Goal: Task Accomplishment & Management: Use online tool/utility

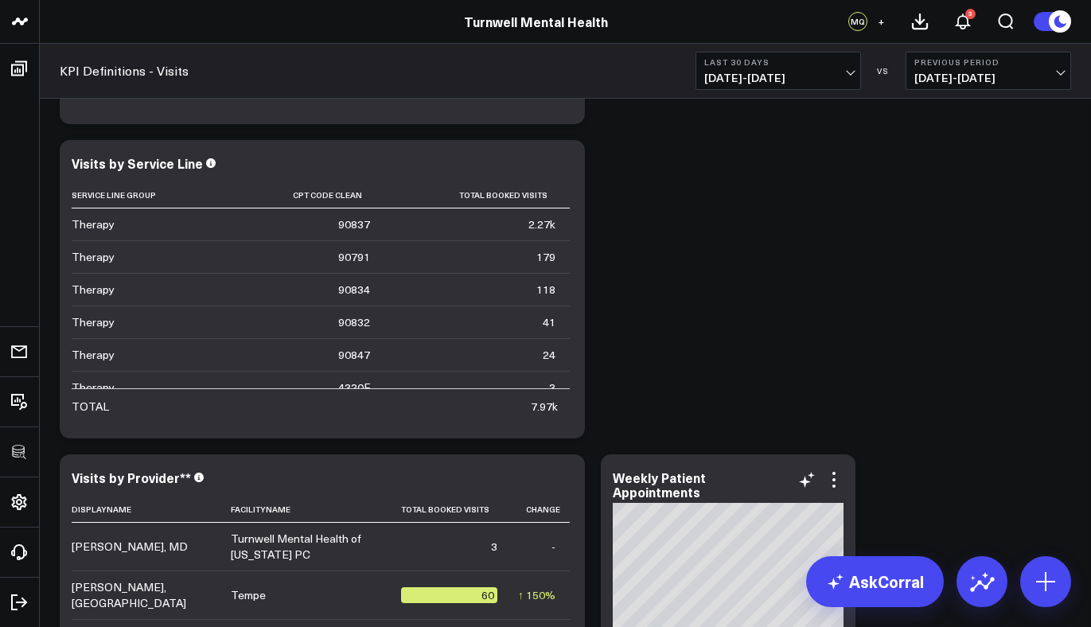
scroll to position [275, 0]
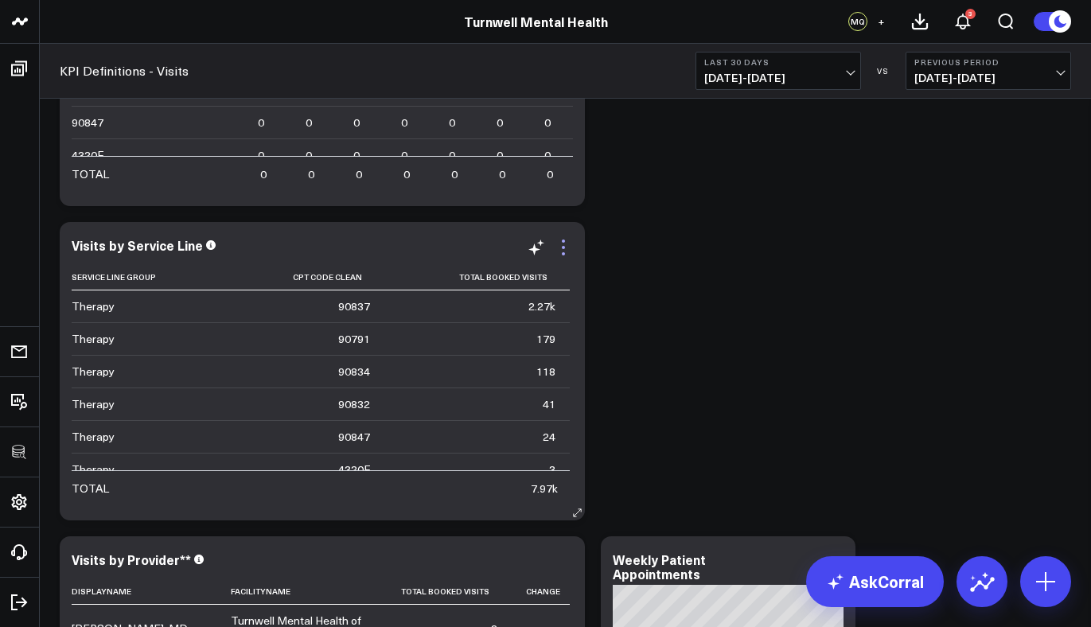
click at [572, 252] on icon at bounding box center [563, 247] width 19 height 19
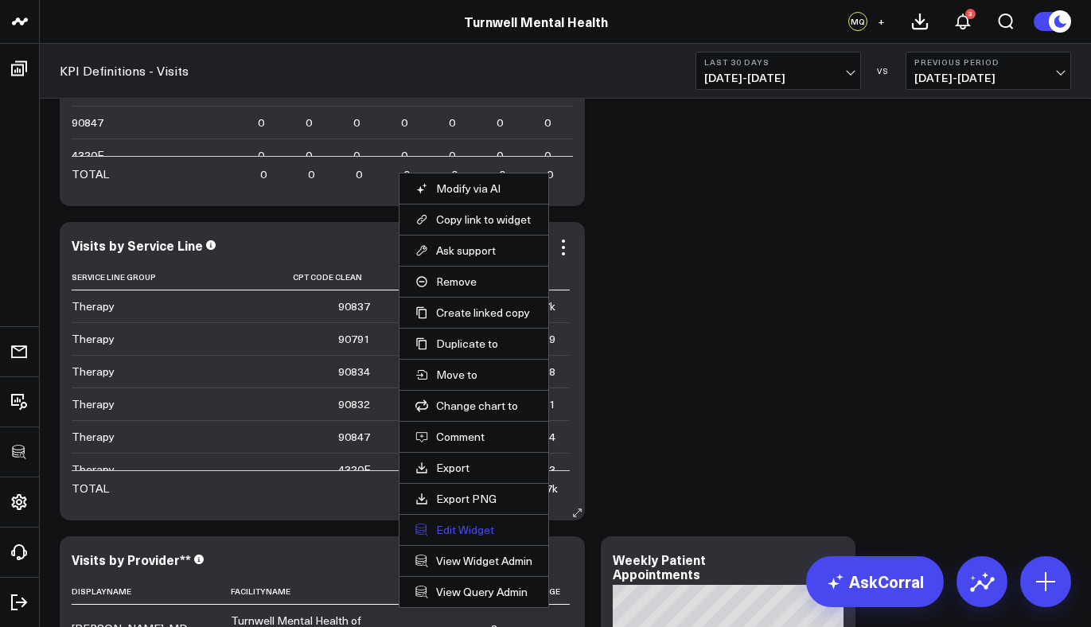
click at [461, 530] on button "Edit Widget" at bounding box center [474, 530] width 117 height 14
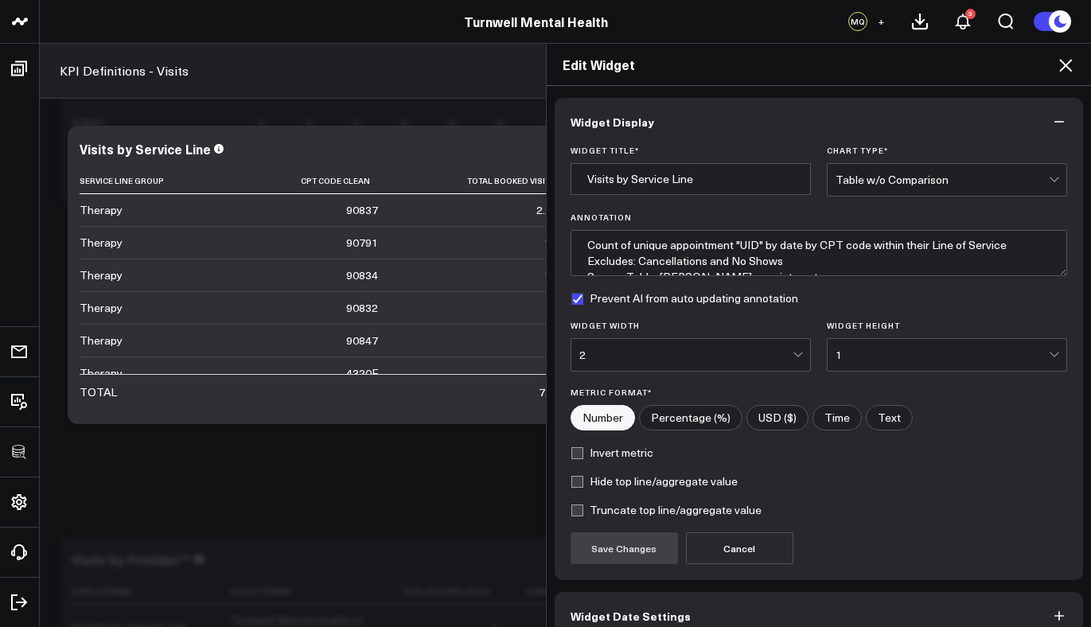
scroll to position [84, 0]
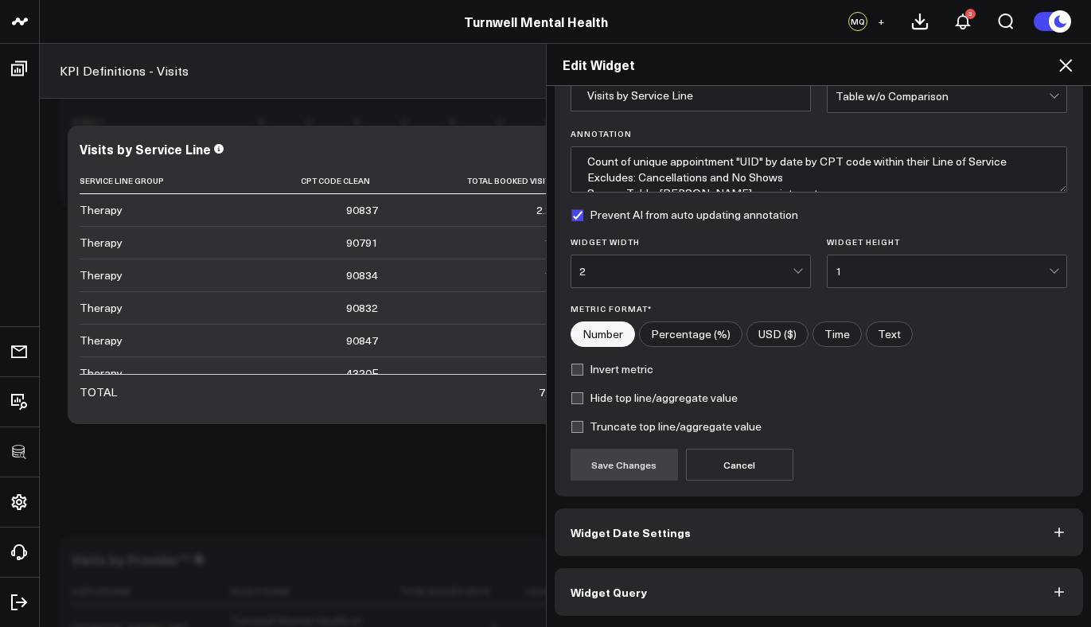
click at [649, 576] on button "Widget Query" at bounding box center [819, 592] width 529 height 48
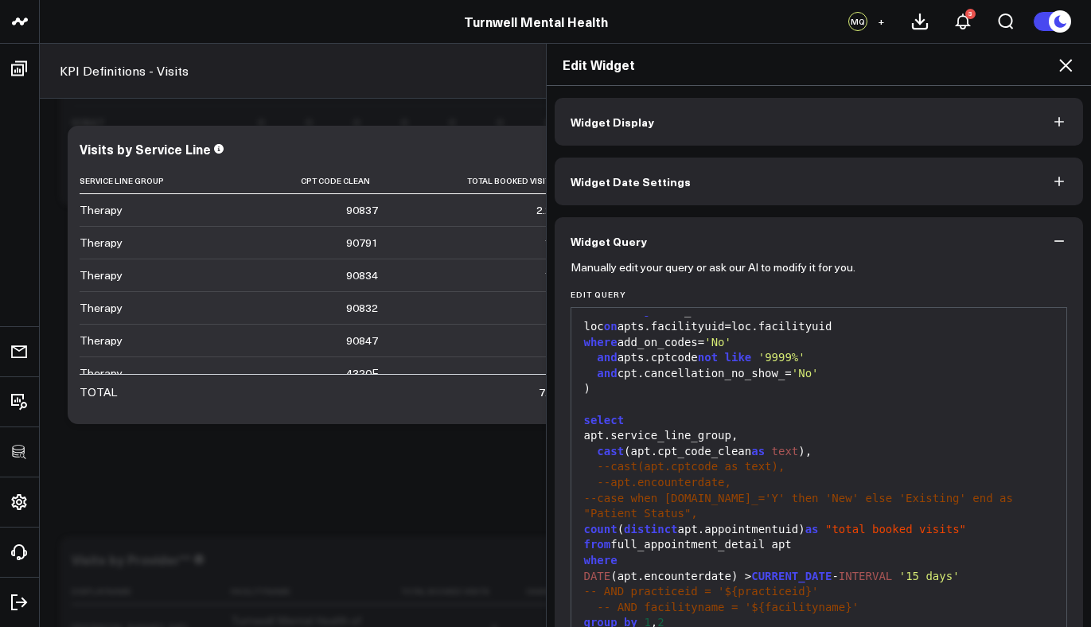
scroll to position [153, 0]
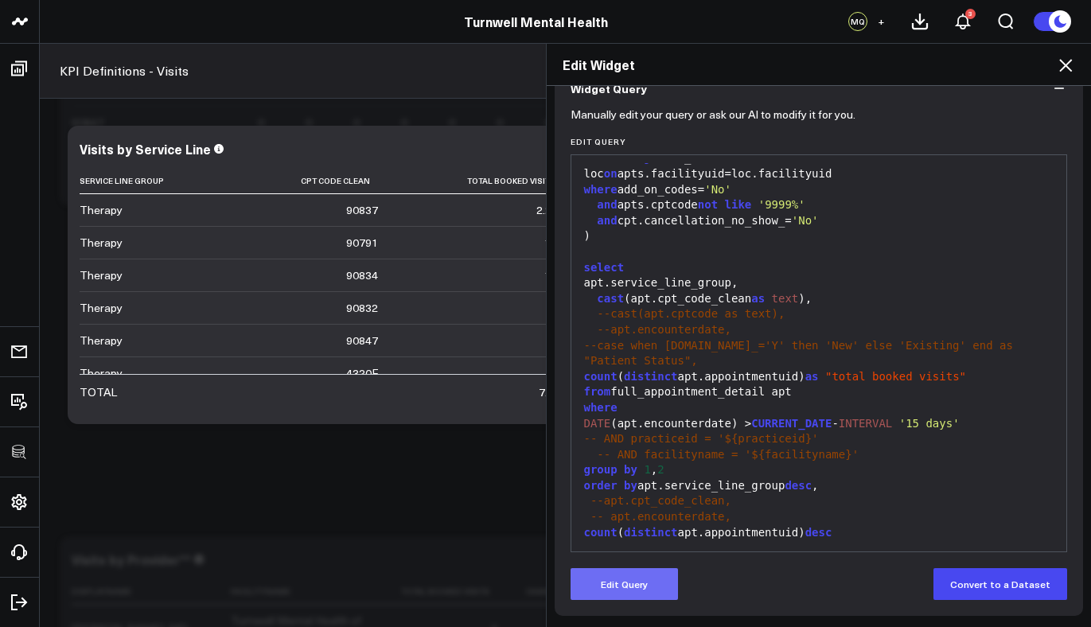
click at [653, 577] on button "Edit Query" at bounding box center [624, 584] width 107 height 32
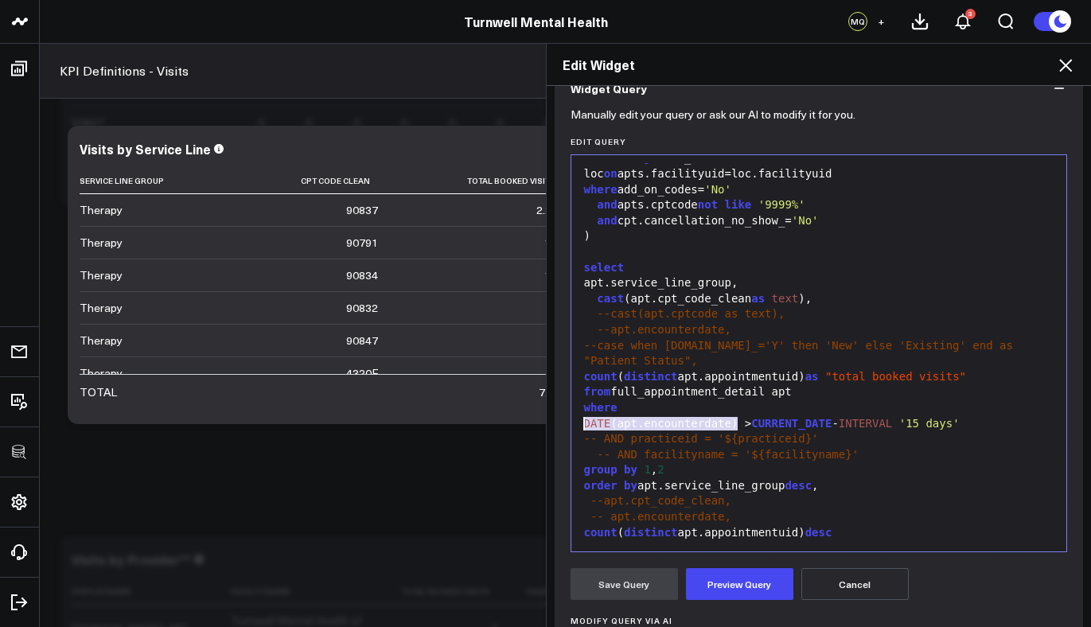
drag, startPoint x: 733, startPoint y: 424, endPoint x: 577, endPoint y: 424, distance: 156.0
click at [579, 424] on div "DATE (apt.encounterdate) > CURRENT_DATE - INTERVAL '15 days'" at bounding box center [819, 424] width 480 height 16
copy div "DATE (apt.encounterdate)"
click at [635, 272] on div "select" at bounding box center [819, 268] width 480 height 16
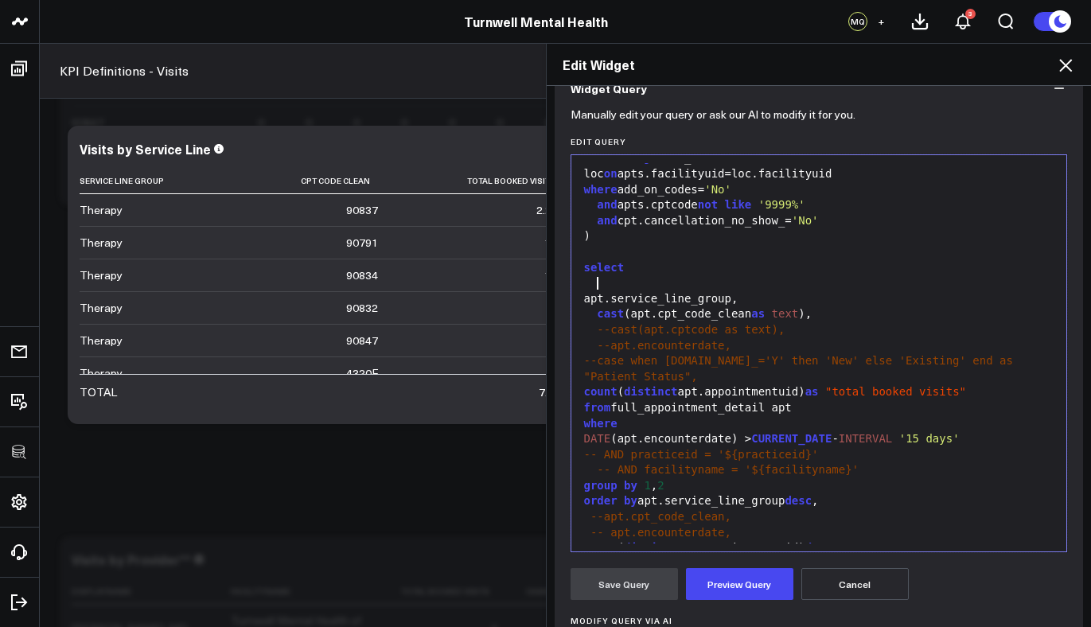
paste div
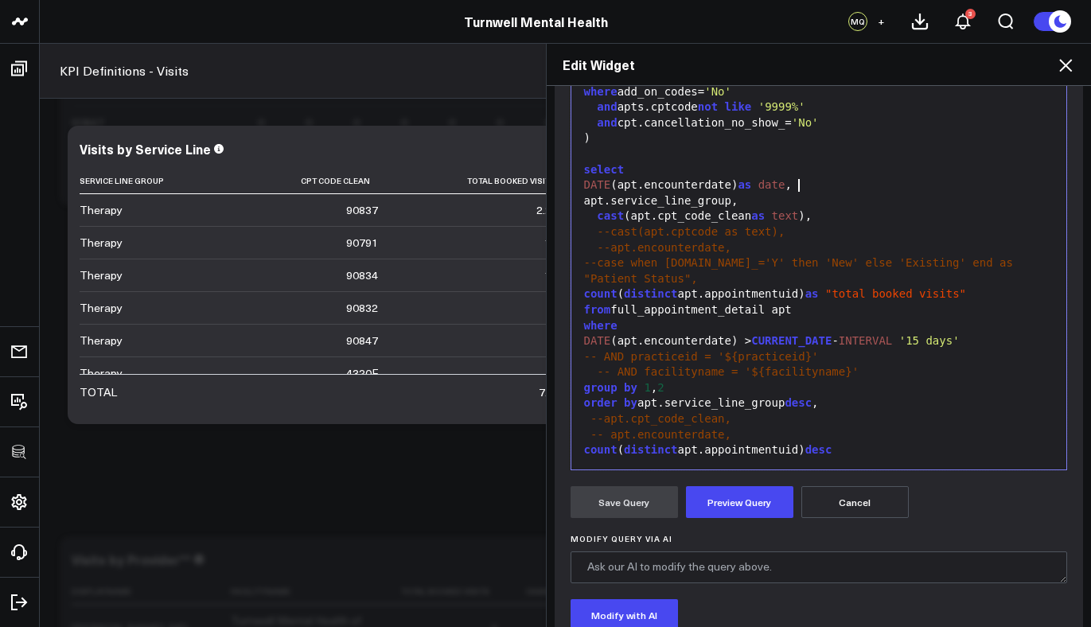
scroll to position [245, 0]
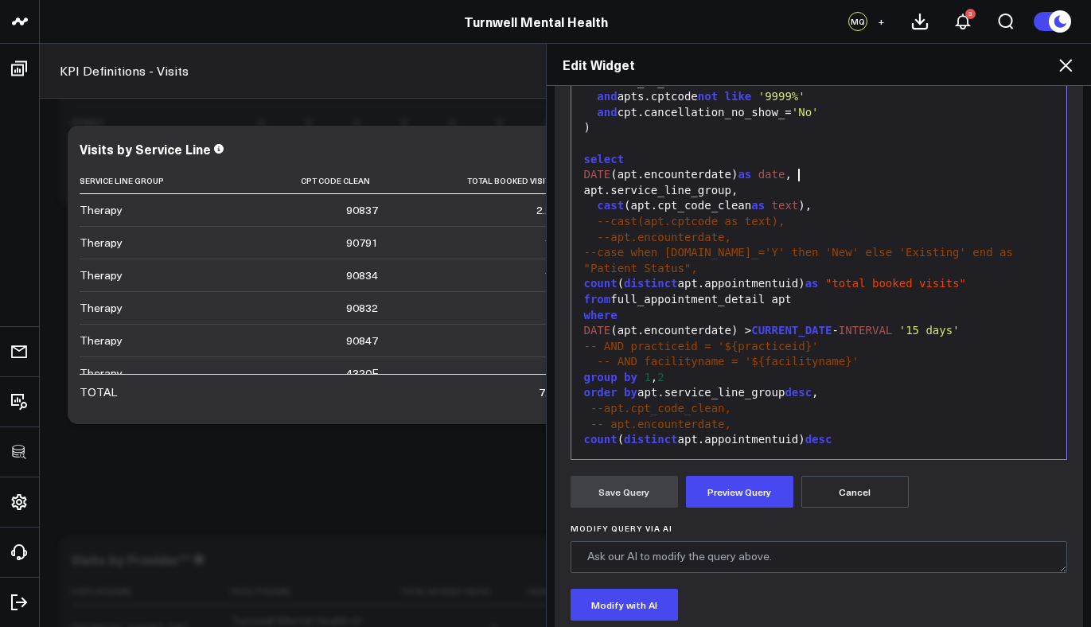
click at [724, 377] on div "group by 1 , 2" at bounding box center [819, 378] width 480 height 16
click at [708, 481] on button "Preview Query" at bounding box center [739, 492] width 107 height 32
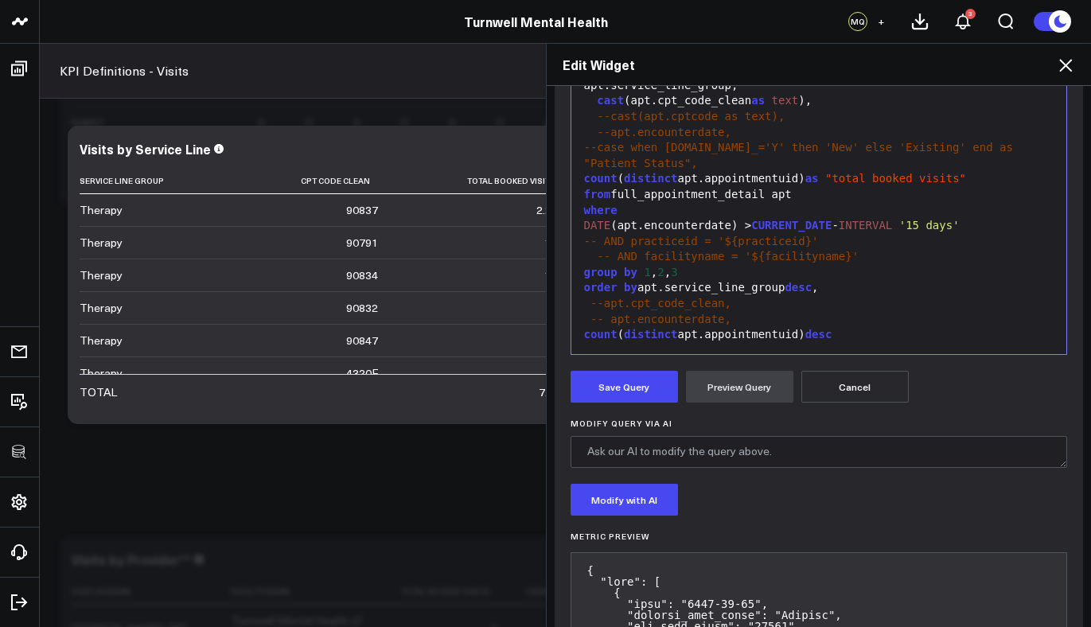
scroll to position [0, 0]
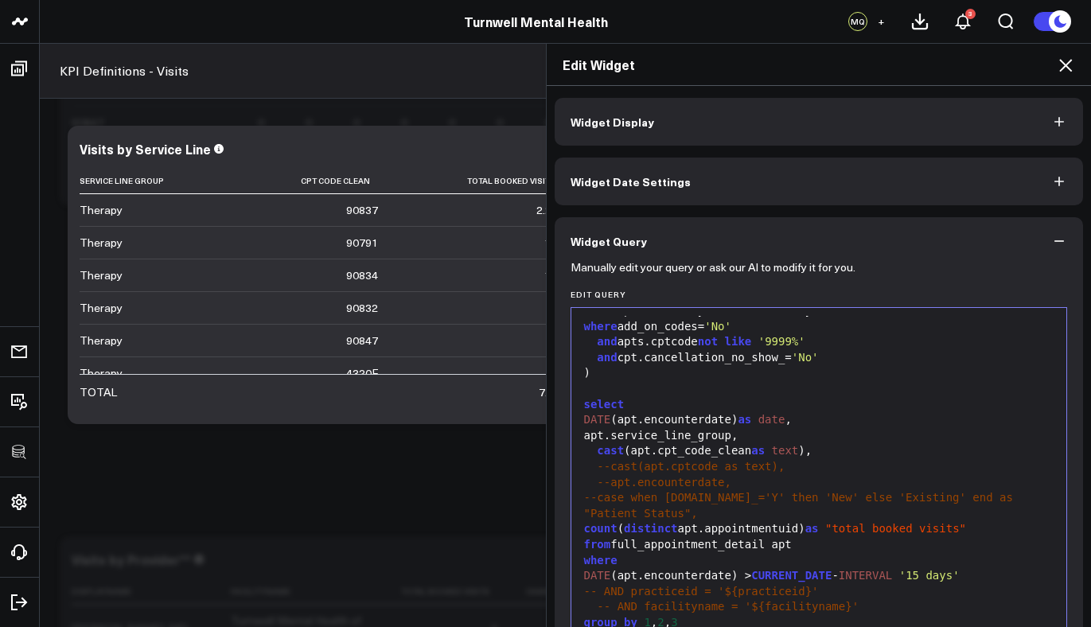
click at [1018, 139] on button "Widget Display" at bounding box center [819, 122] width 529 height 48
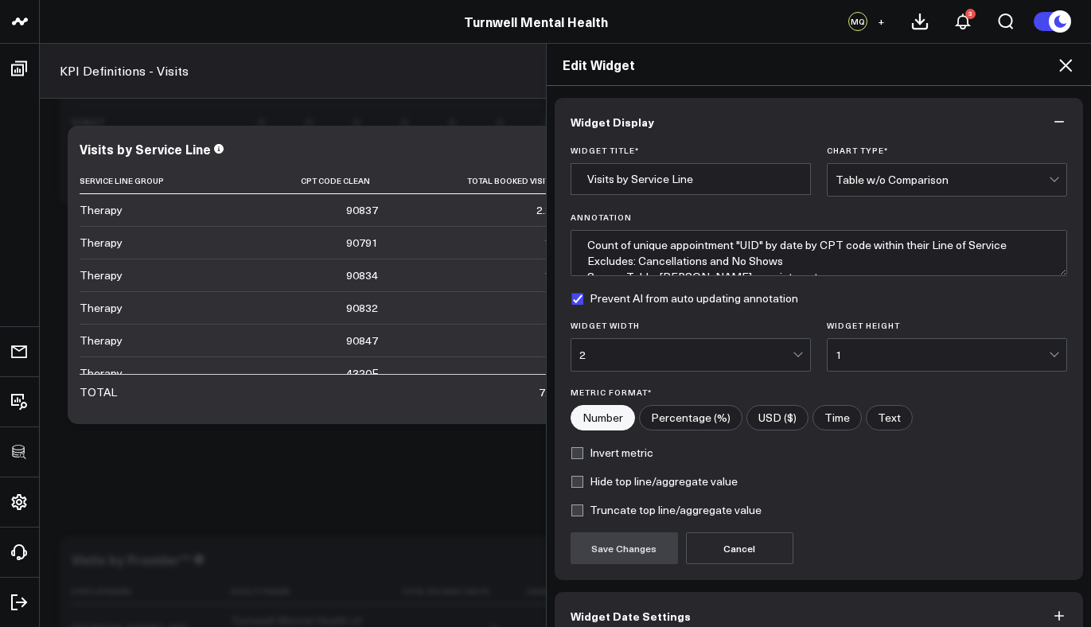
scroll to position [84, 0]
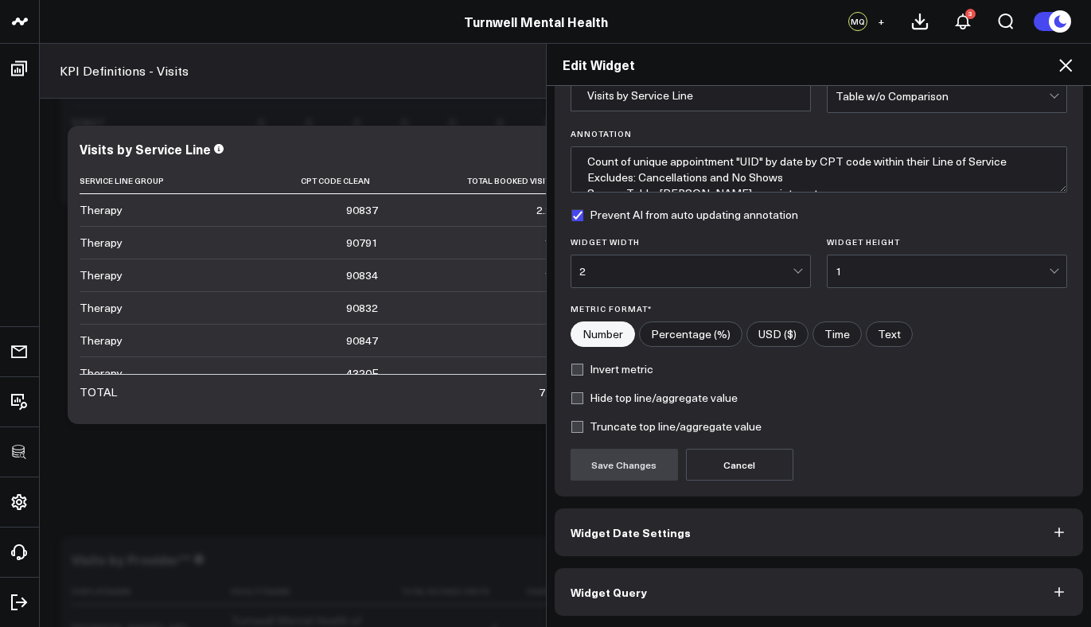
click at [738, 575] on button "Widget Query" at bounding box center [819, 592] width 529 height 48
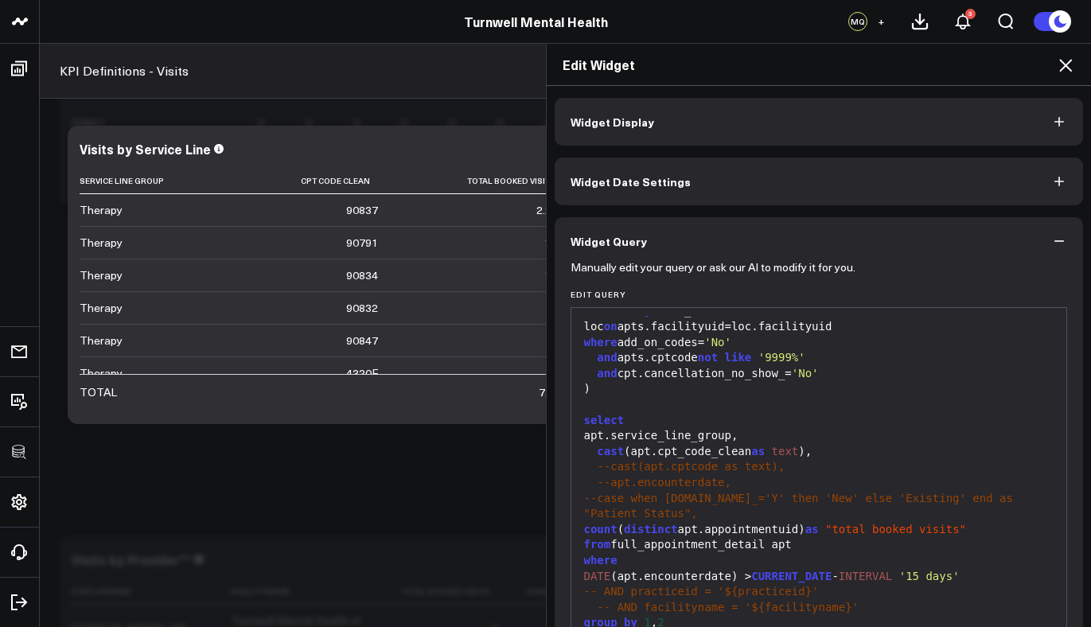
scroll to position [153, 0]
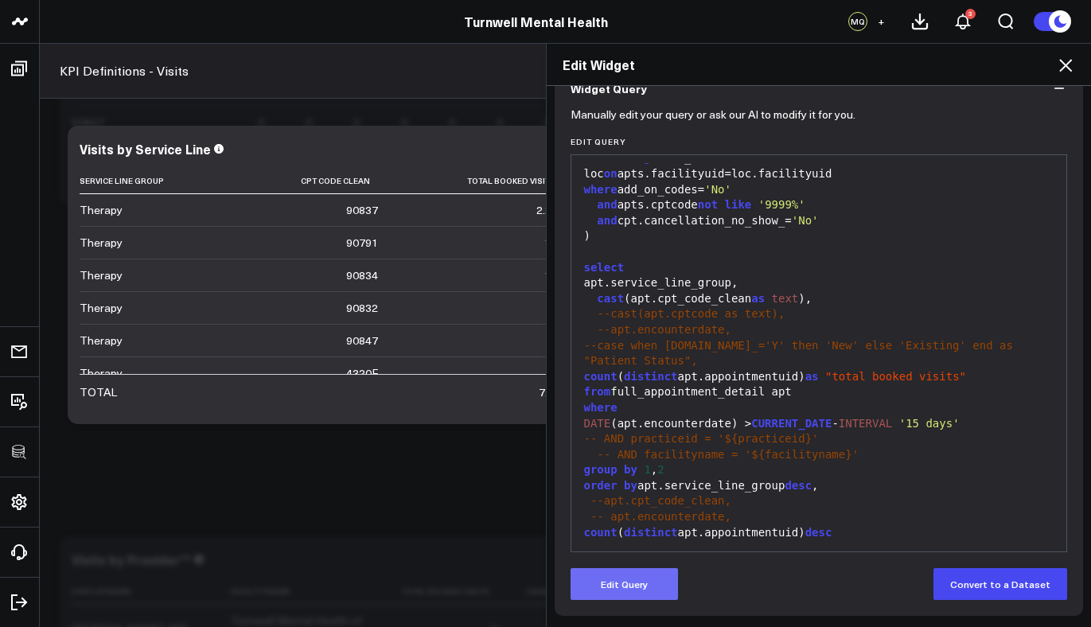
click at [626, 574] on button "Edit Query" at bounding box center [624, 584] width 107 height 32
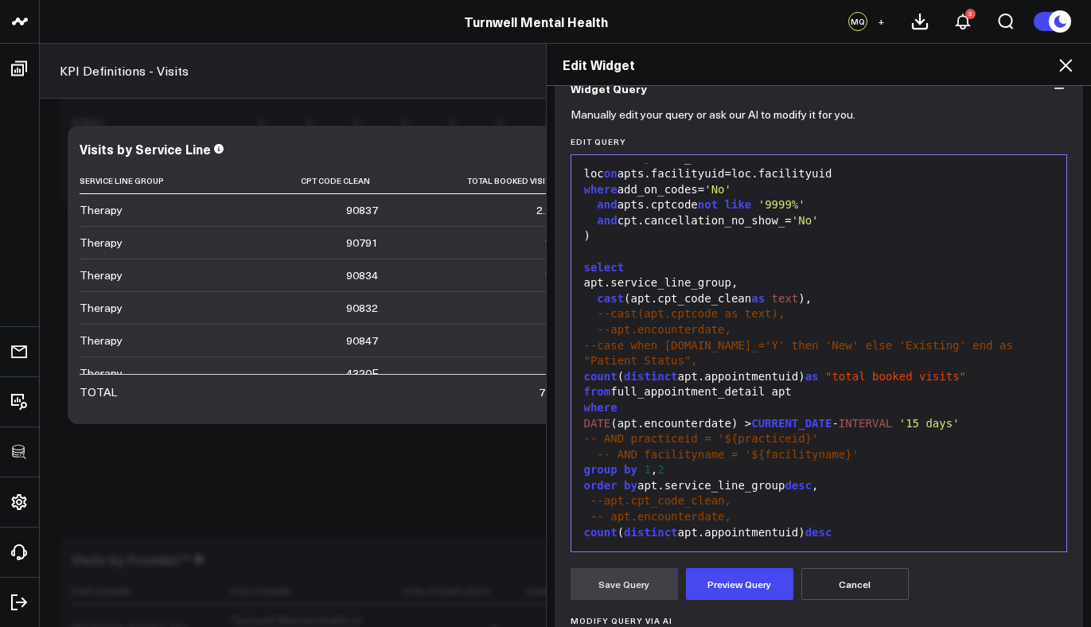
click at [646, 271] on div "select" at bounding box center [819, 268] width 480 height 16
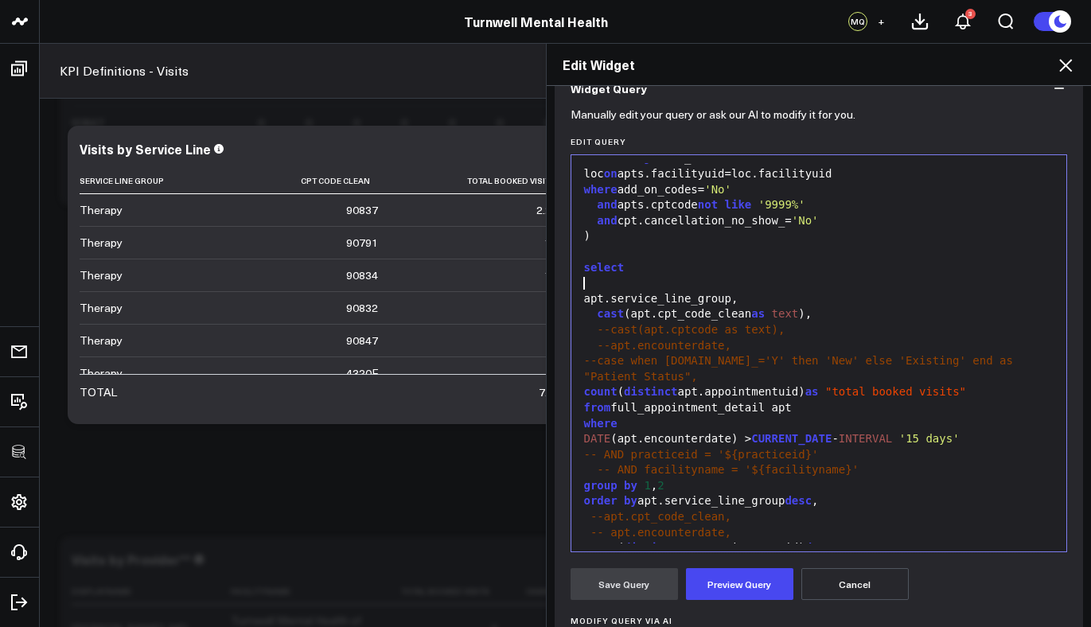
paste div
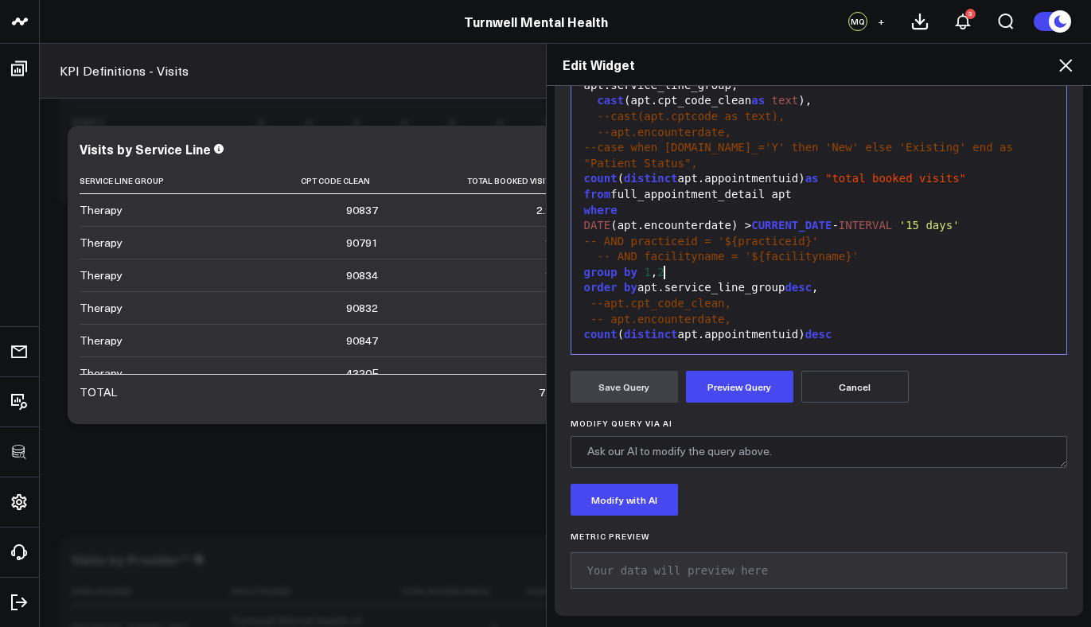
click at [690, 275] on div "group by 1 , 2" at bounding box center [819, 273] width 480 height 16
click at [733, 391] on button "Preview Query" at bounding box center [739, 387] width 107 height 32
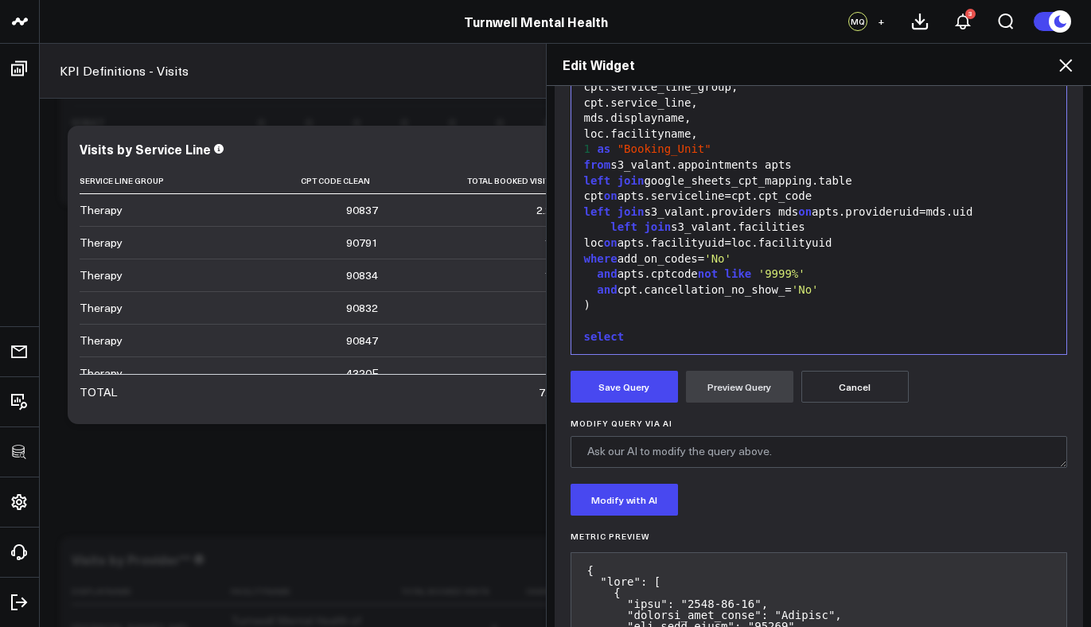
scroll to position [150, 0]
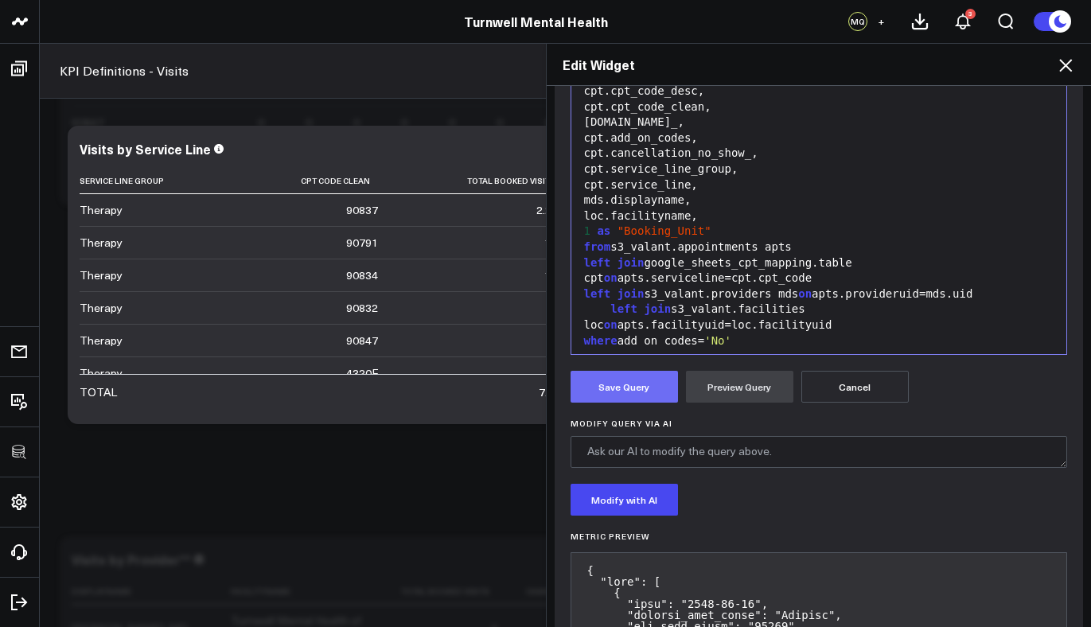
drag, startPoint x: 648, startPoint y: 388, endPoint x: 662, endPoint y: 388, distance: 14.4
click at [648, 388] on button "Save Query" at bounding box center [624, 387] width 107 height 32
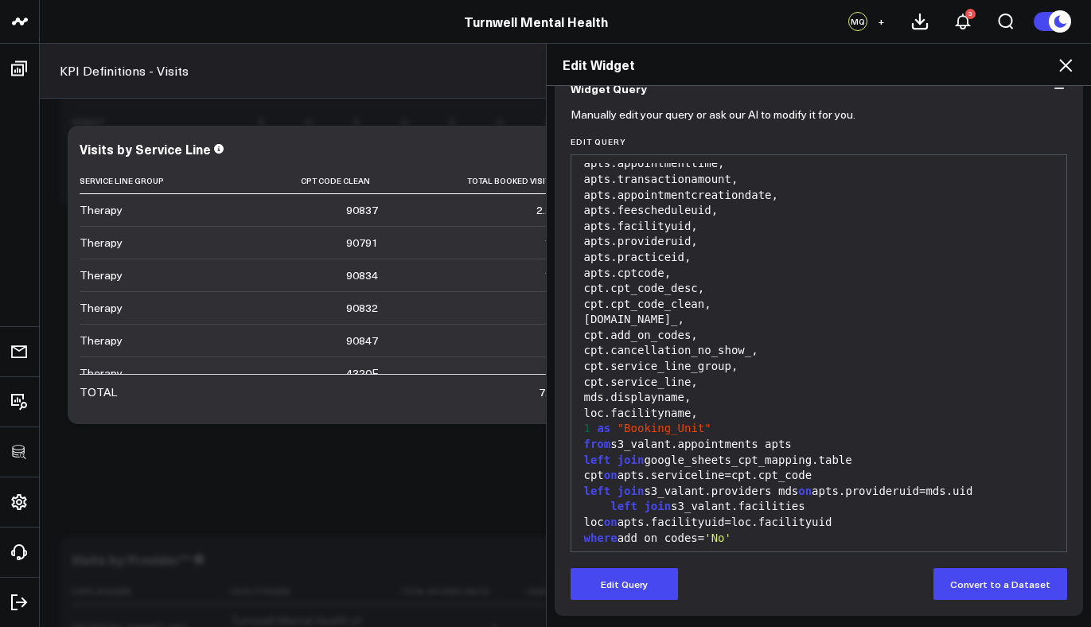
scroll to position [153, 0]
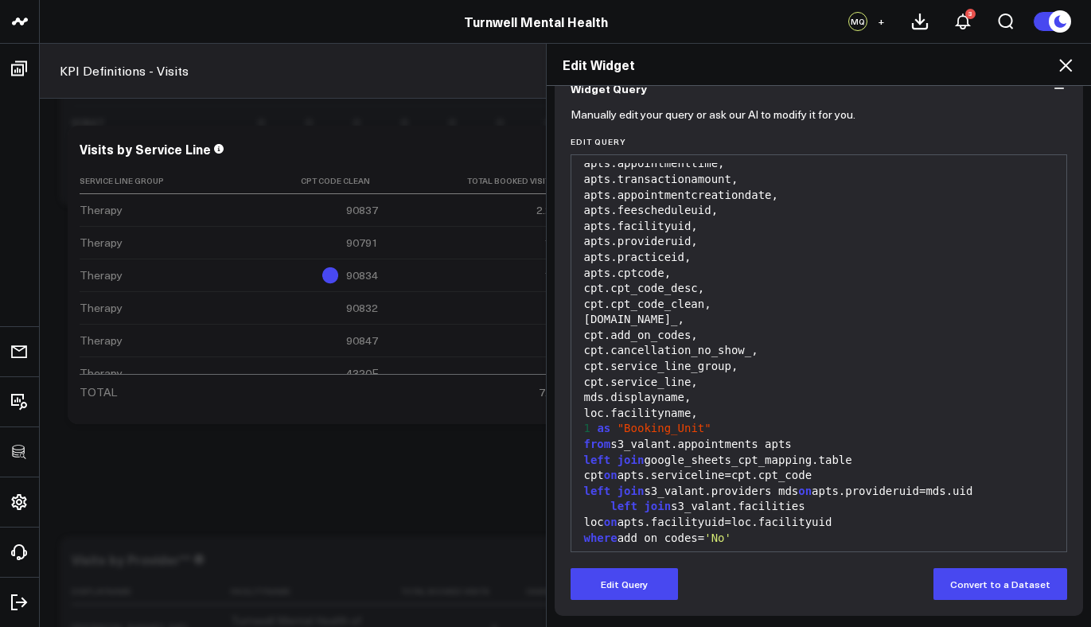
click at [1068, 67] on icon at bounding box center [1065, 65] width 13 height 13
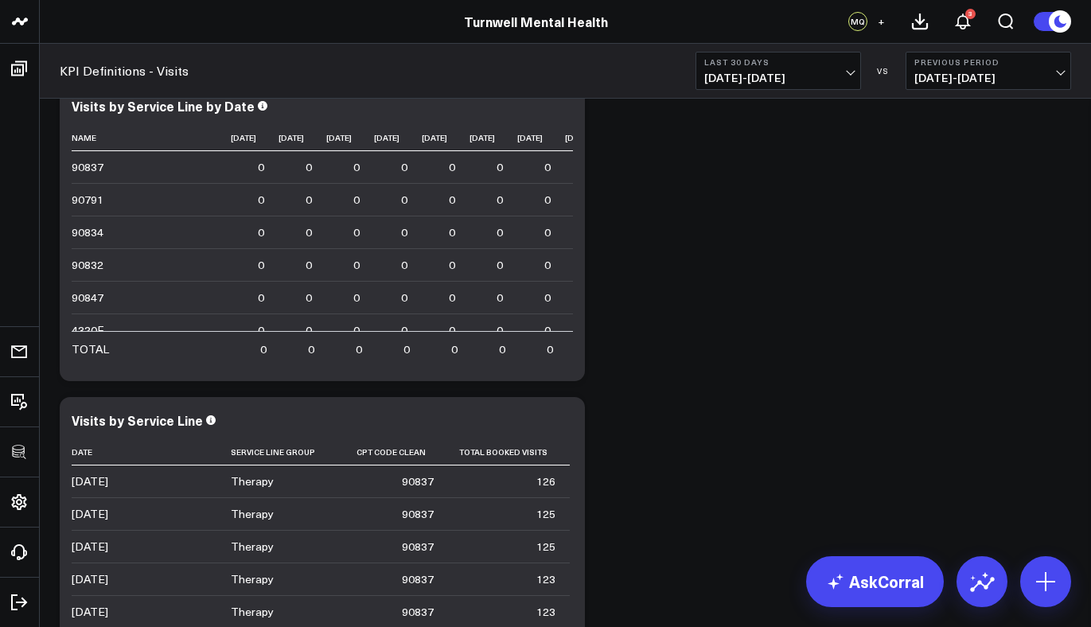
scroll to position [122, 0]
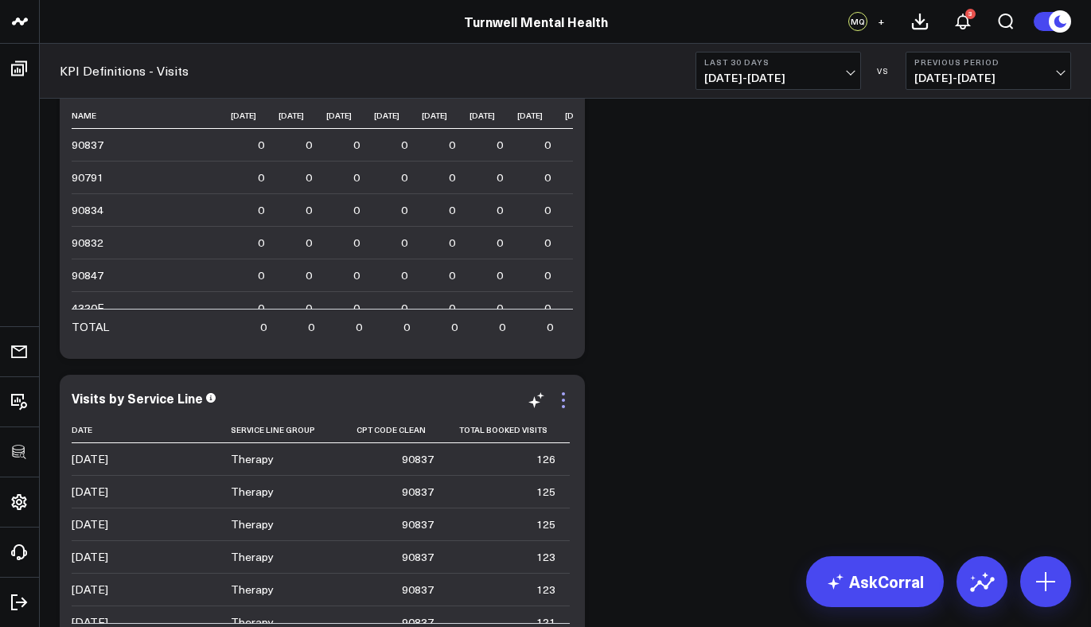
click at [568, 404] on icon at bounding box center [563, 400] width 19 height 19
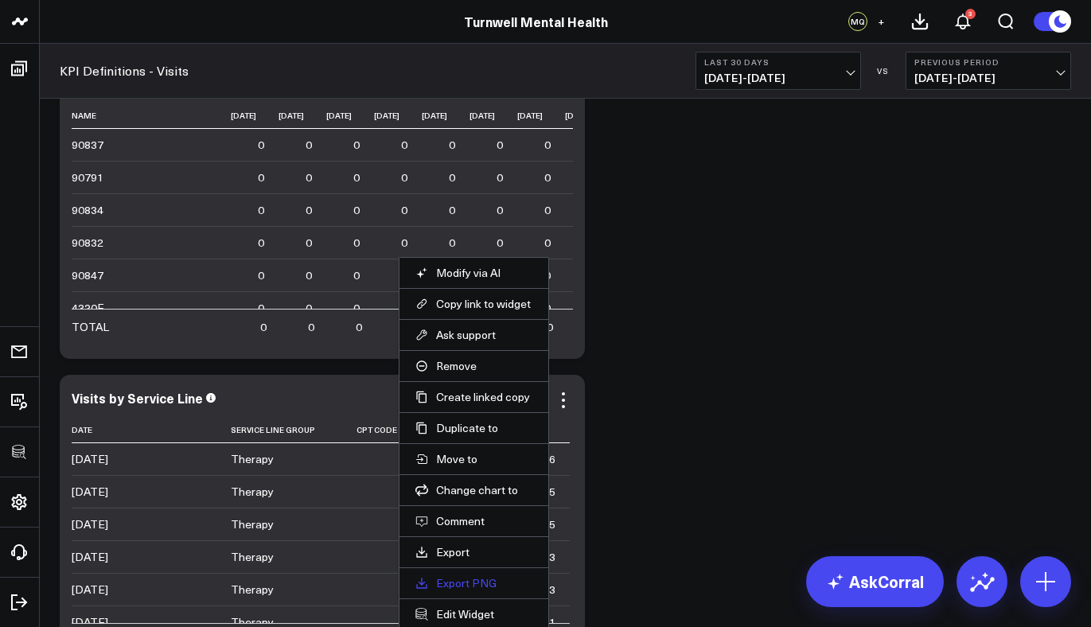
scroll to position [158, 0]
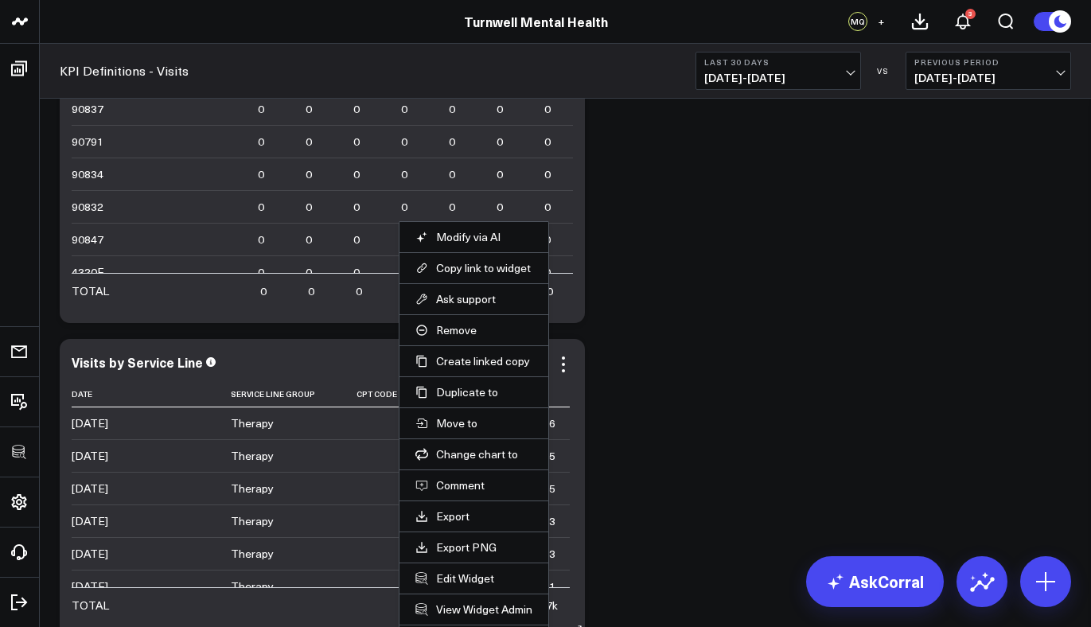
click at [478, 566] on li "Edit Widget" at bounding box center [474, 578] width 149 height 31
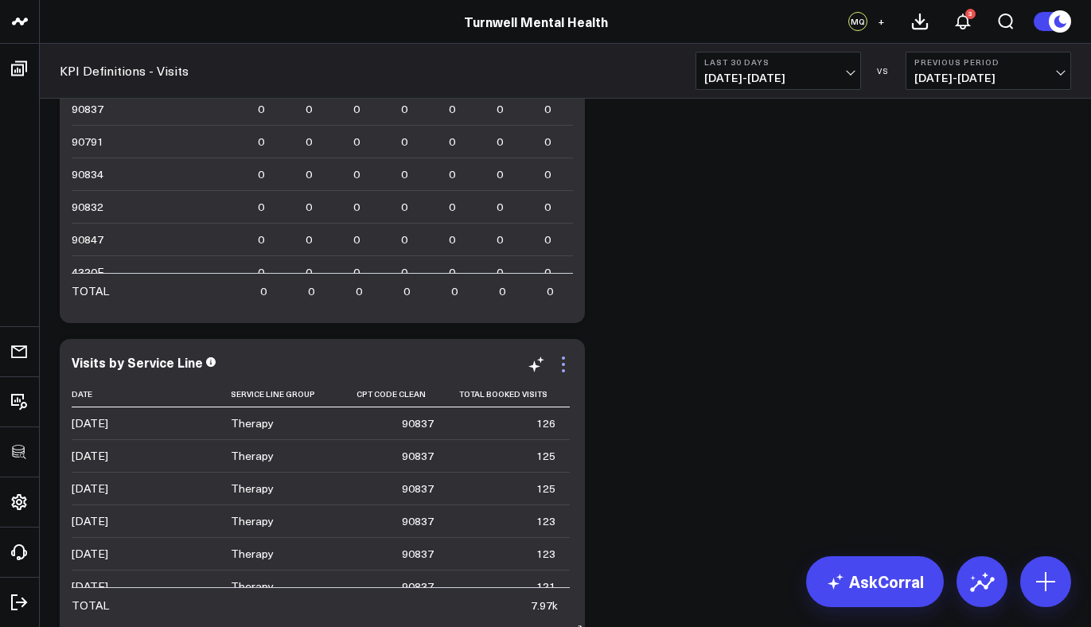
click at [563, 359] on icon at bounding box center [563, 358] width 3 height 3
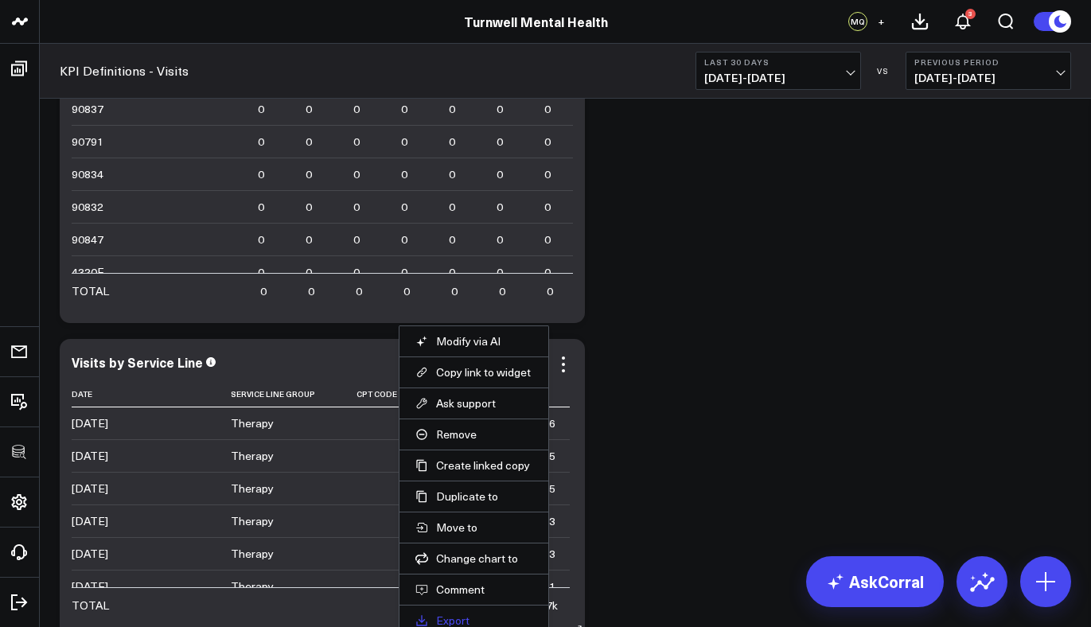
scroll to position [250, 0]
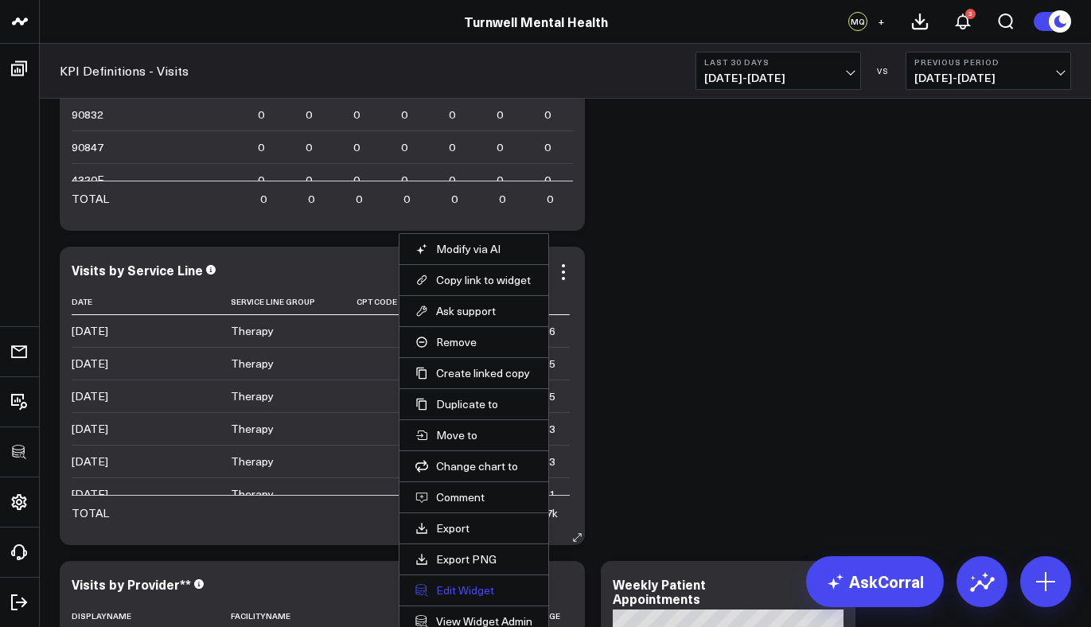
click at [462, 585] on button "Edit Widget" at bounding box center [474, 590] width 117 height 14
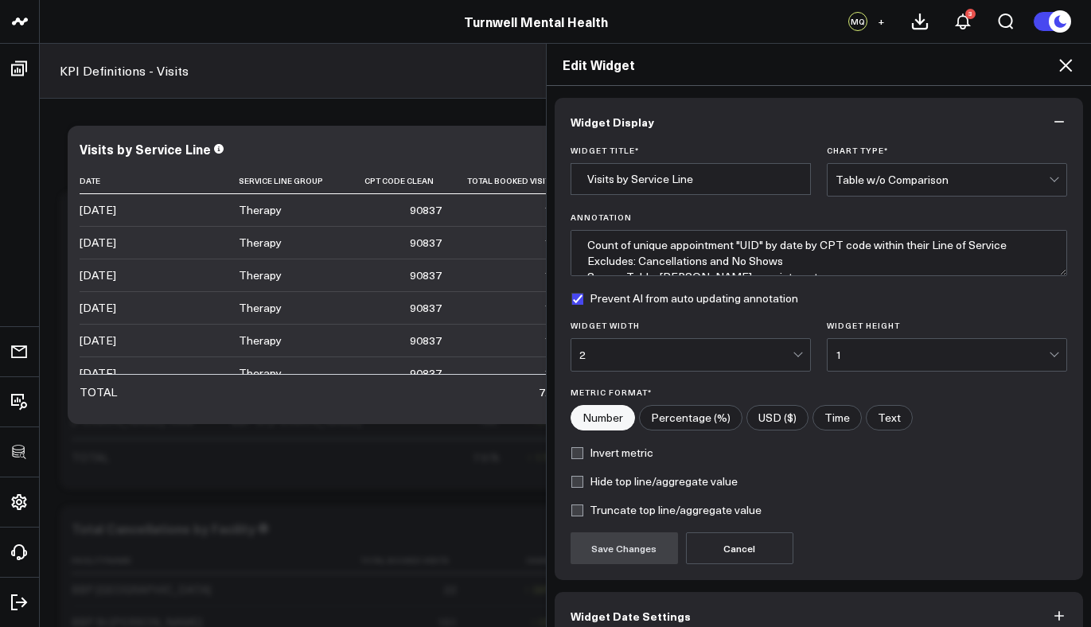
scroll to position [84, 0]
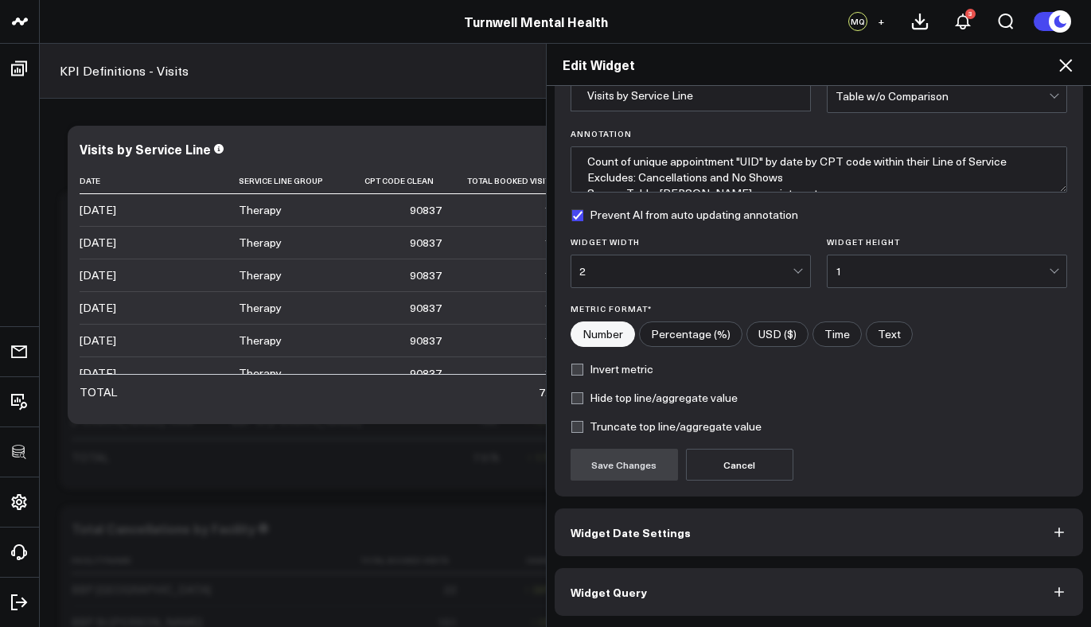
click at [657, 598] on button "Widget Query" at bounding box center [819, 592] width 529 height 48
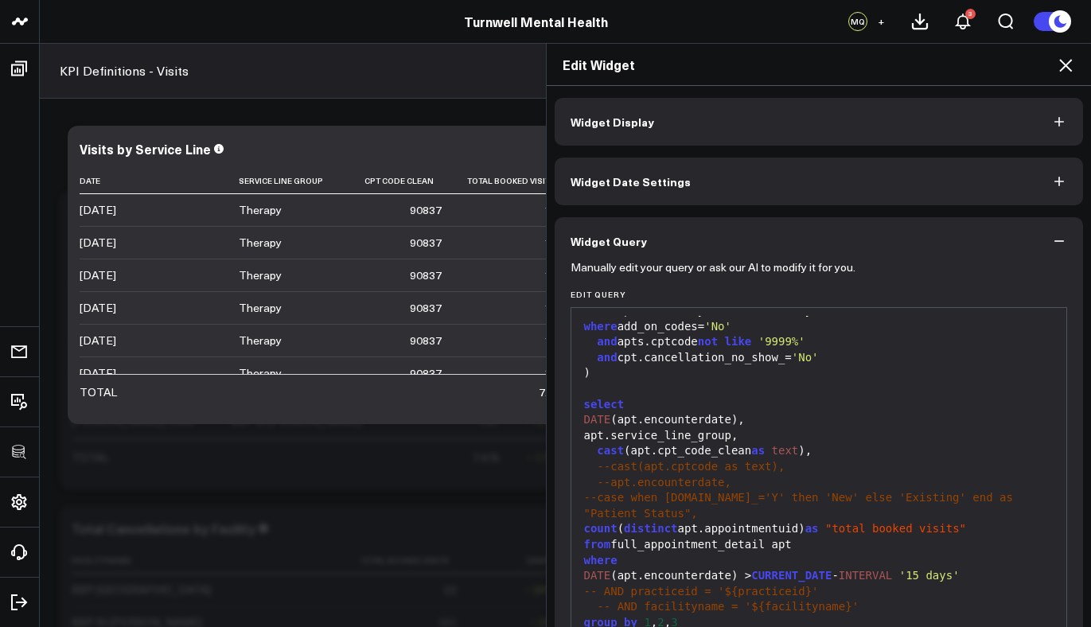
scroll to position [153, 0]
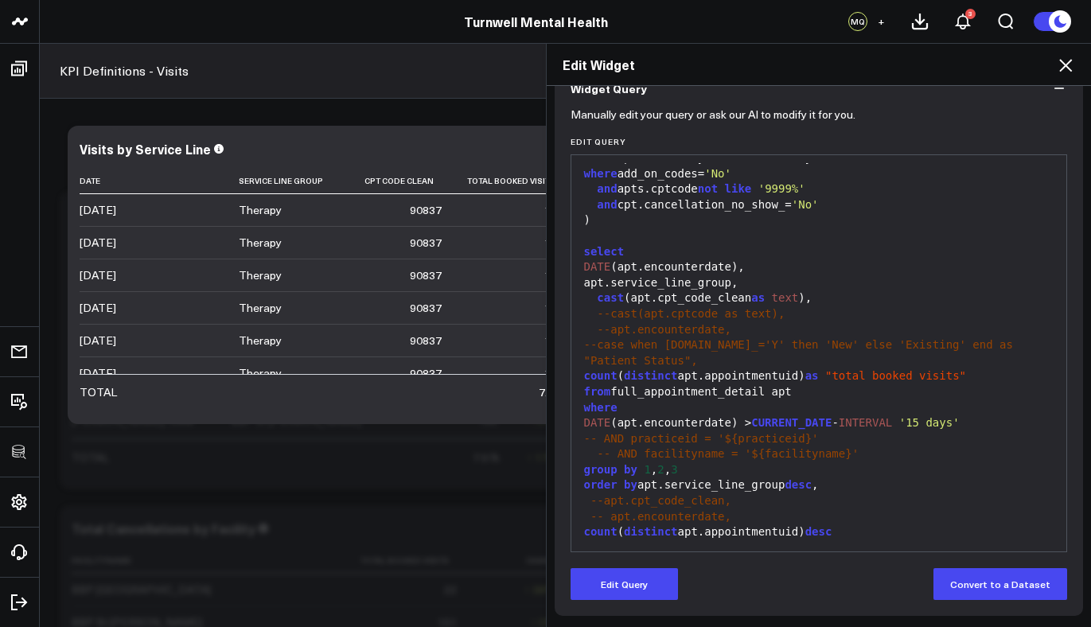
click at [684, 471] on div "group by 1 , 2 , 3" at bounding box center [819, 470] width 480 height 16
click at [677, 470] on span "3" at bounding box center [674, 469] width 6 height 13
click at [643, 576] on button "Edit Query" at bounding box center [624, 584] width 107 height 32
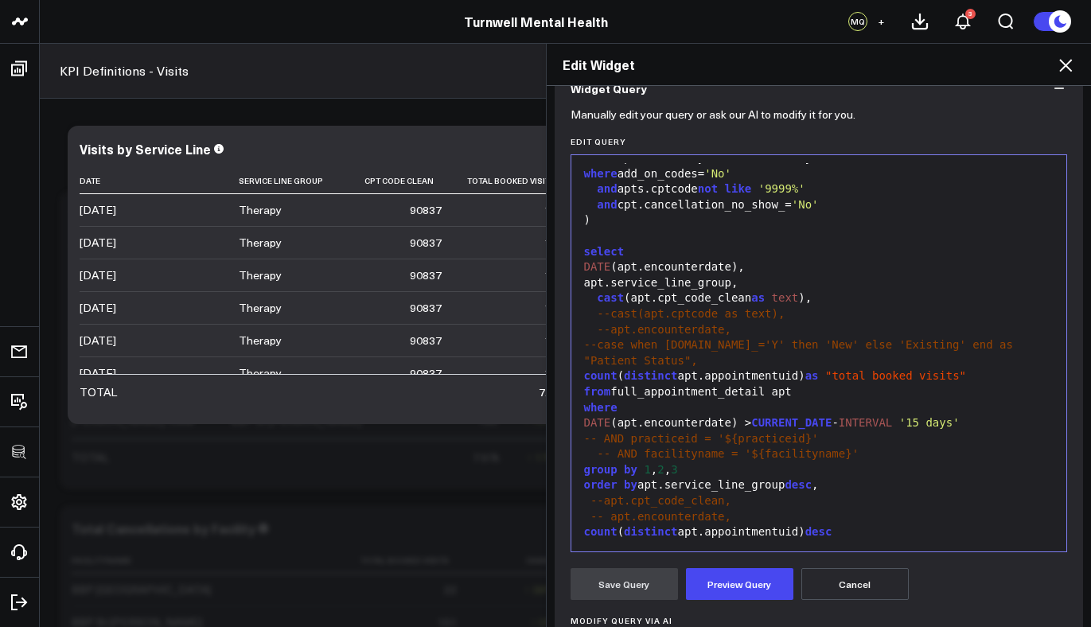
click at [691, 470] on div "group by 1 , 2 , 3" at bounding box center [819, 470] width 480 height 16
click at [749, 267] on div "DATE (apt.encounterdate)," at bounding box center [819, 267] width 480 height 16
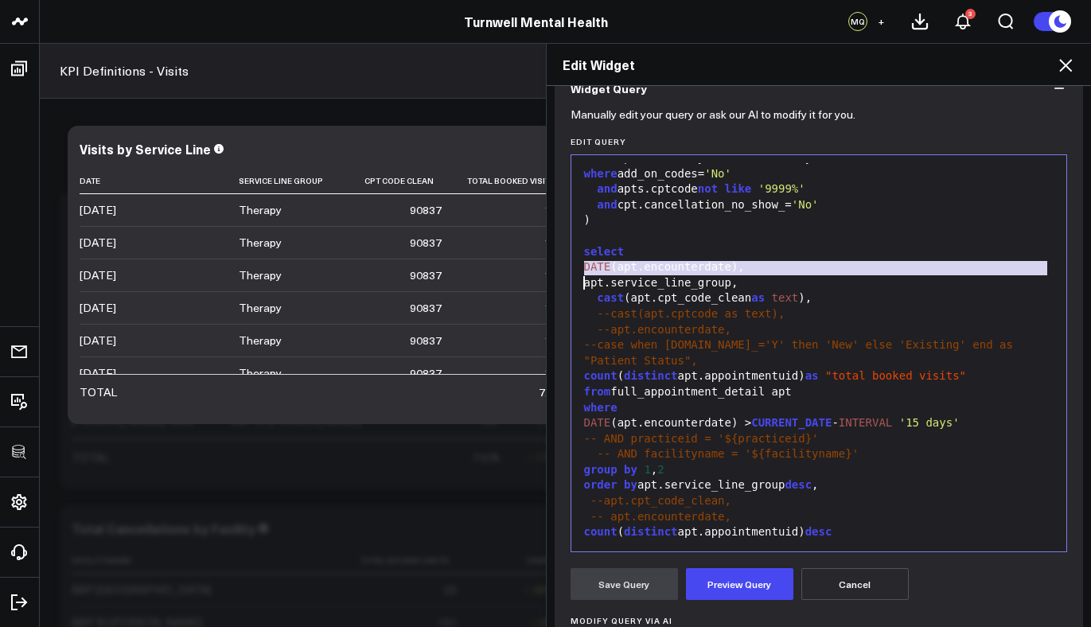
click at [749, 267] on div "DATE (apt.encounterdate)," at bounding box center [819, 267] width 480 height 16
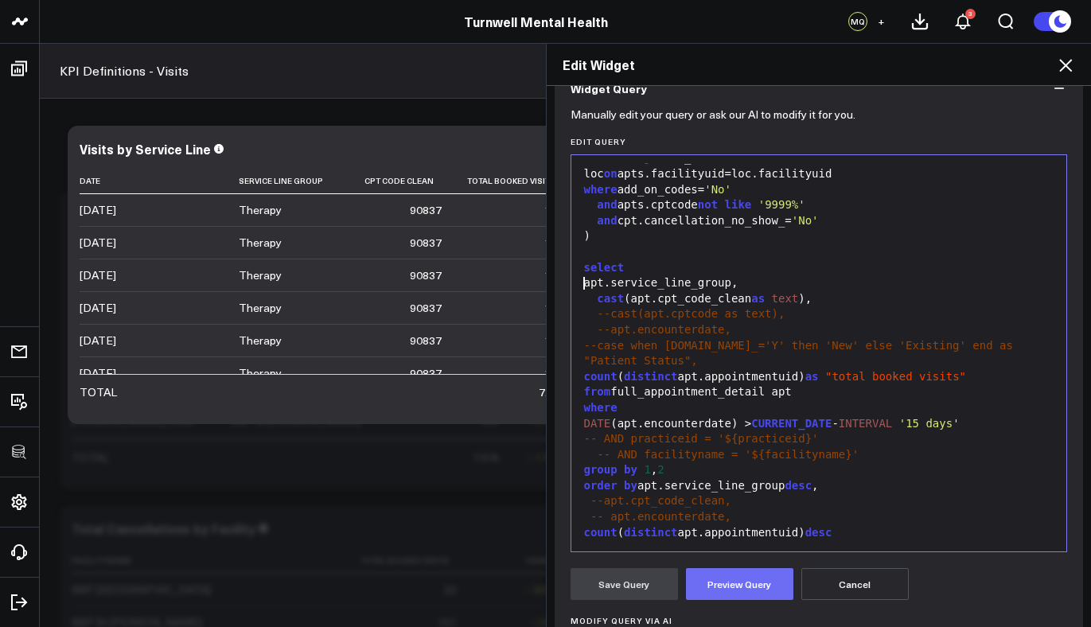
click at [746, 572] on button "Preview Query" at bounding box center [739, 584] width 107 height 32
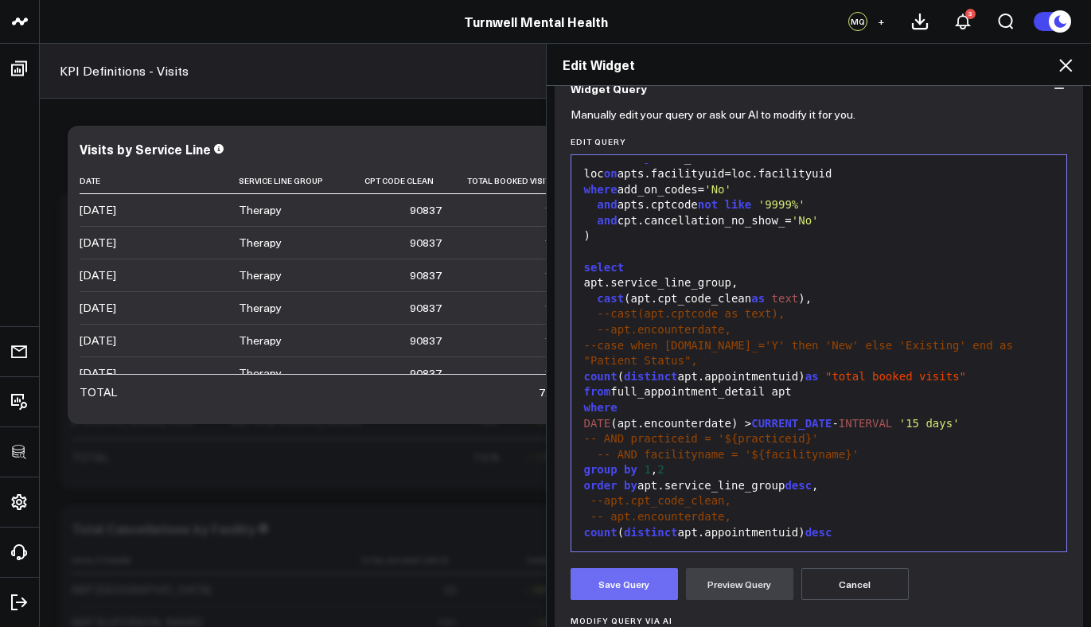
click at [600, 599] on button "Save Query" at bounding box center [624, 584] width 107 height 32
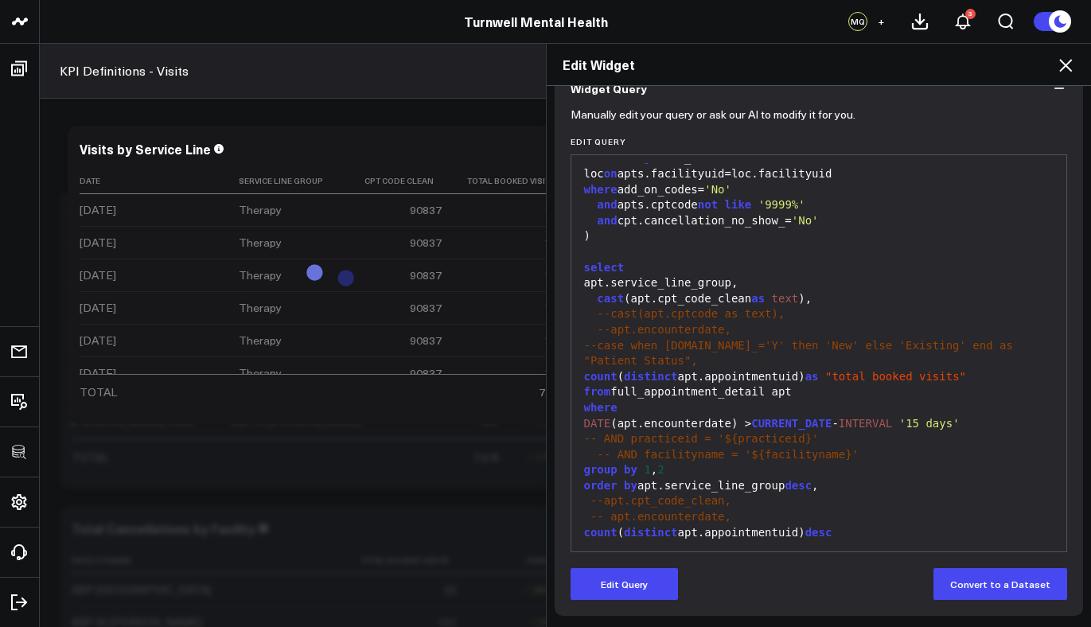
click at [1070, 68] on icon at bounding box center [1065, 65] width 19 height 19
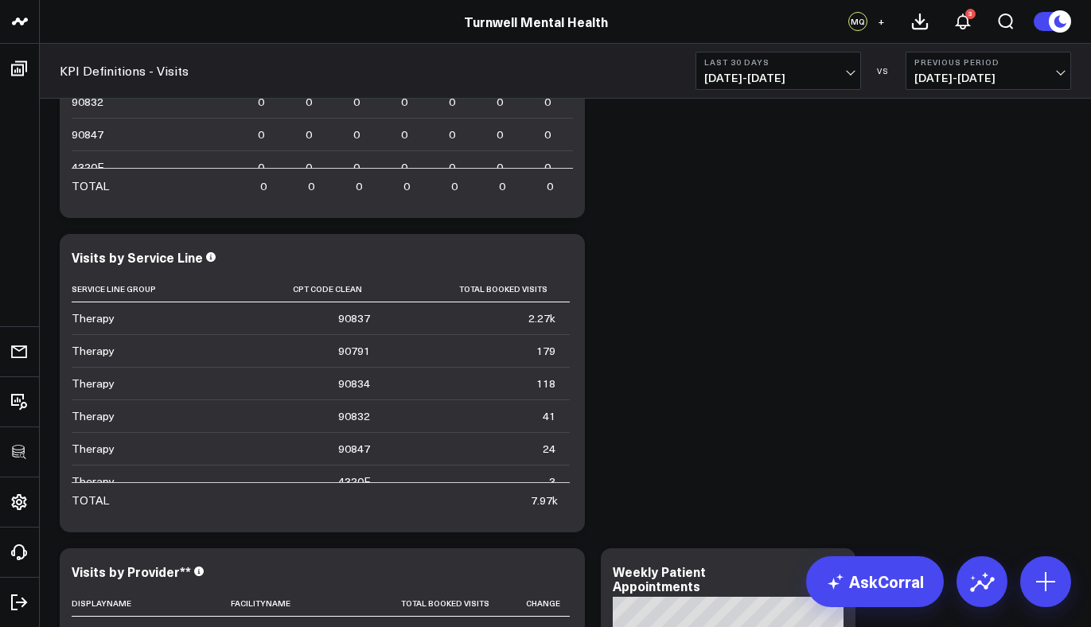
scroll to position [92, 0]
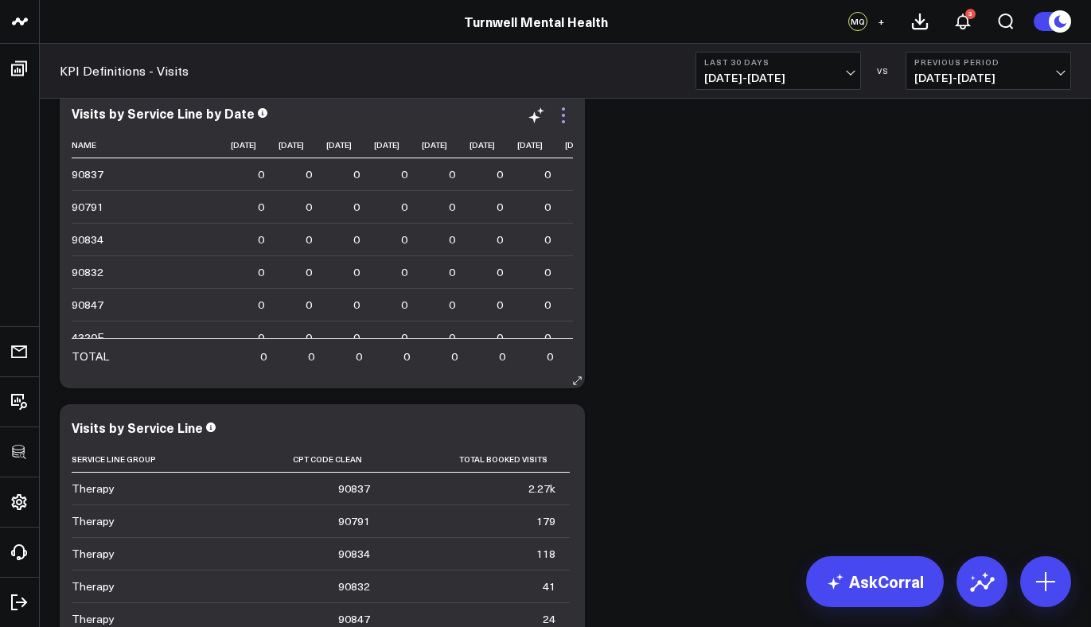
click at [565, 119] on icon at bounding box center [563, 115] width 19 height 19
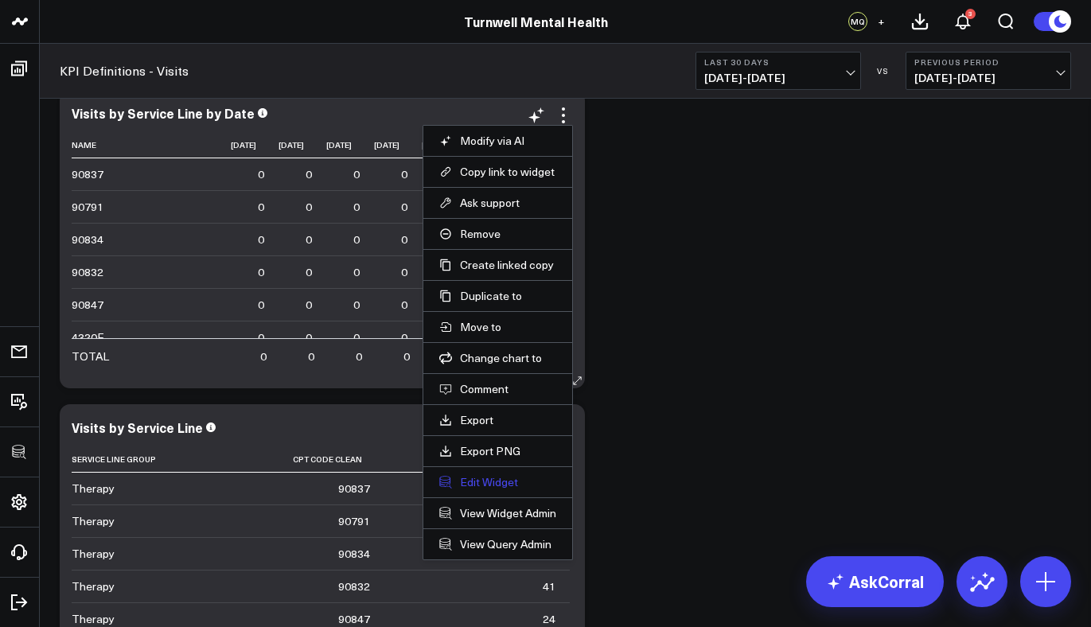
click at [479, 481] on button "Edit Widget" at bounding box center [497, 482] width 117 height 14
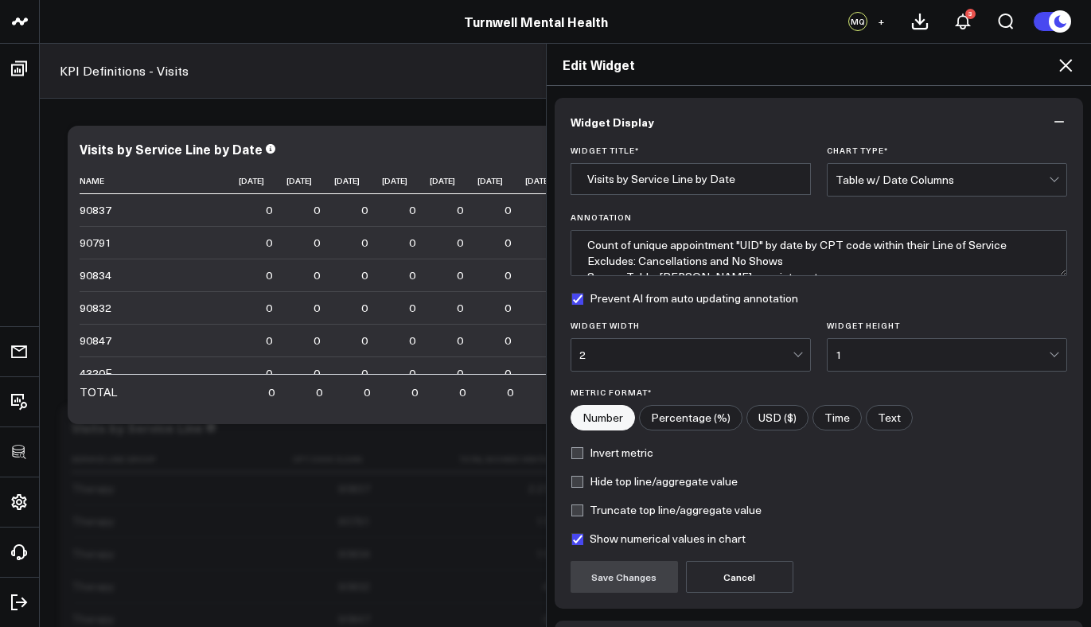
scroll to position [112, 0]
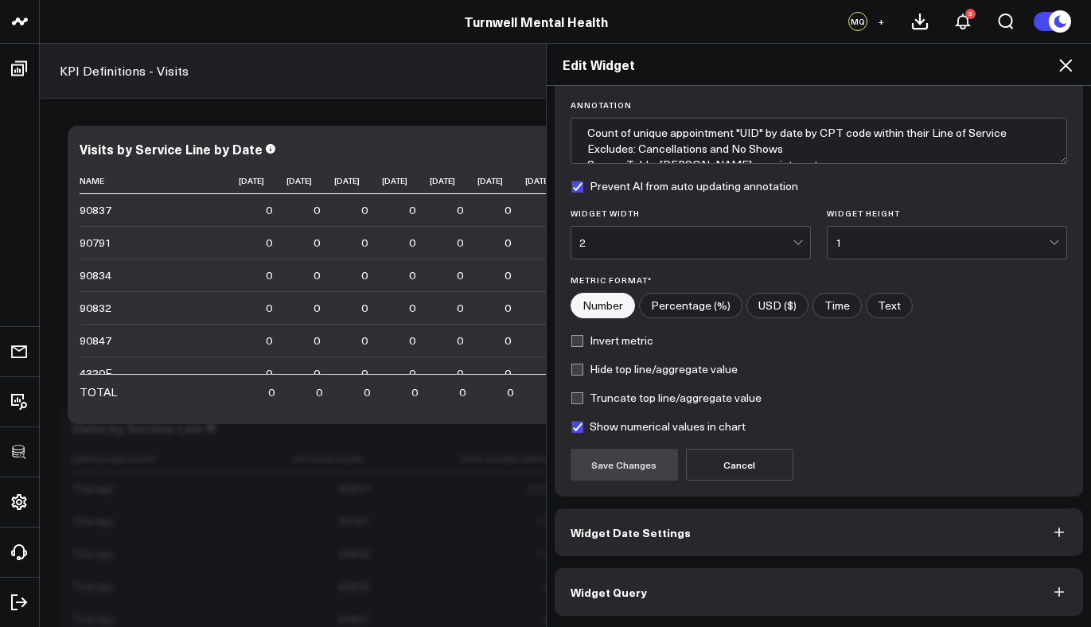
click at [665, 592] on button "Widget Query" at bounding box center [819, 592] width 529 height 48
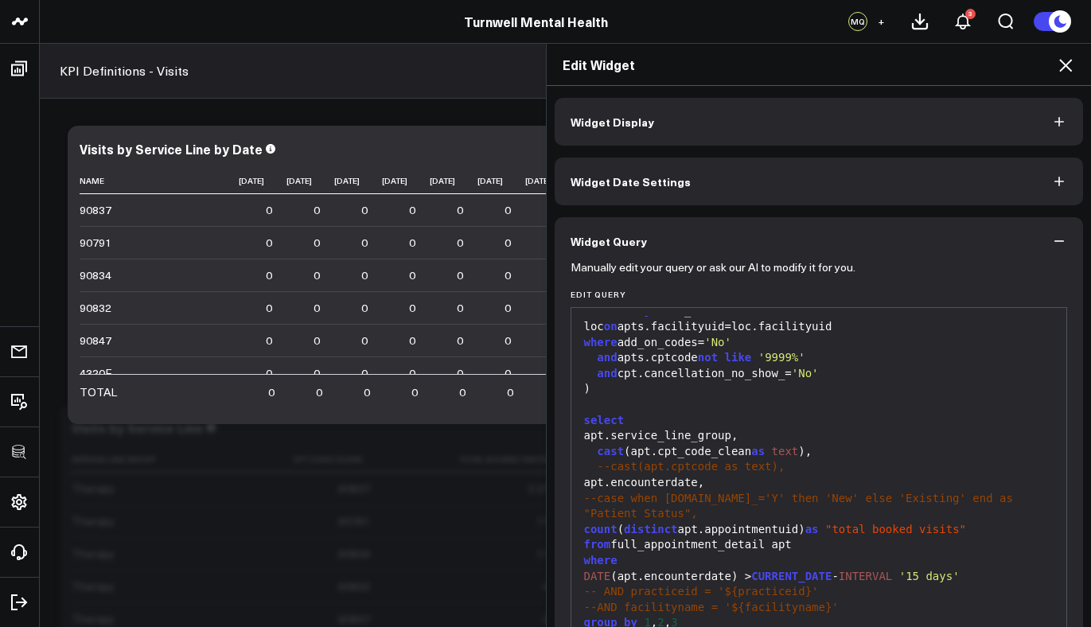
scroll to position [153, 0]
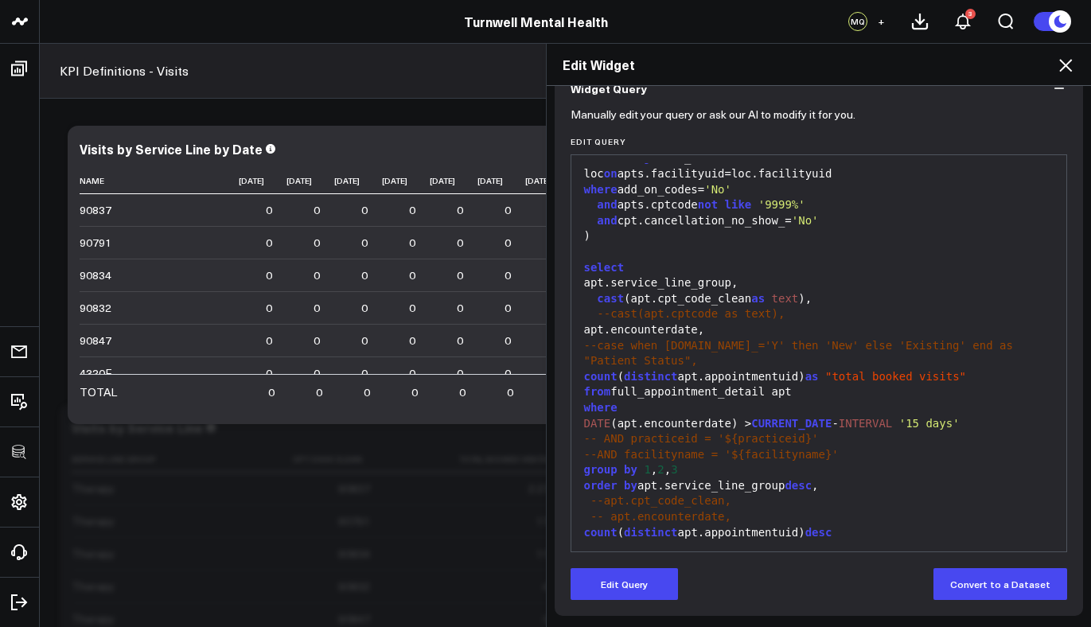
click at [631, 584] on button "Edit Query" at bounding box center [624, 584] width 107 height 32
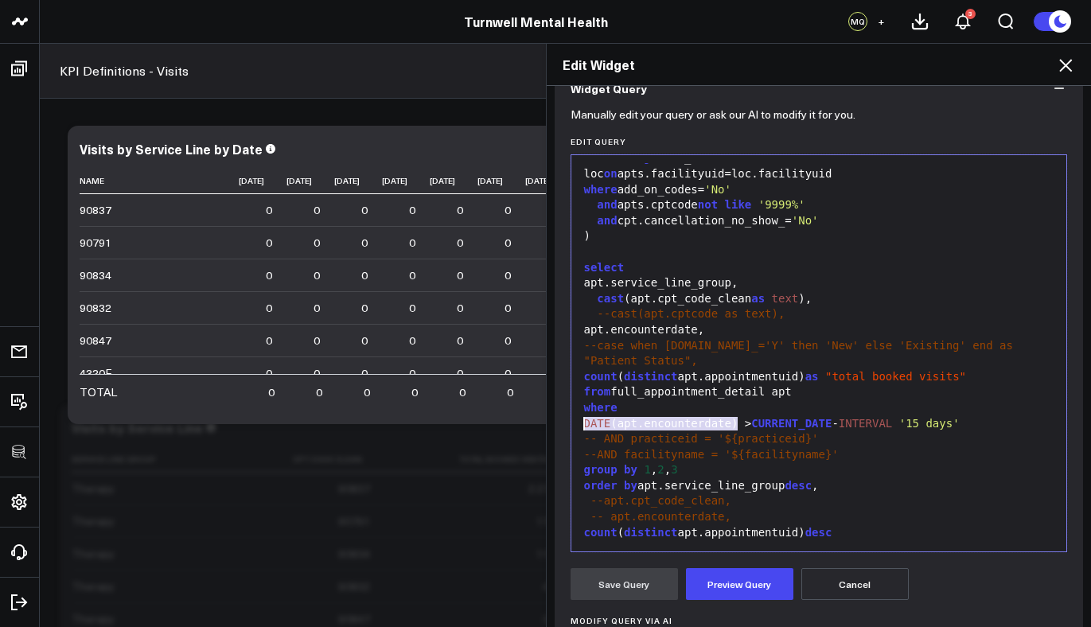
drag, startPoint x: 733, startPoint y: 421, endPoint x: 546, endPoint y: 426, distance: 187.1
click at [547, 426] on div "Widget Display Widget Date Settings Widget Query Manually edit your query or as…" at bounding box center [819, 357] width 545 height 542
copy div "DATE (apt.encounterdate)"
click at [679, 274] on div "select" at bounding box center [819, 268] width 480 height 16
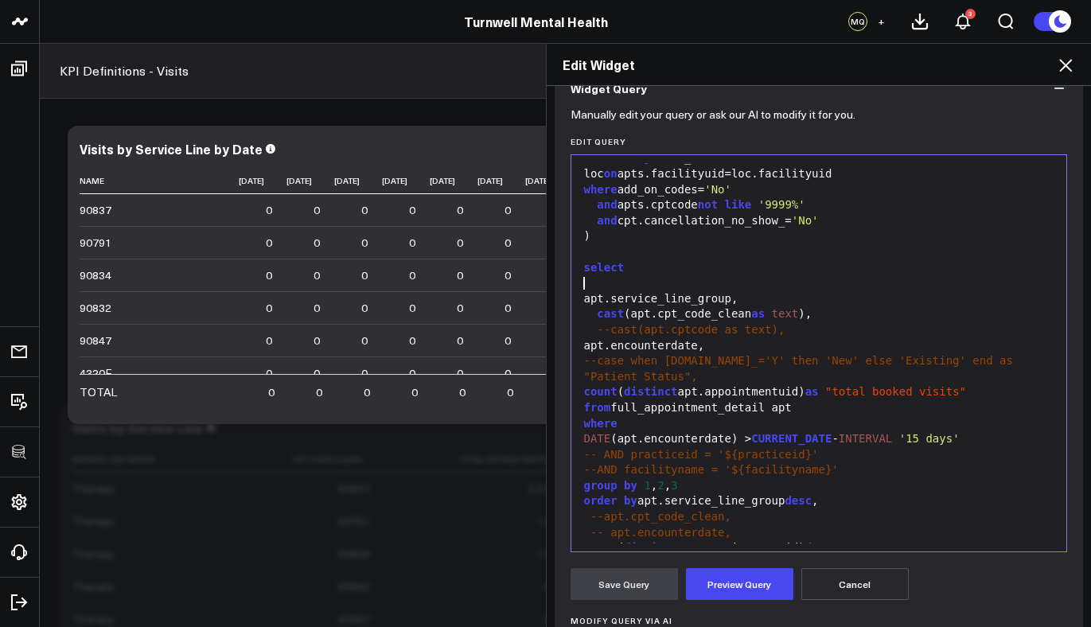
paste div
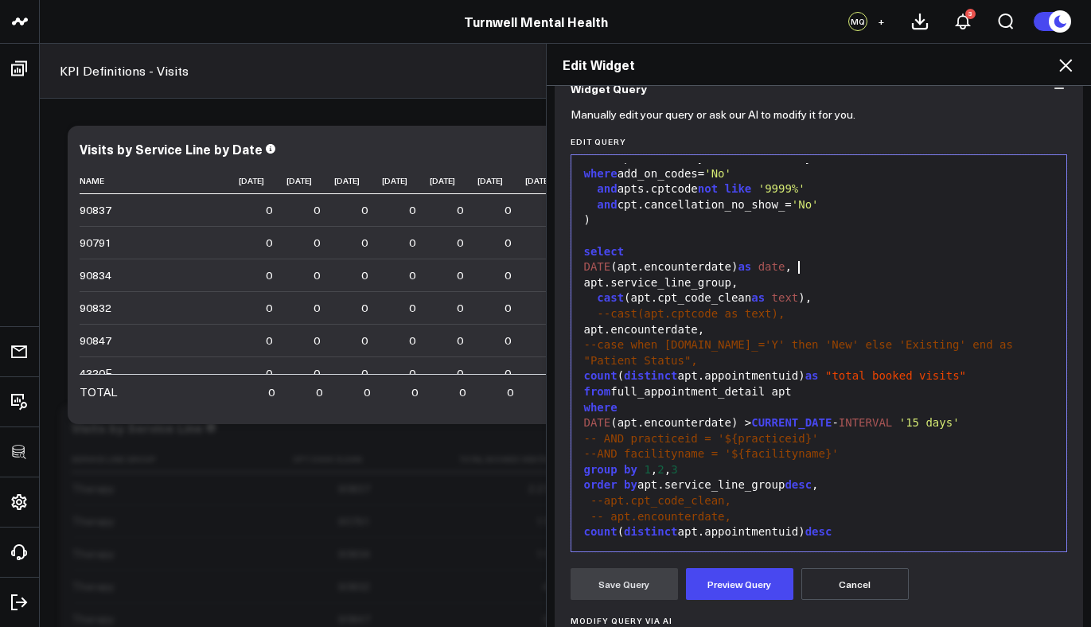
click at [685, 470] on div "group by 1 , 2 , 3" at bounding box center [819, 470] width 480 height 16
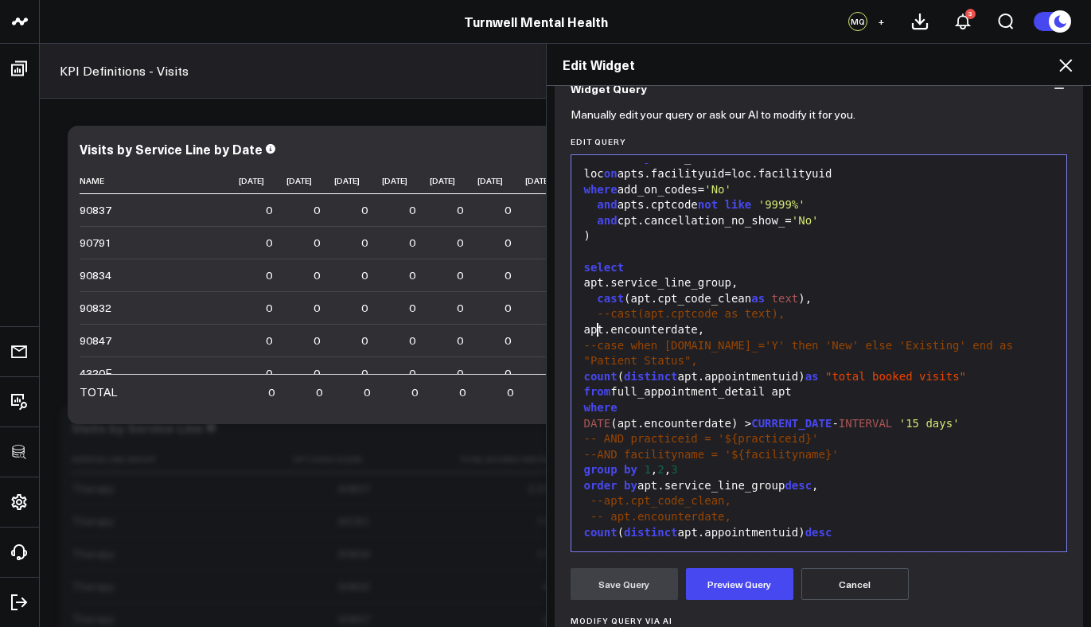
click at [588, 332] on div "apt.encounterdate," at bounding box center [819, 330] width 480 height 16
click at [740, 329] on div "DATE ( apt.encounterdate," at bounding box center [819, 330] width 480 height 16
click at [695, 571] on button "Preview Query" at bounding box center [739, 584] width 107 height 32
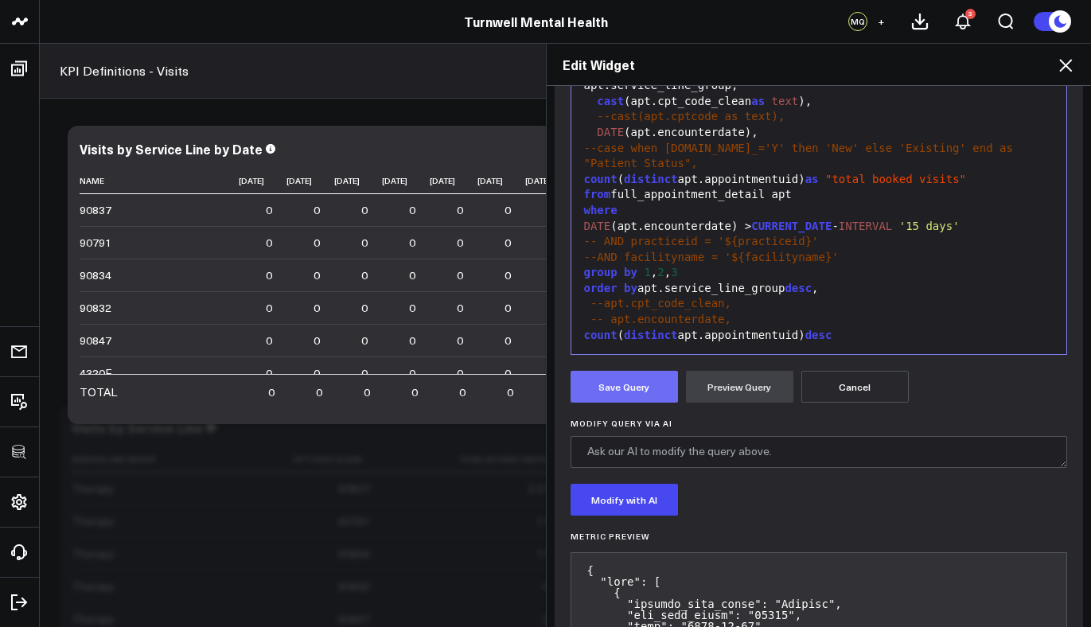
click at [641, 382] on button "Save Query" at bounding box center [624, 387] width 107 height 32
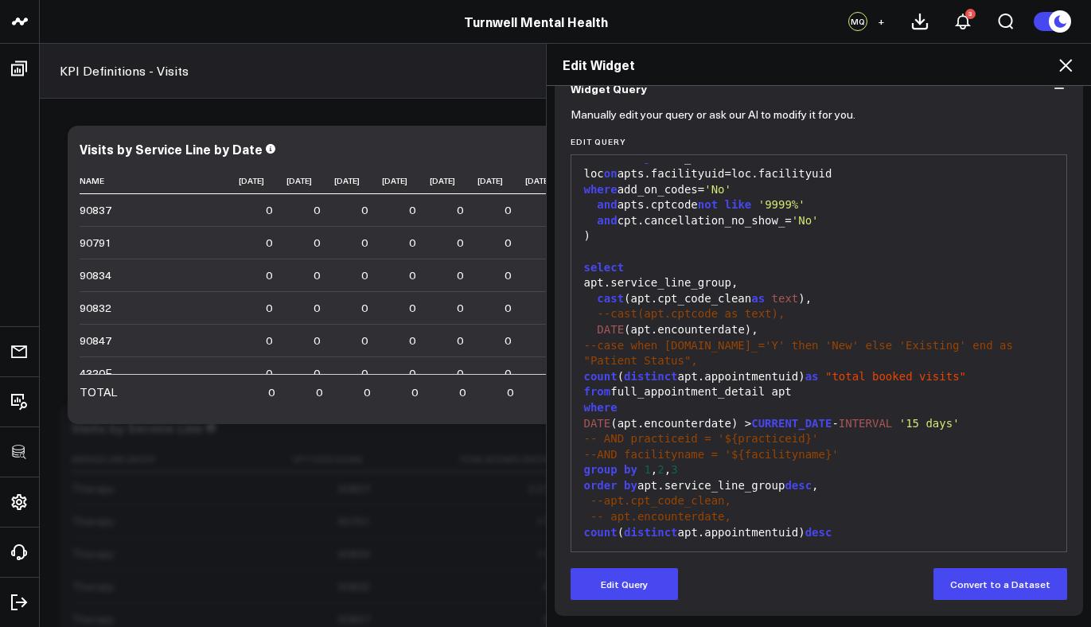
scroll to position [153, 0]
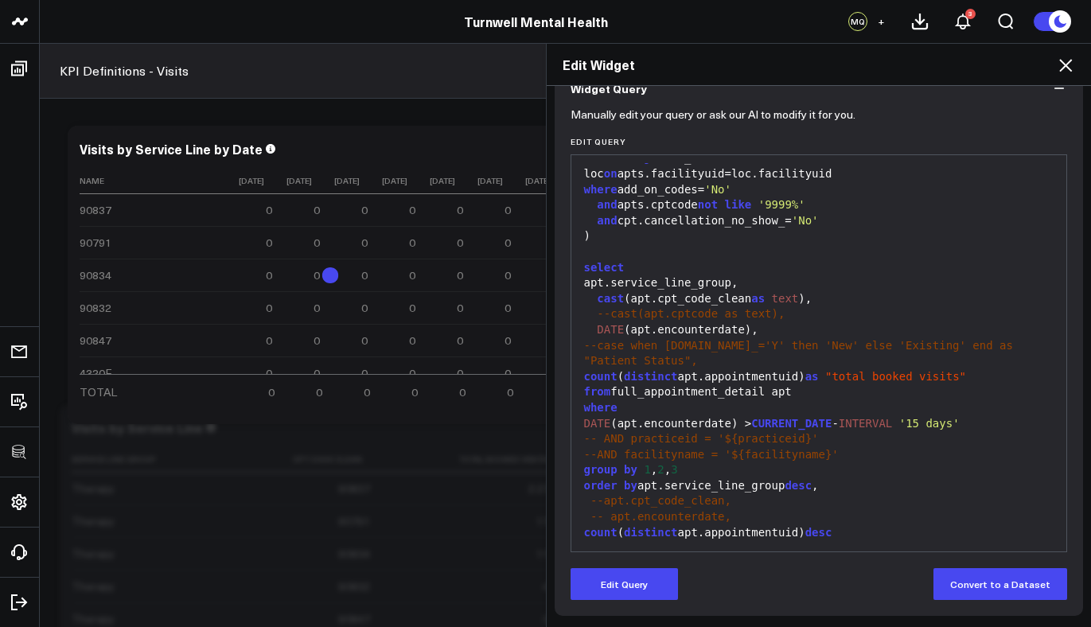
click at [1063, 71] on icon at bounding box center [1065, 65] width 19 height 19
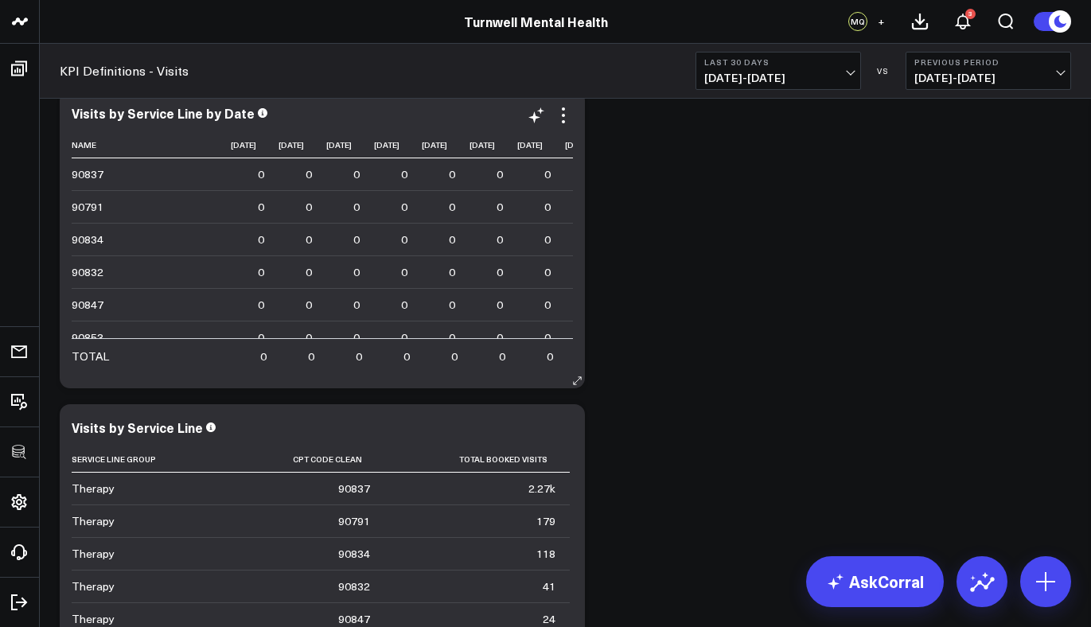
scroll to position [267, 0]
click at [566, 118] on icon at bounding box center [563, 115] width 19 height 19
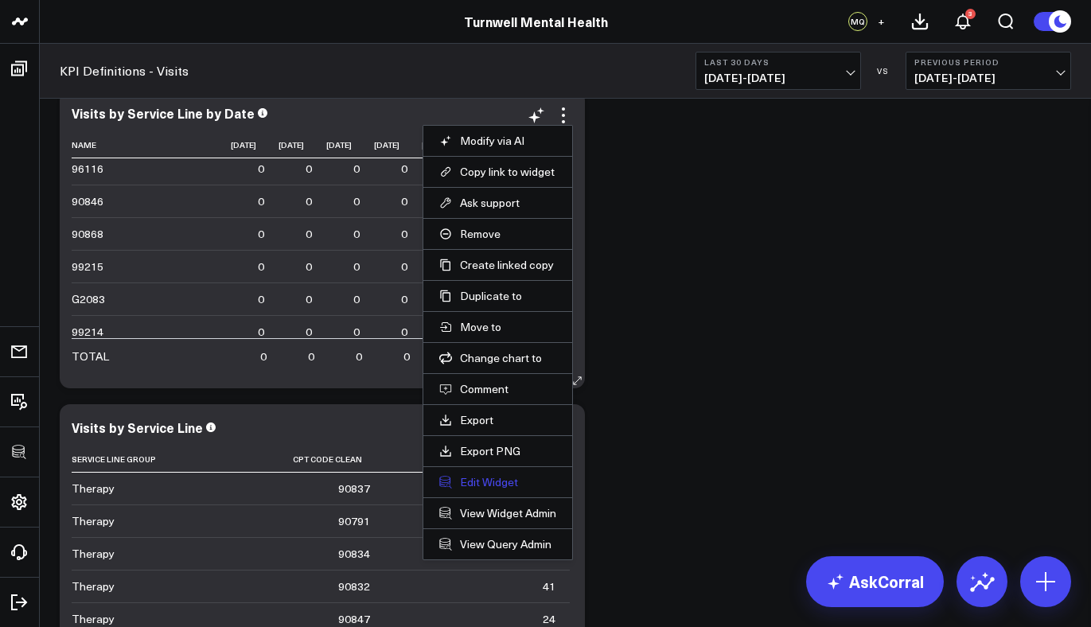
click at [482, 478] on button "Edit Widget" at bounding box center [497, 482] width 117 height 14
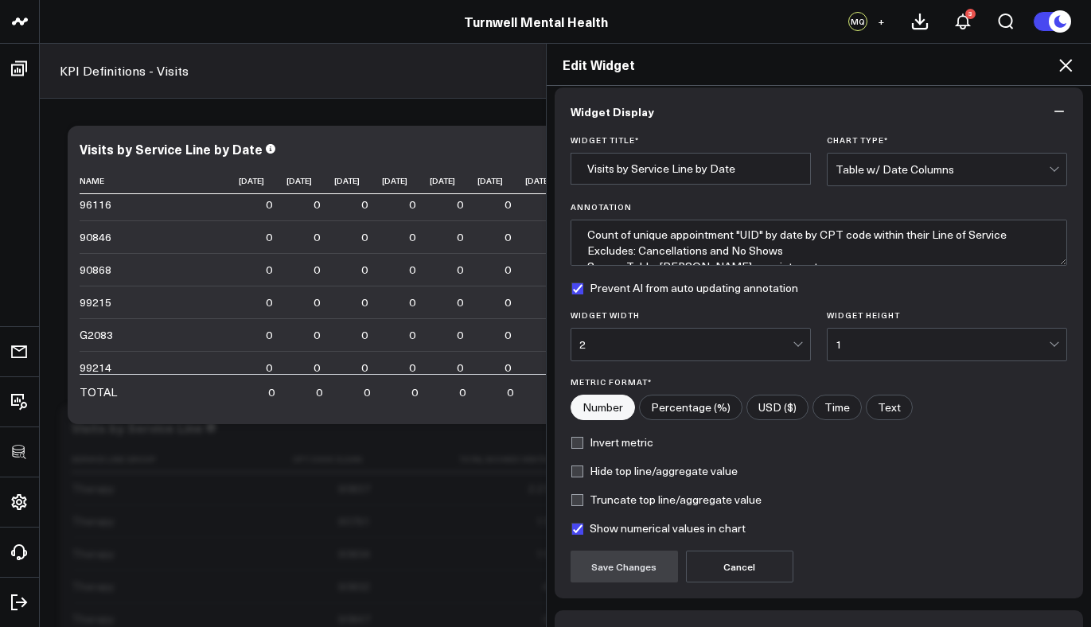
scroll to position [112, 0]
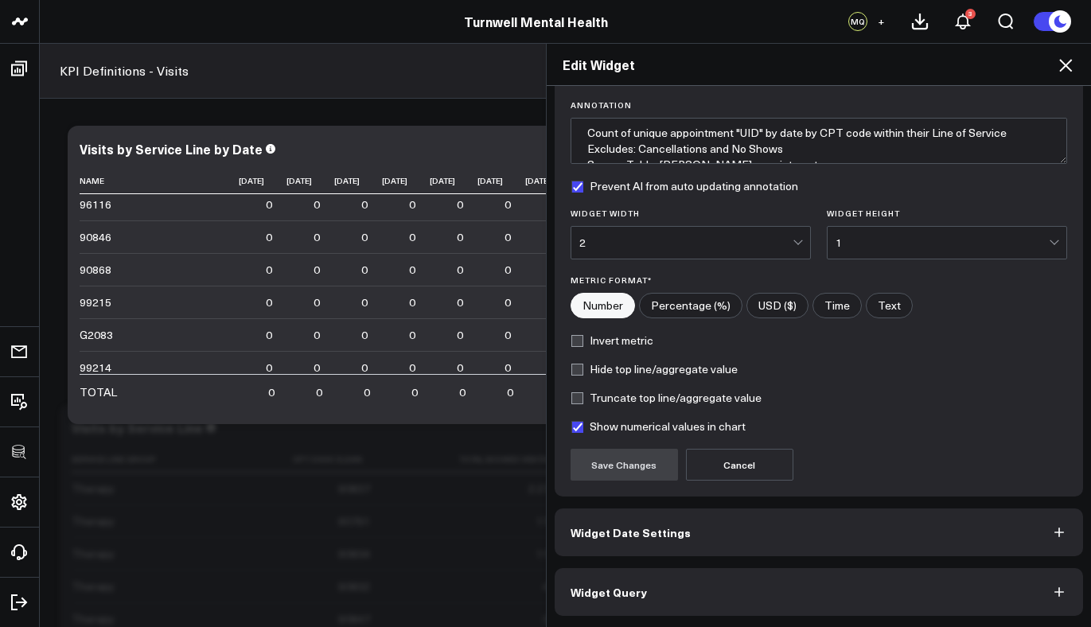
click at [630, 586] on span "Widget Query" at bounding box center [609, 592] width 76 height 13
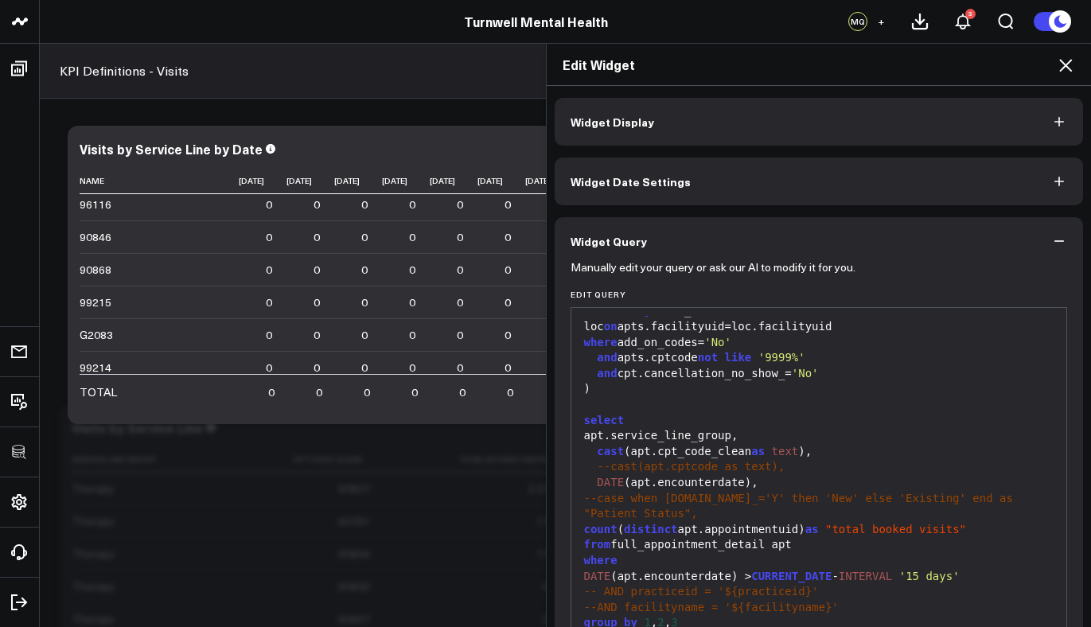
scroll to position [153, 0]
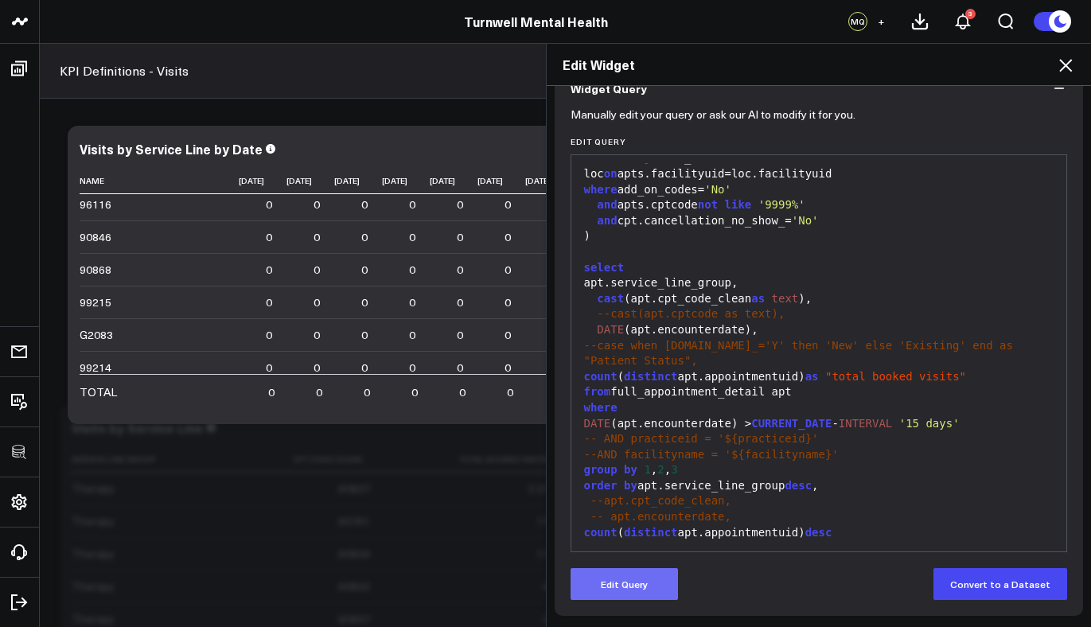
click at [646, 570] on button "Edit Query" at bounding box center [624, 584] width 107 height 32
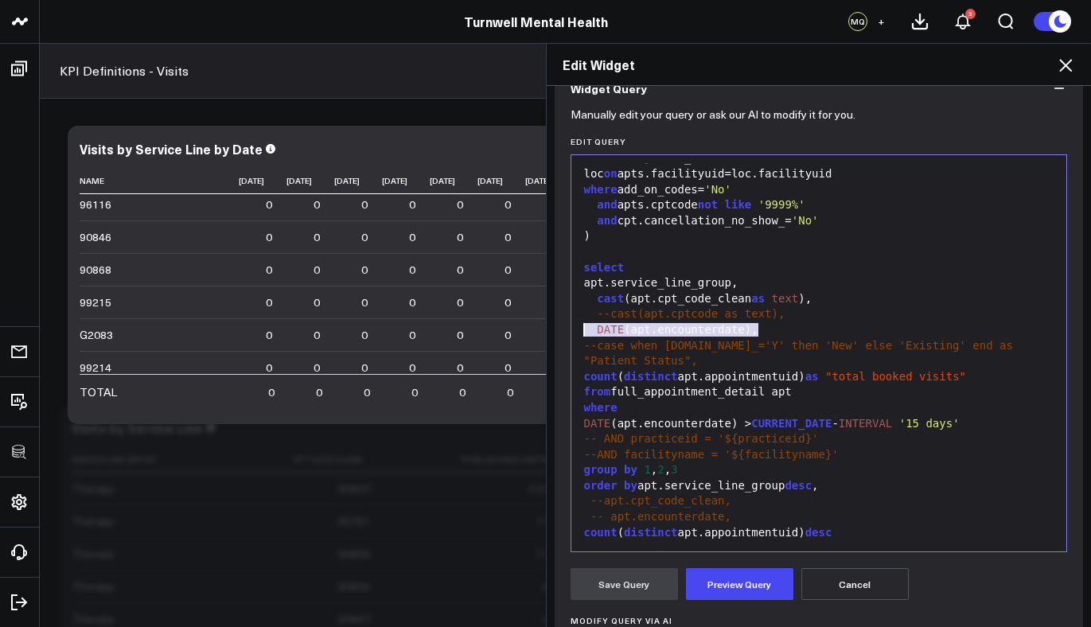
drag, startPoint x: 757, startPoint y: 325, endPoint x: 566, endPoint y: 325, distance: 191.0
click at [571, 325] on div "99 1 2 3 4 5 6 7 8 9 10 11 12 13 14 15 16 17 18 19 20 21 22 23 24 25 26 27 28 2…" at bounding box center [819, 353] width 497 height 398
click at [667, 270] on div "select" at bounding box center [819, 268] width 480 height 16
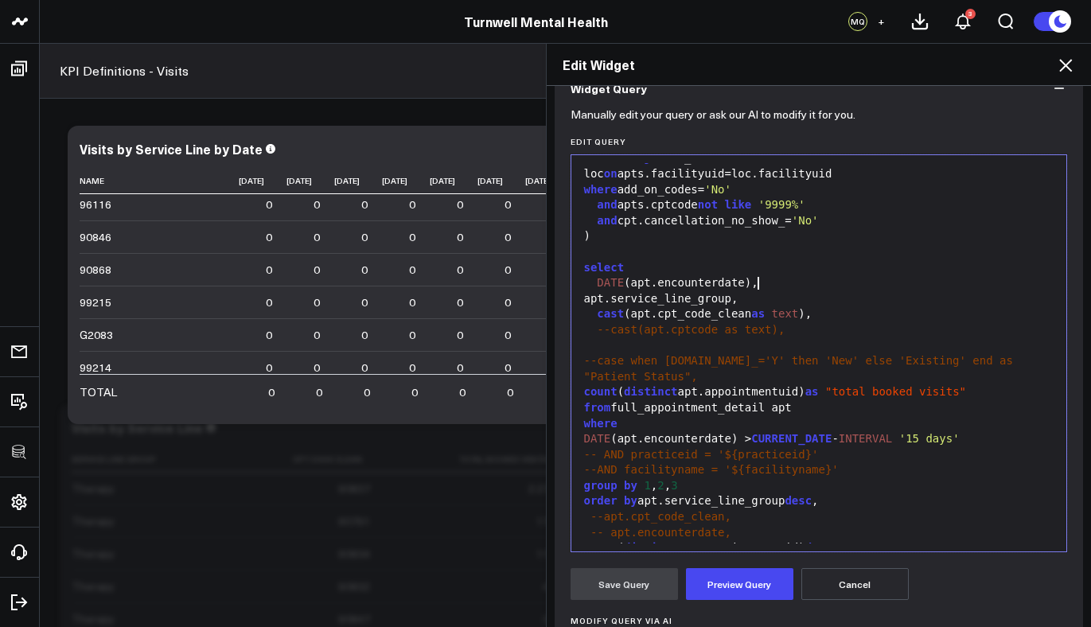
click at [730, 566] on form "Manually edit your query or ask our AI to modify it for you. Edit Query 99 1 2 …" at bounding box center [819, 454] width 497 height 685
drag, startPoint x: 729, startPoint y: 594, endPoint x: 715, endPoint y: 580, distance: 19.7
click at [729, 594] on button "Preview Query" at bounding box center [739, 584] width 107 height 32
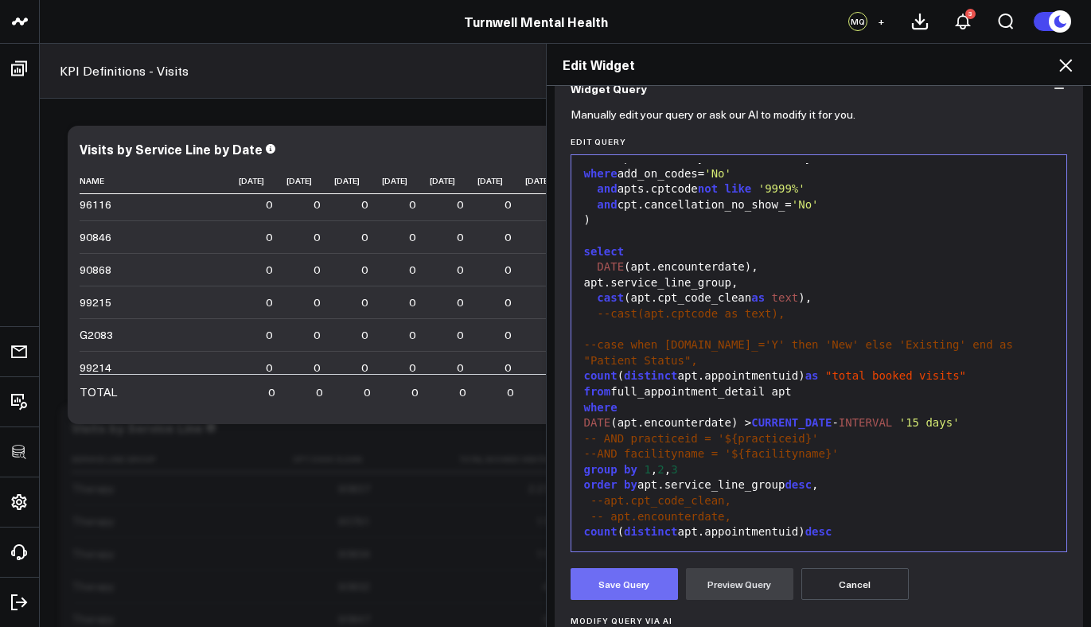
click at [618, 577] on button "Save Query" at bounding box center [624, 584] width 107 height 32
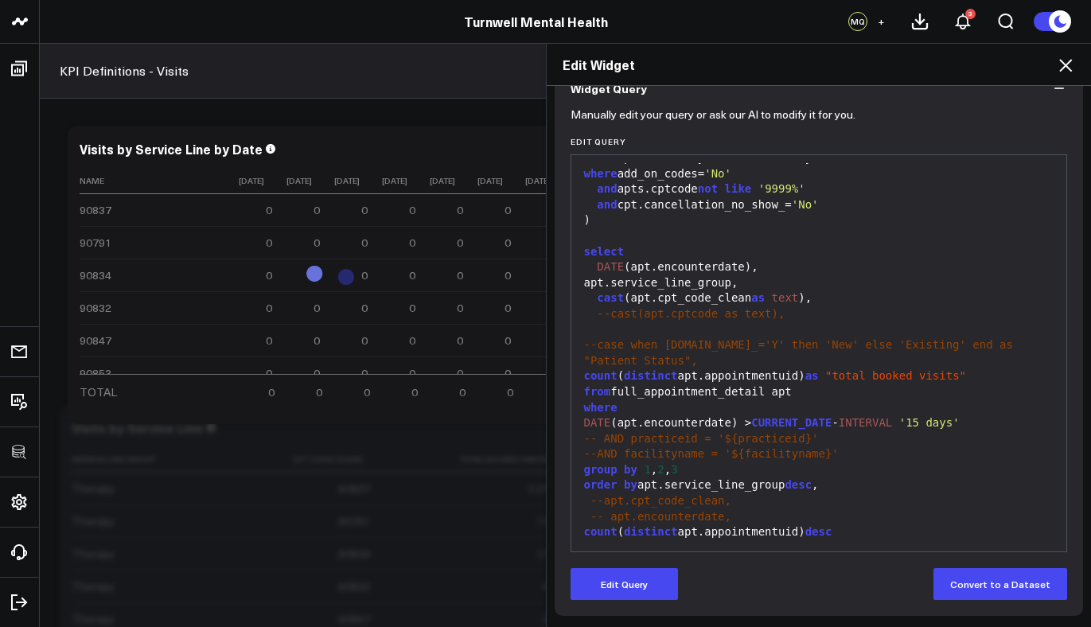
click at [1064, 63] on icon at bounding box center [1065, 65] width 13 height 13
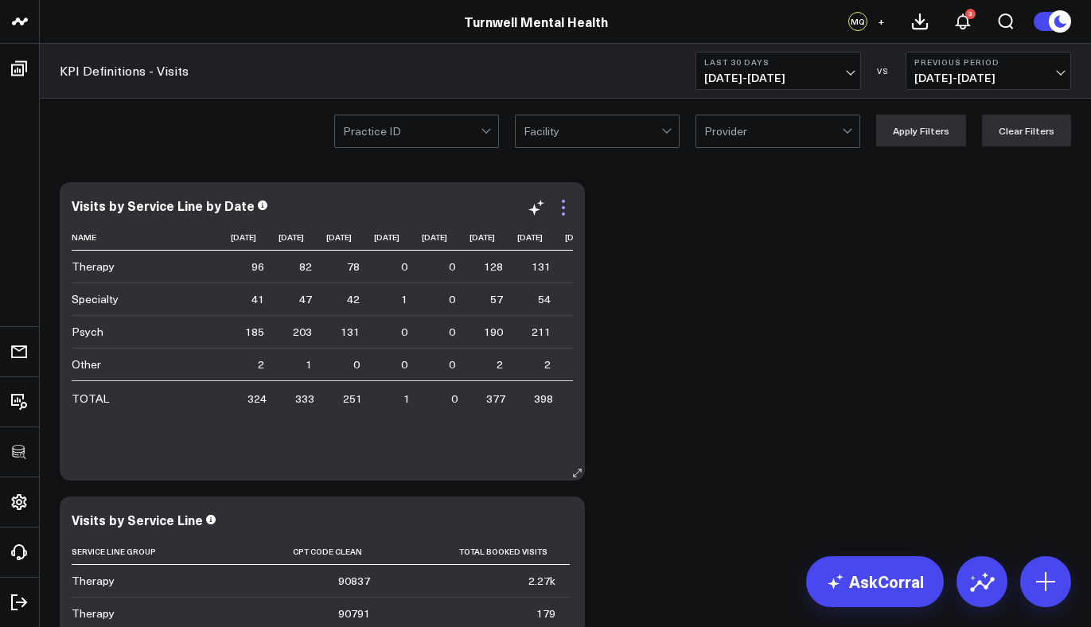
click at [564, 209] on icon at bounding box center [563, 207] width 19 height 19
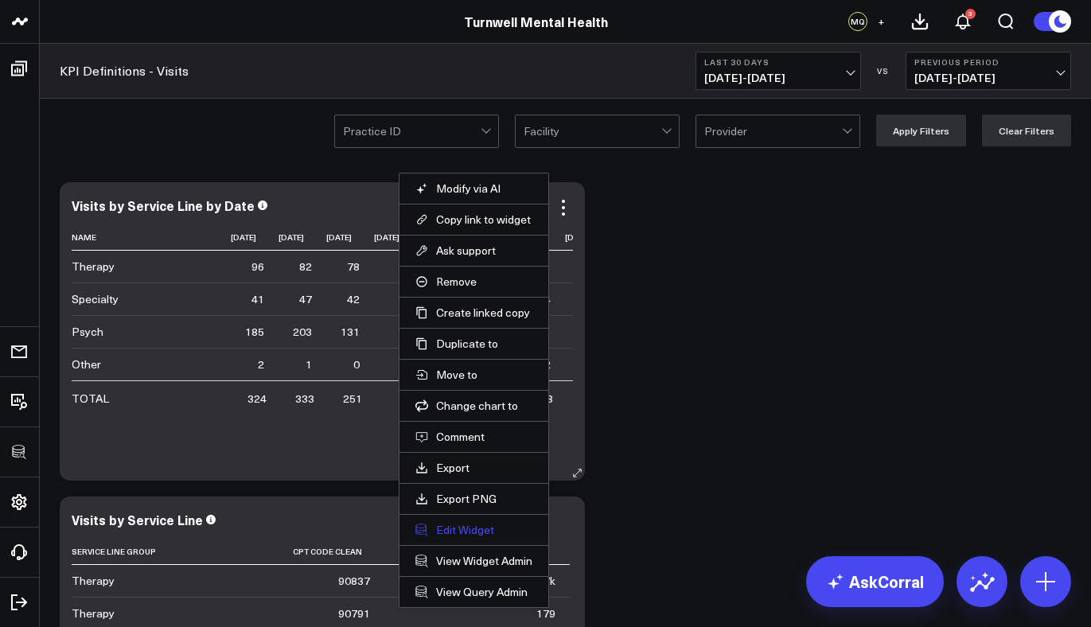
click at [473, 536] on button "Edit Widget" at bounding box center [474, 530] width 117 height 14
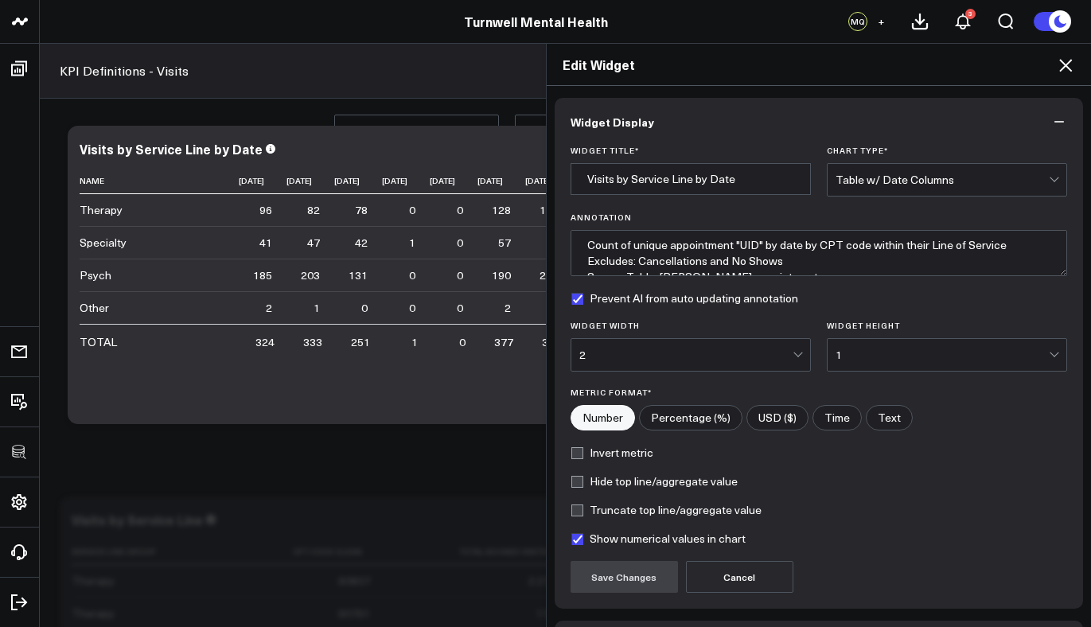
scroll to position [112, 0]
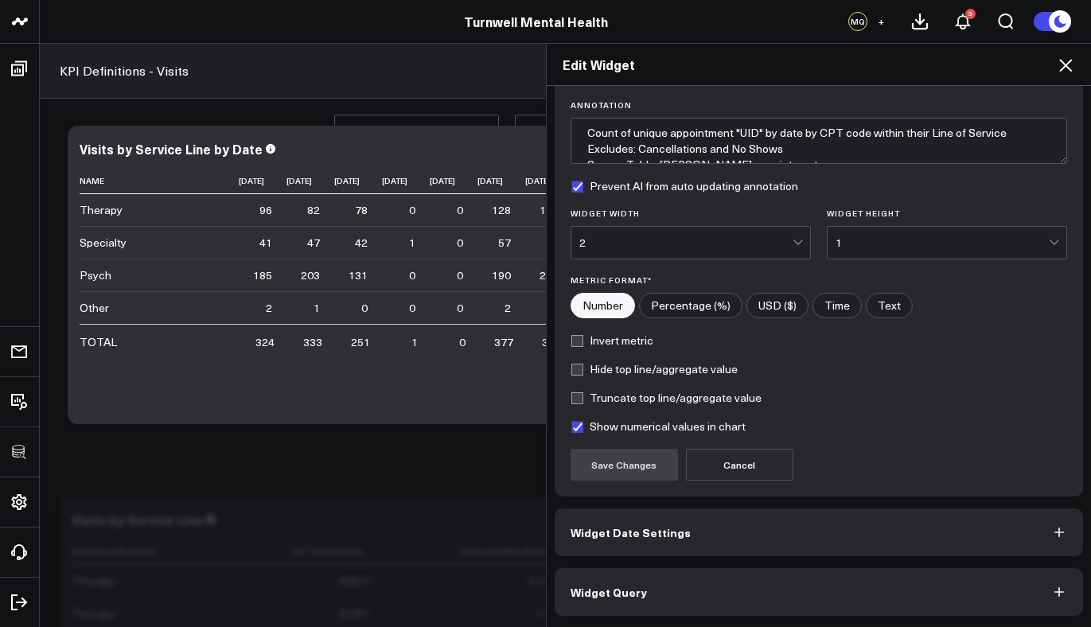
click at [624, 587] on span "Widget Query" at bounding box center [609, 592] width 76 height 13
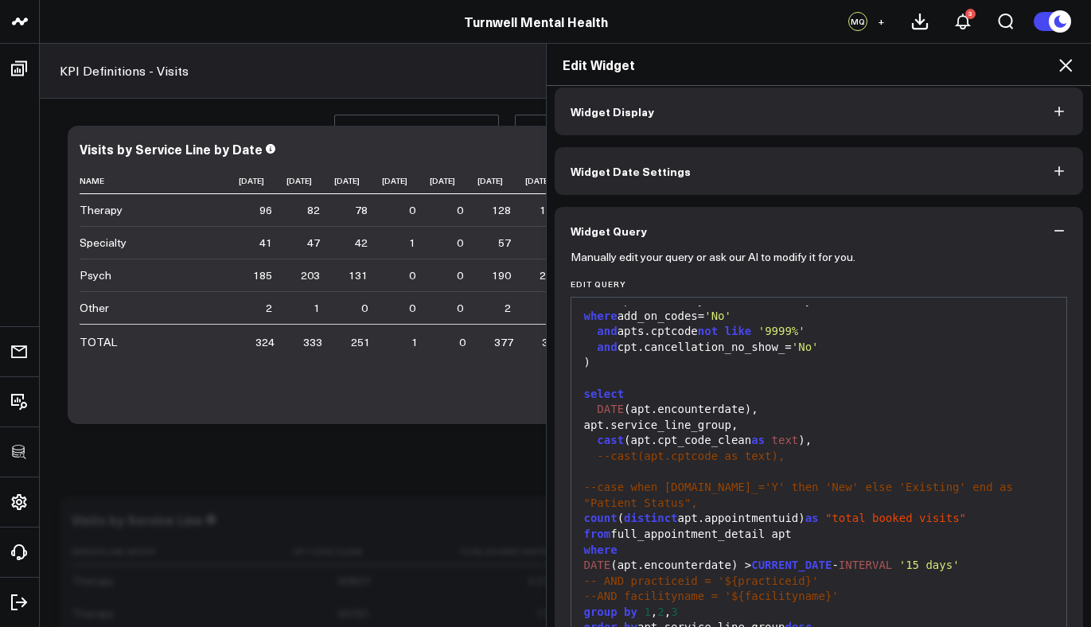
scroll to position [153, 0]
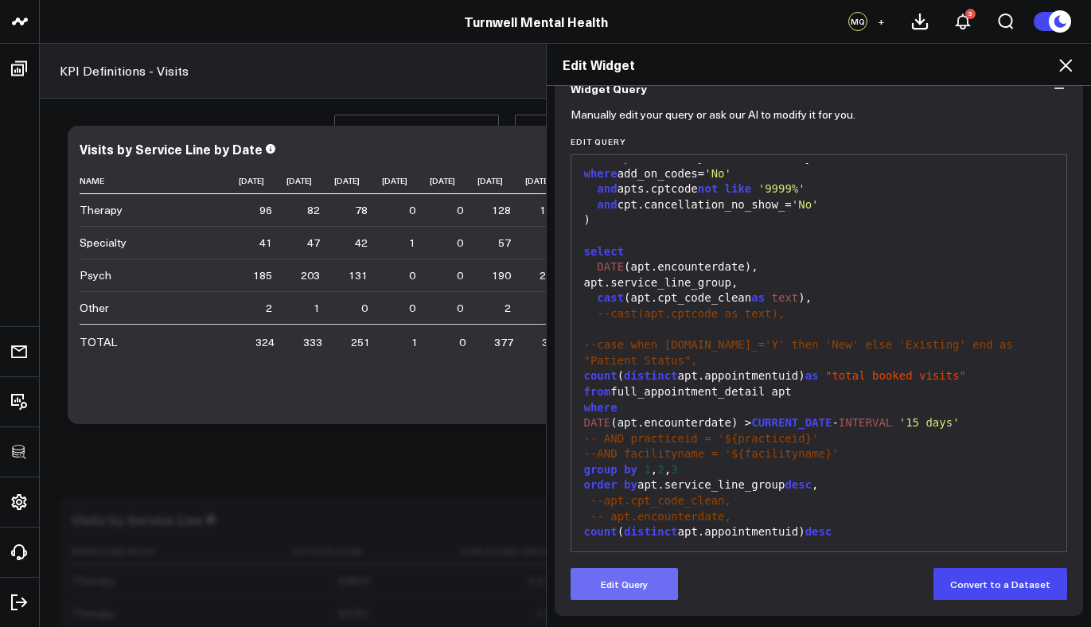
click at [650, 568] on form "Manually edit your query or ask our AI to modify it for you. Edit Query 99 1 2 …" at bounding box center [819, 356] width 497 height 488
click at [647, 574] on button "Edit Query" at bounding box center [624, 584] width 107 height 32
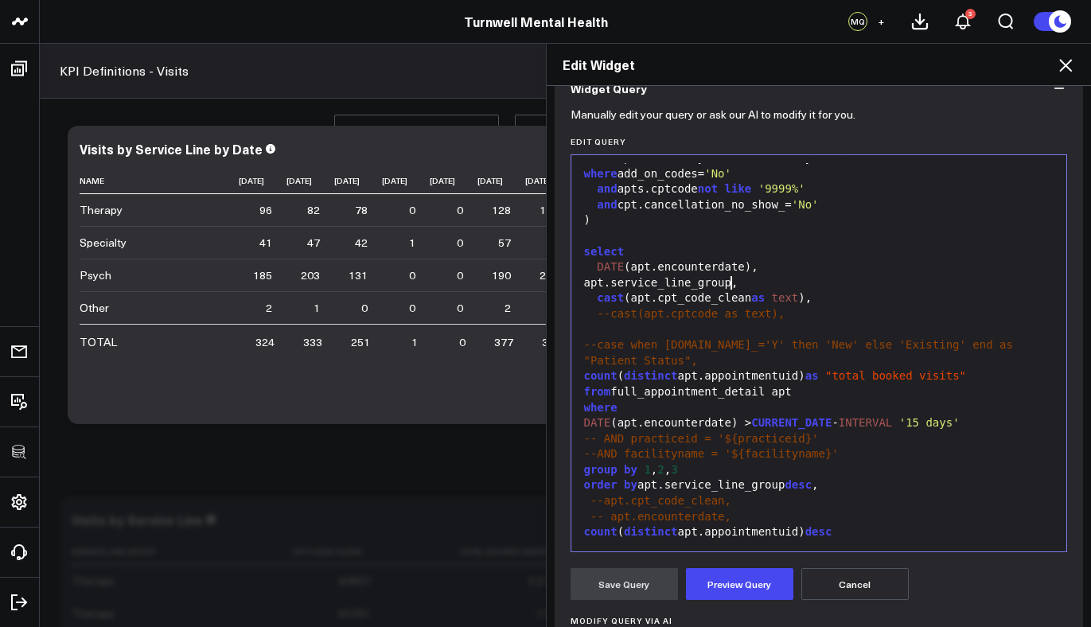
click at [728, 283] on div "apt.service_line_group," at bounding box center [819, 283] width 480 height 16
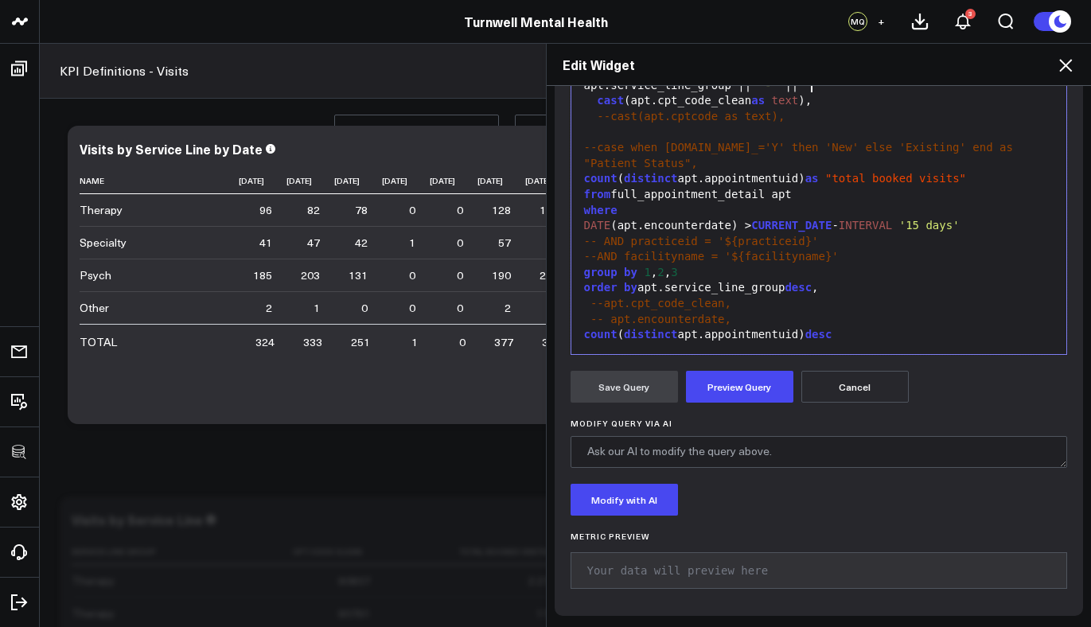
click at [681, 274] on div "group by 1 , 2 , 3" at bounding box center [819, 273] width 480 height 16
click at [699, 400] on button "Preview Query" at bounding box center [739, 387] width 107 height 32
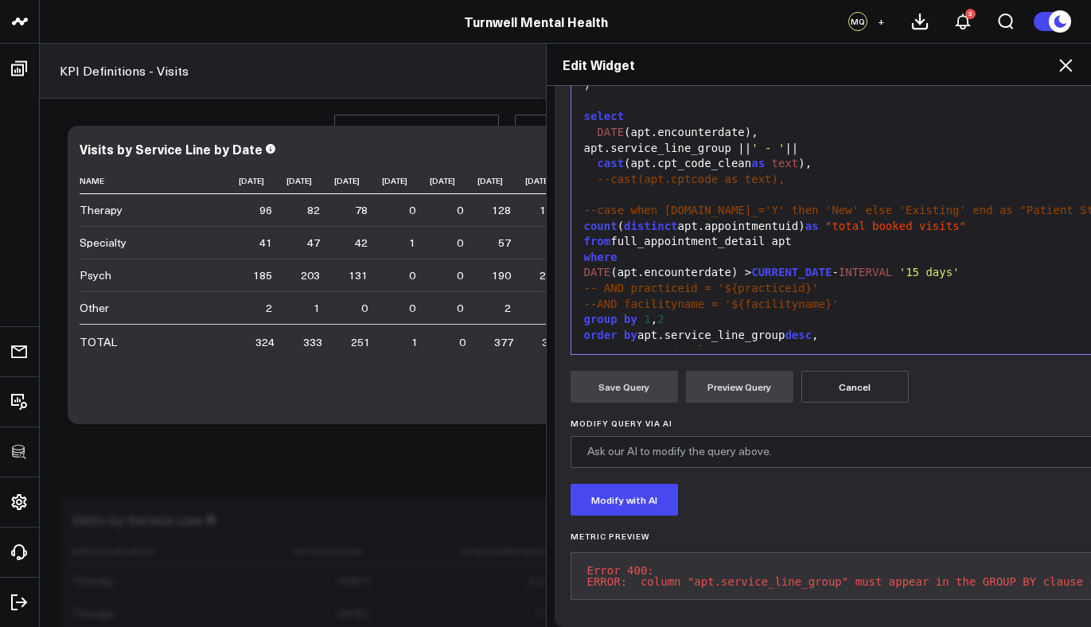
scroll to position [318, 0]
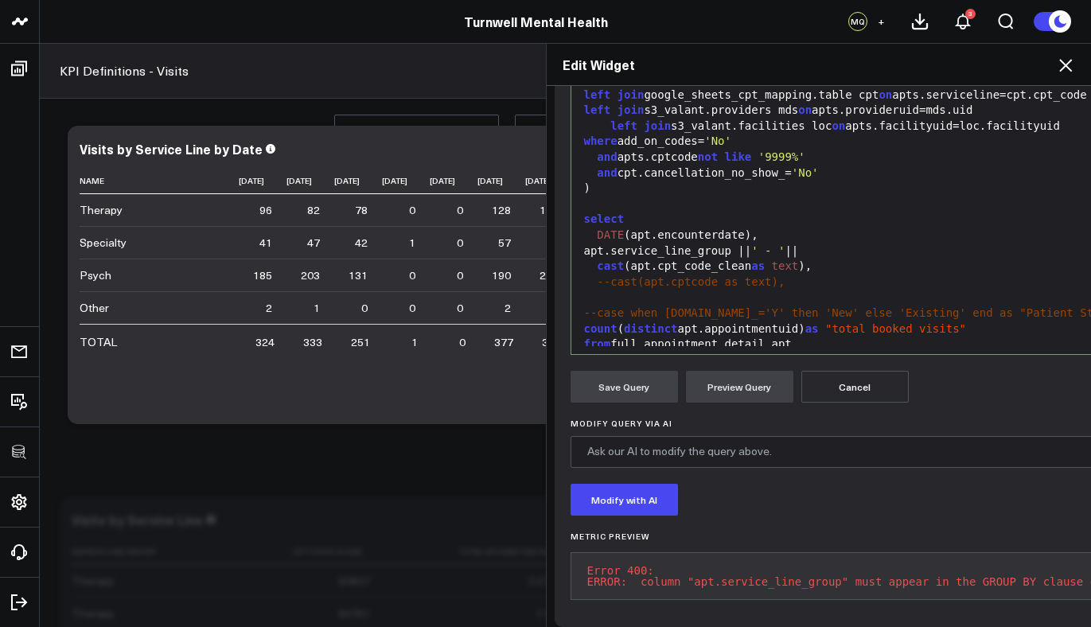
click at [597, 267] on span "cast" at bounding box center [610, 265] width 27 height 13
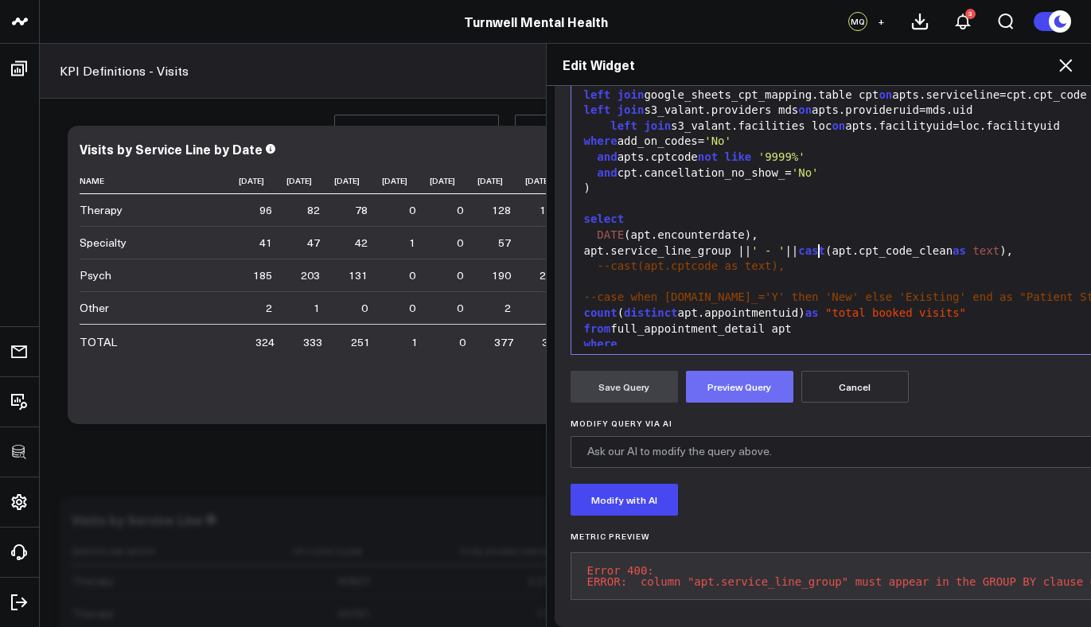
click at [752, 371] on button "Preview Query" at bounding box center [739, 387] width 107 height 32
click at [790, 303] on span "--case when apt.new_='Y' then 'New' else 'Existing' end as "Patient Status"," at bounding box center [859, 297] width 550 height 13
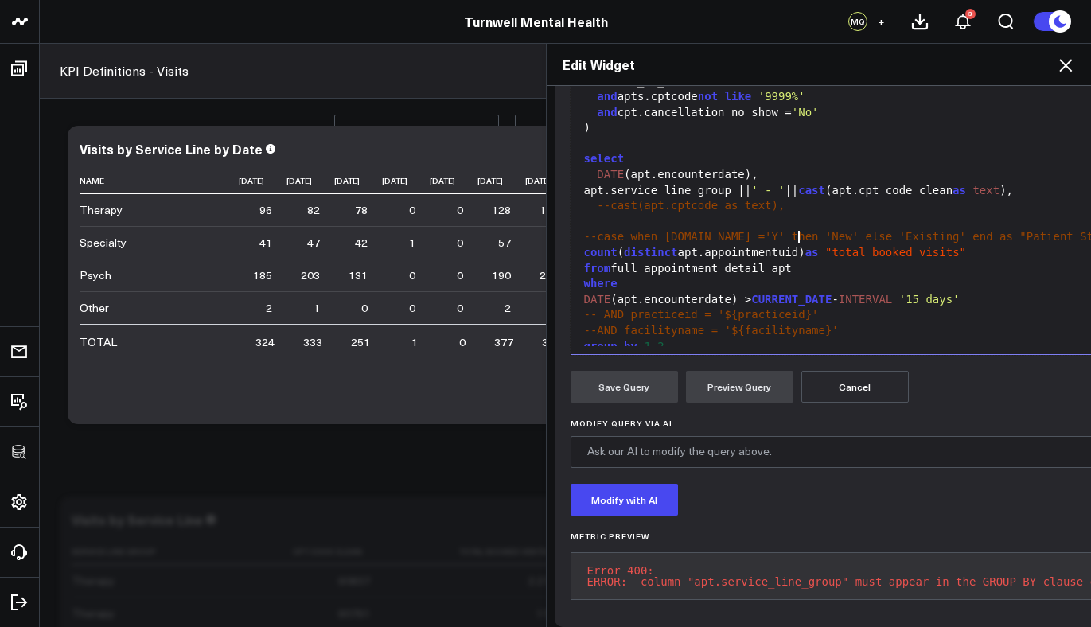
scroll to position [452, 0]
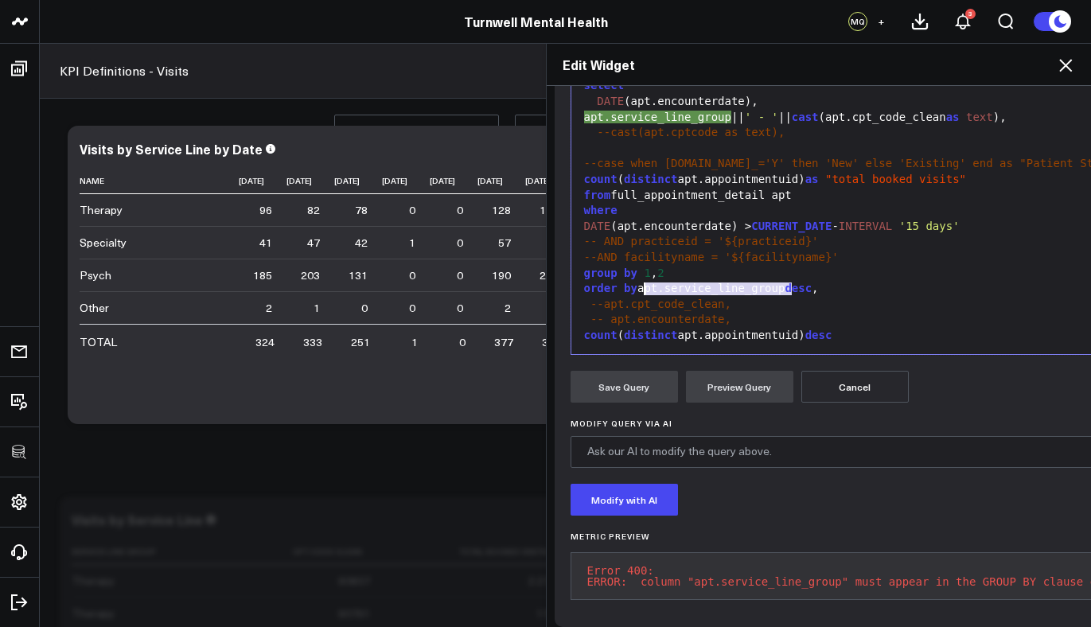
drag, startPoint x: 789, startPoint y: 289, endPoint x: 635, endPoint y: 287, distance: 153.6
click at [635, 287] on div "order by apt.service_line_group desc ," at bounding box center [956, 289] width 754 height 16
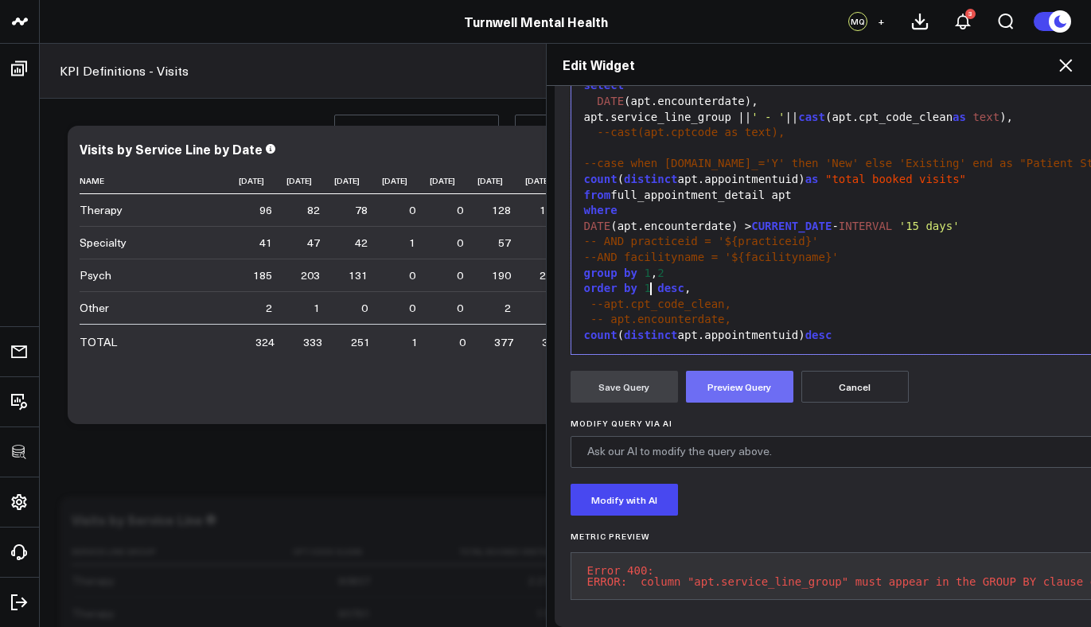
click at [751, 386] on button "Preview Query" at bounding box center [739, 387] width 107 height 32
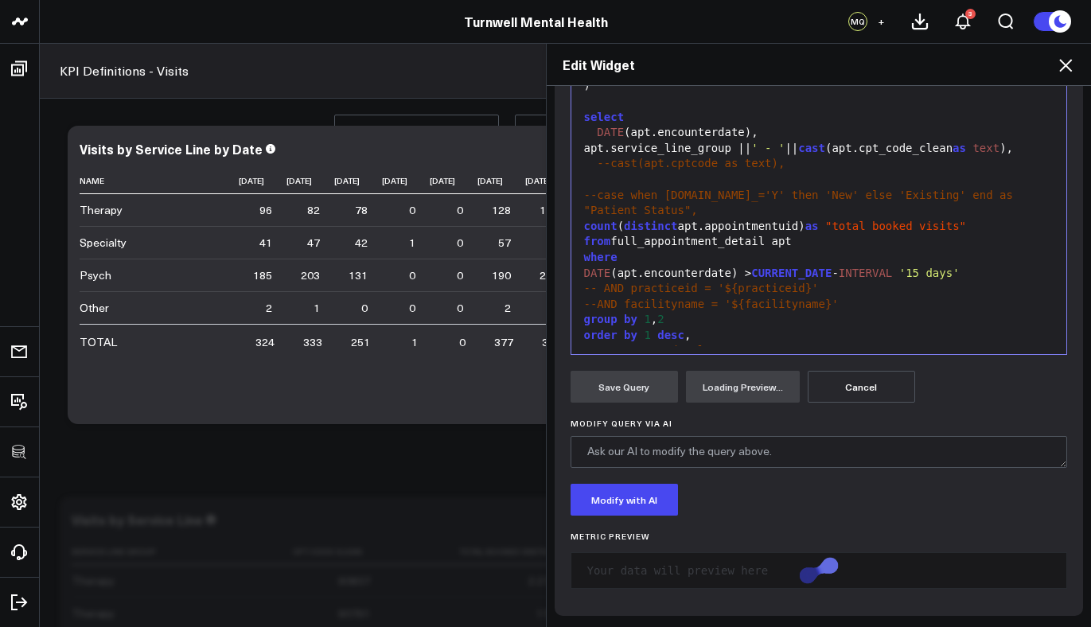
scroll to position [499, 0]
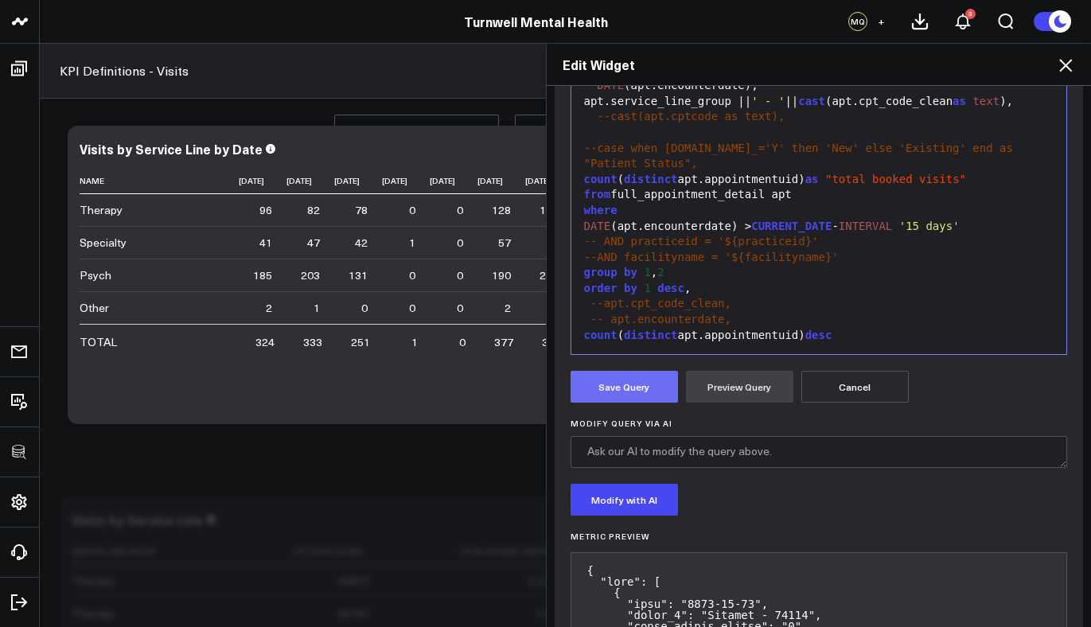
click at [585, 397] on button "Save Query" at bounding box center [624, 387] width 107 height 32
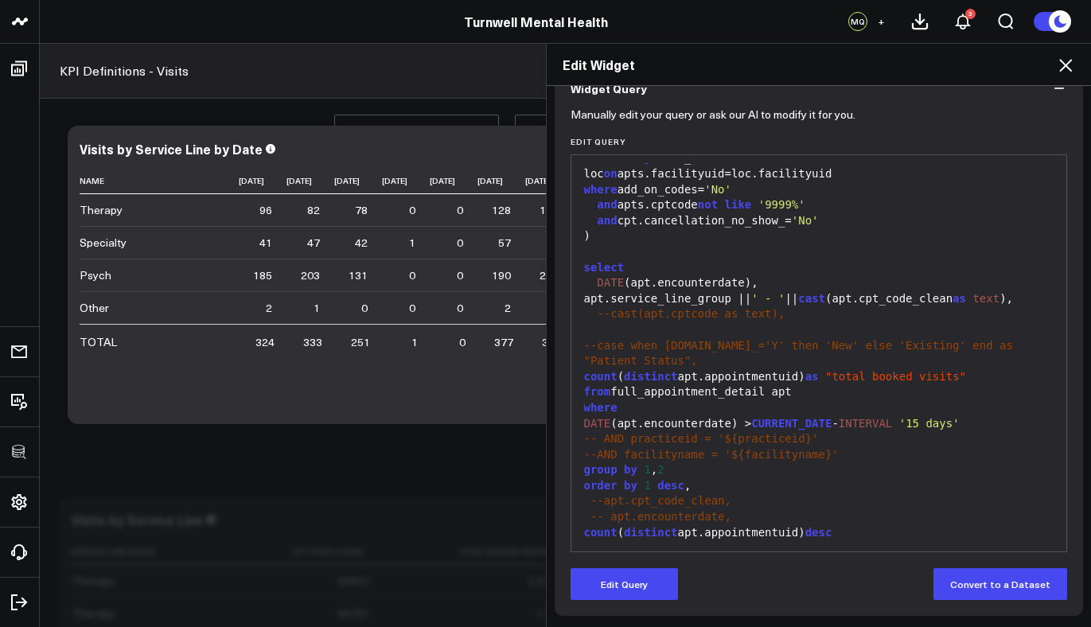
scroll to position [153, 0]
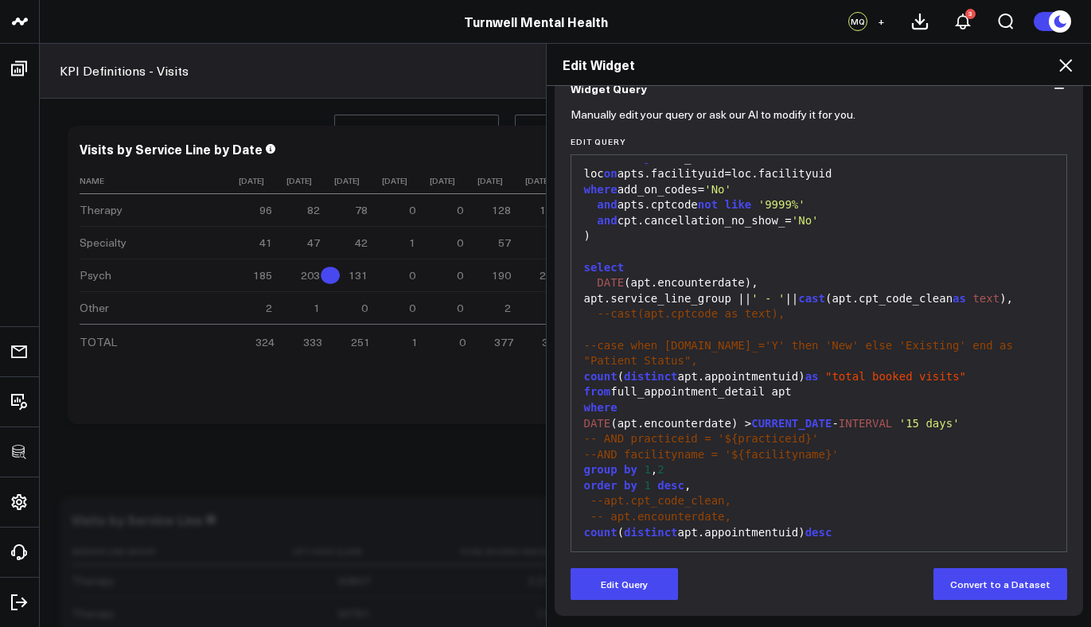
click at [1069, 71] on icon at bounding box center [1065, 65] width 19 height 19
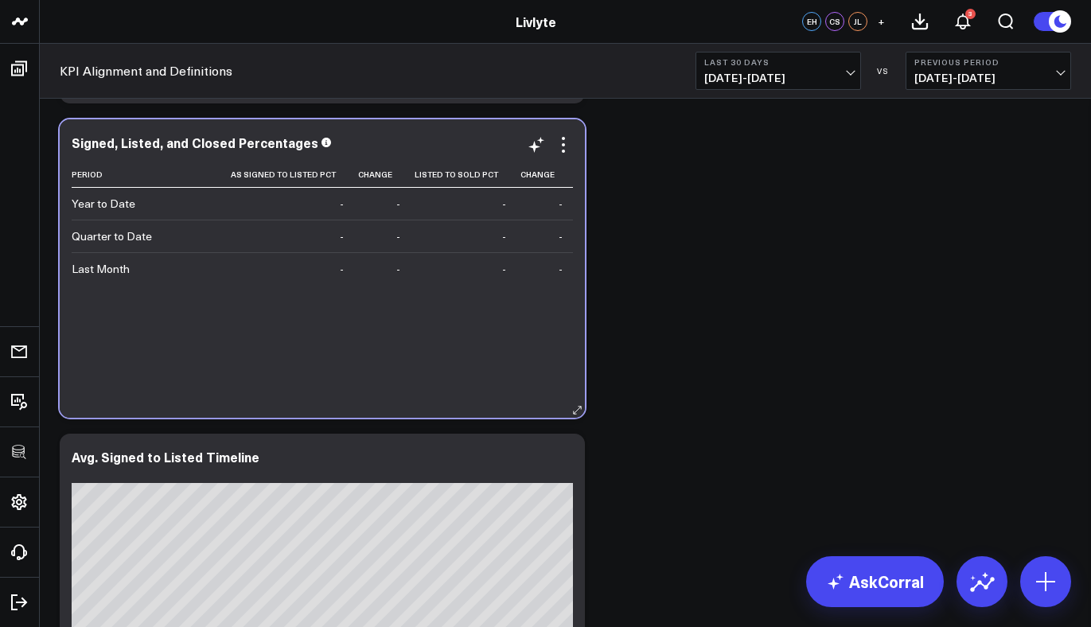
click at [565, 158] on div "Signed, Listed, and Closed Percentages Period As Signed To Listed Pct Change Li…" at bounding box center [322, 268] width 501 height 267
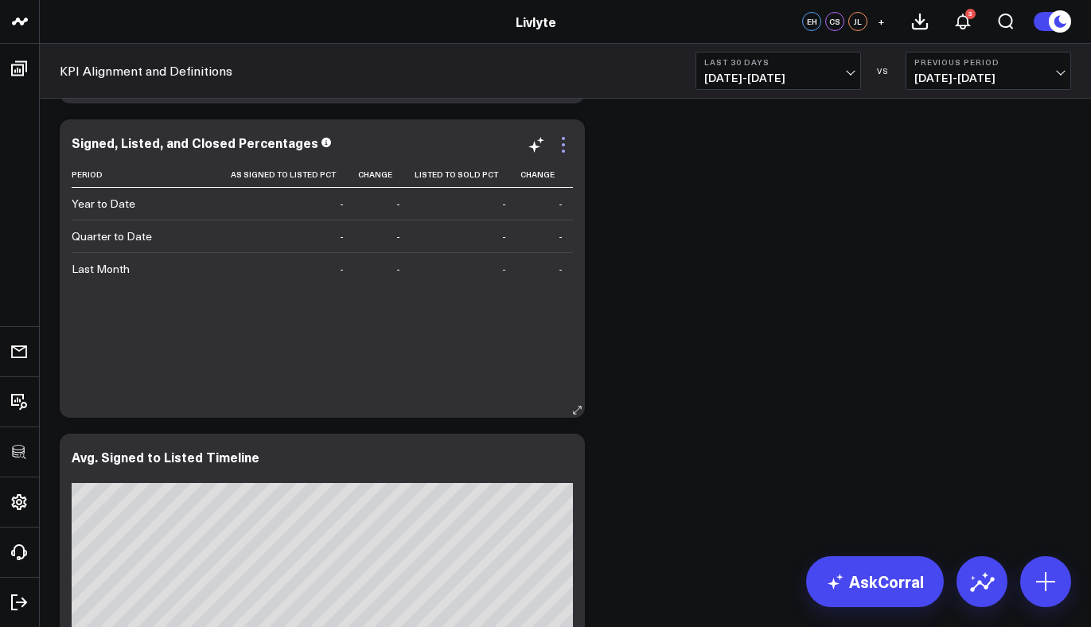
click at [564, 150] on icon at bounding box center [563, 151] width 3 height 3
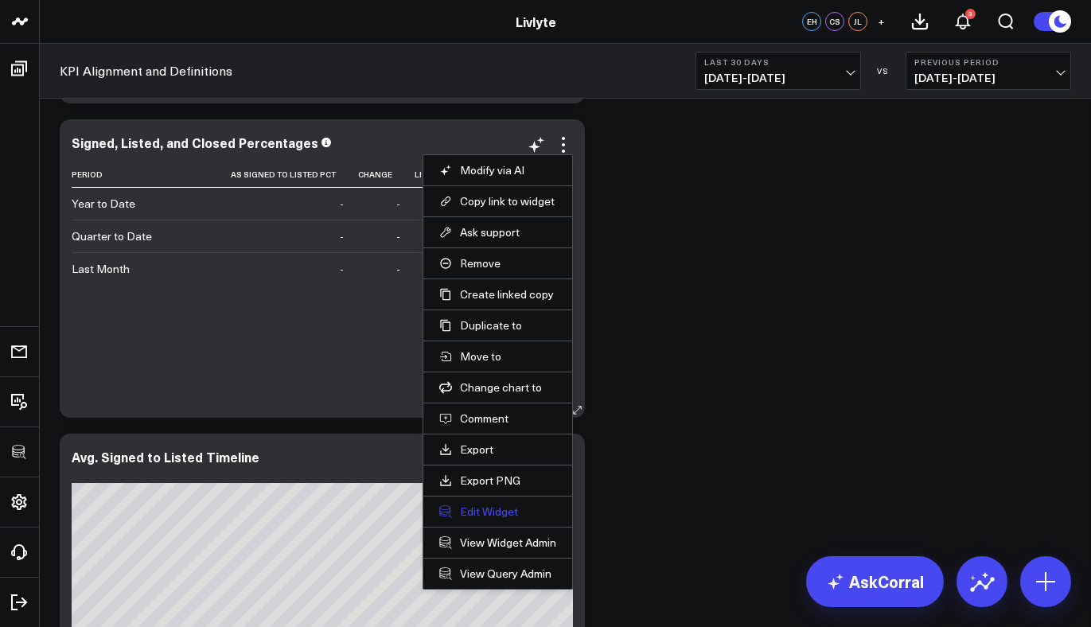
click at [477, 512] on button "Edit Widget" at bounding box center [497, 512] width 117 height 14
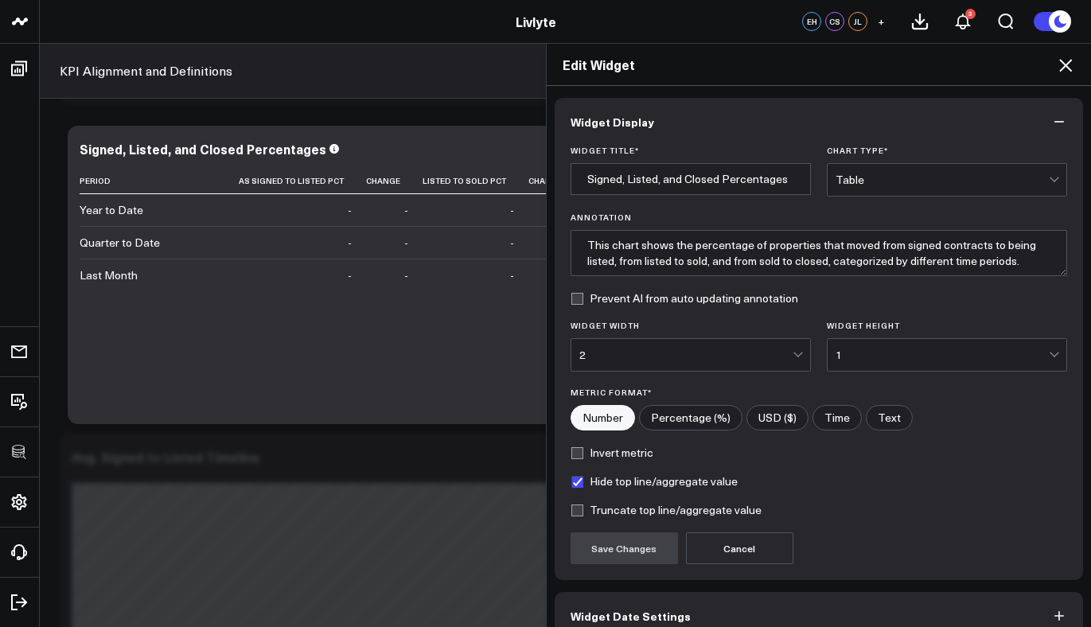
scroll to position [84, 0]
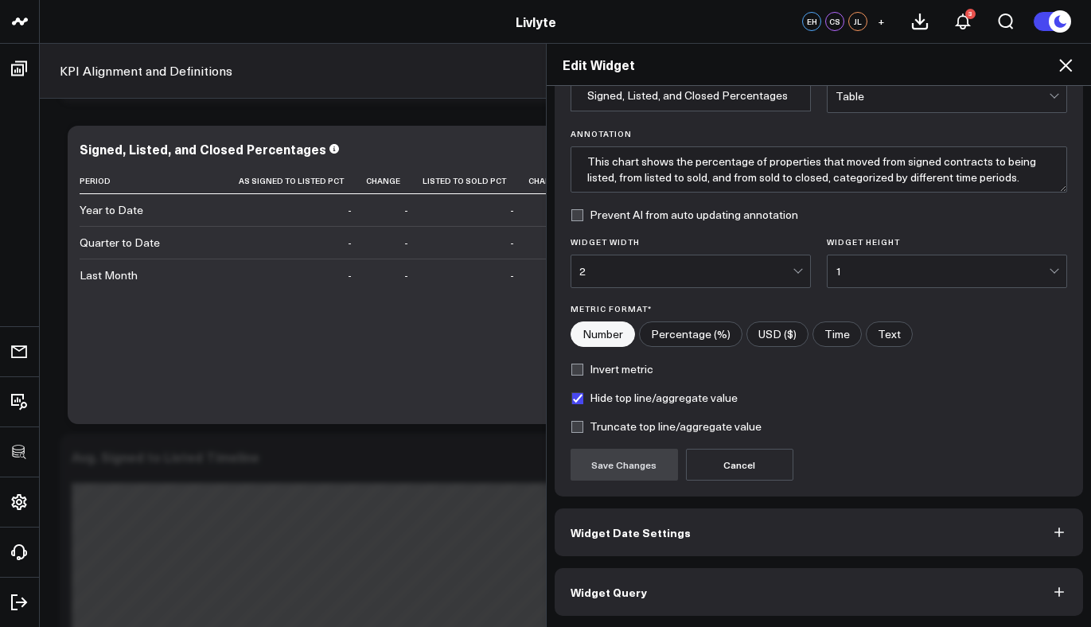
click at [663, 579] on button "Widget Query" at bounding box center [819, 592] width 529 height 48
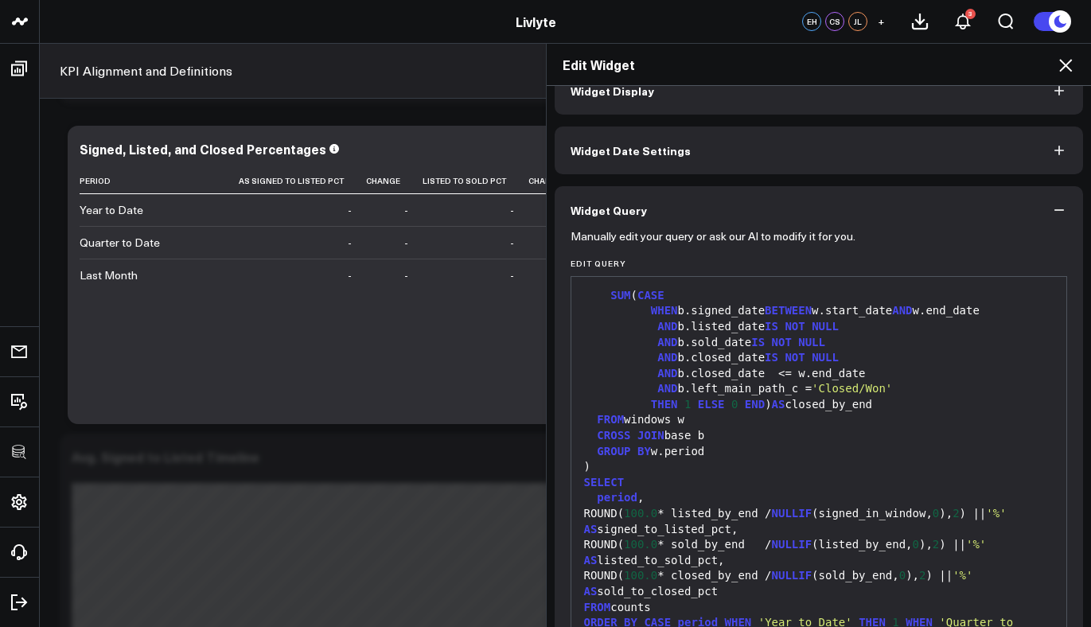
scroll to position [135, 0]
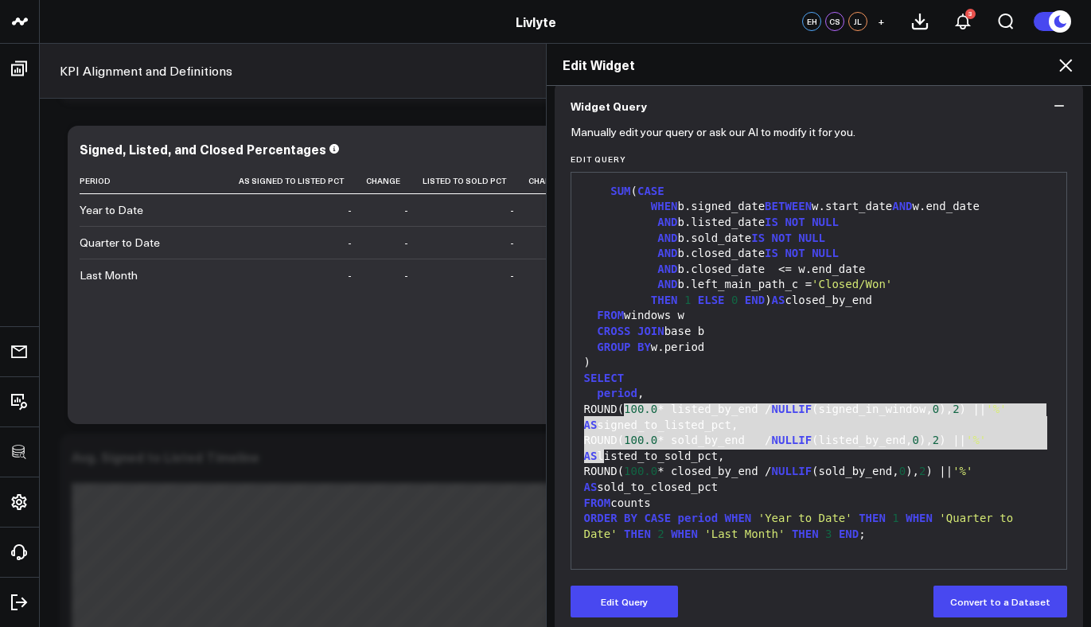
drag, startPoint x: 598, startPoint y: 421, endPoint x: 880, endPoint y: 357, distance: 288.9
click at [890, 361] on div "WITH windows AS ( SELECT 'Last Month' AS period , DATEADD( 'month' , - 1 , CURR…" at bounding box center [819, 20] width 480 height 1083
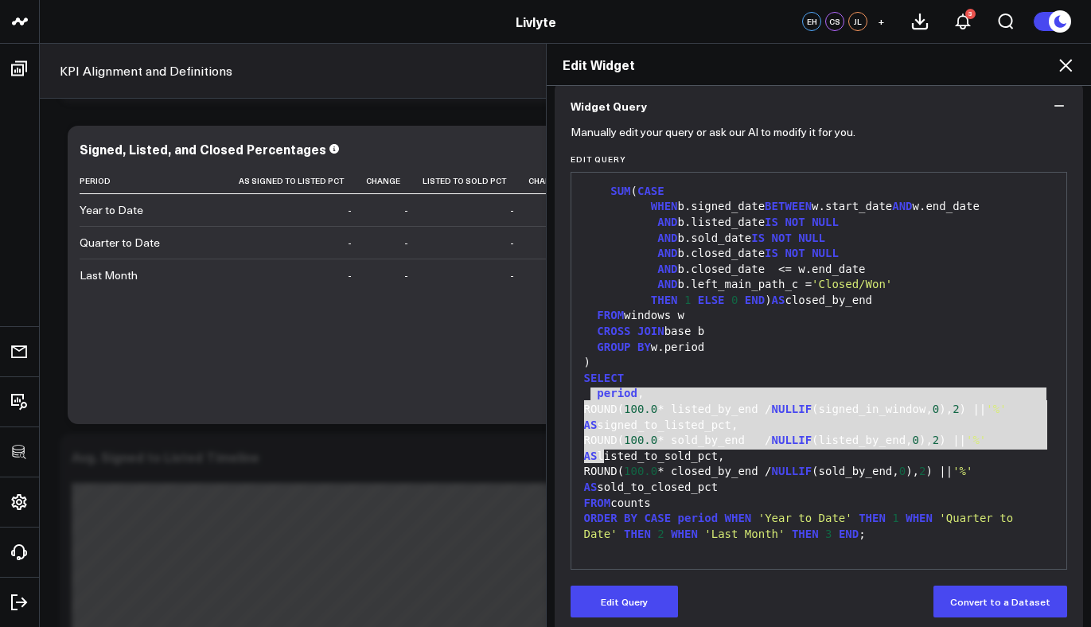
click at [882, 359] on div ")" at bounding box center [819, 363] width 480 height 16
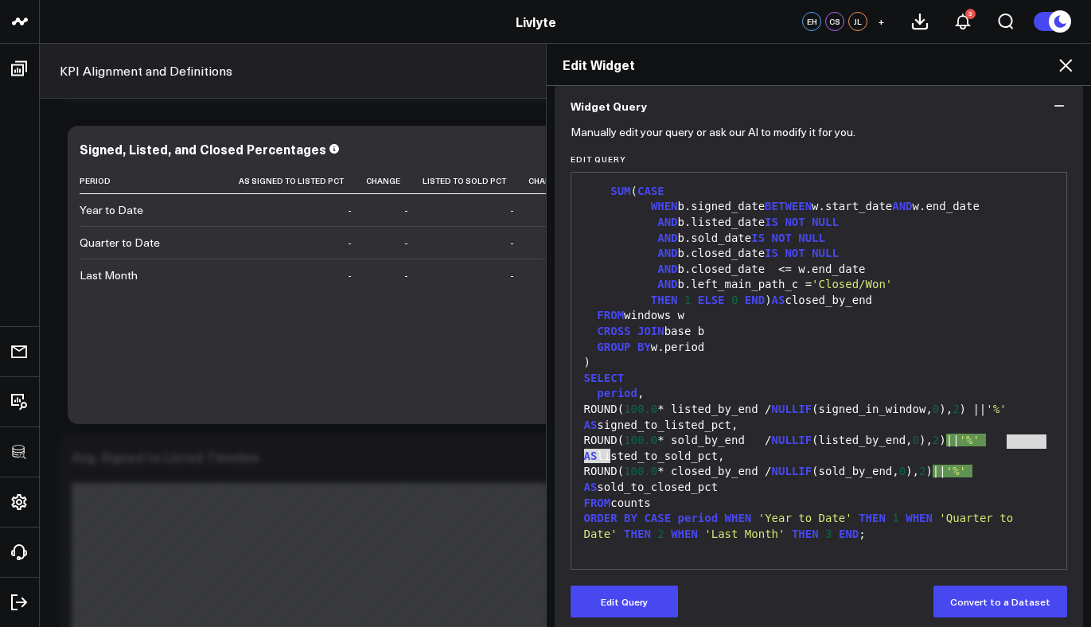
drag, startPoint x: 1000, startPoint y: 407, endPoint x: 604, endPoint y: 427, distance: 396.2
click at [604, 427] on div "ROUND( 100.0 * listed_by_end / NULLIF (signed_in_window, 0 ), 2 ) || '%' AS sig…" at bounding box center [819, 417] width 480 height 31
drag, startPoint x: 651, startPoint y: 594, endPoint x: 691, endPoint y: 579, distance: 42.3
click at [651, 594] on button "Edit Query" at bounding box center [624, 602] width 107 height 32
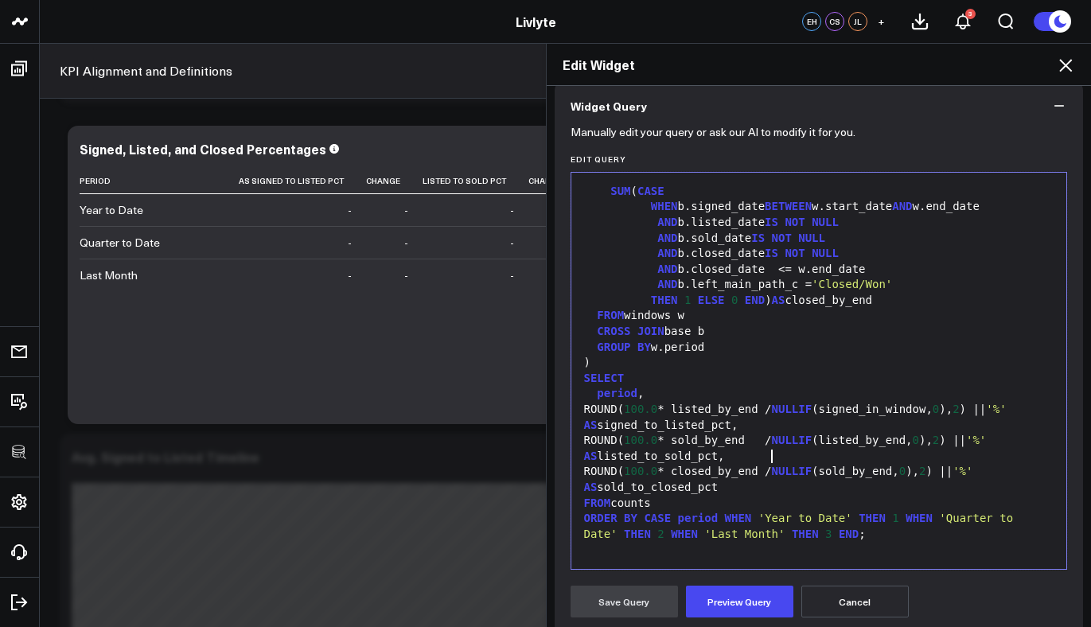
click at [1016, 425] on div "ROUND( 100.0 * listed_by_end / NULLIF (signed_in_window, 0 ), 2 ) || '%' AS sig…" at bounding box center [819, 417] width 480 height 31
drag, startPoint x: 1000, startPoint y: 410, endPoint x: 604, endPoint y: 429, distance: 396.1
click at [604, 429] on div "ROUND( 100.0 * listed_by_end / NULLIF (signed_in_window, 0 ), 2 ) || '%' AS sig…" at bounding box center [819, 417] width 480 height 31
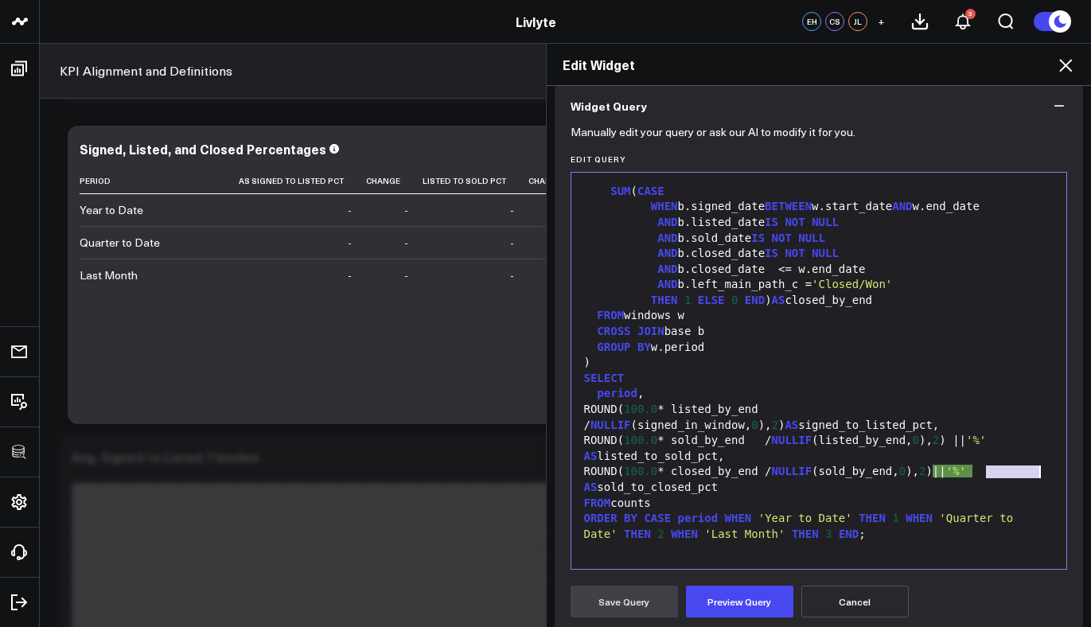
drag, startPoint x: 979, startPoint y: 441, endPoint x: 569, endPoint y: 455, distance: 410.2
click at [571, 455] on div "Selection deleted 99 1 2 3 4 5 6 7 8 9 10 11 12 13 14 15 16 17 18 19 20 21 22 2…" at bounding box center [819, 371] width 497 height 398
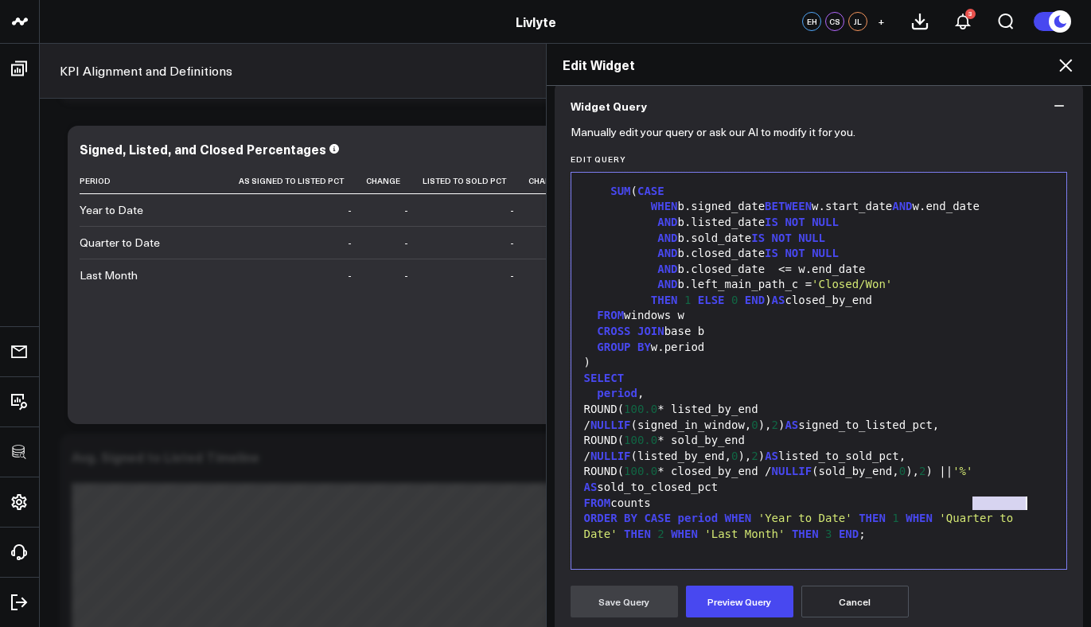
drag, startPoint x: 967, startPoint y: 472, endPoint x: 1018, endPoint y: 473, distance: 51.0
click at [1018, 473] on div "ROUND( 100.0 * closed_by_end / NULLIF (sold_by_end, 0 ), 2 ) || '%' AS sold_to_…" at bounding box center [819, 479] width 480 height 31
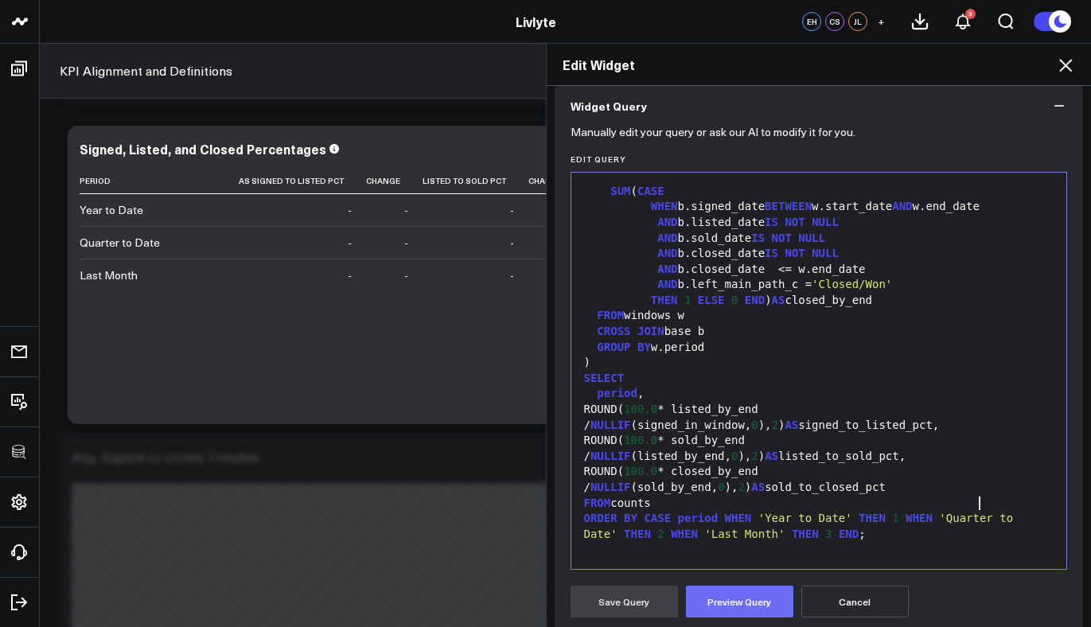
click at [751, 603] on button "Preview Query" at bounding box center [739, 602] width 107 height 32
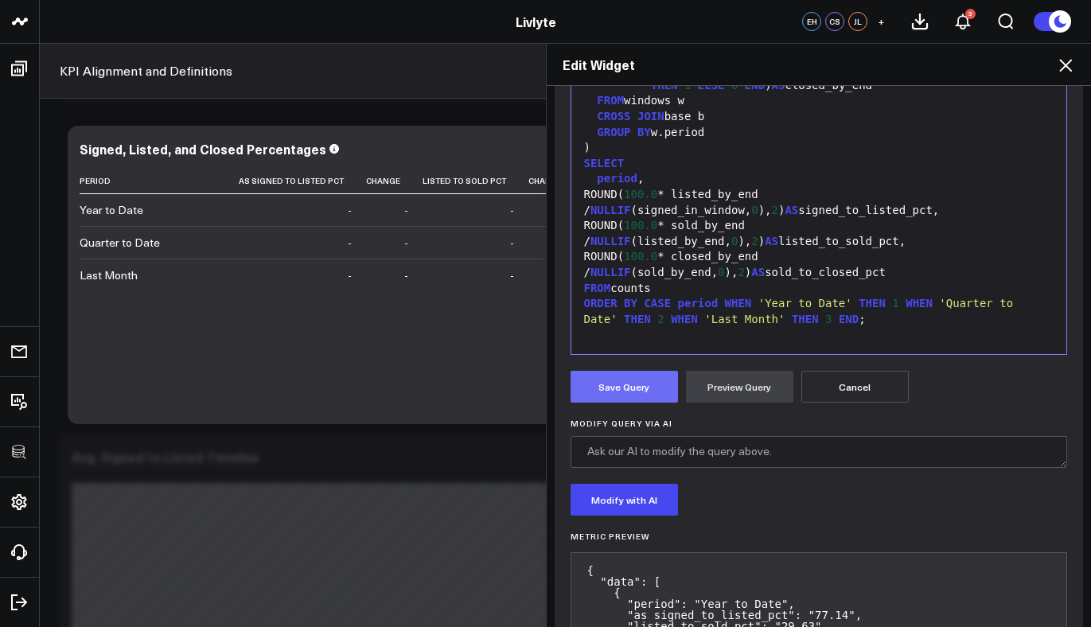
click at [624, 388] on button "Save Query" at bounding box center [624, 387] width 107 height 32
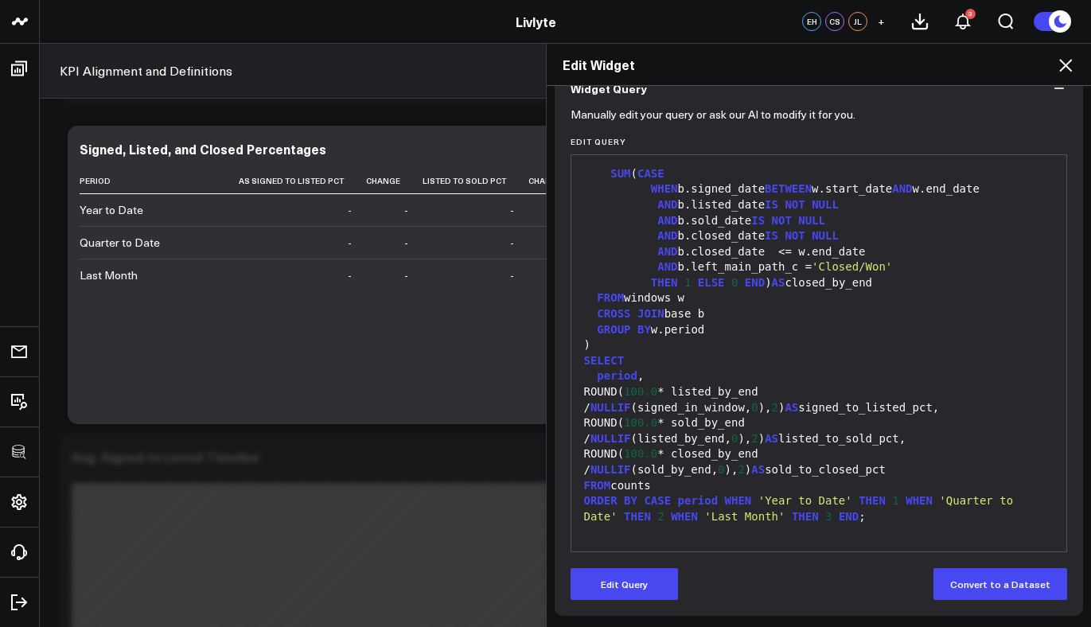
scroll to position [153, 0]
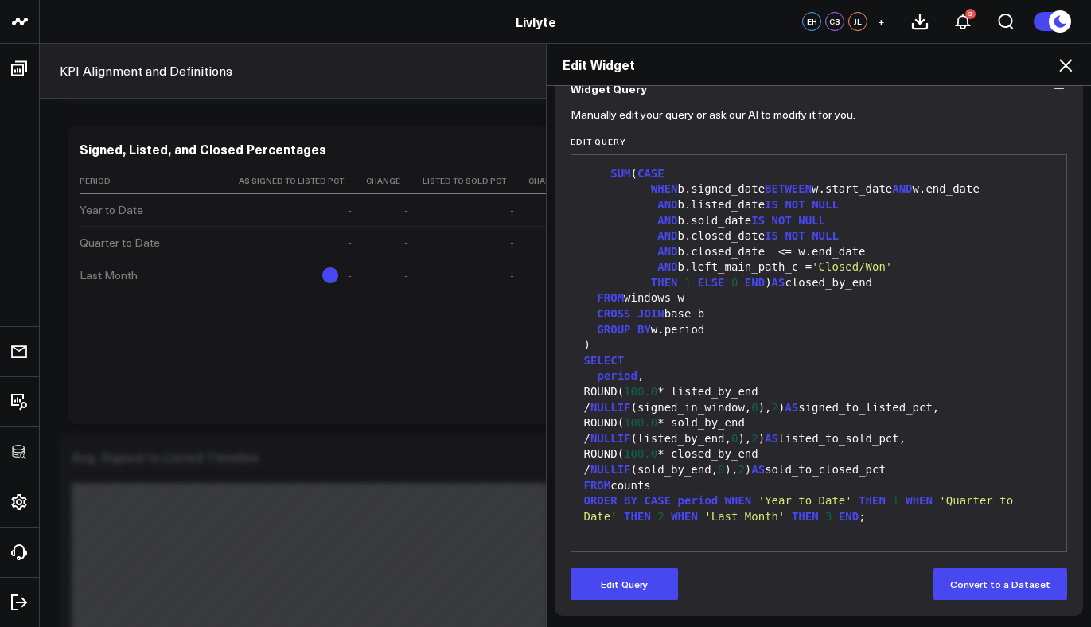
click at [1067, 59] on icon at bounding box center [1065, 65] width 19 height 19
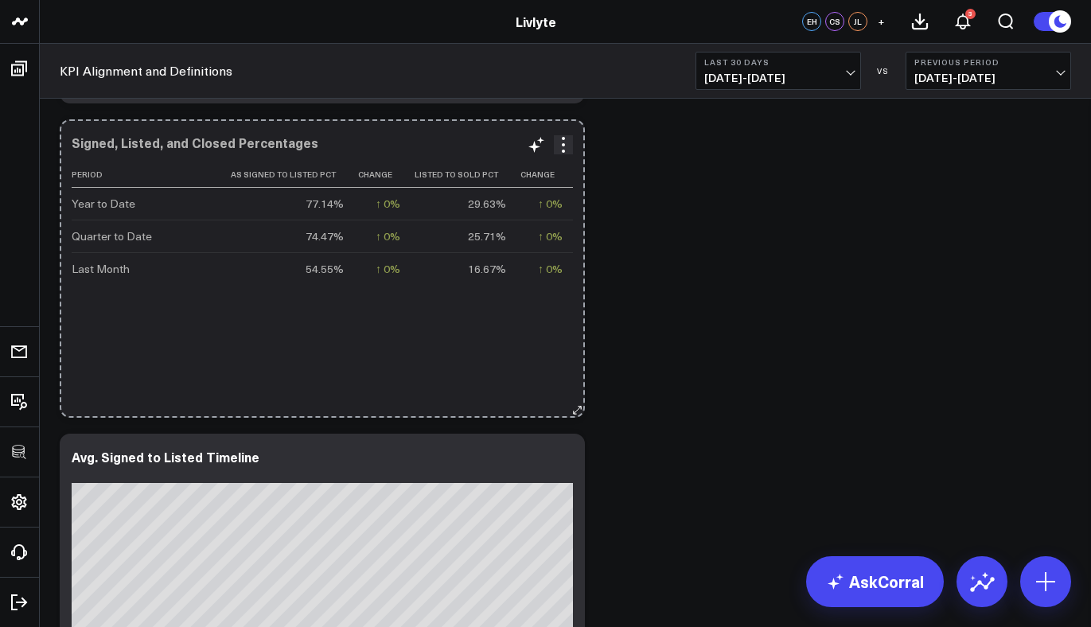
click at [572, 404] on button at bounding box center [577, 410] width 16 height 16
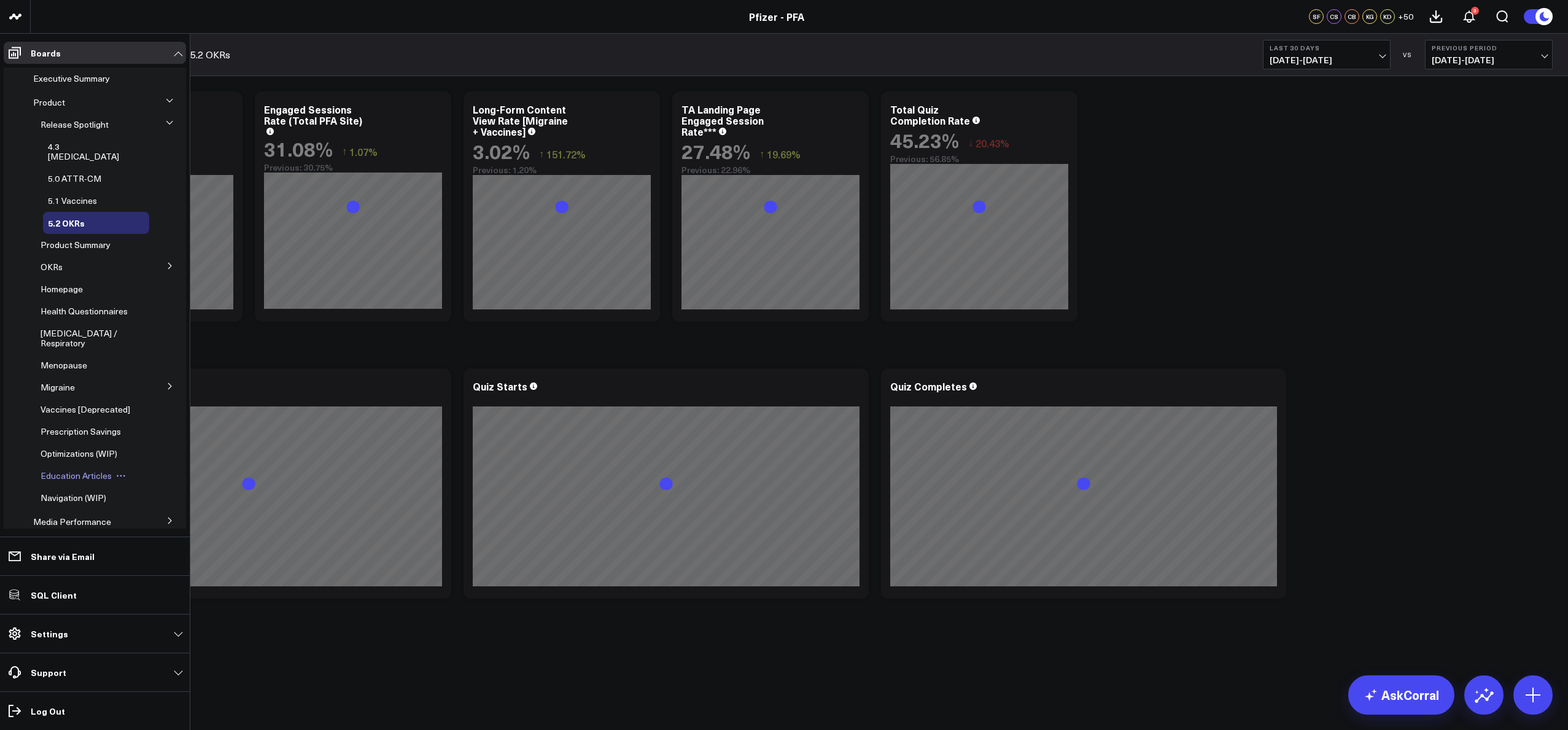
click at [86, 482] on span "Education Articles" at bounding box center [76, 475] width 71 height 12
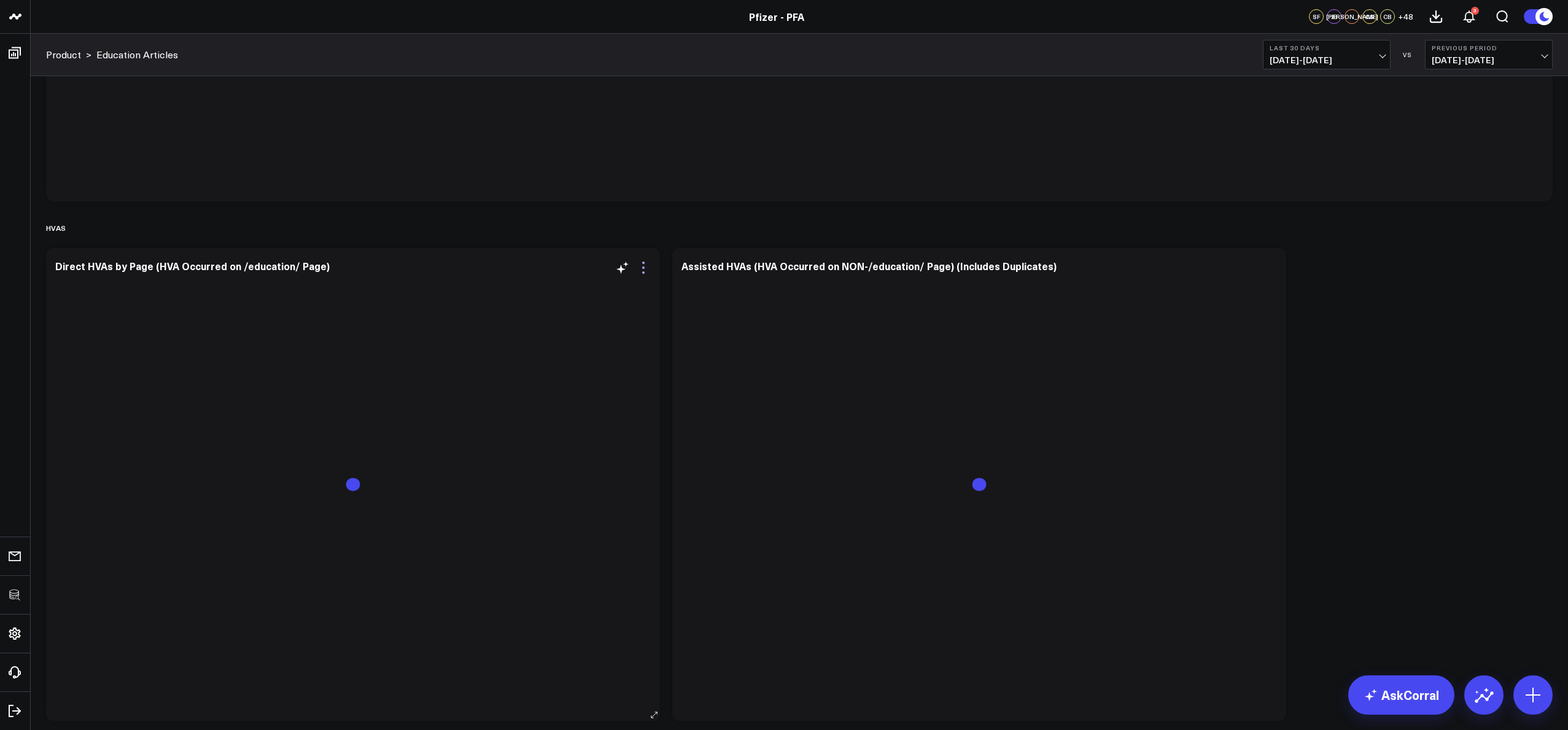
scroll to position [1209, 0]
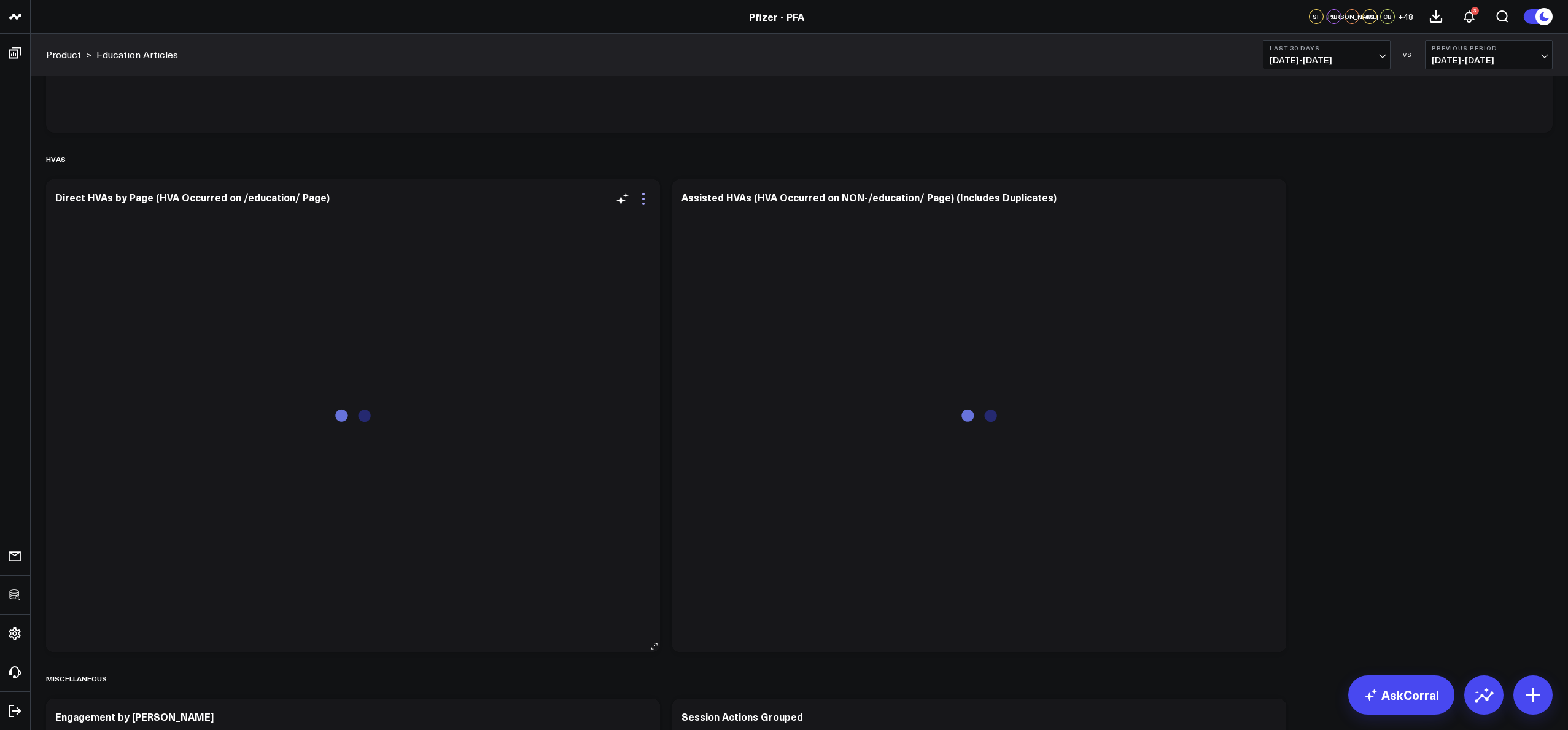
click at [639, 199] on icon at bounding box center [643, 198] width 15 height 15
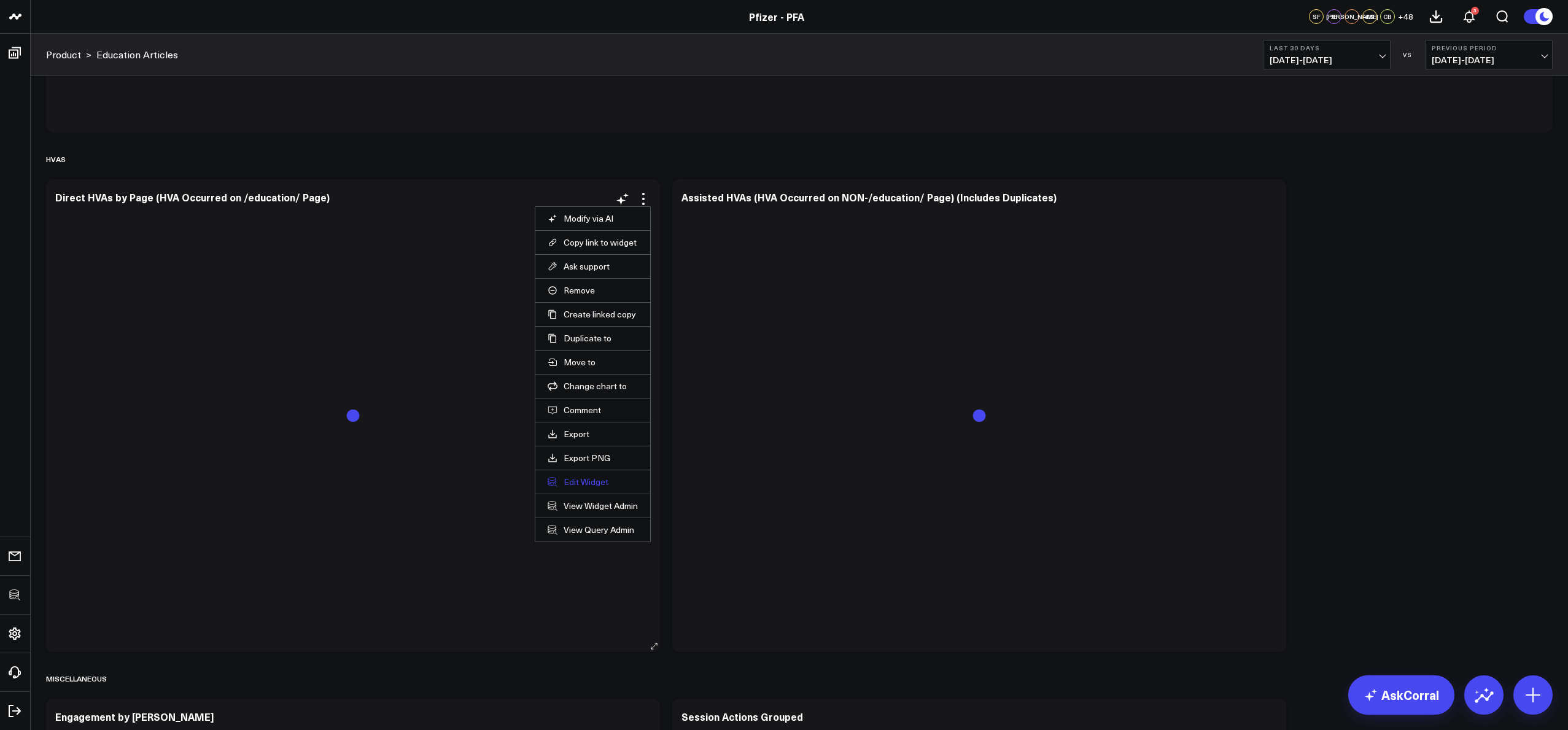
click at [575, 482] on button "Edit Widget" at bounding box center [592, 482] width 90 height 11
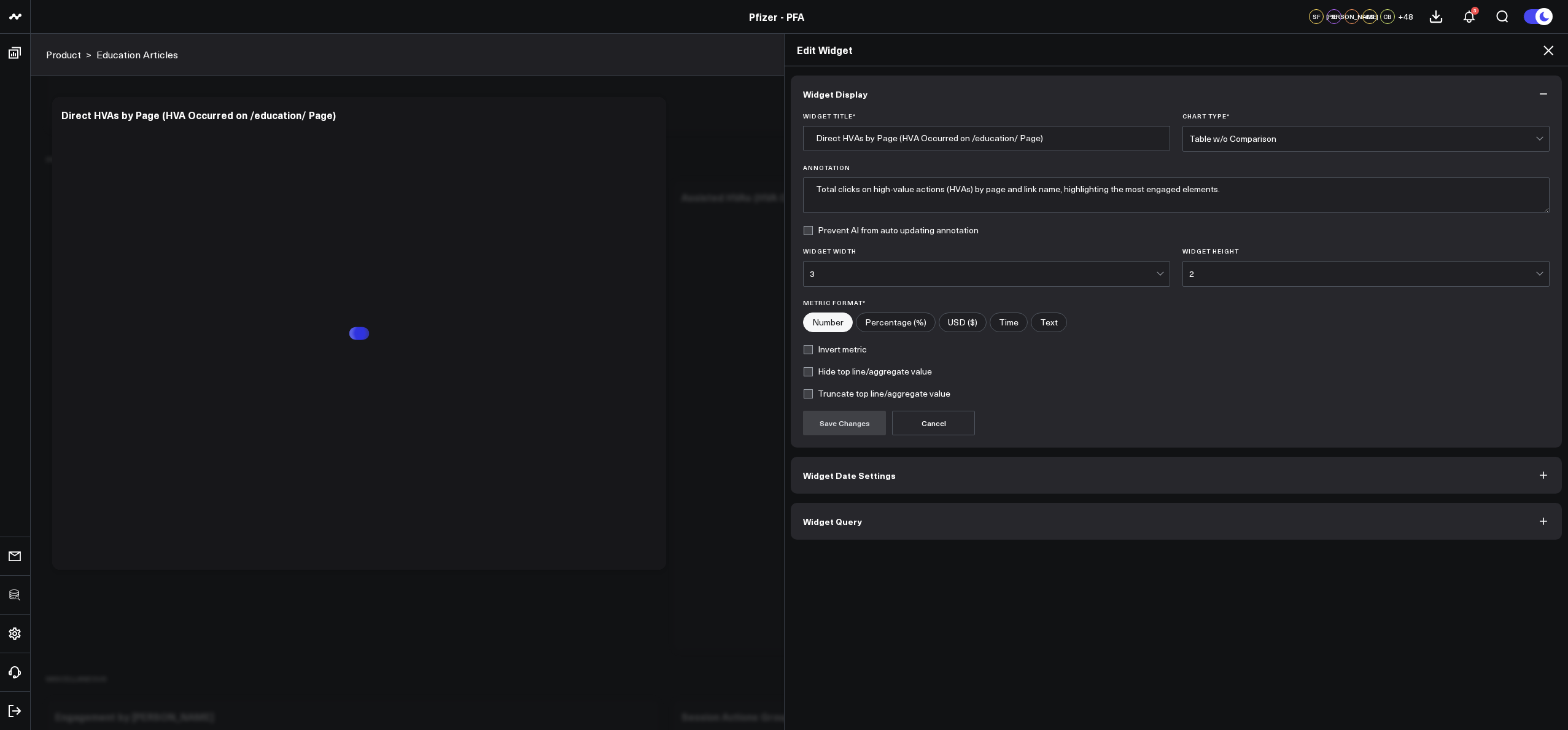
click at [872, 529] on button "Widget Query" at bounding box center [1176, 522] width 771 height 37
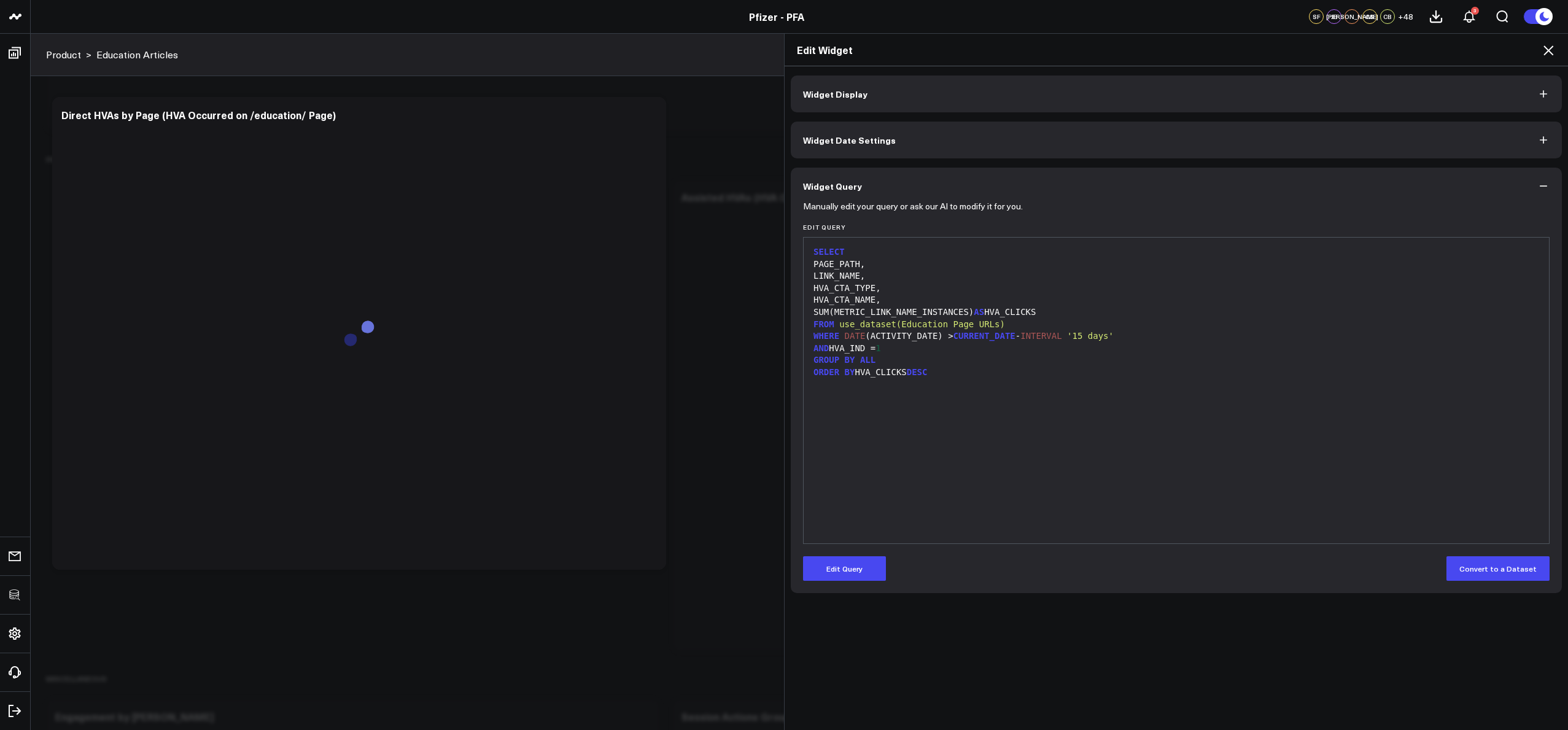
click at [1199, 464] on div "SELECT PAGE_PATH, LINK_NAME, HVA_CTA_TYPE, HVA_CTA_NAME, SUM(METRIC_LINK_NAME_I…" at bounding box center [1176, 390] width 733 height 293
click at [1554, 55] on icon at bounding box center [1548, 50] width 15 height 15
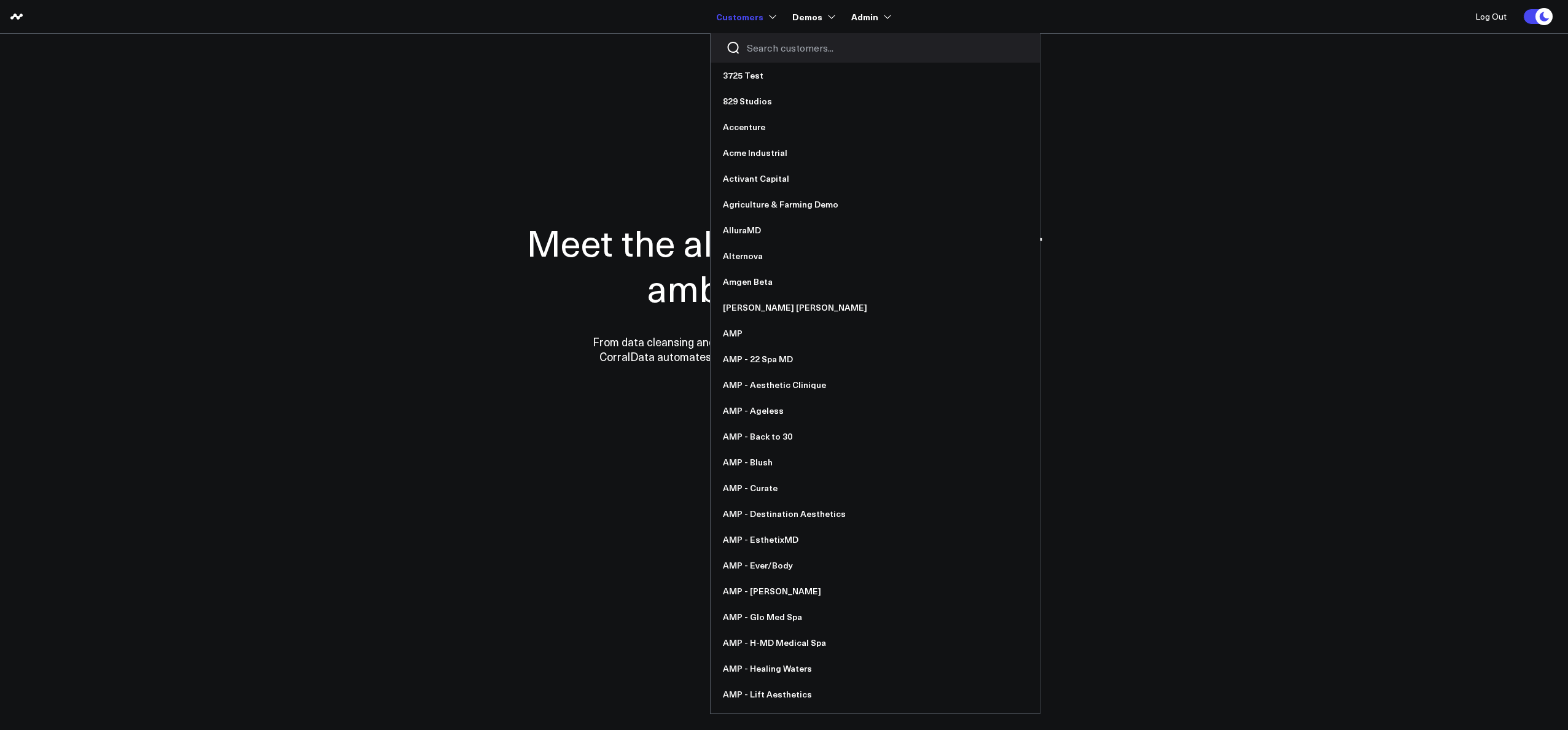
click at [766, 52] on input "Search customers input" at bounding box center [886, 48] width 278 height 14
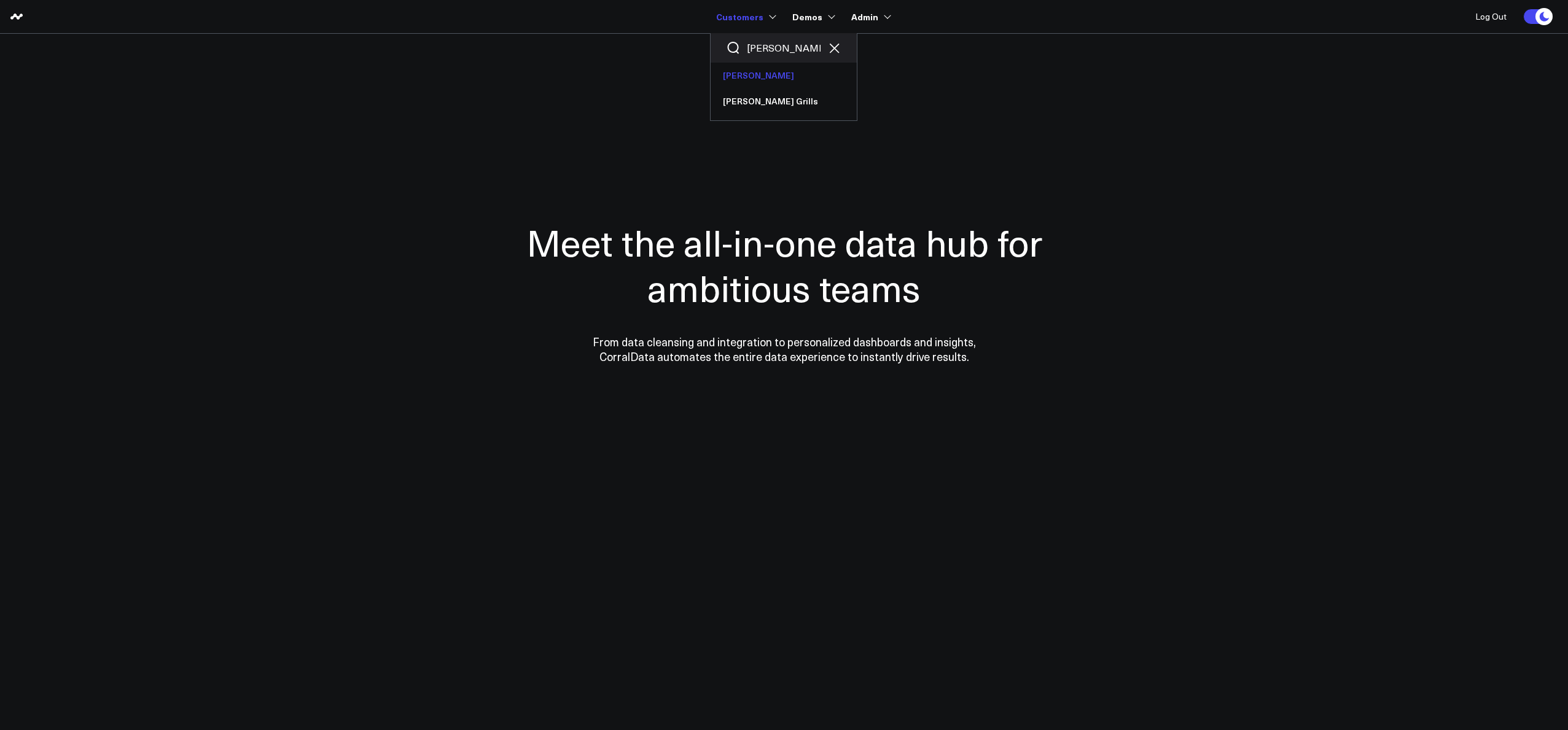
type input "weber"
click at [753, 73] on link "[PERSON_NAME]" at bounding box center [783, 75] width 146 height 25
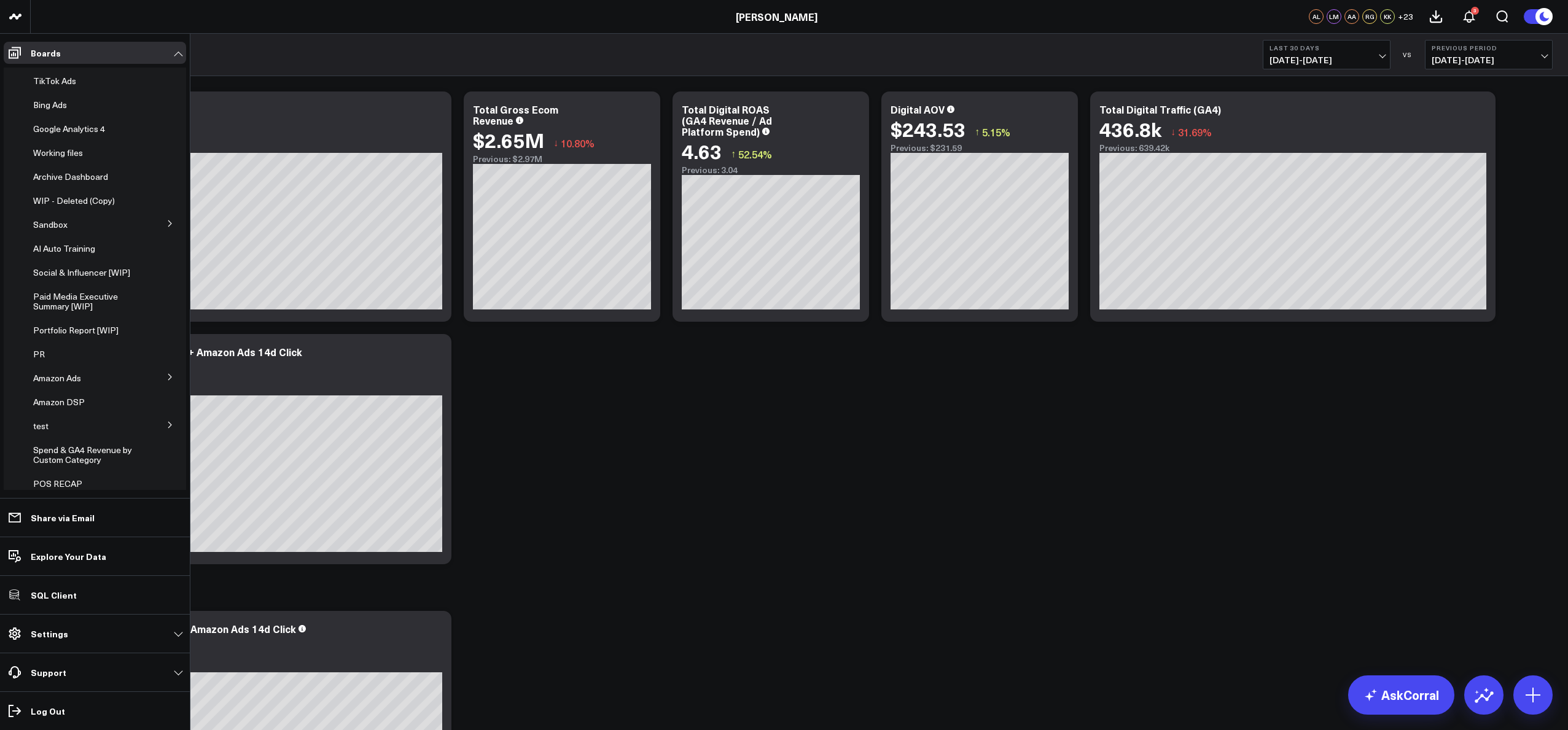
scroll to position [272, 0]
click at [72, 439] on span "Business scorecard" at bounding box center [71, 434] width 76 height 12
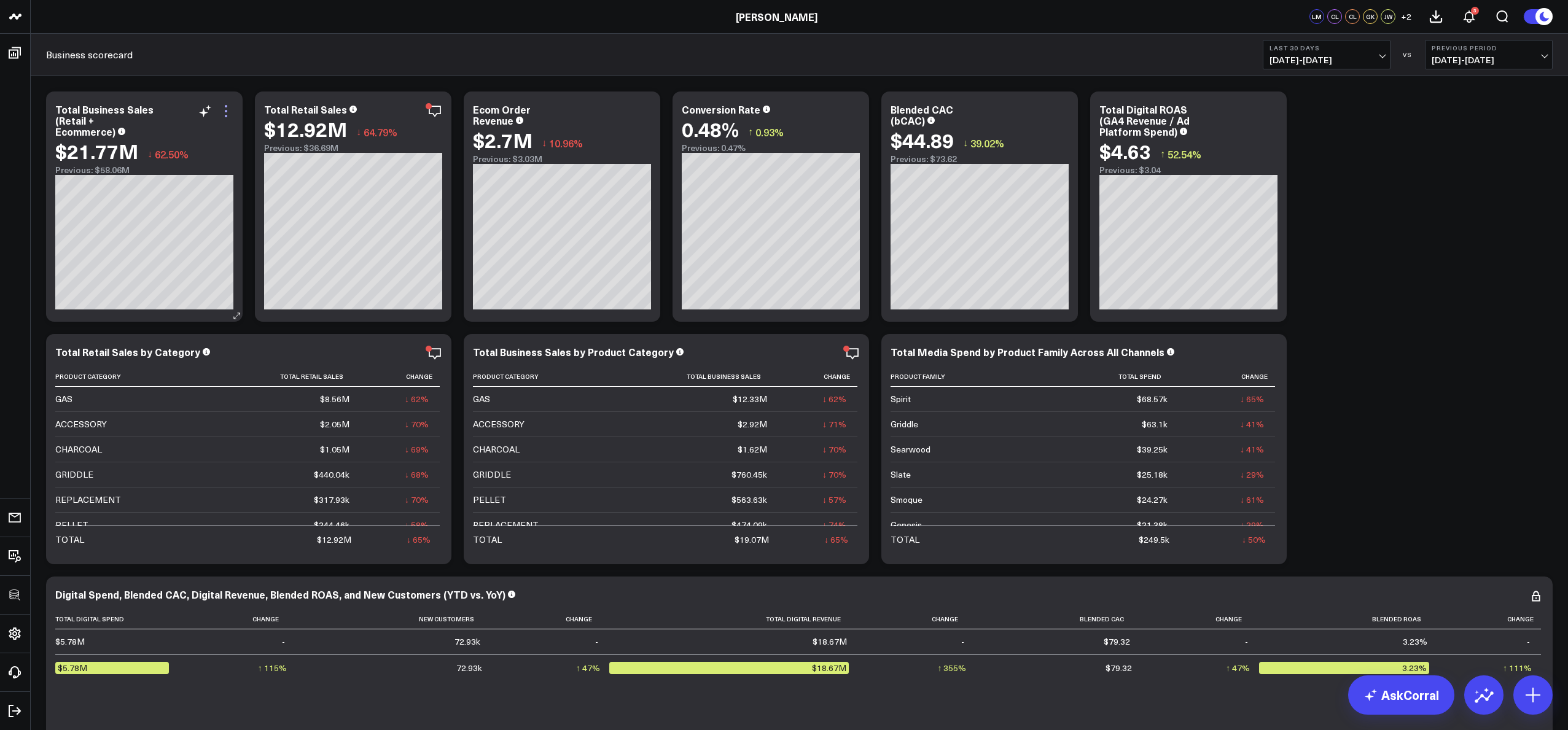
click at [225, 116] on icon at bounding box center [225, 116] width 2 height 2
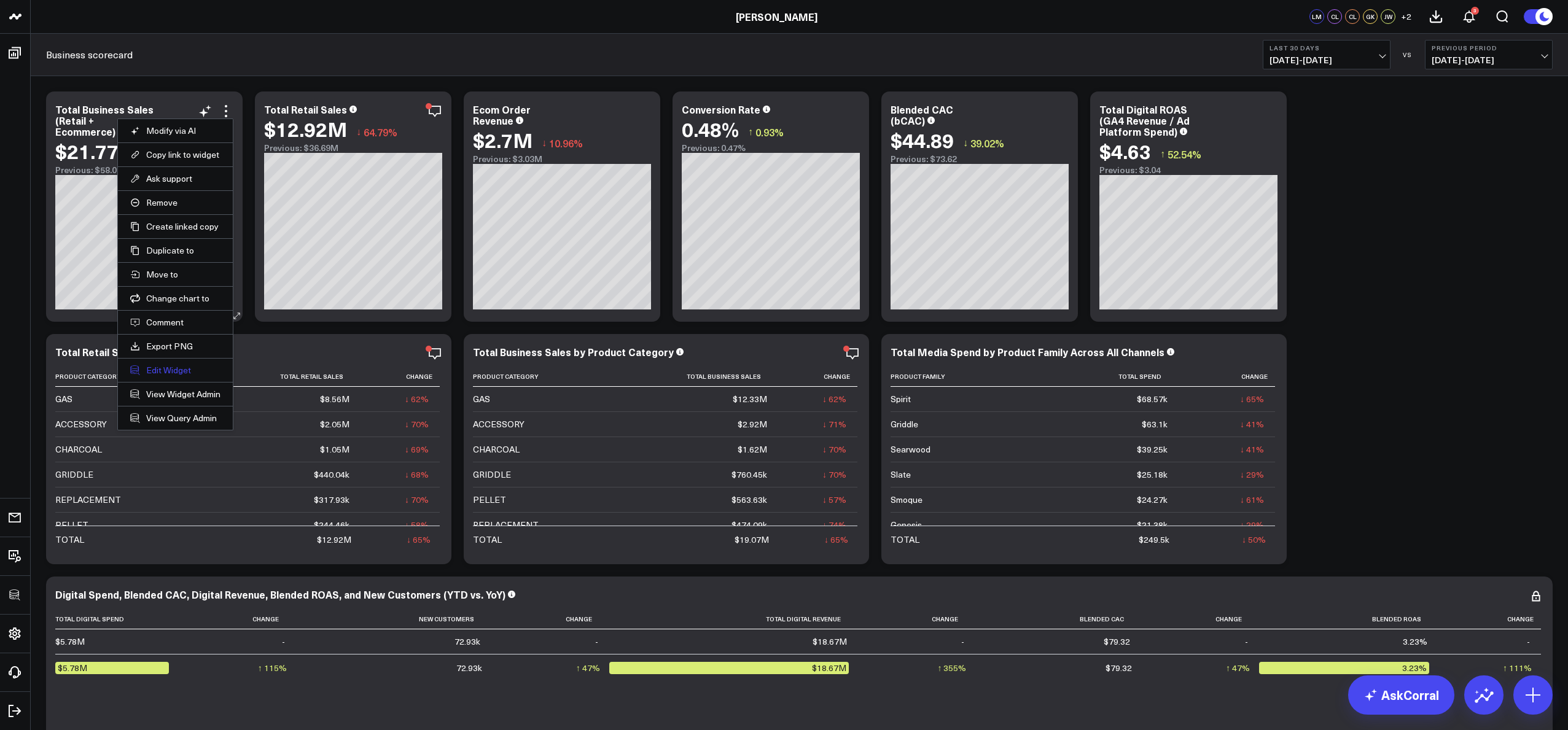
click at [173, 369] on button "Edit Widget" at bounding box center [175, 370] width 90 height 11
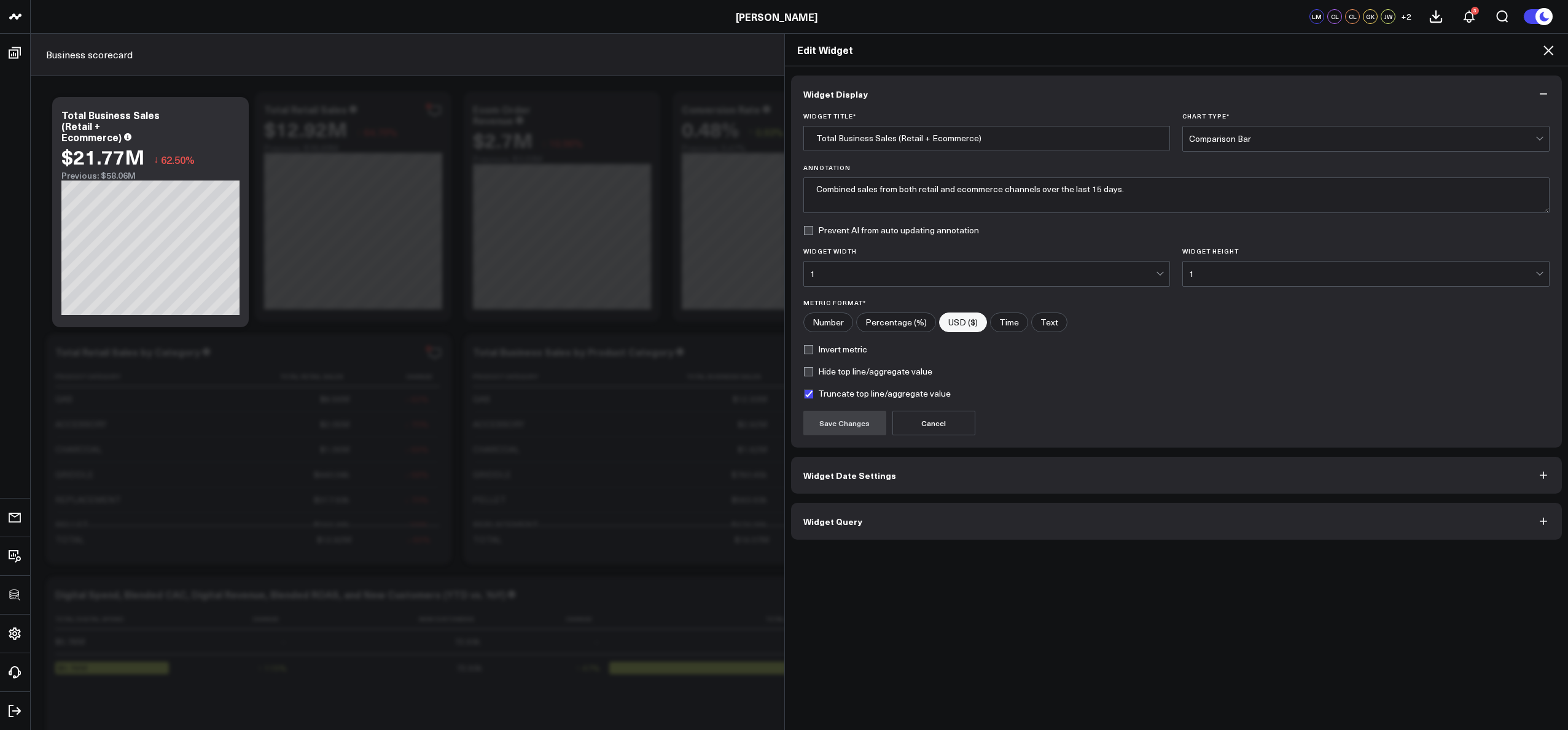
click at [920, 525] on button "Widget Query" at bounding box center [1177, 522] width 772 height 37
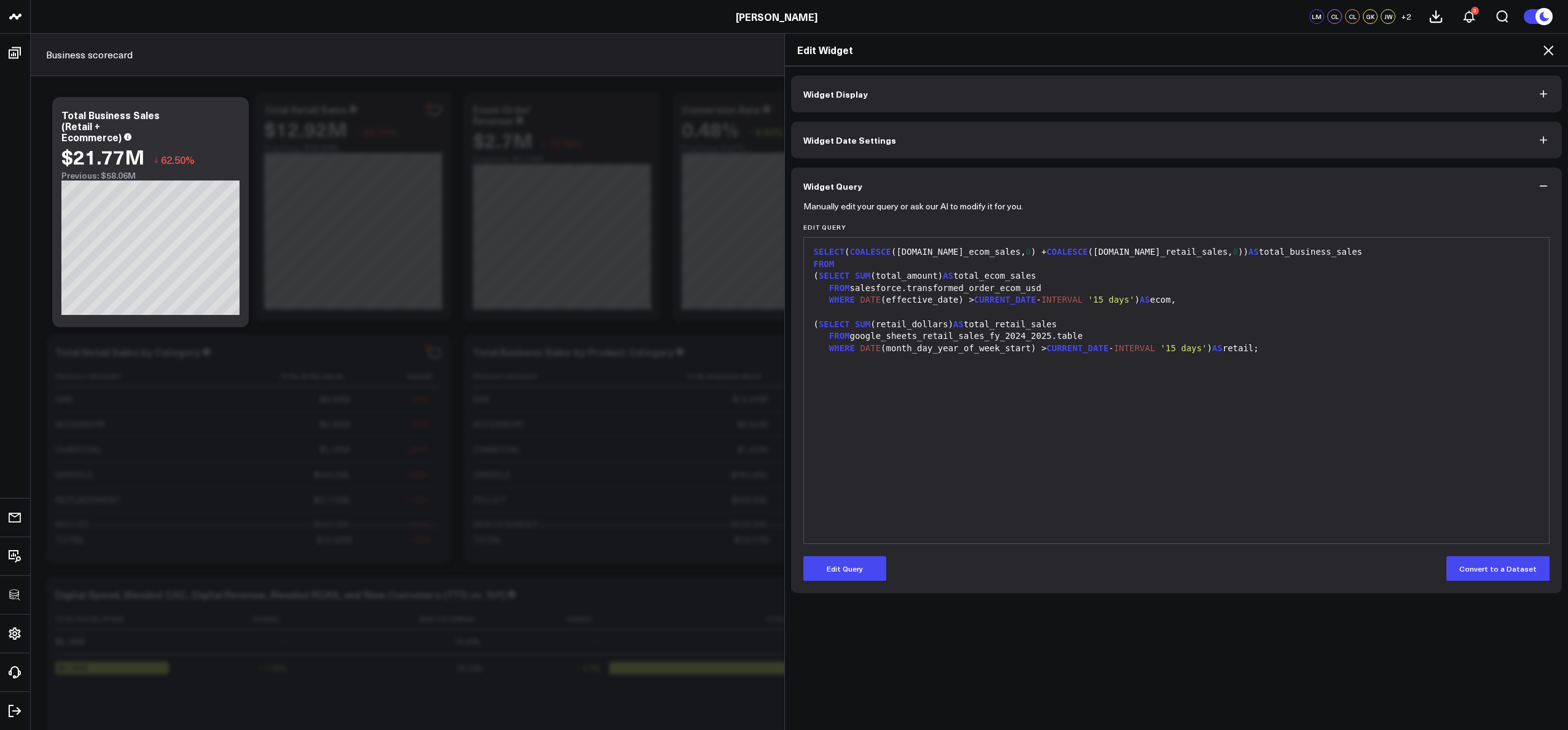
click at [1062, 493] on div "SELECT ( COALESCE (ecom.total_ecom_sales, 0 ) + COALESCE (retail.total_retail_s…" at bounding box center [1177, 390] width 733 height 293
click at [1545, 44] on icon at bounding box center [1548, 50] width 15 height 15
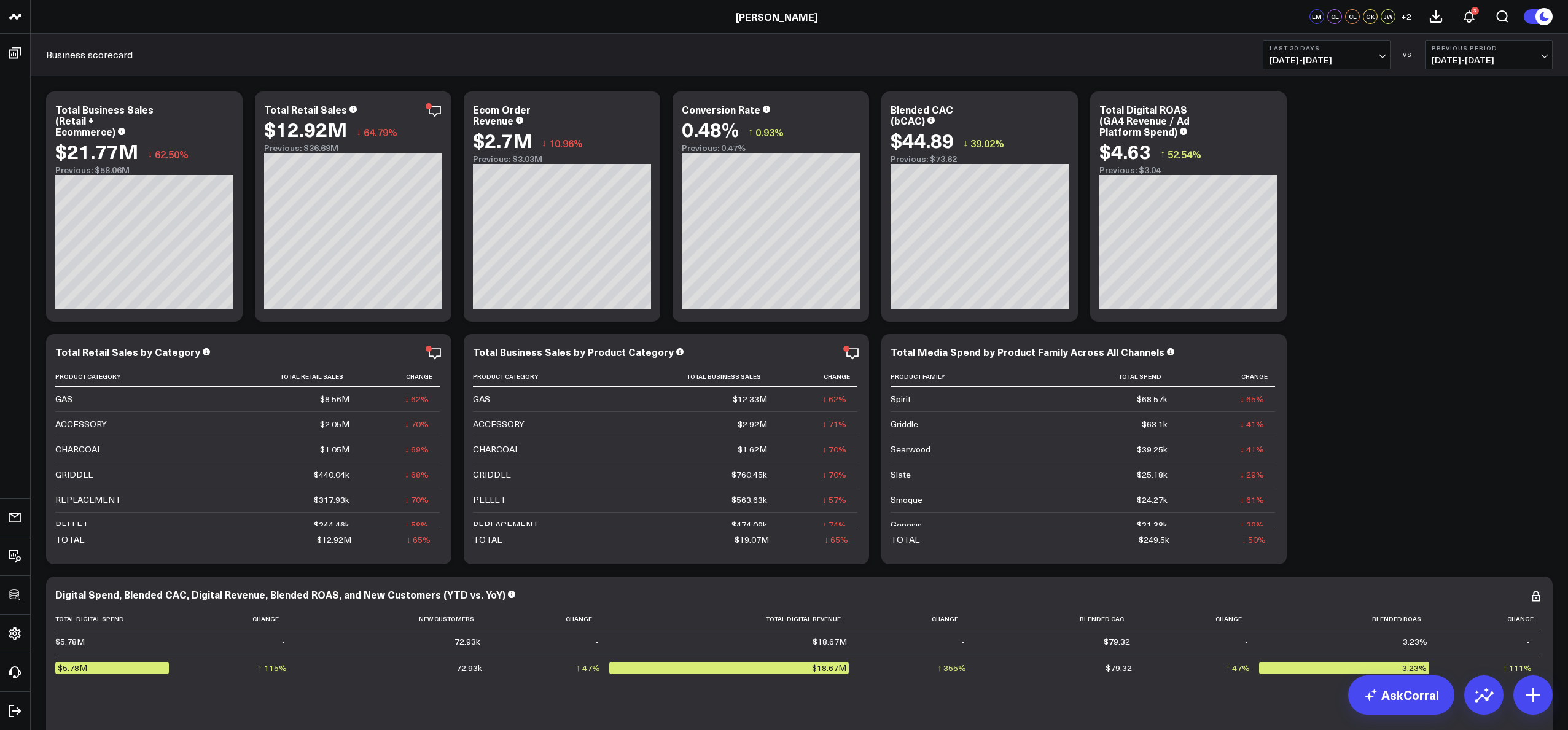
click at [1460, 274] on div "Modify via AI Copy link to widget Ask support Remove Create linked copy North S…" at bounding box center [799, 692] width 1519 height 1213
click at [1484, 485] on div "Modify via AI Copy link to widget Ask support Remove Create linked copy North S…" at bounding box center [799, 692] width 1519 height 1213
click at [1478, 484] on div "Modify via AI Copy link to widget Ask support Remove Create linked copy North S…" at bounding box center [799, 692] width 1519 height 1213
click at [1478, 484] on div "Modify via AI Copy link to widget Ask support Remove Create linked copy North S…" at bounding box center [799, 692] width 1519 height 1213
click at [1437, 252] on div "Modify via AI Copy link to widget Ask support Remove Create linked copy North S…" at bounding box center [799, 692] width 1519 height 1213
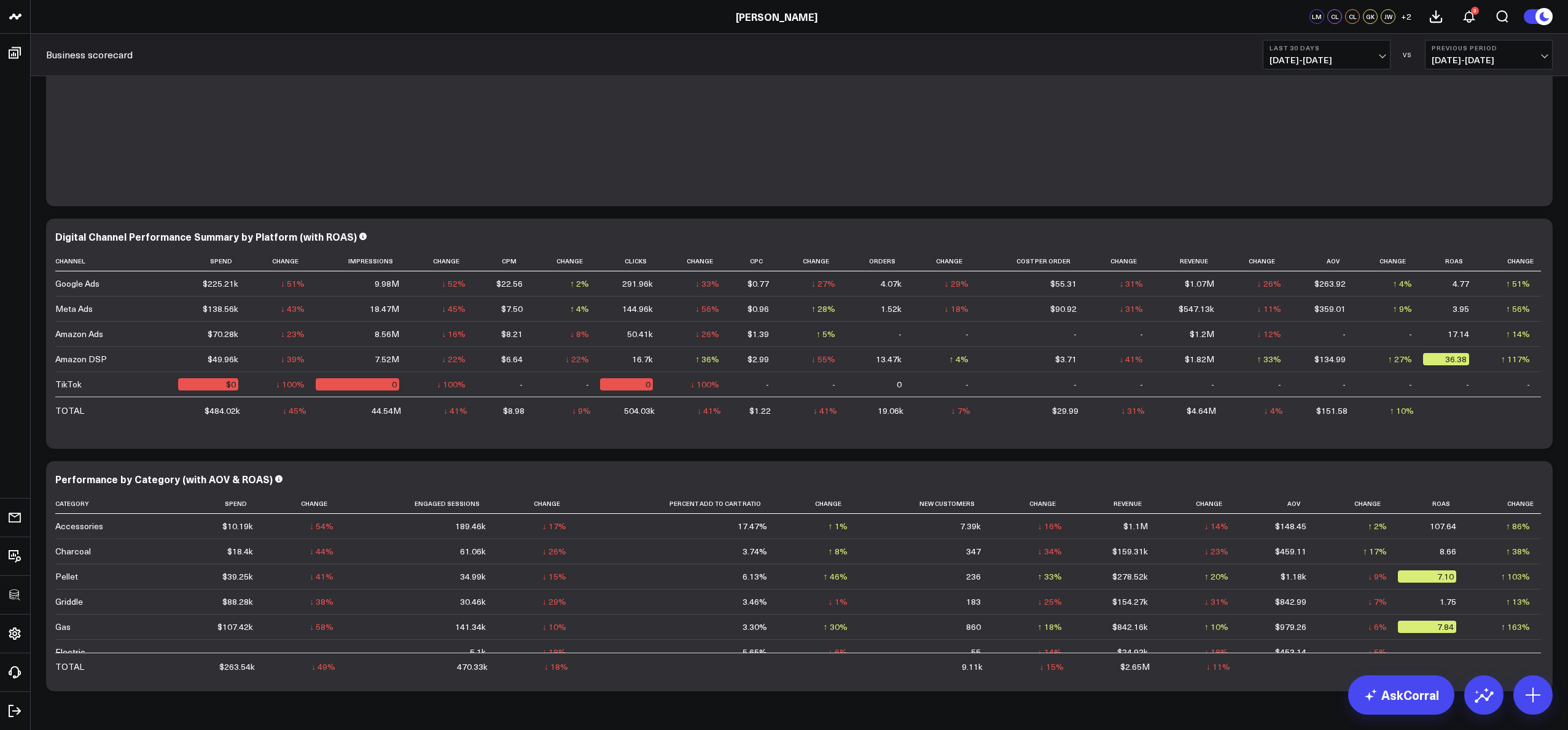
scroll to position [314, 0]
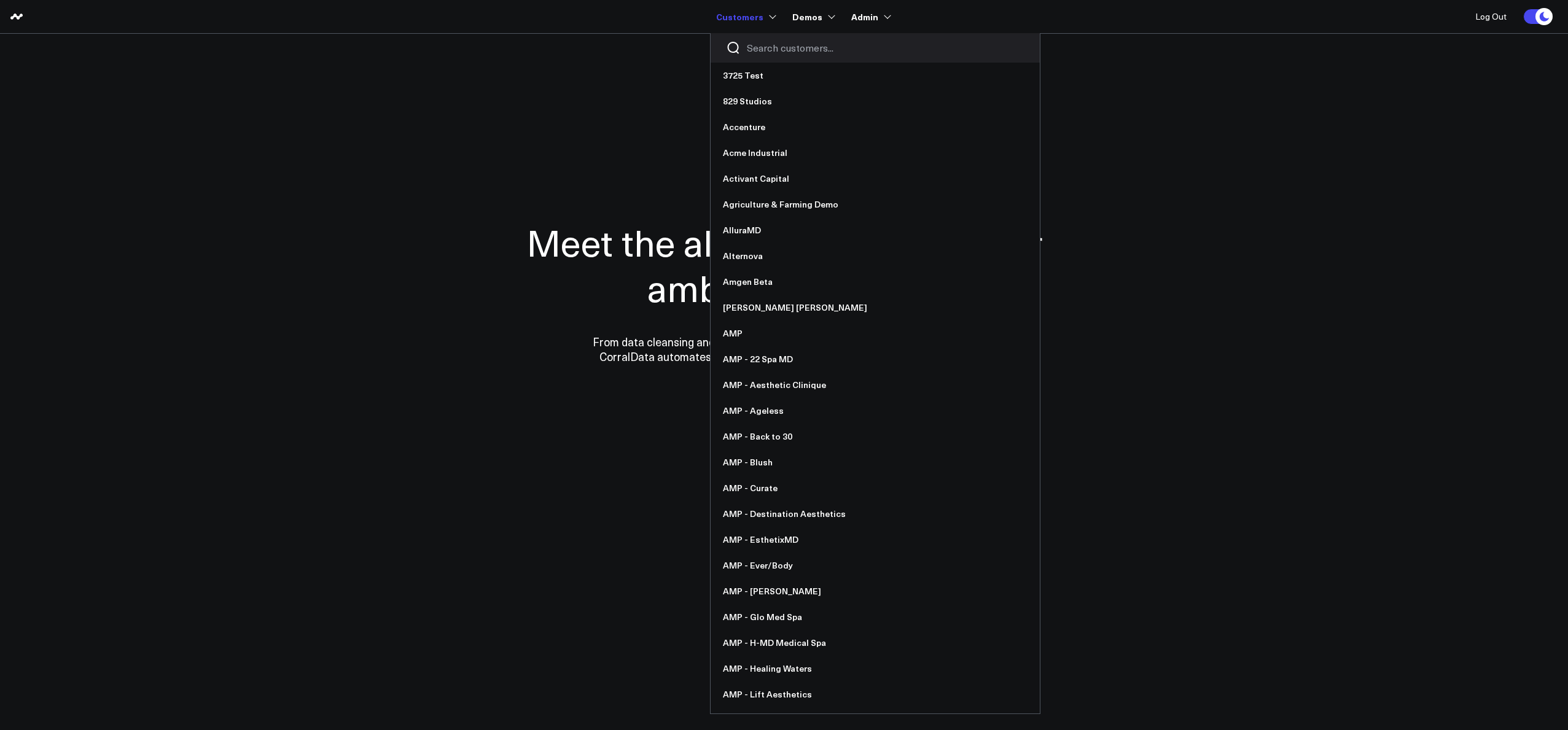
click at [766, 49] on input "Search customers input" at bounding box center [886, 48] width 278 height 14
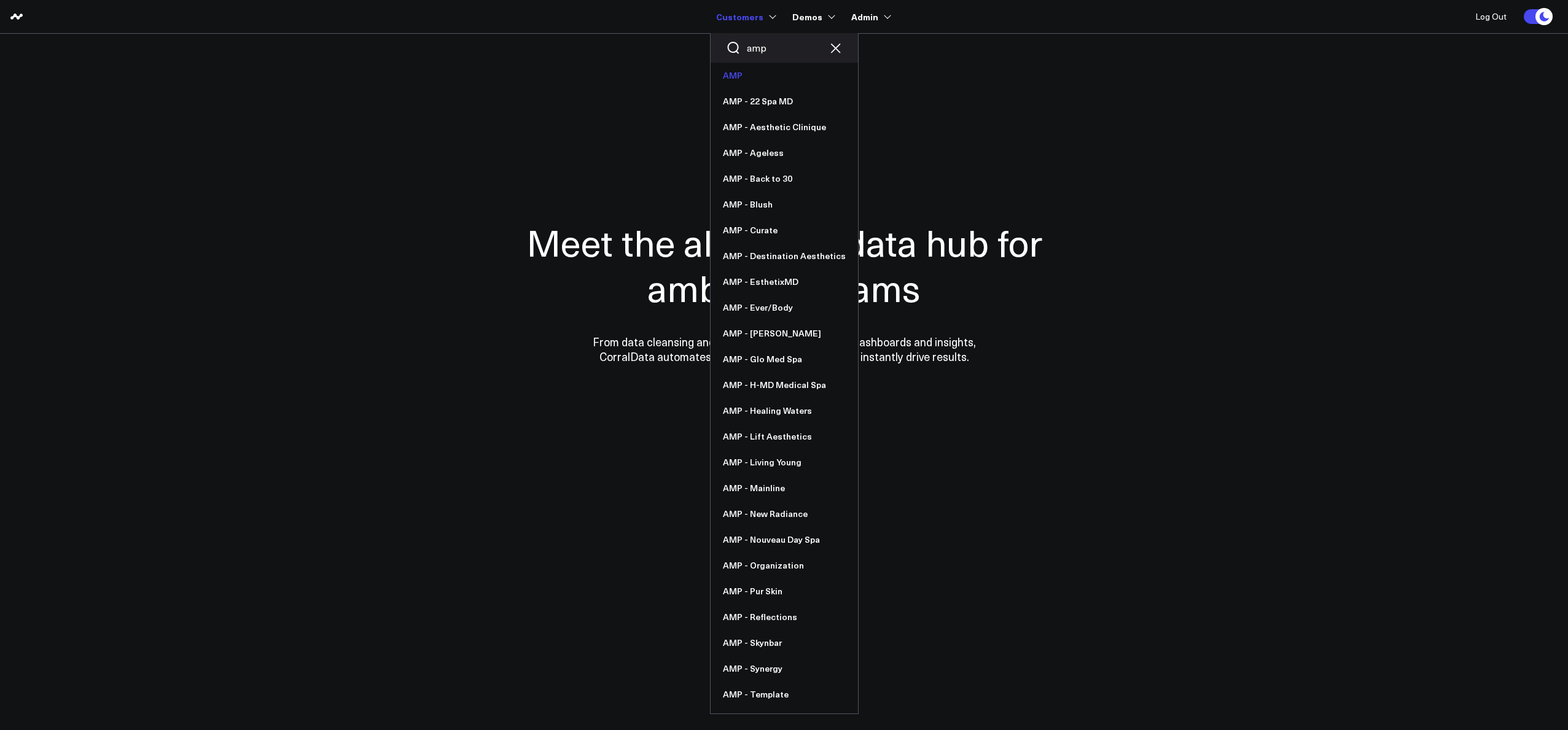
type input "amp"
click at [728, 80] on link "AMP" at bounding box center [784, 75] width 147 height 25
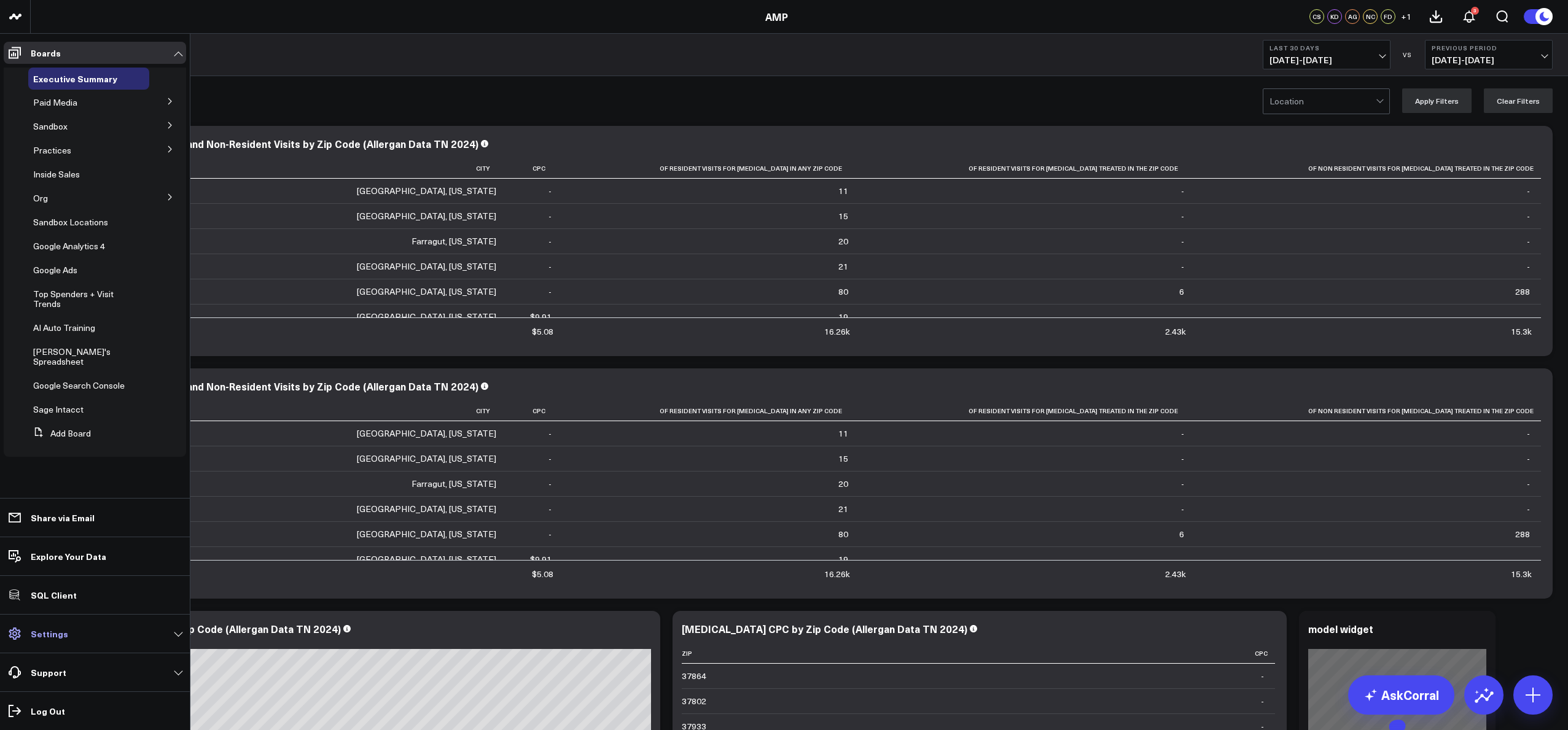
click at [182, 634] on link "Settings" at bounding box center [95, 634] width 182 height 22
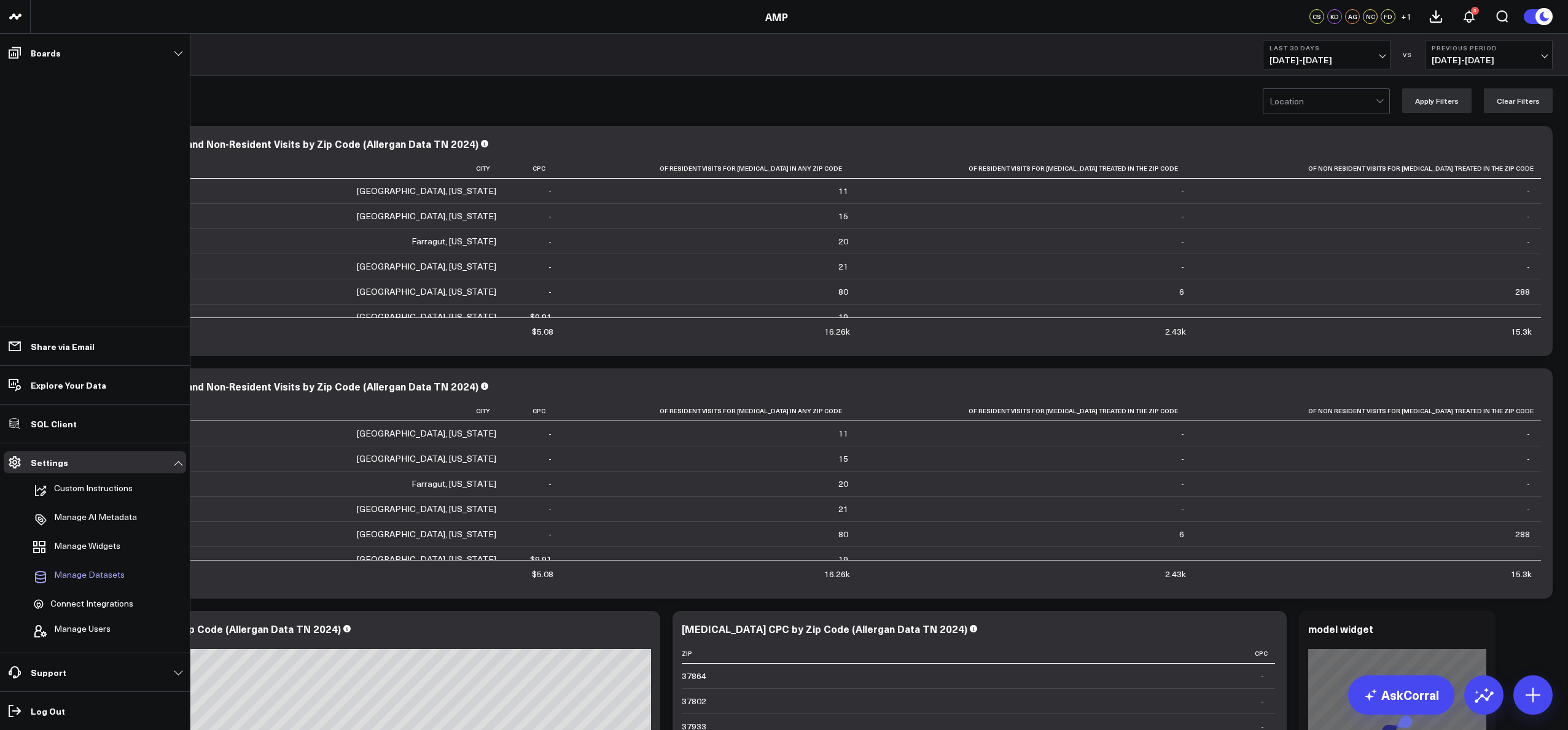
click at [107, 580] on span "Manage Datasets" at bounding box center [90, 577] width 71 height 15
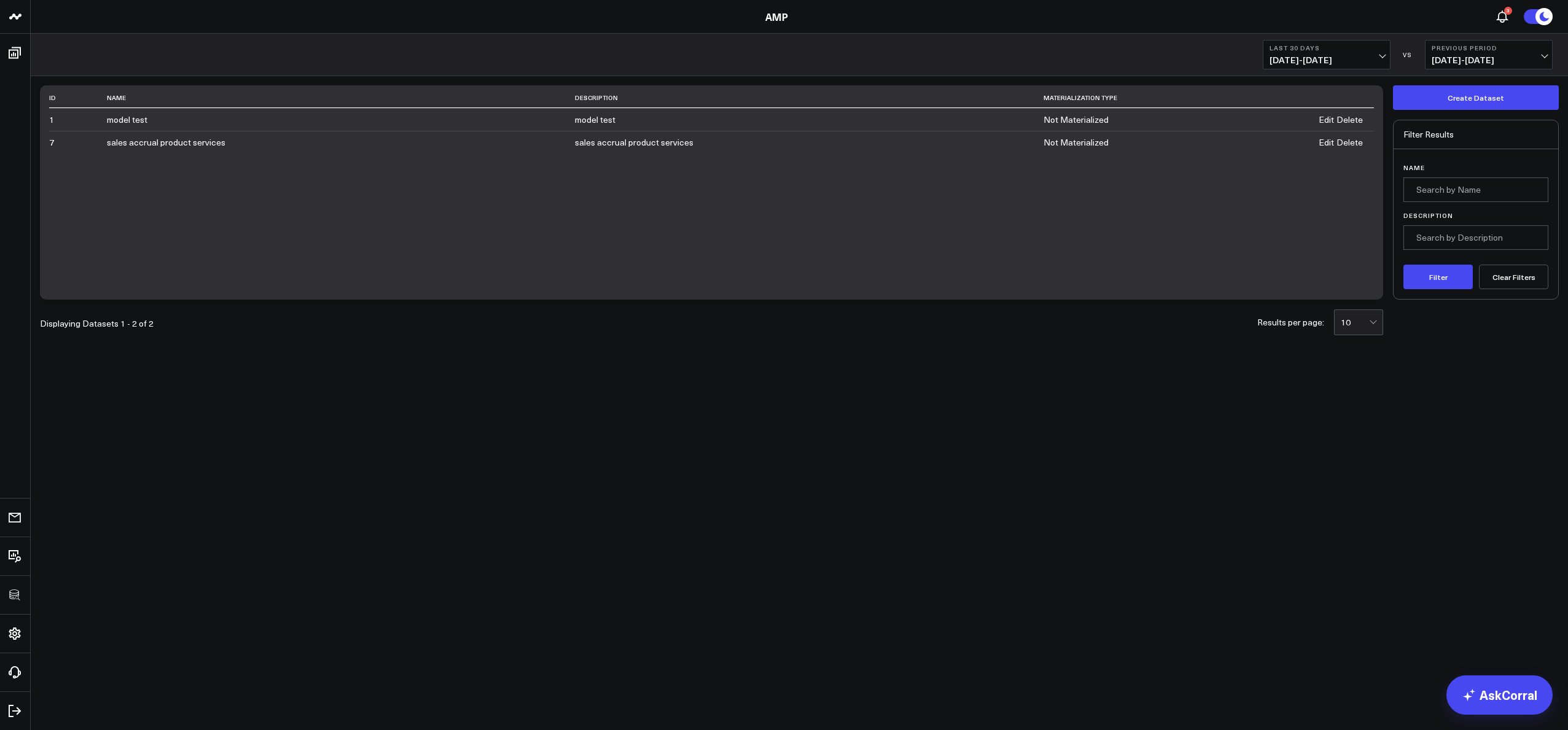
click at [1173, 549] on body "3725 Test 829 Studios Accenture Acme Industrial Activant Capital Agriculture & …" at bounding box center [784, 365] width 1568 height 730
click at [1448, 101] on button "Create Dataset" at bounding box center [1475, 98] width 166 height 25
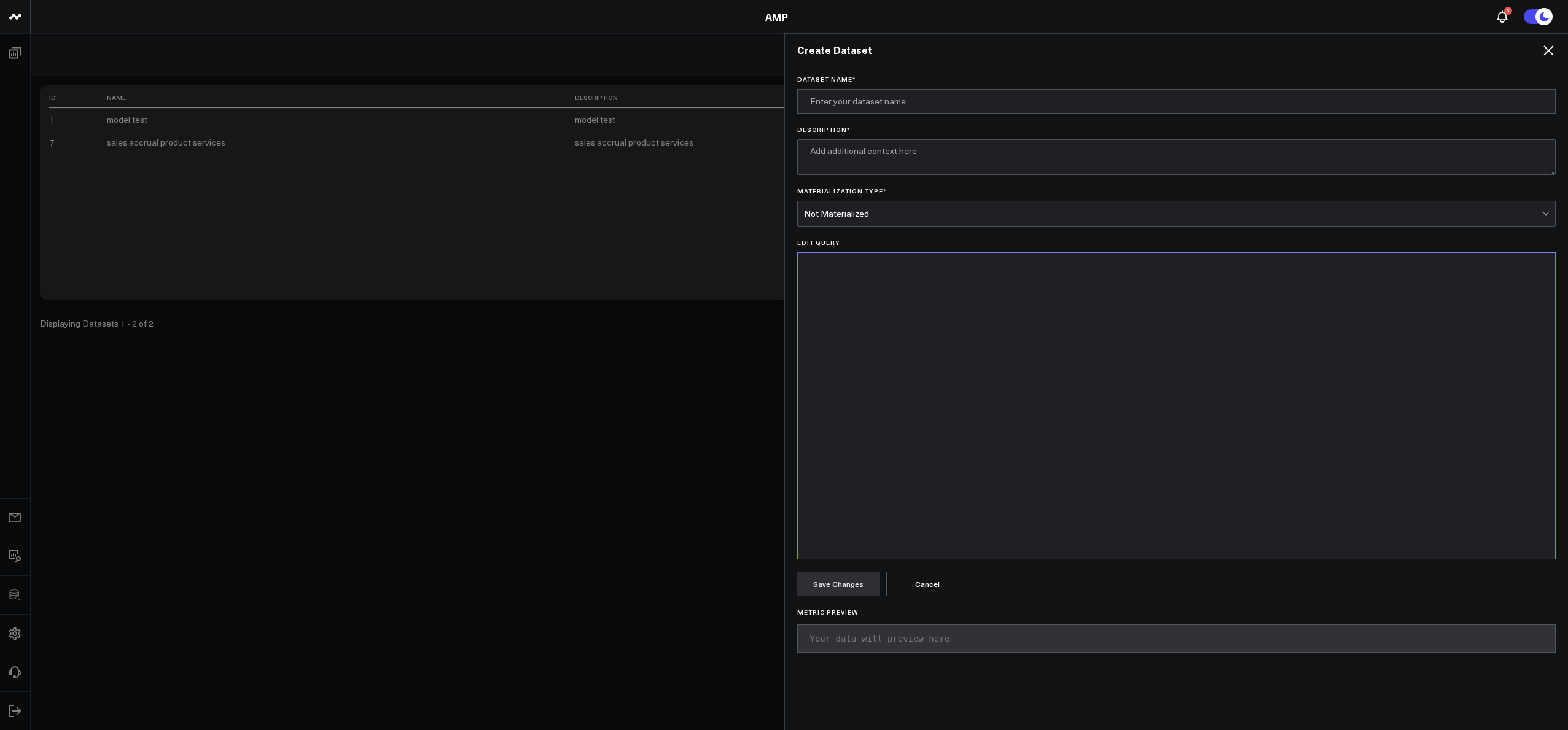
click at [1001, 339] on div at bounding box center [1177, 406] width 745 height 293
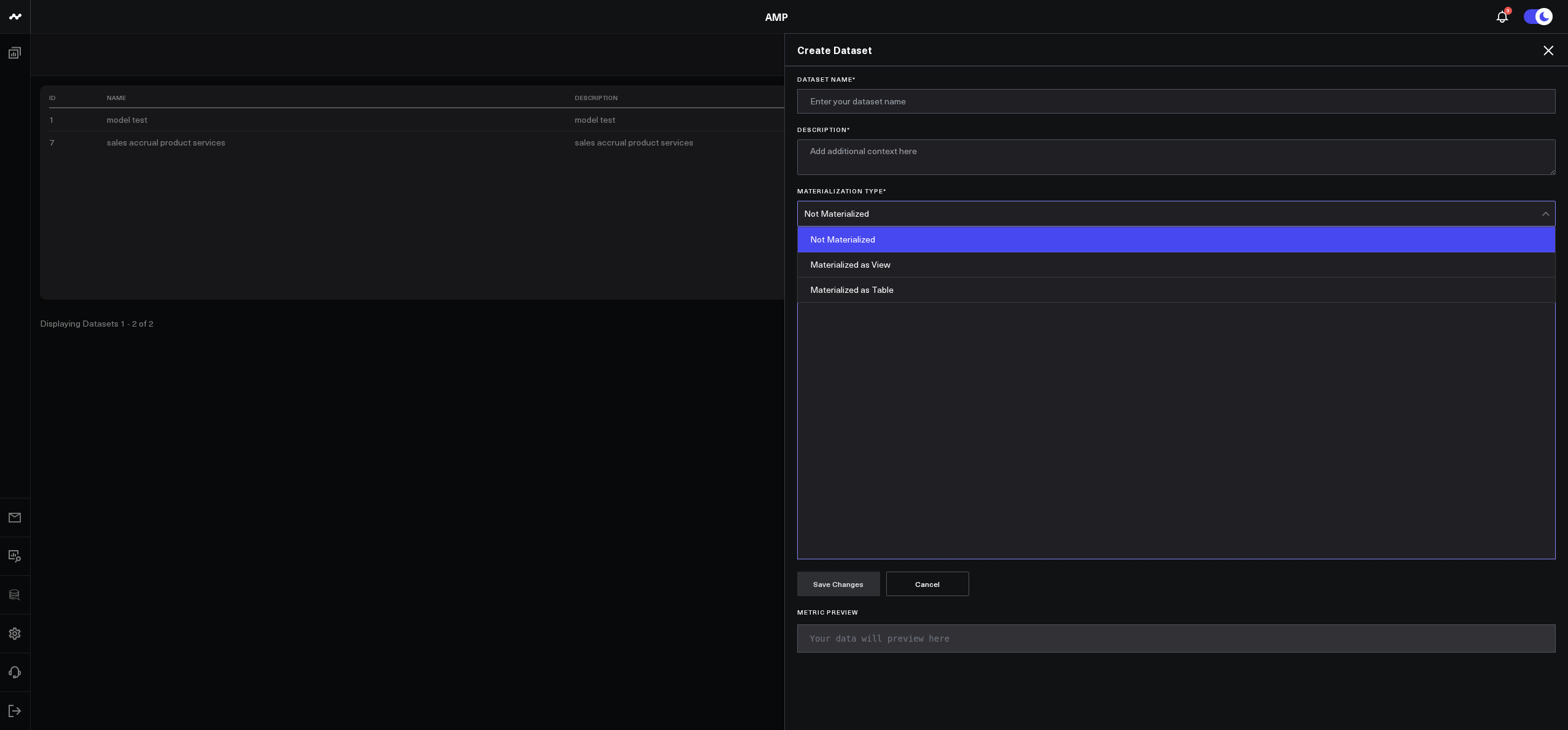
click at [896, 217] on div "Not Materialized" at bounding box center [1173, 214] width 738 height 10
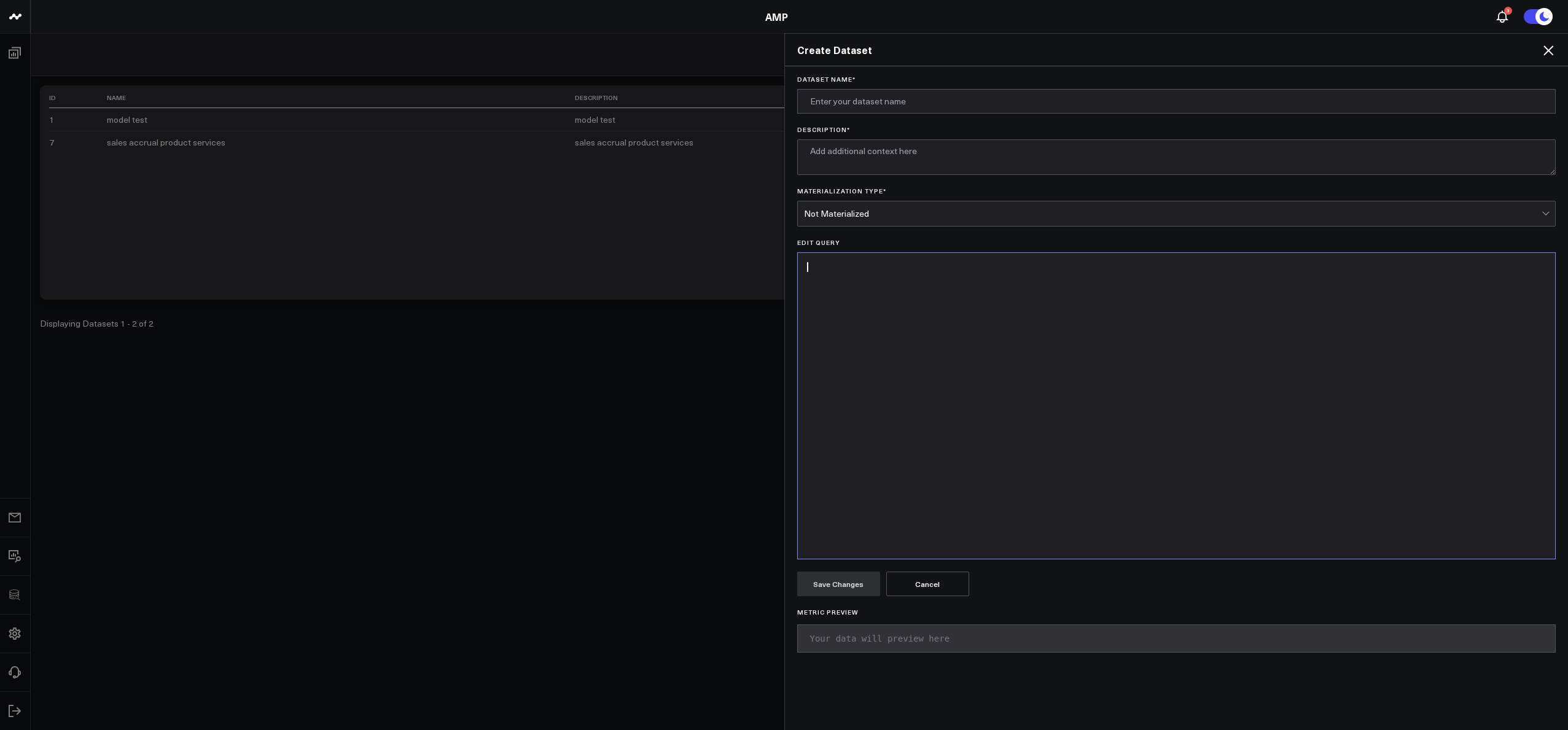
click at [958, 381] on div at bounding box center [1177, 406] width 745 height 293
click at [958, 380] on div at bounding box center [1177, 406] width 745 height 293
click at [1553, 49] on icon at bounding box center [1548, 50] width 15 height 15
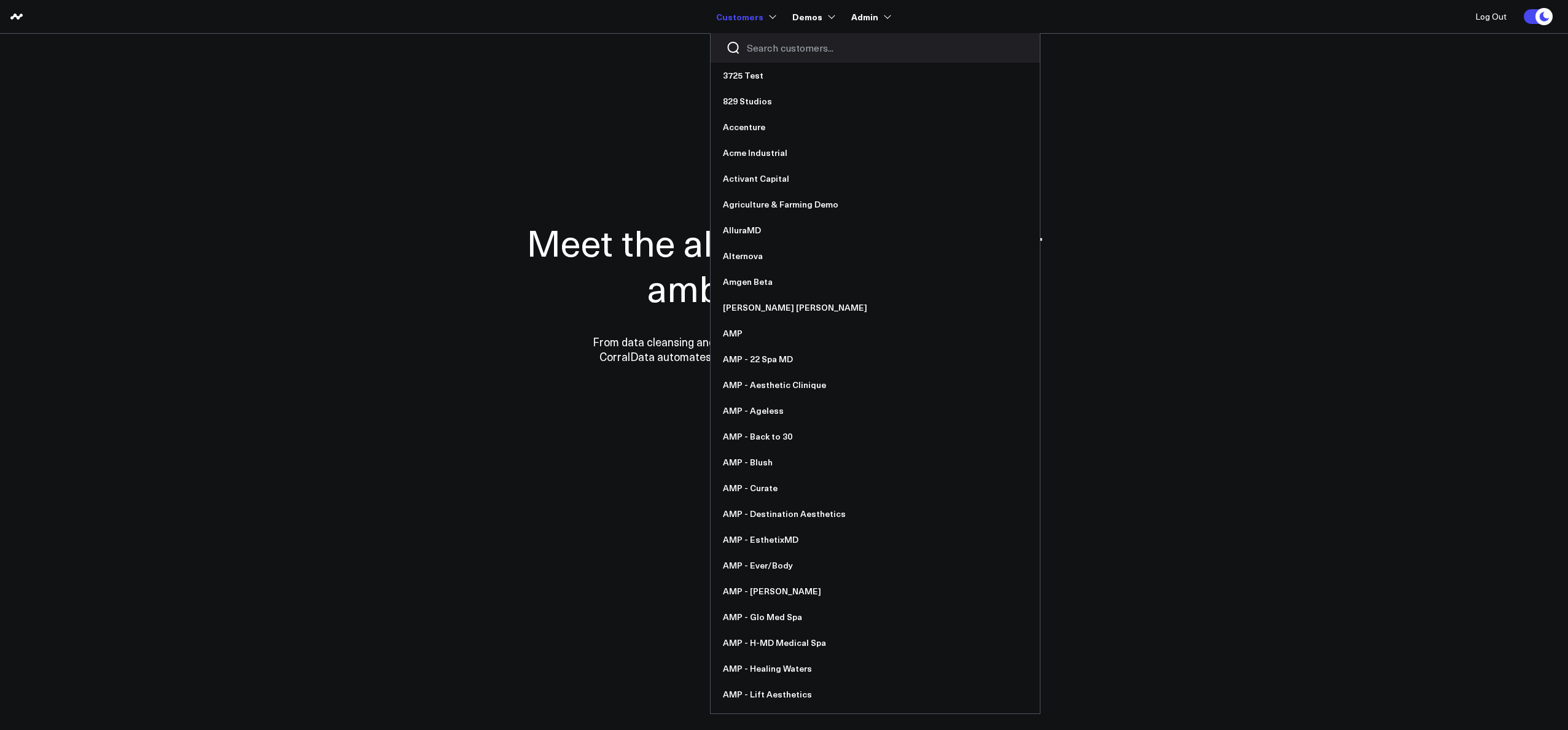
click at [772, 41] on input "Search customers input" at bounding box center [886, 48] width 278 height 14
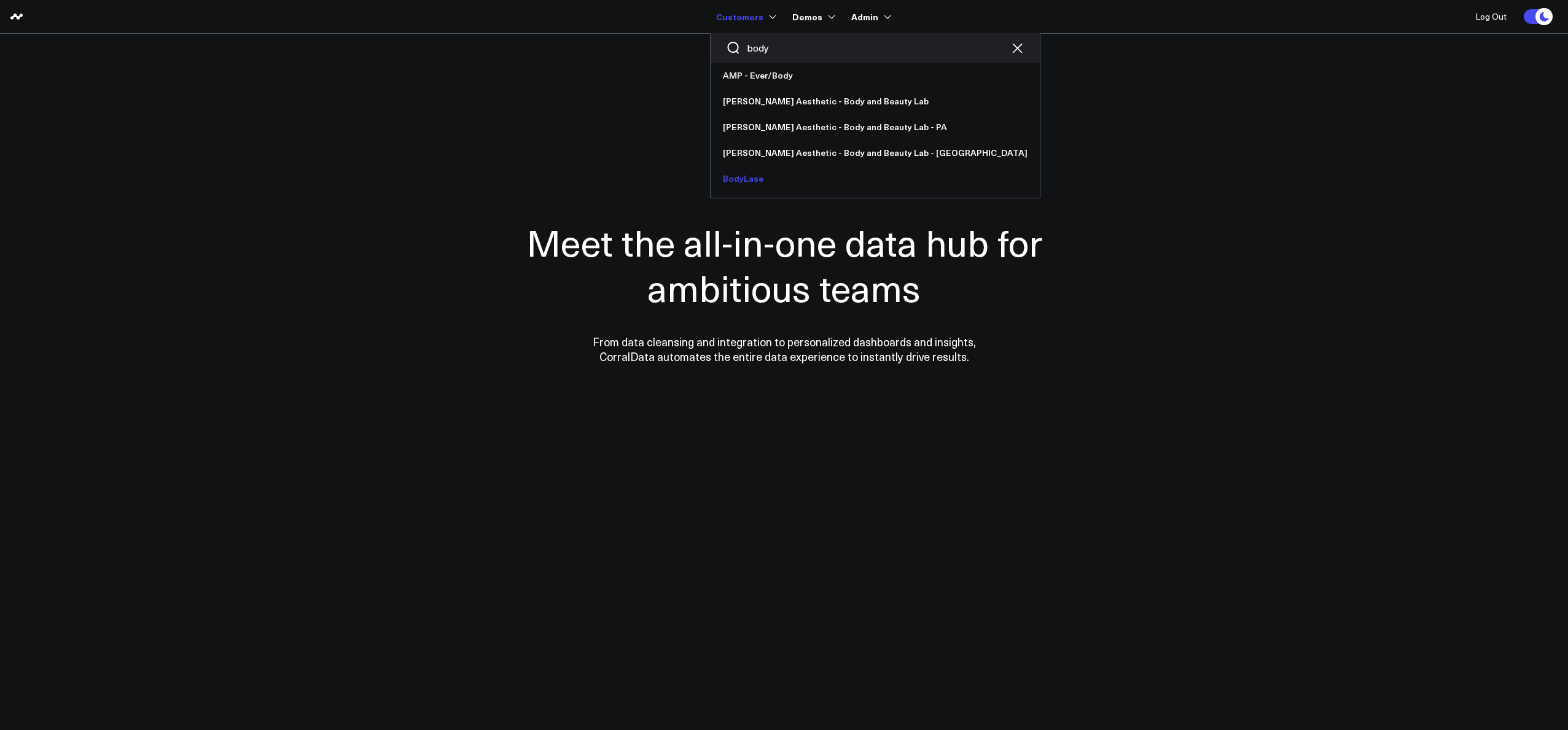
type input "body"
click at [742, 173] on link "BodyLase" at bounding box center [875, 178] width 329 height 25
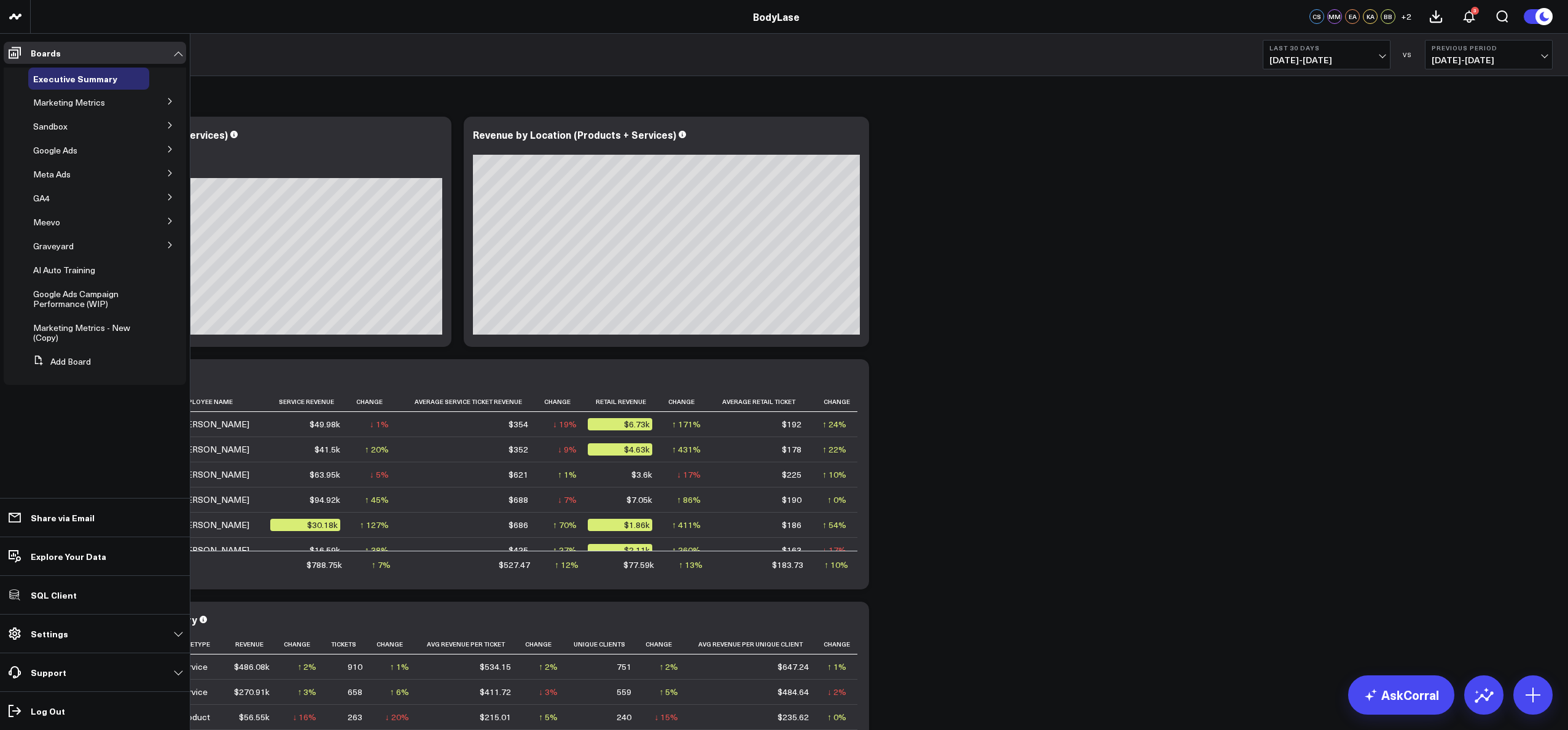
click at [167, 174] on icon at bounding box center [171, 174] width 8 height 8
click at [49, 174] on span "Meta Ads" at bounding box center [52, 174] width 38 height 12
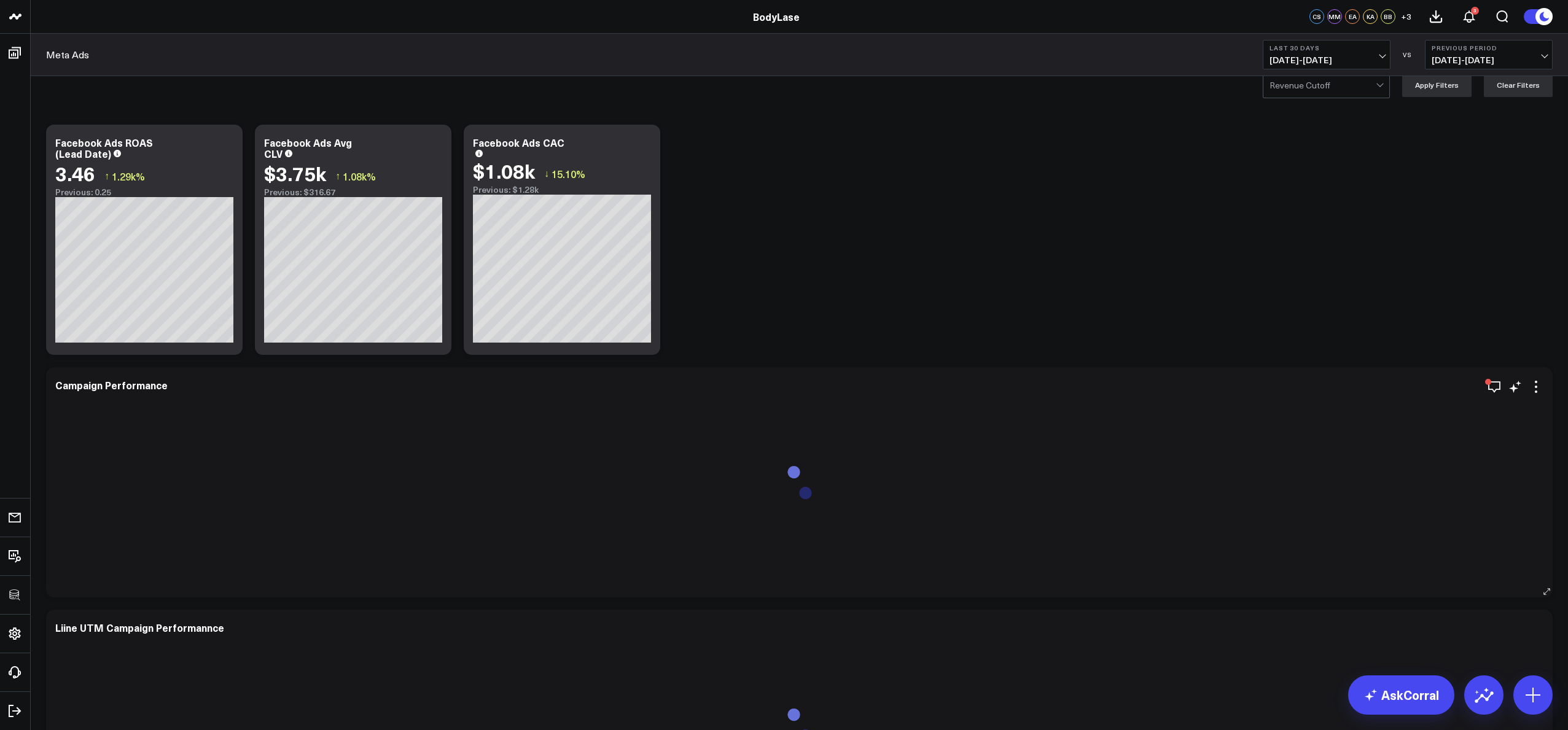
scroll to position [115, 0]
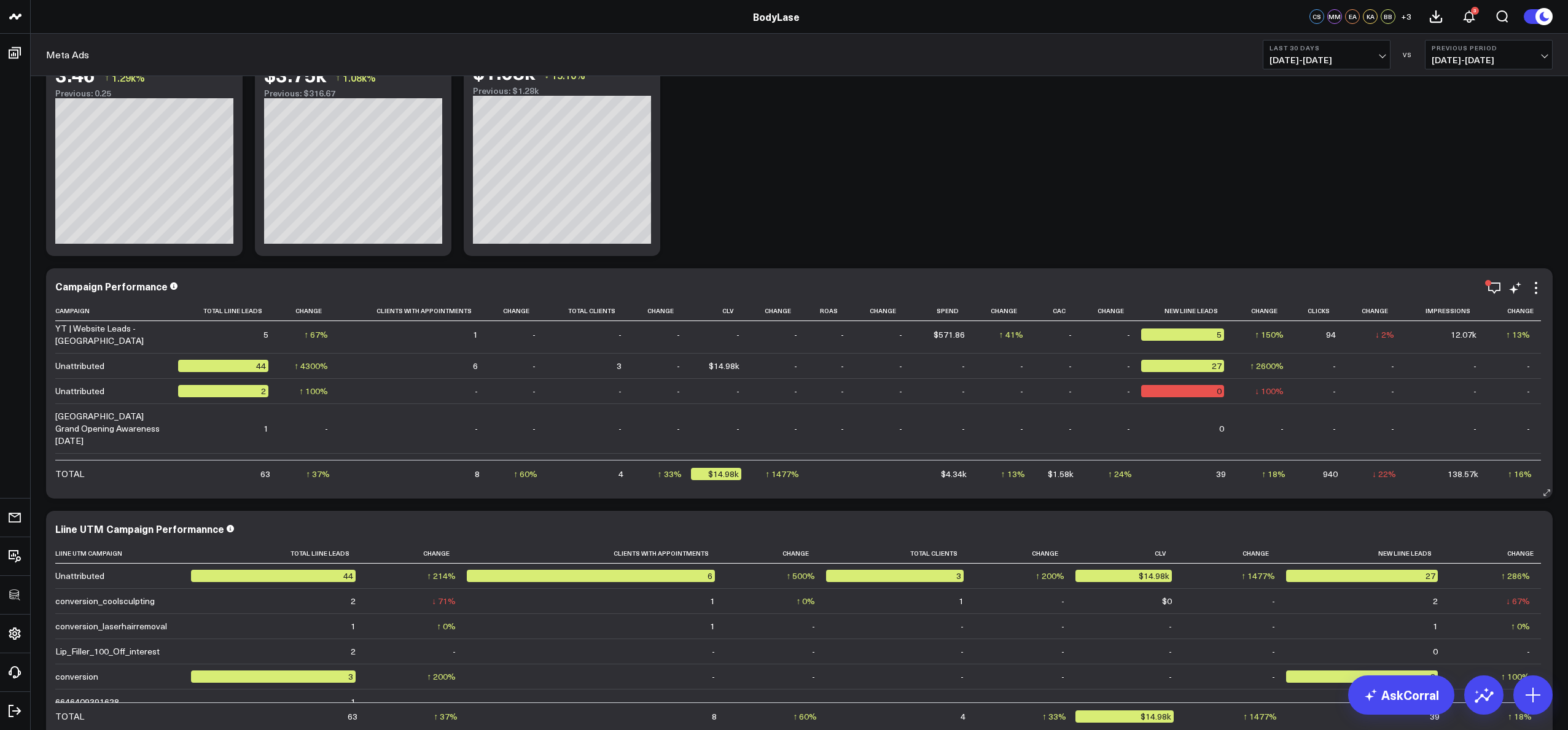
scroll to position [99, 0]
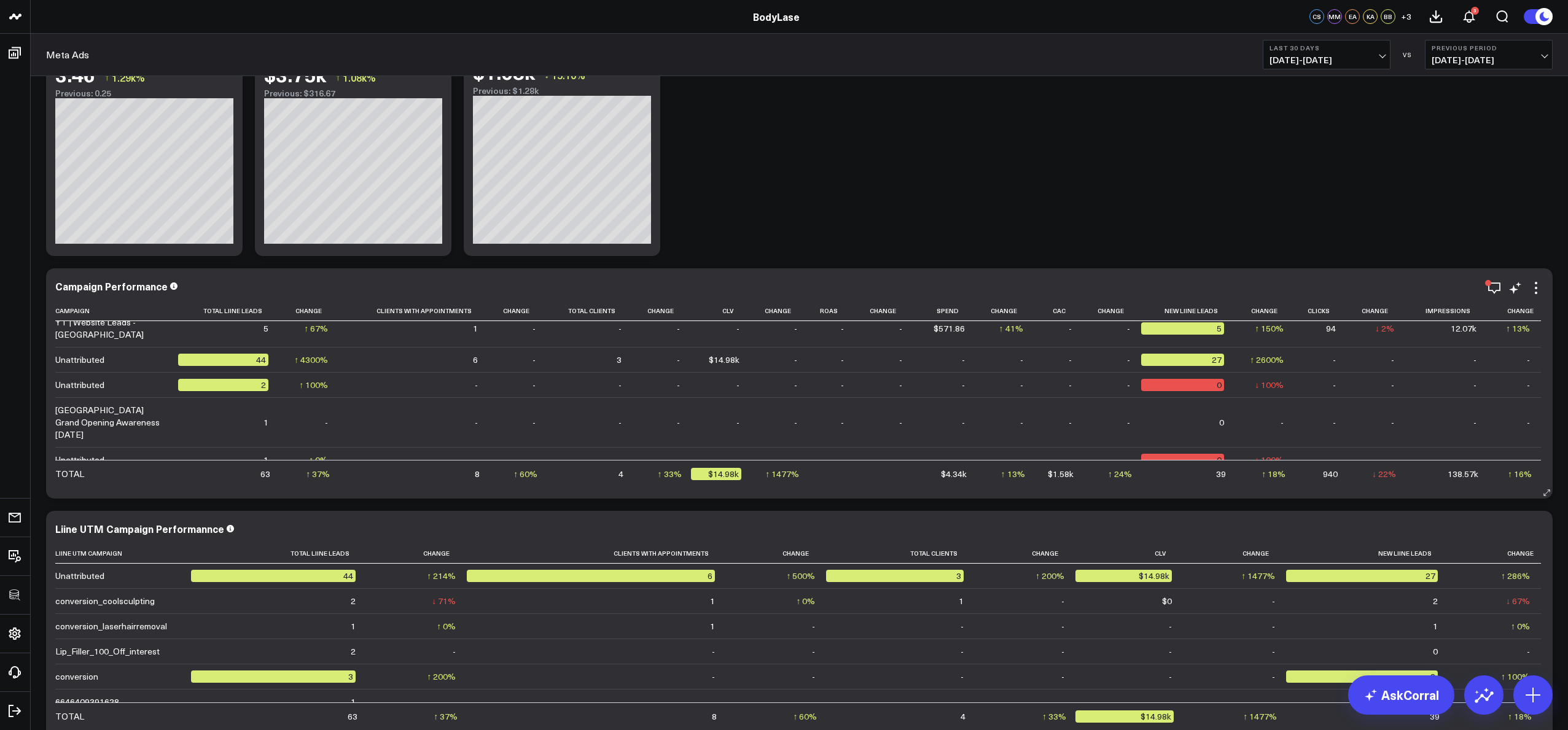
click at [1543, 290] on div "Campaign Performance Campaign Total Liine Leads Change Clients With Appointment…" at bounding box center [799, 384] width 1507 height 230
click at [1540, 290] on icon at bounding box center [1536, 288] width 15 height 15
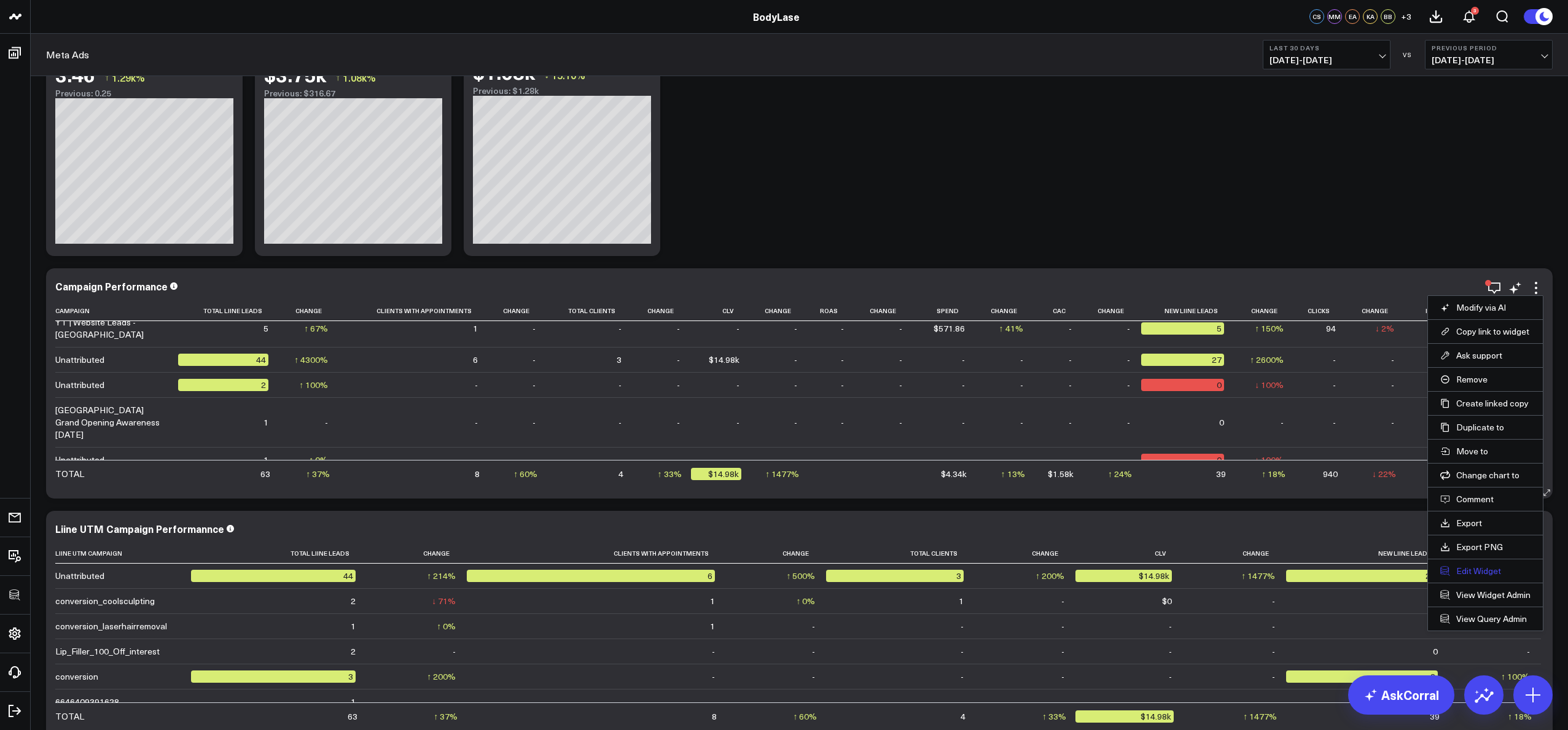
click at [1461, 575] on button "Edit Widget" at bounding box center [1485, 571] width 90 height 11
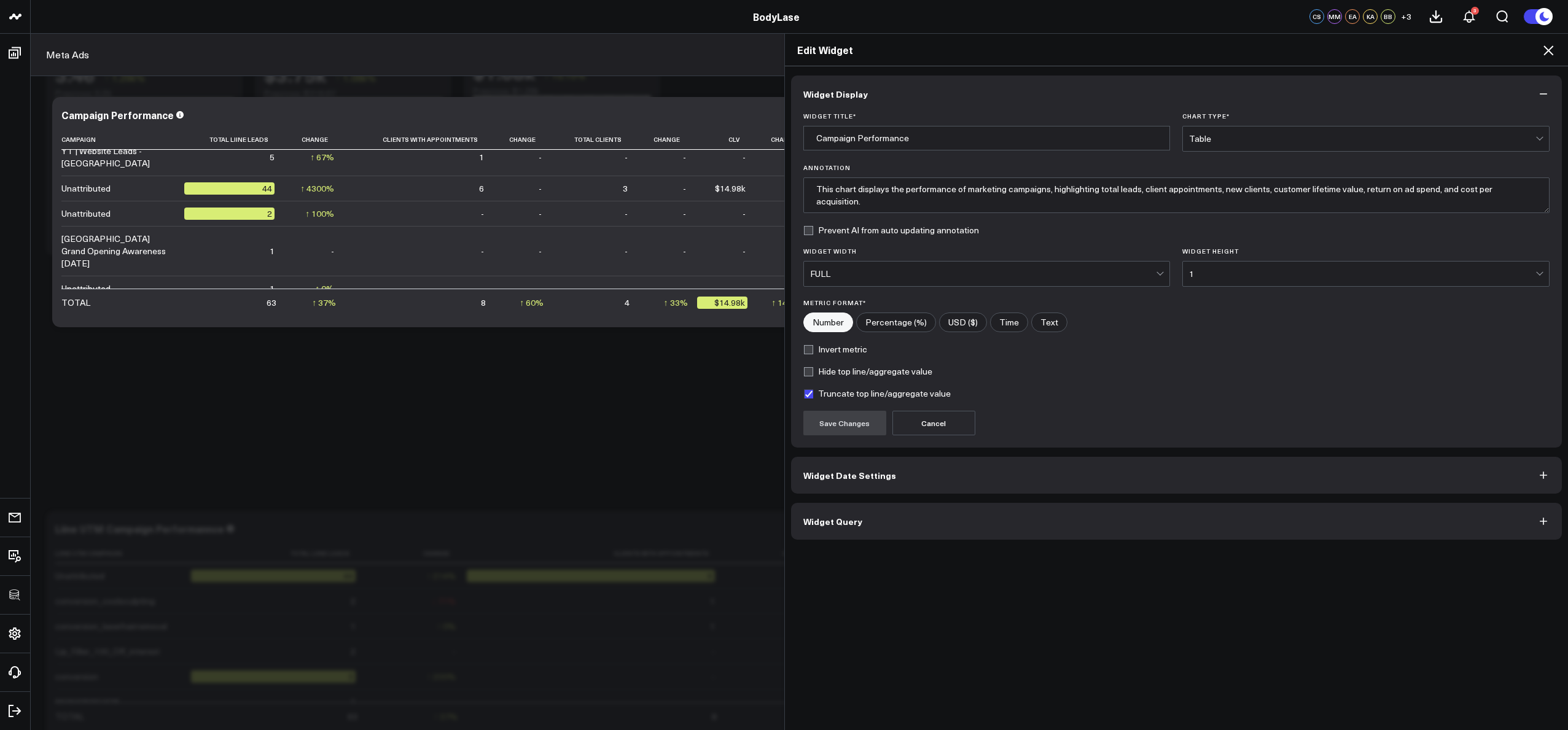
click at [905, 527] on button "Widget Query" at bounding box center [1177, 522] width 772 height 37
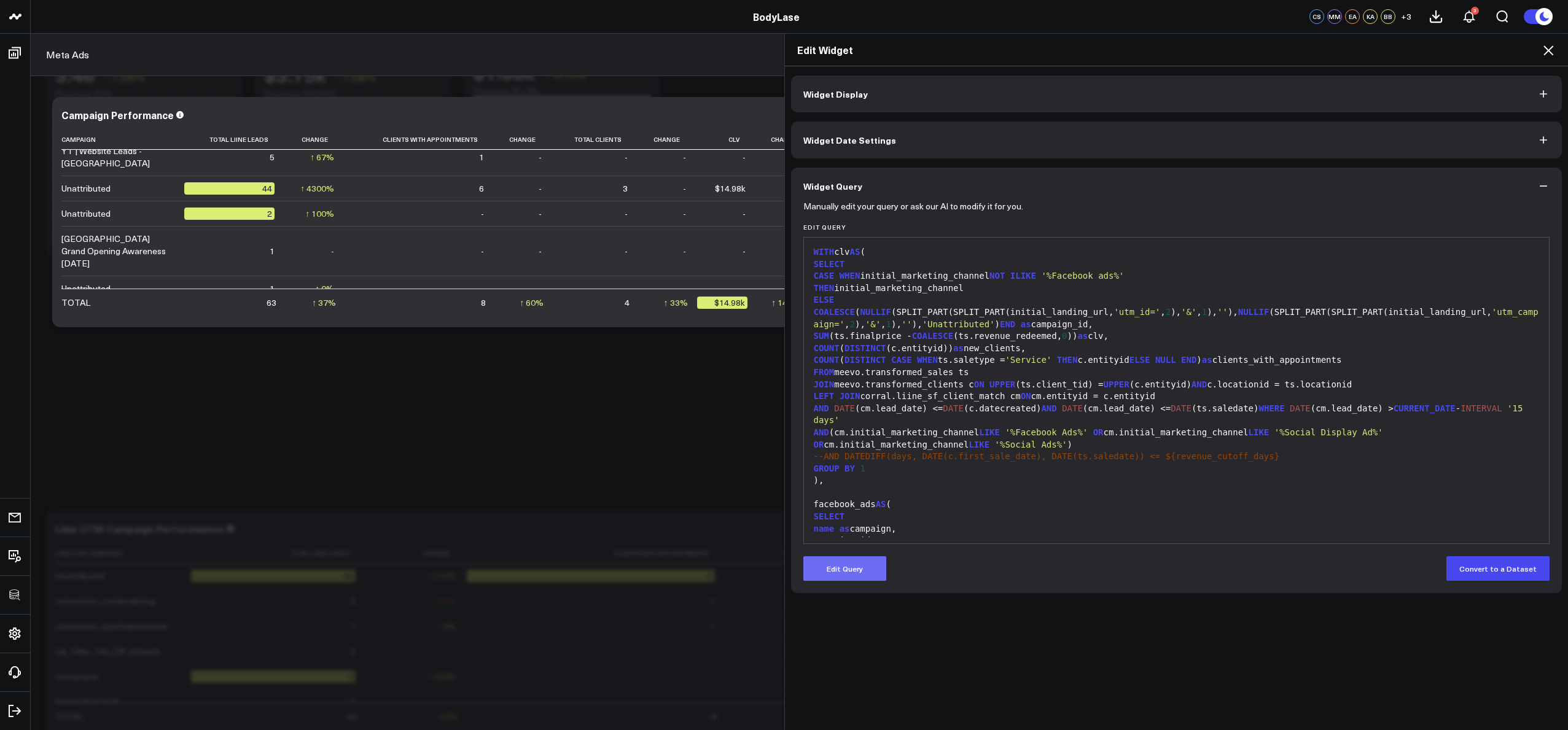
click at [848, 565] on button "Edit Query" at bounding box center [844, 569] width 83 height 25
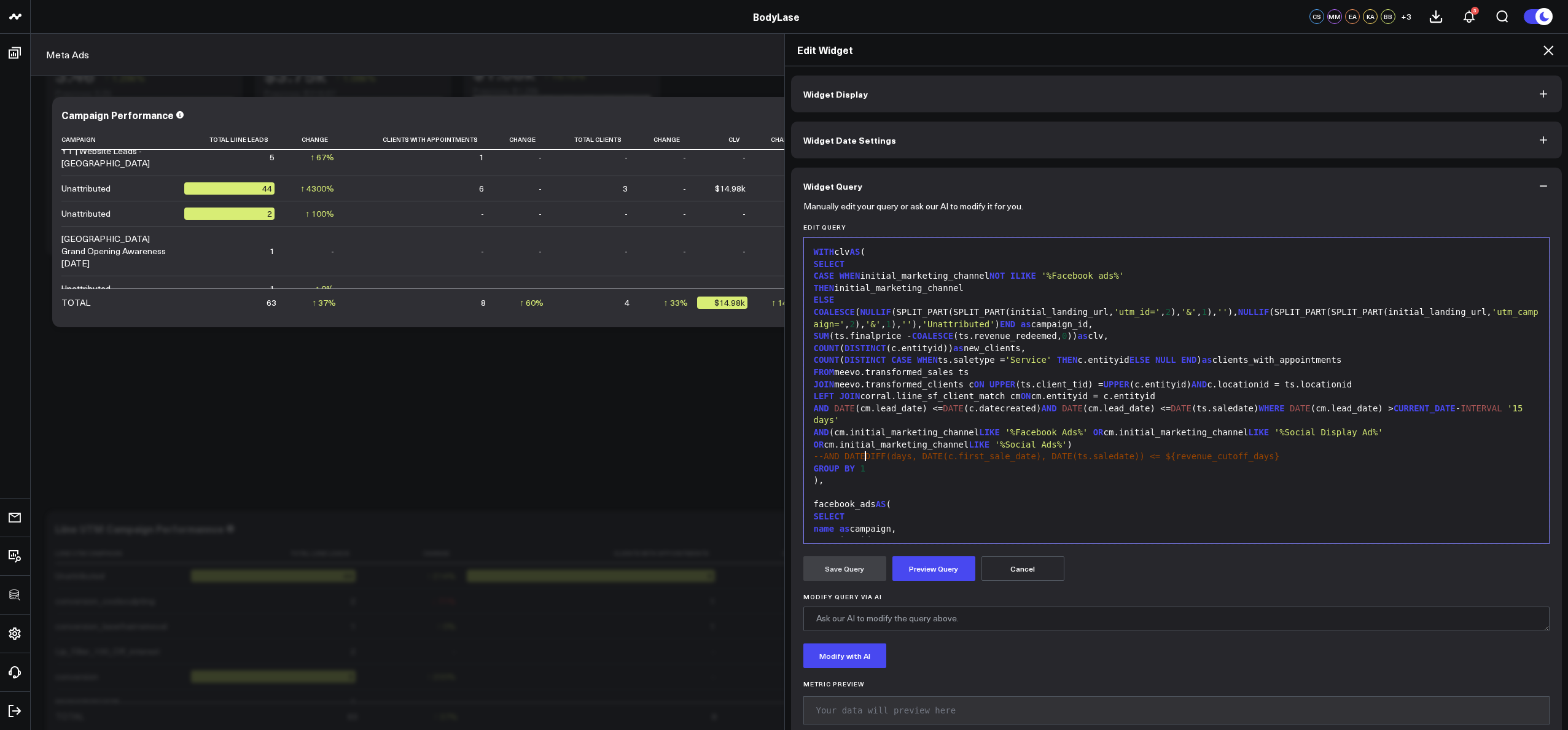
click at [998, 463] on div "GROUP BY 1" at bounding box center [1177, 469] width 733 height 12
click at [999, 463] on div "GROUP BY 1" at bounding box center [1177, 469] width 733 height 12
click at [1120, 451] on span "--AND DATEDIFF(days, DATE(c.first_sale_date), DATE(ts.saledate)) <= ${revenue_c…" at bounding box center [1047, 456] width 466 height 10
click at [1115, 475] on div ")," at bounding box center [1177, 481] width 733 height 12
click at [1139, 330] on div "SUM (ts.finalprice - COALESCE (ts.revenue_redeemed, 0 )) as clv," at bounding box center [1177, 336] width 733 height 12
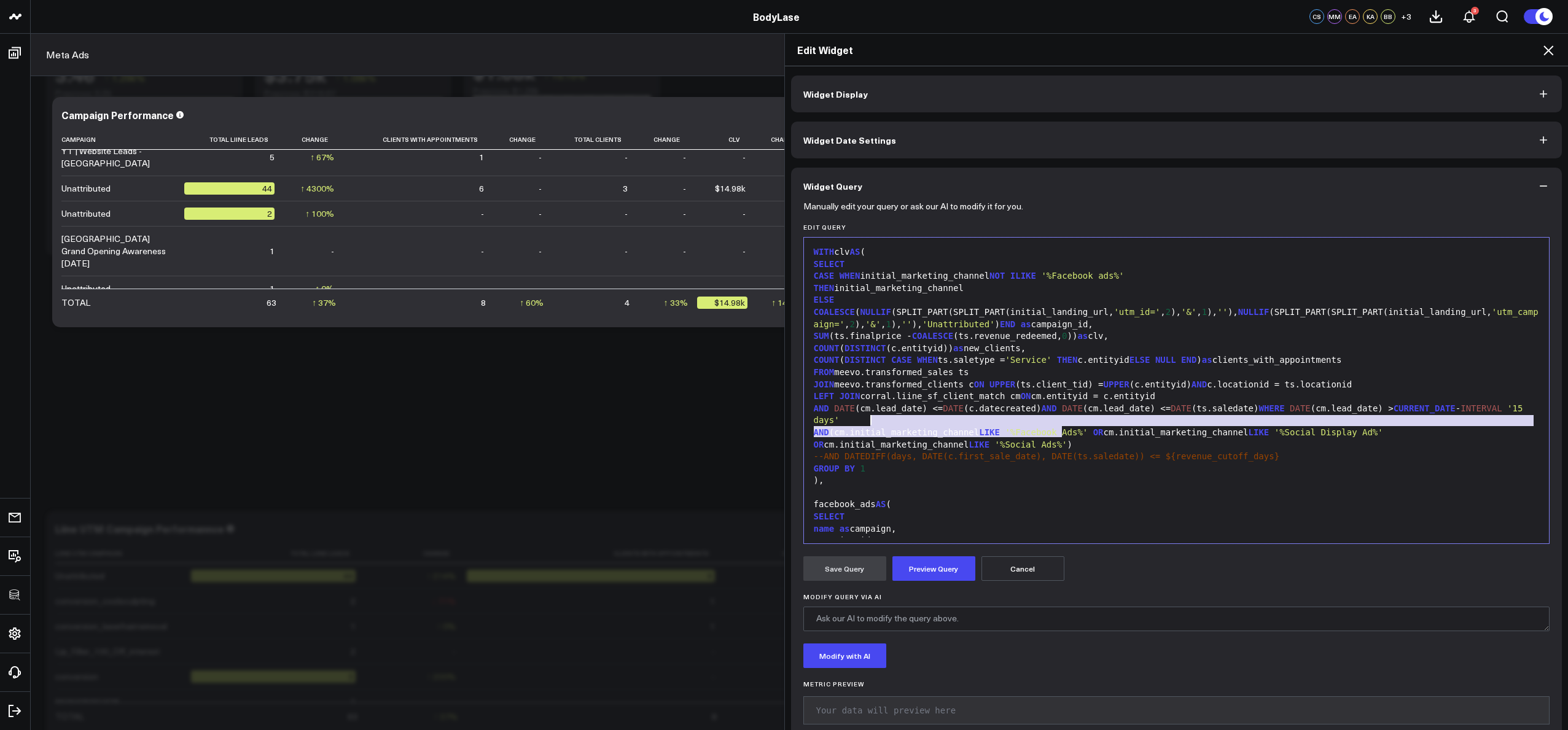
drag, startPoint x: 1059, startPoint y: 432, endPoint x: 863, endPoint y: 424, distance: 196.2
click at [863, 427] on div "AND (cm.initial_marketing_channel LIKE '%Facebook Ads%' OR cm.initial_marketing…" at bounding box center [1177, 438] width 733 height 24
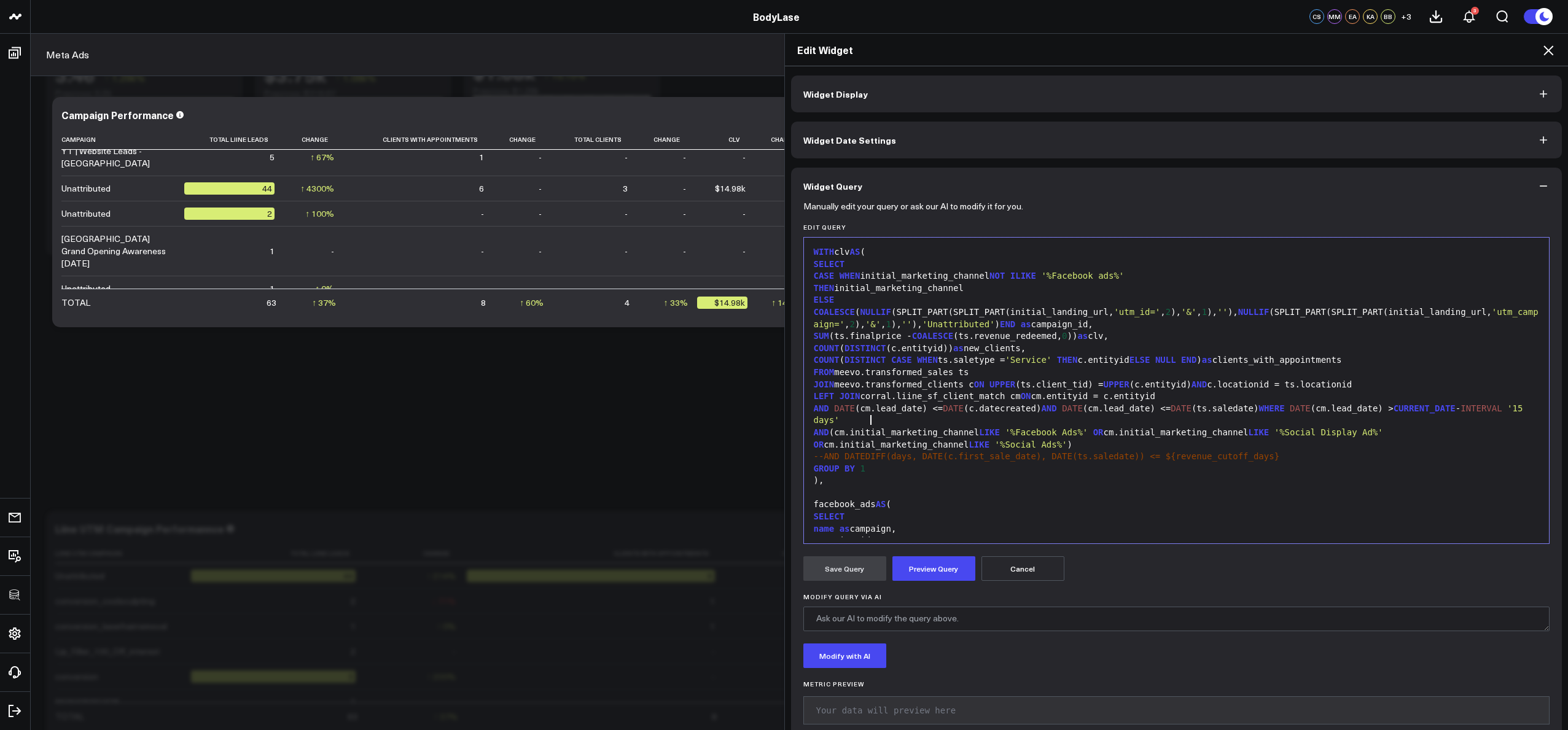
click at [863, 427] on div "AND (cm.initial_marketing_channel LIKE '%Facebook Ads%' OR cm.initial_marketing…" at bounding box center [1177, 438] width 733 height 24
click at [880, 463] on div "GROUP BY 1" at bounding box center [1177, 469] width 733 height 12
click at [908, 248] on div "WITH clv AS (" at bounding box center [1177, 252] width 733 height 12
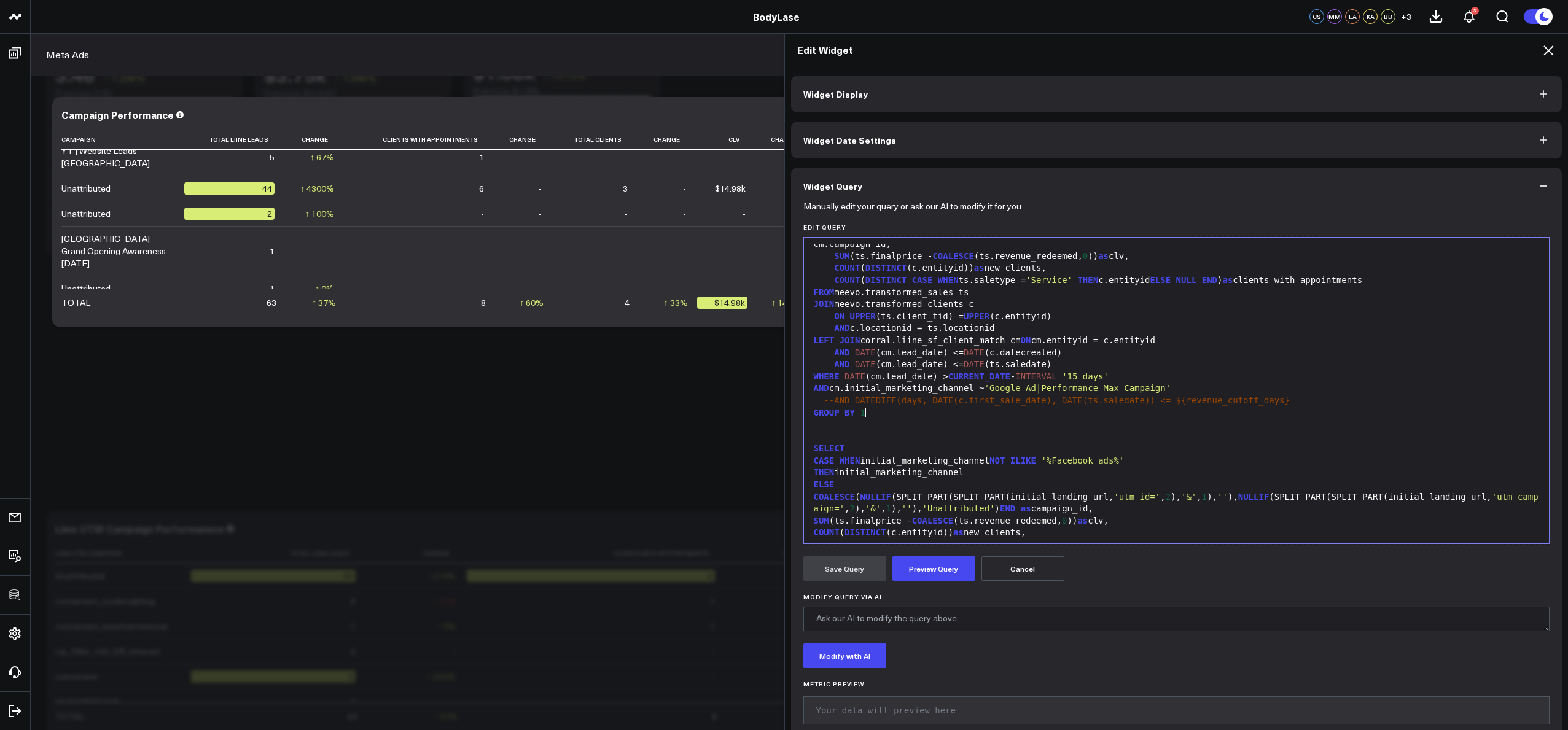
scroll to position [140, 0]
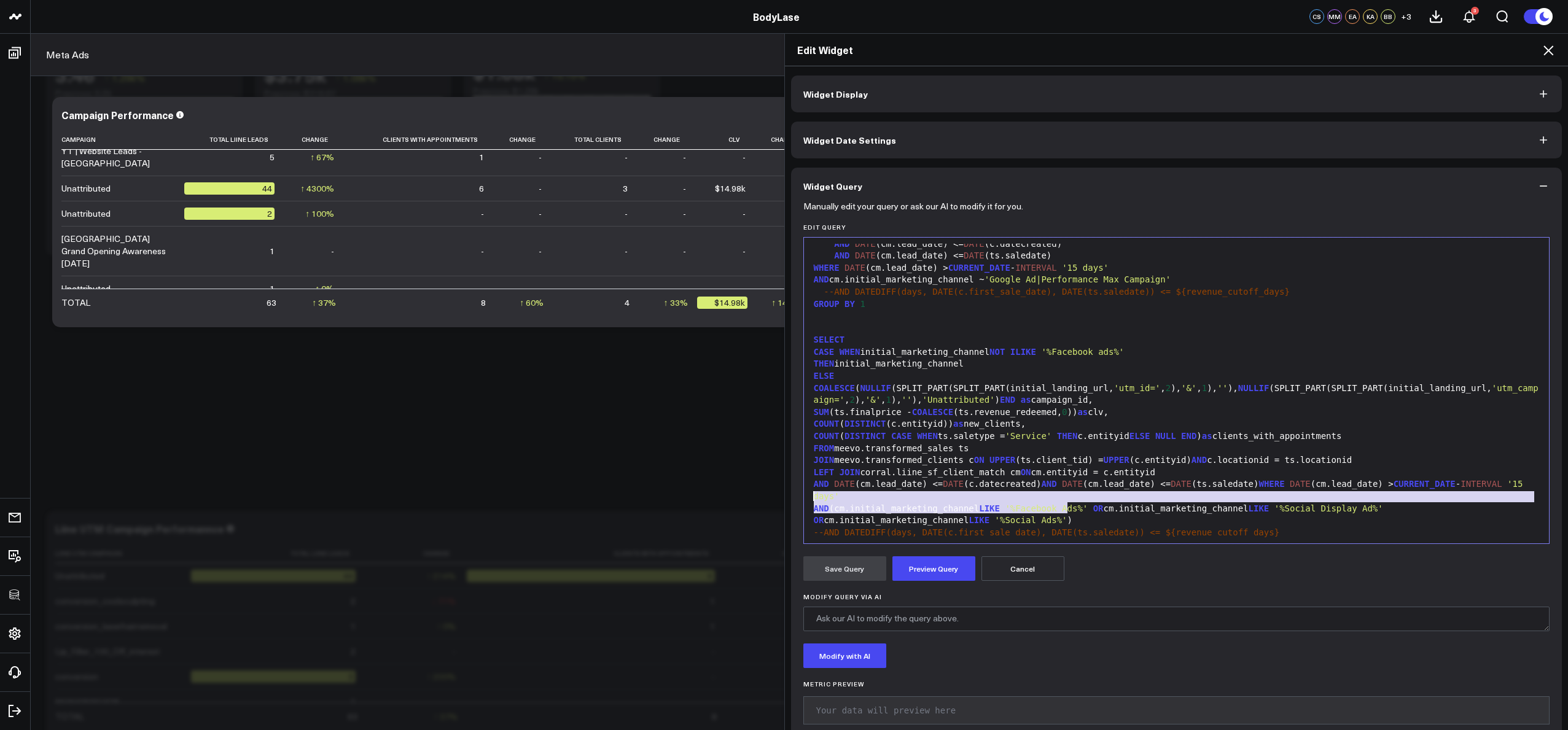
drag, startPoint x: 884, startPoint y: 496, endPoint x: 802, endPoint y: 498, distance: 82.0
click at [803, 498] on div "999 1 2 3 4 5 6 7 8 9 10 11 12 13 14 15 16 17 18 19 20 21 22 23 24 25 26 27 28 …" at bounding box center [1177, 390] width 747 height 307
click at [899, 507] on div "AND (cm.initial_marketing_channel LIKE '%Facebook Ads%' OR cm.initial_marketing…" at bounding box center [1177, 515] width 733 height 24
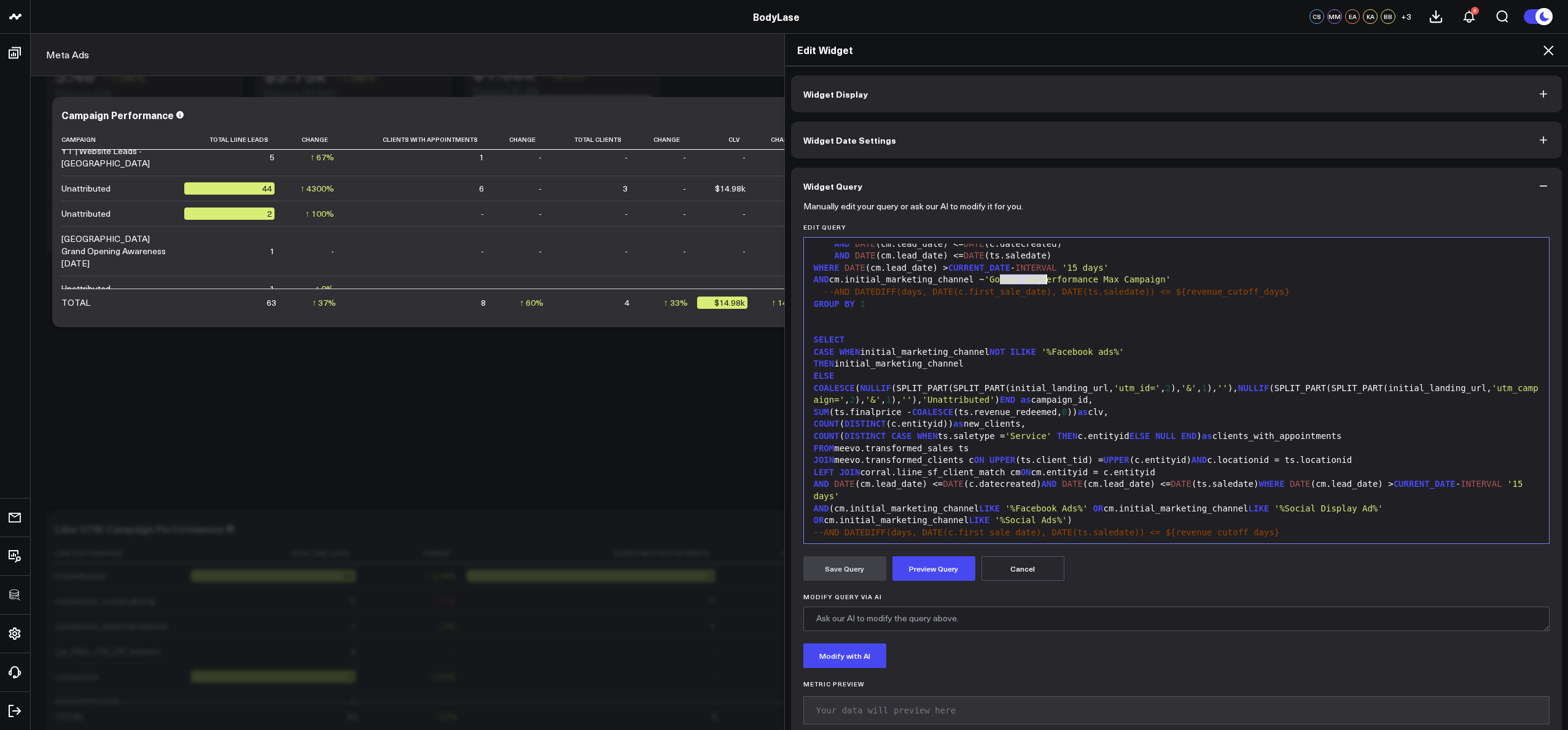
drag, startPoint x: 995, startPoint y: 281, endPoint x: 1040, endPoint y: 282, distance: 45.0
click at [1040, 282] on span "'Google Ad|Performance Max Campaign'" at bounding box center [1077, 279] width 186 height 10
drag, startPoint x: 1185, startPoint y: 281, endPoint x: 1056, endPoint y: 281, distance: 129.0
click at [1056, 281] on span "'Facebook Ads|Performance [PERSON_NAME] Campaign'" at bounding box center [1111, 279] width 254 height 10
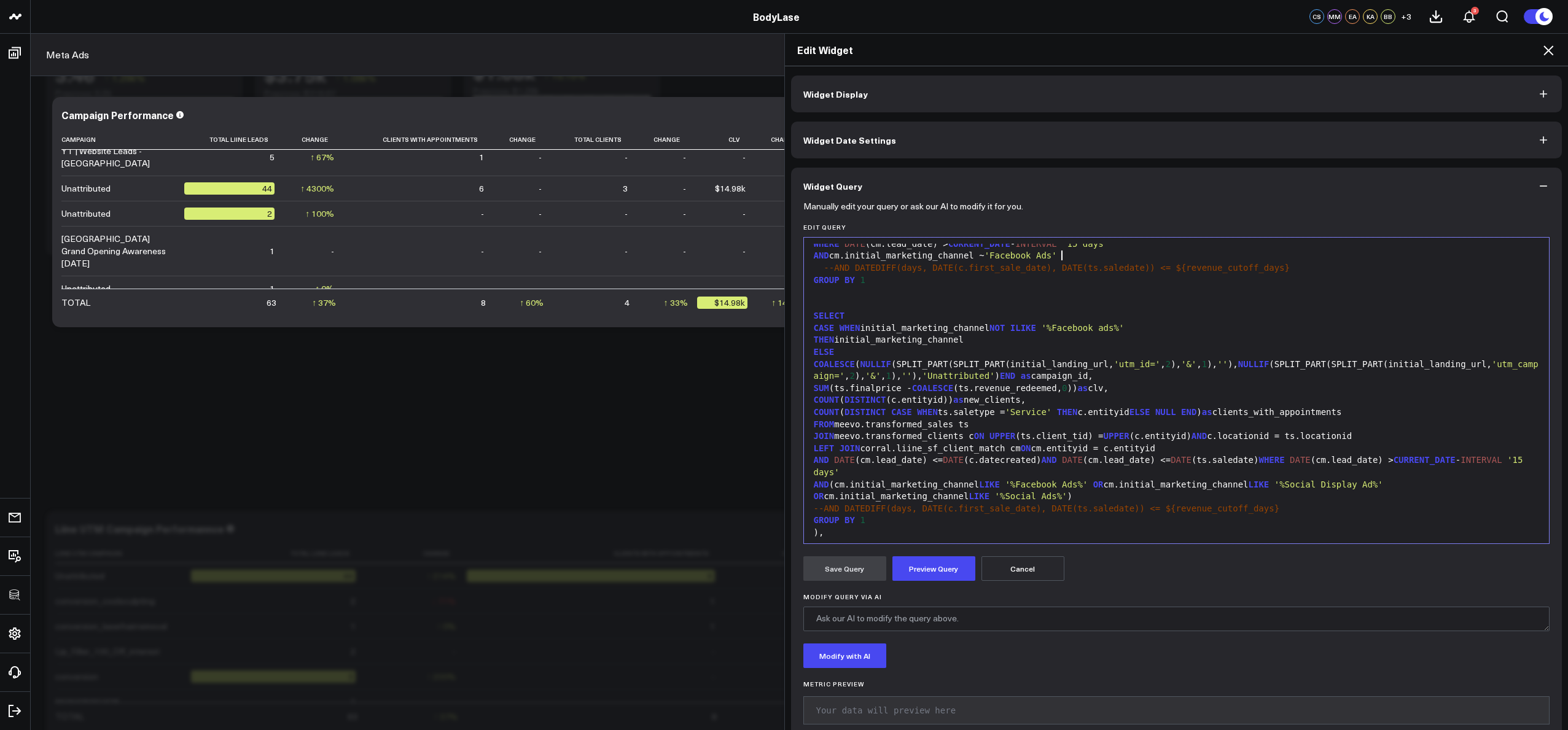
scroll to position [173, 0]
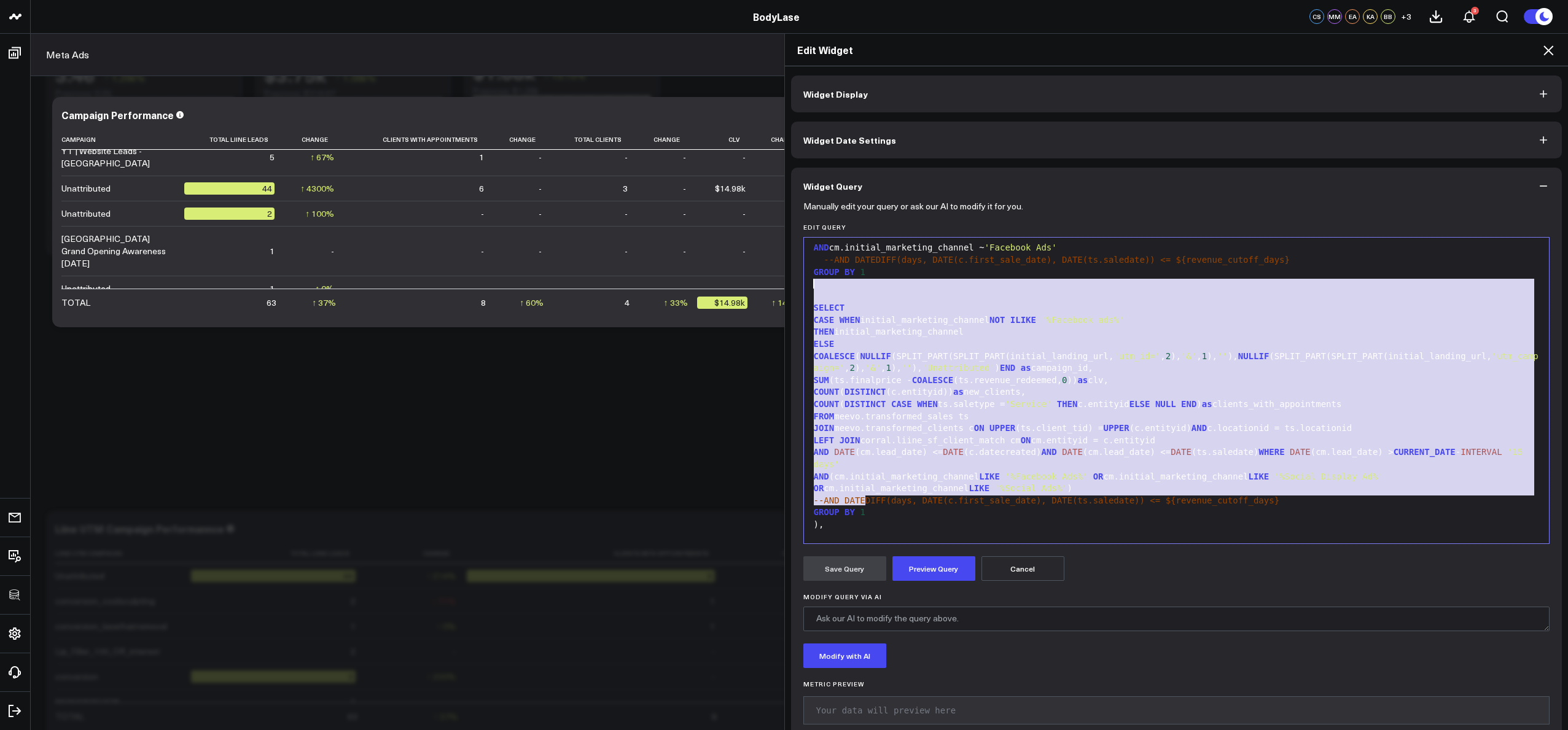
drag, startPoint x: 887, startPoint y: 502, endPoint x: 790, endPoint y: 286, distance: 236.8
click at [791, 286] on div "Manually edit your query or ask our AI to modify it for you. Edit Query Selecti…" at bounding box center [1177, 475] width 772 height 541
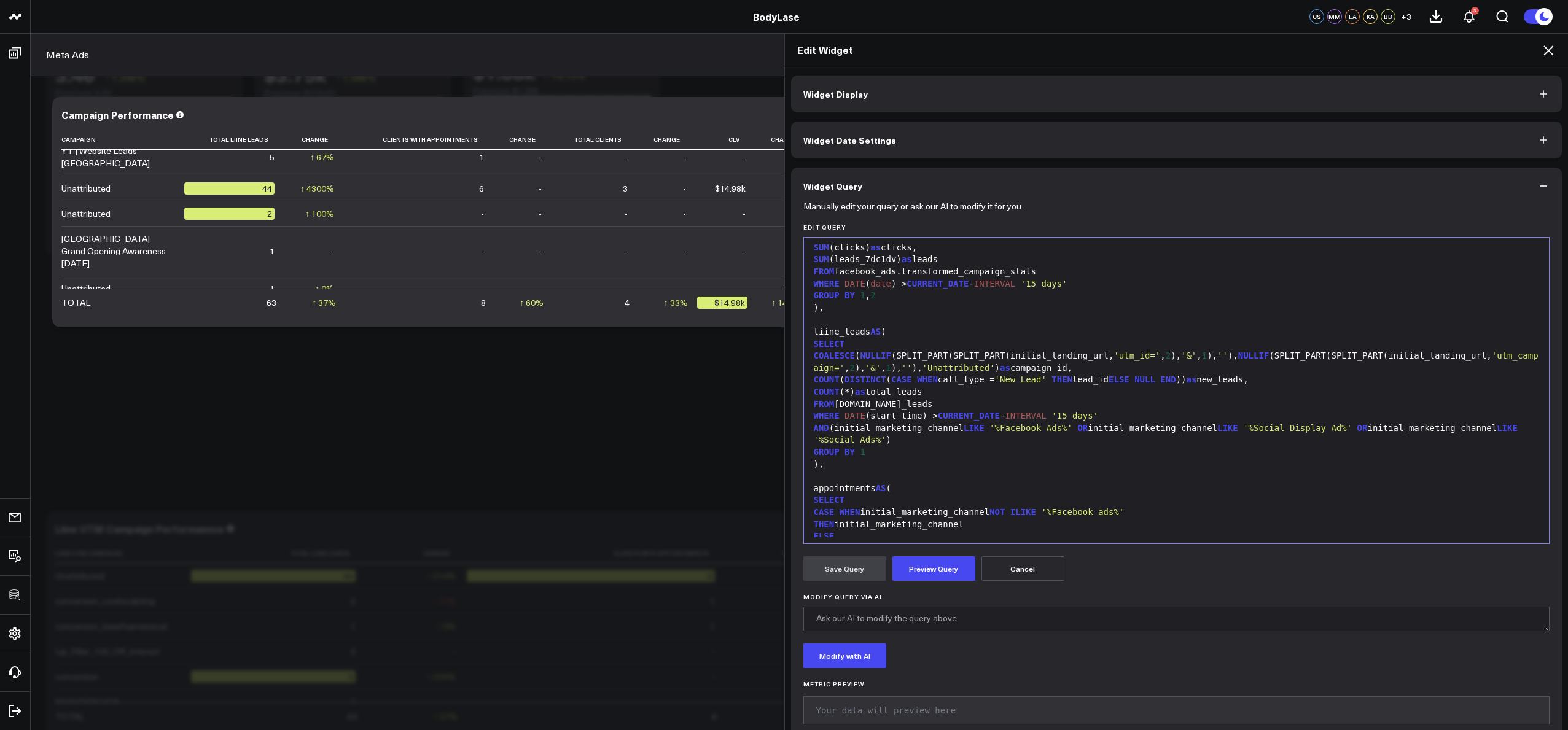
scroll to position [369, 0]
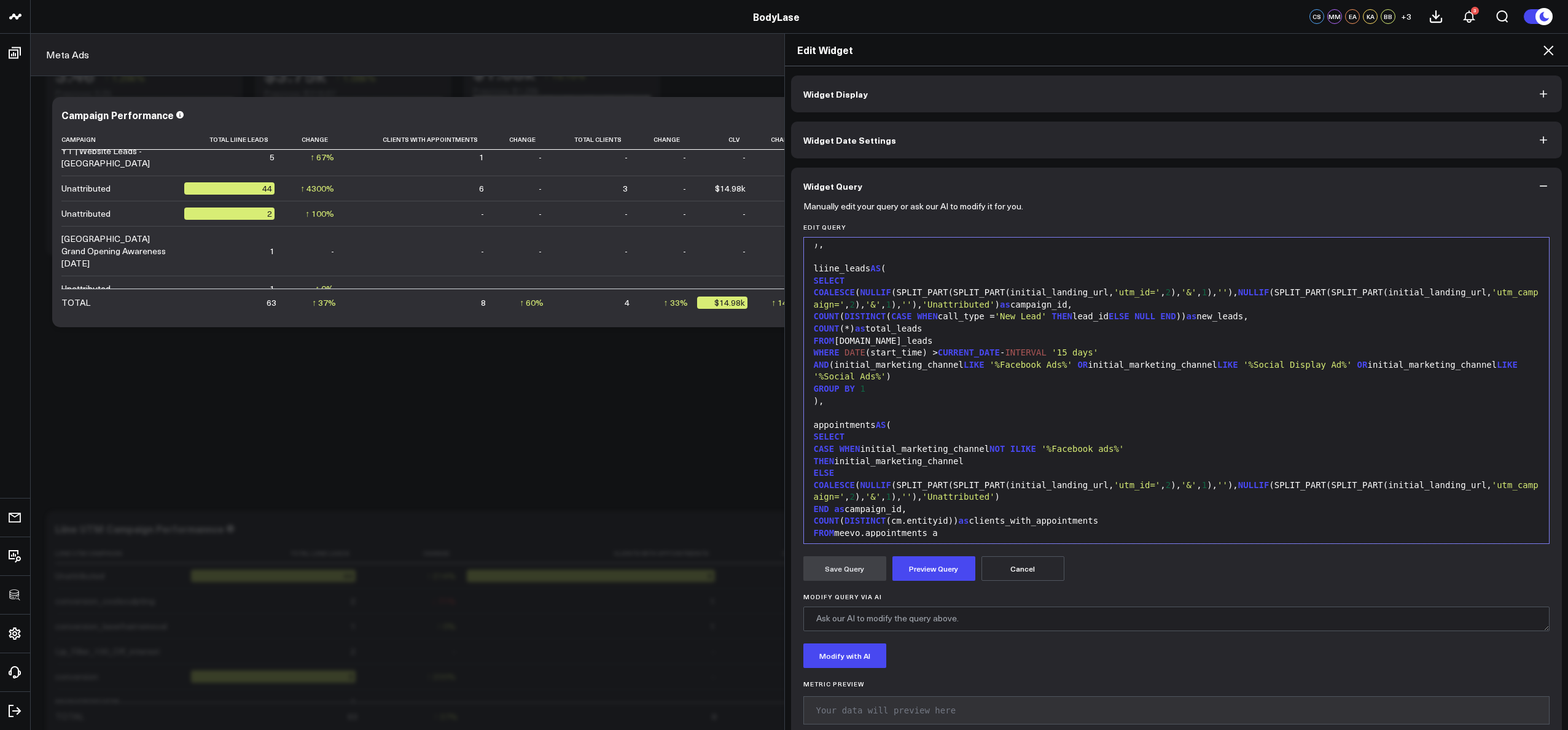
click at [835, 365] on div "AND (initial_marketing_channel LIKE '%Facebook Ads%' OR initial_marketing_chann…" at bounding box center [1177, 371] width 733 height 24
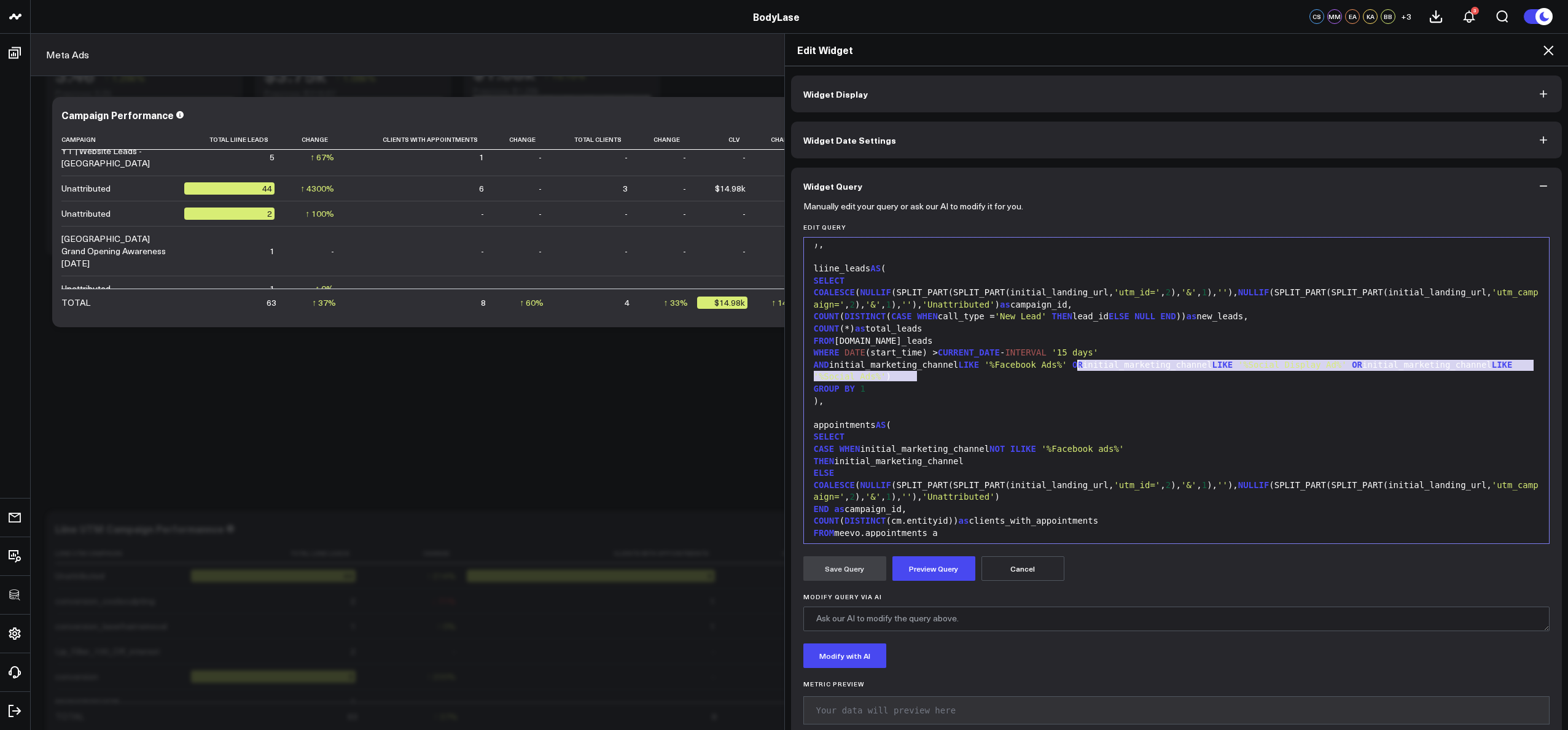
drag, startPoint x: 921, startPoint y: 378, endPoint x: 1073, endPoint y: 366, distance: 152.5
click at [1073, 366] on div "AND initial_marketing_channel LIKE '%Facebook Ads%' OR initial_marketing_channe…" at bounding box center [1177, 371] width 733 height 24
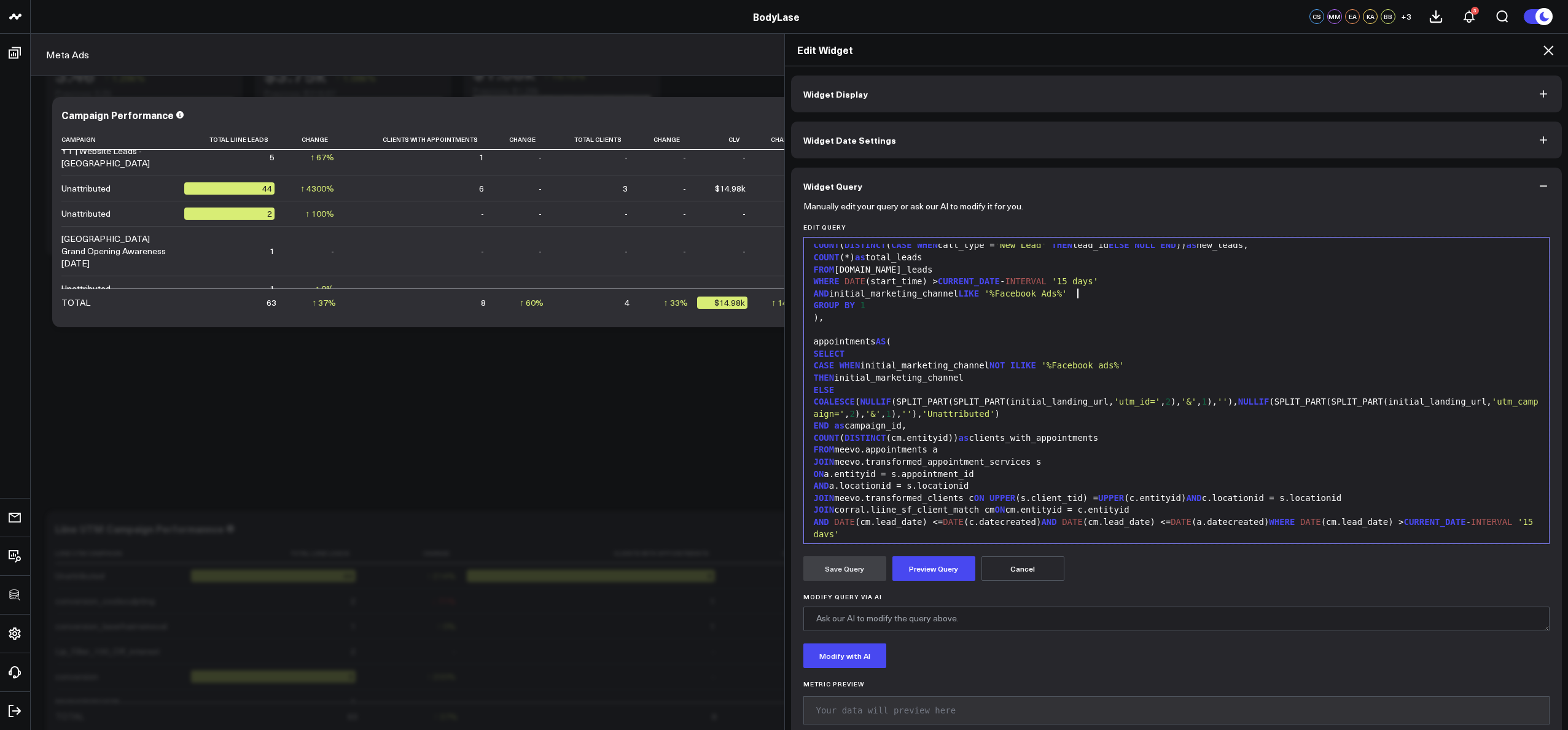
scroll to position [384, 0]
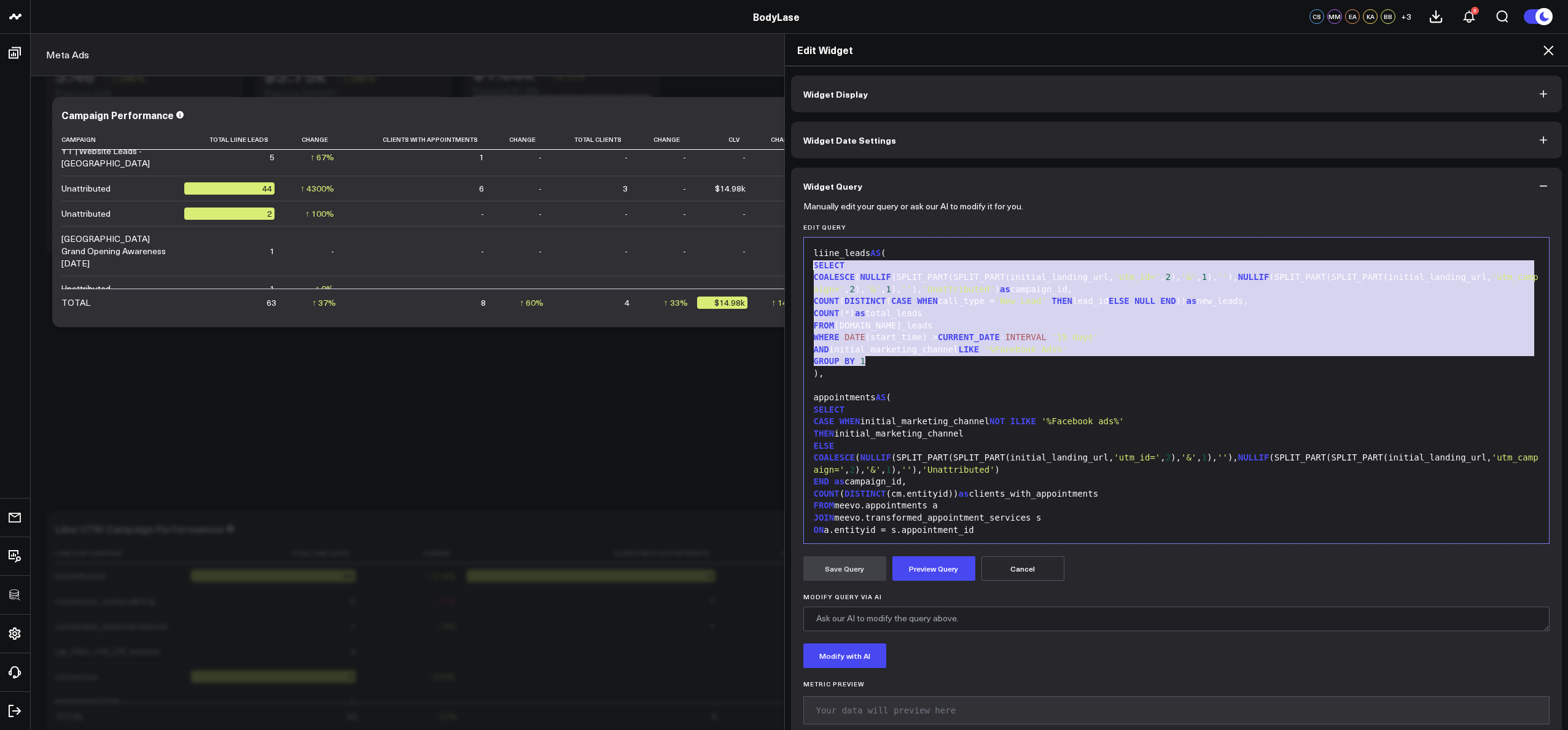
drag, startPoint x: 880, startPoint y: 361, endPoint x: 796, endPoint y: 264, distance: 128.3
click at [796, 264] on div "Manually edit your query or ask our AI to modify it for you. Edit Query Selecti…" at bounding box center [1177, 475] width 772 height 541
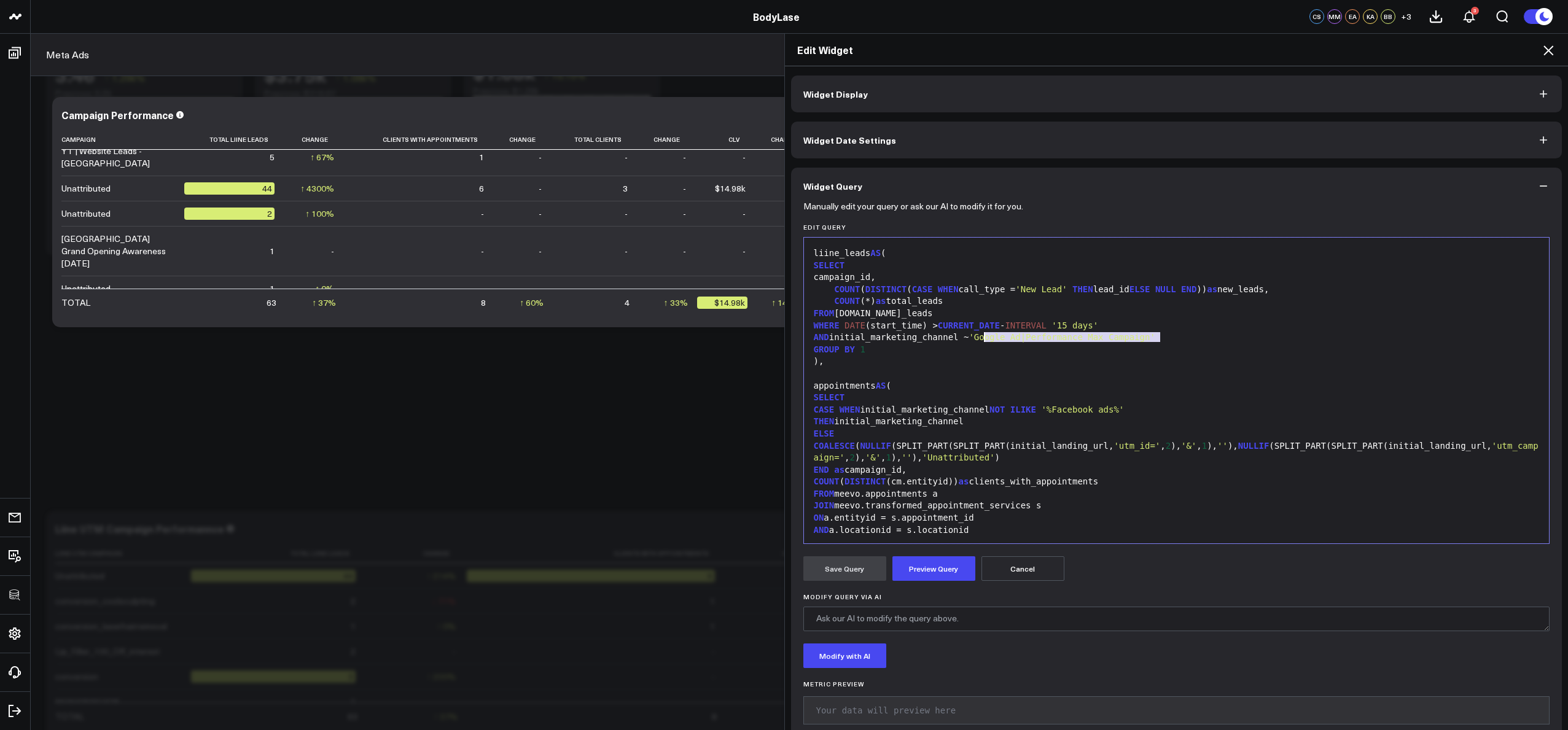
drag, startPoint x: 1155, startPoint y: 339, endPoint x: 980, endPoint y: 341, distance: 175.0
click at [980, 341] on span "'Google Ad|Performance Max Campaign'" at bounding box center [1061, 337] width 186 height 10
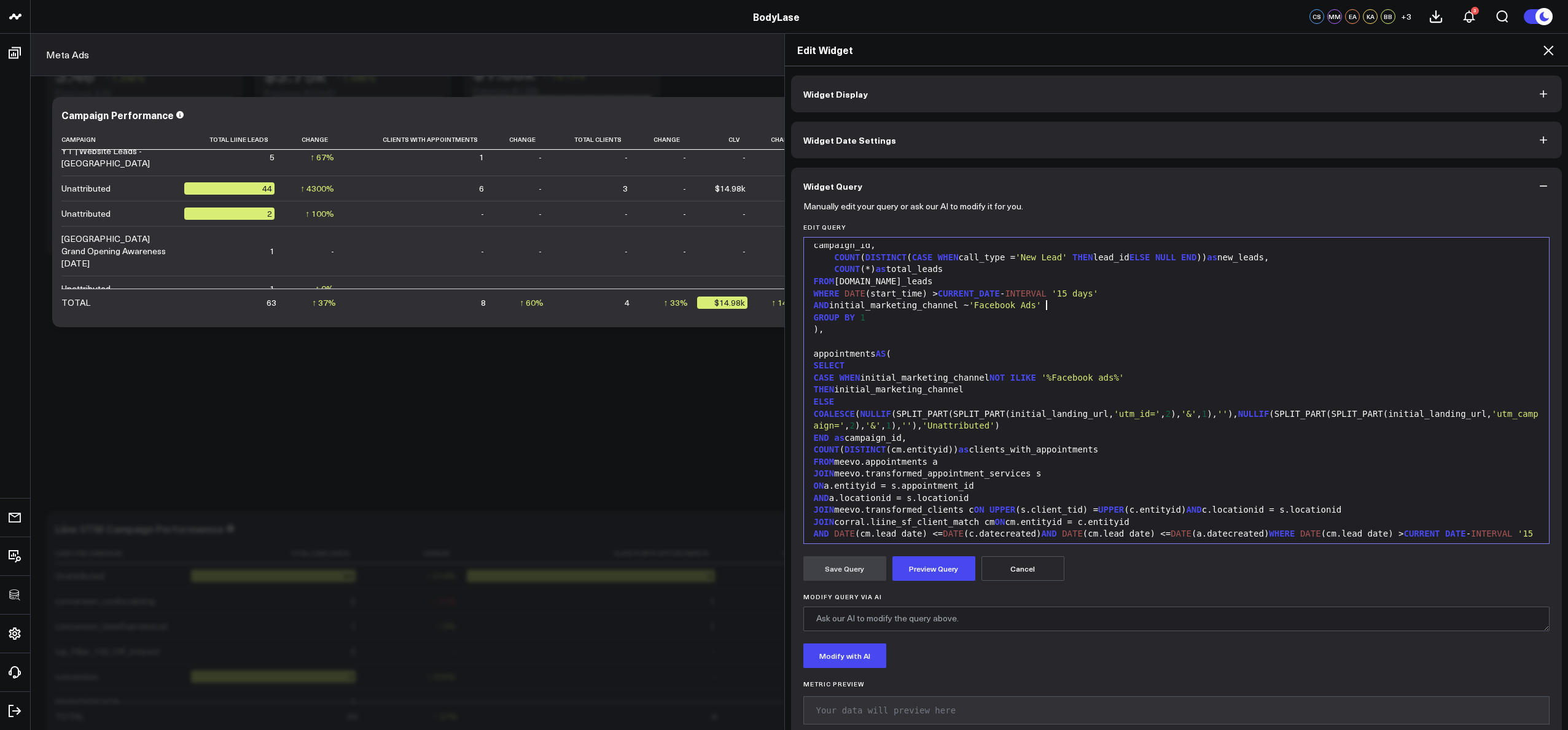
scroll to position [475, 0]
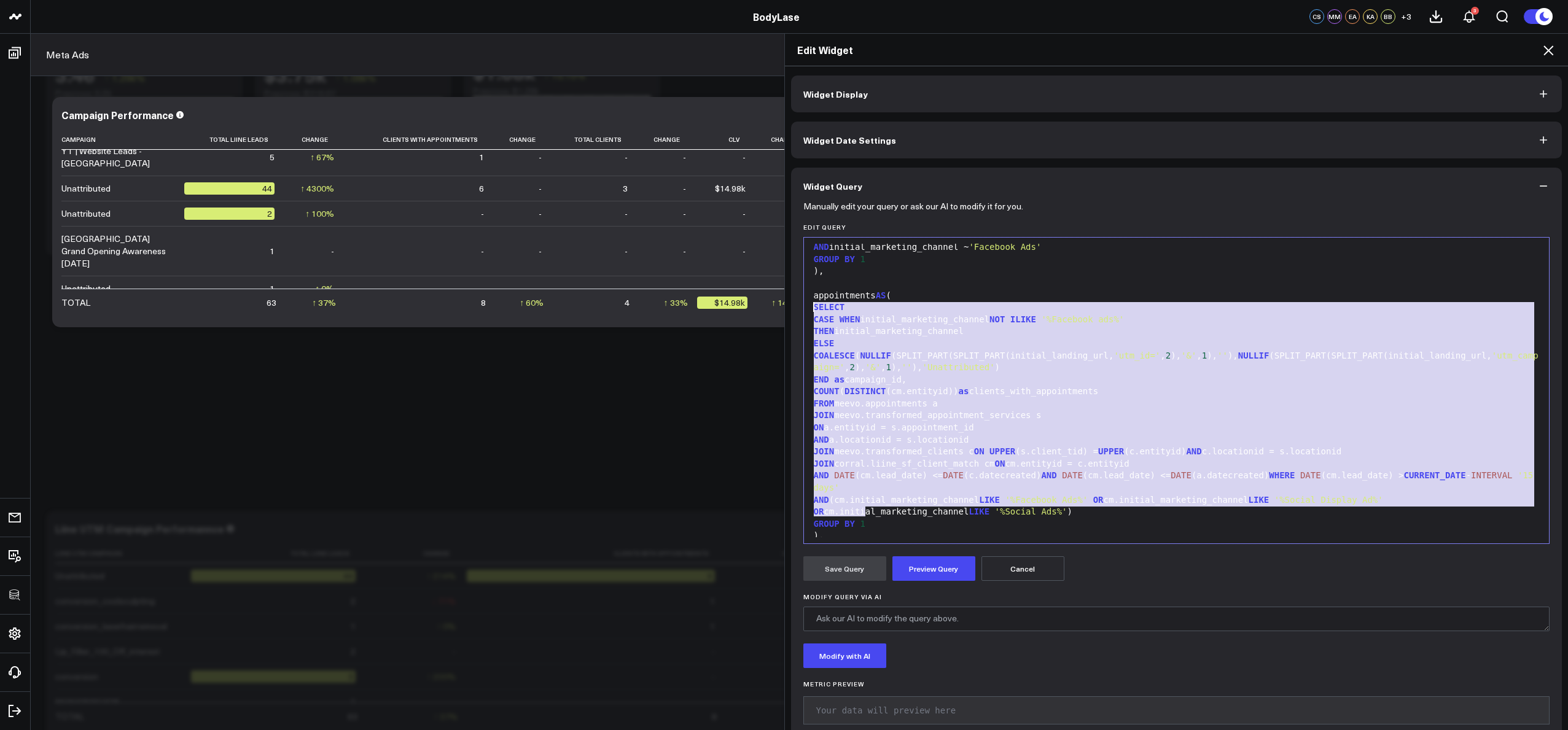
drag, startPoint x: 875, startPoint y: 510, endPoint x: 798, endPoint y: 310, distance: 214.3
click at [803, 310] on div "Selection deleted 99 5 6 7 8 9 10 11 12 13 14 15 16 17 18 19 20 21 22 23 24 25 …" at bounding box center [1177, 390] width 747 height 307
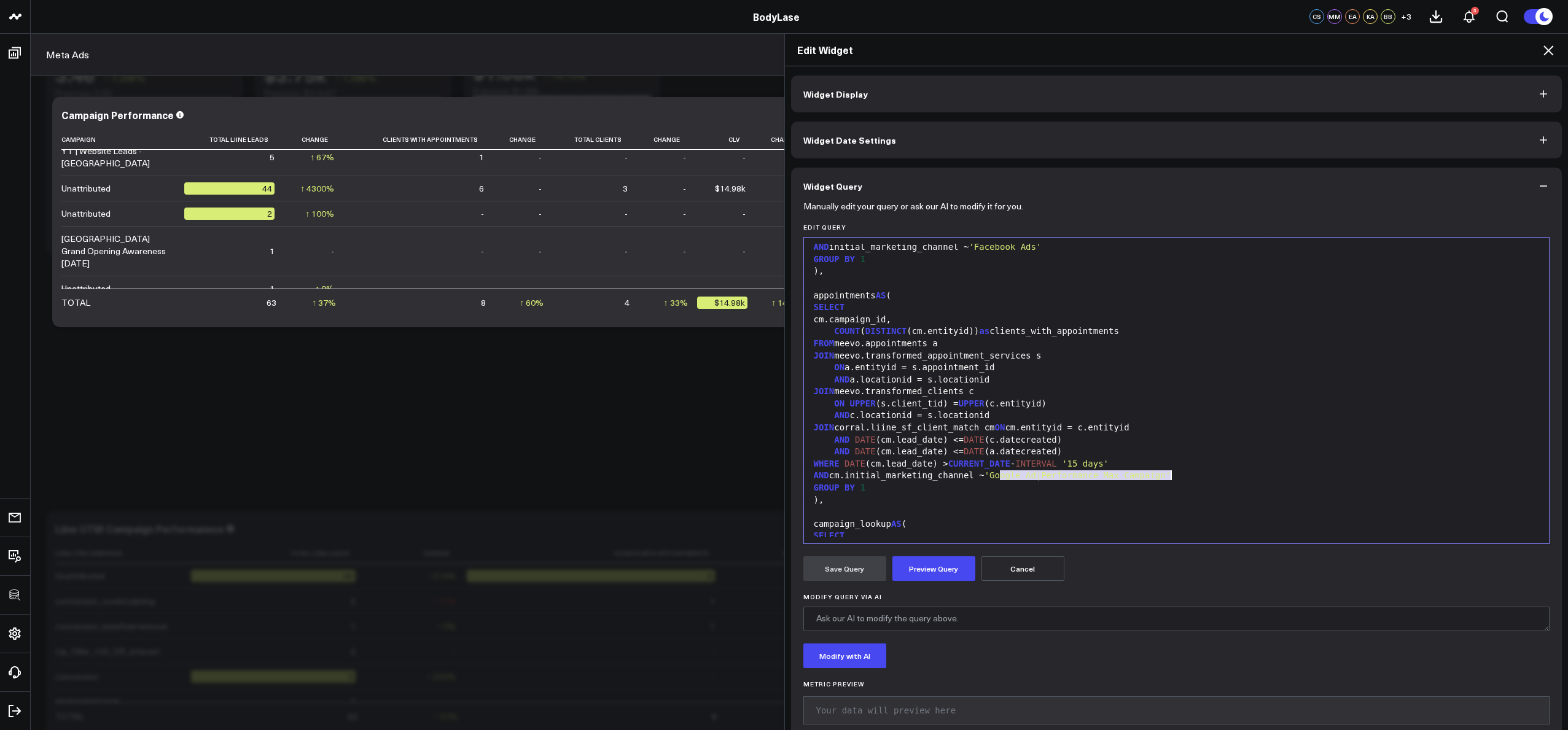
drag, startPoint x: 995, startPoint y: 476, endPoint x: 1170, endPoint y: 476, distance: 175.0
click at [1170, 476] on span "'Google Ad|Performance Max Campaign'" at bounding box center [1077, 475] width 186 height 10
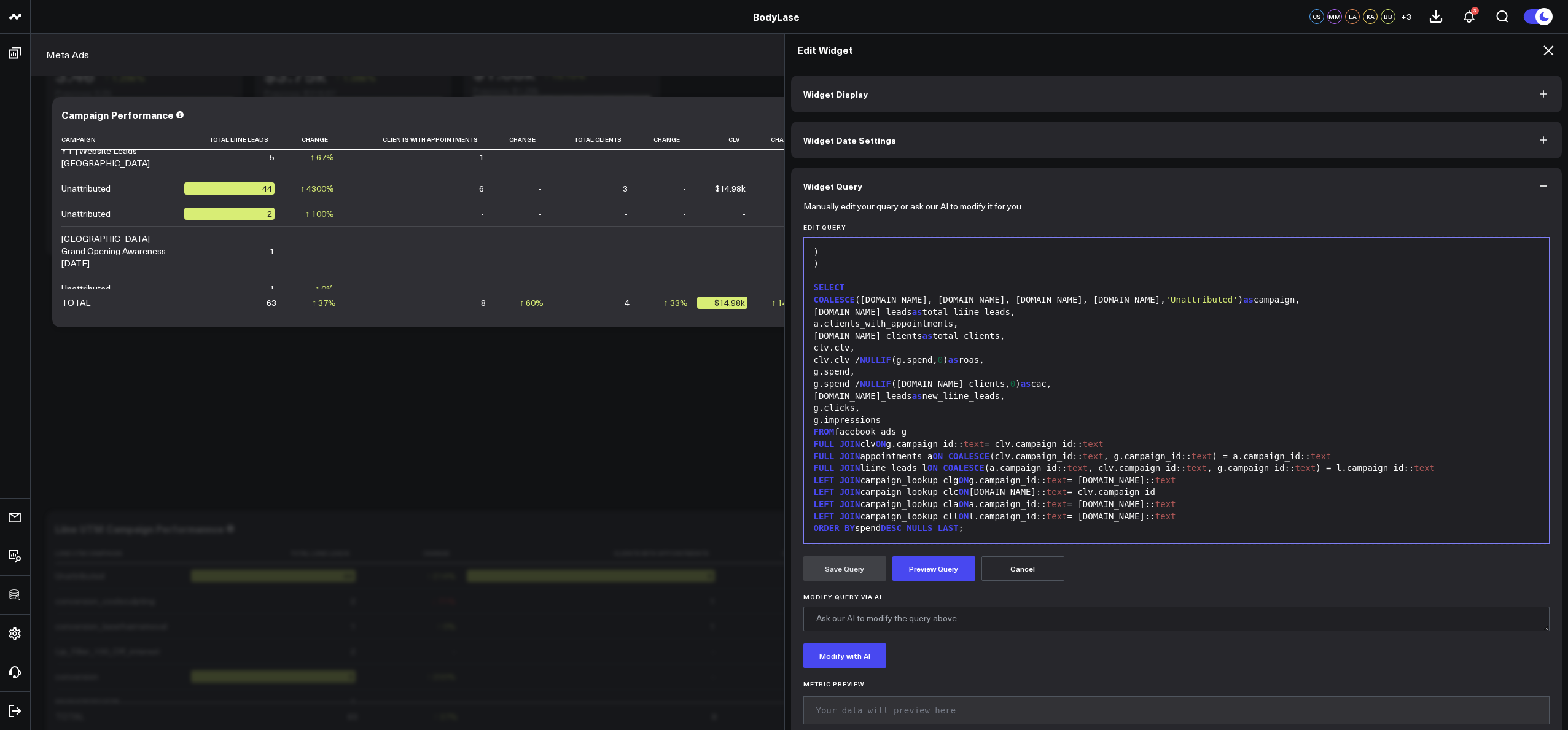
scroll to position [827, 0]
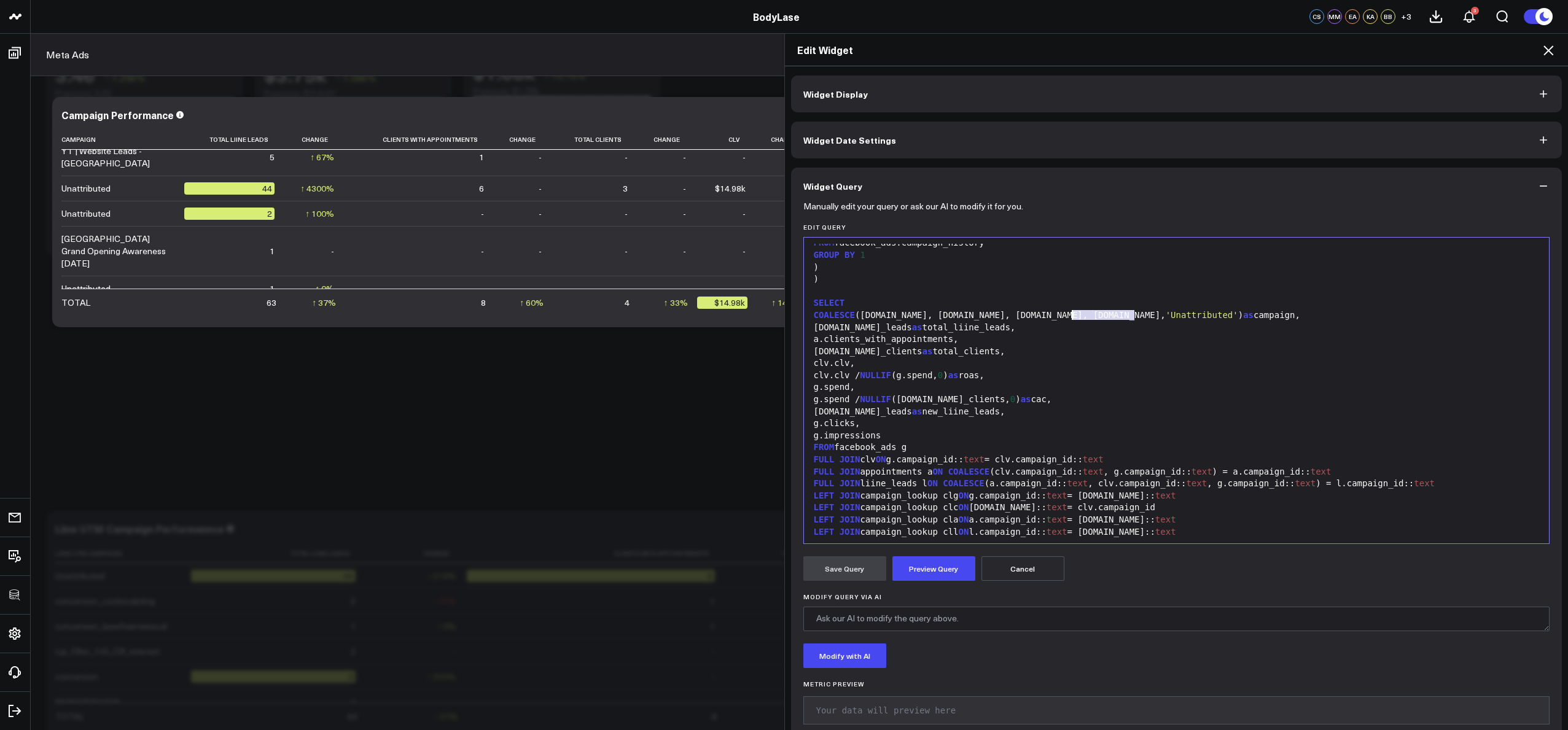
drag, startPoint x: 1131, startPoint y: 315, endPoint x: 1069, endPoint y: 317, distance: 62.0
click at [1166, 317] on span "'Unattributed'" at bounding box center [1202, 315] width 73 height 10
click at [948, 576] on button "Preview Query" at bounding box center [934, 569] width 83 height 25
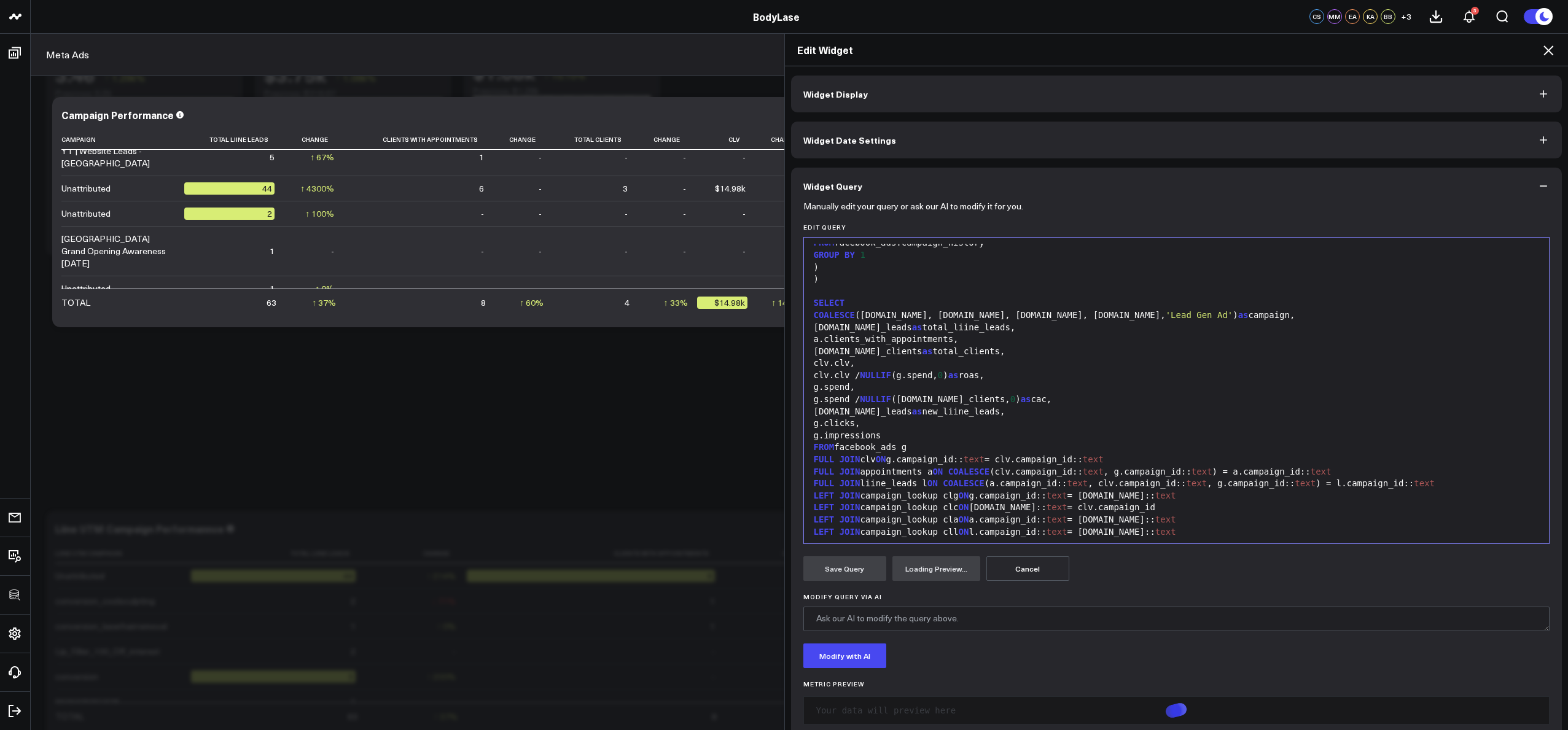
scroll to position [99, 0]
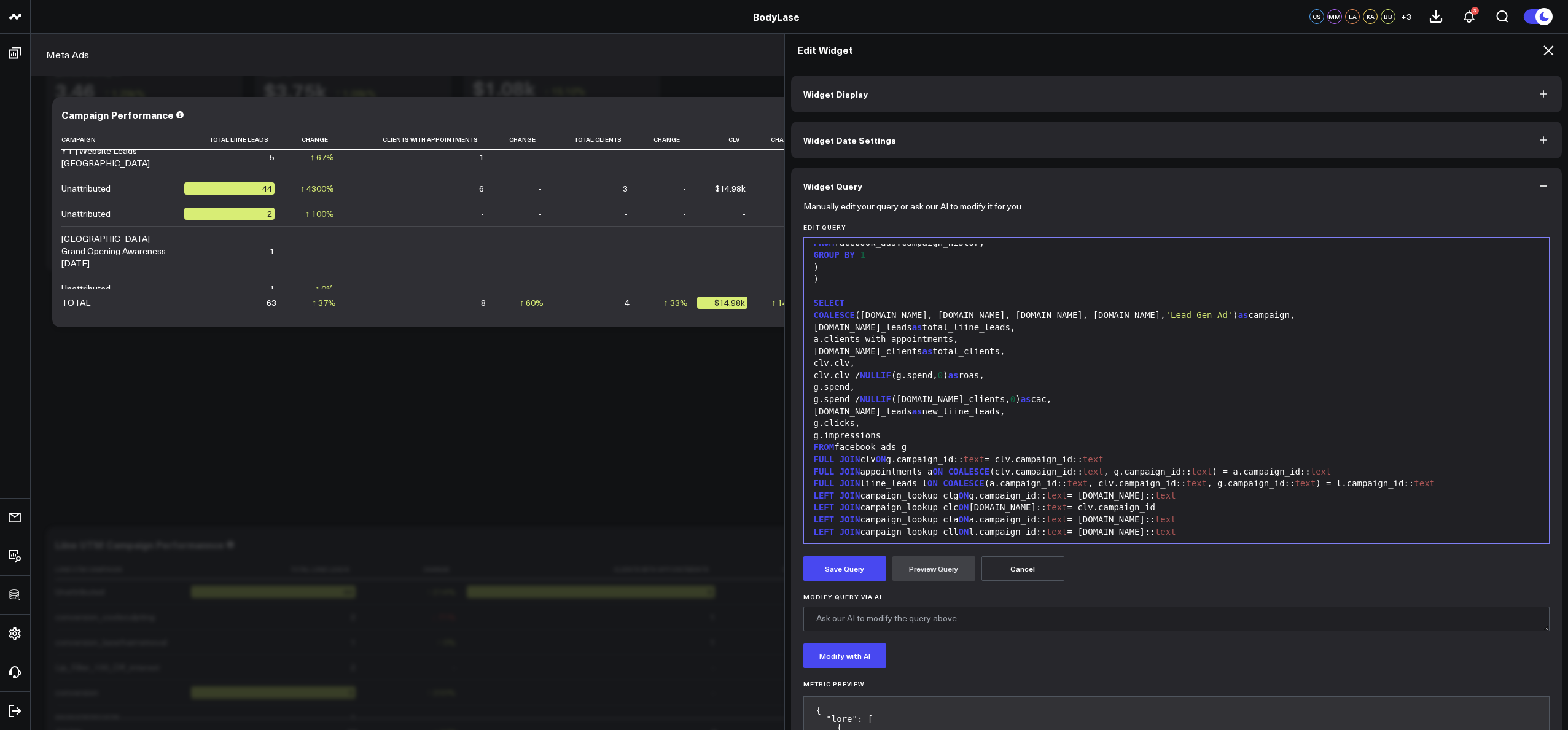
click at [853, 573] on button "Save Query" at bounding box center [844, 569] width 83 height 25
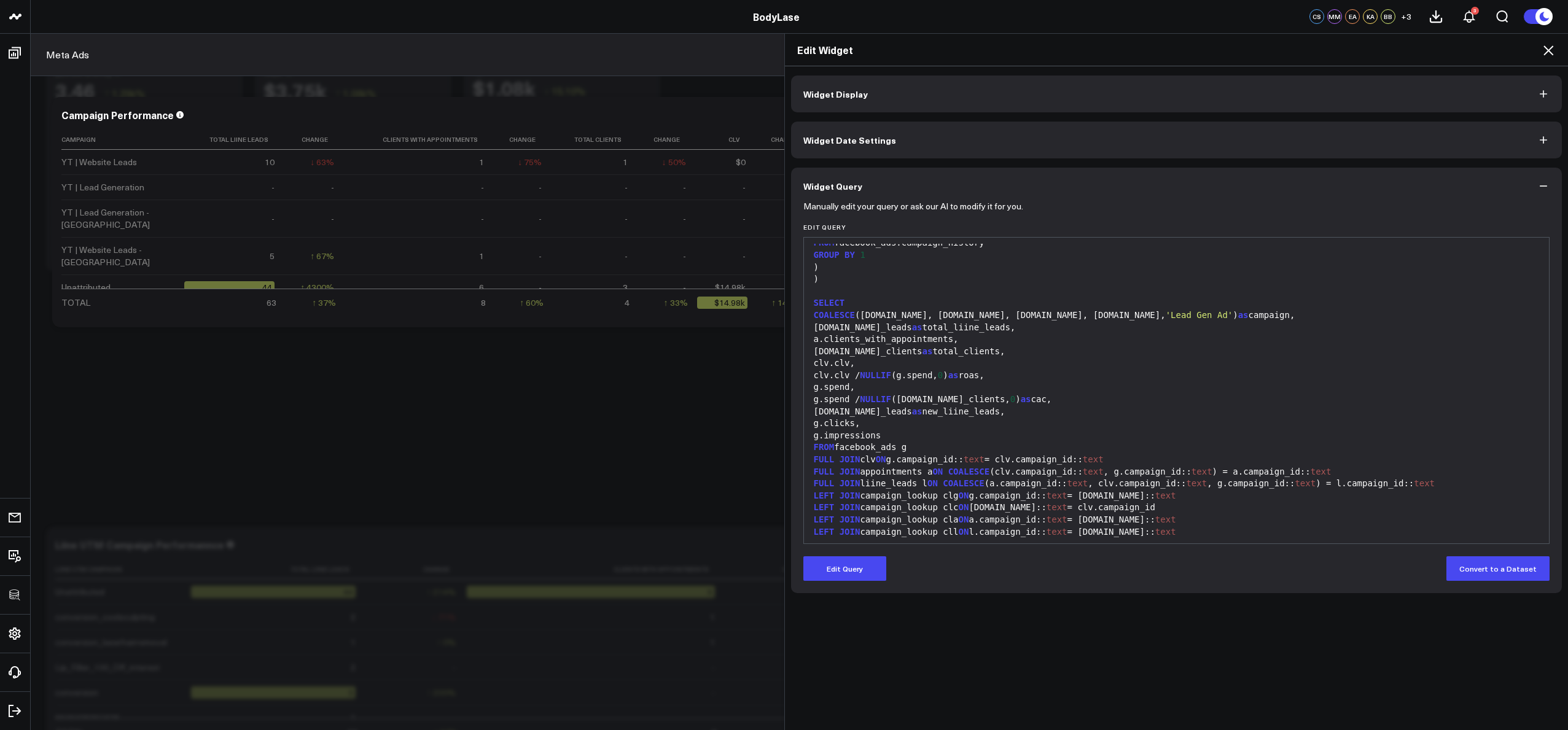
scroll to position [843, 0]
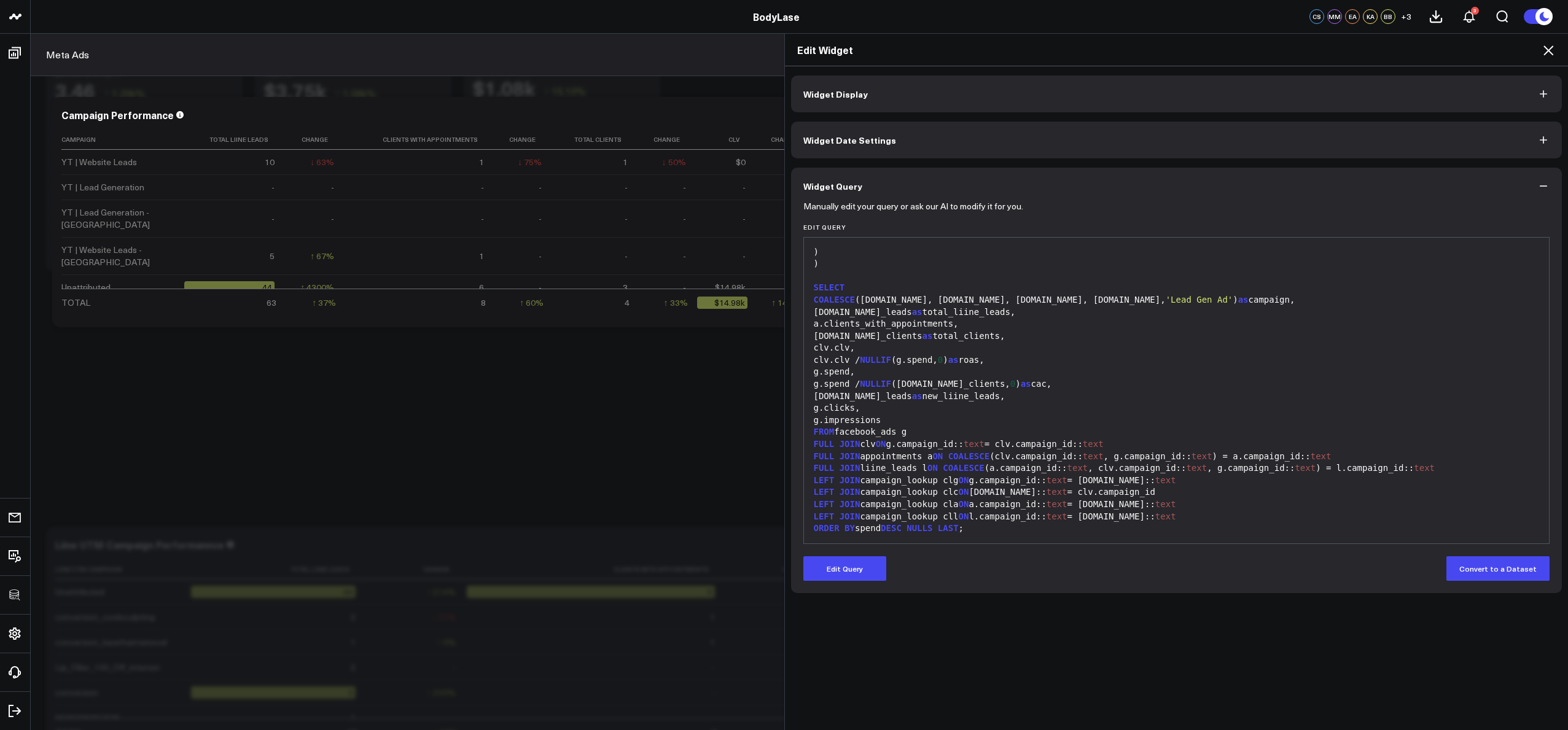
click at [1103, 479] on div "LEFT JOIN campaign_lookup clg ON g.campaign_id:: text = [DOMAIN_NAME]:: text" at bounding box center [1177, 481] width 733 height 12
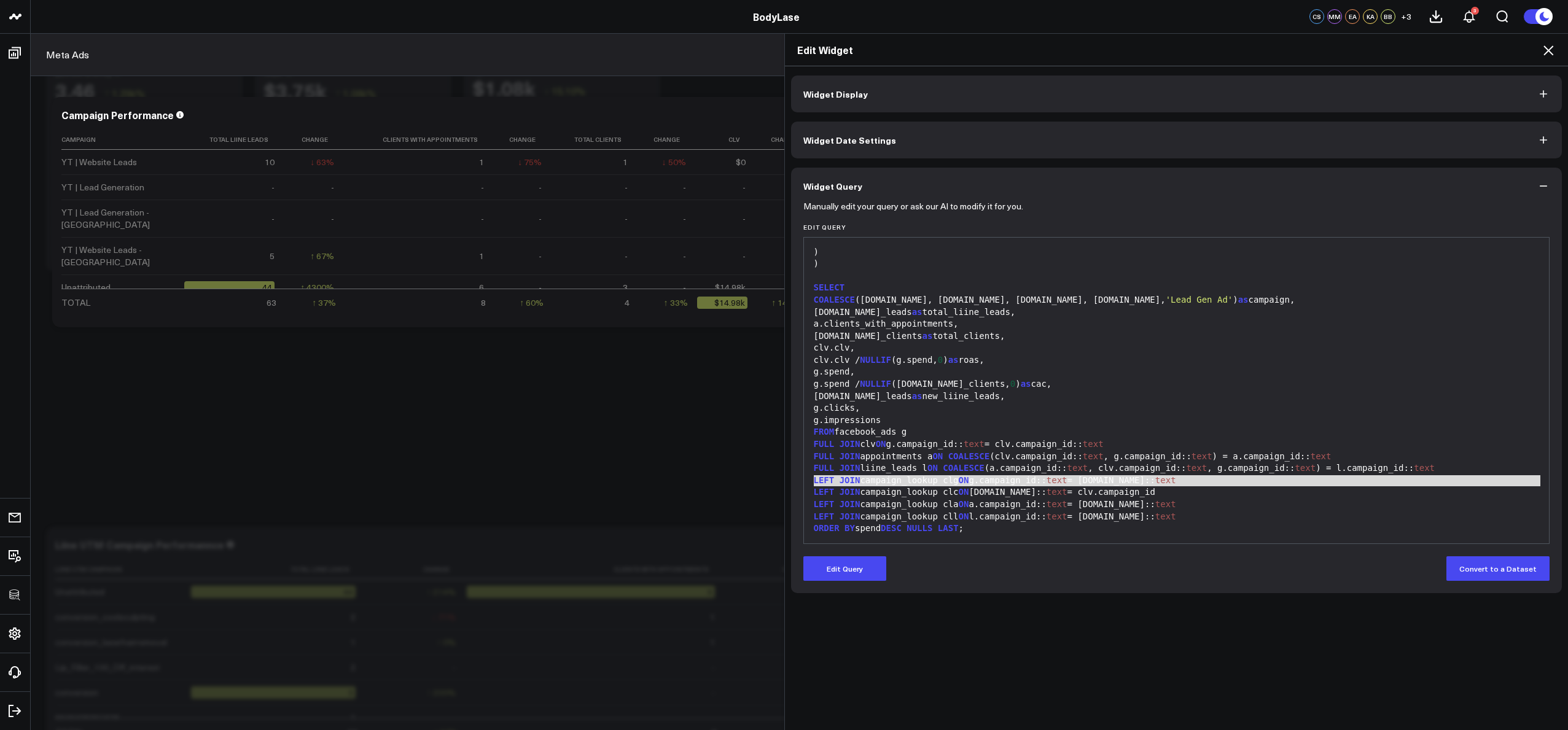
click at [1103, 479] on div "LEFT JOIN campaign_lookup clg ON g.campaign_id:: text = [DOMAIN_NAME]:: text" at bounding box center [1177, 481] width 733 height 12
click at [1162, 489] on div "LEFT JOIN campaign_lookup clc ON [DOMAIN_NAME]:: text = clv.campaign_id" at bounding box center [1177, 492] width 733 height 12
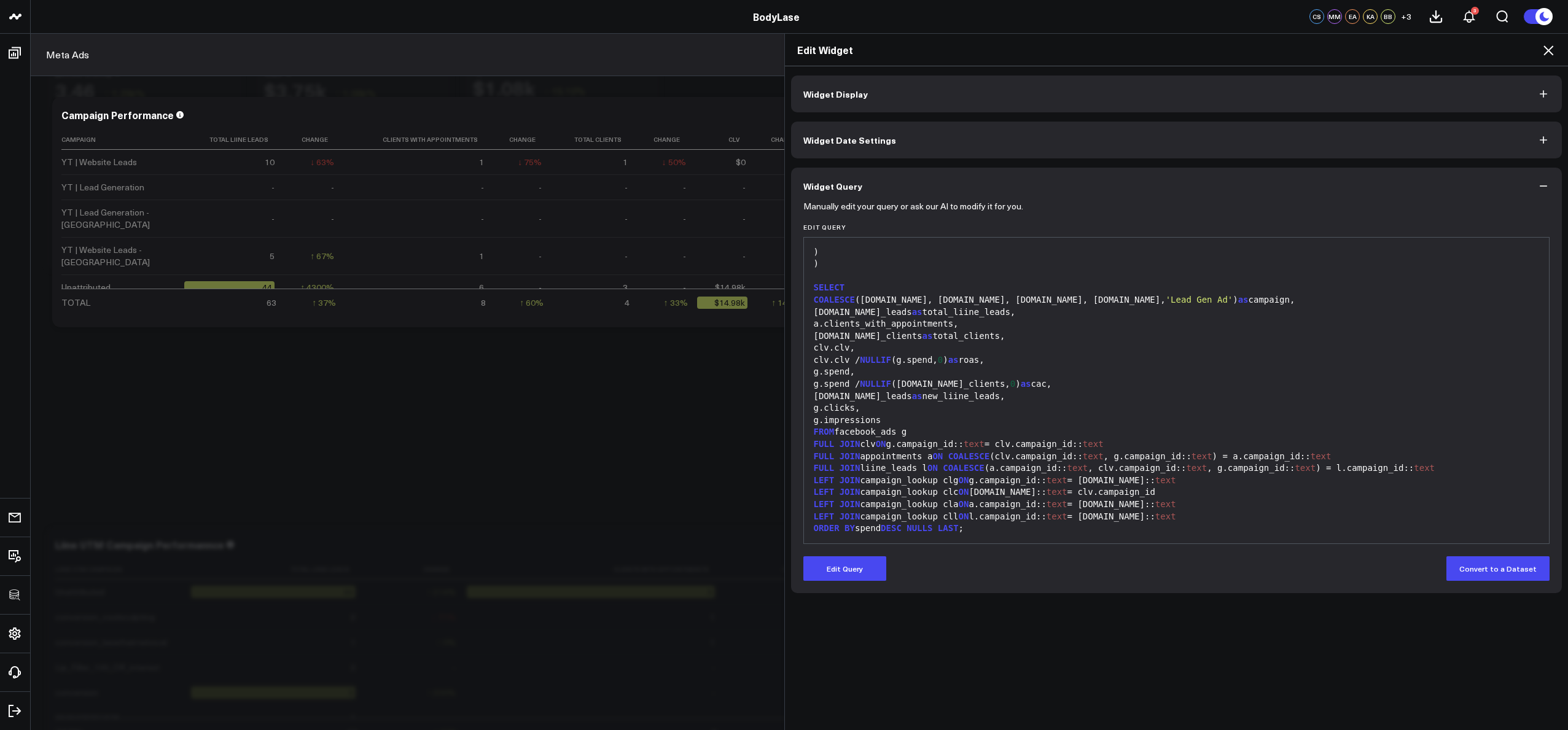
click at [1551, 55] on icon at bounding box center [1548, 50] width 15 height 15
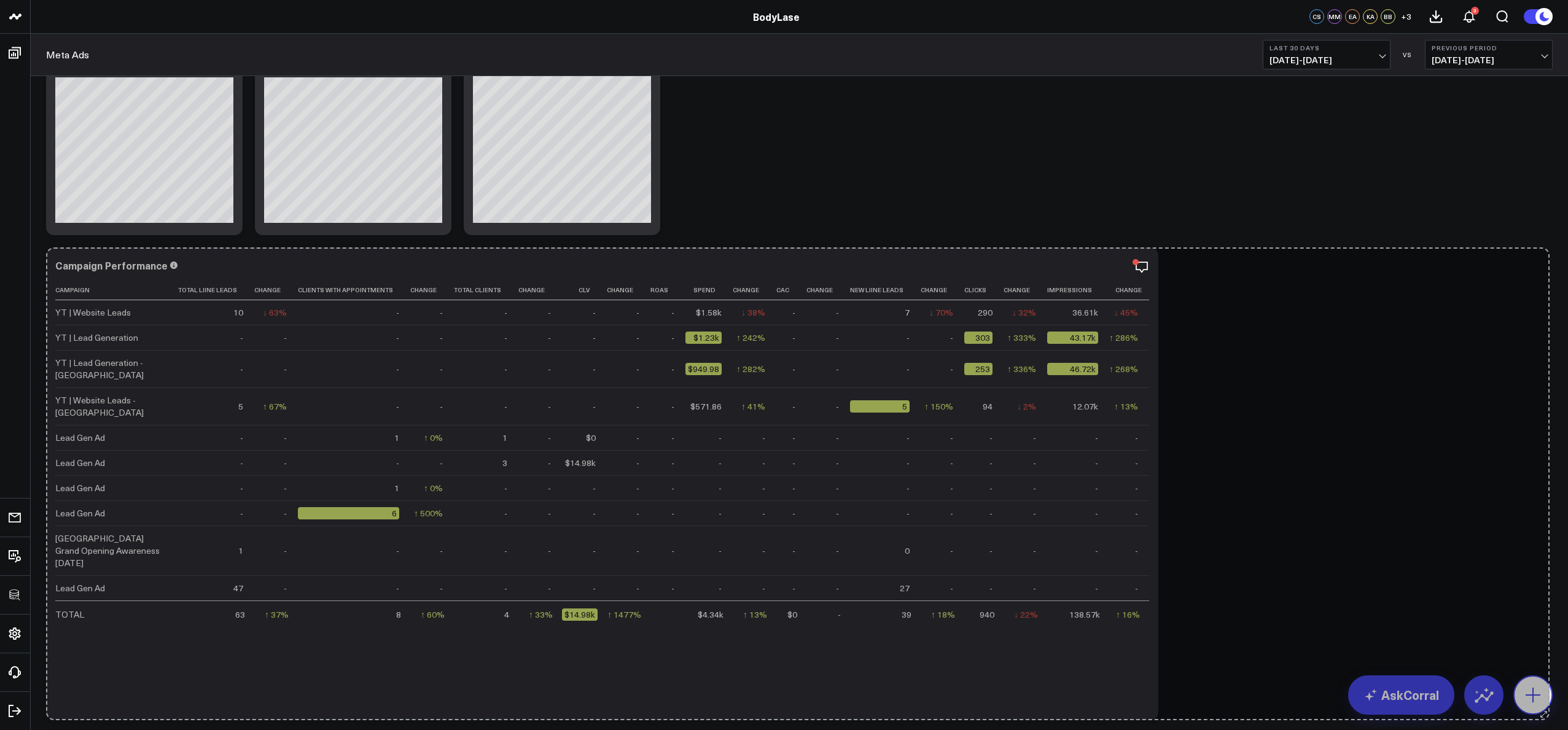
drag, startPoint x: 1547, startPoint y: 468, endPoint x: 1540, endPoint y: 708, distance: 240.1
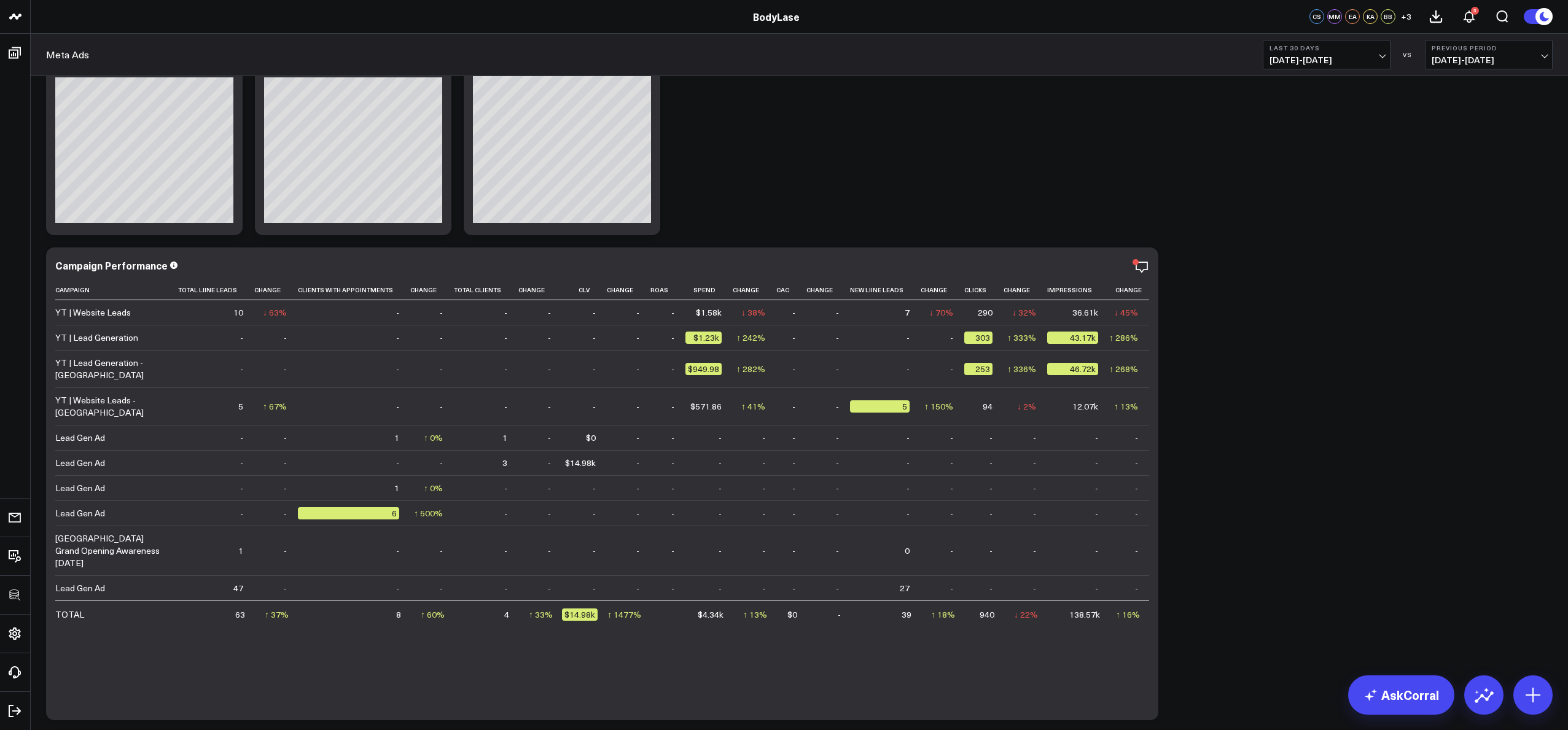
scroll to position [181, 0]
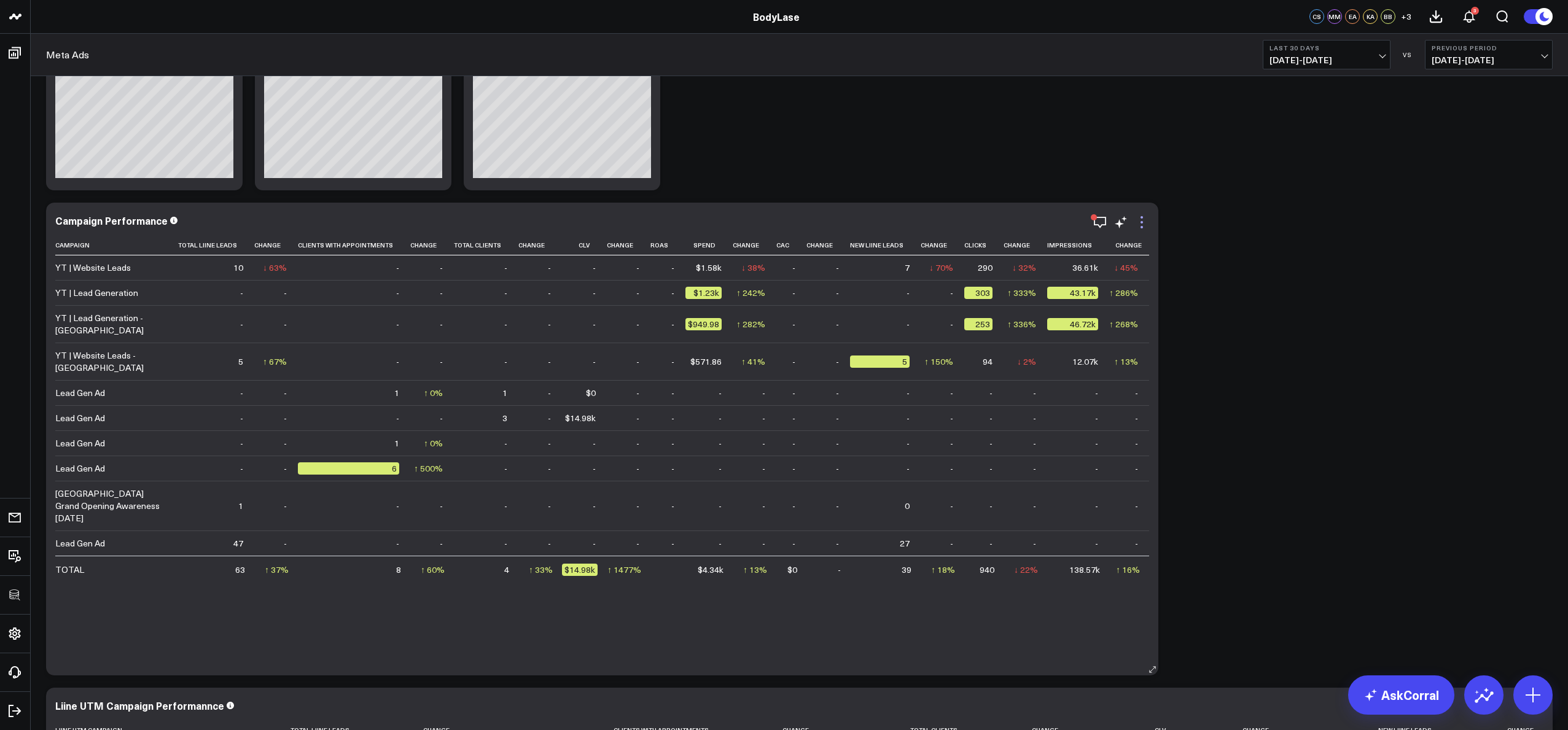
click at [1134, 221] on icon at bounding box center [1141, 222] width 15 height 15
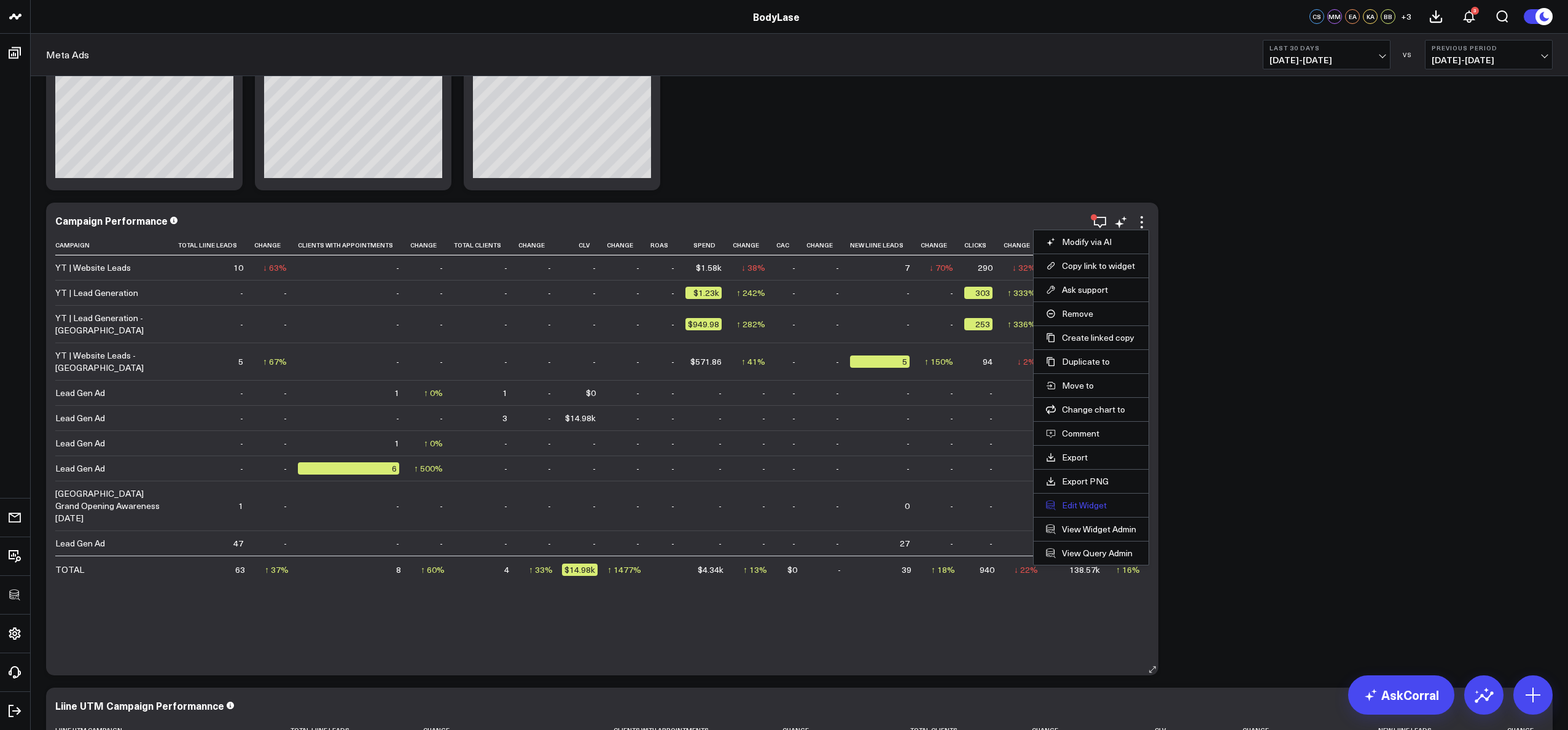
click at [1054, 502] on button "Edit Widget" at bounding box center [1091, 505] width 90 height 11
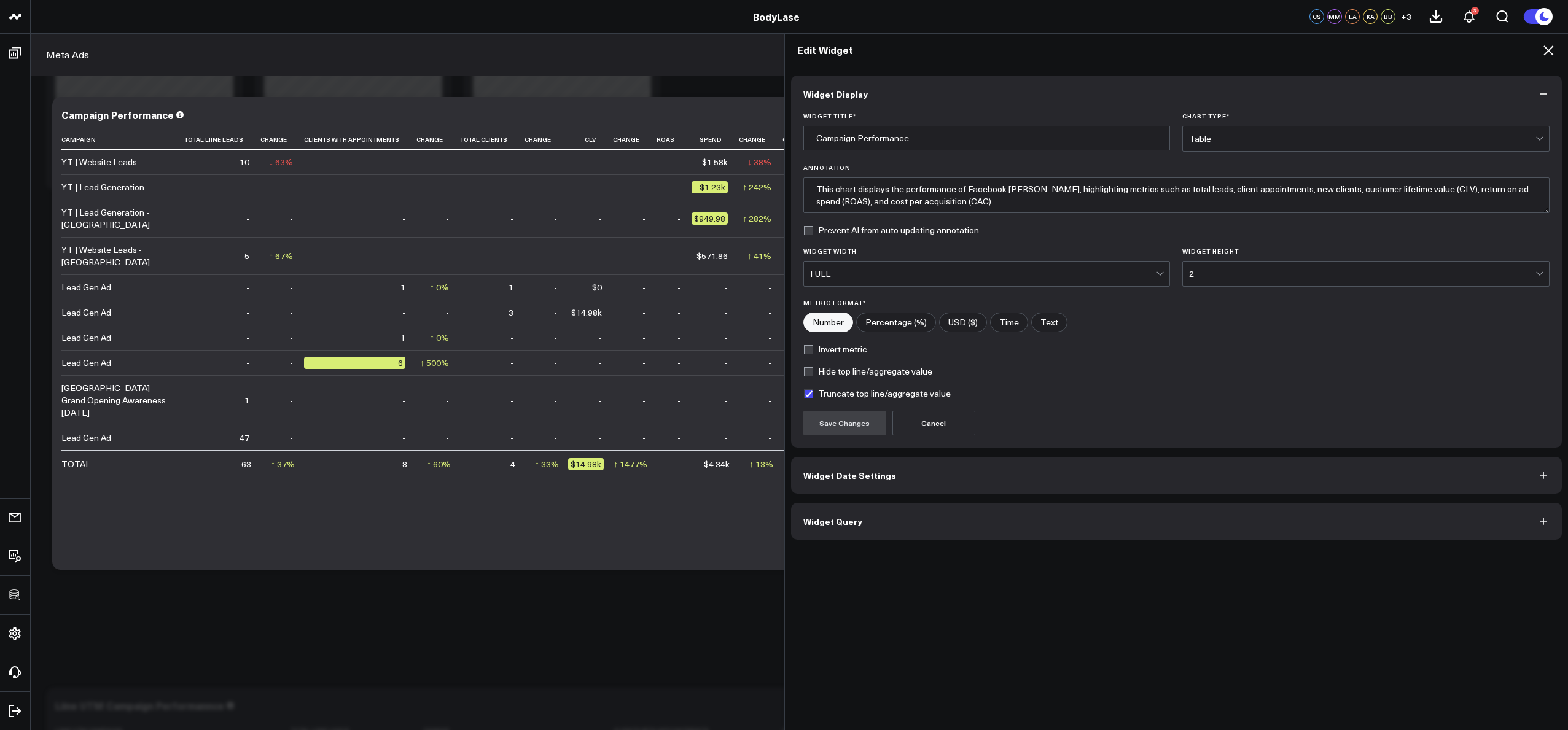
click at [987, 519] on button "Widget Query" at bounding box center [1177, 522] width 772 height 37
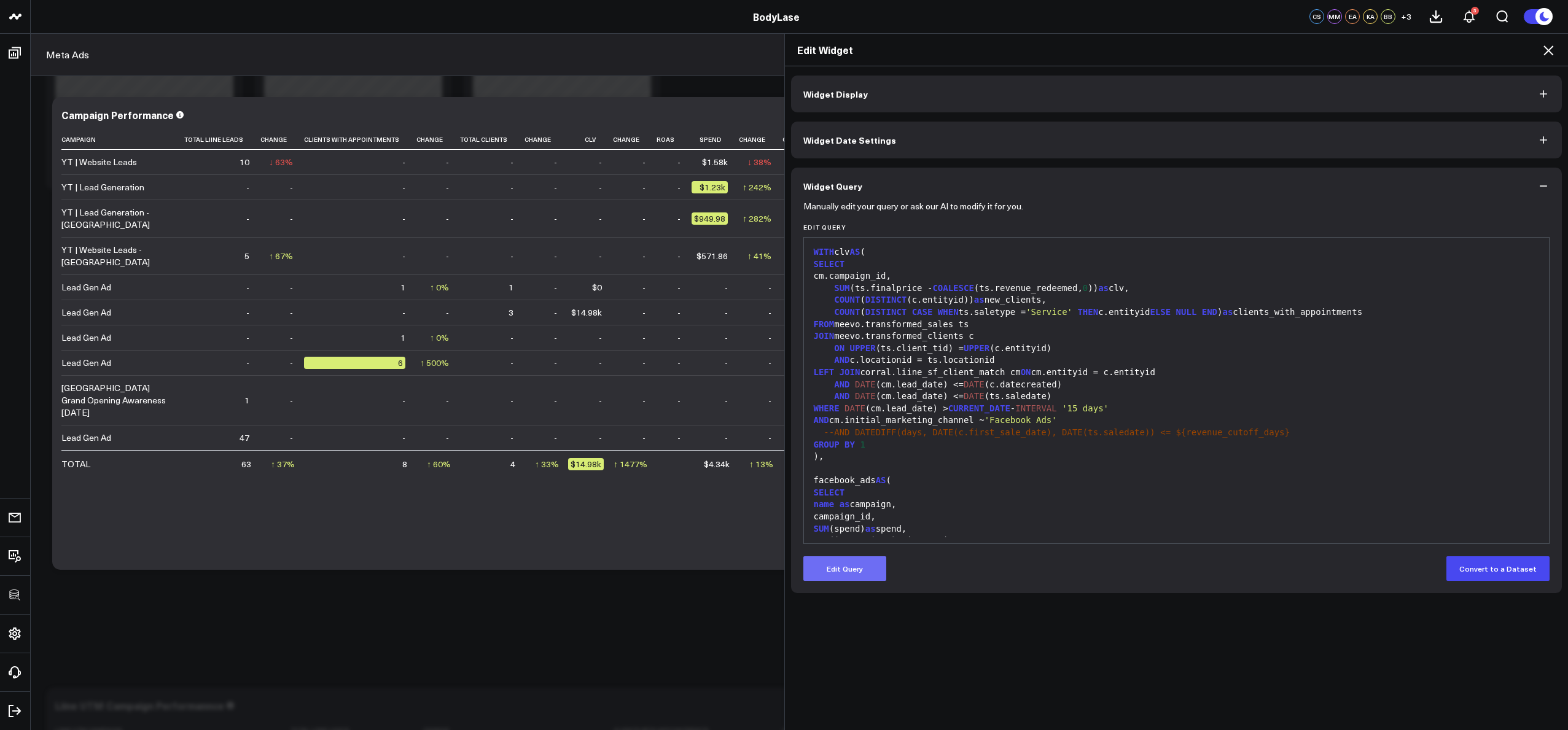
click at [839, 558] on button "Edit Query" at bounding box center [844, 569] width 83 height 25
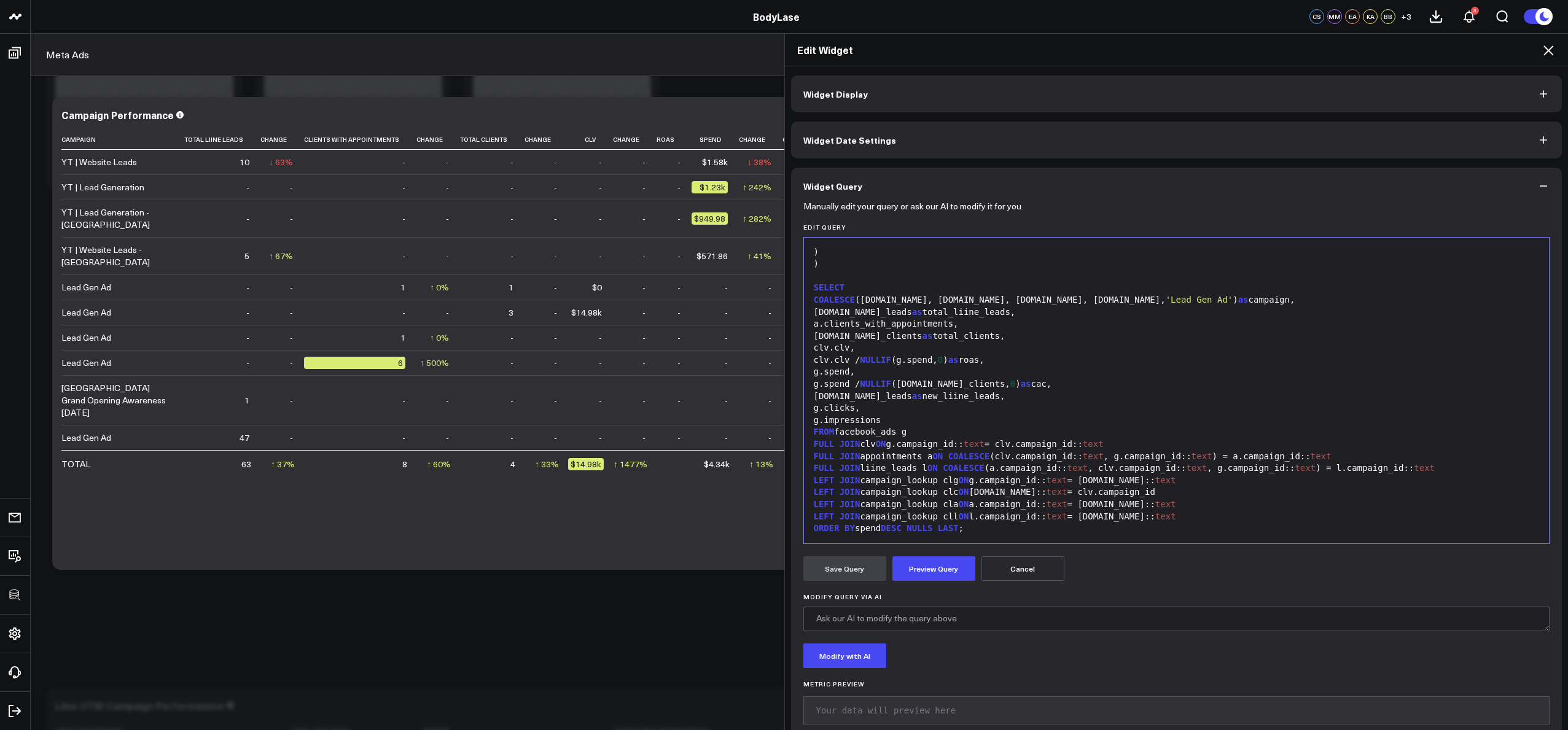
scroll to position [820, 0]
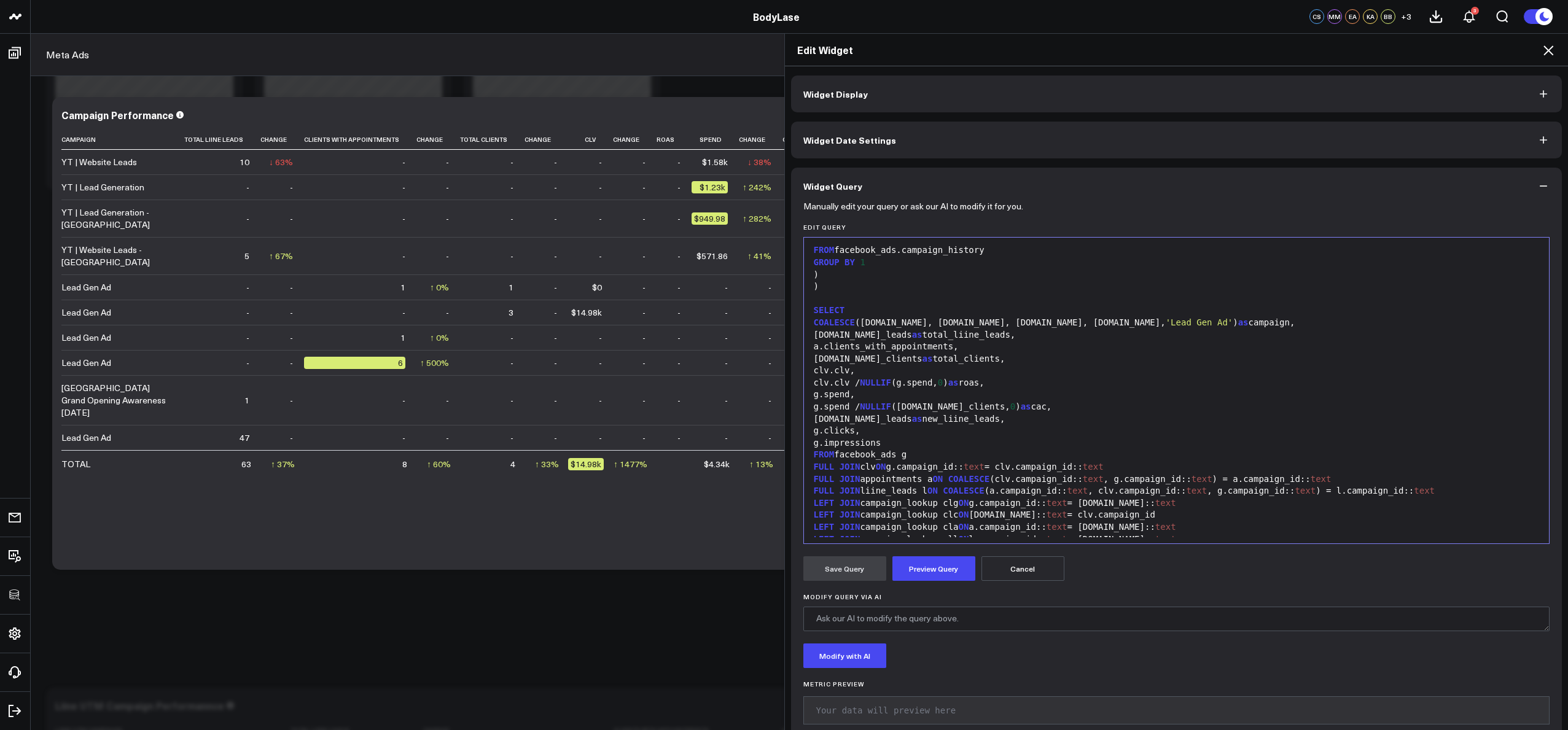
click at [833, 288] on div ")" at bounding box center [1177, 287] width 733 height 12
click at [830, 300] on div at bounding box center [1177, 299] width 733 height 12
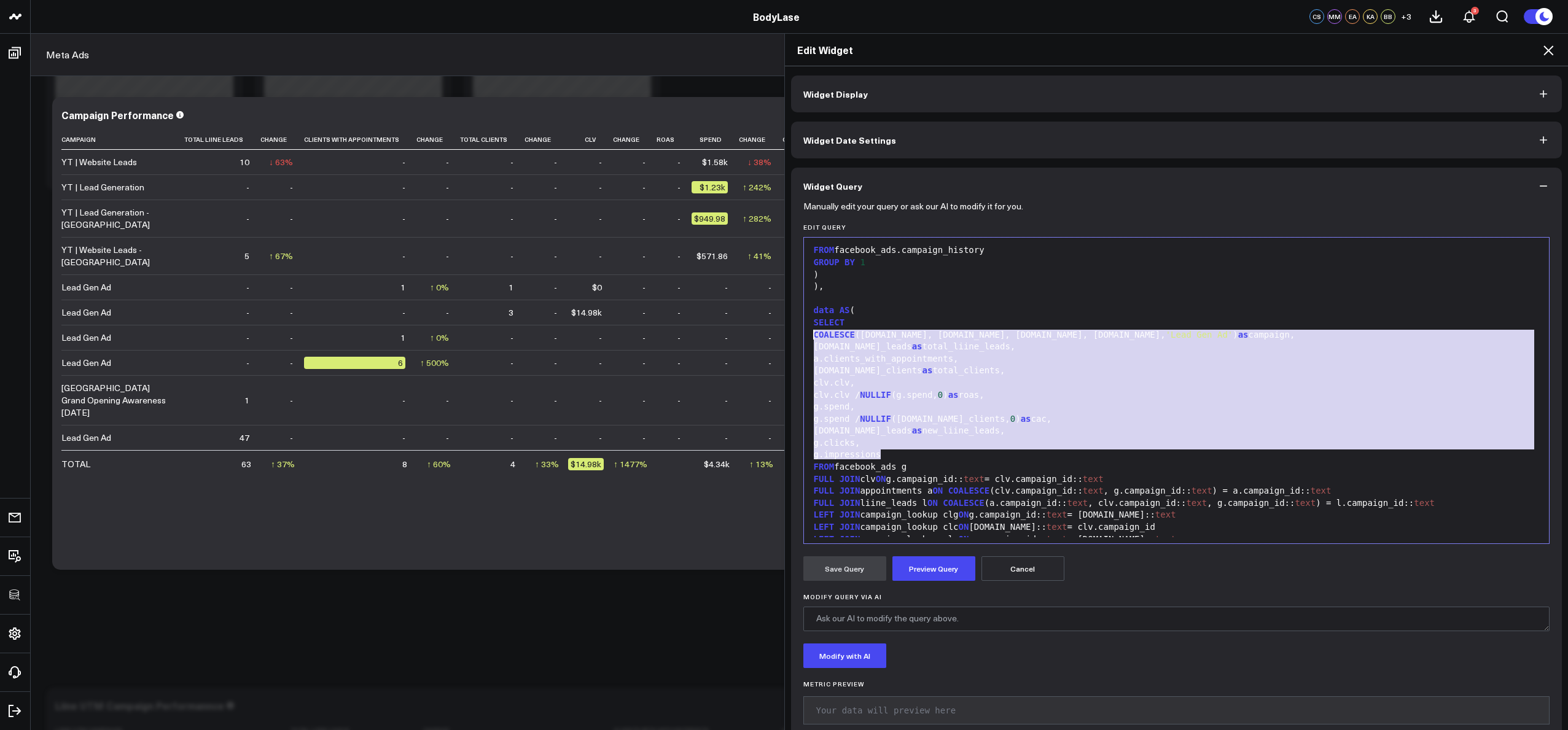
drag, startPoint x: 901, startPoint y: 454, endPoint x: 1019, endPoint y: 345, distance: 160.6
click at [791, 336] on div "Manually edit your query or ask our AI to modify it for you. Edit Query 99 45 4…" at bounding box center [1177, 475] width 772 height 541
click at [927, 354] on div "a.clients_with_appointments," at bounding box center [1177, 360] width 733 height 12
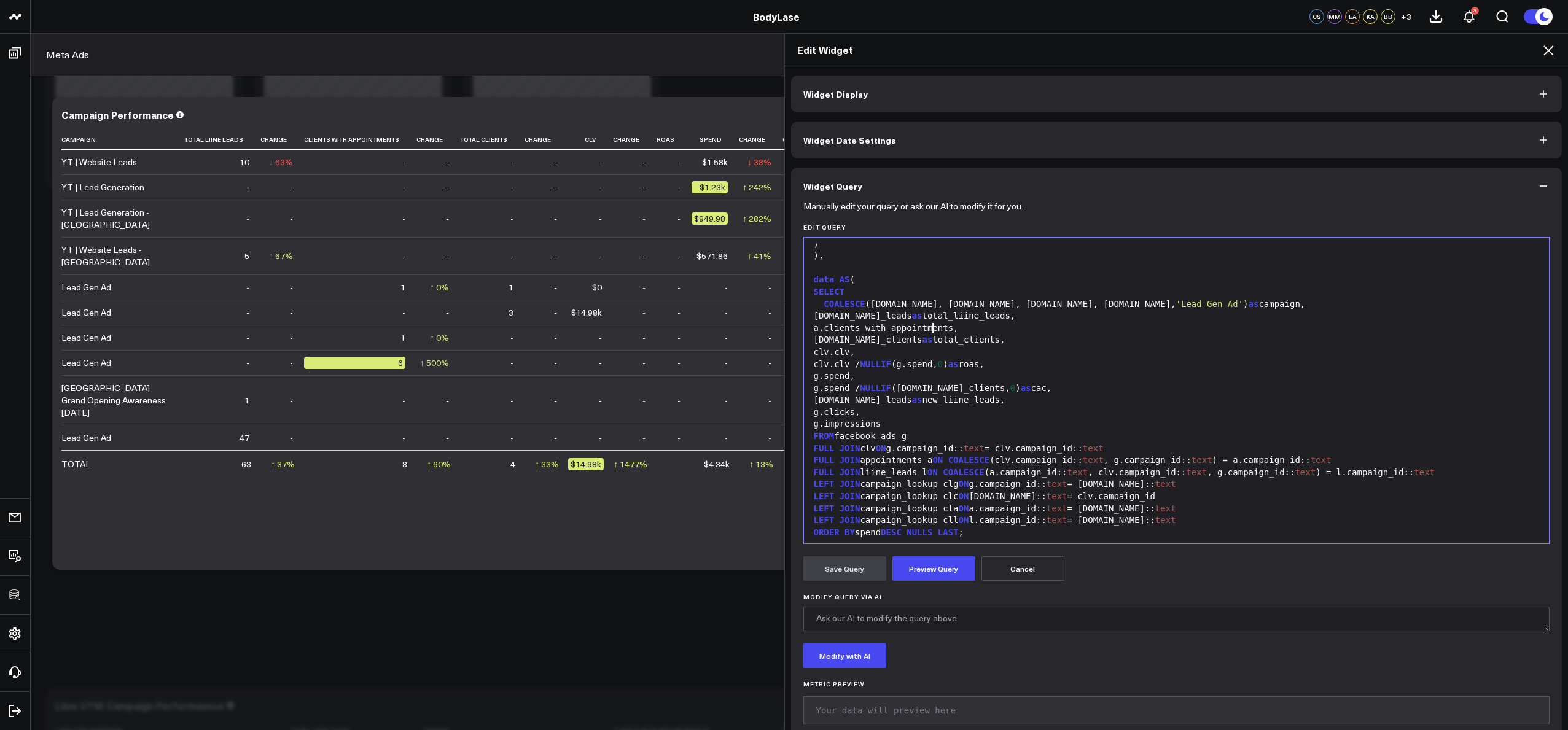
scroll to position [854, 0]
drag, startPoint x: 998, startPoint y: 533, endPoint x: 976, endPoint y: 531, distance: 22.1
click at [976, 531] on div "ORDER BY spend DESC NULLS LAST ;" at bounding box center [1177, 529] width 733 height 12
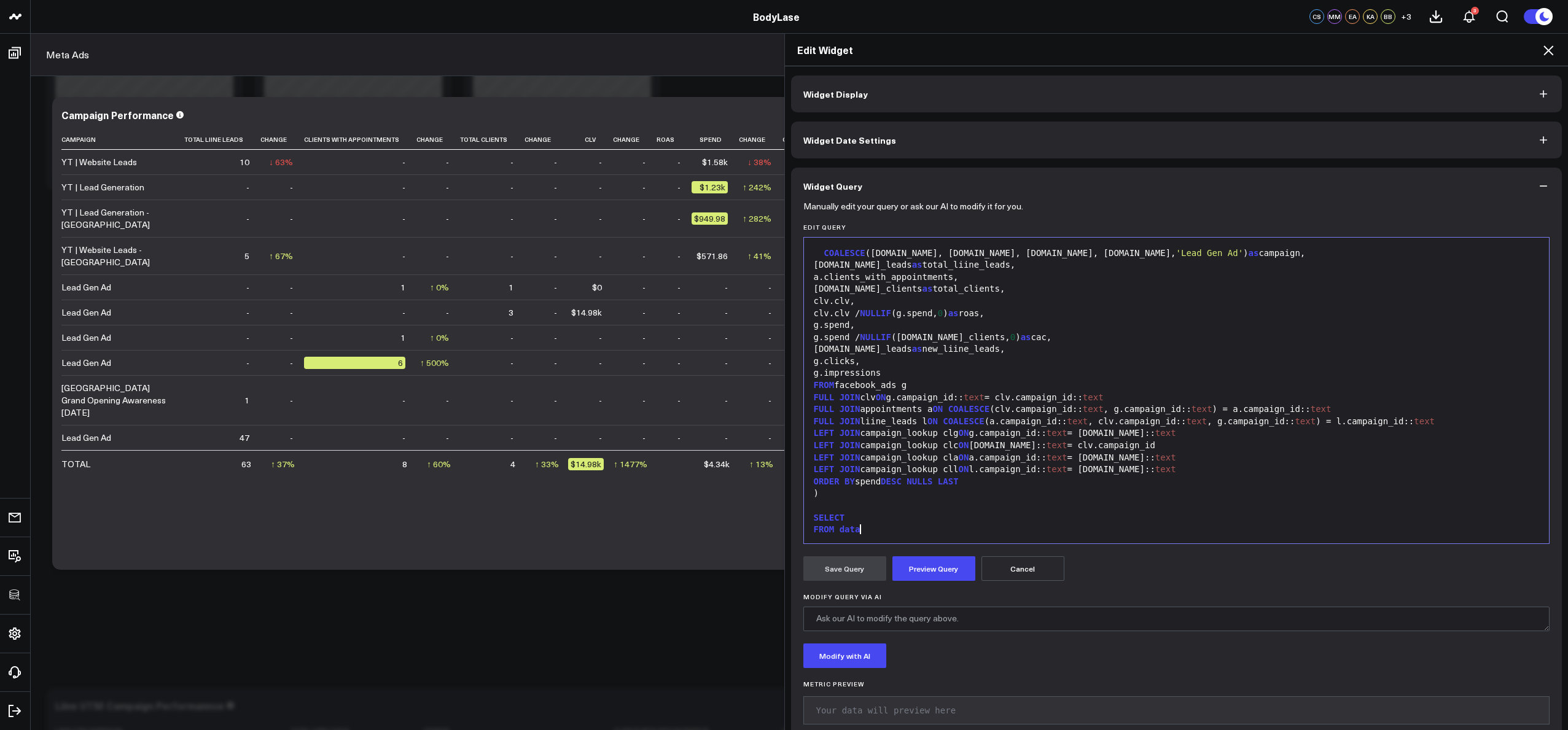
scroll to position [914, 0]
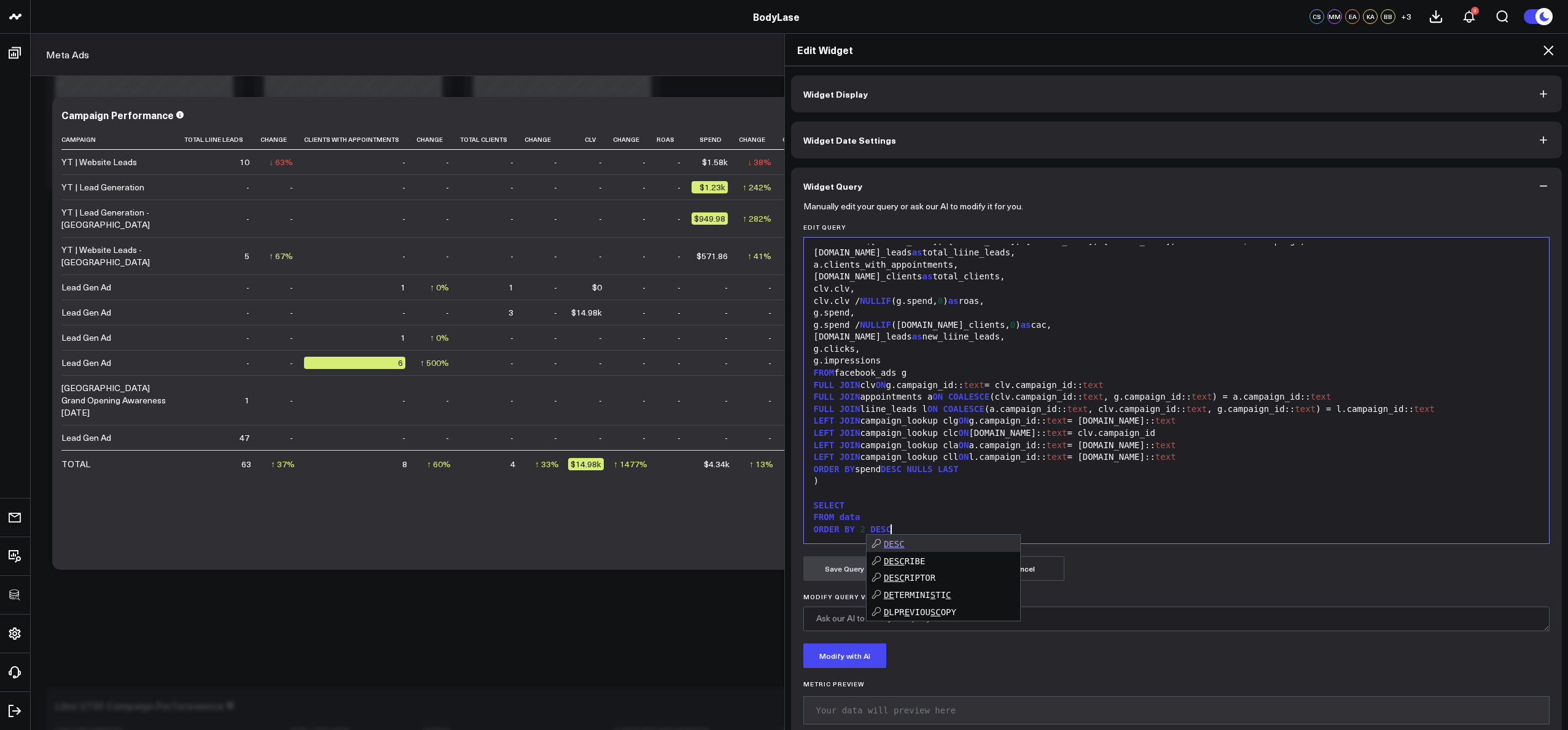
click at [988, 526] on div "ORDER BY 2 DESC" at bounding box center [1177, 530] width 733 height 12
click at [897, 504] on div "SELECT" at bounding box center [1177, 506] width 733 height 12
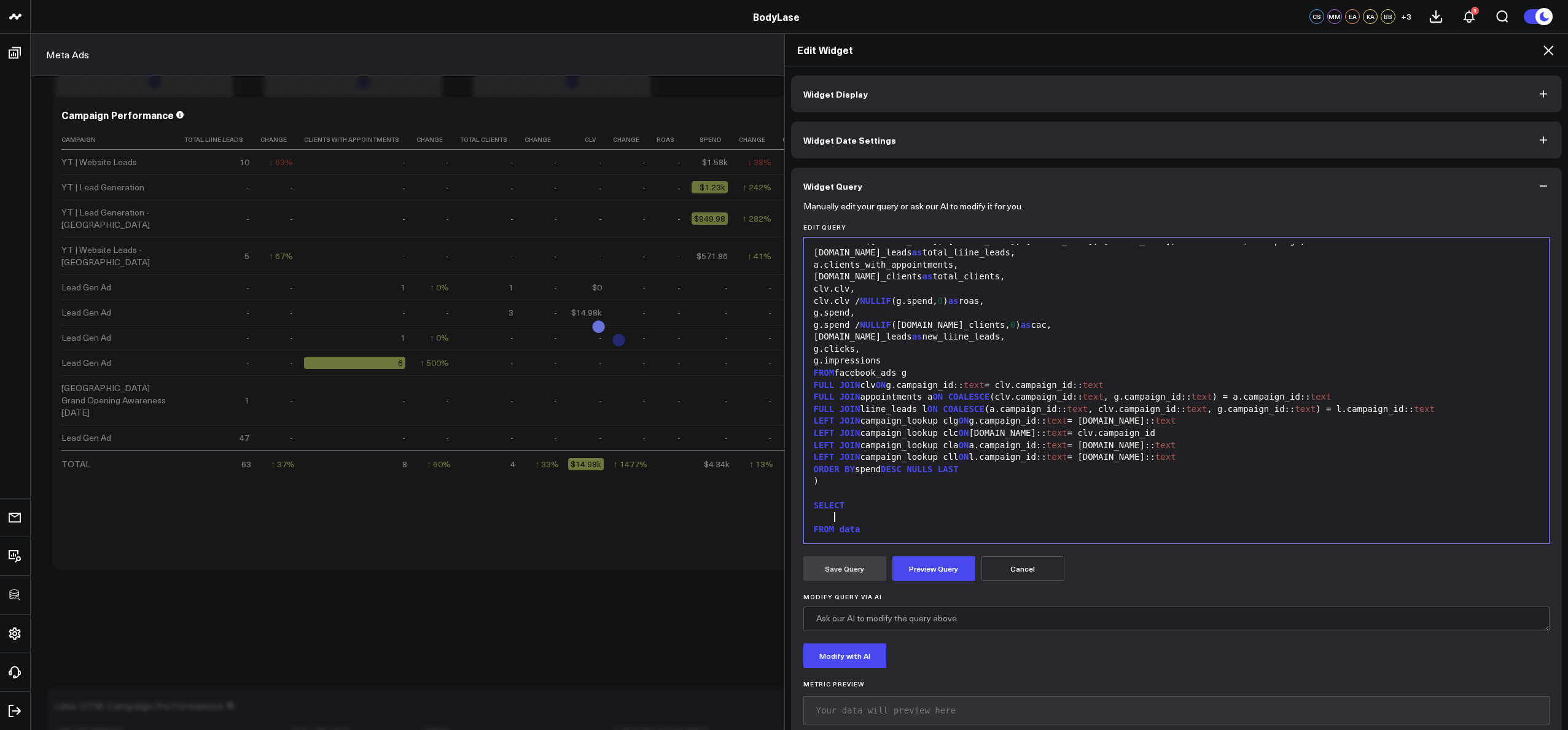
scroll to position [873, 0]
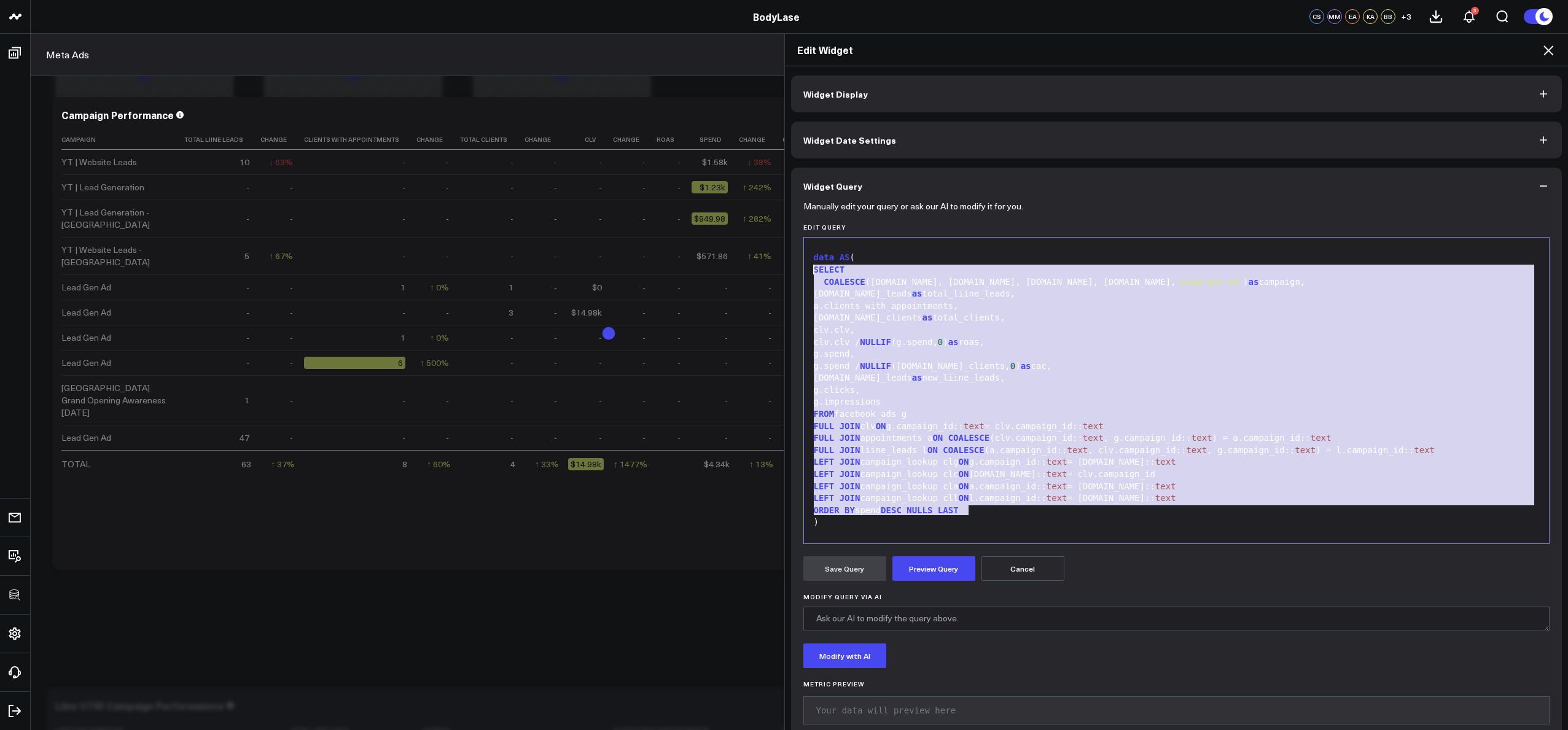
drag, startPoint x: 972, startPoint y: 510, endPoint x: 797, endPoint y: 265, distance: 301.1
click at [797, 266] on div "Manually edit your query or ask our AI to modify it for you. Edit Query 999 45 …" at bounding box center [1177, 475] width 772 height 541
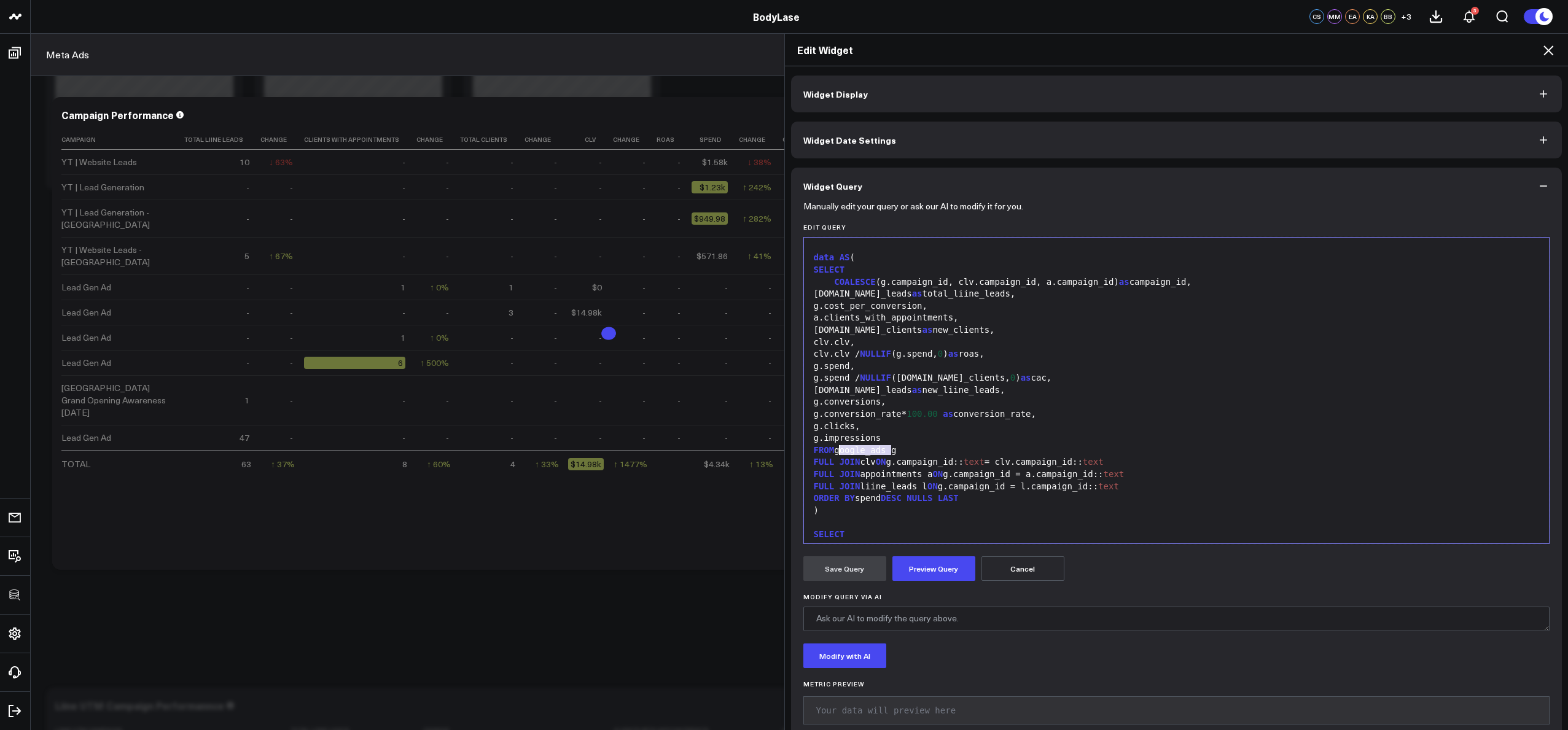
drag, startPoint x: 850, startPoint y: 451, endPoint x: 836, endPoint y: 451, distance: 14.0
click at [834, 451] on div "FROM google_ads g" at bounding box center [1177, 451] width 733 height 12
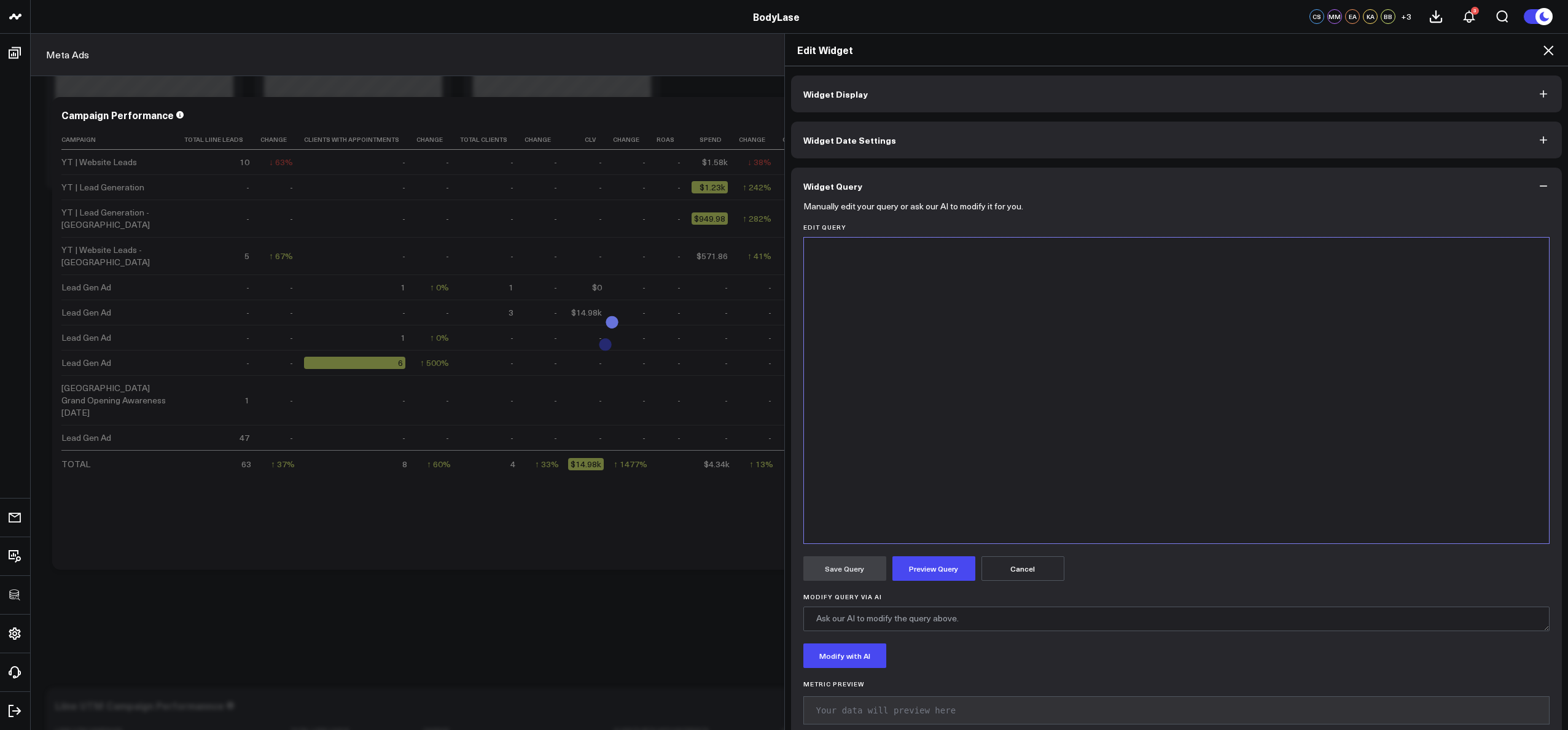
scroll to position [914, 0]
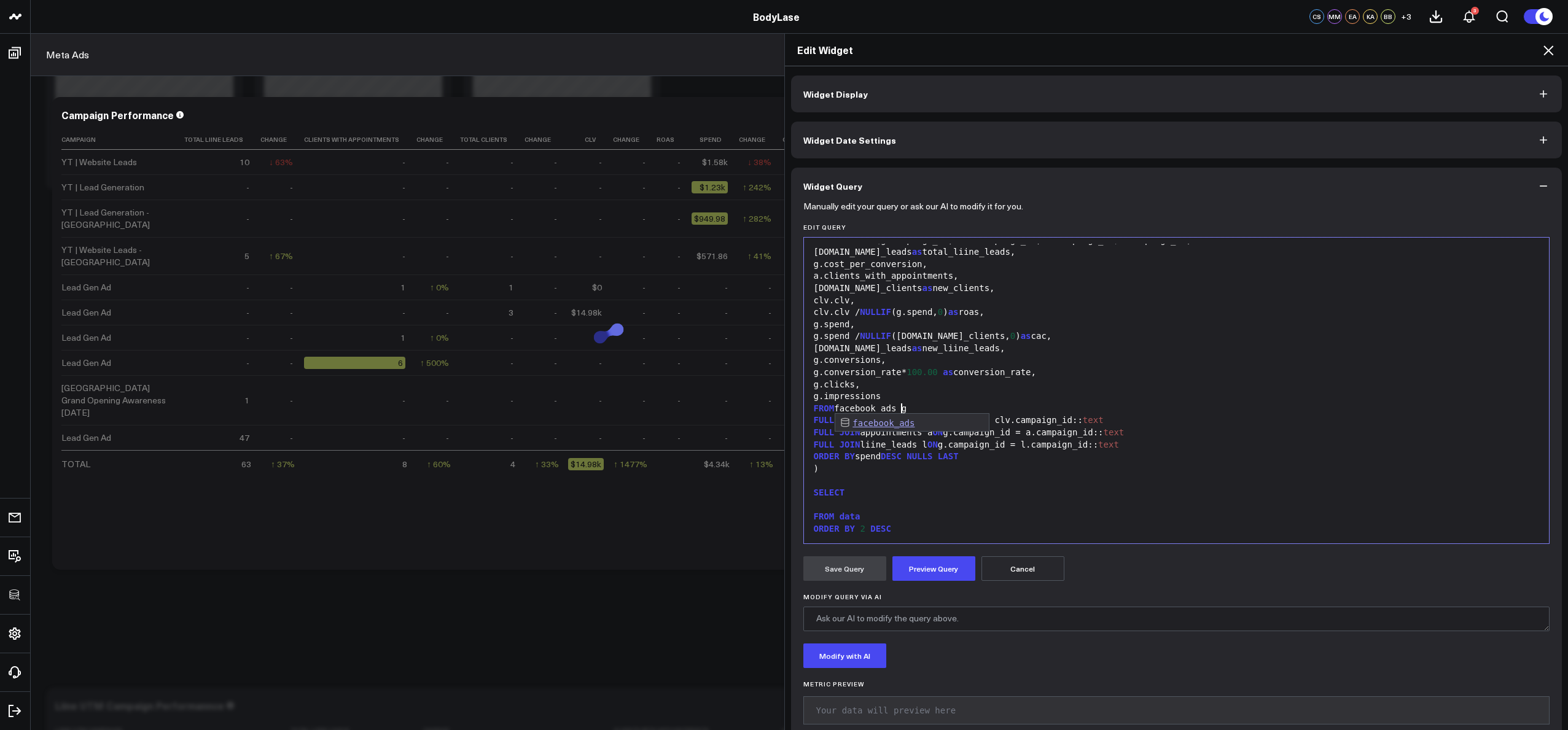
click at [1052, 460] on div "ORDER BY spend DESC NULLS LAST" at bounding box center [1177, 457] width 733 height 12
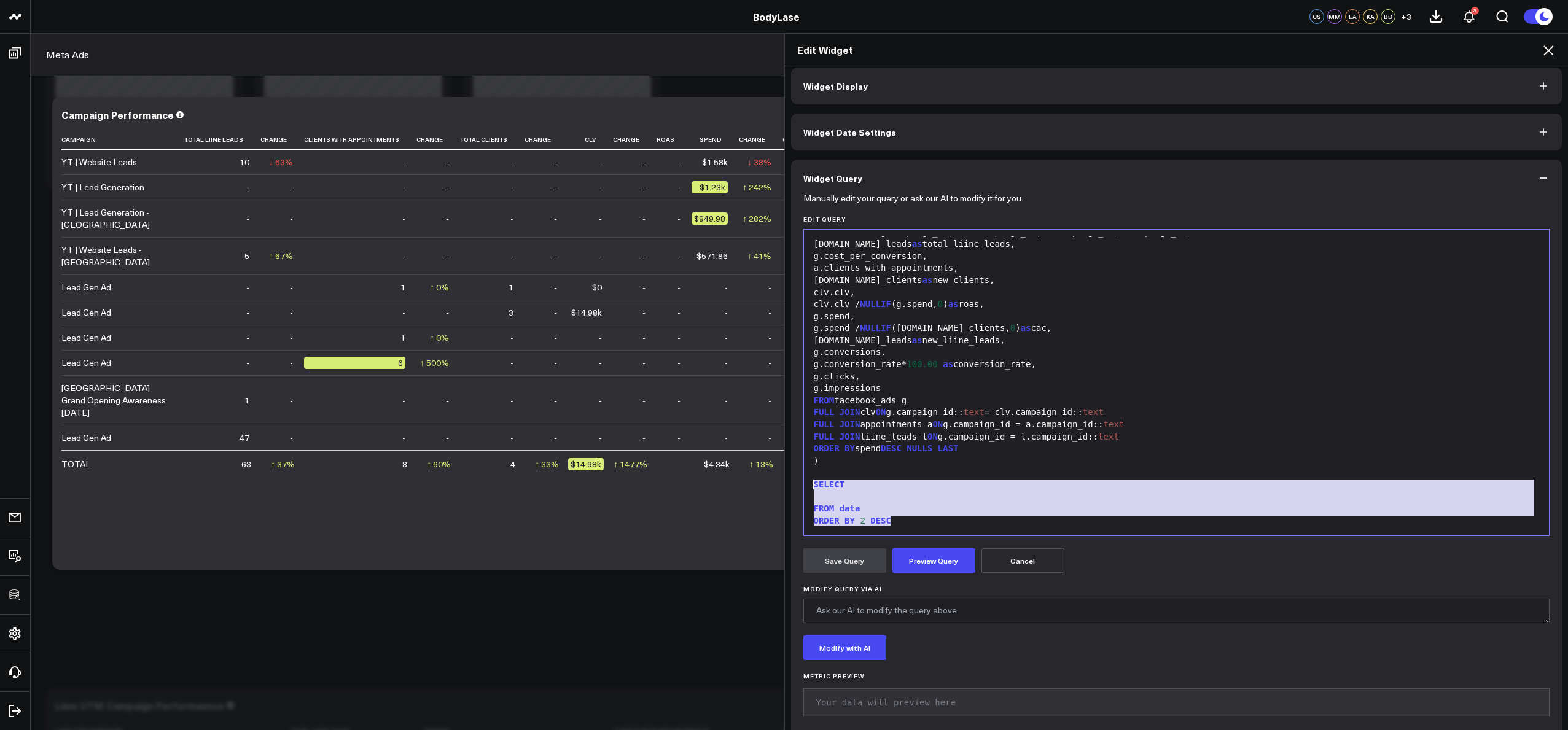
drag, startPoint x: 893, startPoint y: 519, endPoint x: 806, endPoint y: 487, distance: 92.7
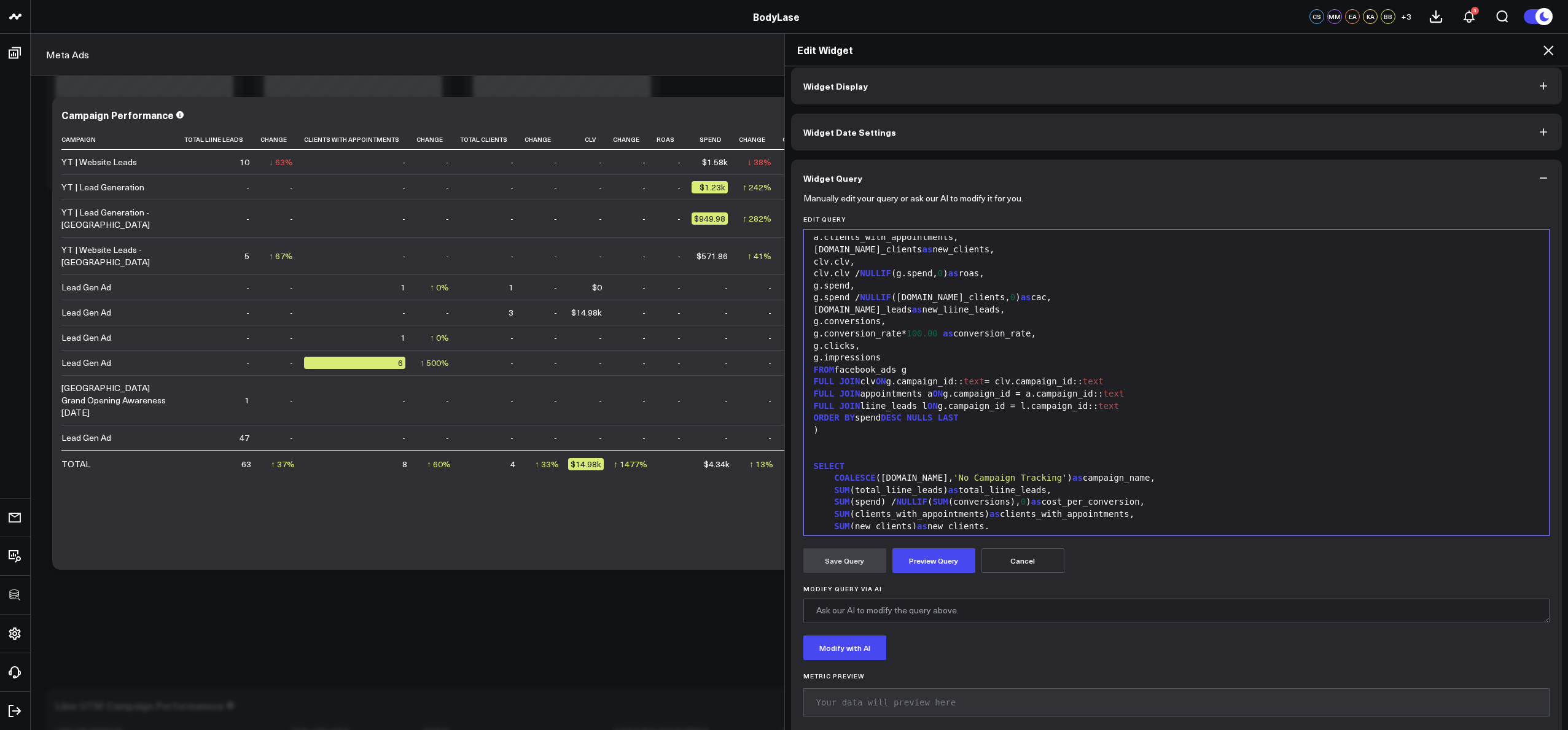
scroll to position [1119, 0]
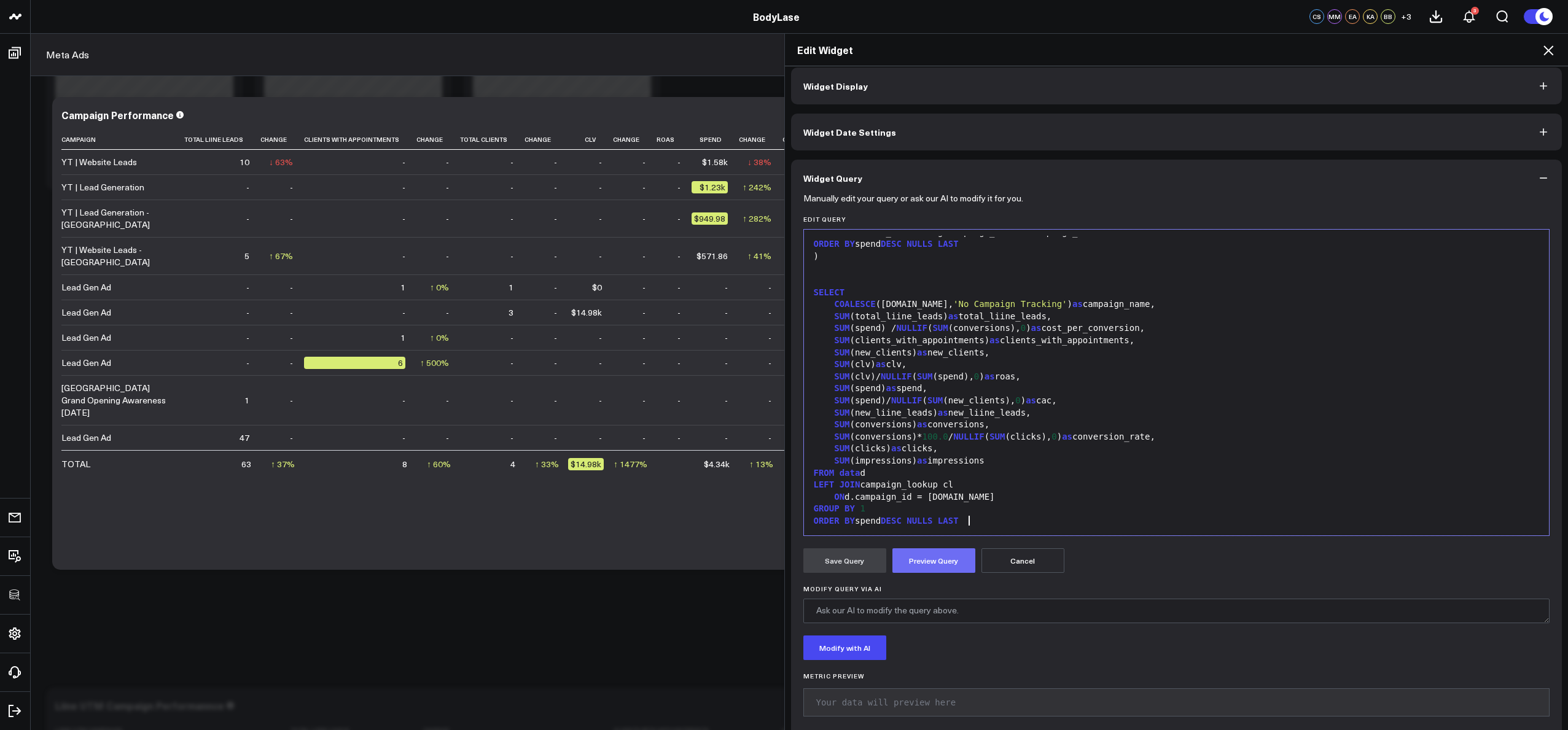
click at [943, 566] on button "Preview Query" at bounding box center [934, 561] width 83 height 25
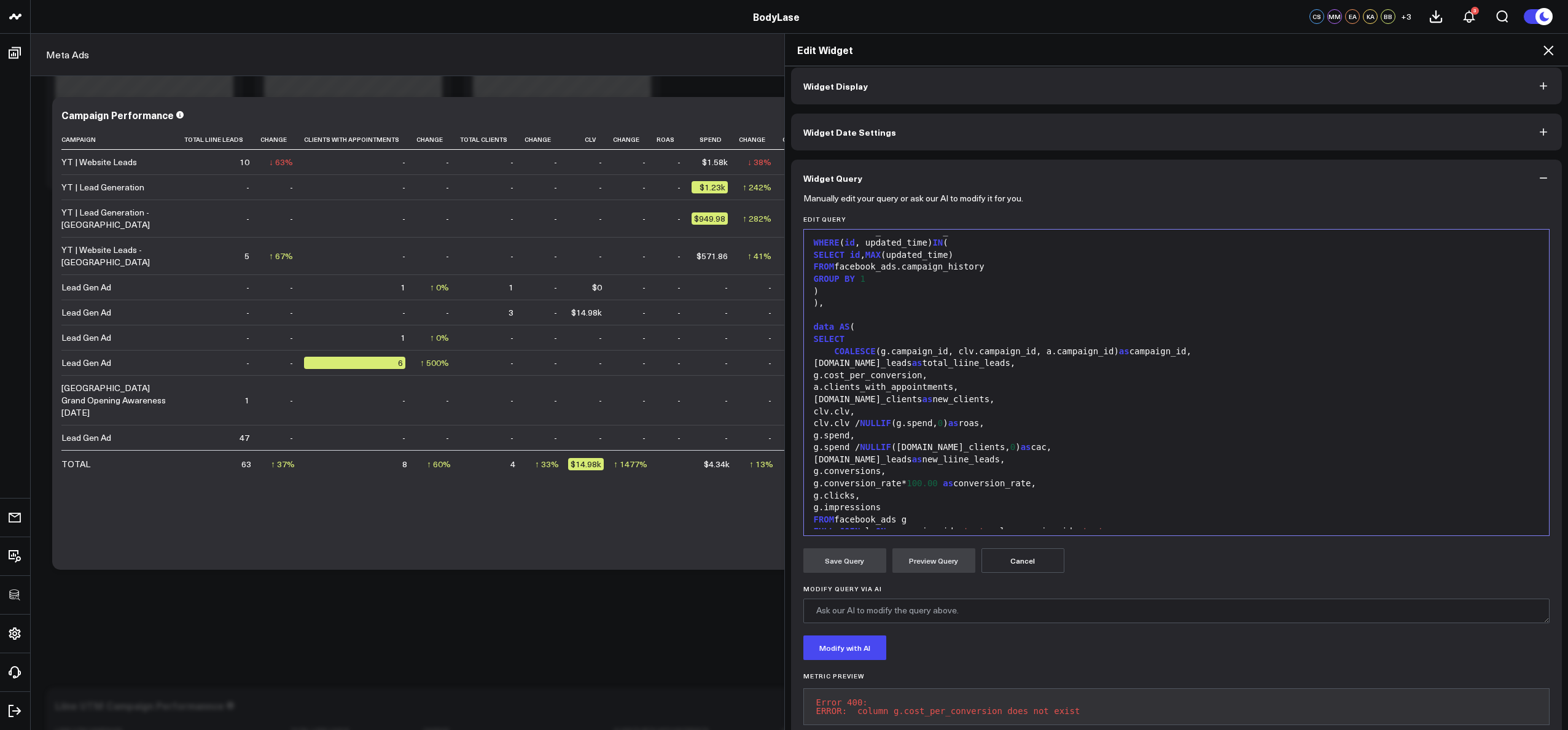
scroll to position [803, 0]
click at [926, 477] on span "100.00" at bounding box center [922, 475] width 32 height 10
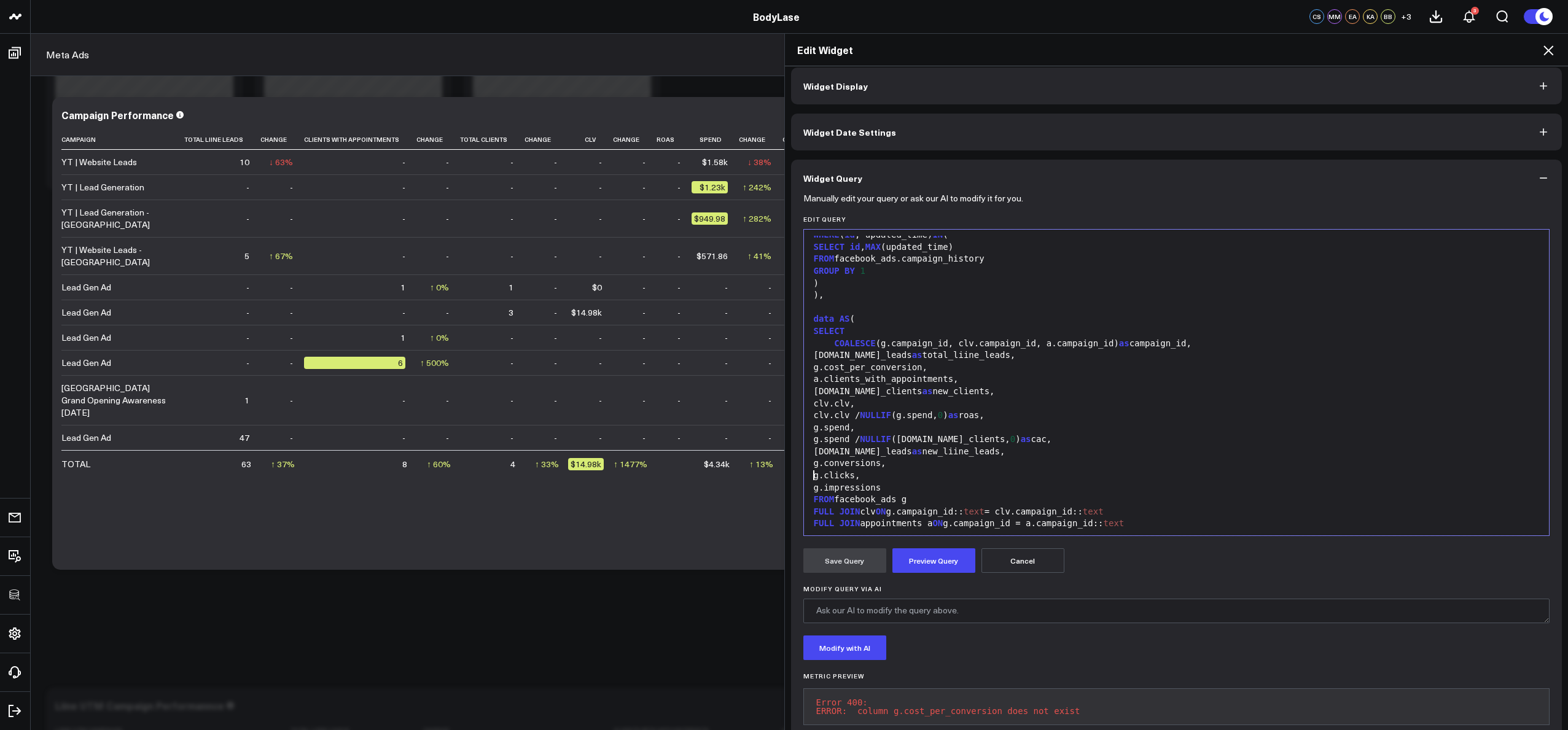
click at [925, 370] on div "g.cost_per_conversion," at bounding box center [1177, 368] width 733 height 12
click at [891, 428] on span "NULLIF" at bounding box center [875, 428] width 32 height 10
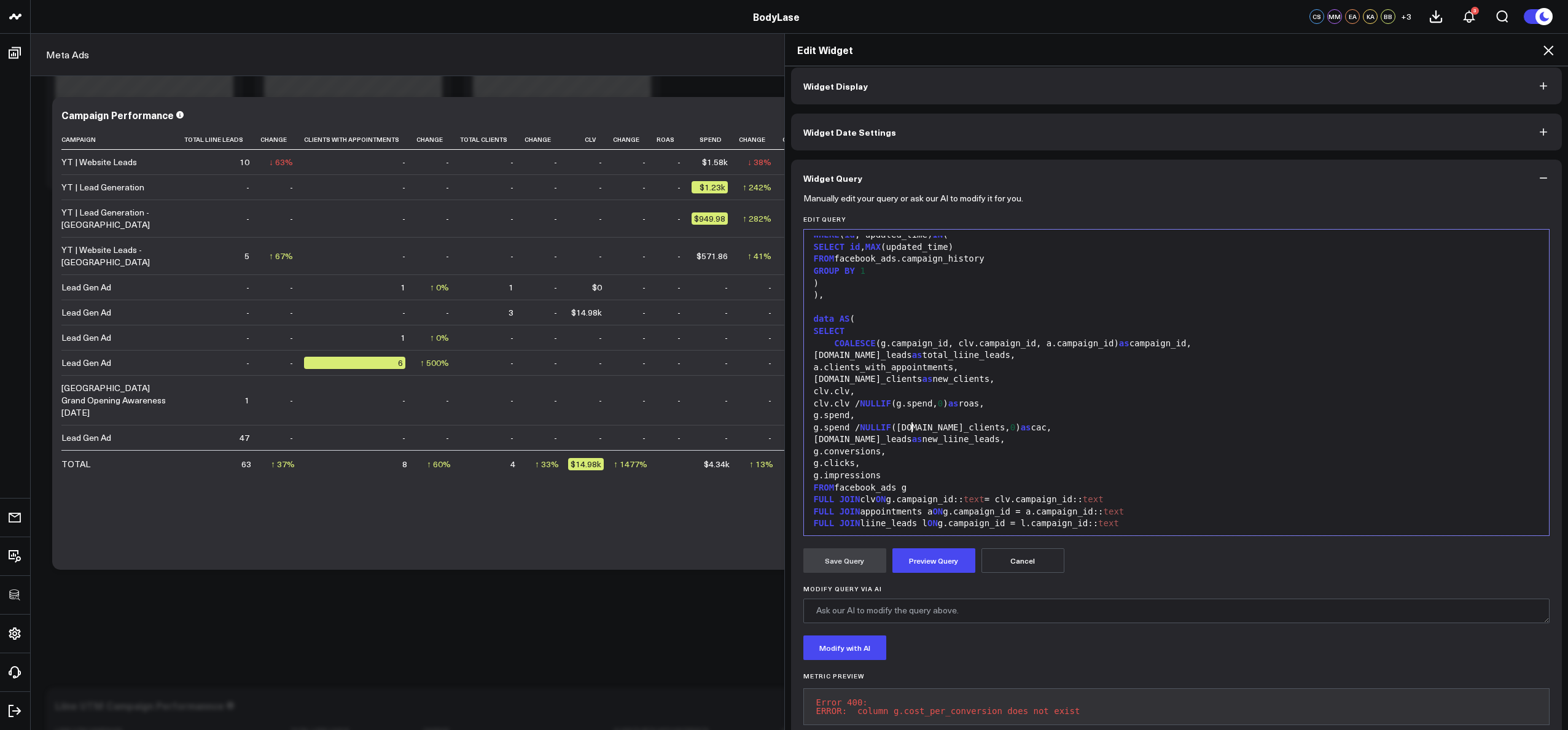
click at [891, 428] on span "NULLIF" at bounding box center [875, 428] width 32 height 10
click at [891, 404] on span "NULLIF" at bounding box center [875, 404] width 32 height 10
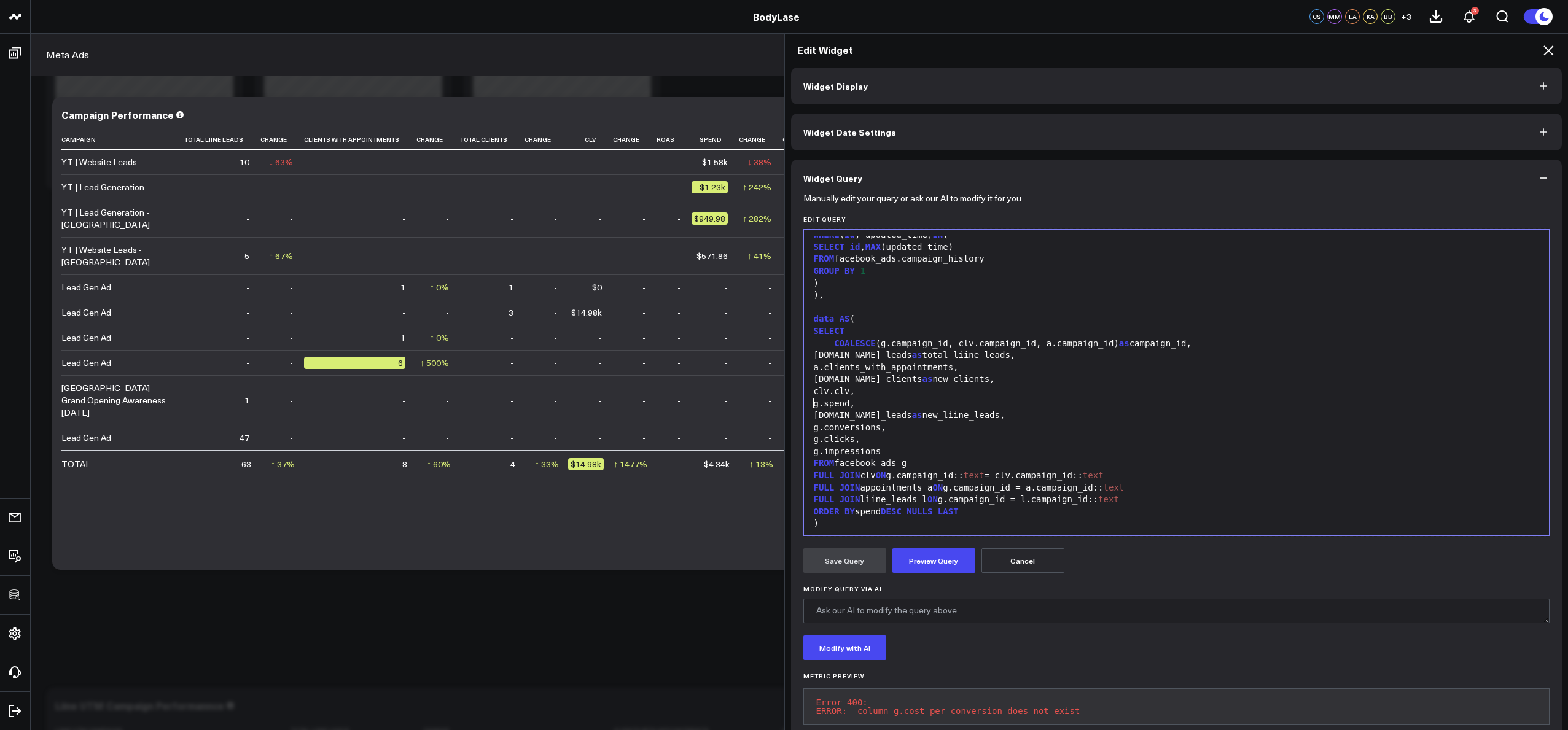
scroll to position [796, 0]
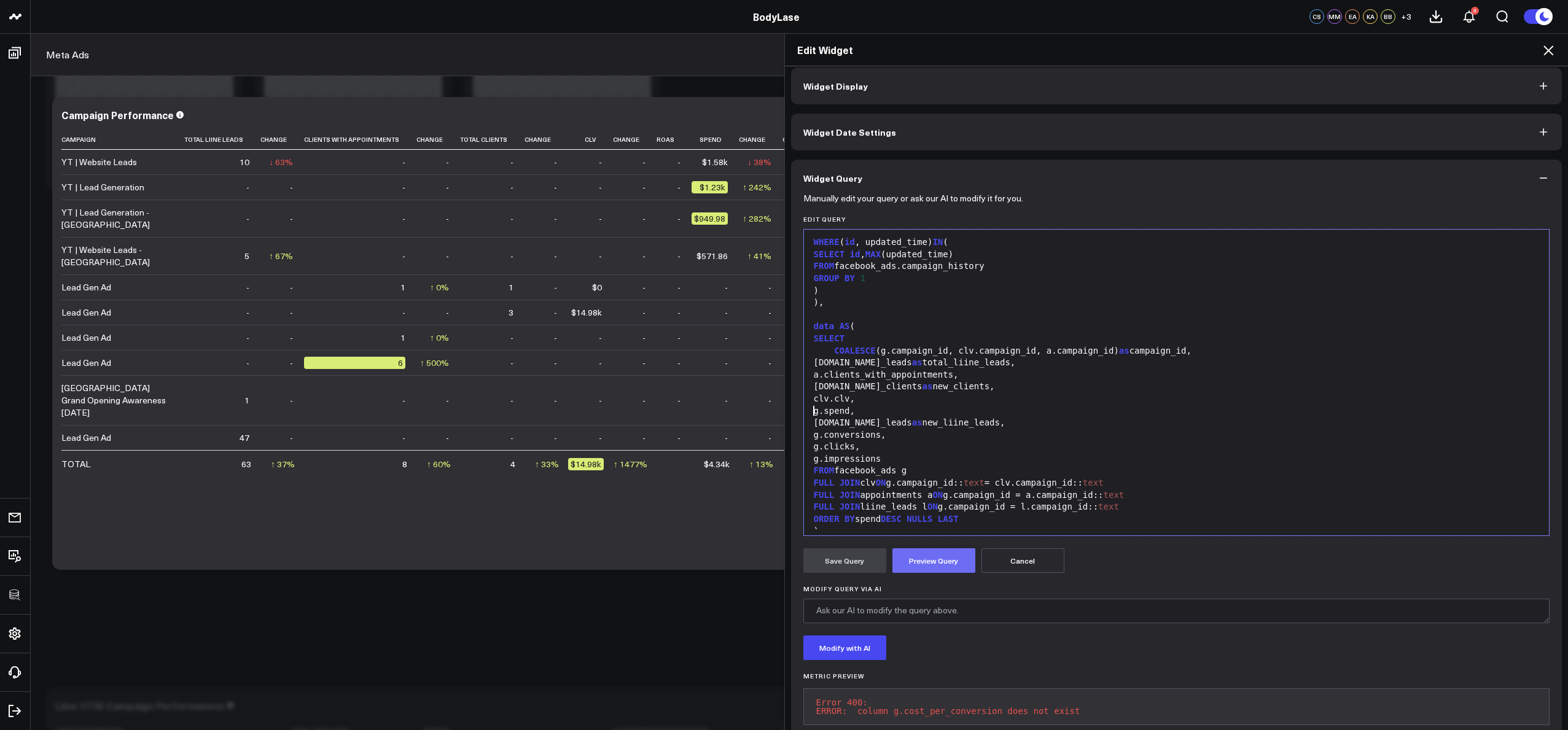
click at [927, 560] on button "Preview Query" at bounding box center [934, 561] width 83 height 25
click at [886, 433] on div "g.conversions," at bounding box center [1177, 435] width 733 height 12
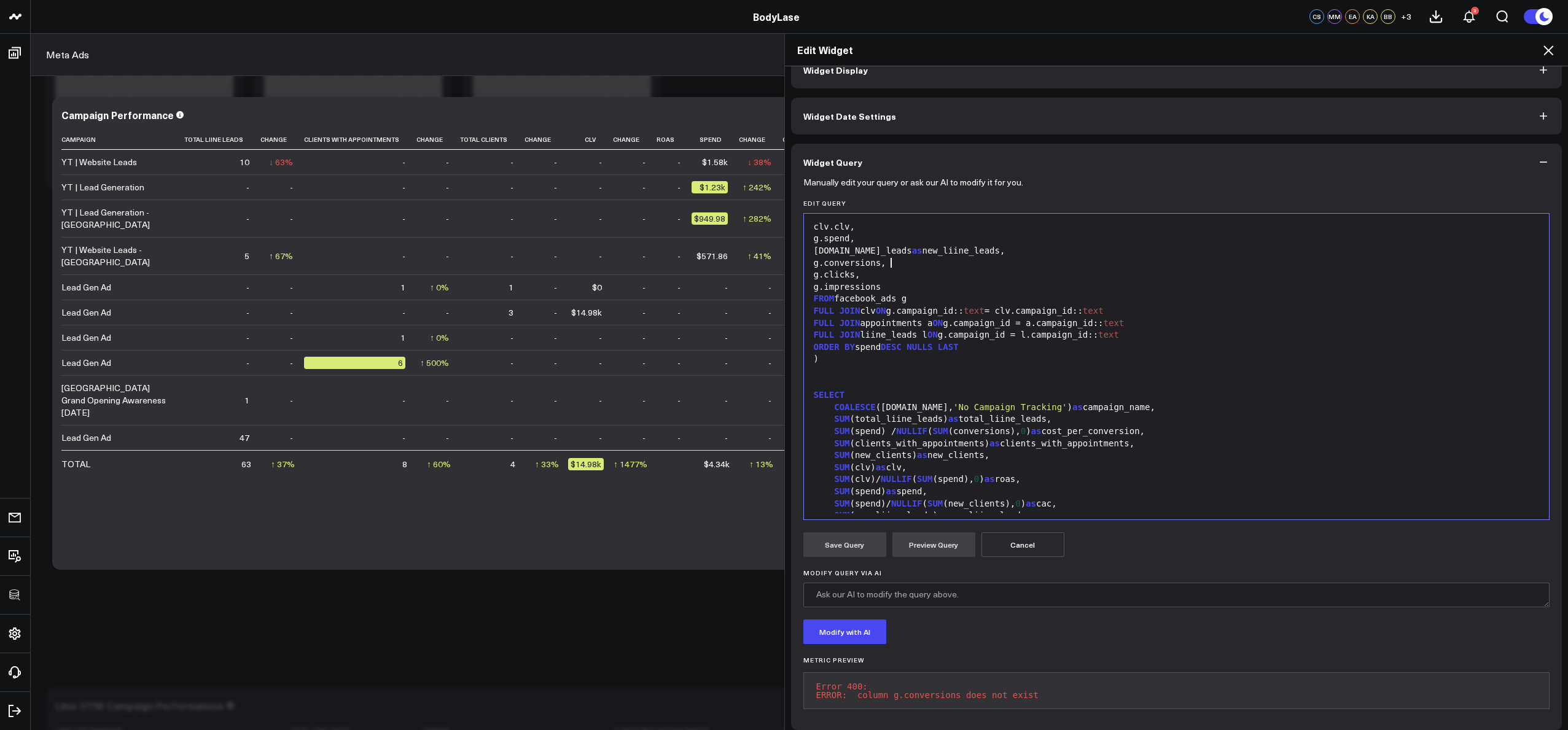
scroll to position [944, 0]
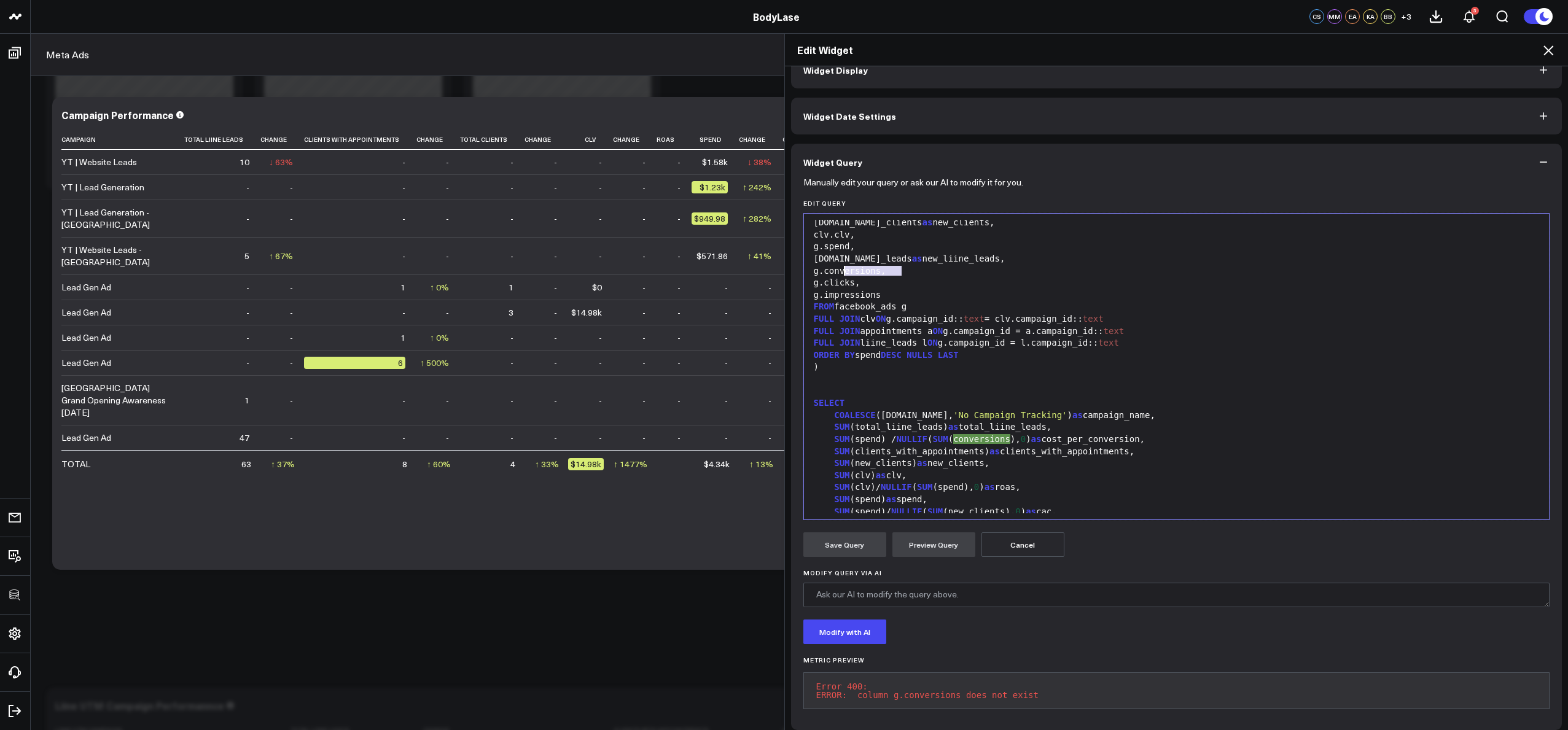
drag, startPoint x: 896, startPoint y: 271, endPoint x: 841, endPoint y: 270, distance: 55.0
click at [841, 270] on div "g.conversions," at bounding box center [1177, 272] width 733 height 12
drag, startPoint x: 1106, startPoint y: 441, endPoint x: 1157, endPoint y: 435, distance: 51.4
click at [1157, 435] on div "SUM (spend) / NULLIF ( SUM ( conversion s), 0 ) as cost_per_conversion," at bounding box center [1177, 440] width 733 height 12
drag, startPoint x: 1005, startPoint y: 439, endPoint x: 953, endPoint y: 437, distance: 52.0
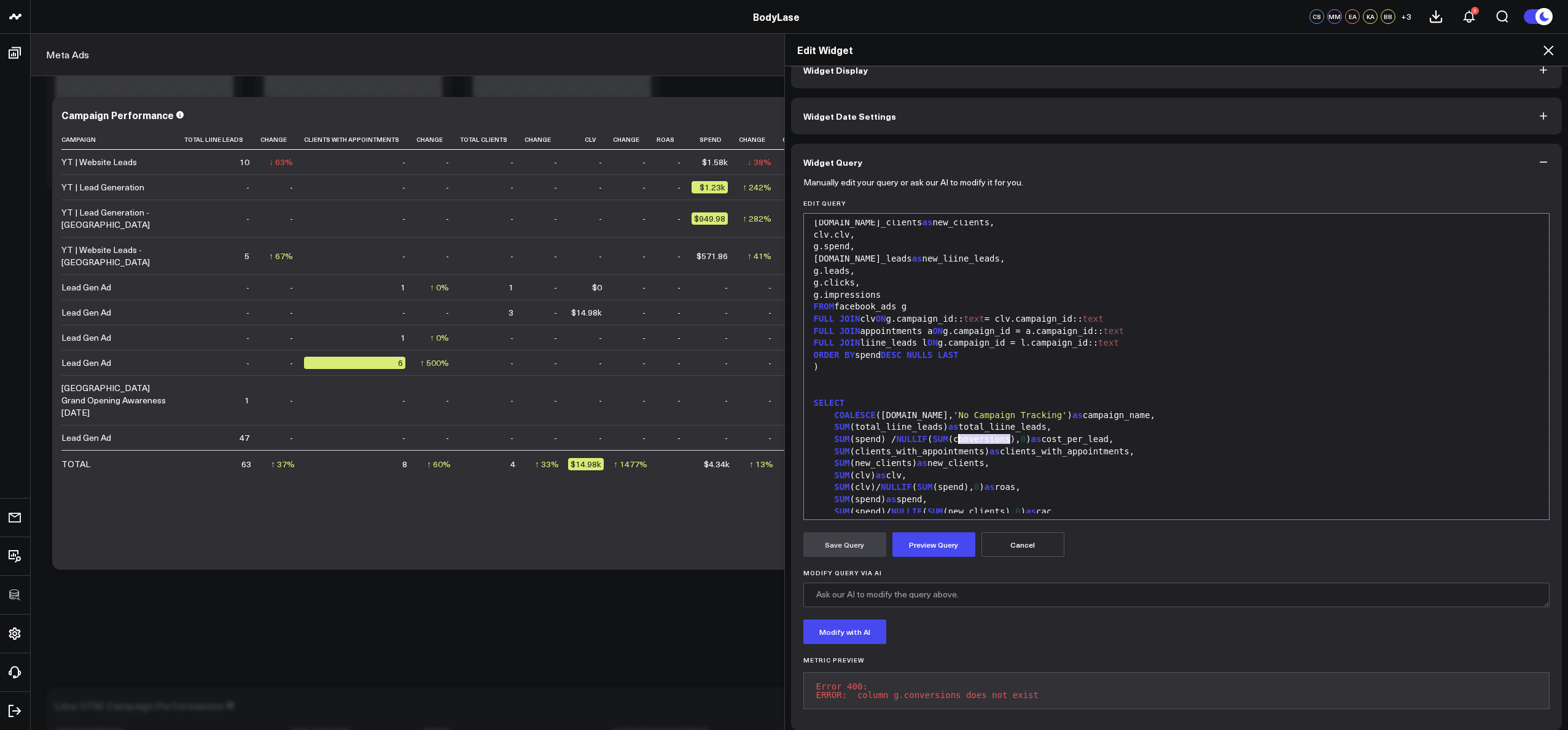
click at [953, 437] on div "SUM (spend) / NULLIF ( SUM (conversions), 0 ) as cost_per_lead," at bounding box center [1177, 440] width 733 height 12
click at [962, 422] on div "SUM (total_liine_leads) as total_liine_leads," at bounding box center [1177, 428] width 733 height 12
click at [941, 542] on button "Preview Query" at bounding box center [934, 545] width 83 height 25
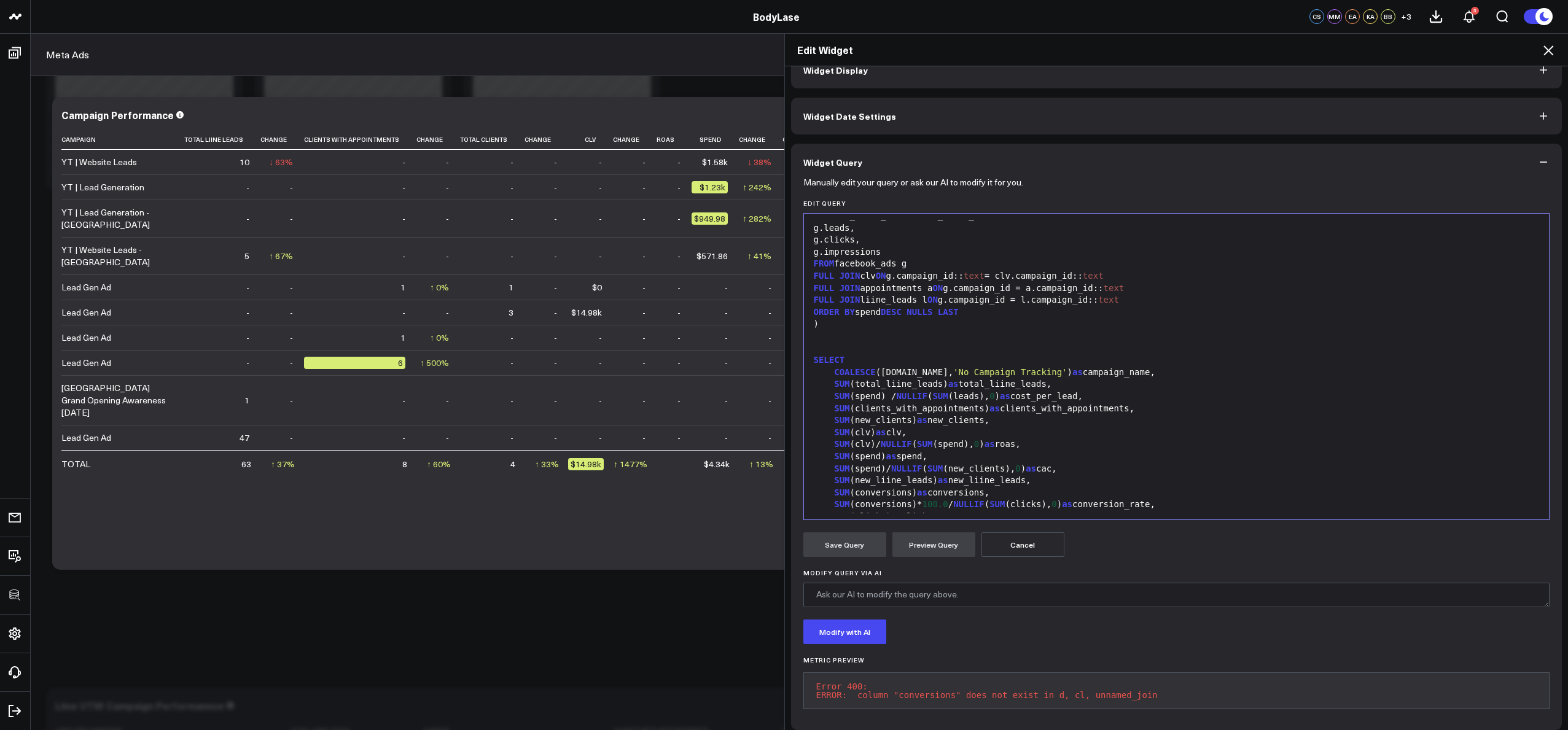
scroll to position [1071, 0]
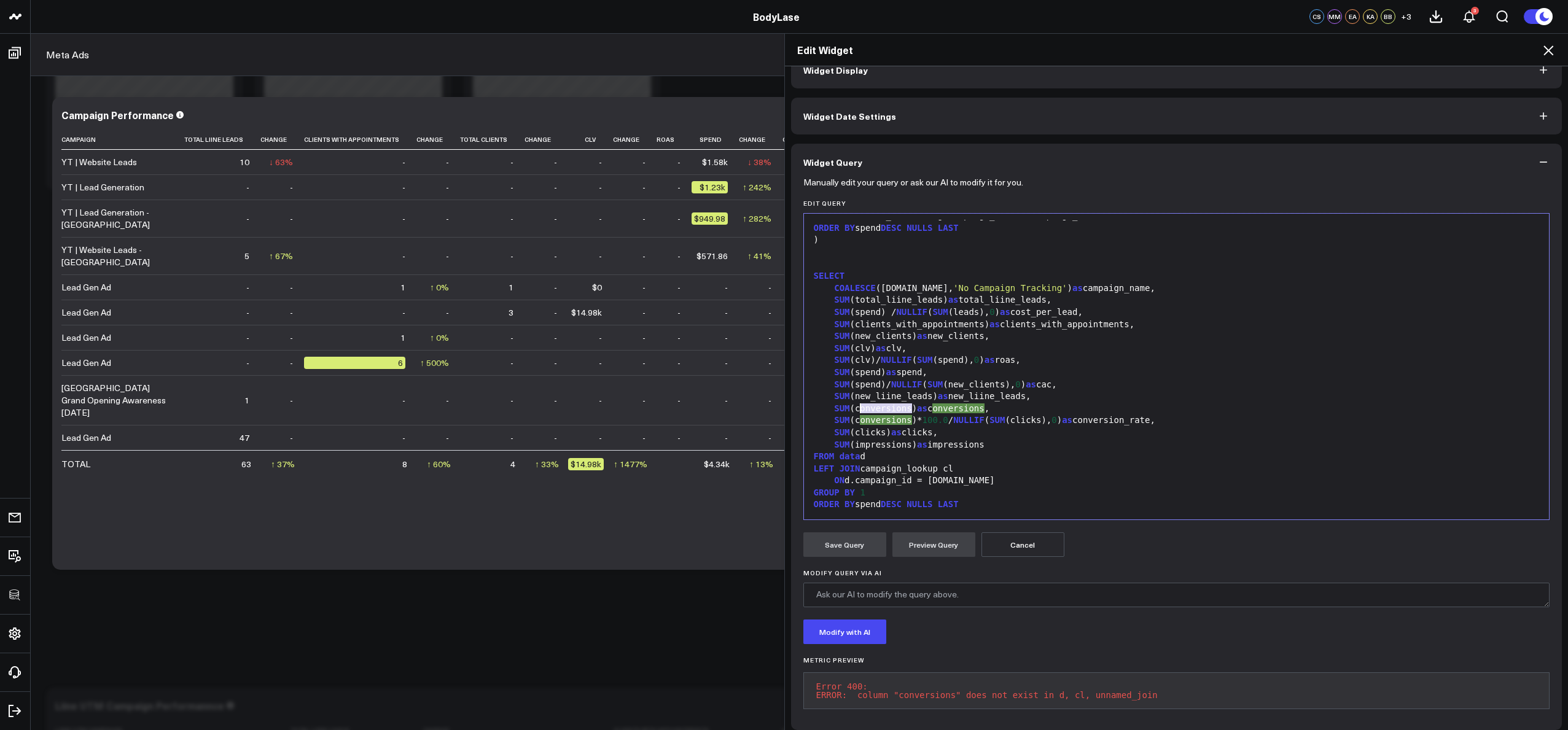
drag, startPoint x: 909, startPoint y: 411, endPoint x: 850, endPoint y: 411, distance: 59.0
click at [851, 411] on div "SUM (conversions) as c onversions ," at bounding box center [1177, 409] width 733 height 12
click at [1047, 384] on div "SUM (spend)/ NULLIF ( SUM (new_clients), 0 ) as cac," at bounding box center [1177, 385] width 733 height 12
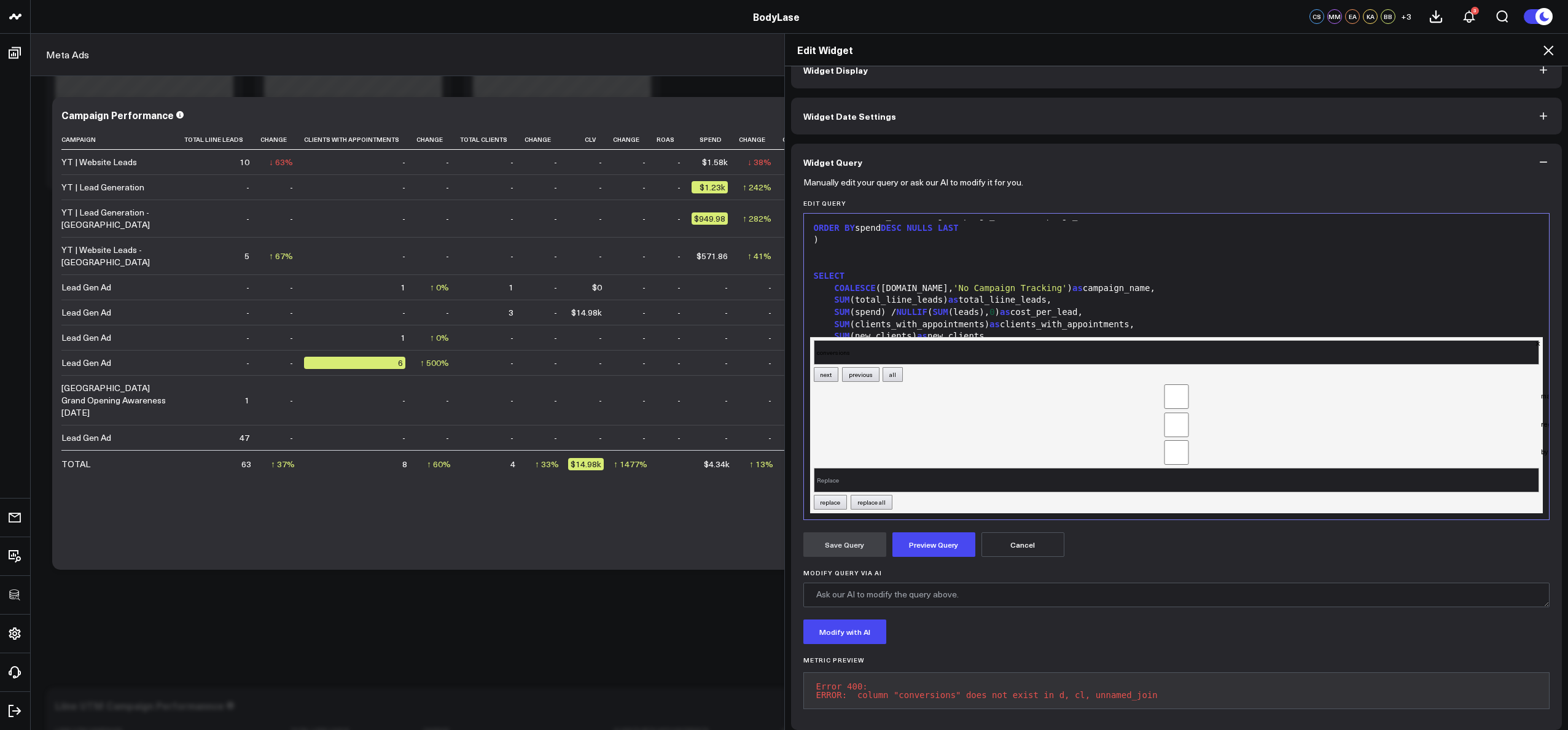
type input "conversions"
click at [891, 472] on input "Replace" at bounding box center [1177, 481] width 726 height 25
type input "leads"
click at [859, 495] on button "replace all" at bounding box center [871, 502] width 42 height 15
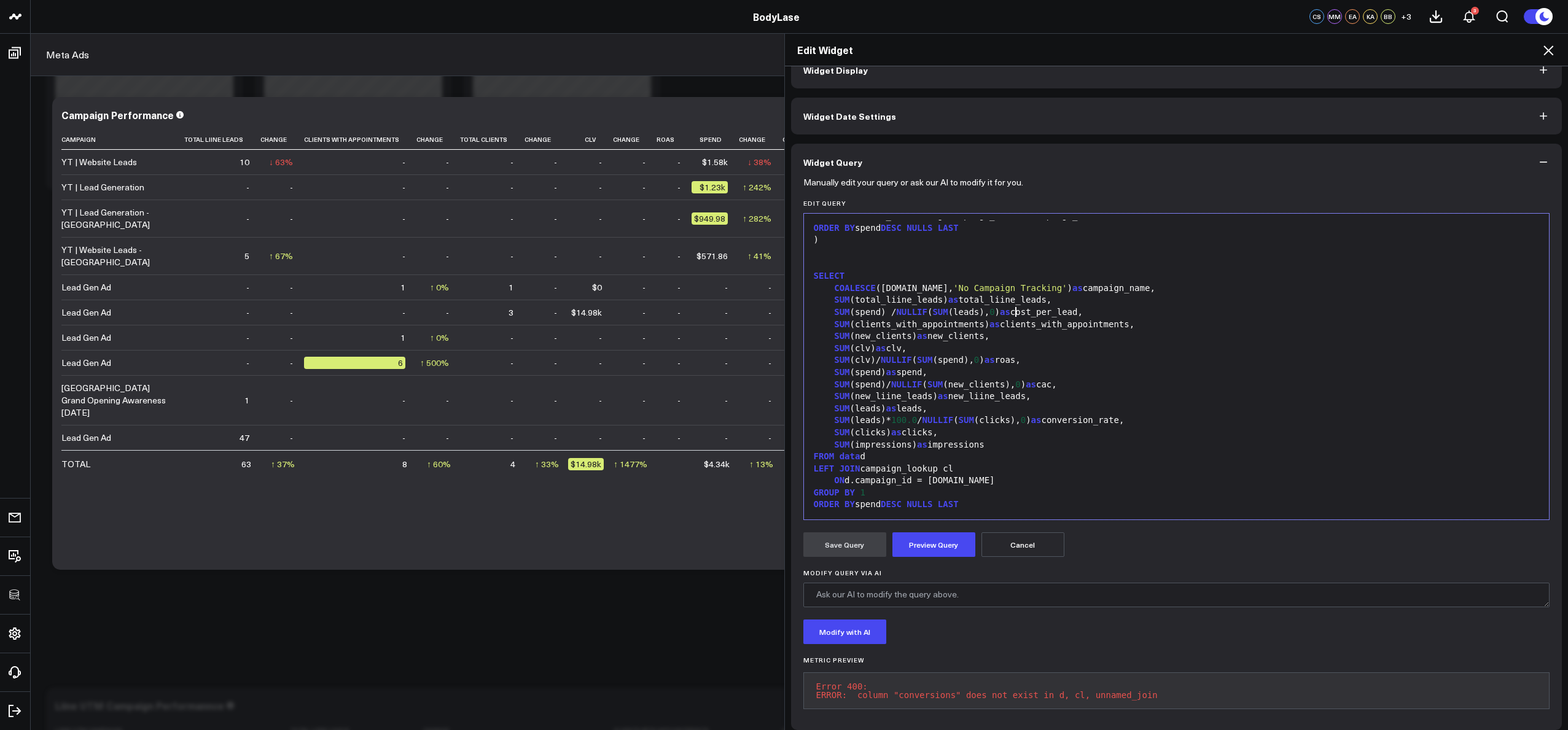
click at [1010, 309] on span "as" at bounding box center [1005, 312] width 11 height 10
click at [951, 536] on button "Preview Query" at bounding box center [934, 545] width 83 height 25
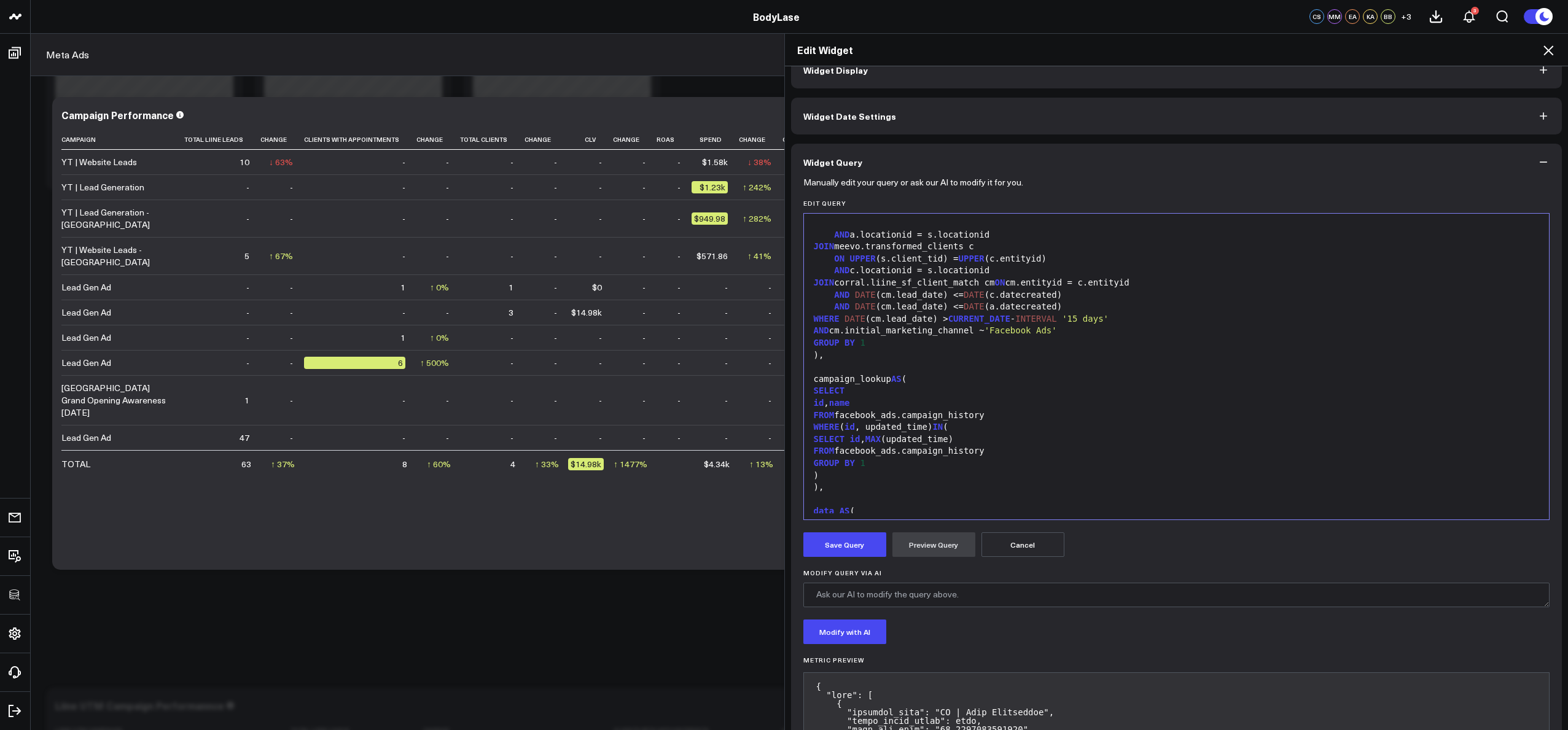
scroll to position [1046, 0]
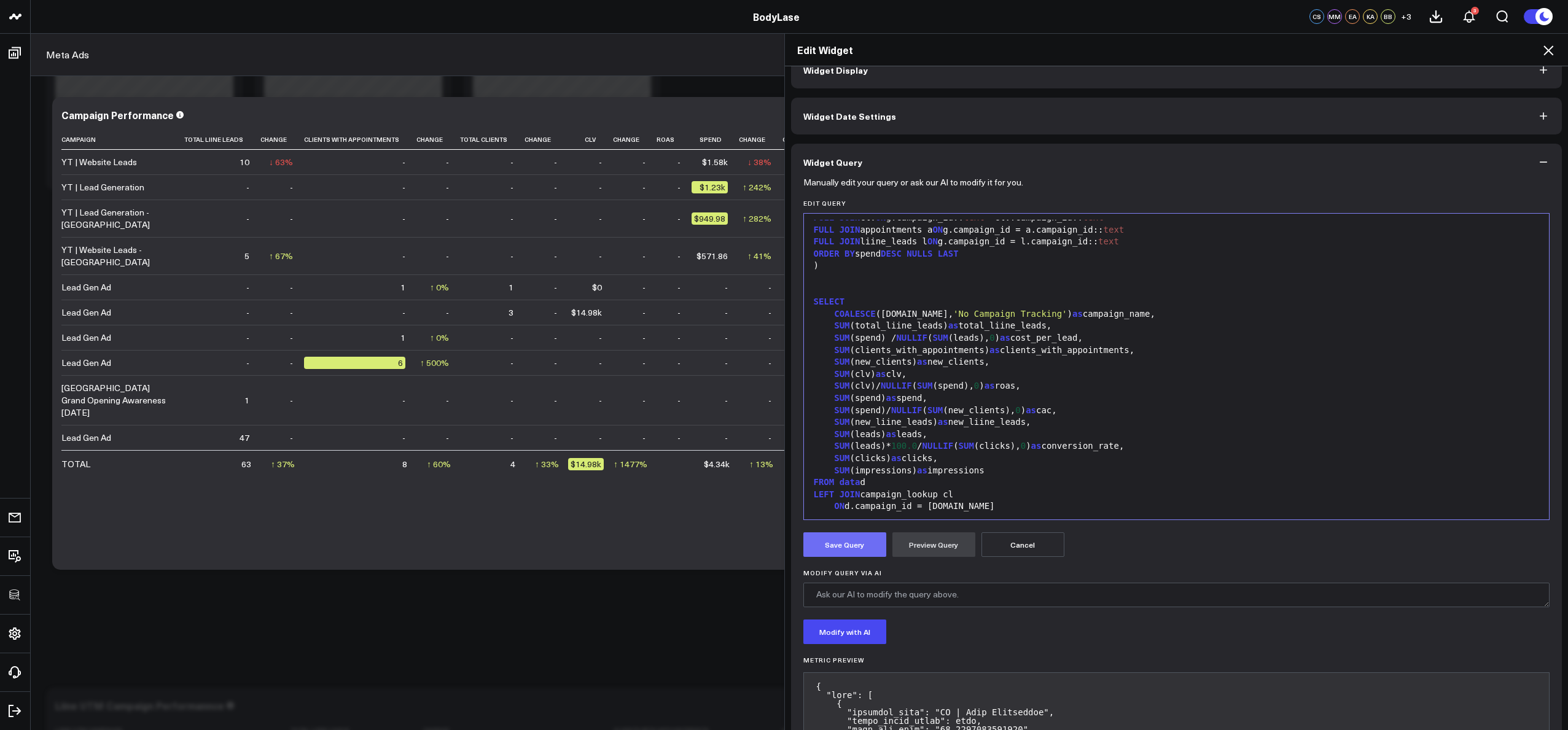
click at [853, 536] on button "Save Query" at bounding box center [844, 545] width 83 height 25
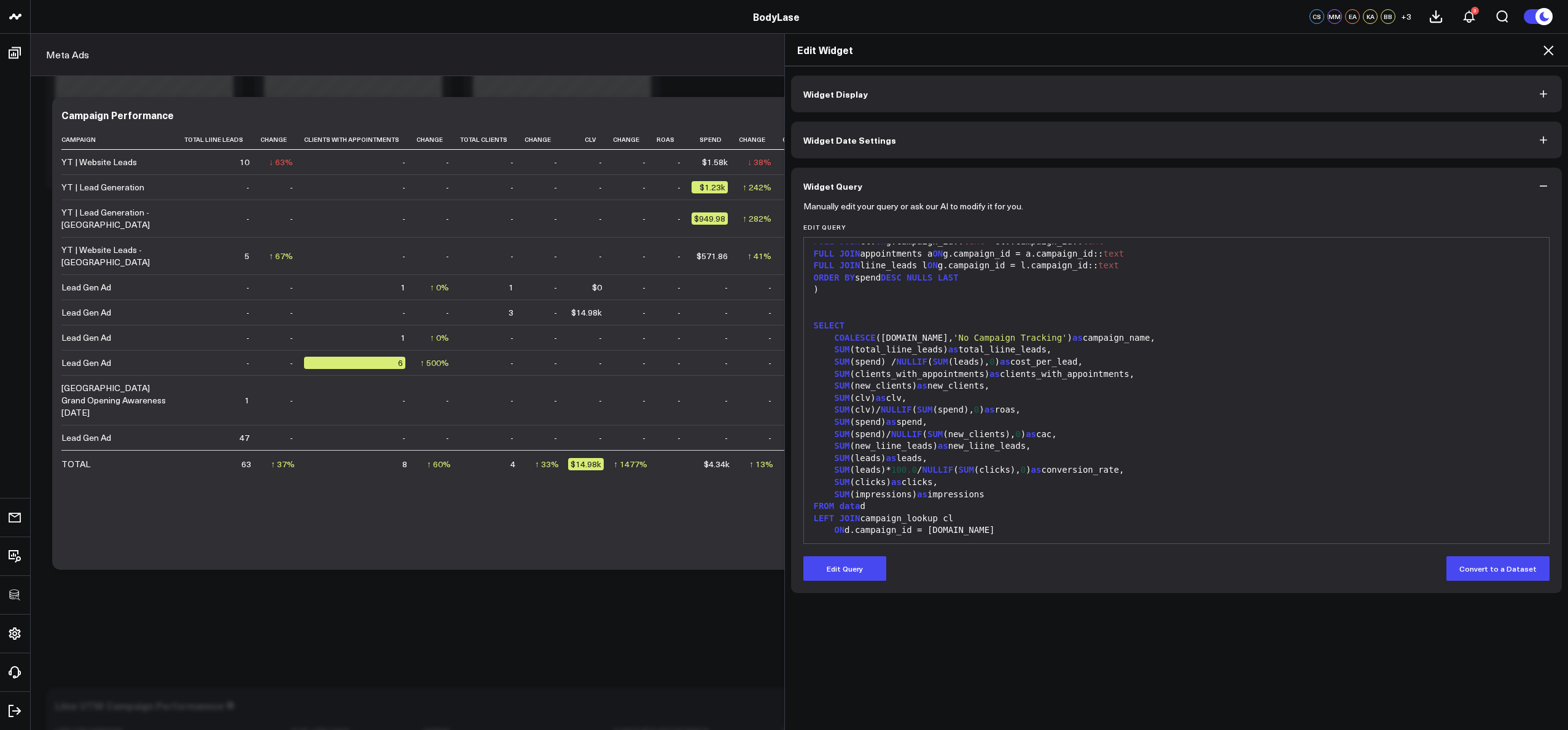
scroll to position [0, 0]
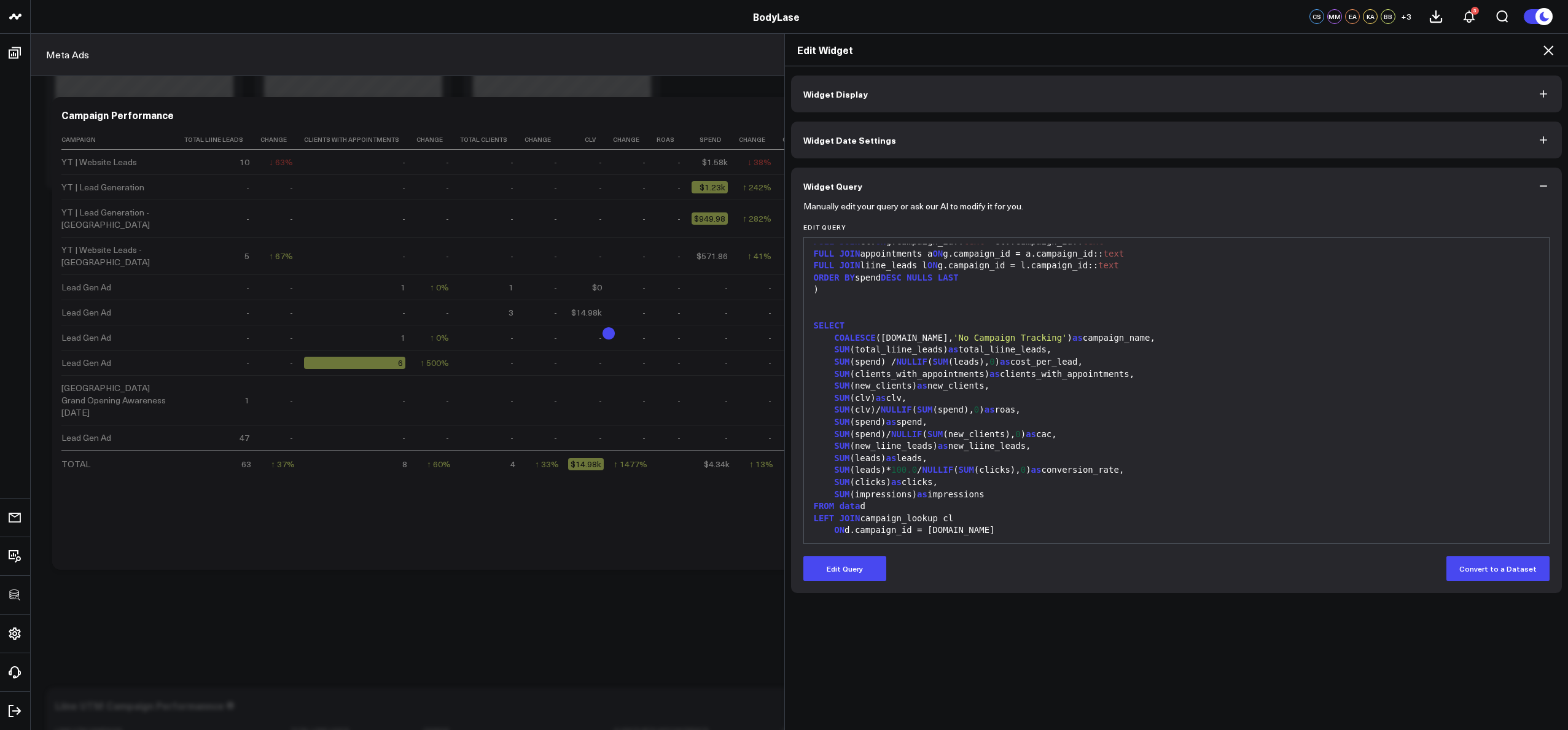
click at [1546, 49] on icon at bounding box center [1548, 50] width 10 height 10
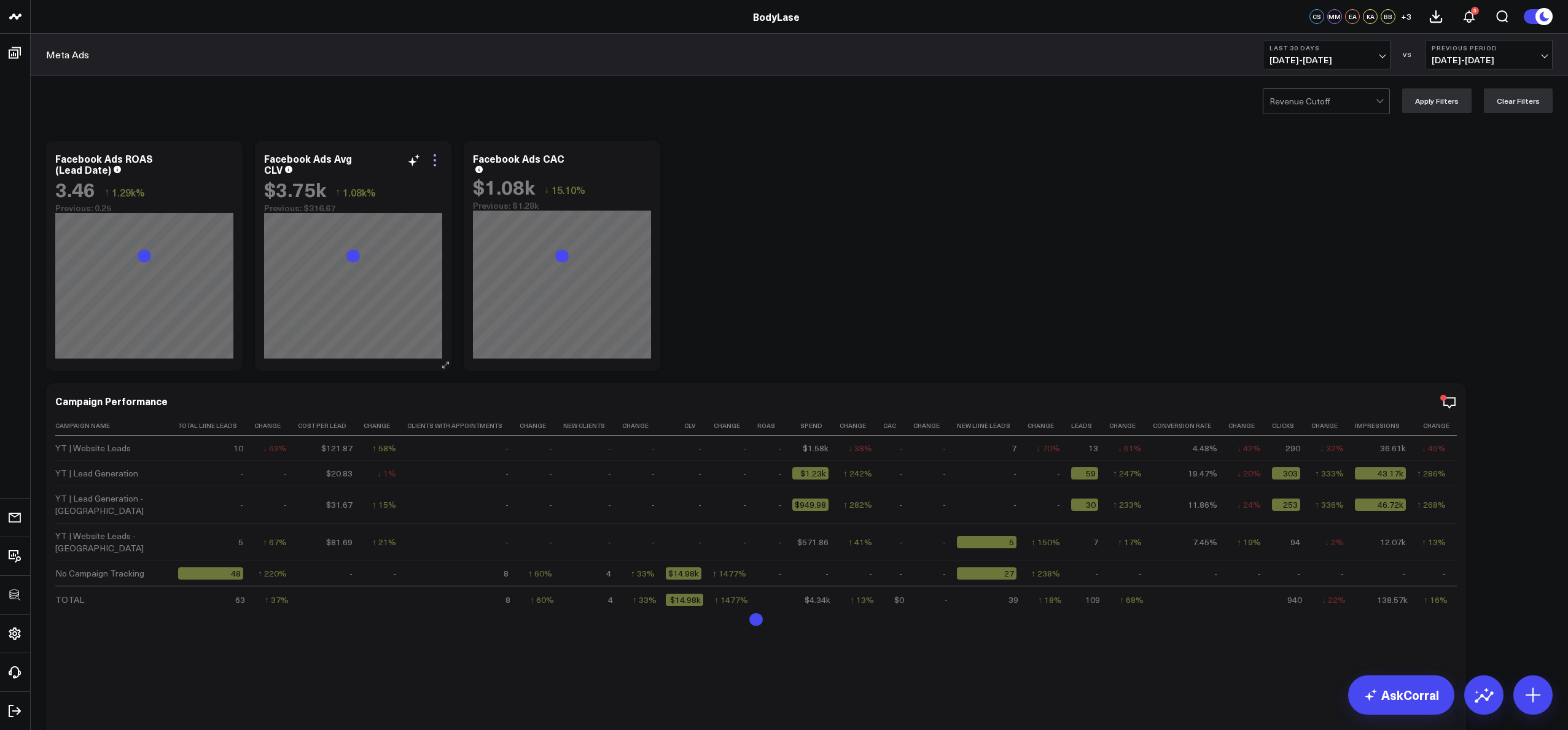
click at [436, 160] on icon at bounding box center [434, 160] width 15 height 15
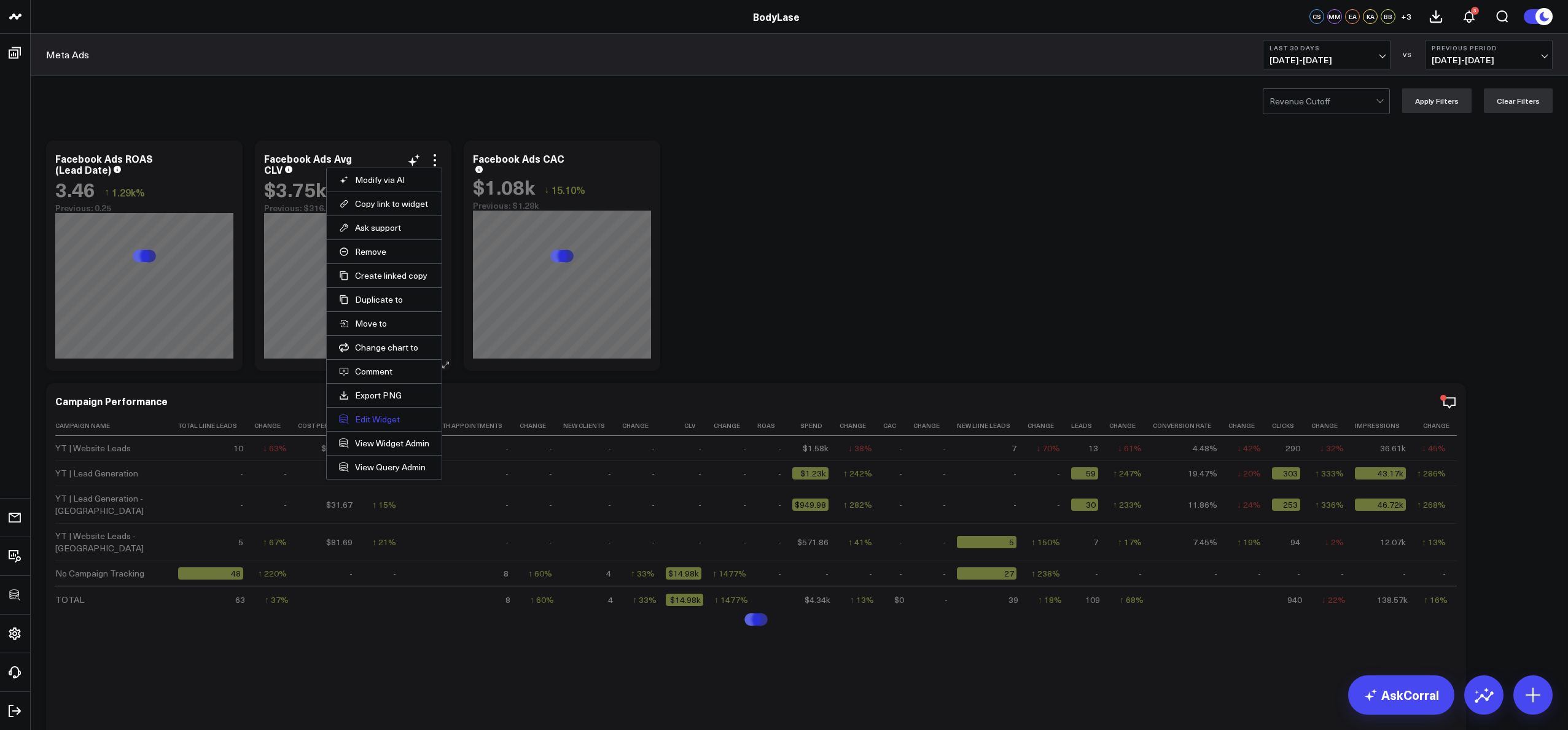
click at [386, 420] on button "Edit Widget" at bounding box center [384, 420] width 90 height 11
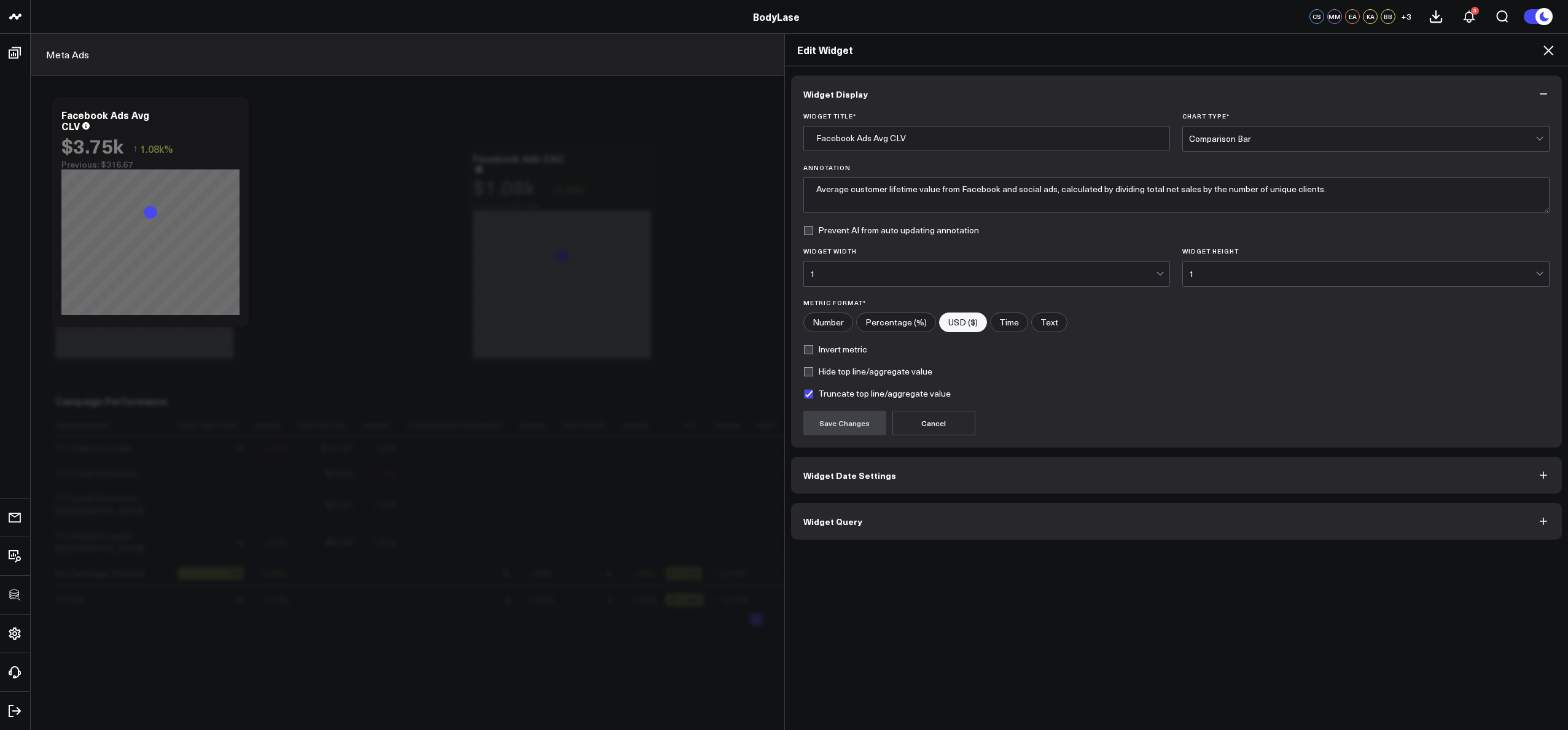
click at [907, 521] on button "Widget Query" at bounding box center [1177, 522] width 772 height 37
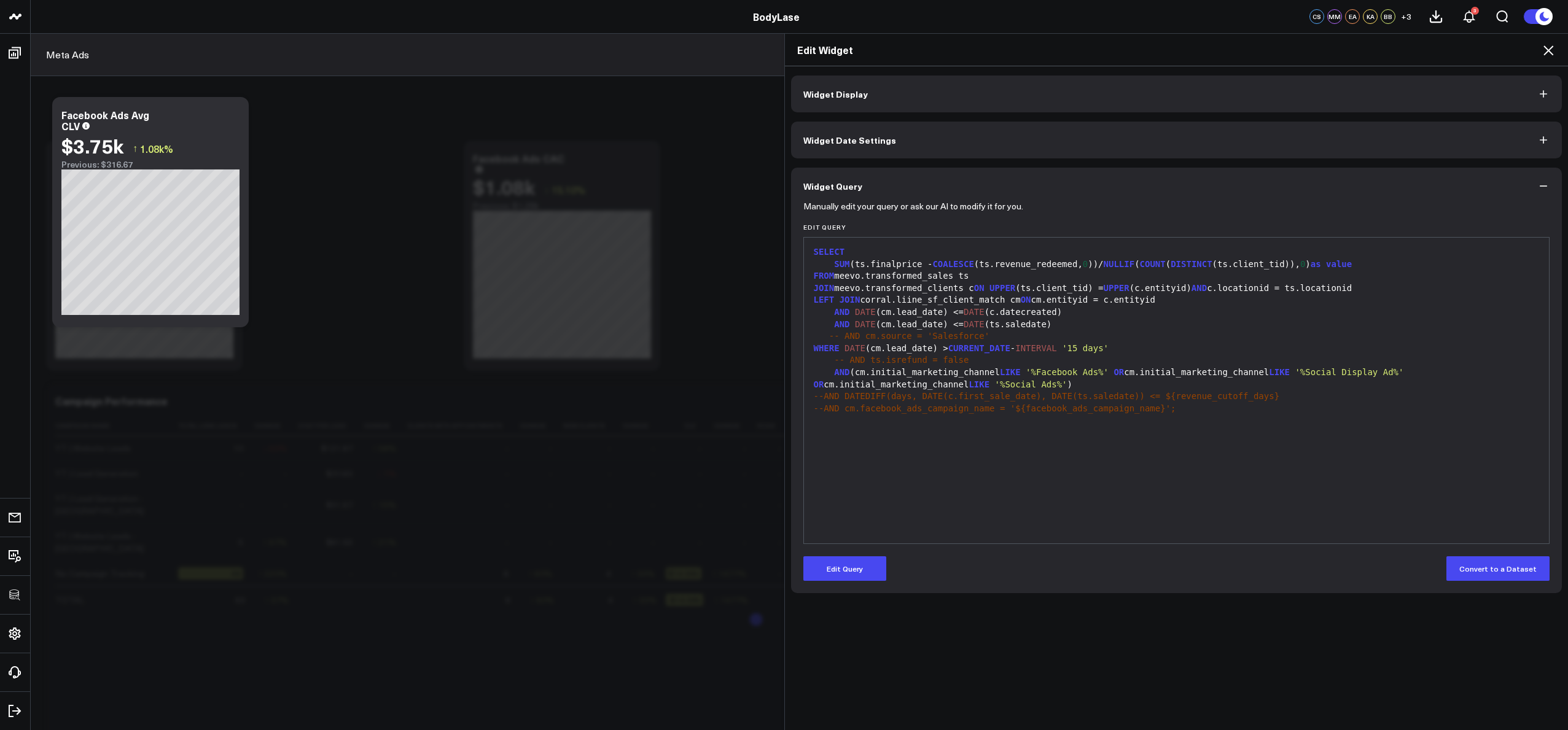
click at [1229, 372] on div "AND (cm.initial_marketing_channel LIKE '%Facebook Ads%' OR cm.initial_marketing…" at bounding box center [1177, 378] width 733 height 24
click at [1552, 44] on icon at bounding box center [1548, 50] width 15 height 15
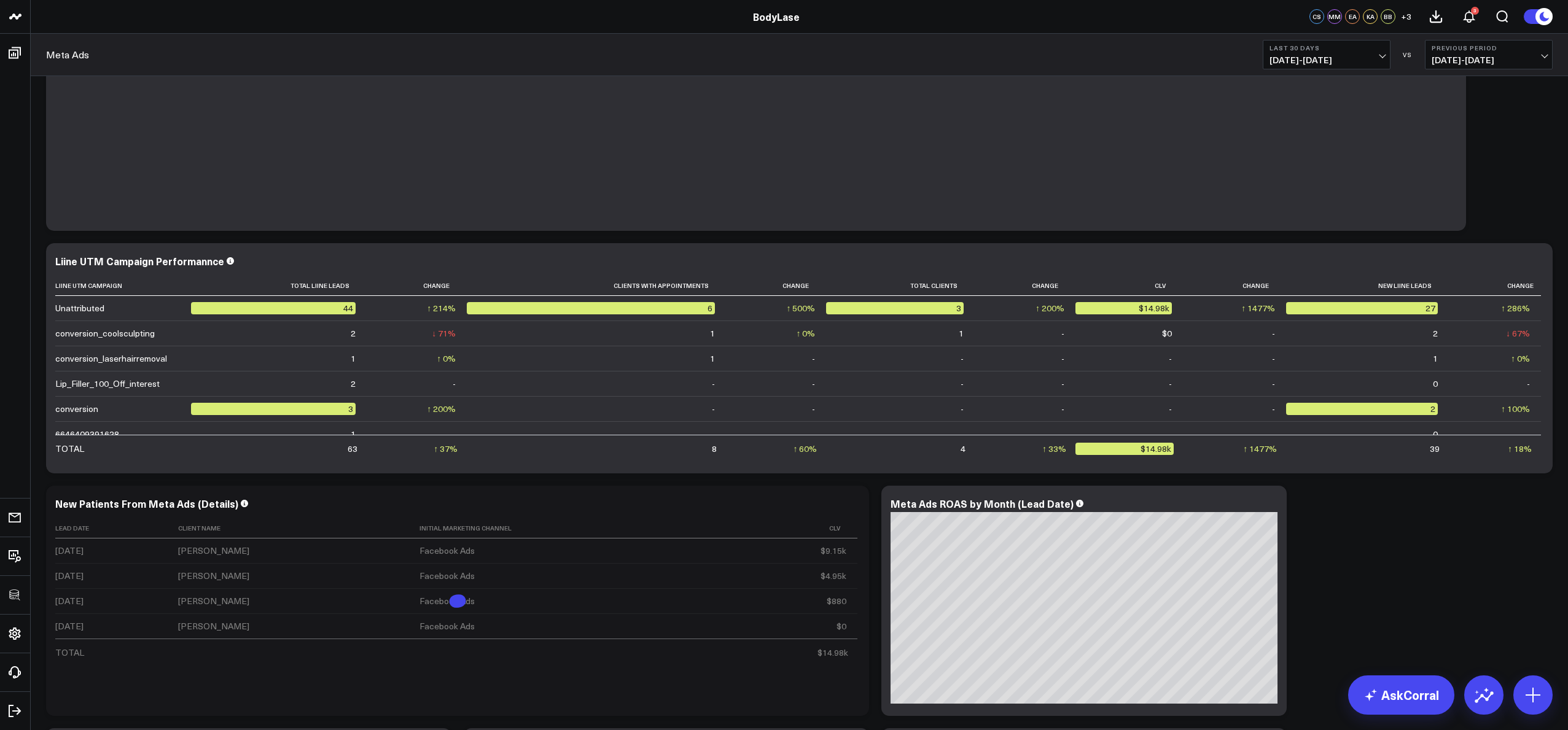
click at [1438, 528] on div "Modify via AI Copy link to widget Ask support Remove Create linked copy Executi…" at bounding box center [799, 739] width 1519 height 2461
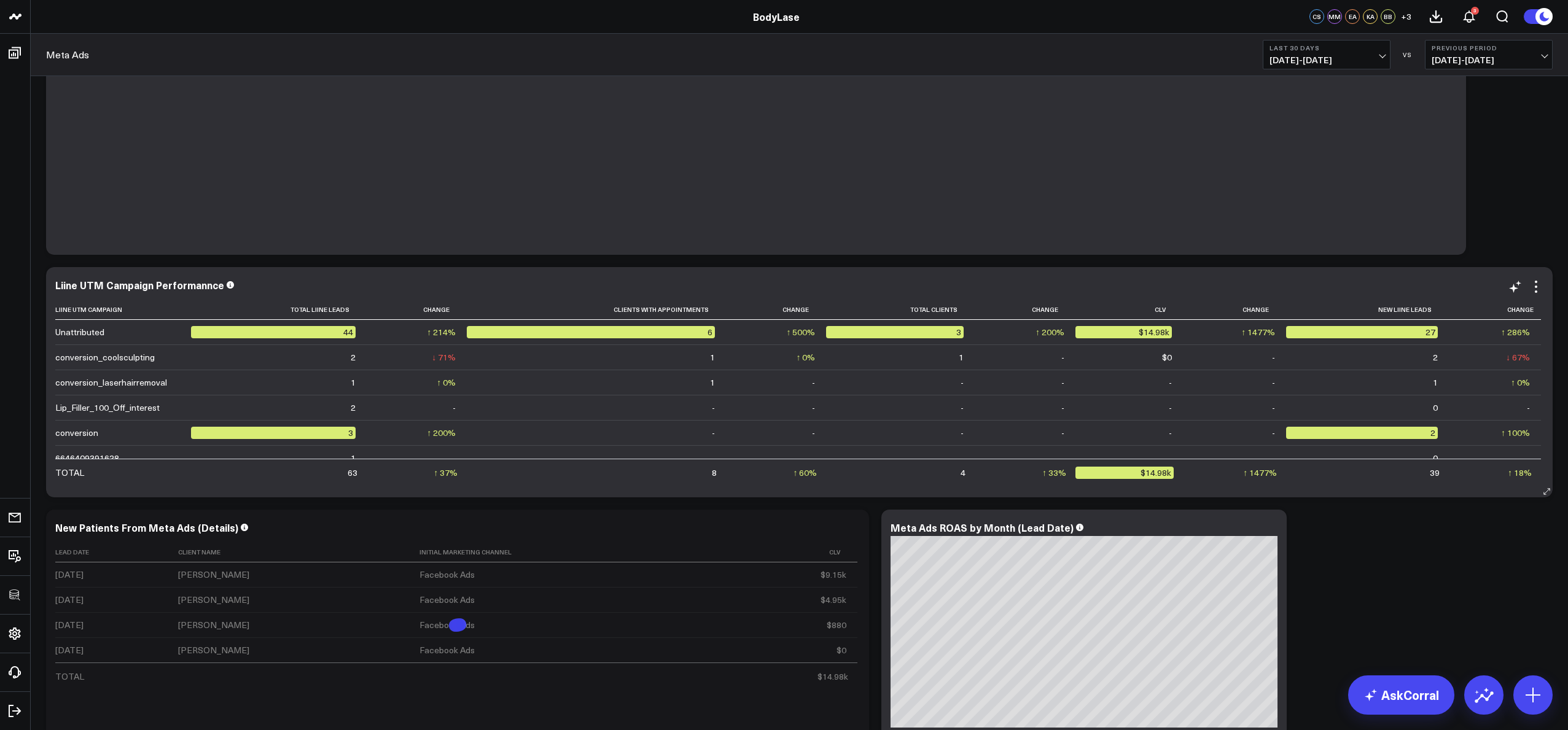
scroll to position [375, 0]
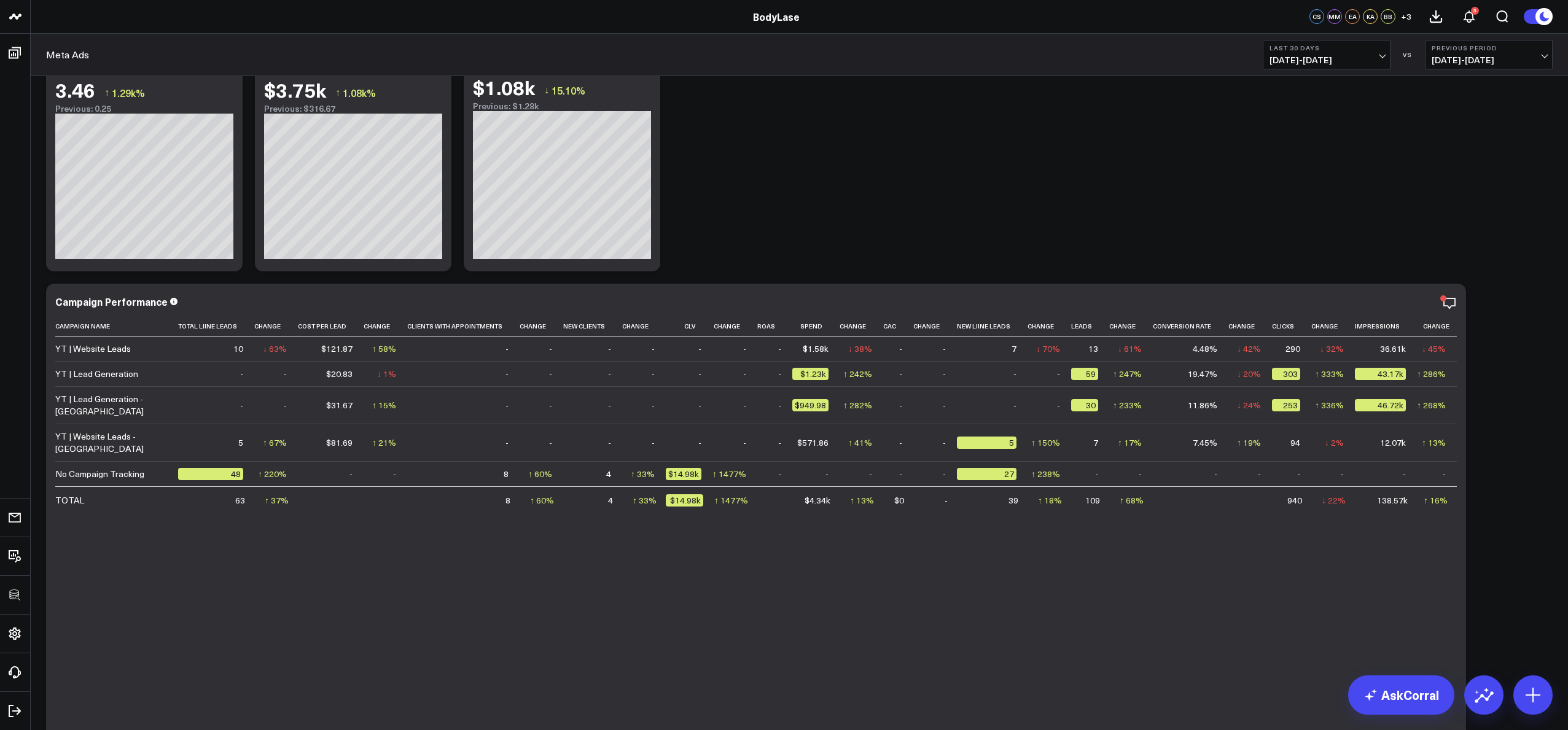
scroll to position [36, 0]
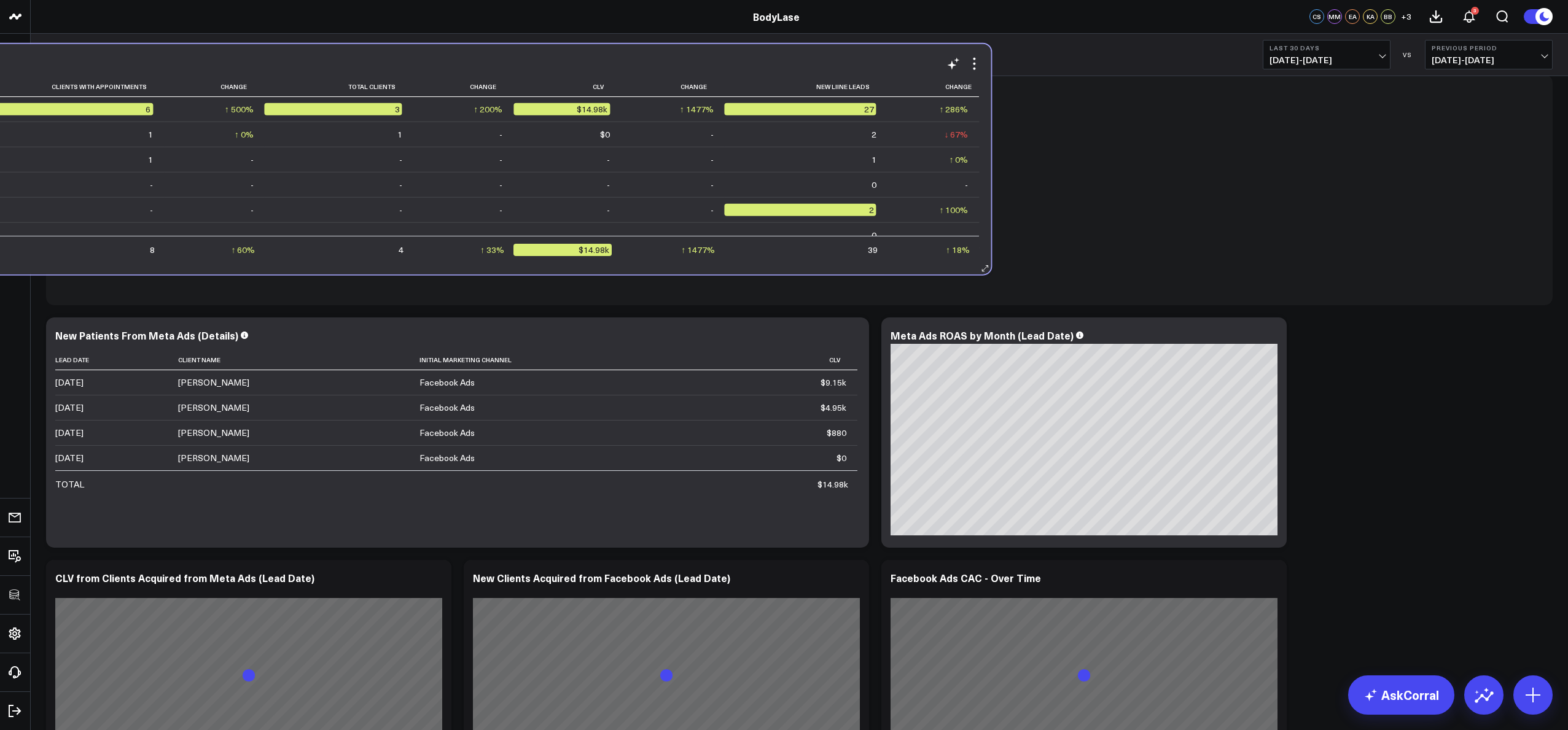
click at [241, 234] on td "-" at bounding box center [215, 235] width 101 height 25
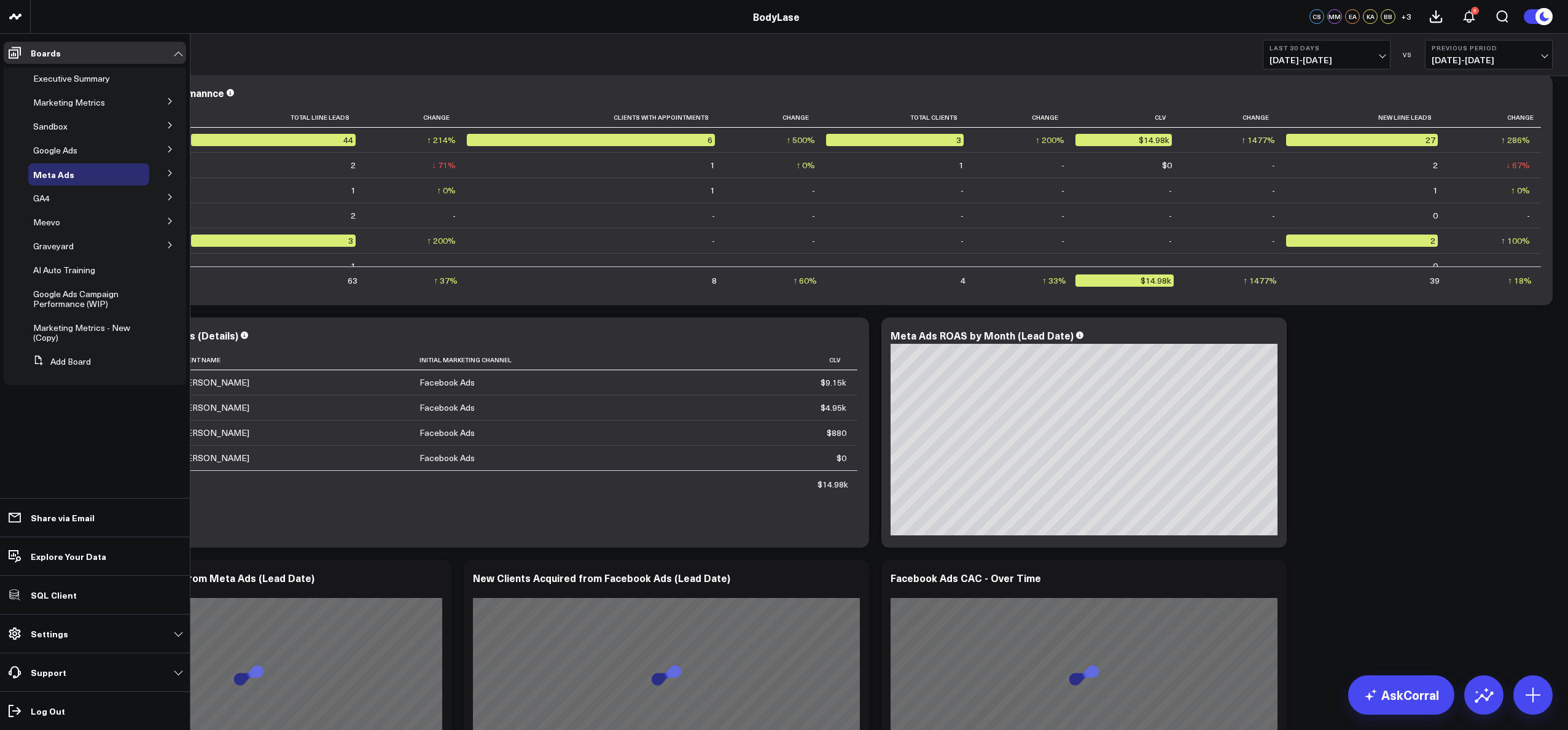
click at [167, 100] on icon at bounding box center [171, 102] width 8 height 8
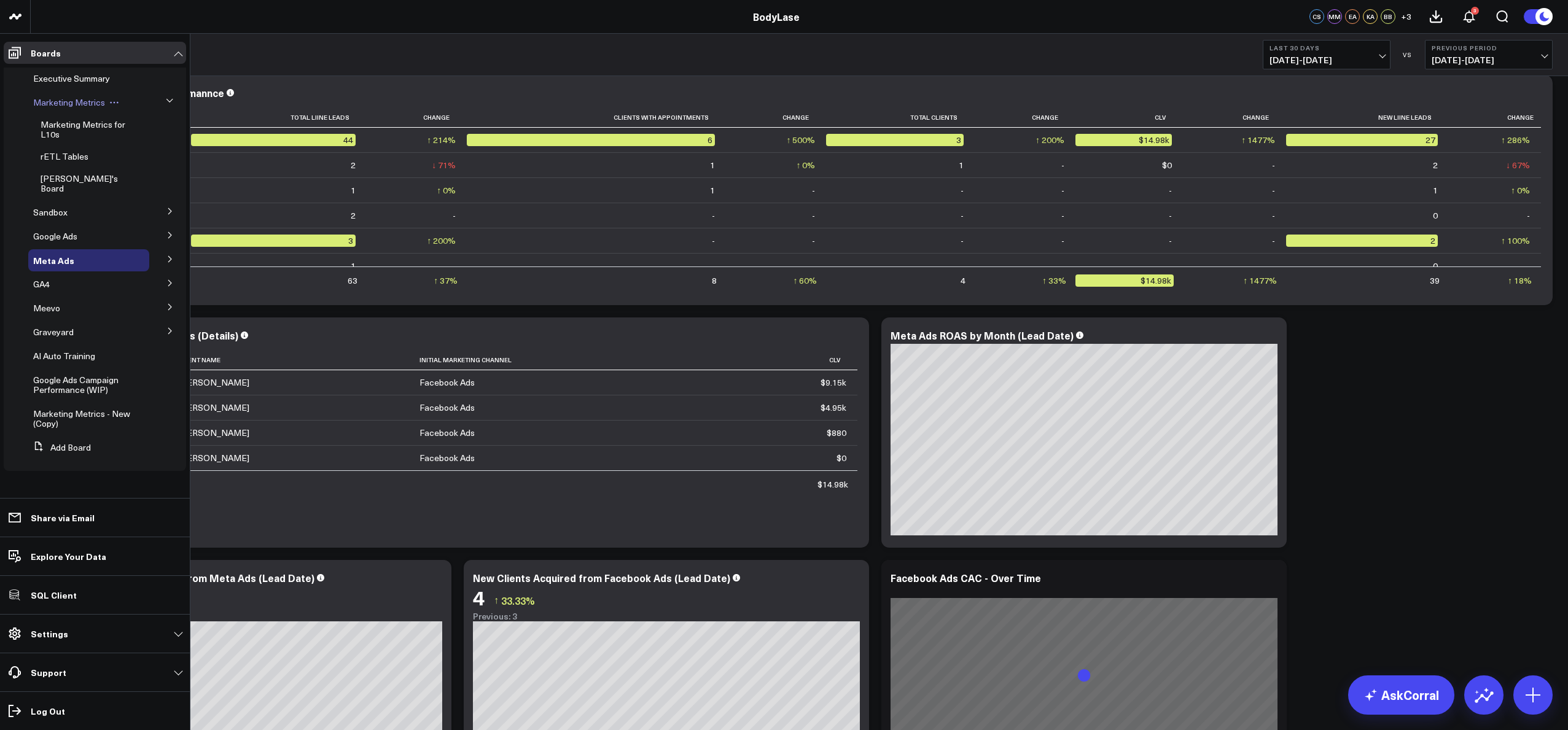
click at [56, 102] on span "Marketing Metrics" at bounding box center [69, 102] width 72 height 12
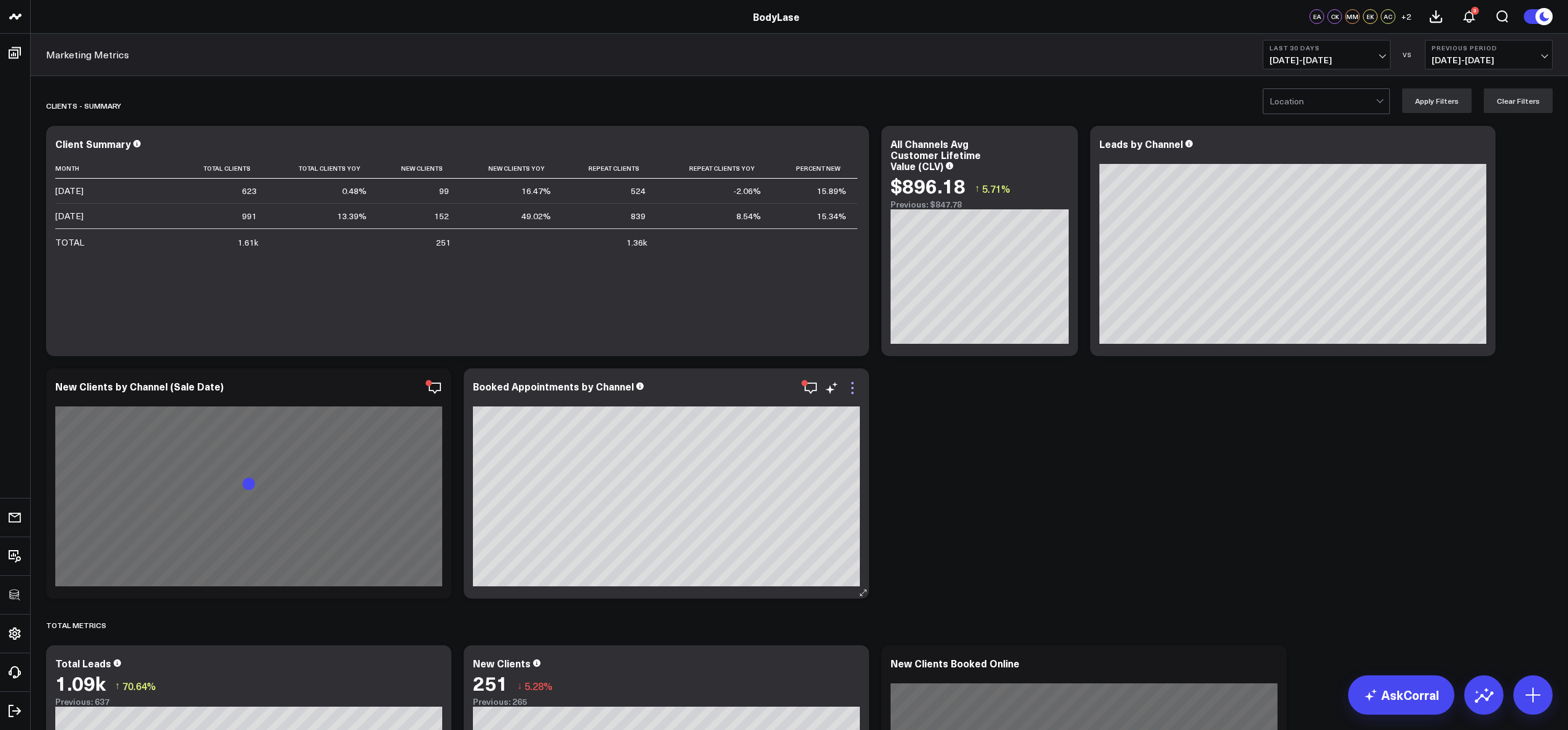
click at [853, 393] on icon at bounding box center [852, 393] width 2 height 2
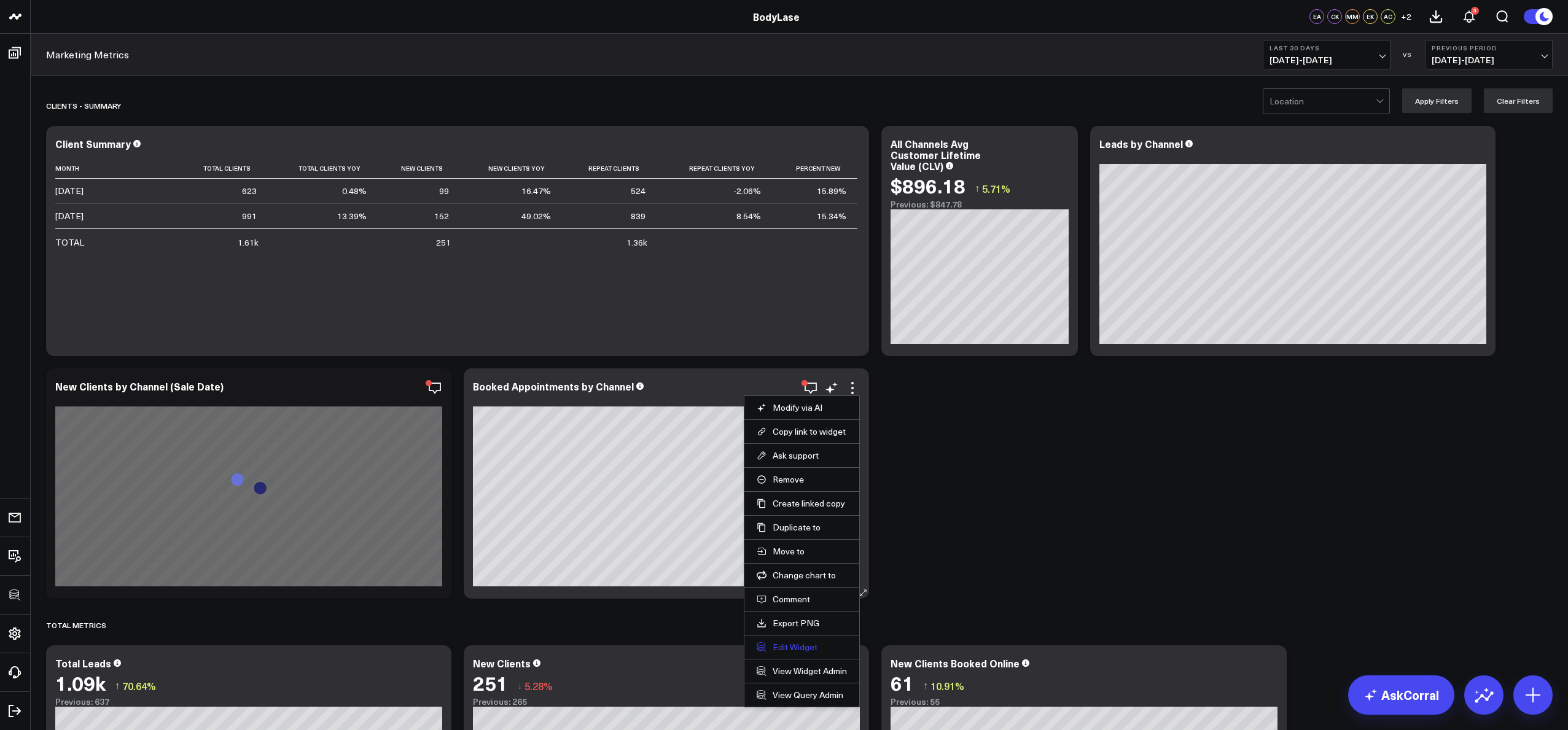
click at [780, 646] on button "Edit Widget" at bounding box center [802, 647] width 90 height 11
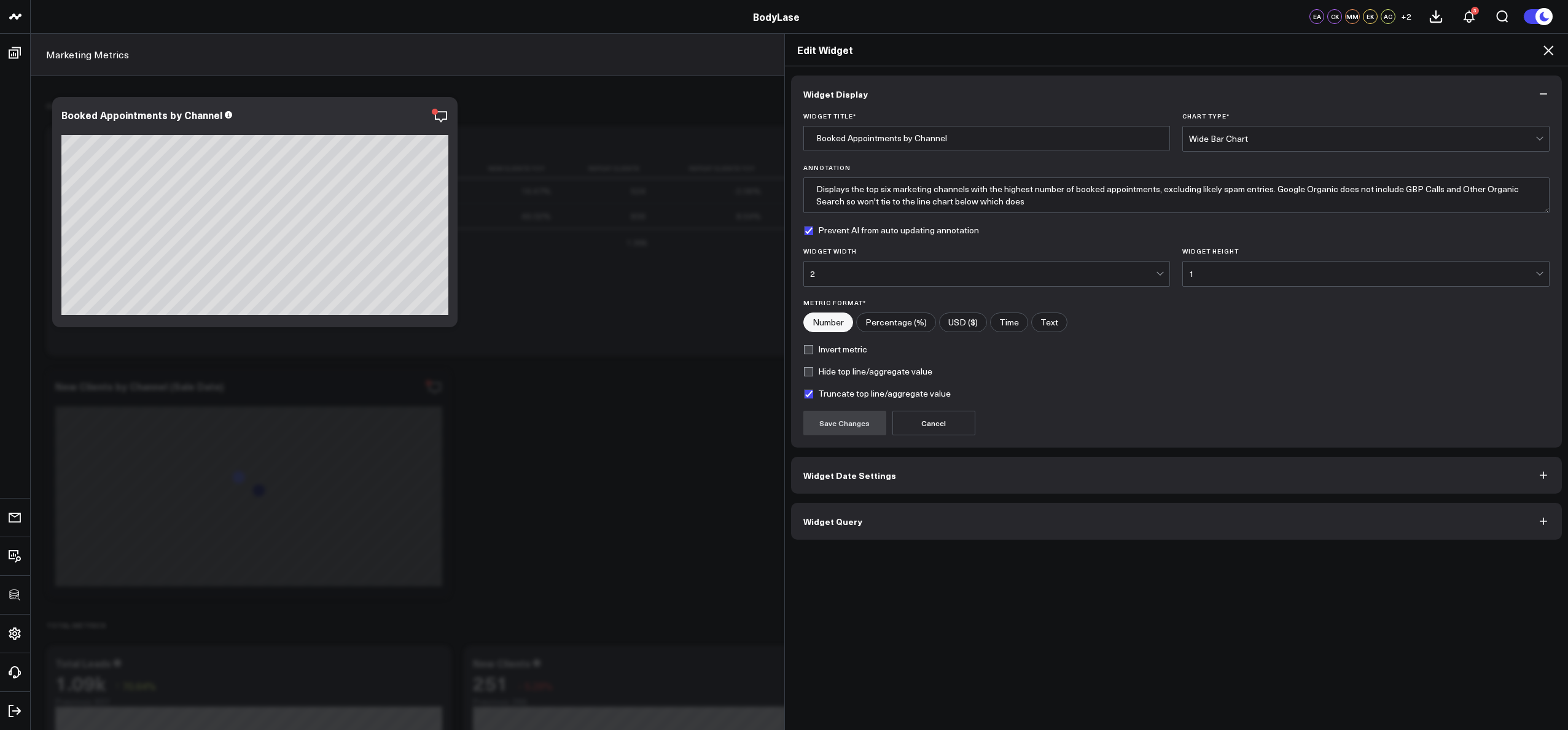
click at [917, 524] on button "Widget Query" at bounding box center [1177, 522] width 772 height 37
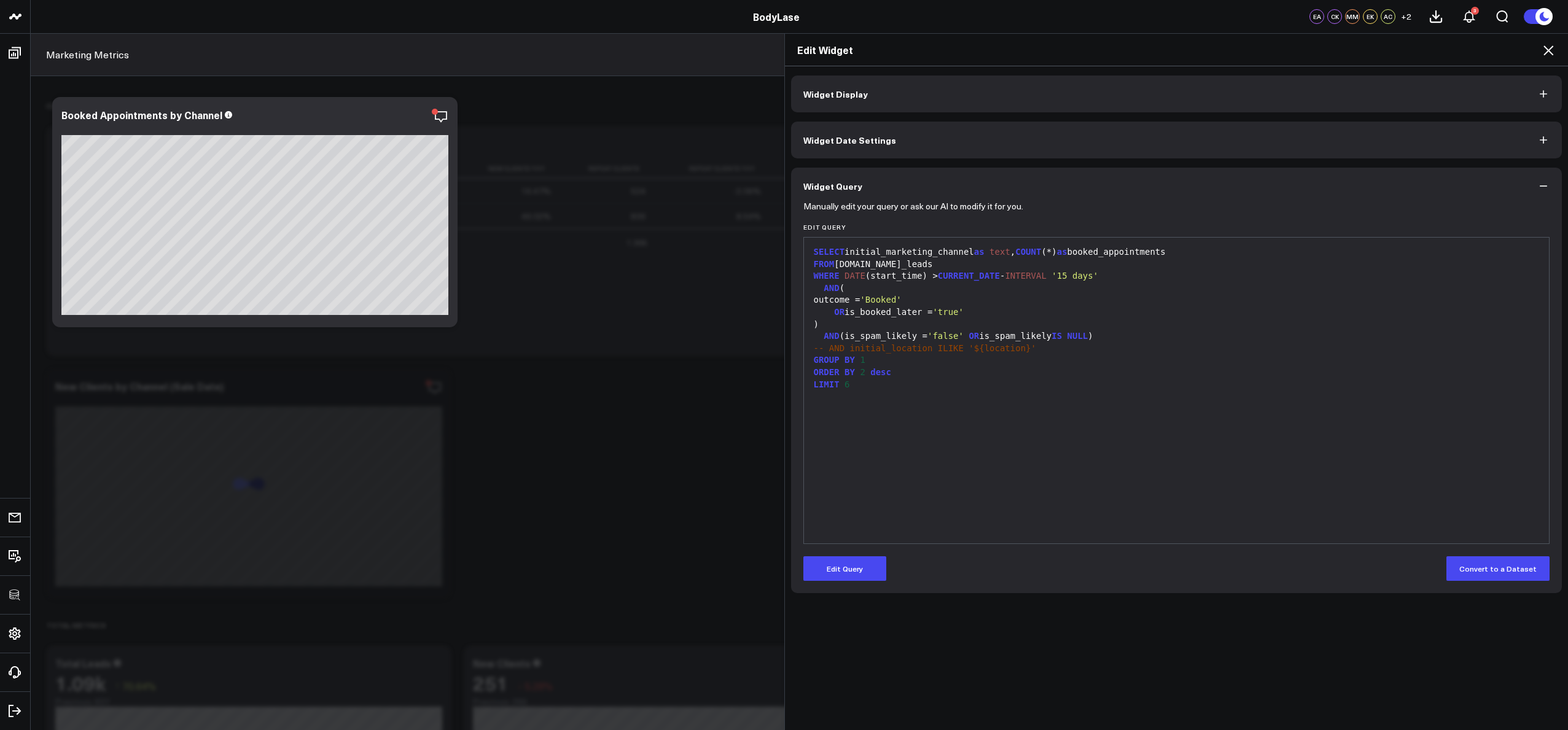
click at [945, 526] on div "SELECT initial_marketing_channel as text , COUNT (*) as booked_appointments FRO…" at bounding box center [1177, 390] width 733 height 293
click at [940, 515] on div "SELECT initial_marketing_channel as text , COUNT (*) as booked_appointments FRO…" at bounding box center [1177, 390] width 733 height 293
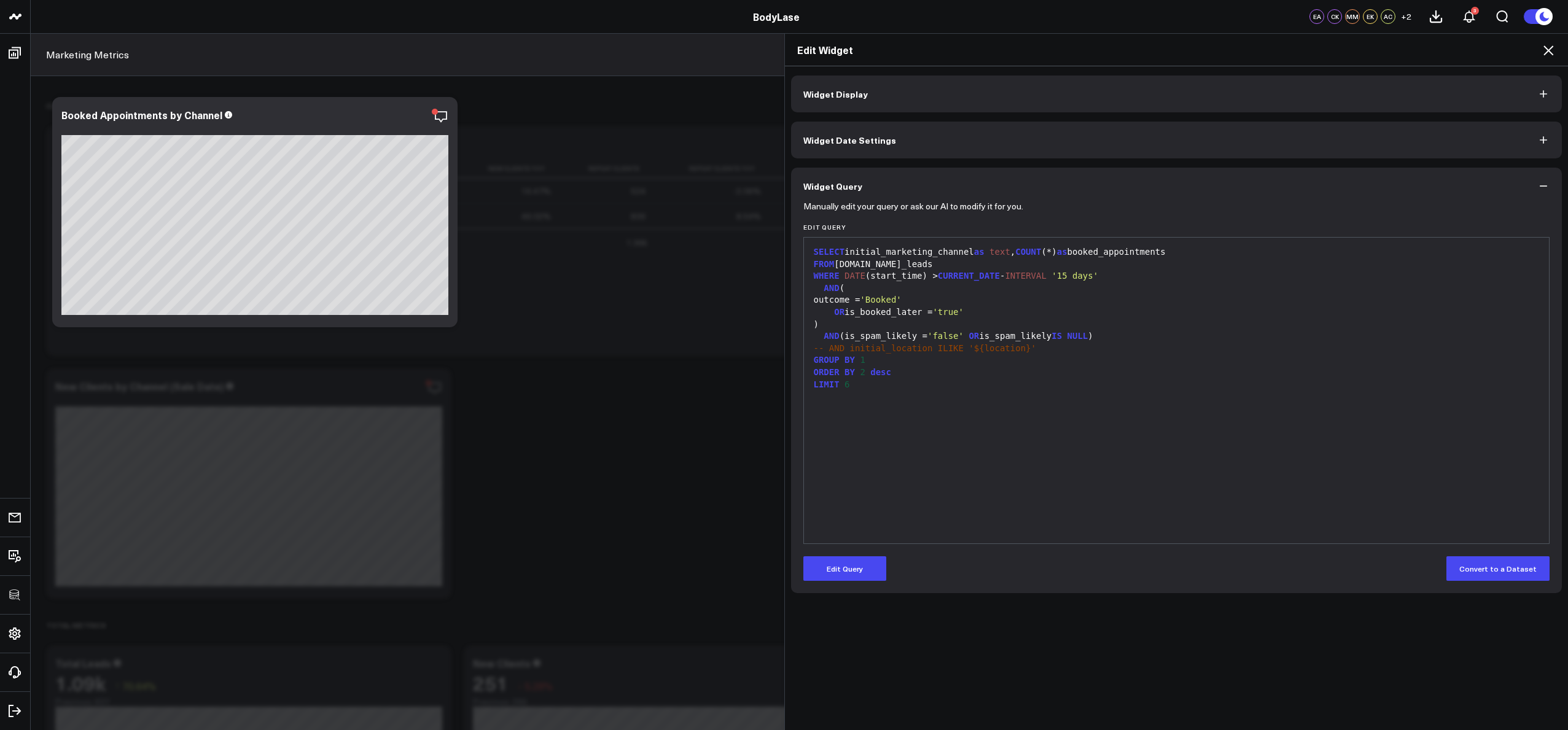
click at [1552, 49] on icon at bounding box center [1548, 50] width 15 height 15
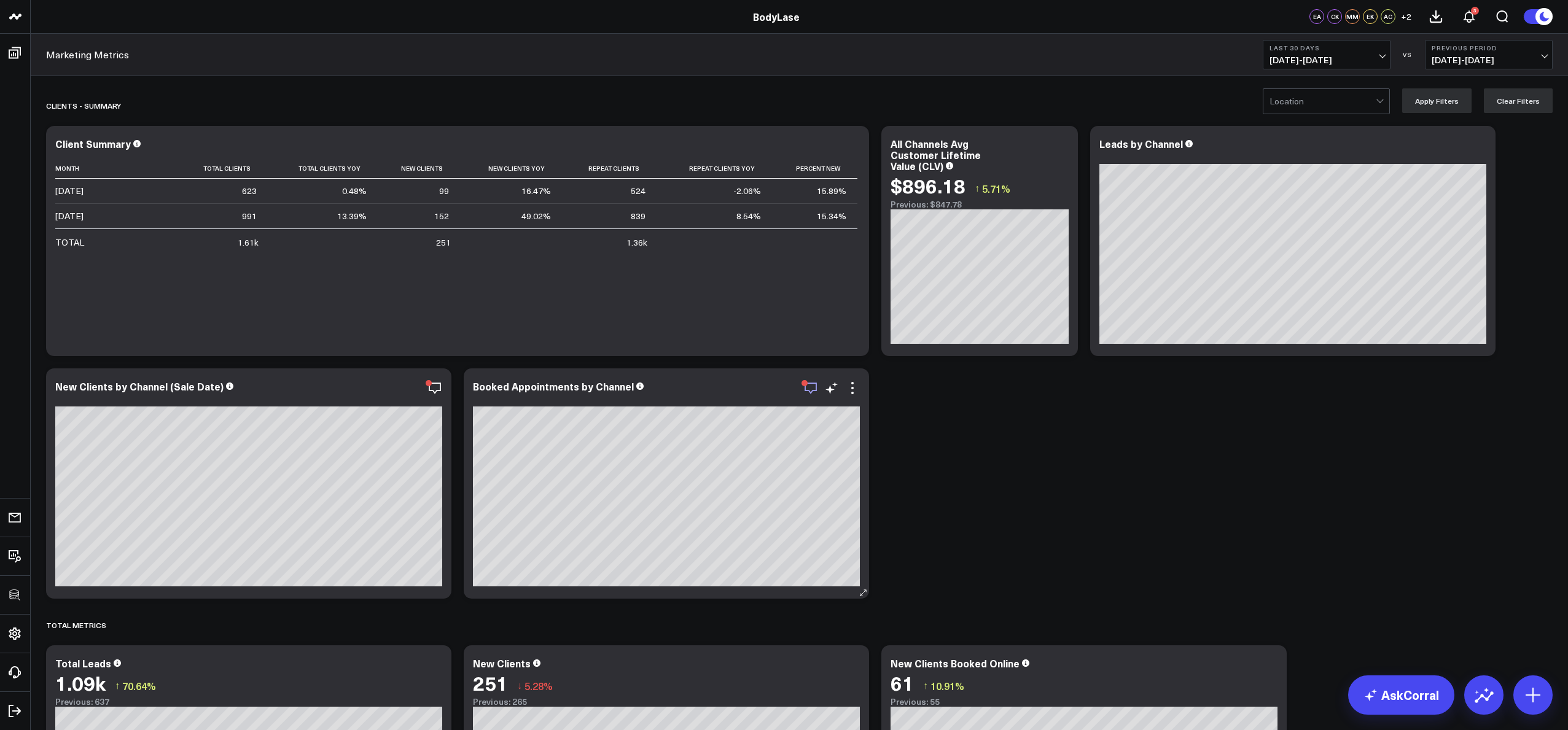
click at [814, 388] on icon "button" at bounding box center [810, 388] width 15 height 15
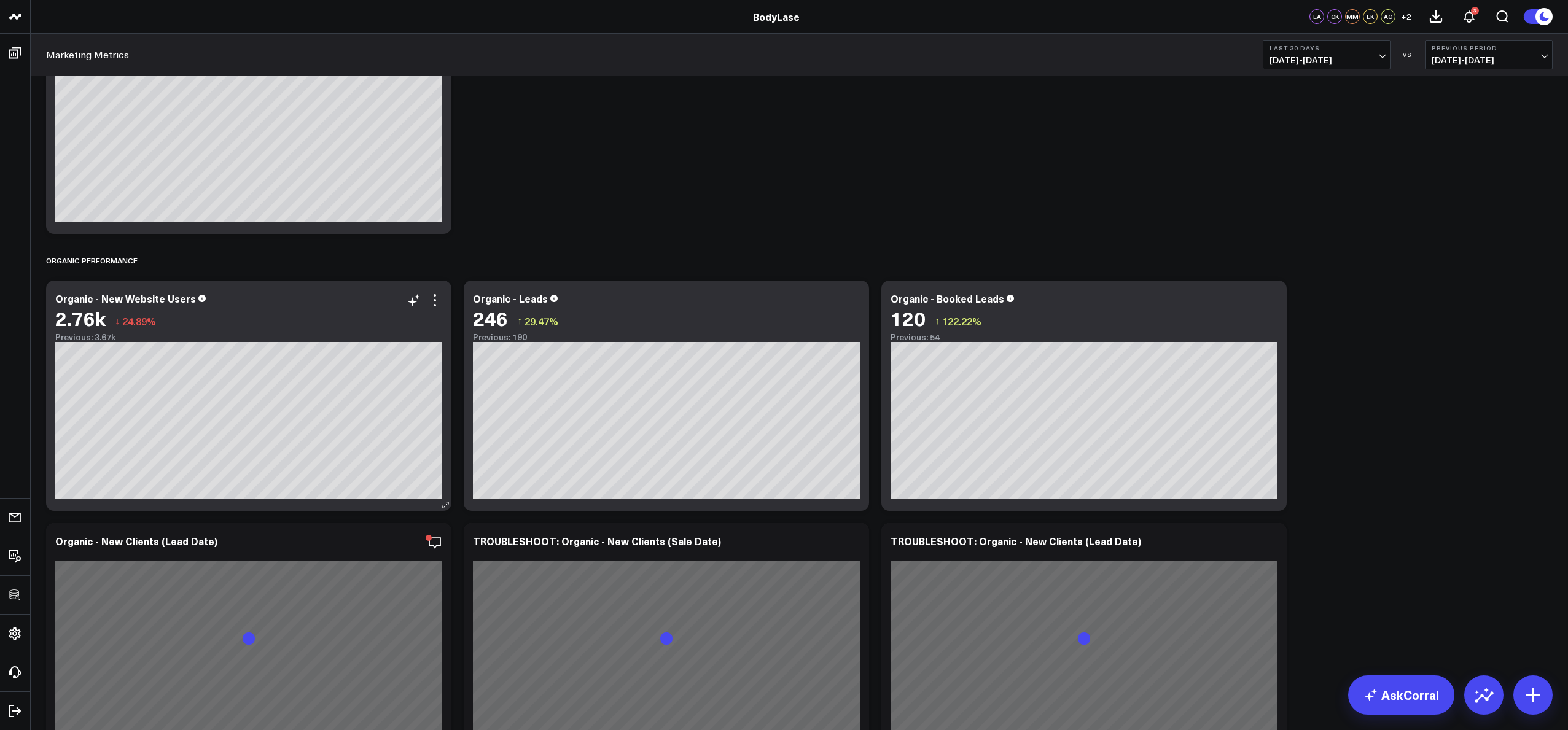
scroll to position [137, 0]
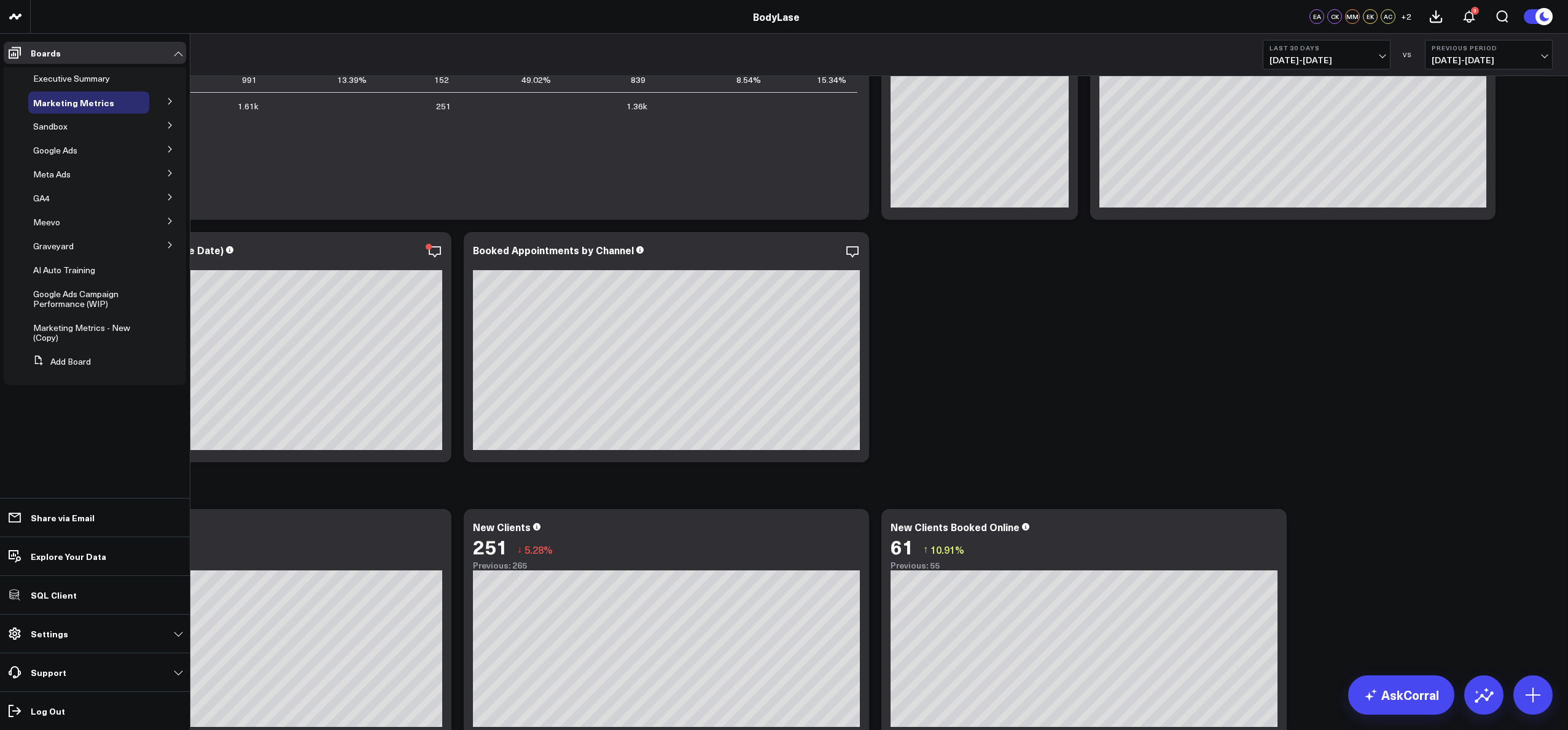
click at [164, 98] on button at bounding box center [170, 101] width 32 height 19
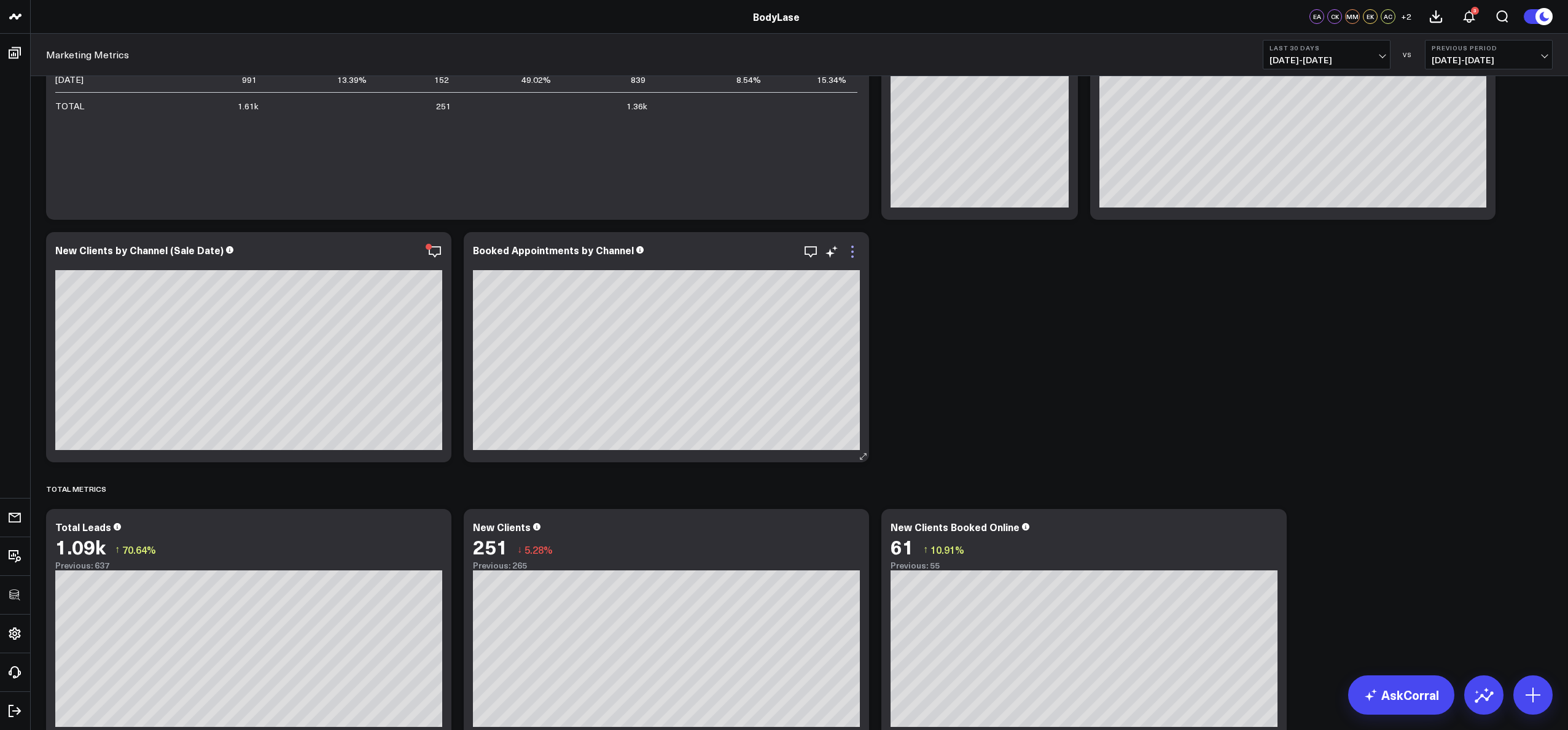
click at [851, 255] on icon at bounding box center [852, 252] width 15 height 15
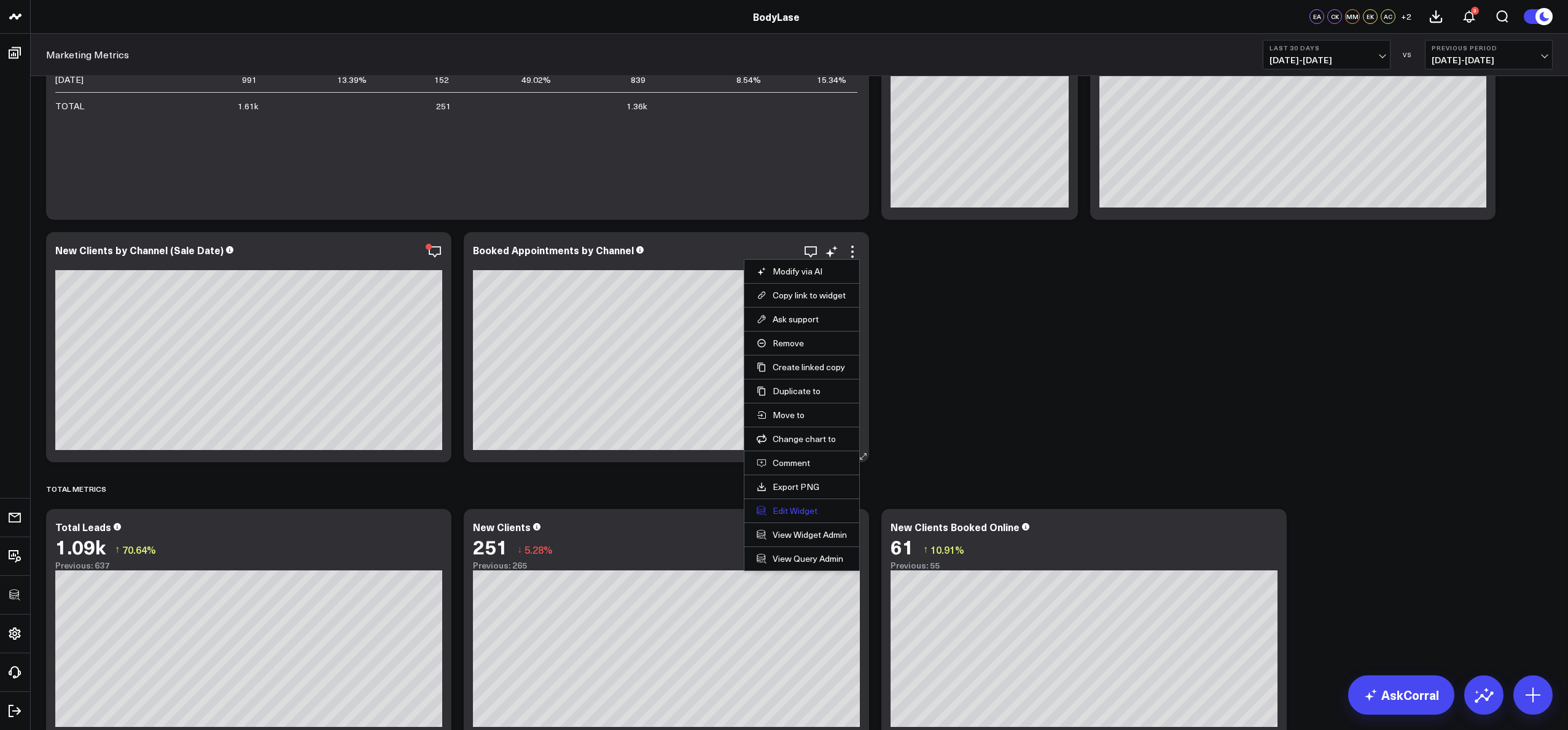
click at [796, 506] on button "Edit Widget" at bounding box center [802, 511] width 90 height 11
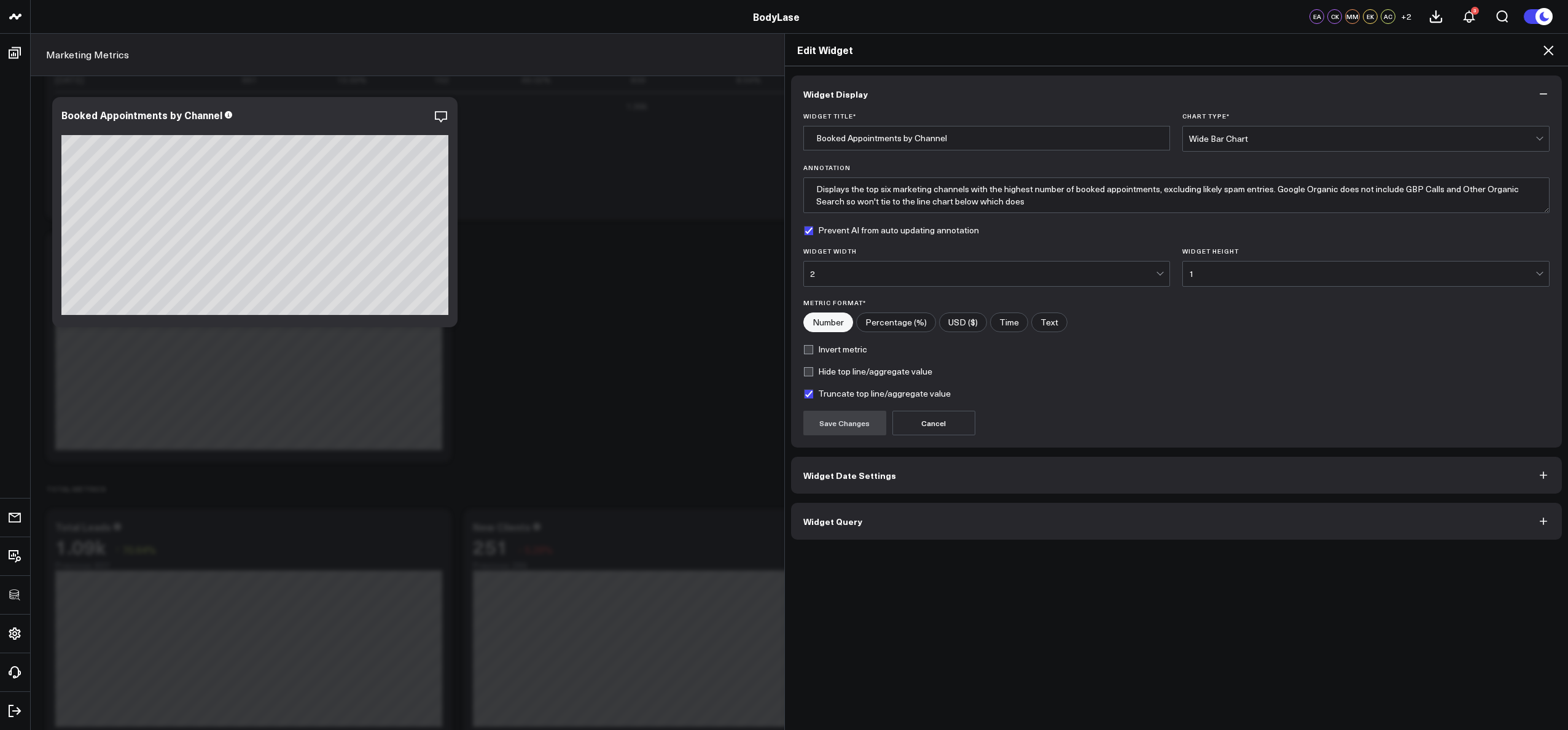
click at [857, 510] on button "Widget Query" at bounding box center [1177, 522] width 772 height 37
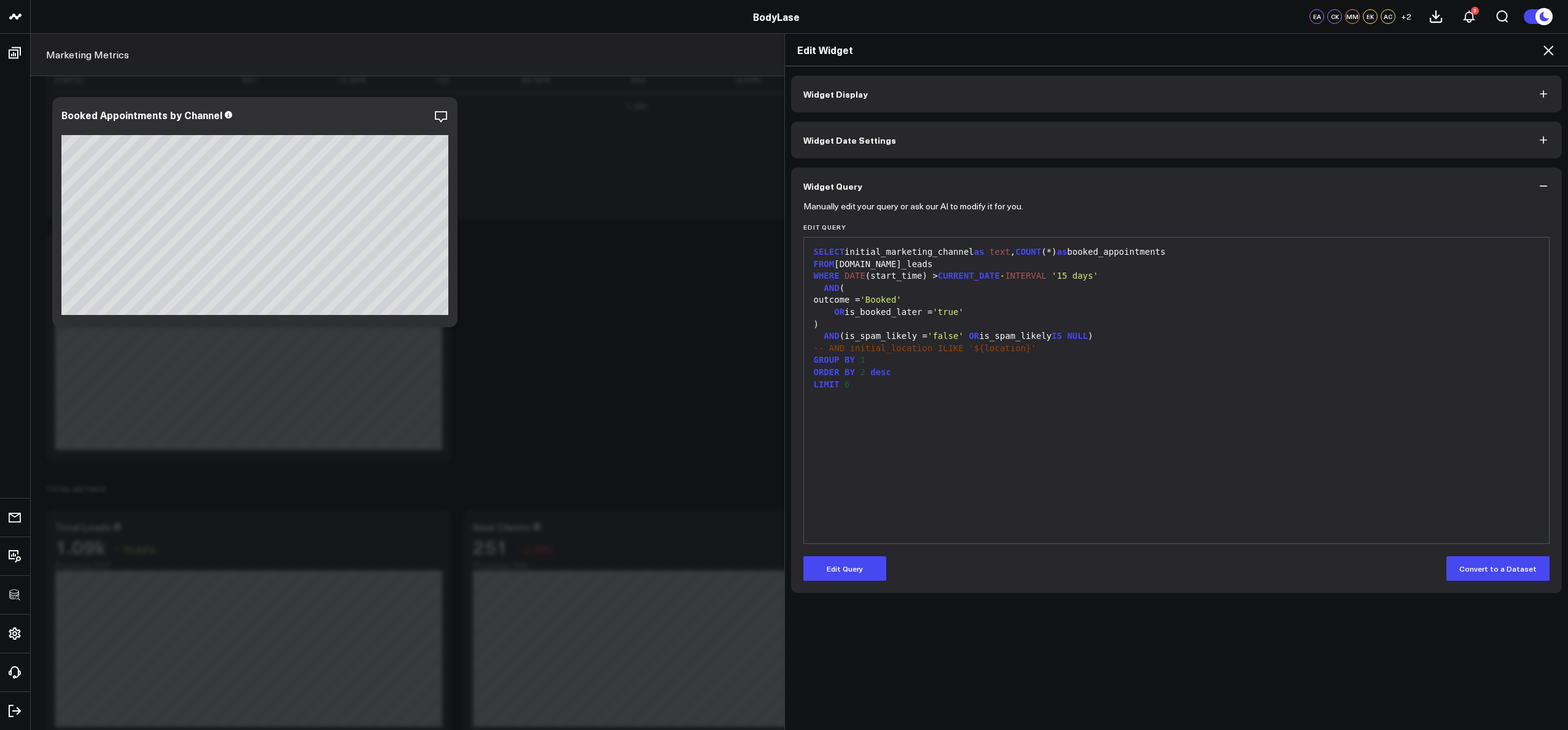
click at [1549, 52] on icon at bounding box center [1548, 50] width 15 height 15
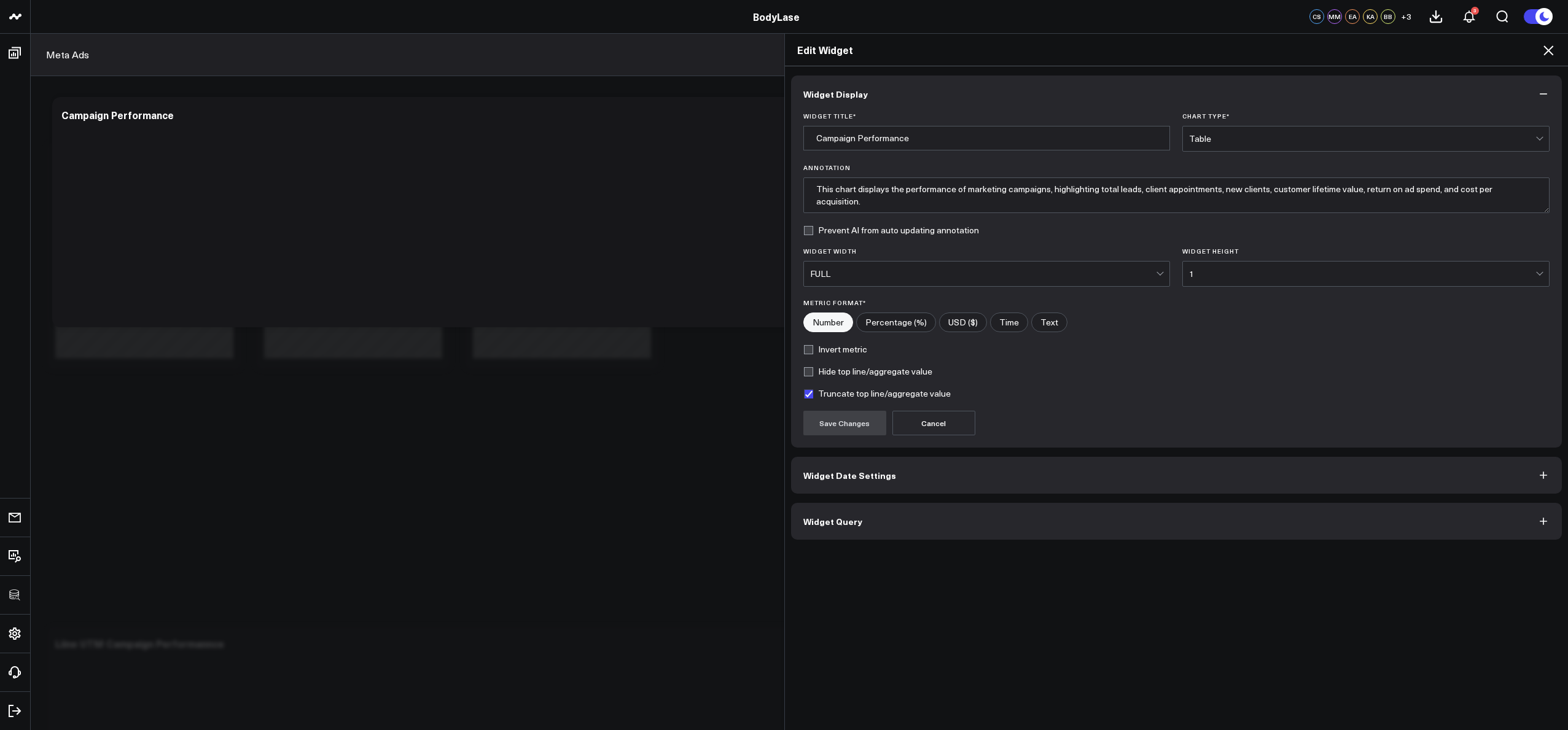
click at [1541, 49] on div "Edit Widget" at bounding box center [1177, 50] width 784 height 32
click at [1545, 52] on icon at bounding box center [1548, 50] width 15 height 15
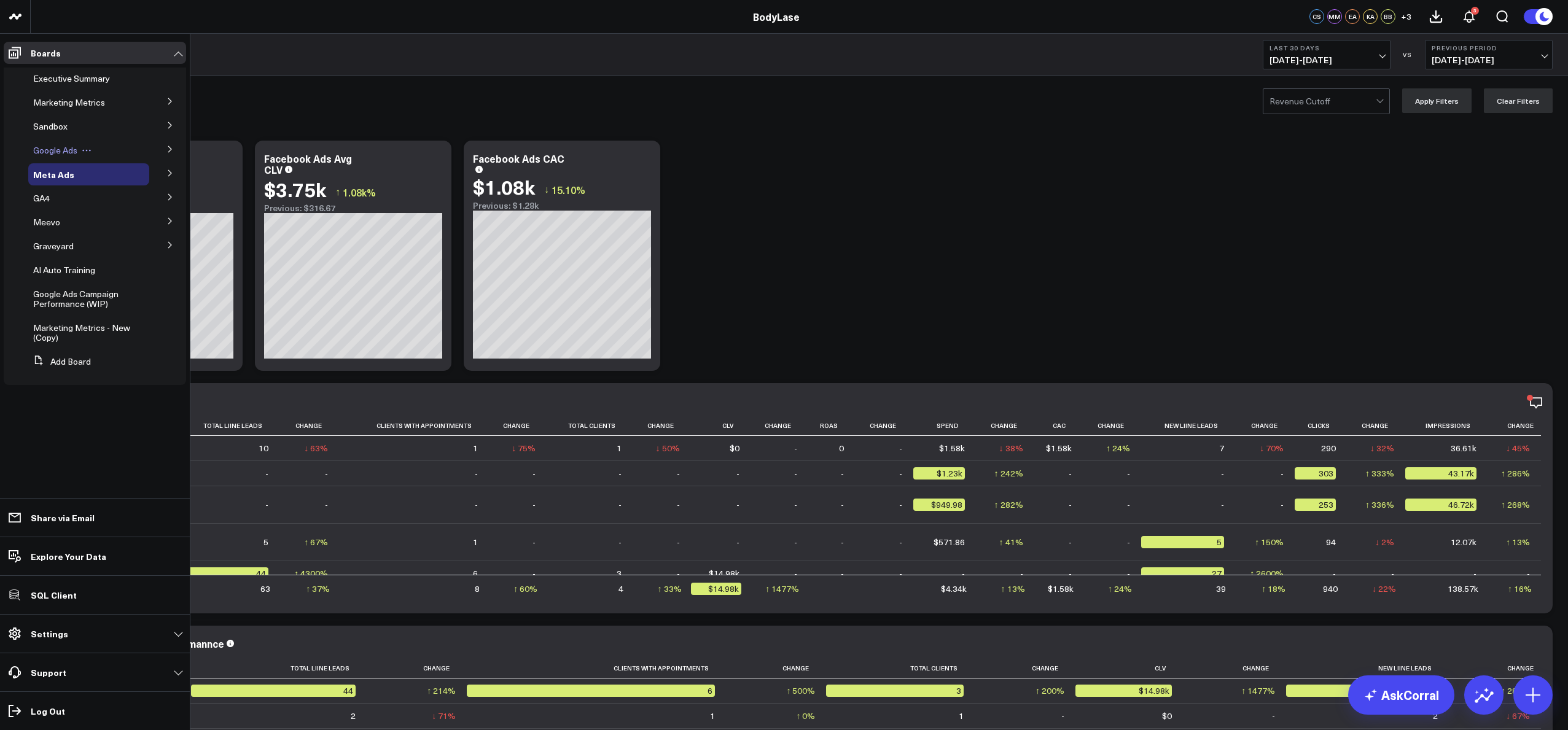
click at [52, 150] on span "Google Ads" at bounding box center [55, 150] width 44 height 12
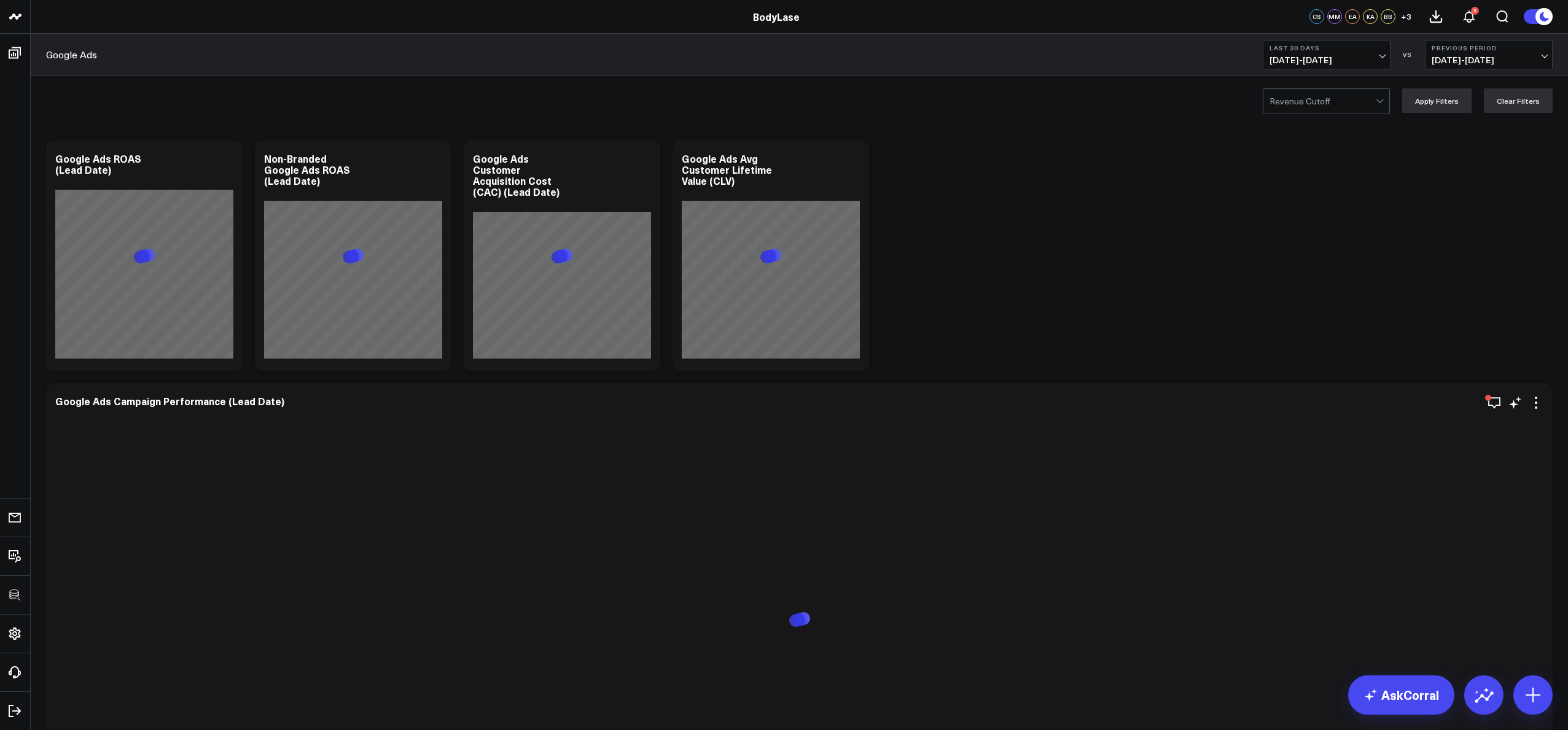
scroll to position [138, 0]
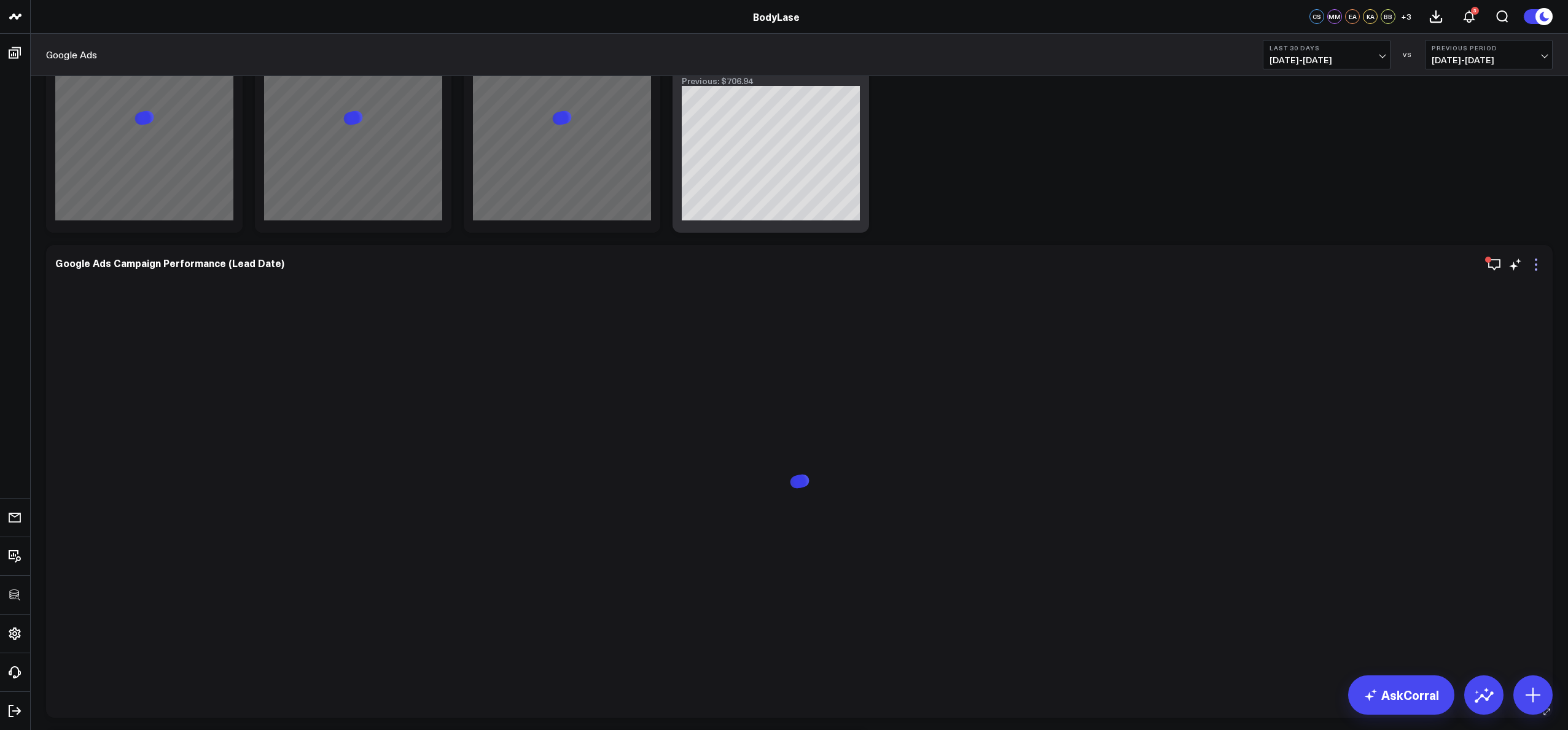
click at [1534, 266] on icon at bounding box center [1536, 265] width 15 height 15
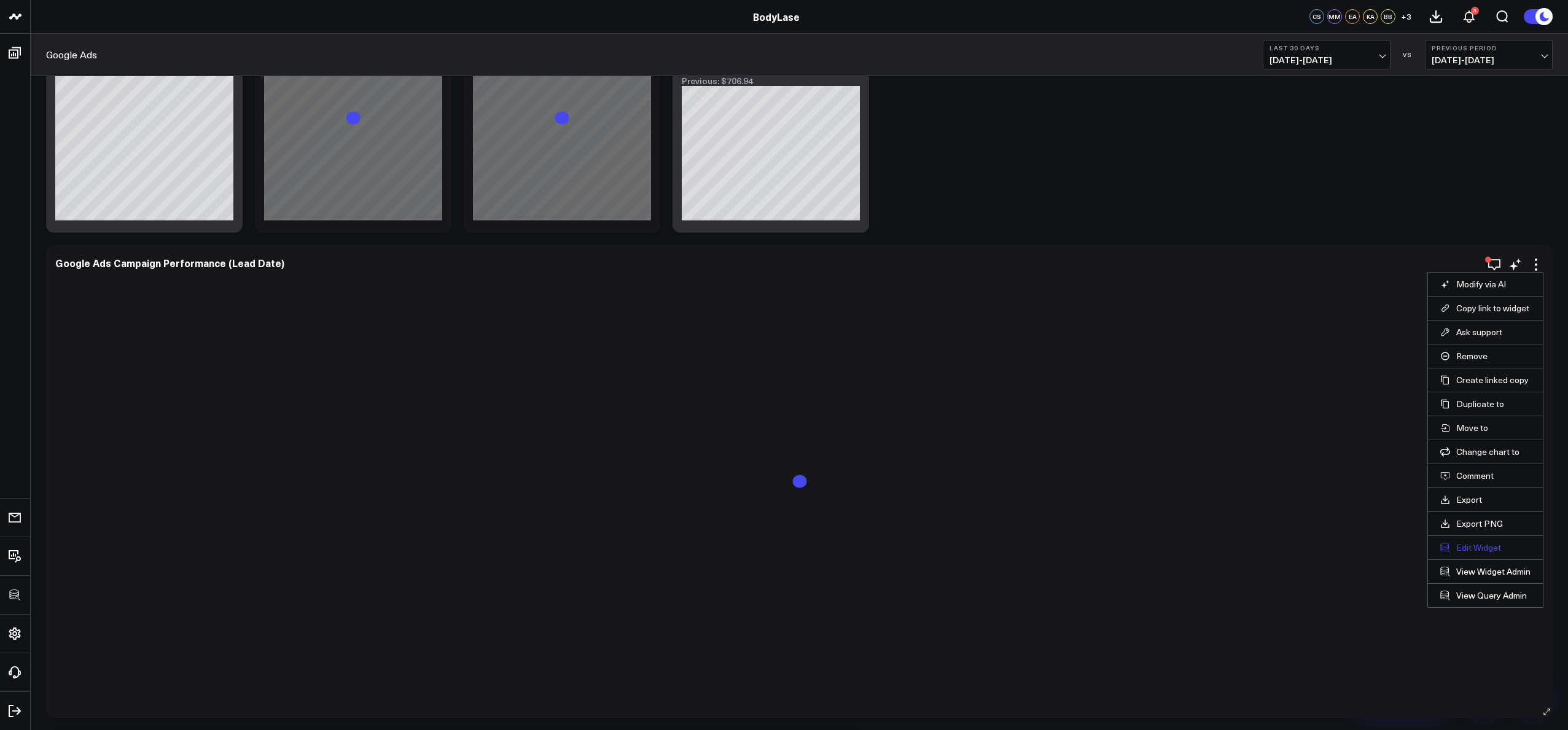
click at [1477, 549] on button "Edit Widget" at bounding box center [1485, 548] width 90 height 11
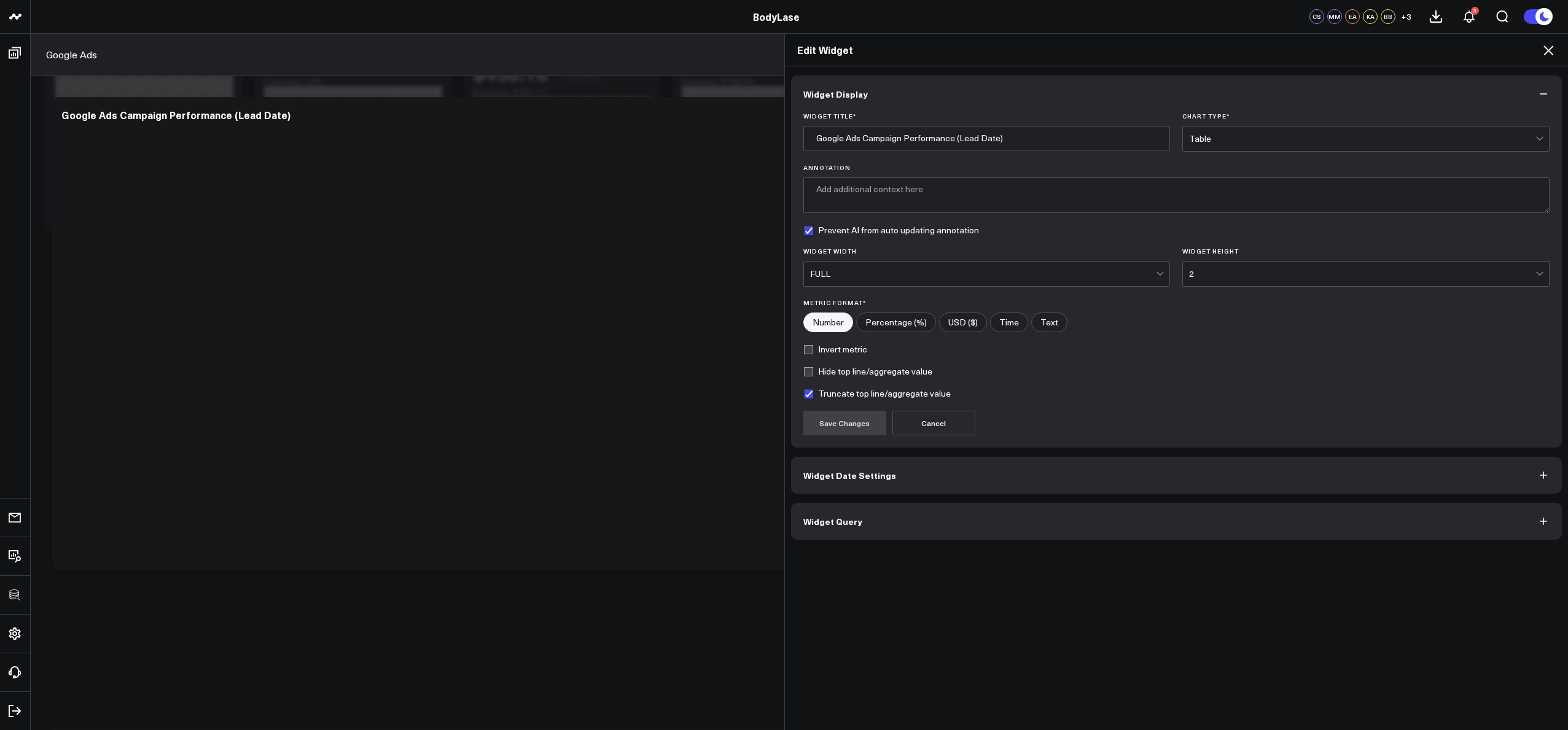
click at [877, 521] on button "Widget Query" at bounding box center [1177, 522] width 772 height 37
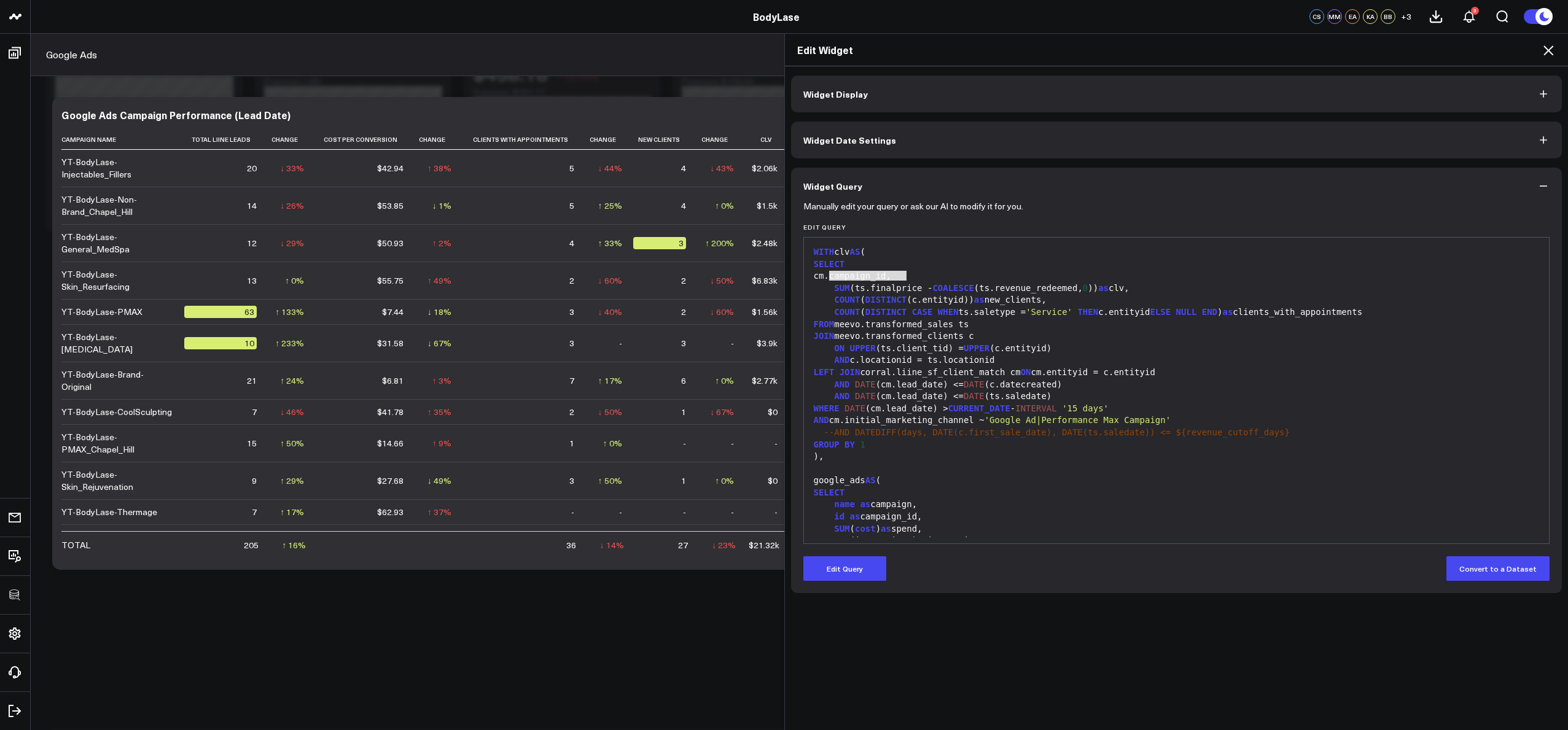
drag, startPoint x: 904, startPoint y: 273, endPoint x: 823, endPoint y: 273, distance: 81.0
click at [823, 273] on div "cm.campaign_id," at bounding box center [1177, 276] width 733 height 12
click at [826, 274] on div "cm.campaign_id," at bounding box center [1177, 276] width 733 height 12
click at [826, 275] on div "cm.campaign_id," at bounding box center [1177, 276] width 733 height 12
drag, startPoint x: 830, startPoint y: 278, endPoint x: 904, endPoint y: 276, distance: 74.0
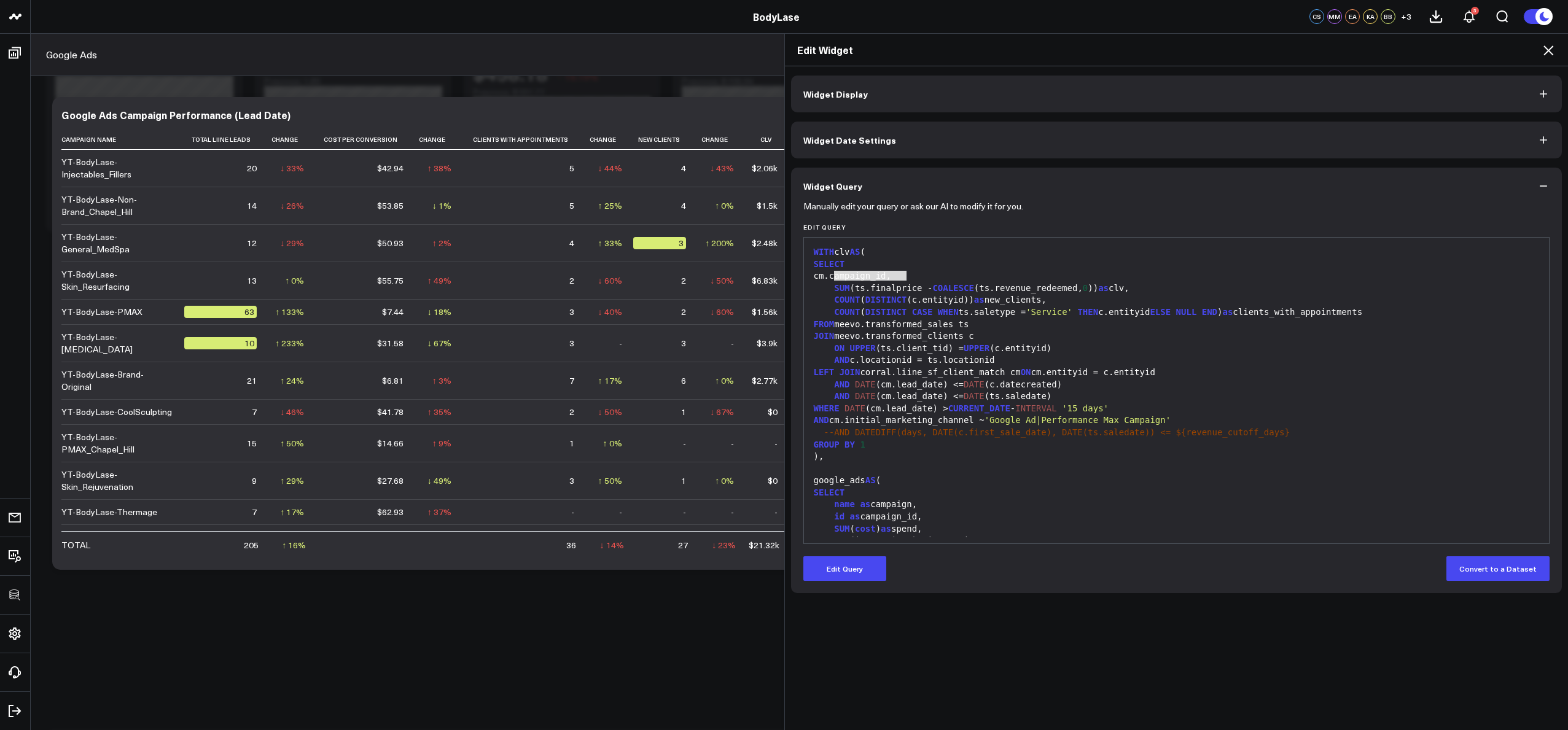
click at [904, 276] on div "cm.campaign_id," at bounding box center [1177, 276] width 733 height 12
click at [904, 276] on div "cm.campaign_id," at bounding box center [1177, 276] width 733 height 12
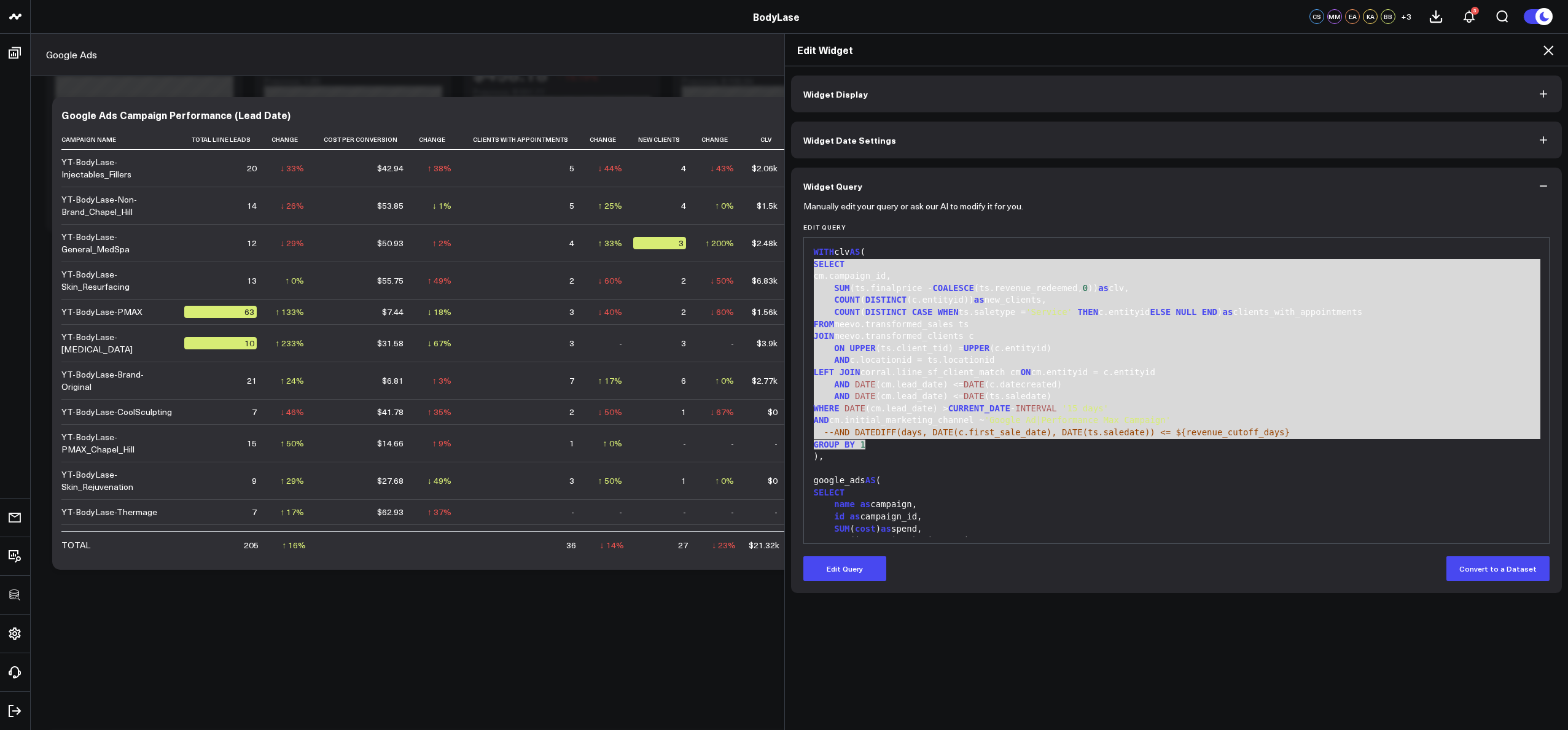
drag, startPoint x: 876, startPoint y: 445, endPoint x: 788, endPoint y: 265, distance: 200.4
click at [791, 265] on div "Manually edit your query or ask our AI to modify it for you. Edit Query 999 1 2…" at bounding box center [1177, 399] width 772 height 389
click at [951, 361] on div "AND c.locationid = ts.locationid" at bounding box center [1177, 360] width 733 height 12
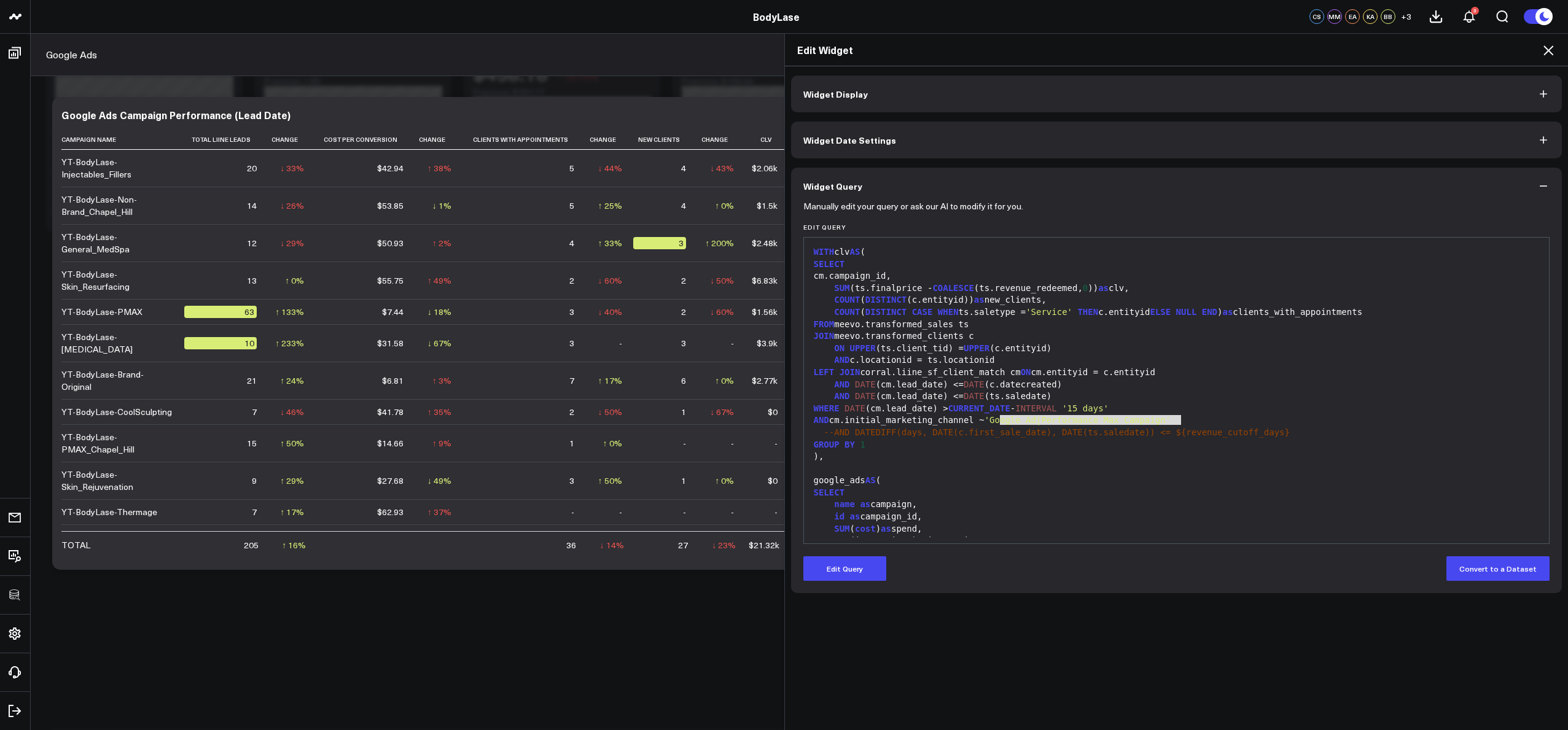
drag, startPoint x: 996, startPoint y: 421, endPoint x: 1179, endPoint y: 426, distance: 183.1
click at [1179, 426] on div "AND cm.initial_marketing_channel ~ 'Google Ad|Performance Max Campaign'" at bounding box center [1177, 421] width 733 height 12
click at [1171, 424] on span "'Google Ad|Performance Max Campaign'" at bounding box center [1077, 420] width 186 height 10
click at [1192, 424] on div "AND cm.initial_marketing_channel ~ 'Google Ad|Performance Max Campaign'" at bounding box center [1177, 421] width 733 height 12
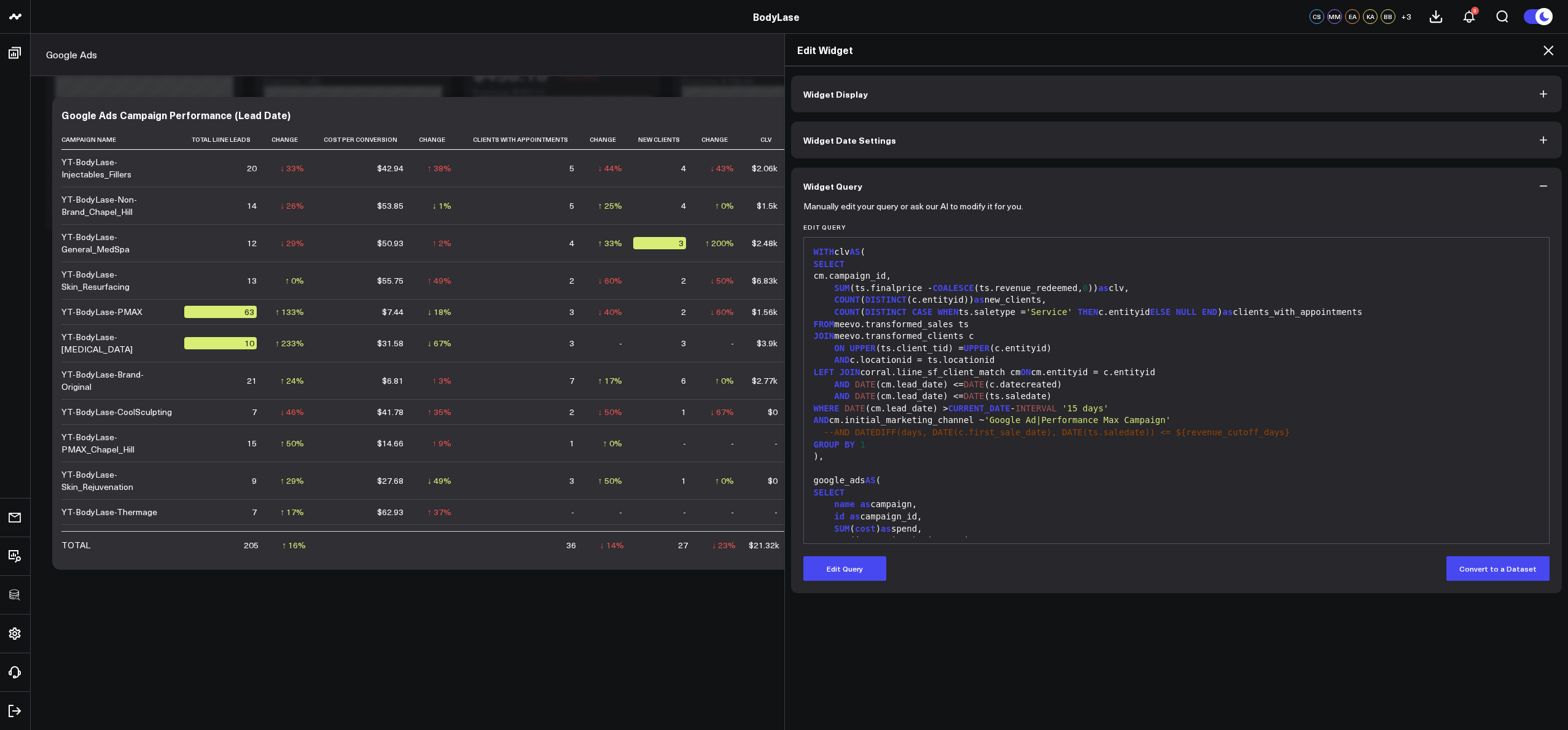
scroll to position [580, 0]
click at [1546, 46] on icon at bounding box center [1548, 50] width 15 height 15
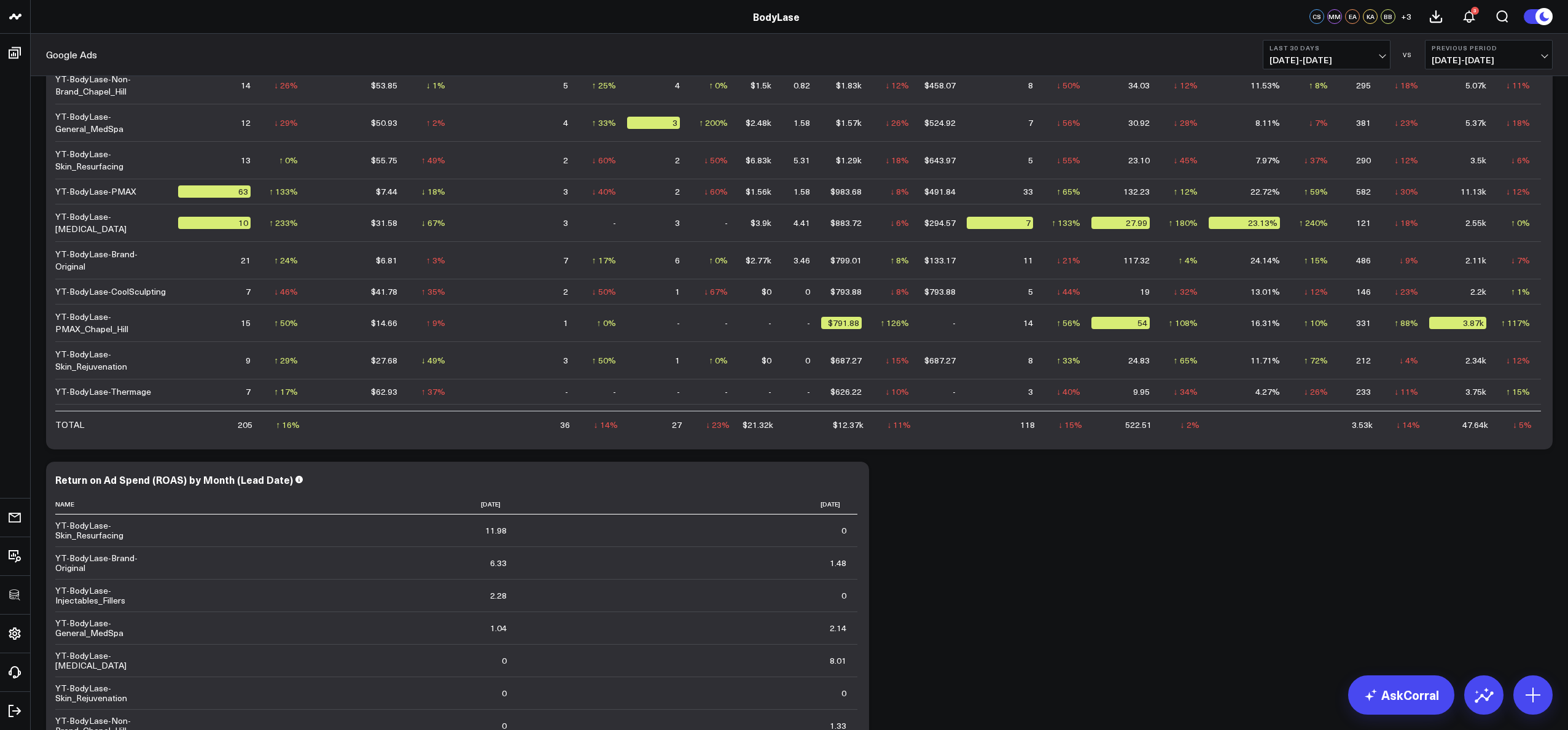
scroll to position [146, 0]
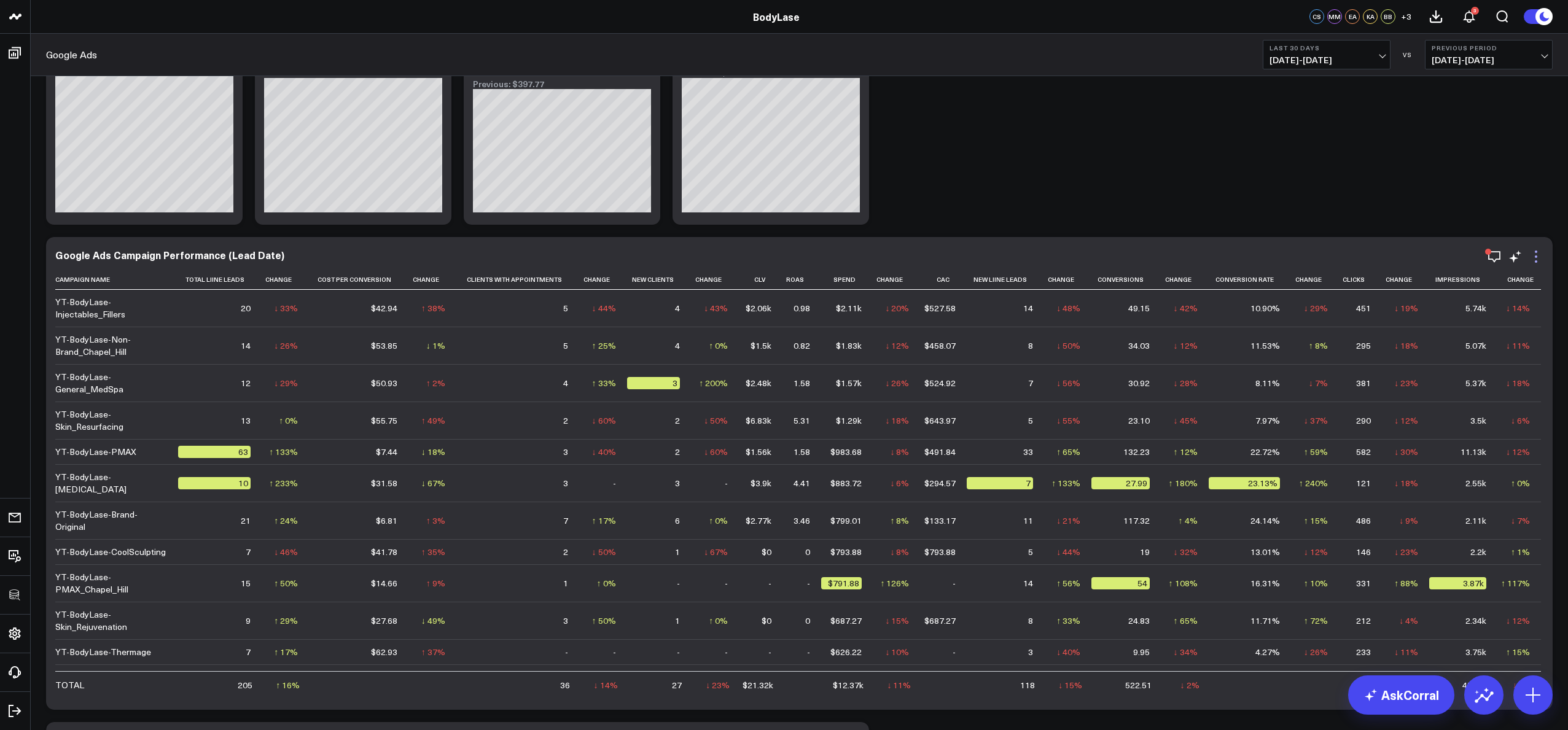
click at [1542, 262] on icon at bounding box center [1536, 256] width 15 height 15
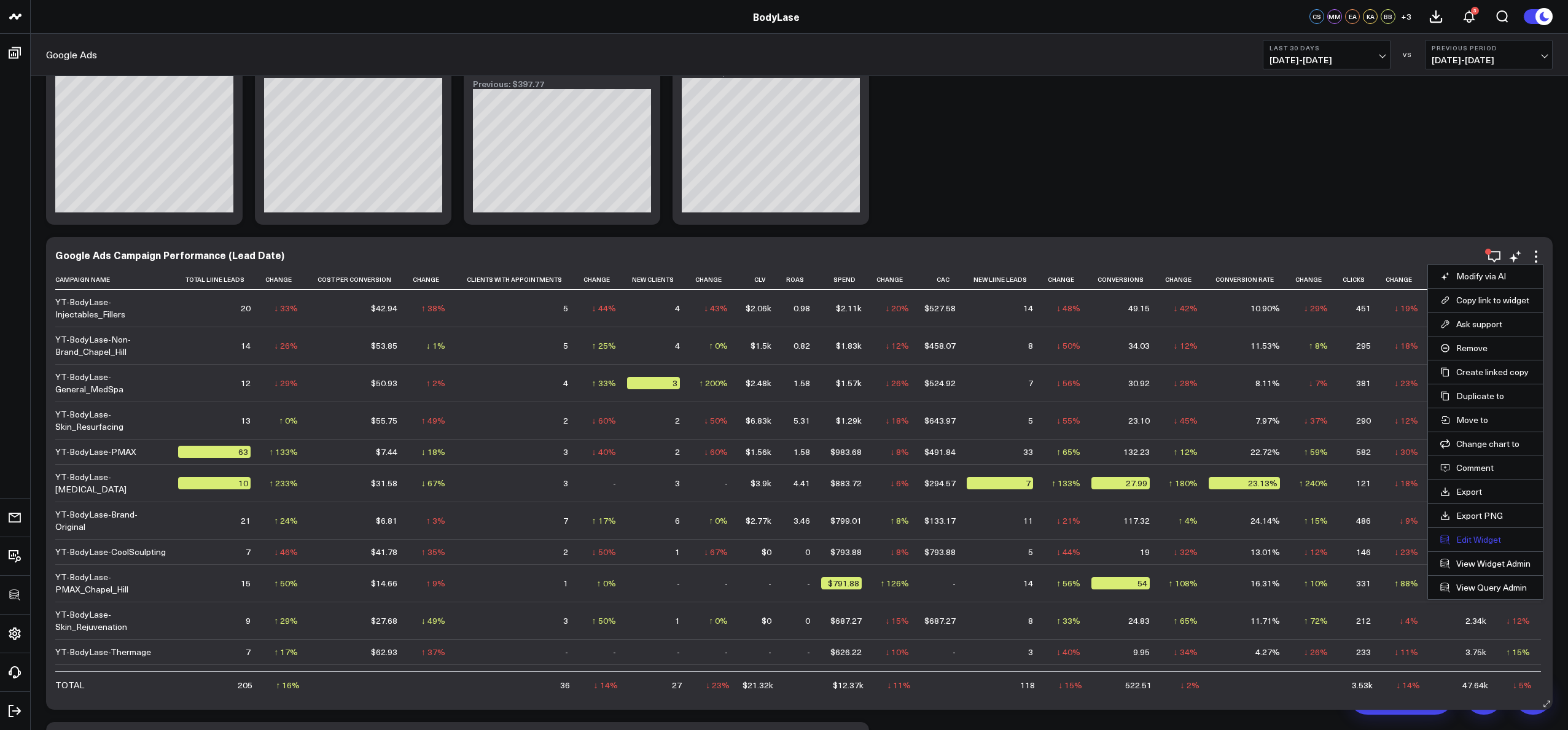
click at [1460, 539] on button "Edit Widget" at bounding box center [1485, 540] width 90 height 11
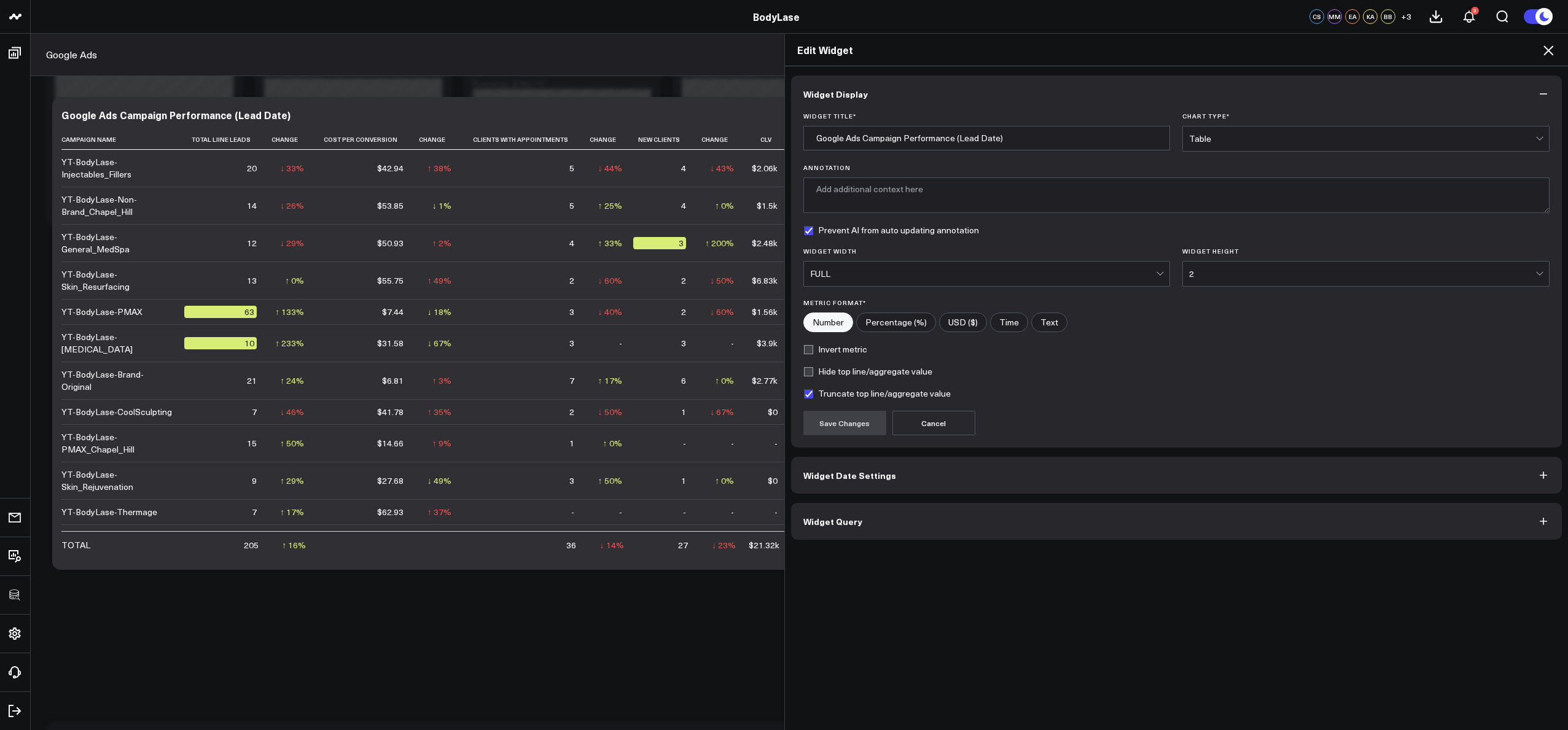
click at [971, 536] on button "Widget Query" at bounding box center [1177, 522] width 772 height 37
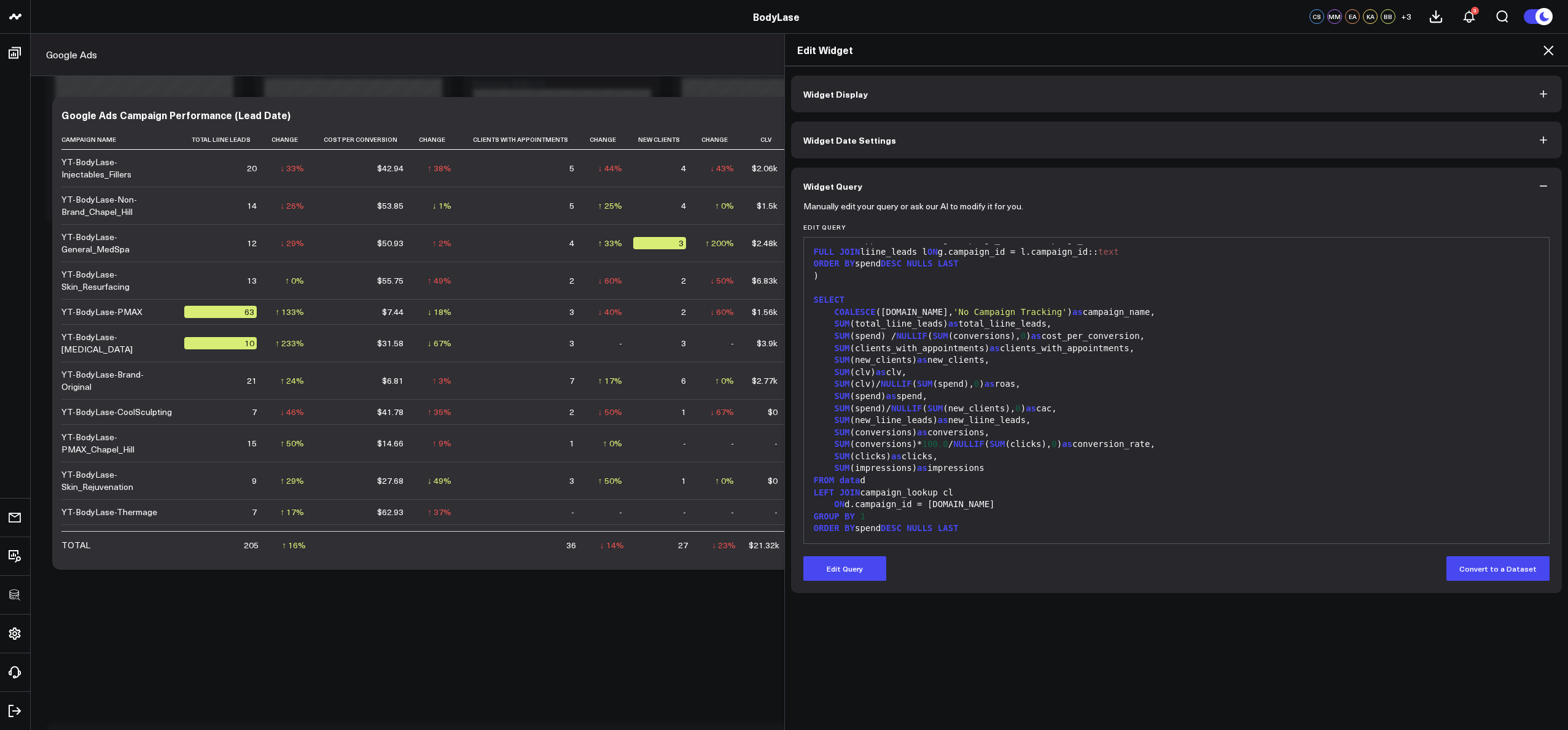
scroll to position [154, 0]
click at [824, 569] on button "Edit Query" at bounding box center [844, 569] width 83 height 25
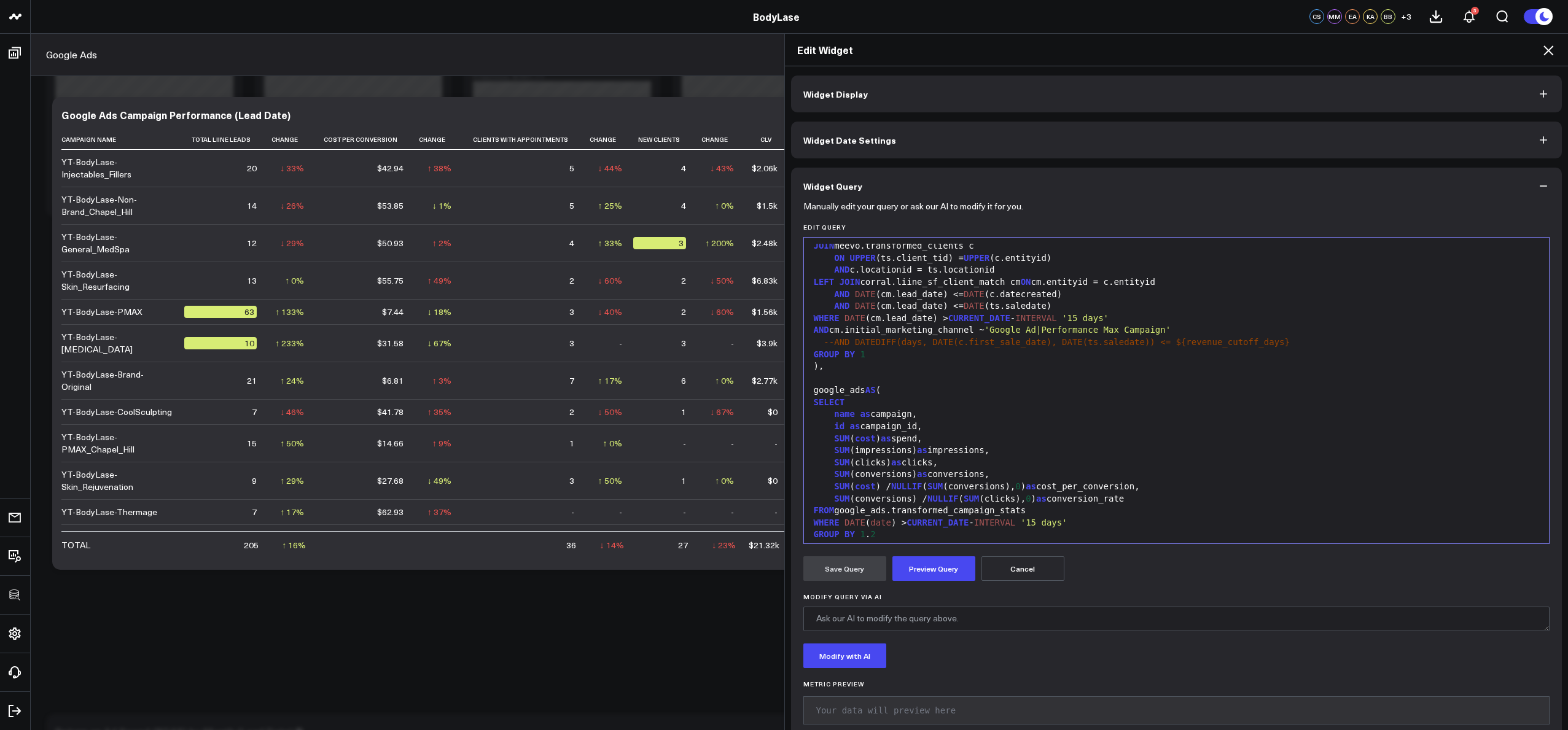
scroll to position [0, 0]
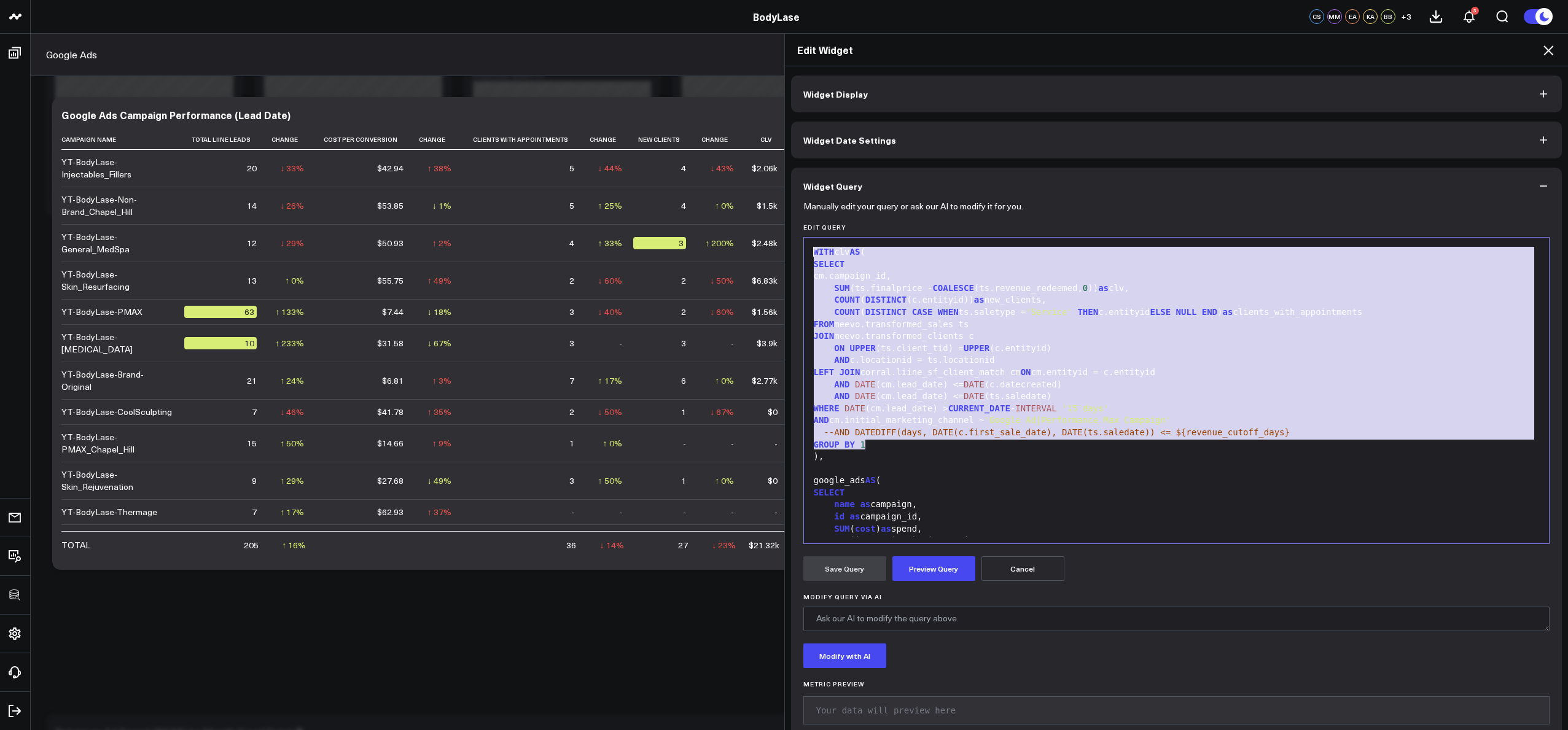
drag, startPoint x: 940, startPoint y: 446, endPoint x: 793, endPoint y: 257, distance: 239.4
click at [793, 257] on div "Manually edit your query or ask our AI to modify it for you. Edit Query 999 1 2…" at bounding box center [1177, 475] width 772 height 541
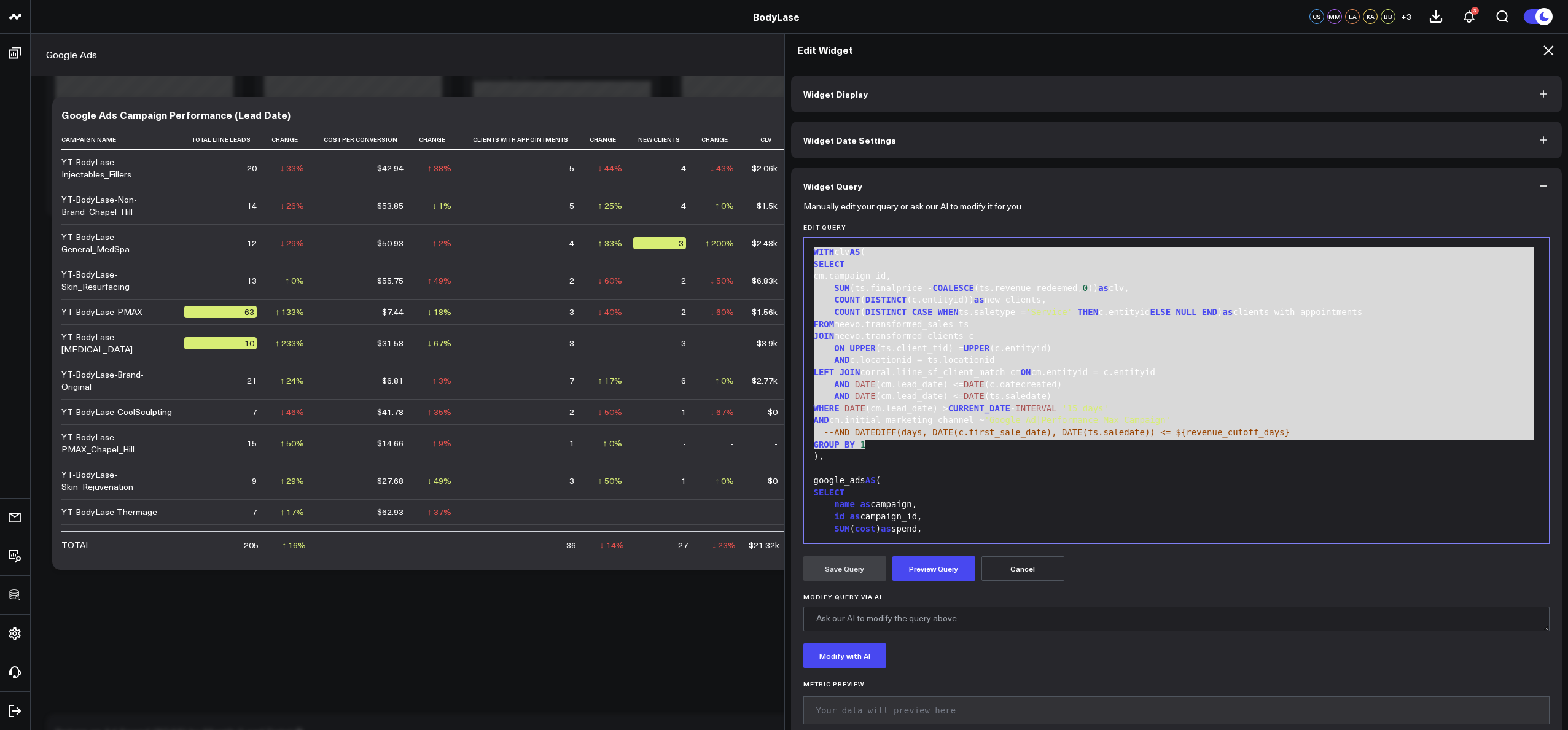
click at [793, 256] on div "Manually edit your query or ask our AI to modify it for you. Edit Query 999 1 2…" at bounding box center [1177, 475] width 772 height 541
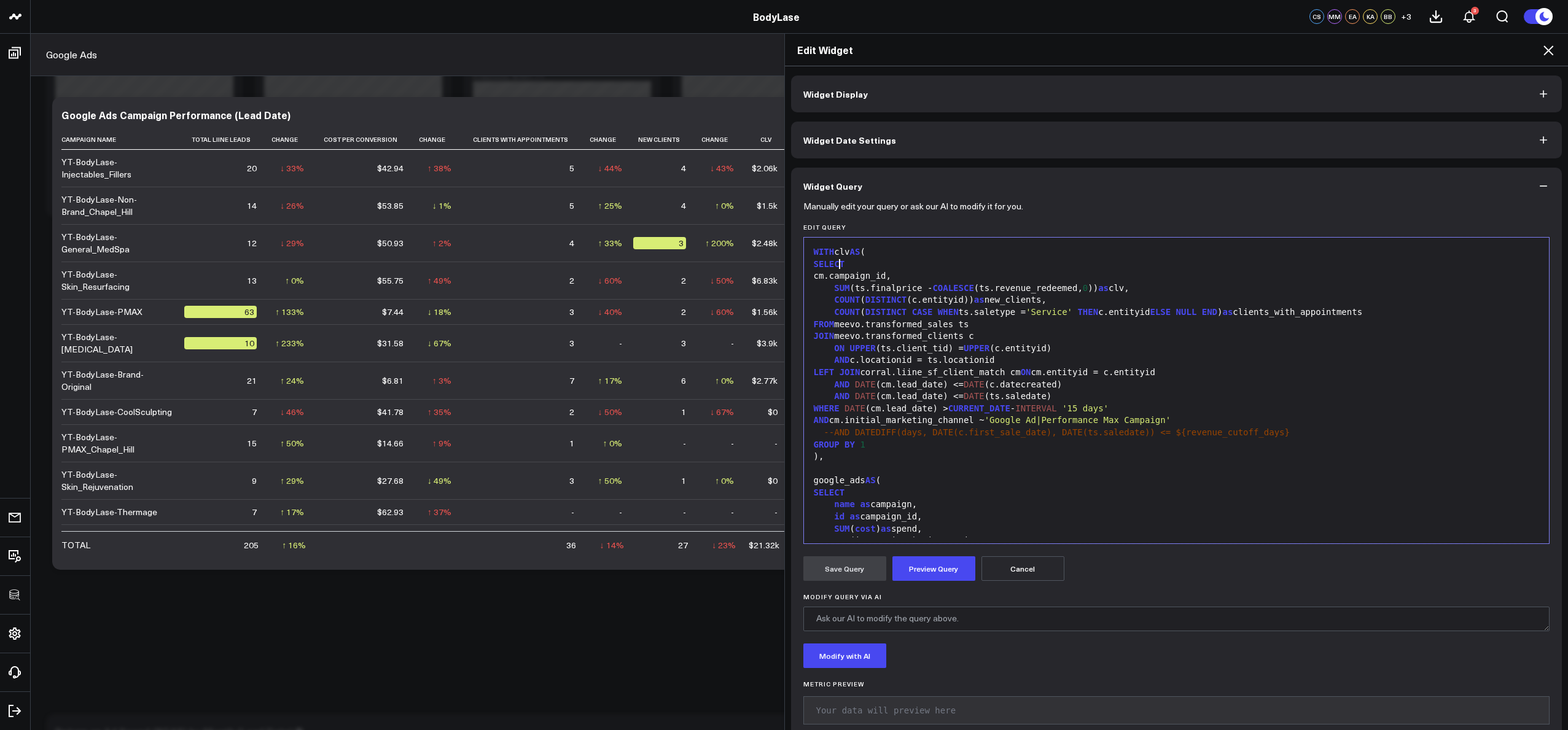
click at [833, 268] on span "SELECT" at bounding box center [830, 264] width 32 height 10
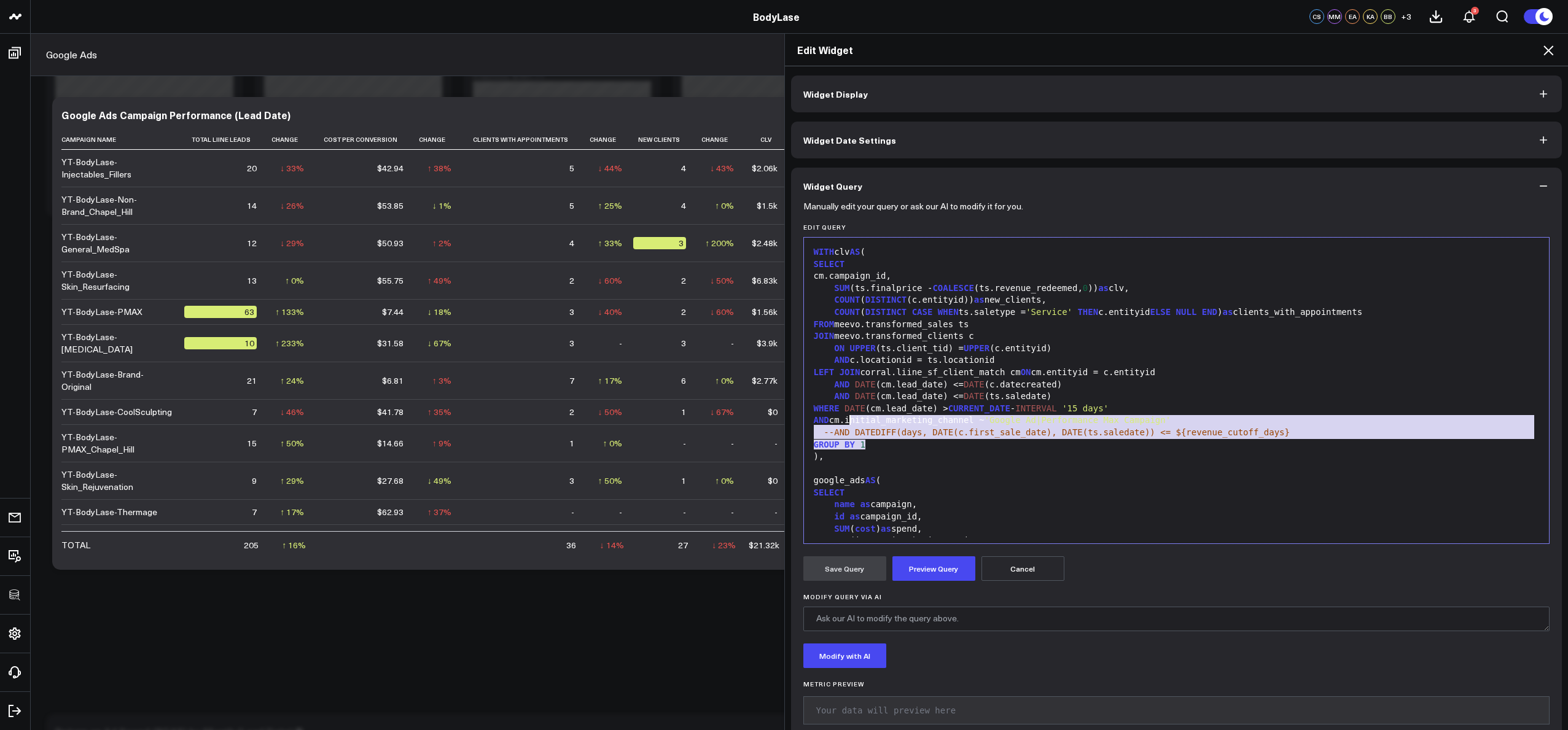
drag, startPoint x: 881, startPoint y: 442, endPoint x: 847, endPoint y: 420, distance: 40.5
click at [850, 423] on div "AND cm.initial_marketing_channel ~ 'Google Ad|Performance Max Campaign'" at bounding box center [1177, 421] width 733 height 12
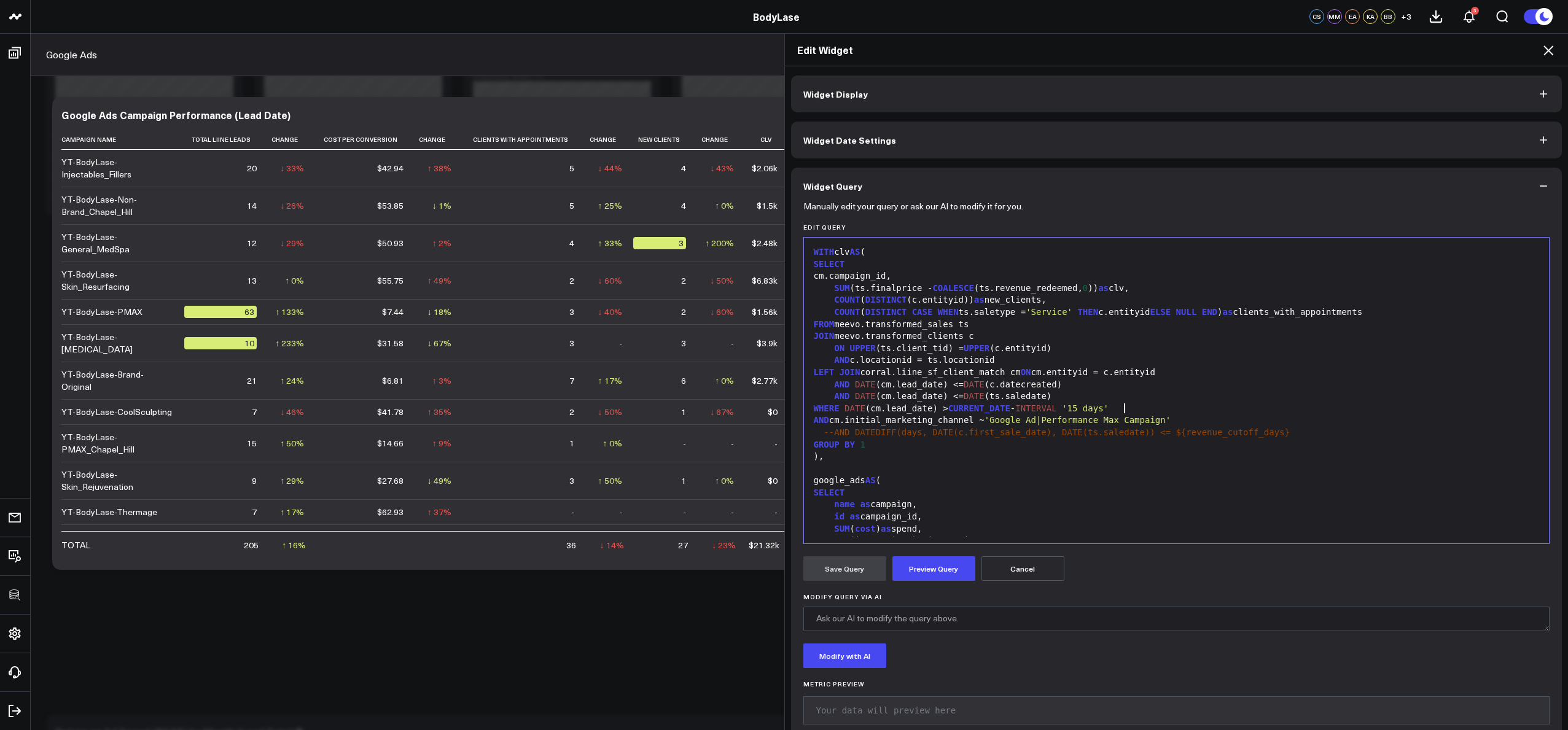
click at [1139, 408] on div "WHERE DATE (cm.lead_date) > CURRENT_DATE - INTERVAL '15 days'" at bounding box center [1177, 409] width 733 height 12
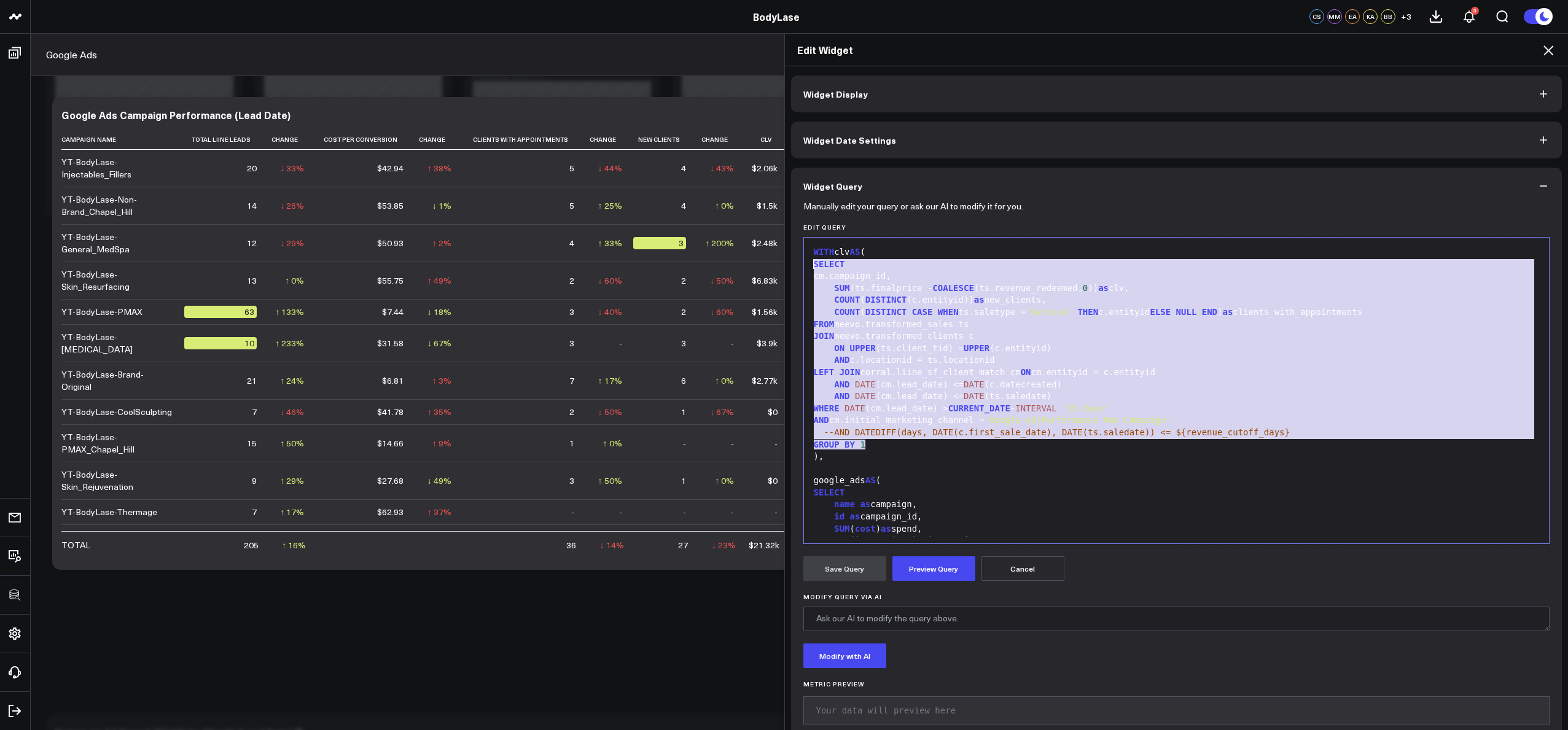
drag, startPoint x: 968, startPoint y: 444, endPoint x: 806, endPoint y: 263, distance: 242.9
copy div "SELECT cm.campaign_id, SUM (ts.finalprice - COALESCE (ts.revenue_redeemed, 0 ))…"
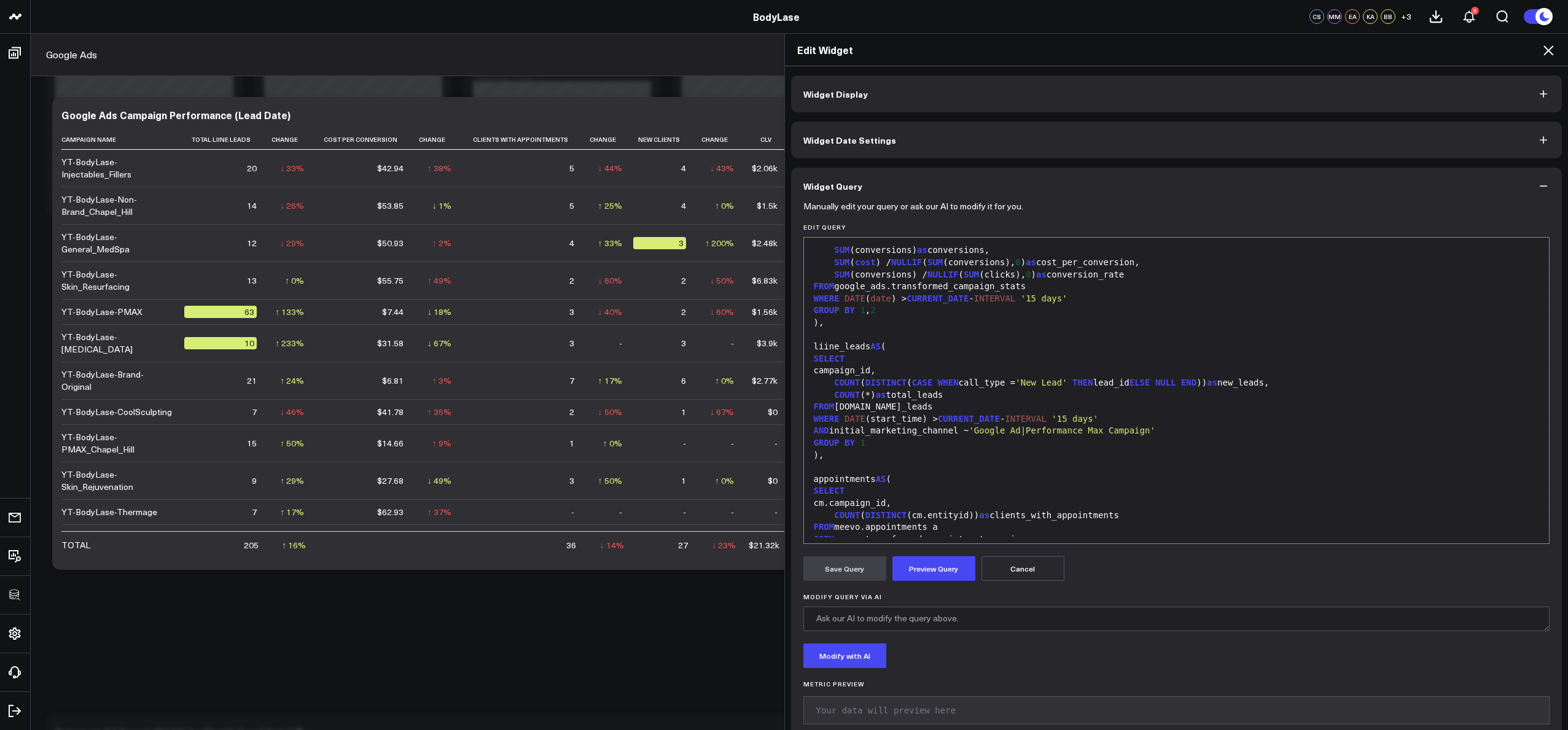
scroll to position [323, 0]
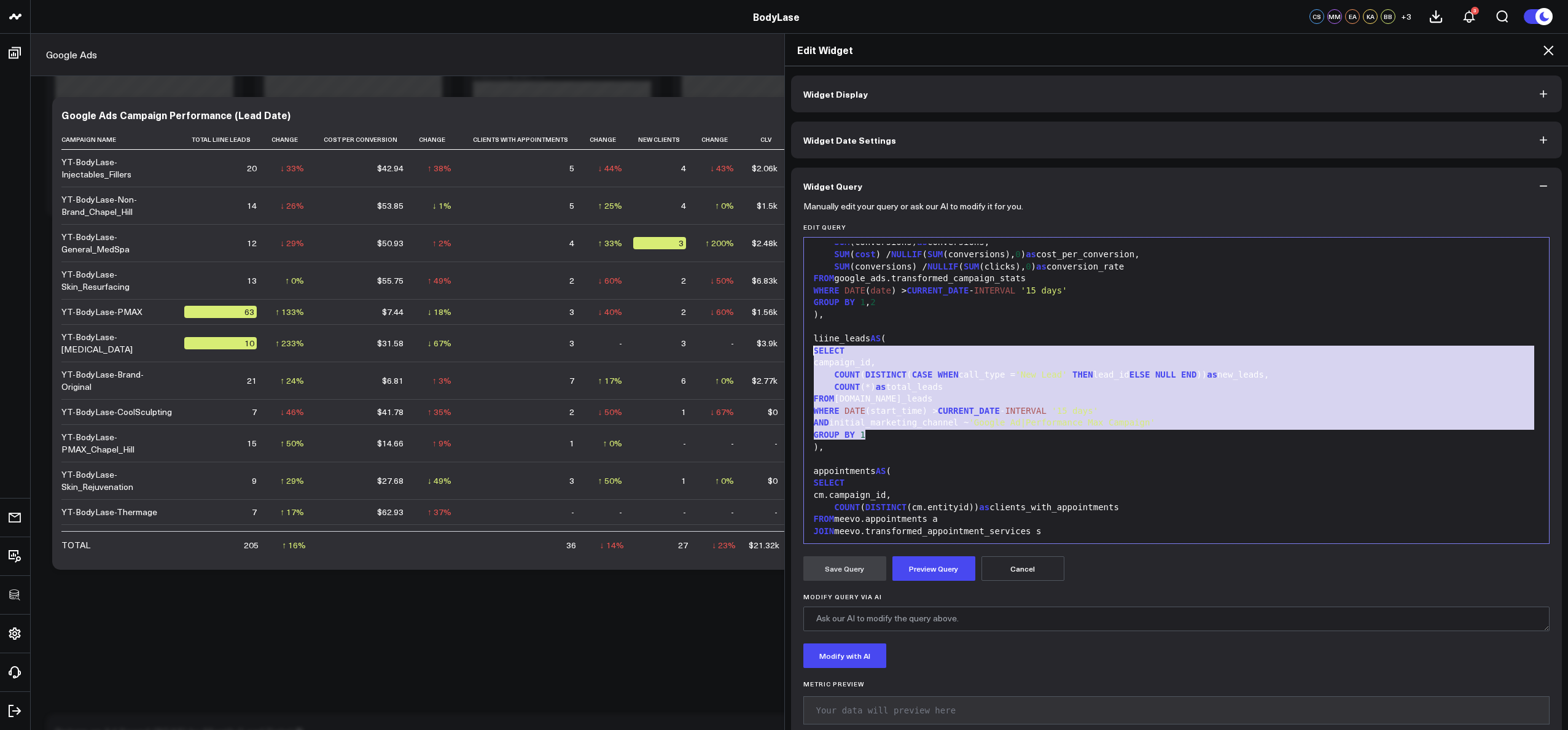
drag, startPoint x: 874, startPoint y: 439, endPoint x: 806, endPoint y: 355, distance: 108.1
click at [810, 355] on div "WITH clv AS ( SELECT cm.campaign_id, SUM (ts.finalprice - COALESCE (ts.revenue_…" at bounding box center [1177, 634] width 733 height 1425
copy div "SELECT campaign_id, COUNT ( DISTINCT ( CASE WHEN call_type = 'New Lead' THEN le…"
click at [925, 358] on div "campaign_id," at bounding box center [1177, 363] width 733 height 12
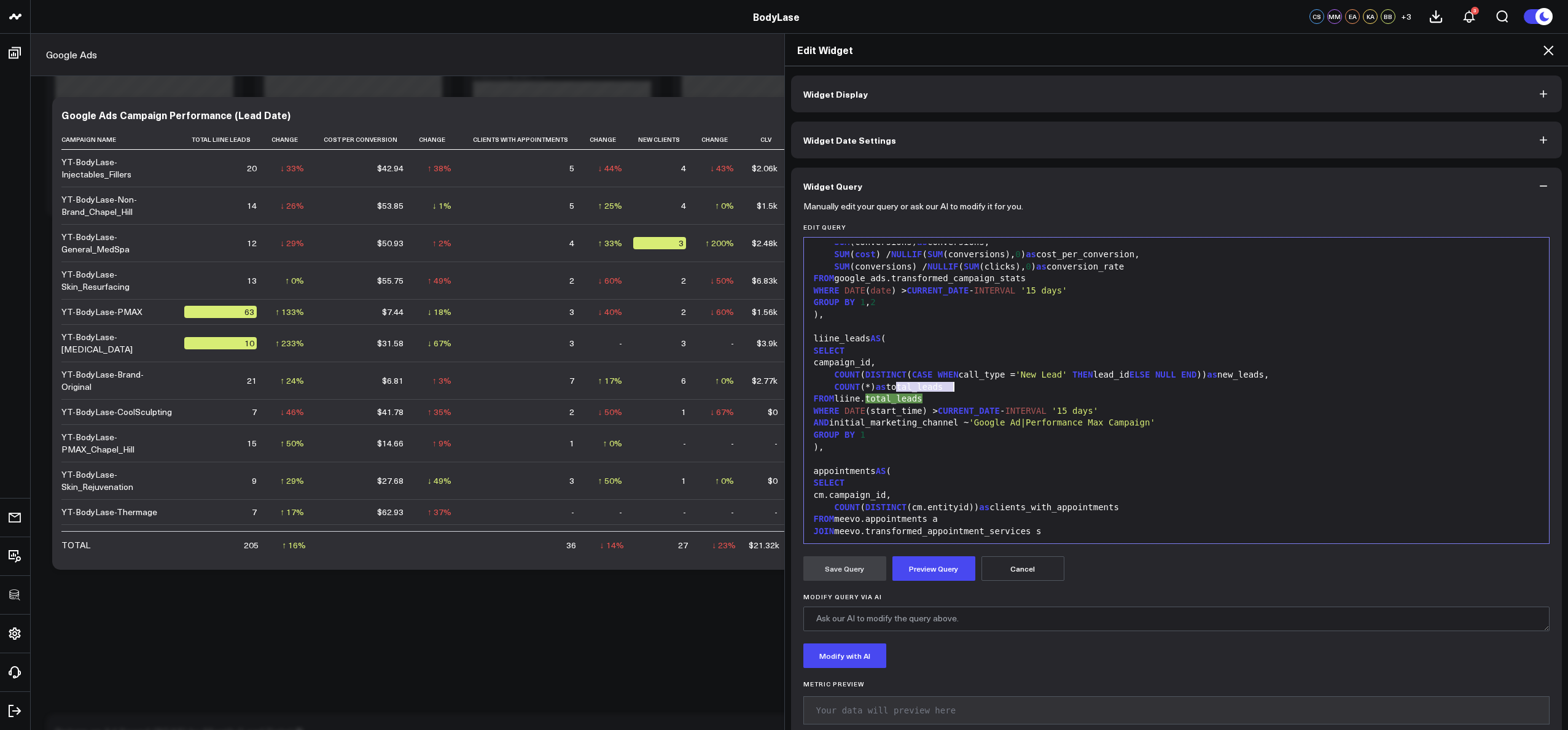
drag, startPoint x: 890, startPoint y: 388, endPoint x: 1008, endPoint y: 387, distance: 118.0
click at [1008, 387] on div "COUNT (*) as total_leads" at bounding box center [1177, 387] width 733 height 12
click at [1006, 387] on div "COUNT (*) as total_leads" at bounding box center [1177, 387] width 733 height 12
click at [944, 387] on div "COUNT (*) as total_leads" at bounding box center [1177, 387] width 733 height 12
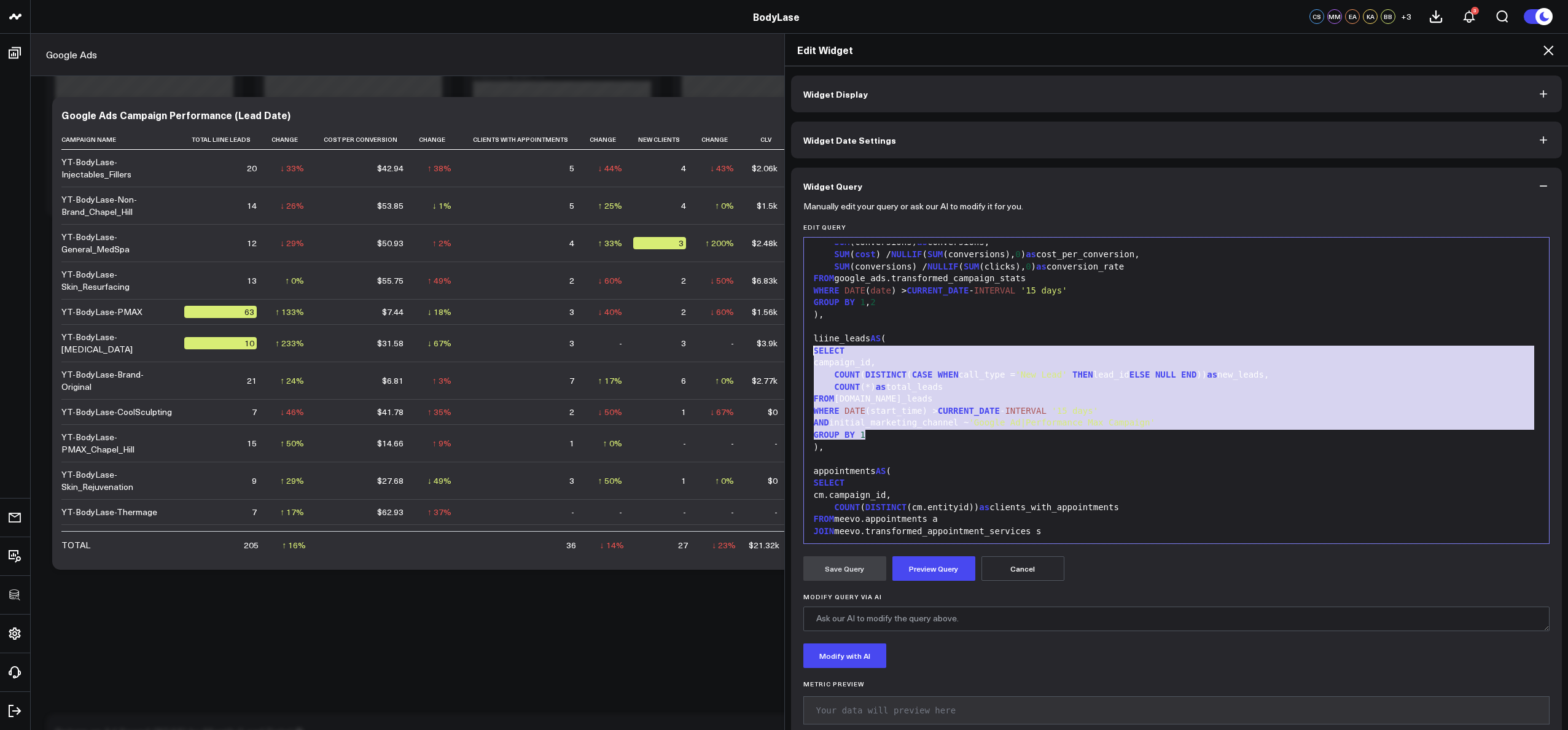
drag, startPoint x: 872, startPoint y: 432, endPoint x: 800, endPoint y: 353, distance: 106.9
click at [803, 353] on div "999 1 2 3 4 5 6 7 8 9 10 11 12 13 14 15 16 17 18 19 20 21 22 23 24 25 26 27 28 …" at bounding box center [1177, 390] width 747 height 307
copy div "SELECT campaign_id, COUNT ( DISTINCT ( CASE WHEN call_type = 'New Lead' THEN le…"
click at [953, 356] on div "SELECT" at bounding box center [1177, 351] width 733 height 12
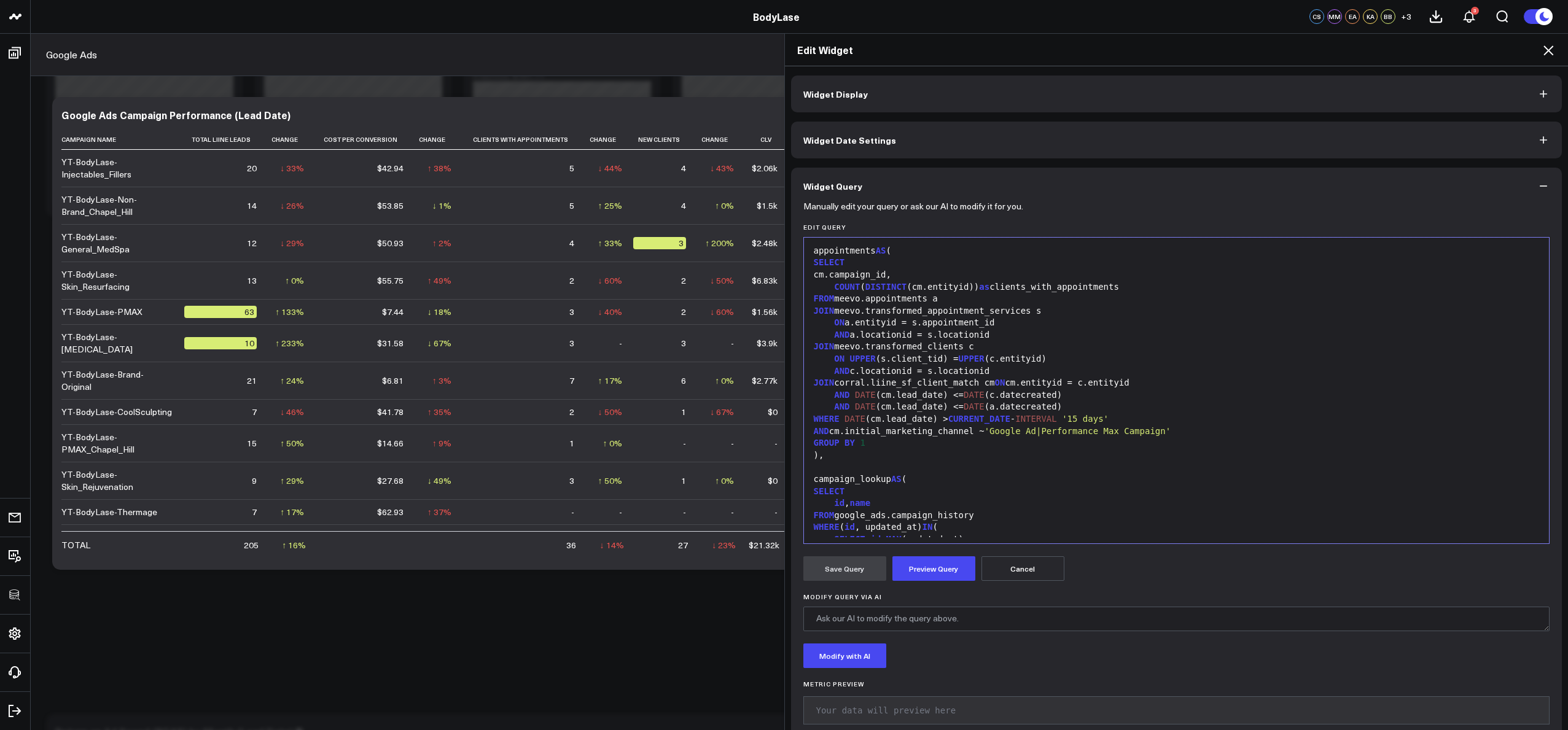
scroll to position [536, 0]
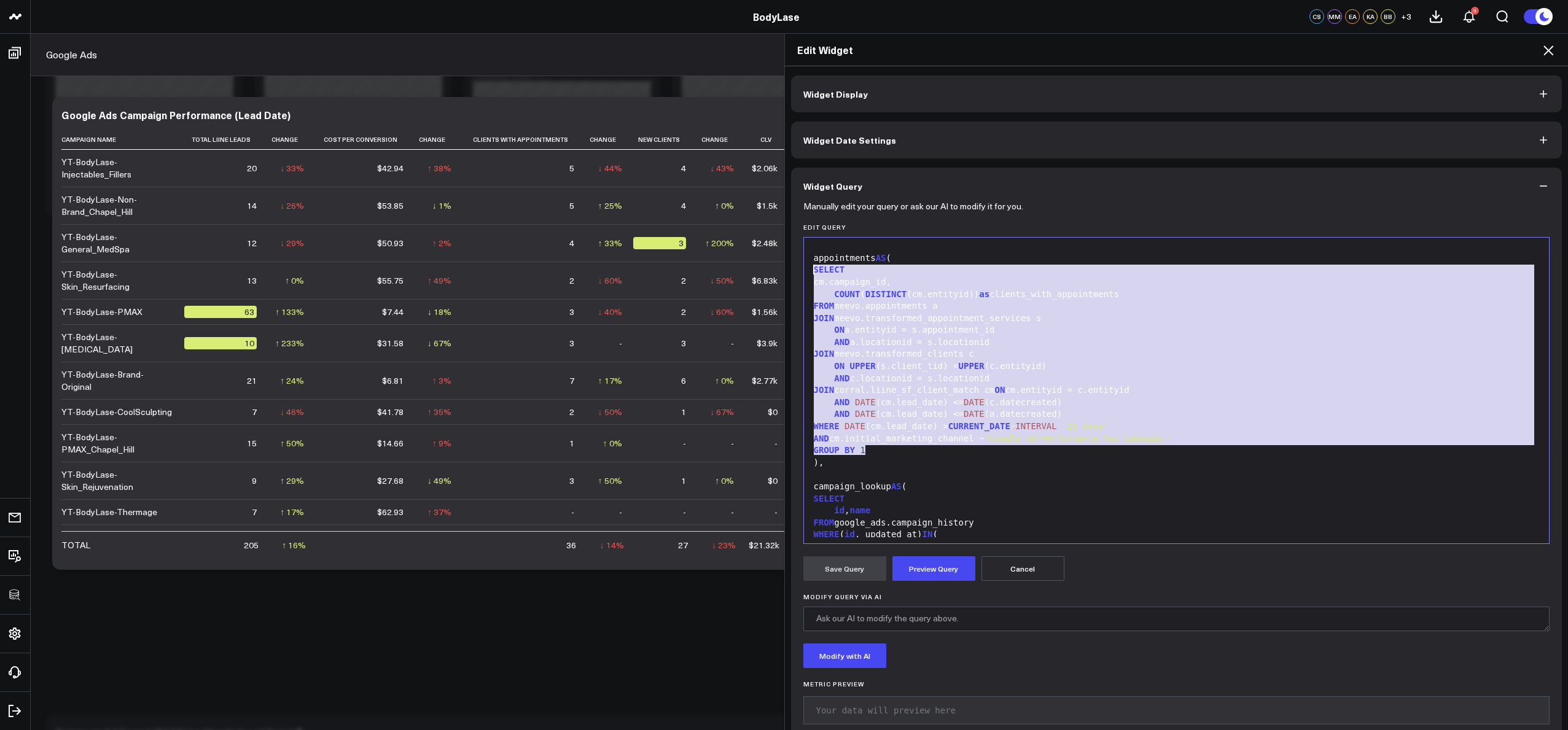
drag, startPoint x: 902, startPoint y: 450, endPoint x: 790, endPoint y: 275, distance: 207.8
click at [791, 275] on div "Manually edit your query or ask our AI to modify it for you. Edit Query 999 9 1…" at bounding box center [1177, 475] width 772 height 541
copy div "SELECT cm.campaign_id, COUNT ( DISTINCT (cm.entityid)) as clients_with_appointm…"
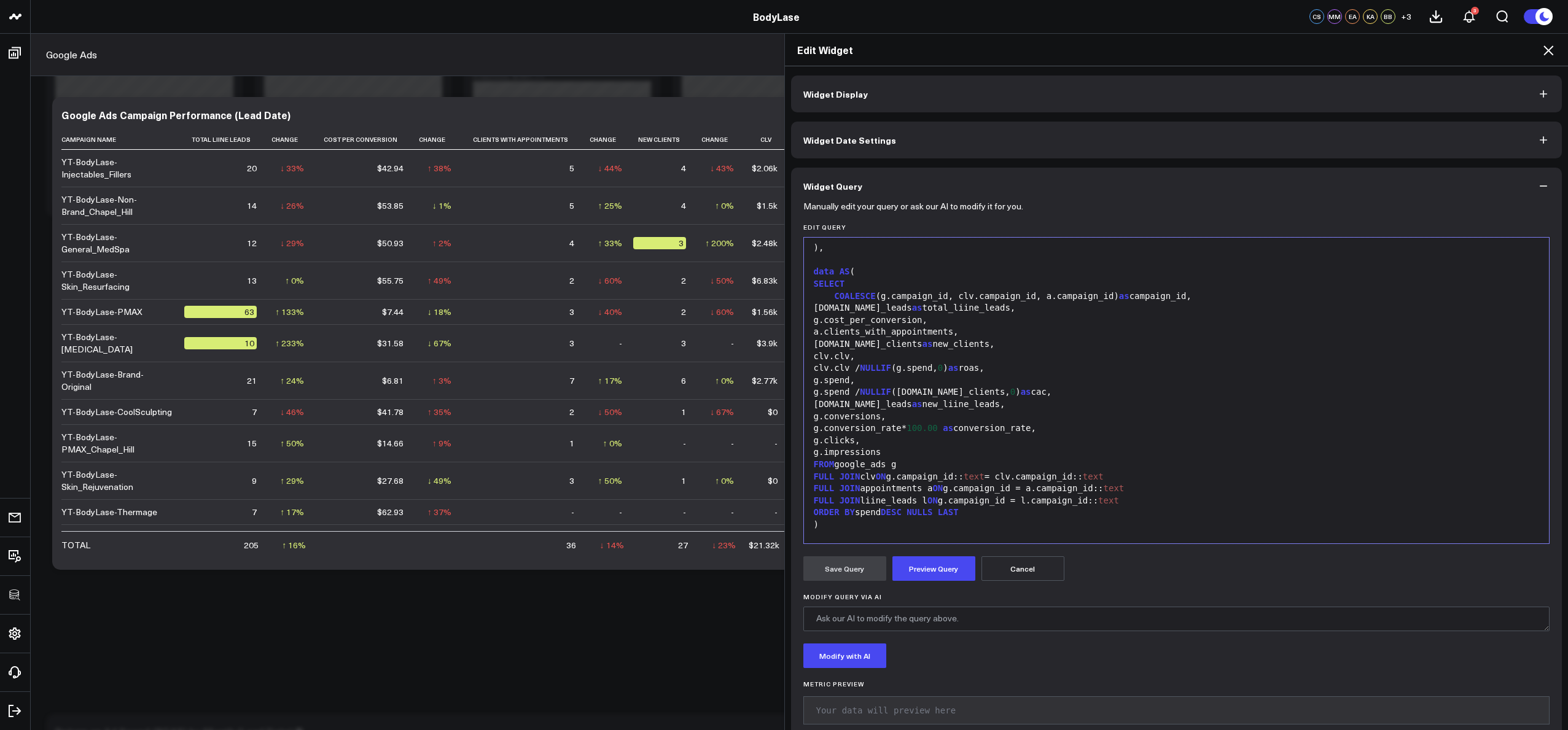
scroll to position [1131, 0]
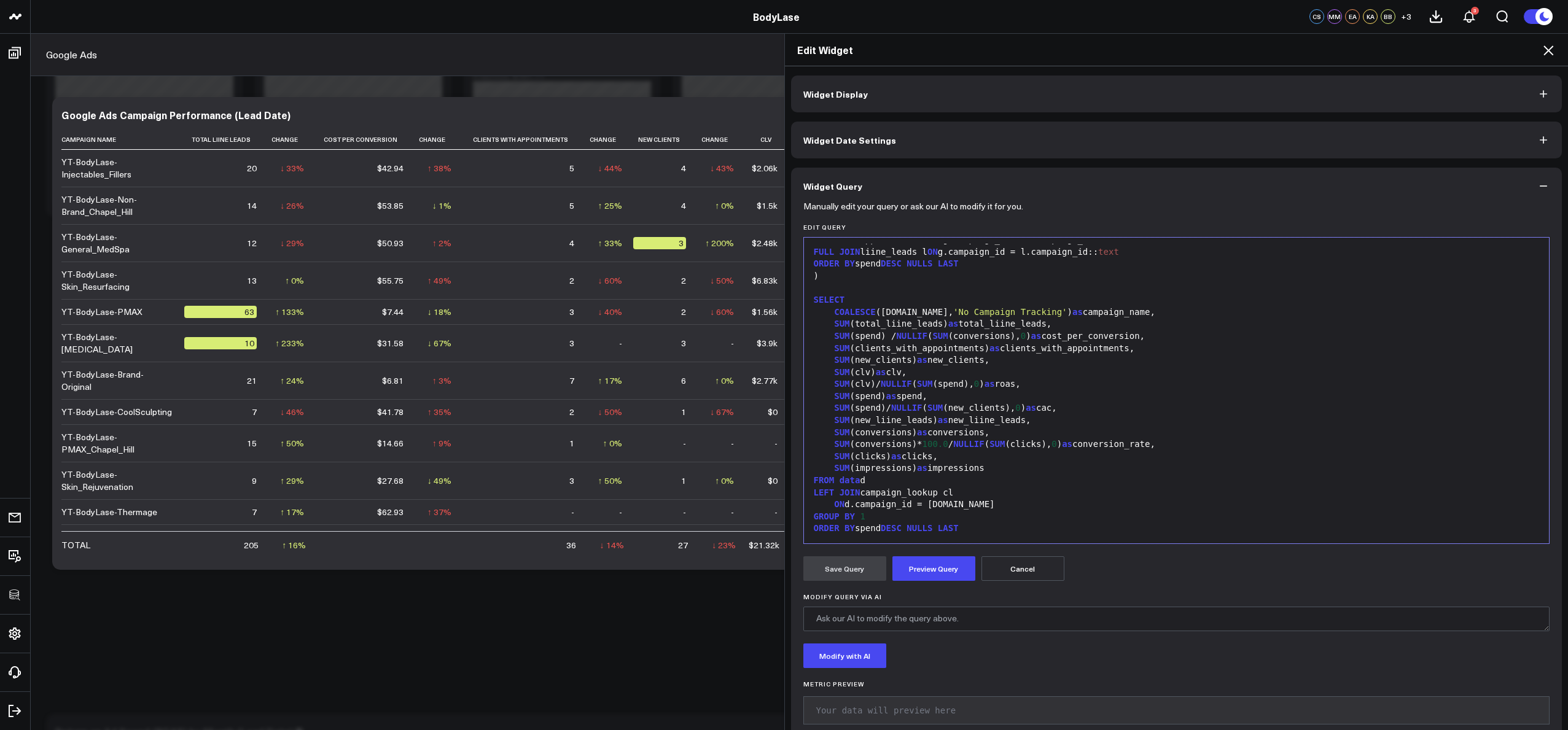
click at [961, 480] on div "FROM data d" at bounding box center [1177, 481] width 733 height 12
click at [998, 497] on div "LEFT JOIN campaign_lookup cl" at bounding box center [1177, 493] width 733 height 12
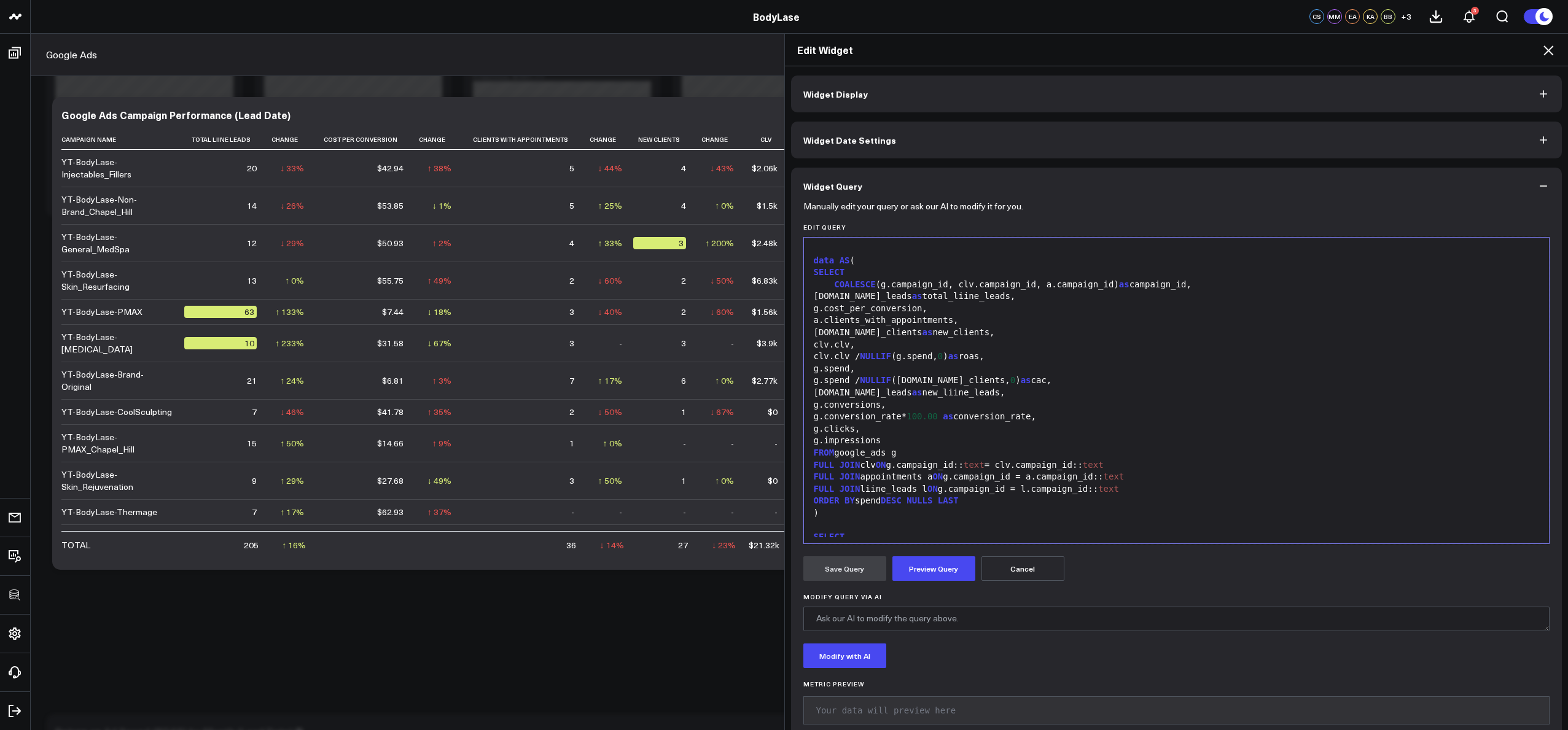
scroll to position [902, 0]
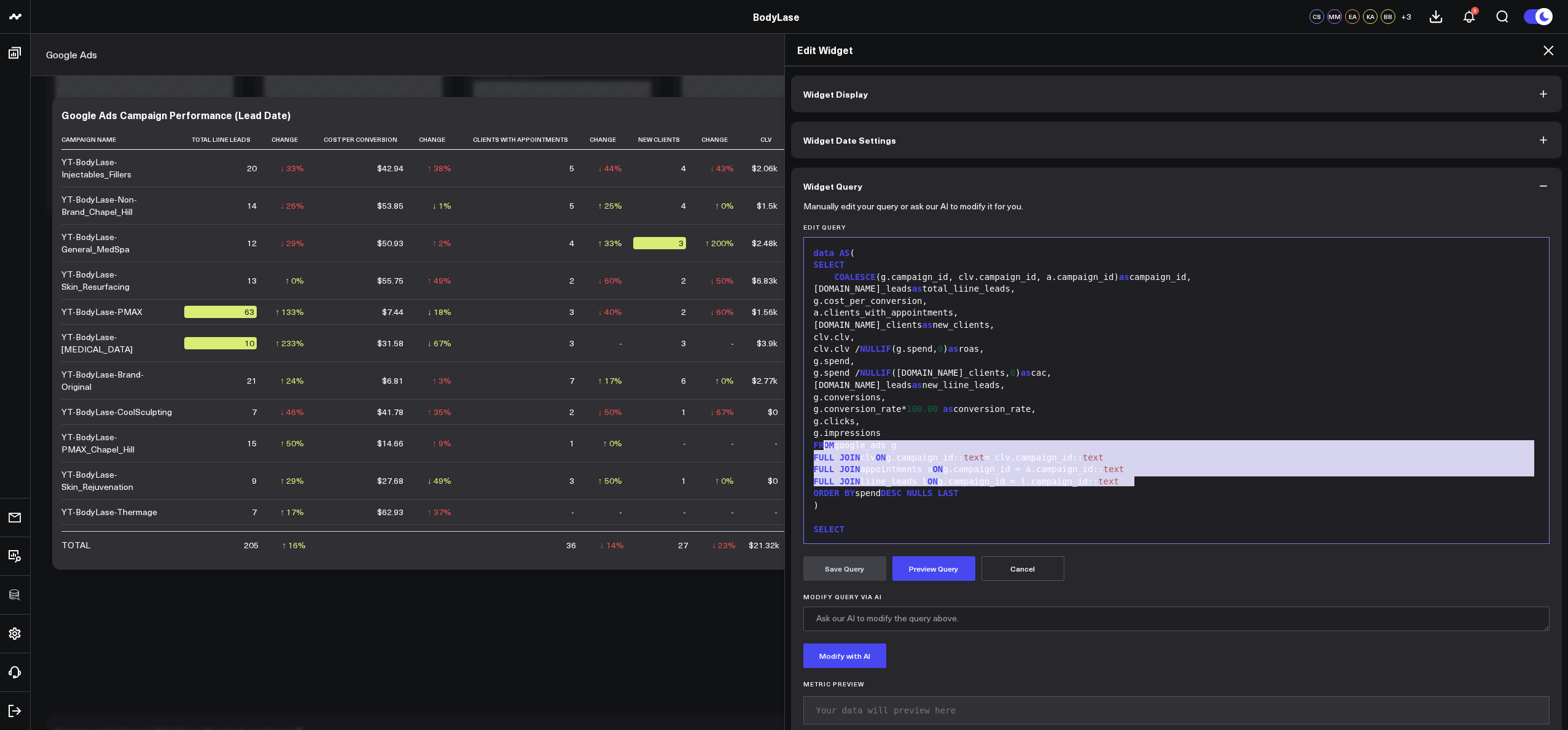
drag, startPoint x: 1141, startPoint y: 486, endPoint x: 821, endPoint y: 447, distance: 322.4
click at [821, 447] on div "SELECT id , name FROM google_ads.campaign_history WHERE ( id , updated_at) IN (…" at bounding box center [1177, 54] width 733 height 1425
click at [979, 453] on span "text" at bounding box center [974, 458] width 21 height 10
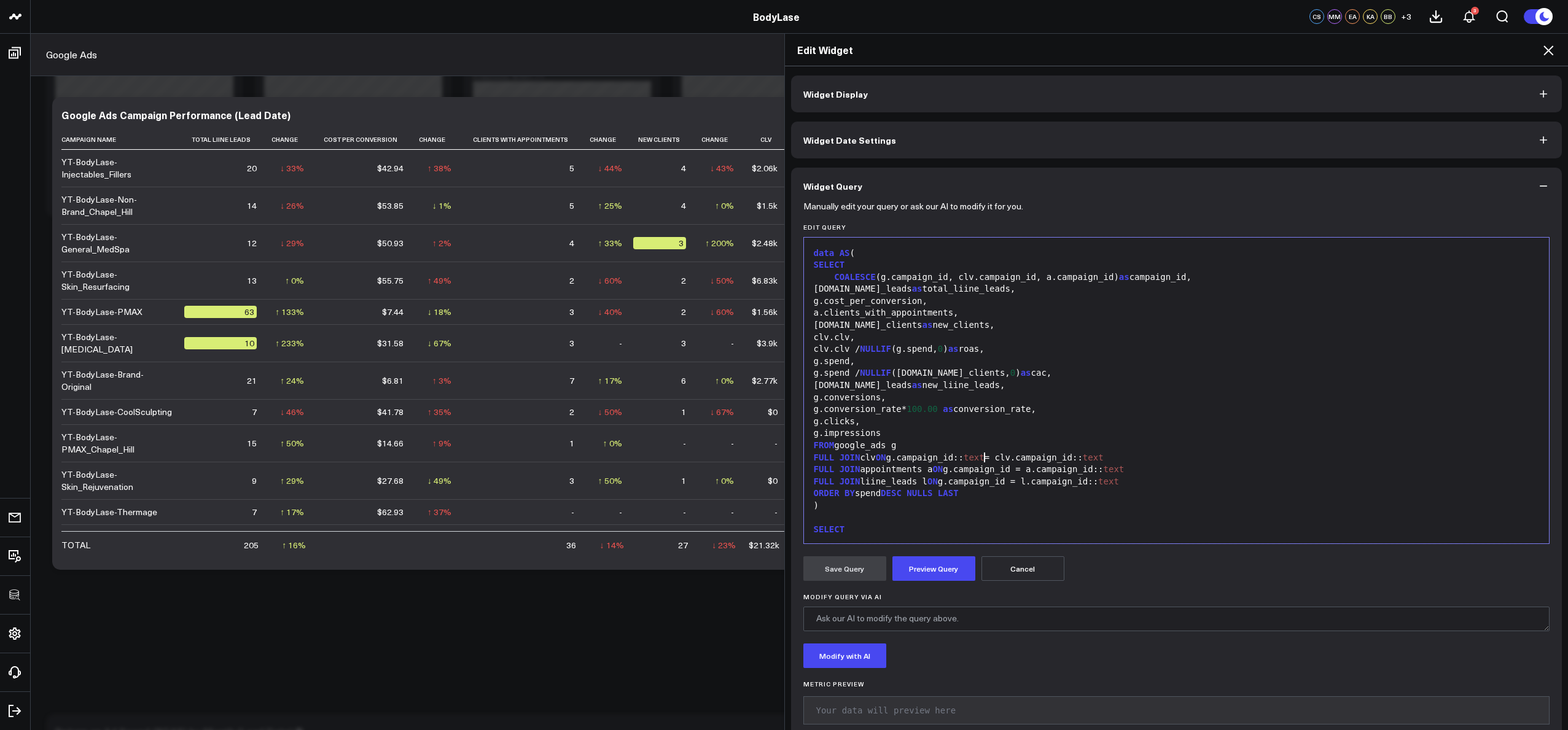
click at [938, 407] on span "100.00" at bounding box center [922, 409] width 32 height 10
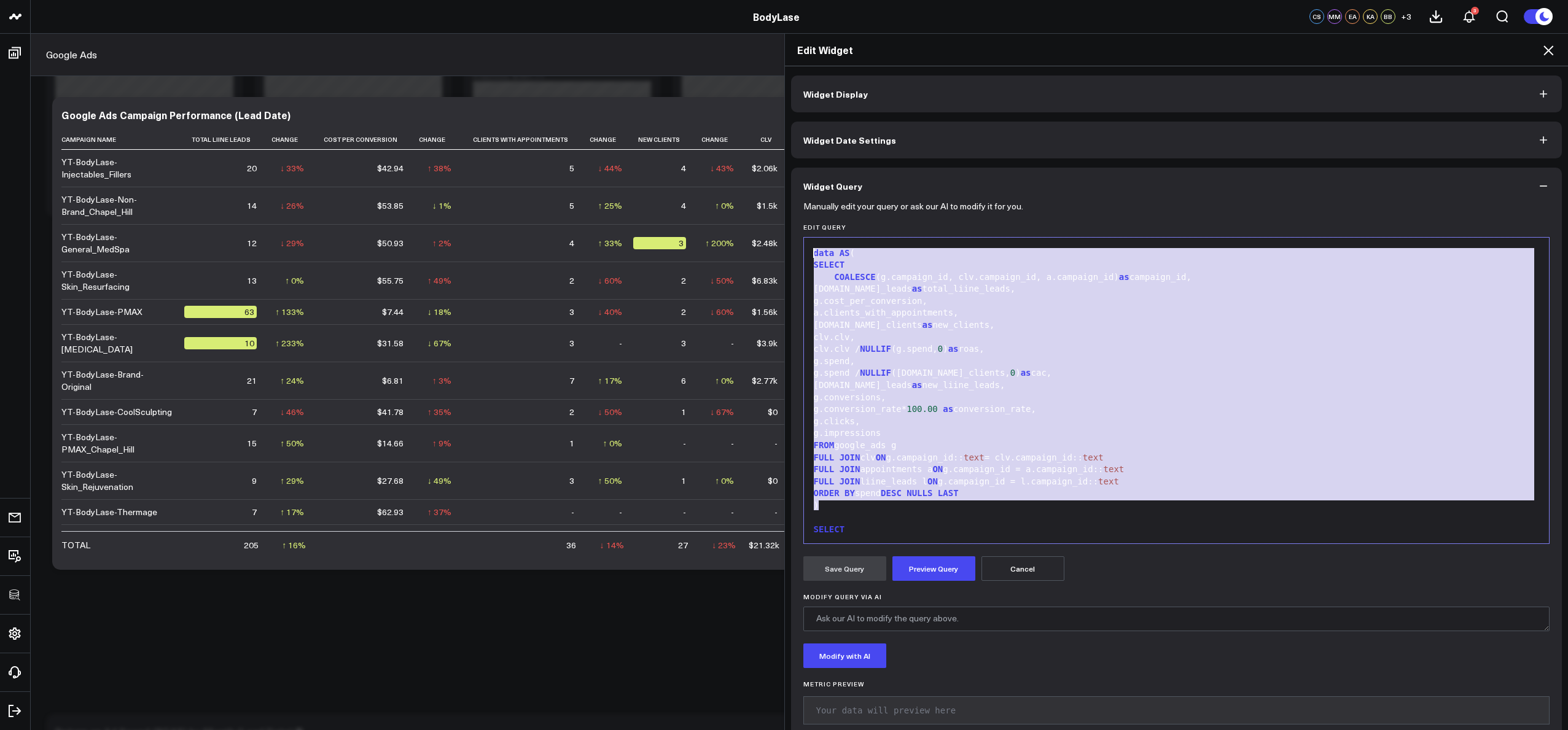
drag, startPoint x: 816, startPoint y: 507, endPoint x: 798, endPoint y: 255, distance: 252.6
click at [803, 255] on div "999 66 67 68 69 70 71 72 73 74 75 76 77 78 79 80 81 82 83 84 85 86 87 88 89 90 …" at bounding box center [1177, 390] width 747 height 307
click at [814, 268] on span "SELECT" at bounding box center [830, 265] width 32 height 10
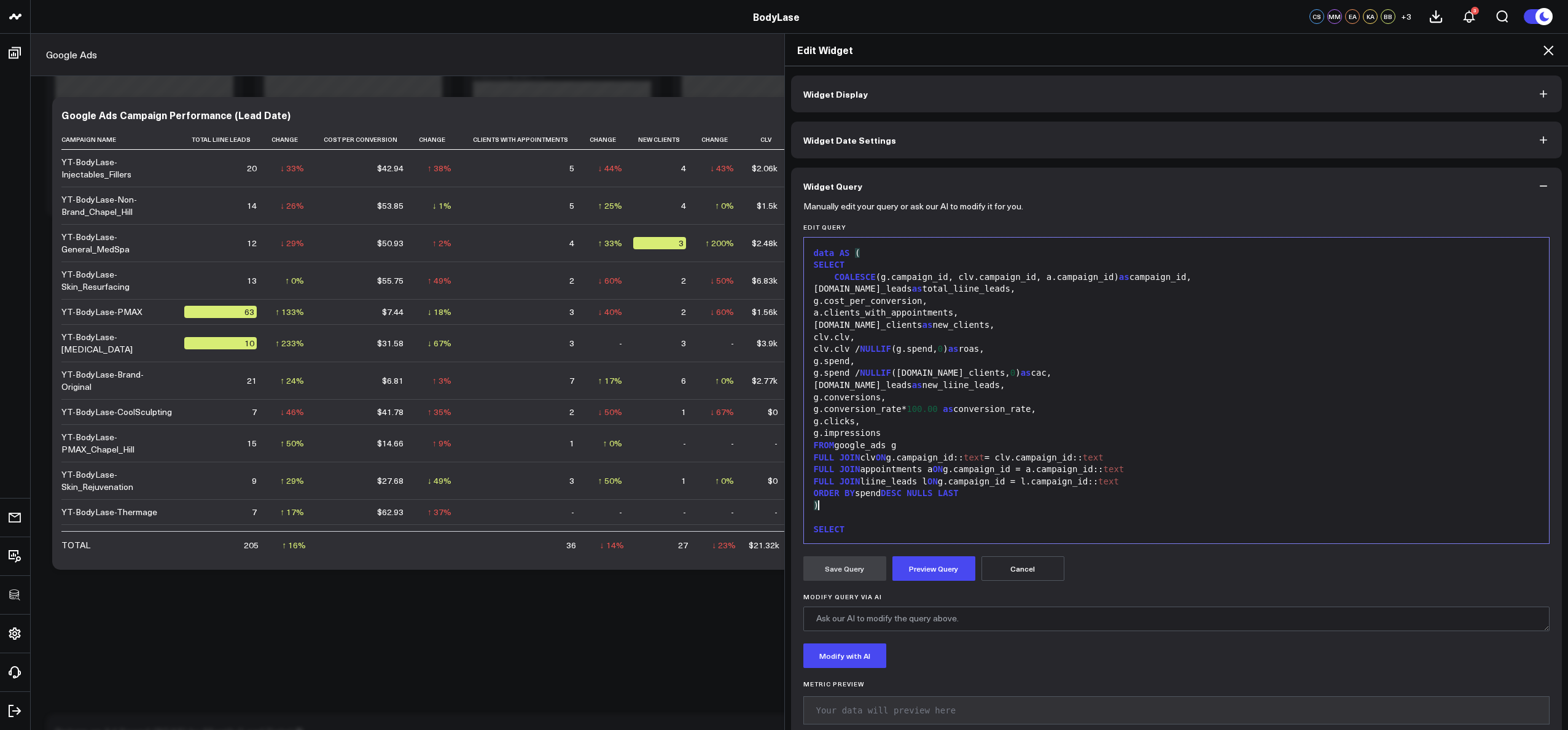
click at [836, 505] on div ")" at bounding box center [1177, 506] width 733 height 12
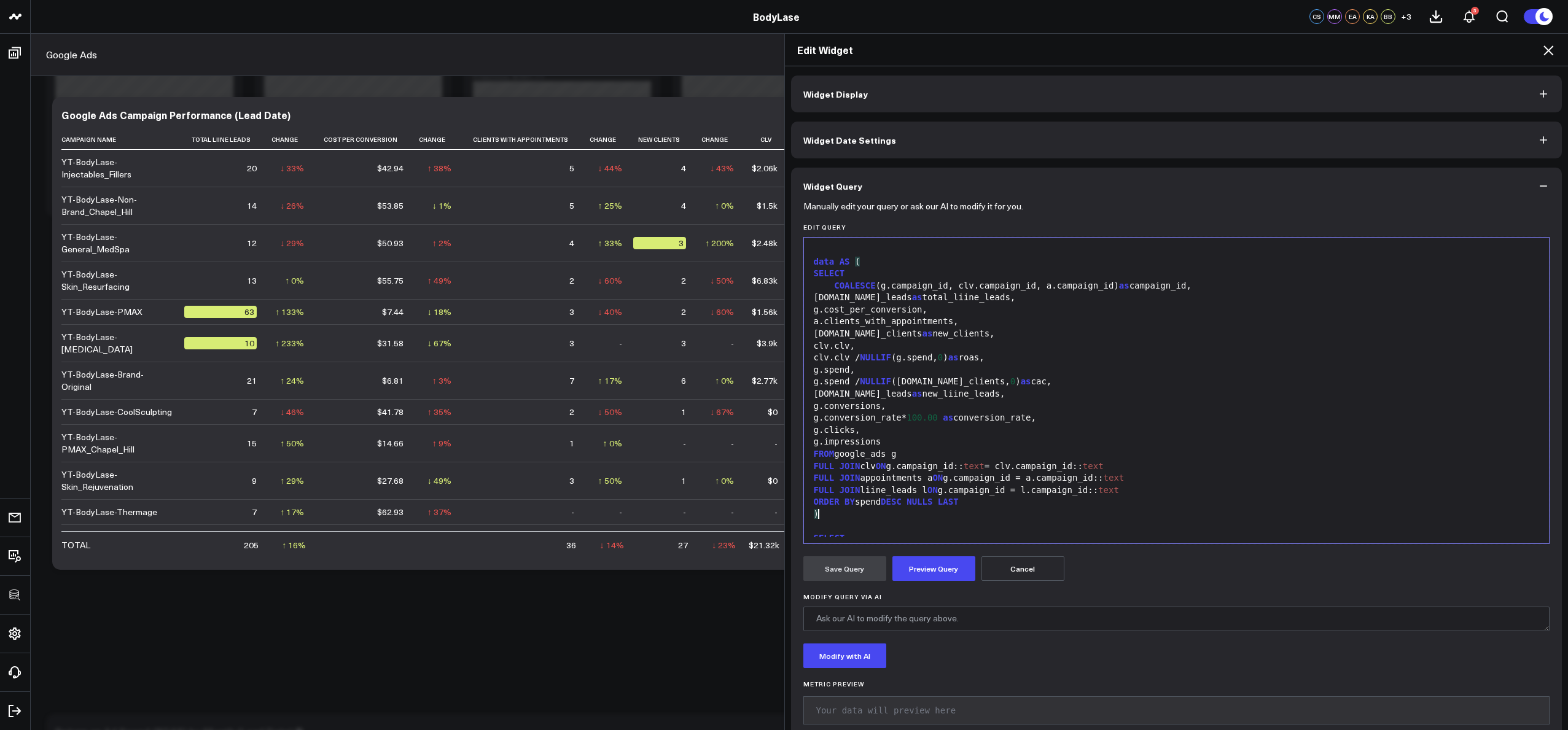
scroll to position [1131, 0]
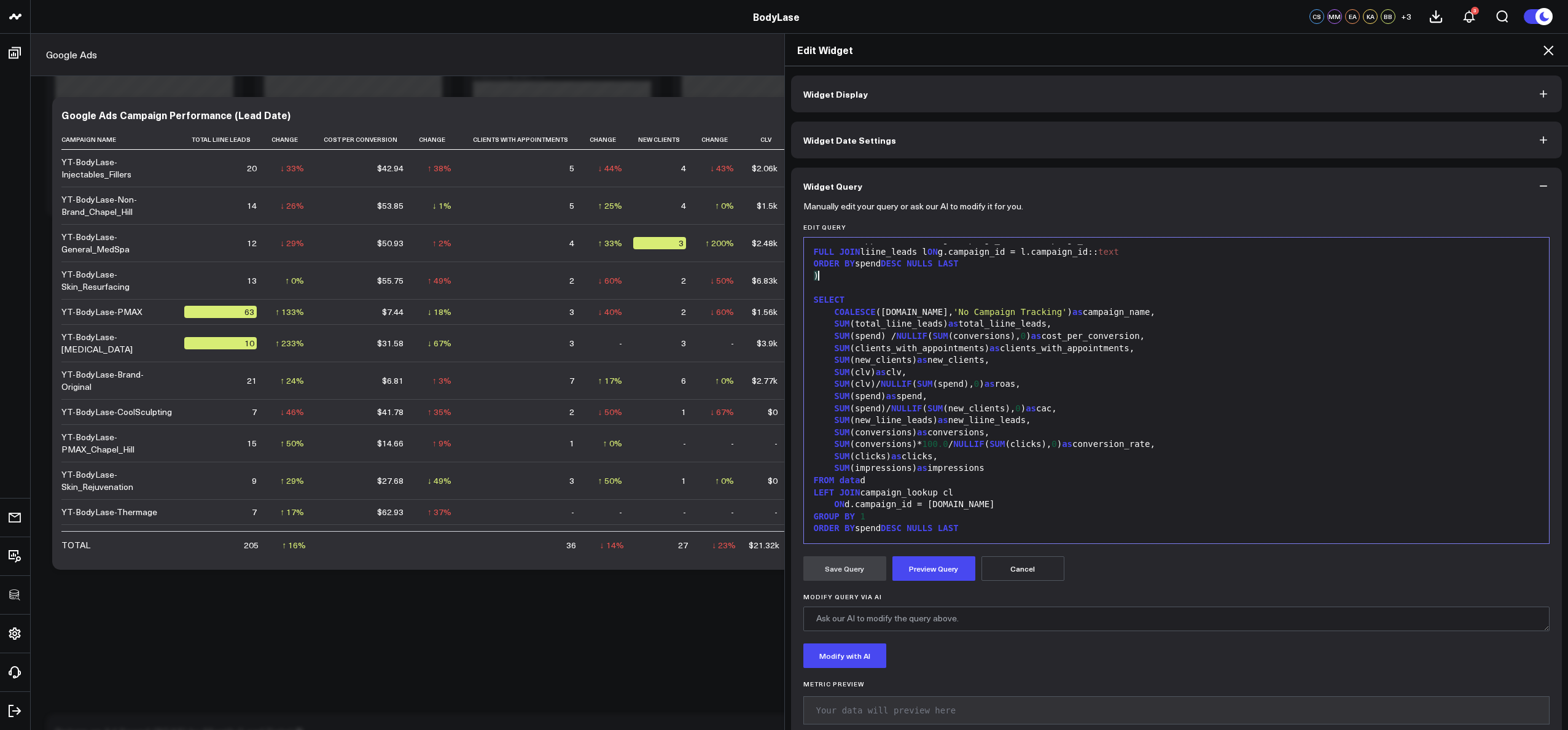
click at [982, 417] on div "SUM (new_liine_leads) as new_liine_leads," at bounding box center [1177, 421] width 733 height 12
click at [950, 488] on div "LEFT JOIN campaign_lookup cl" at bounding box center [1177, 493] width 733 height 12
click at [969, 526] on div "ORDER BY spend DESC NULLS LAST" at bounding box center [1177, 529] width 733 height 12
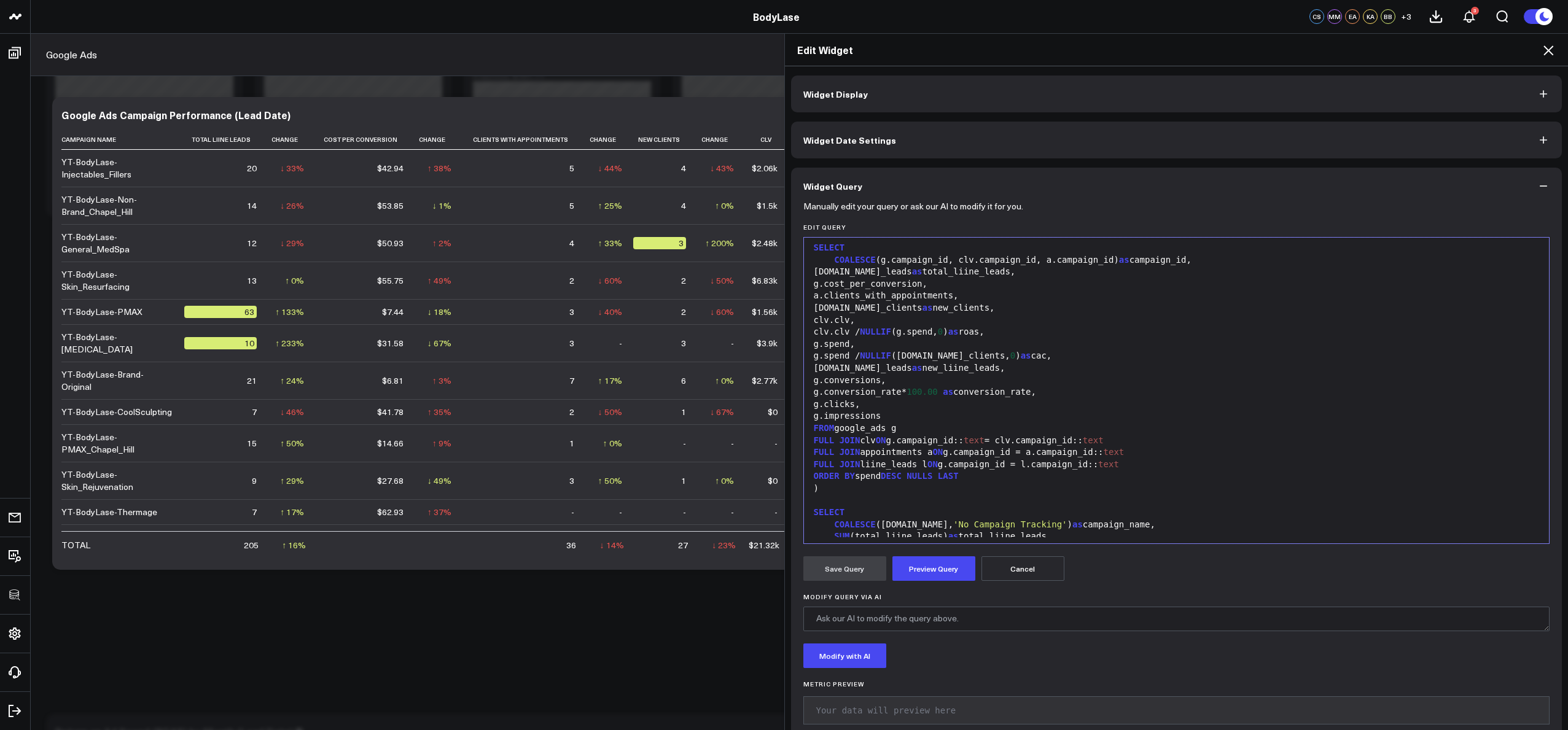
scroll to position [903, 0]
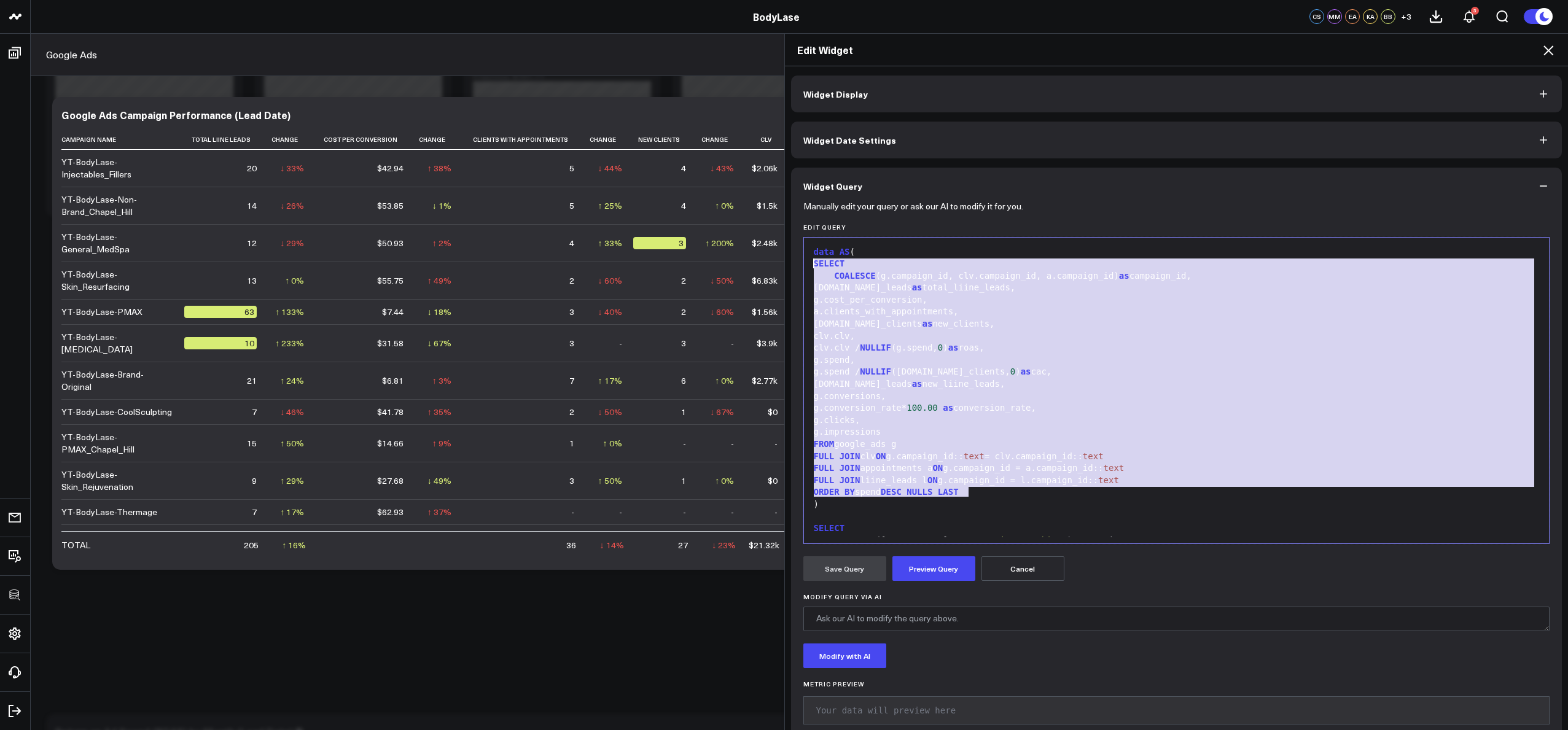
drag, startPoint x: 992, startPoint y: 492, endPoint x: 803, endPoint y: 264, distance: 296.2
click at [803, 264] on div "999 66 67 68 69 70 71 72 73 74 75 76 77 78 79 80 81 82 83 84 85 86 87 88 89 90 …" at bounding box center [1177, 390] width 747 height 307
copy div "SELECT COALESCE (g.campaign_id, clv.campaign_id, a.campaign_id) as campaign_id,…"
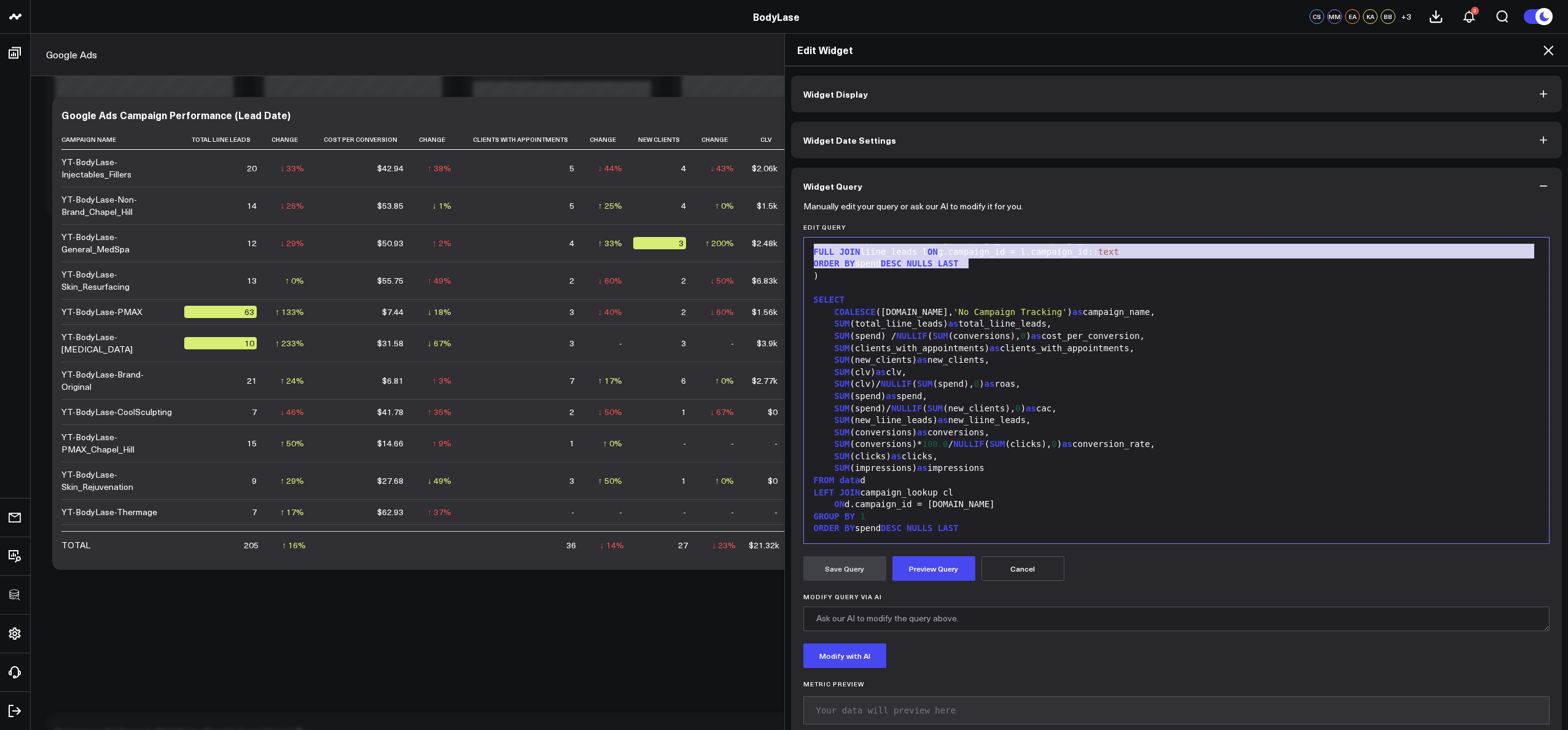
click at [985, 513] on div "GROUP BY 1" at bounding box center [1177, 517] width 733 height 12
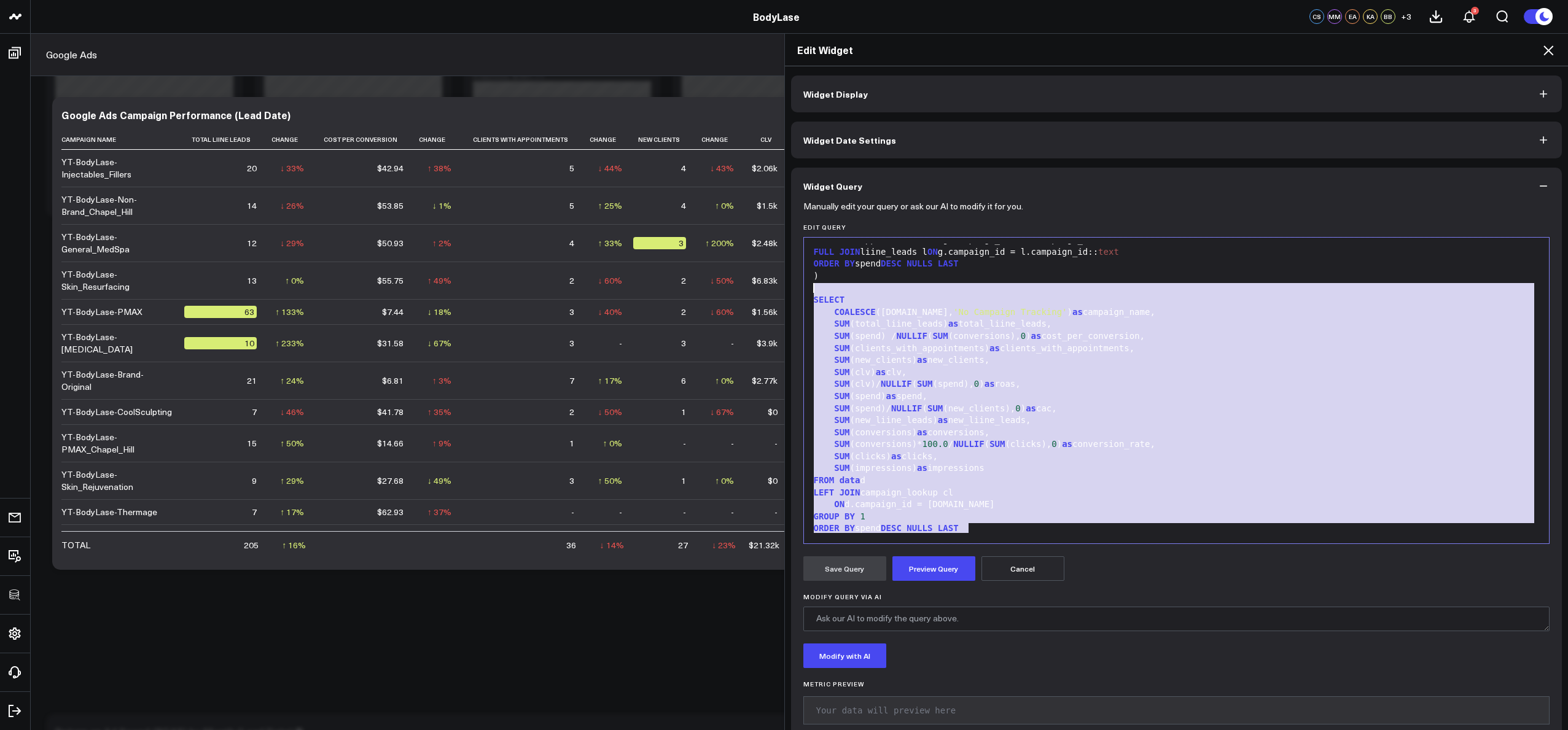
drag, startPoint x: 978, startPoint y: 529, endPoint x: 810, endPoint y: 293, distance: 289.7
copy div "SELECT COALESCE (cl.name, 'No Campaign Tracking' ) as campaign_name, SUM (total…"
click at [1029, 424] on div "SUM (new_liine_leads) as new_liine_leads," at bounding box center [1177, 421] width 733 height 12
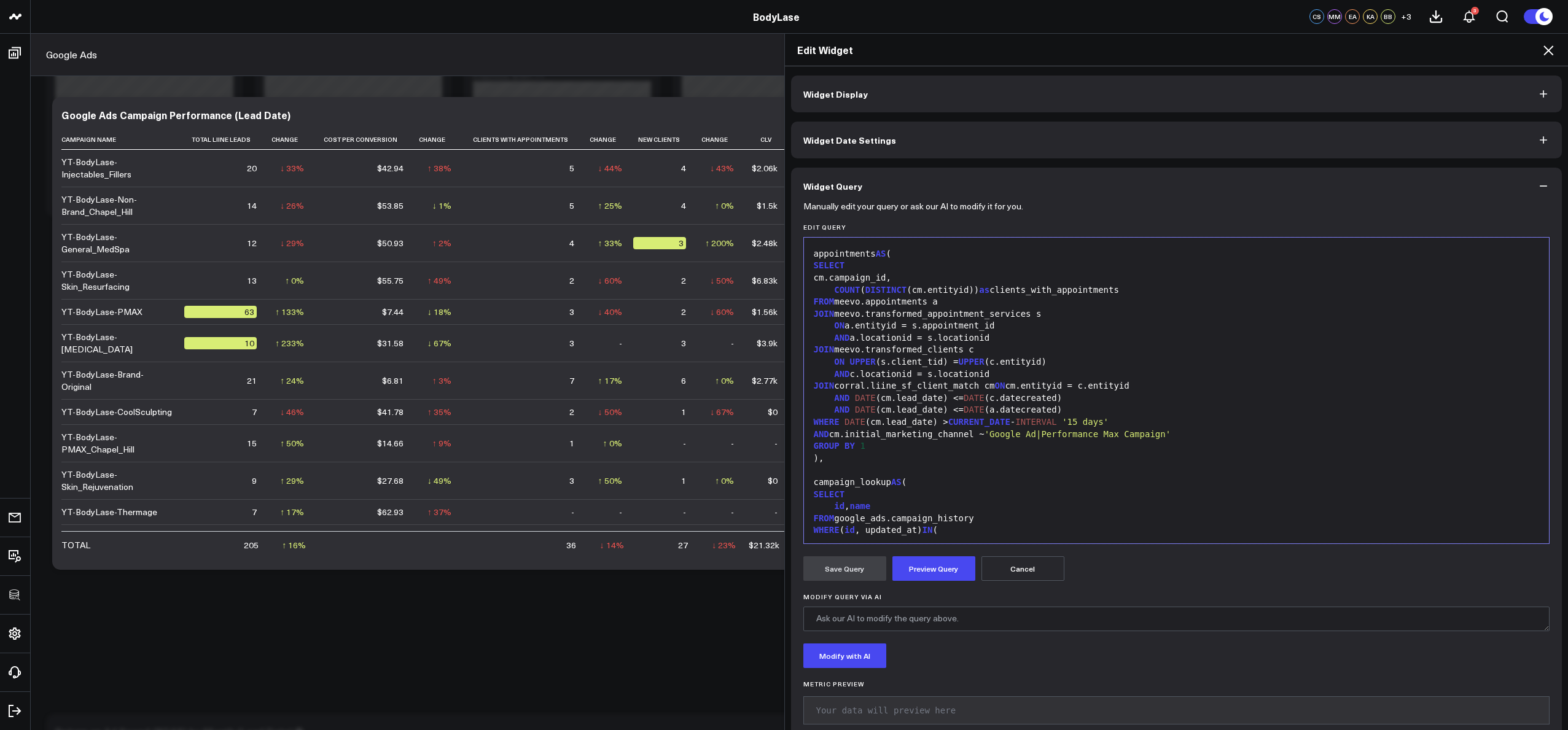
scroll to position [532, 0]
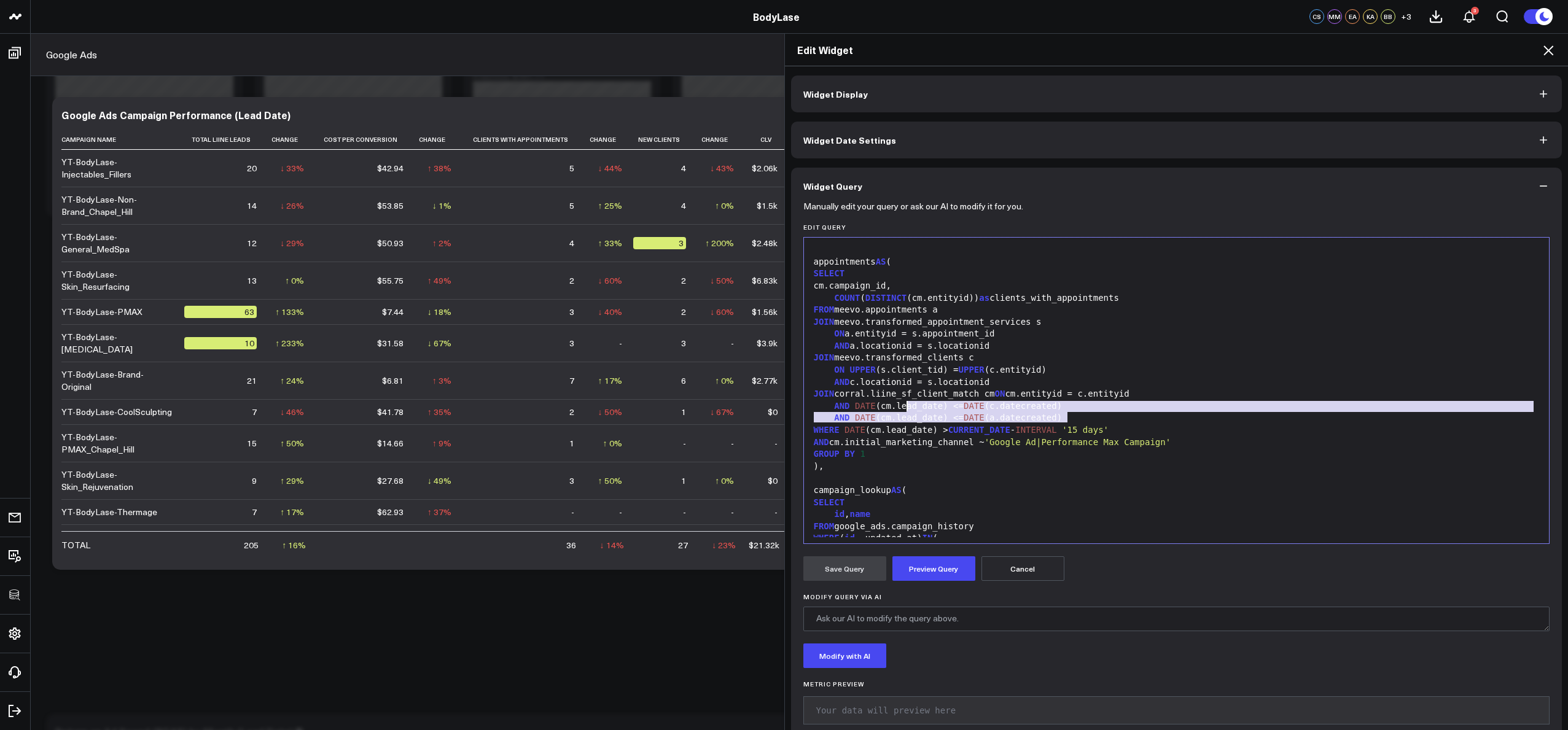
drag, startPoint x: 1070, startPoint y: 417, endPoint x: 901, endPoint y: 408, distance: 169.2
click at [901, 408] on div "SUM (clicks) as clicks, SUM (conversions) as conversions, SUM ( cost ) / NULLIF…" at bounding box center [1177, 424] width 733 height 1425
click at [901, 408] on div "AND DATE (cm.lead_date) <= DATE (c.datecreated)" at bounding box center [1177, 407] width 733 height 12
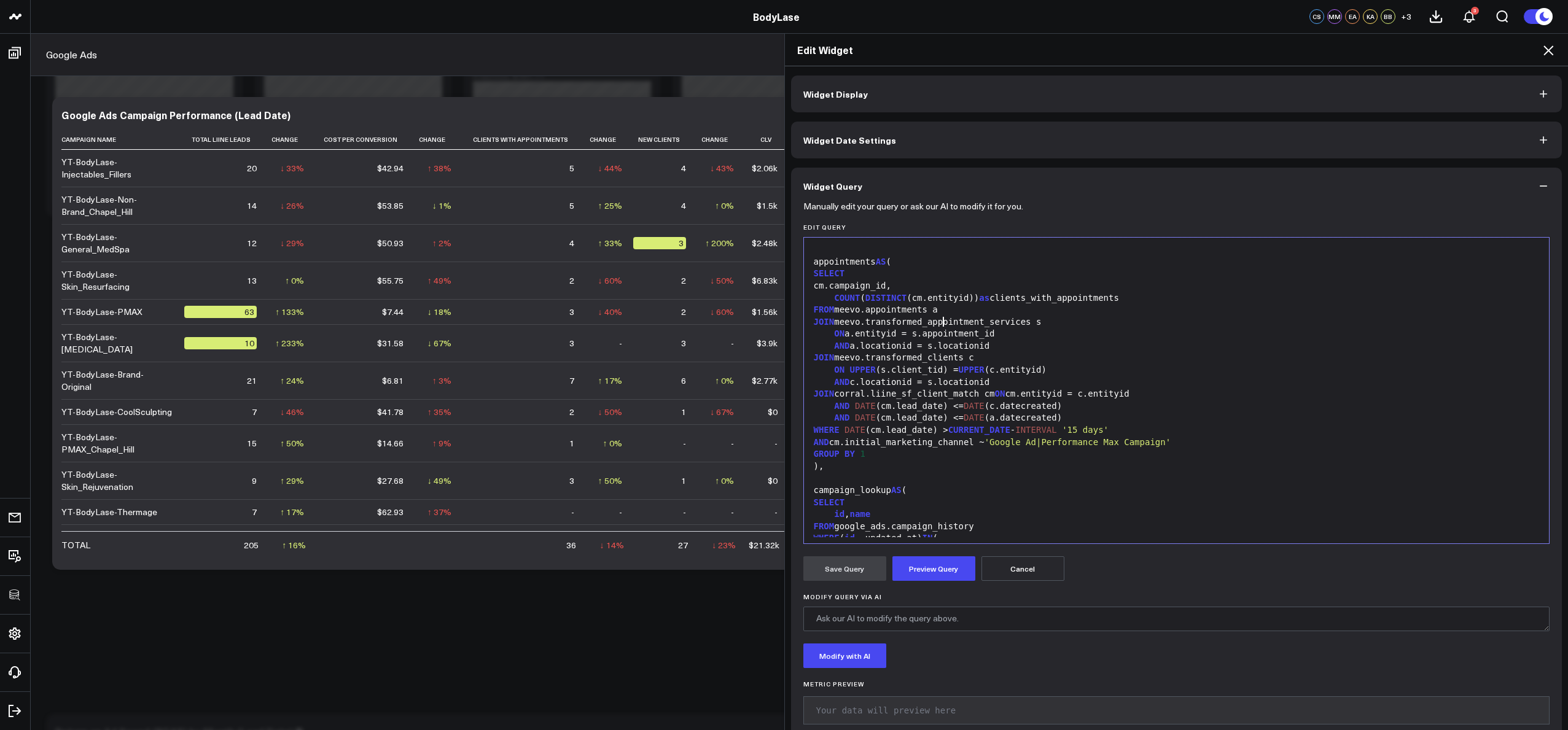
click at [940, 316] on div "JOIN meevo.transformed_appointment_services s" at bounding box center [1177, 323] width 733 height 12
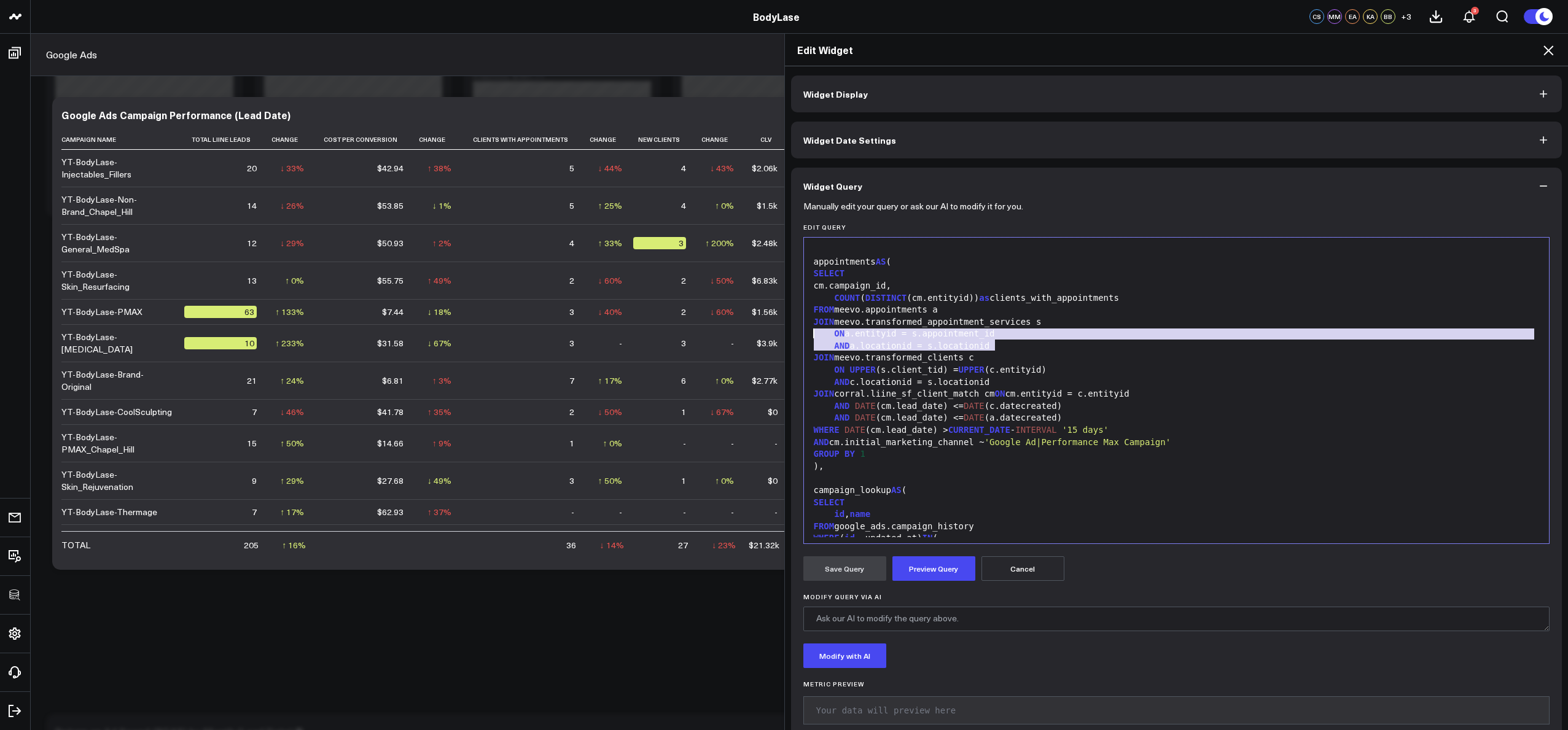
drag, startPoint x: 1009, startPoint y: 341, endPoint x: 808, endPoint y: 331, distance: 201.2
click at [810, 331] on div "SUM (clicks) as clicks, SUM (conversions) as conversions, SUM ( cost ) / NULLIF…" at bounding box center [1177, 424] width 733 height 1425
copy div "ON a.entityid = s.appointment_id AND a.locationid = s.locationid"
click at [1007, 384] on div "AND c.locationid = s.locationid" at bounding box center [1177, 383] width 733 height 12
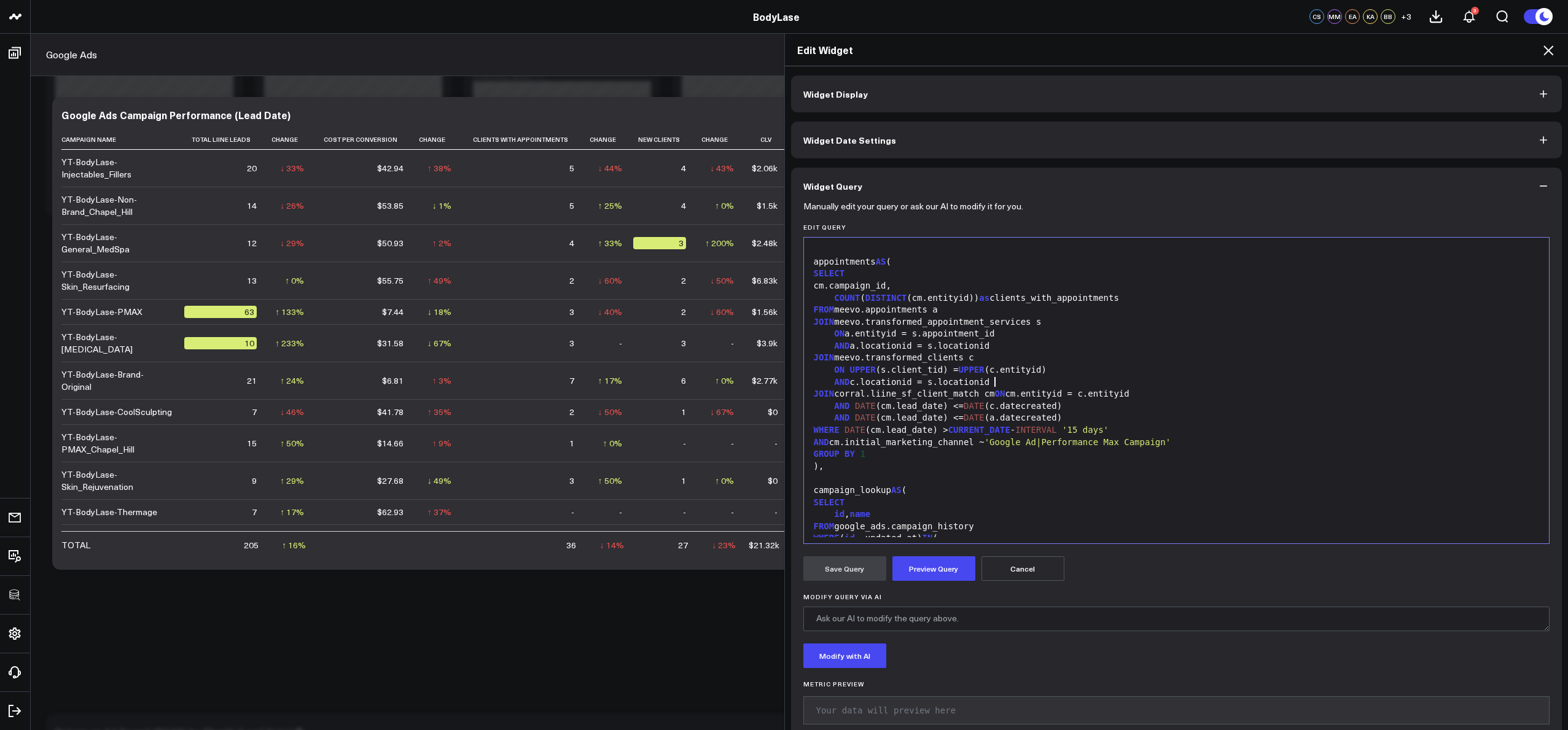
click at [1012, 384] on div "AND c.locationid = s.locationid" at bounding box center [1177, 383] width 733 height 12
click at [1006, 386] on div "AND c.locationid = s.locationid" at bounding box center [1177, 383] width 733 height 12
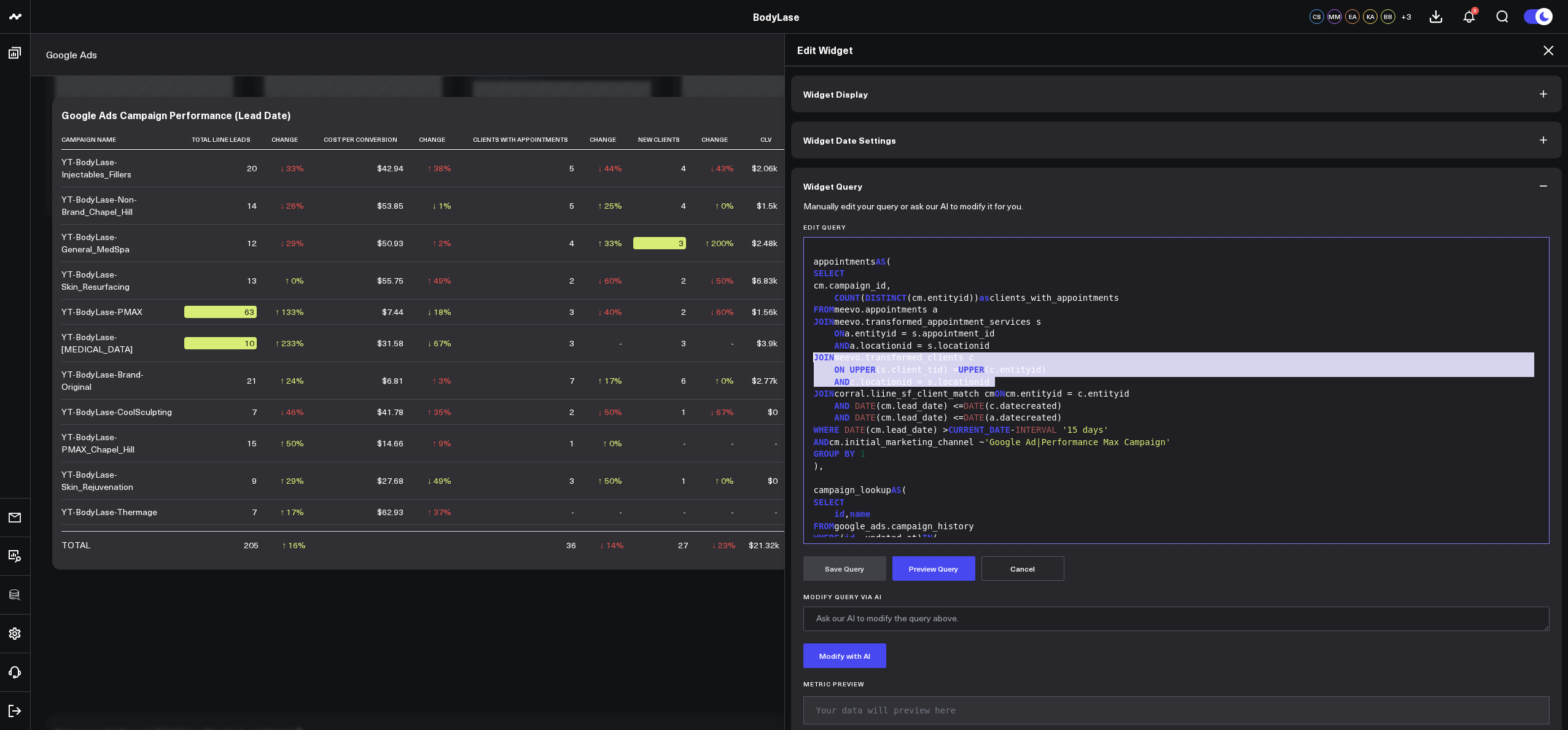
drag, startPoint x: 1005, startPoint y: 387, endPoint x: 811, endPoint y: 362, distance: 195.6
click at [810, 361] on div "SUM (clicks) as clicks, SUM (conversions) as conversions, SUM ( cost ) / NULLIF…" at bounding box center [1177, 424] width 733 height 1425
copy div "JOIN meevo.transformed_clients c ON UPPER (s.client_tid) = UPPER (c.entityid) A…"
click at [972, 463] on div ")," at bounding box center [1177, 467] width 733 height 12
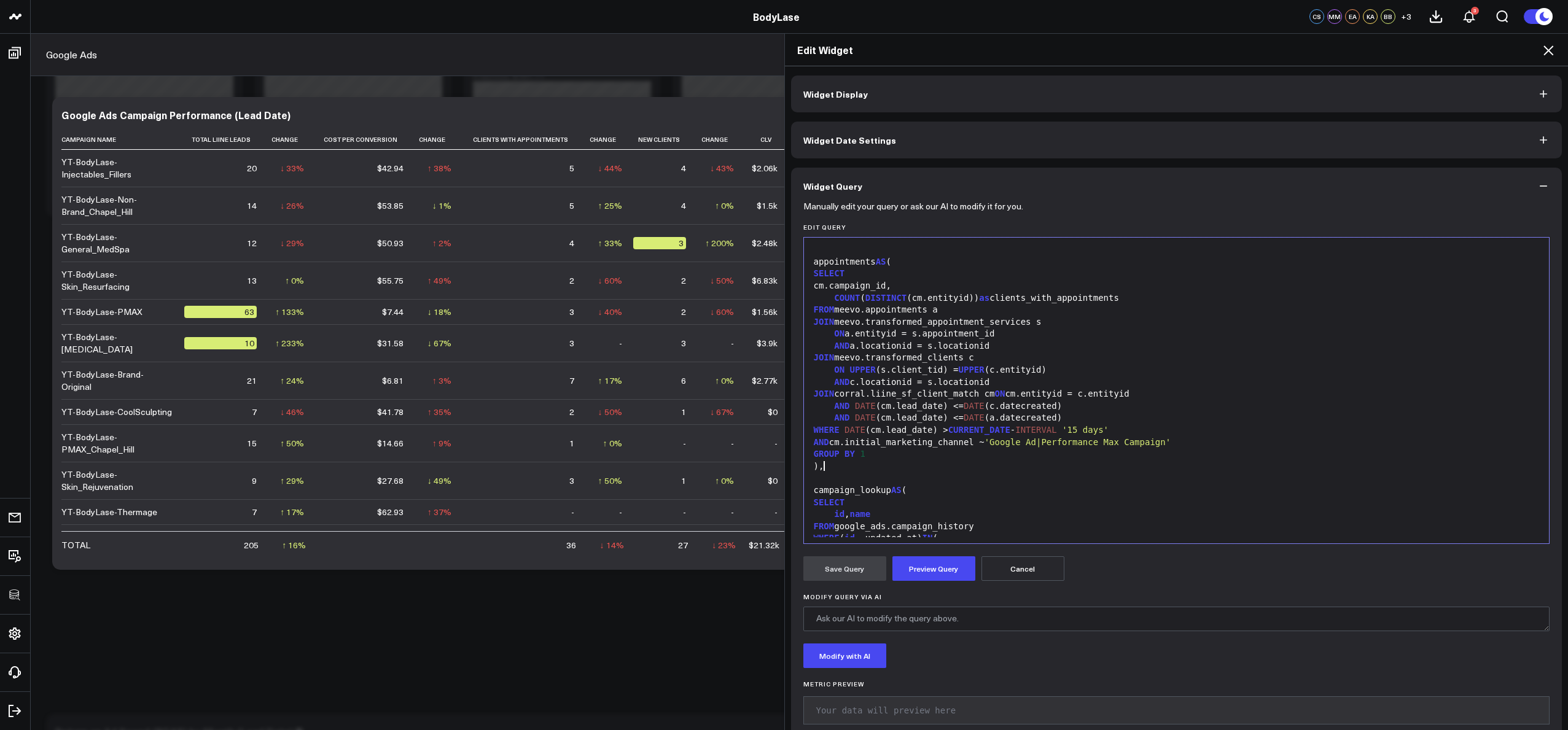
click at [921, 402] on div "AND DATE (cm.lead_date) <= DATE (c.datecreated)" at bounding box center [1177, 407] width 733 height 12
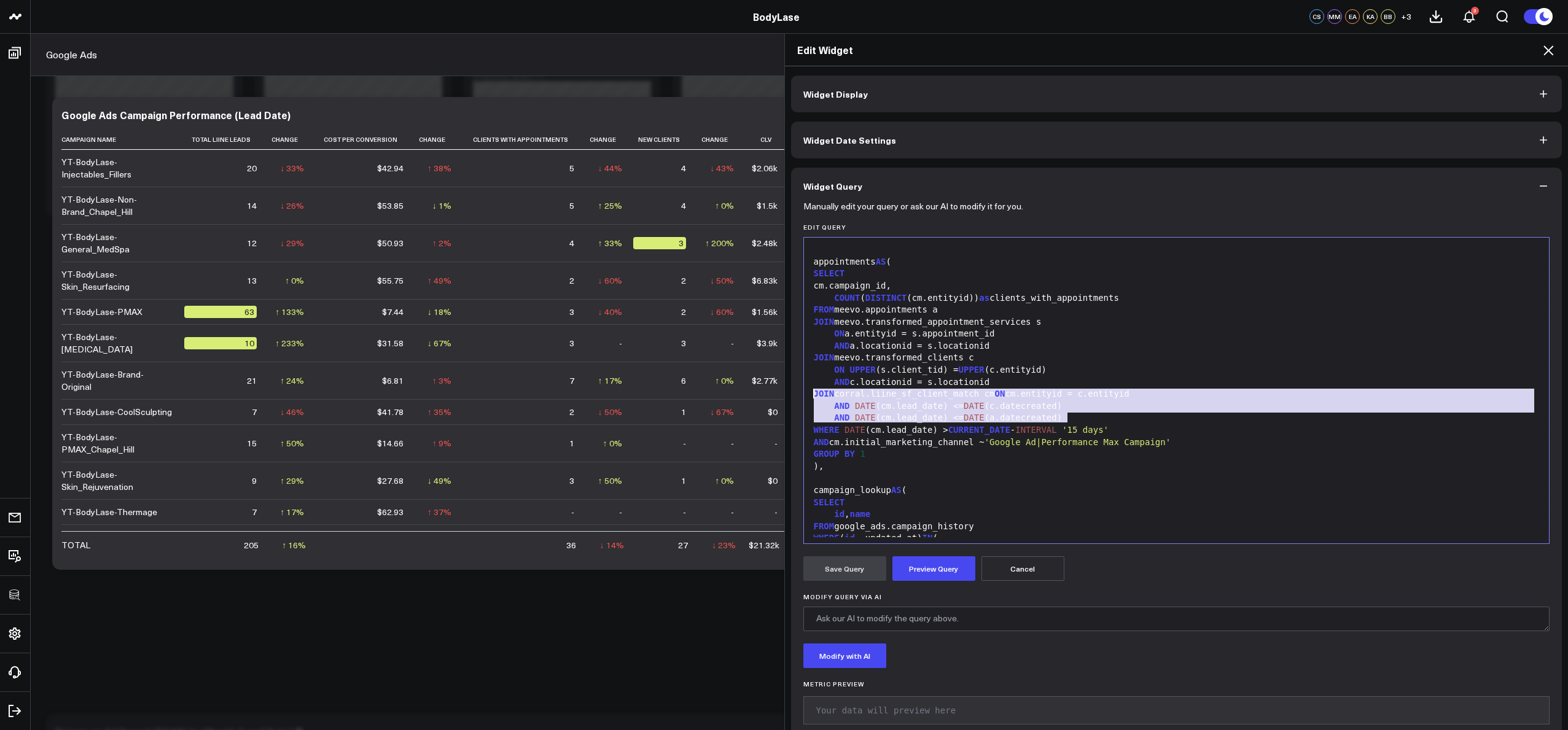
drag, startPoint x: 1070, startPoint y: 417, endPoint x: 793, endPoint y: 395, distance: 277.9
click at [793, 395] on div "Manually edit your query or ask our AI to modify it for you. Edit Query 999 26 …" at bounding box center [1177, 475] width 772 height 541
click at [896, 401] on div "AND DATE (cm.lead_date) <= DATE (c.datecreated)" at bounding box center [1177, 407] width 733 height 12
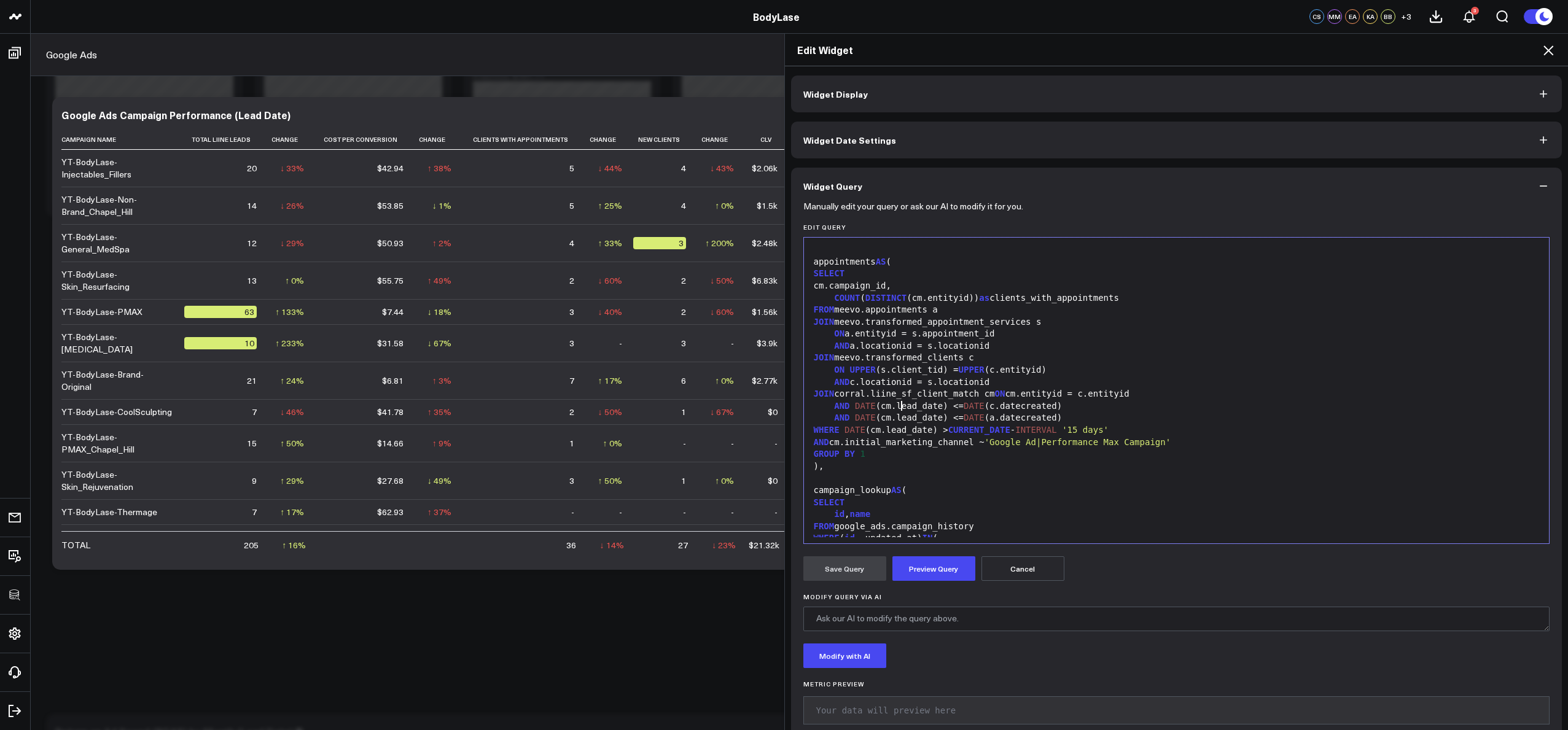
click at [894, 396] on div "JOIN corral.liine_sf_client_match cm ON cm.entityid = c.entityid" at bounding box center [1177, 394] width 733 height 12
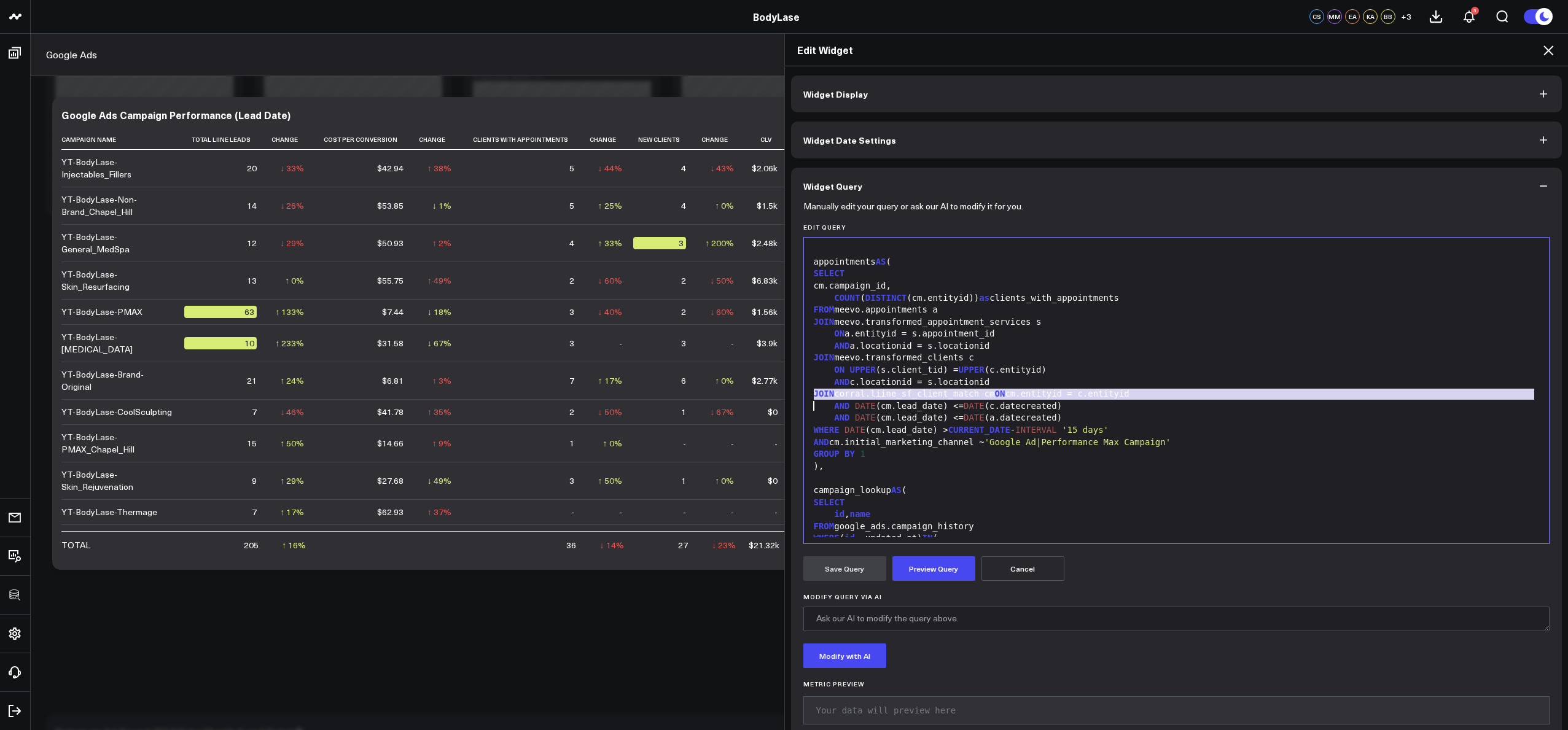
copy div "JOIN corral.liine_sf_client_match cm ON cm.entityid = c.entityid"
click at [945, 378] on div "AND c.locationid = s.locationid" at bounding box center [1177, 383] width 733 height 12
click at [944, 378] on div "AND c.locationid = s.locationid" at bounding box center [1177, 383] width 733 height 12
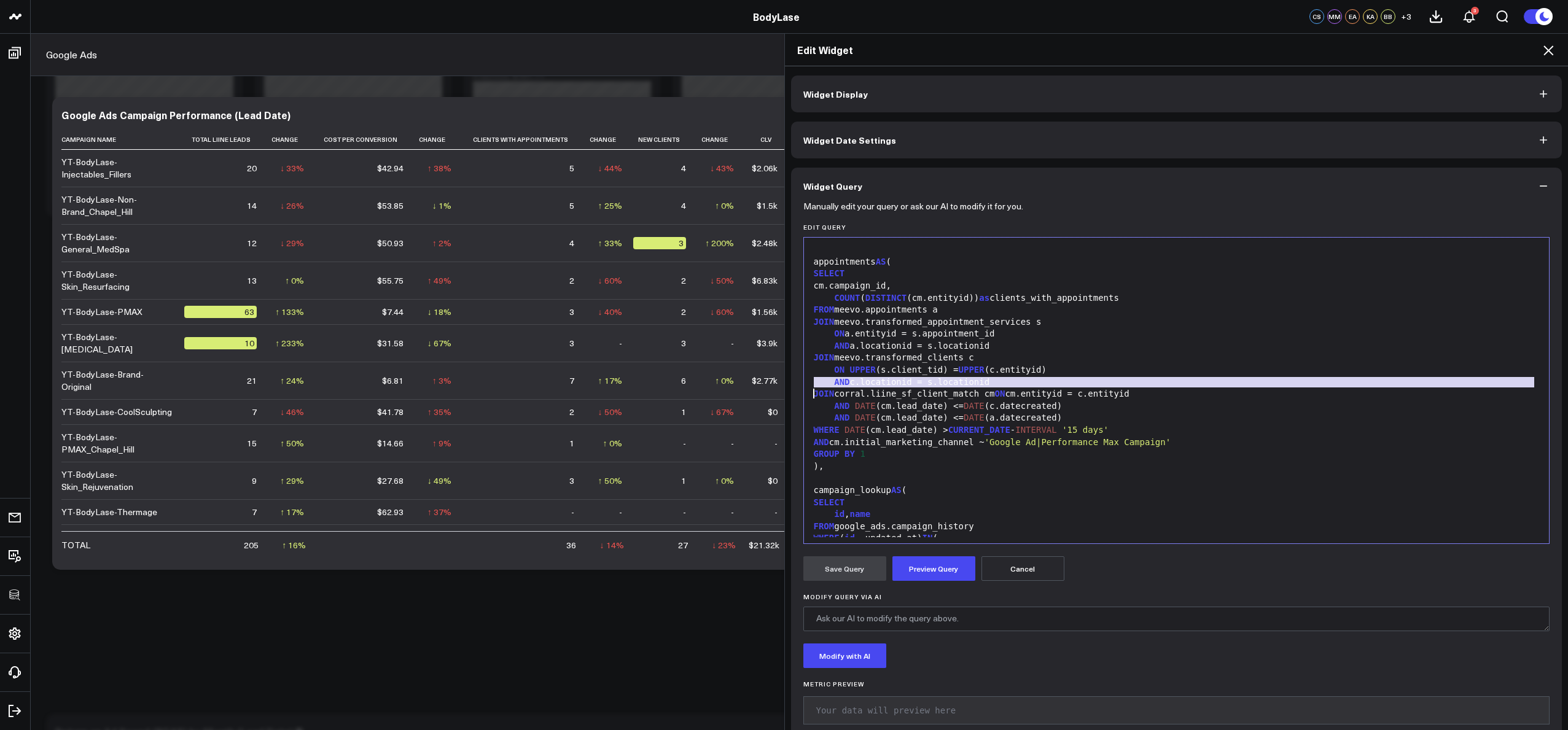
click at [944, 378] on div "AND c.locationid = s.locationid" at bounding box center [1177, 383] width 733 height 12
copy div "AND c.locationid = s.locationid"
click at [900, 345] on div "AND a.locationid = s.locationid" at bounding box center [1177, 346] width 733 height 12
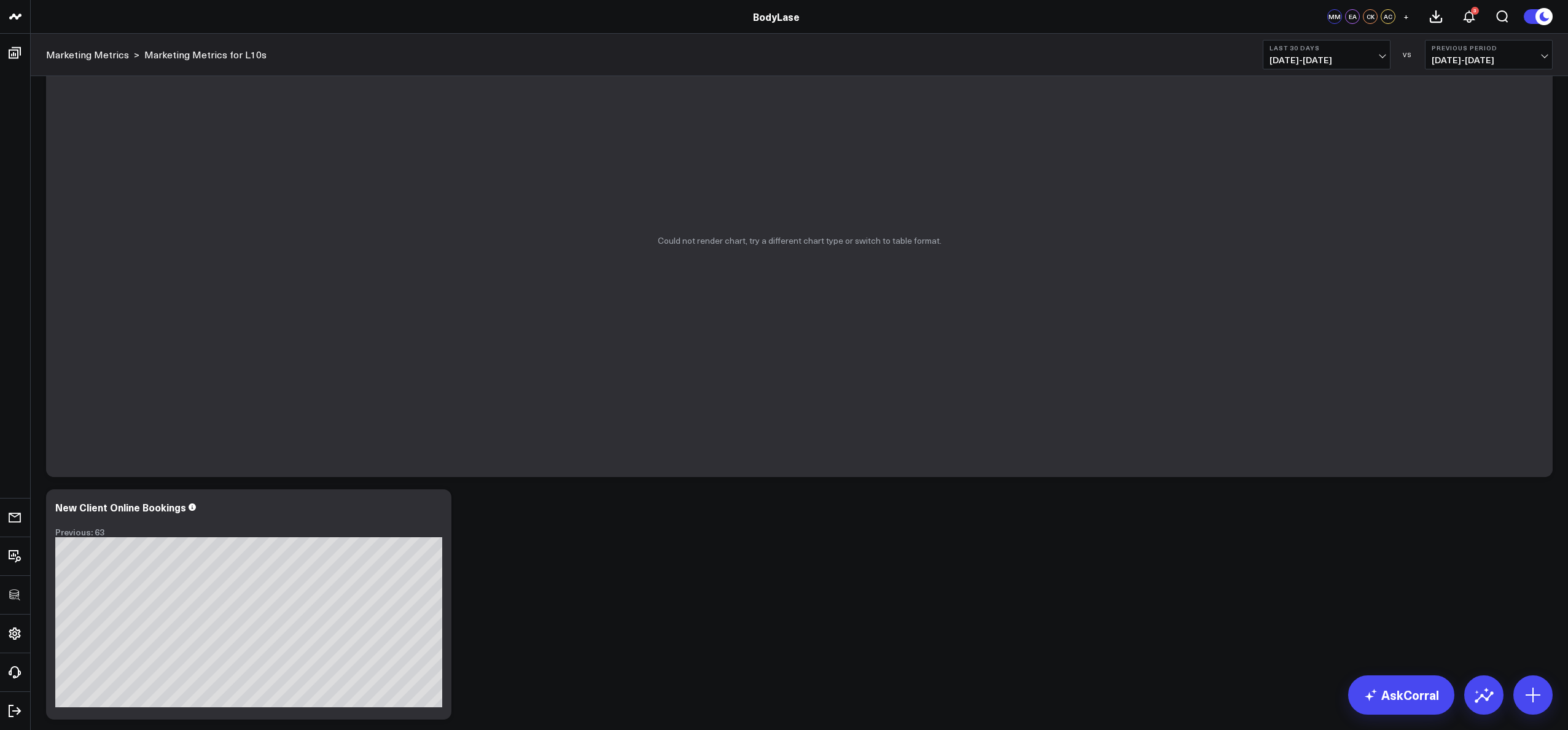
scroll to position [360, 0]
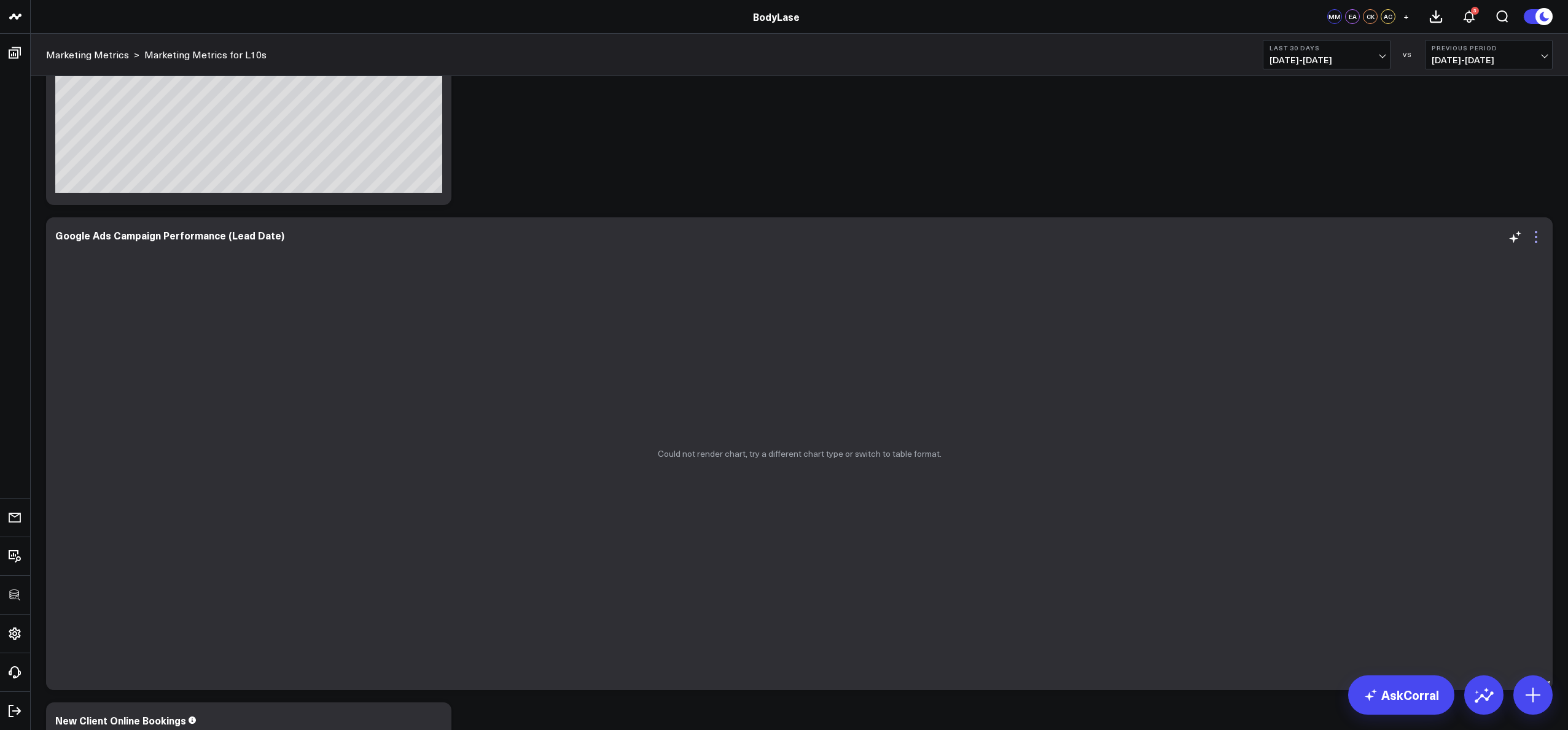
click at [1535, 240] on icon at bounding box center [1536, 237] width 15 height 15
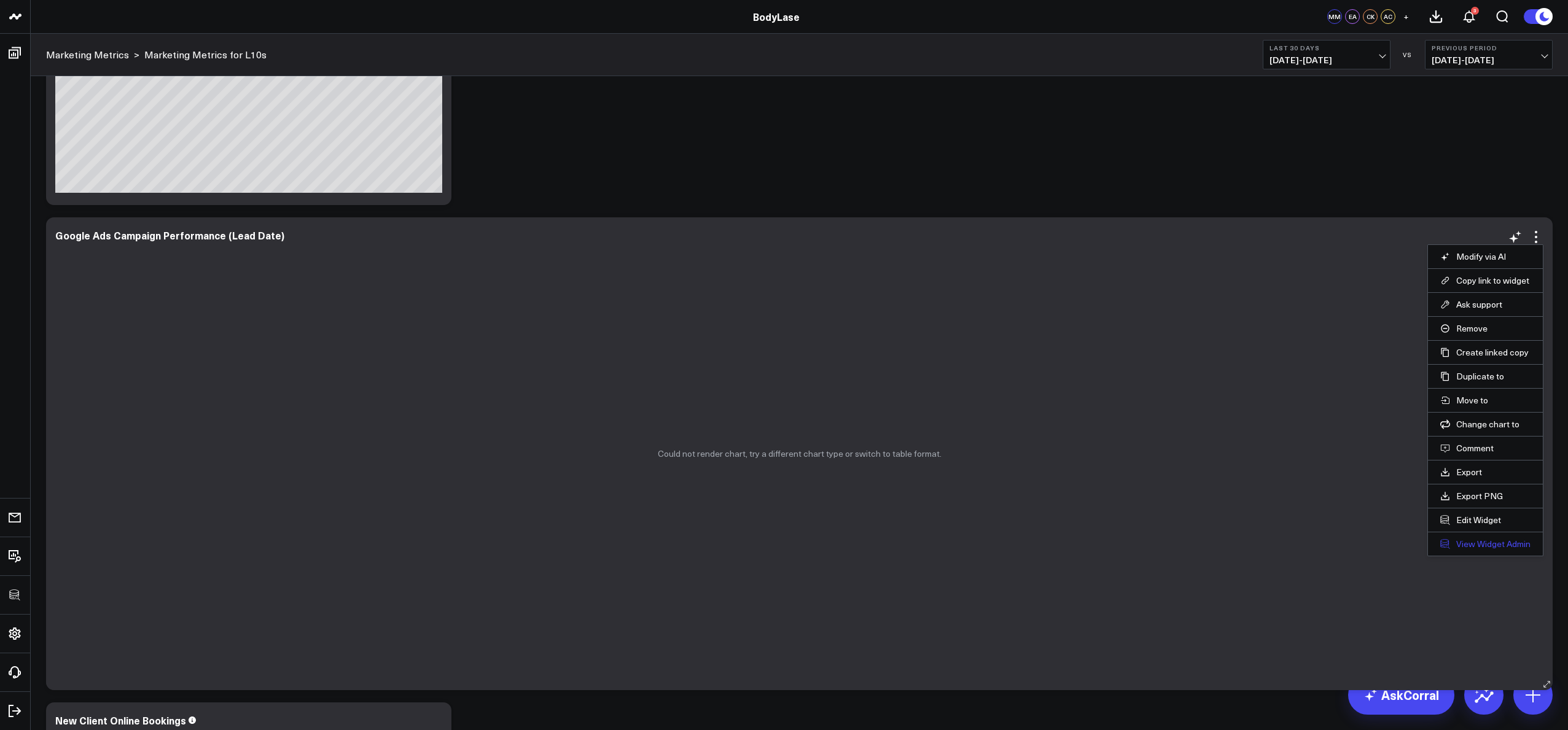
click at [1475, 548] on link "View Widget Admin" at bounding box center [1485, 544] width 90 height 11
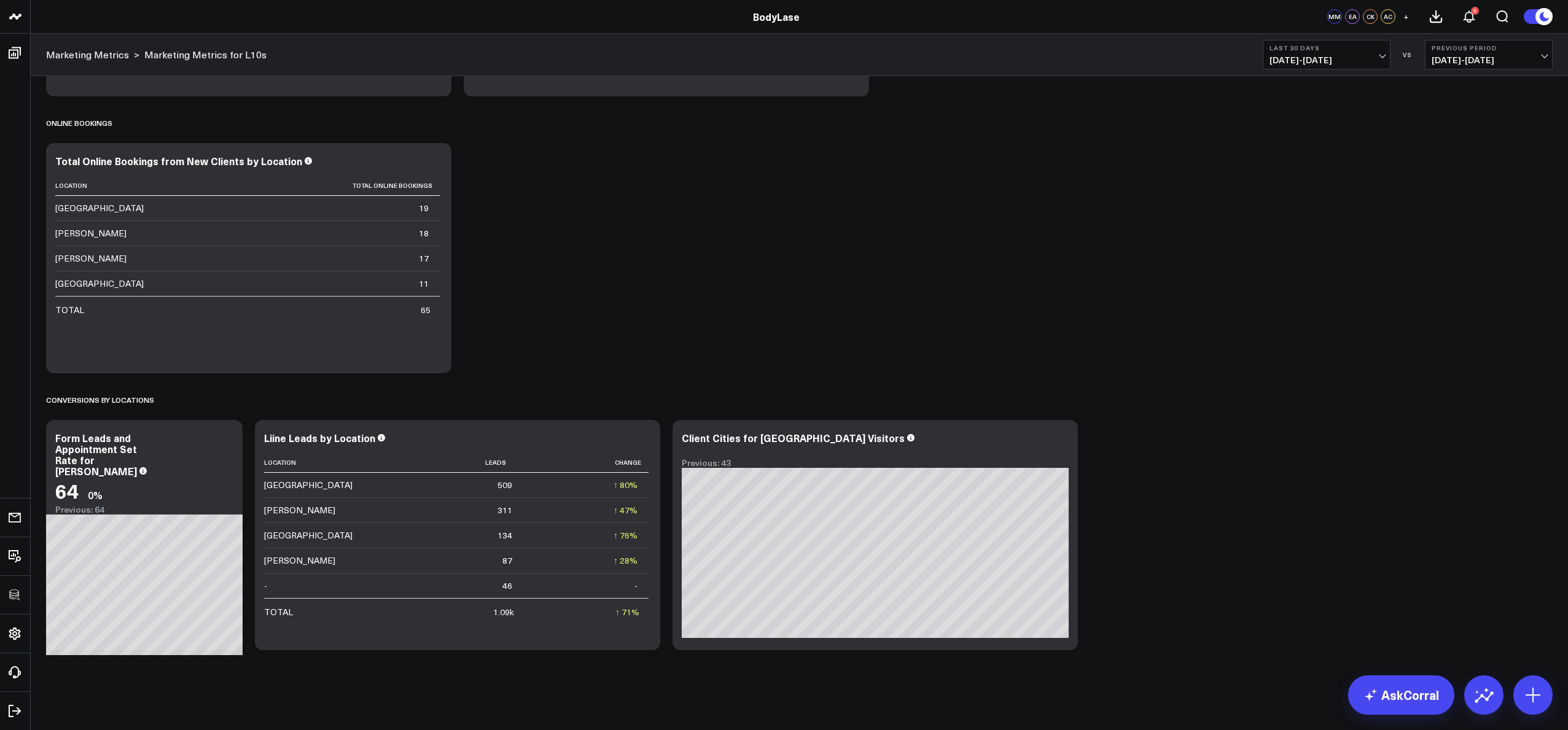
scroll to position [1424, 0]
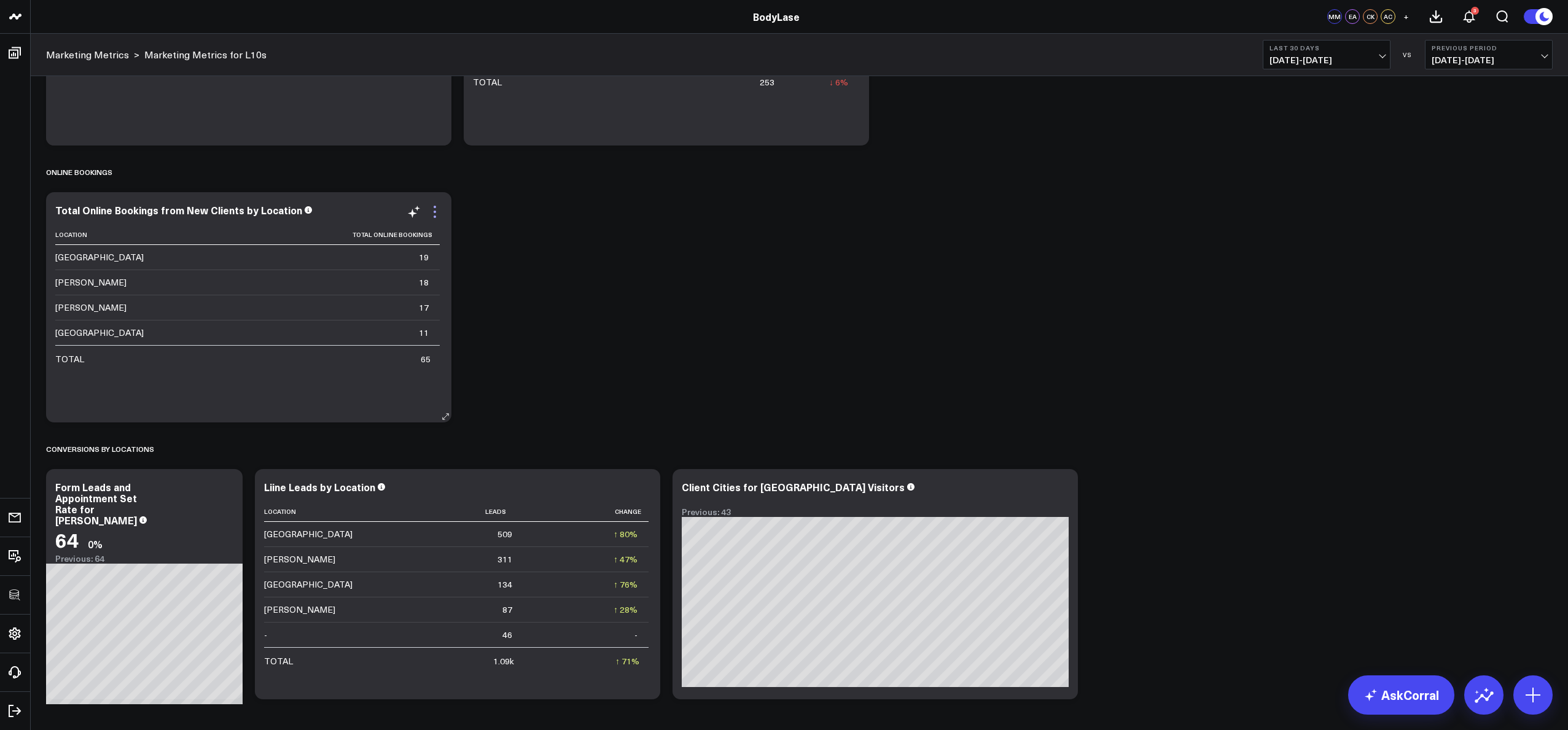
click at [429, 217] on icon at bounding box center [434, 211] width 15 height 15
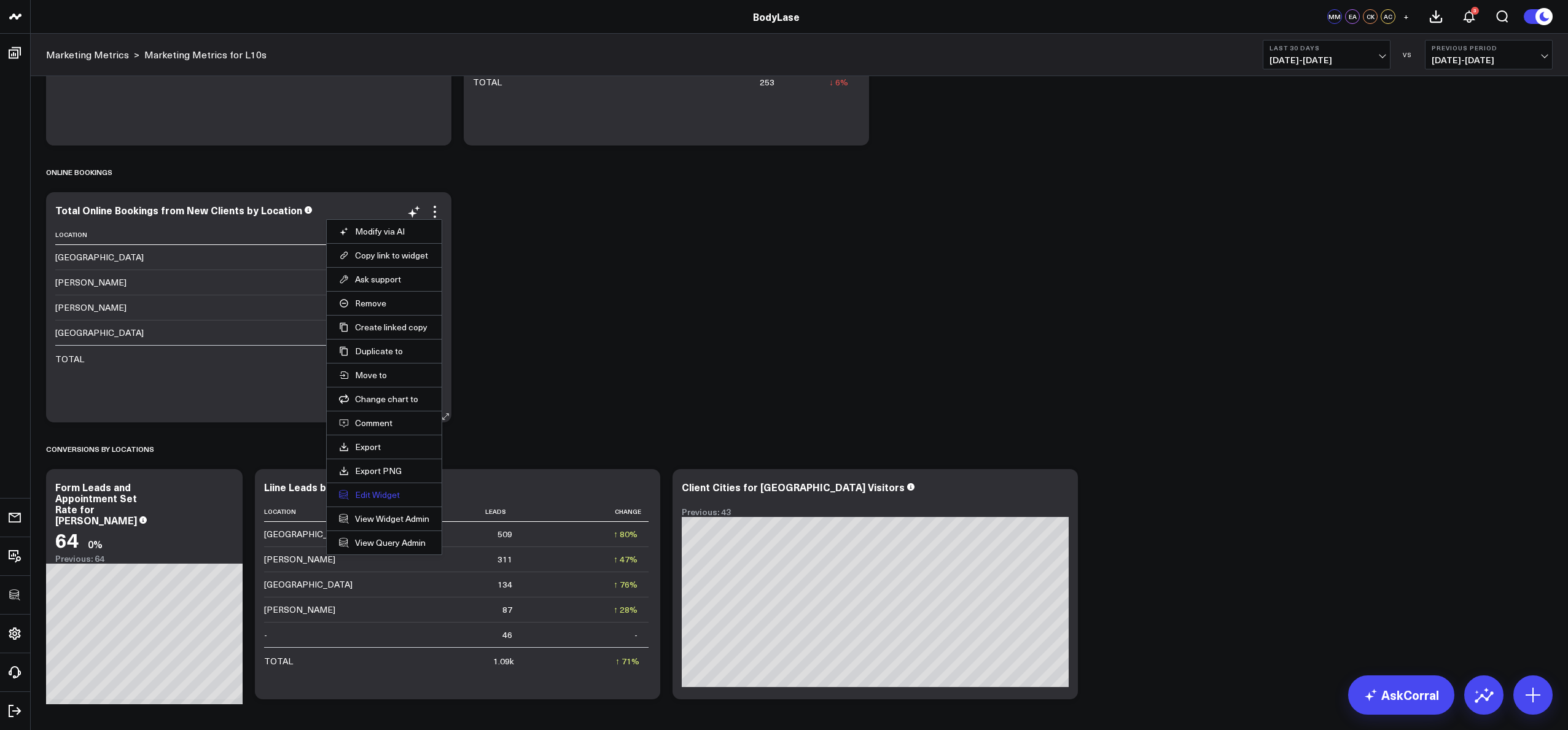
click at [370, 497] on button "Edit Widget" at bounding box center [384, 495] width 90 height 11
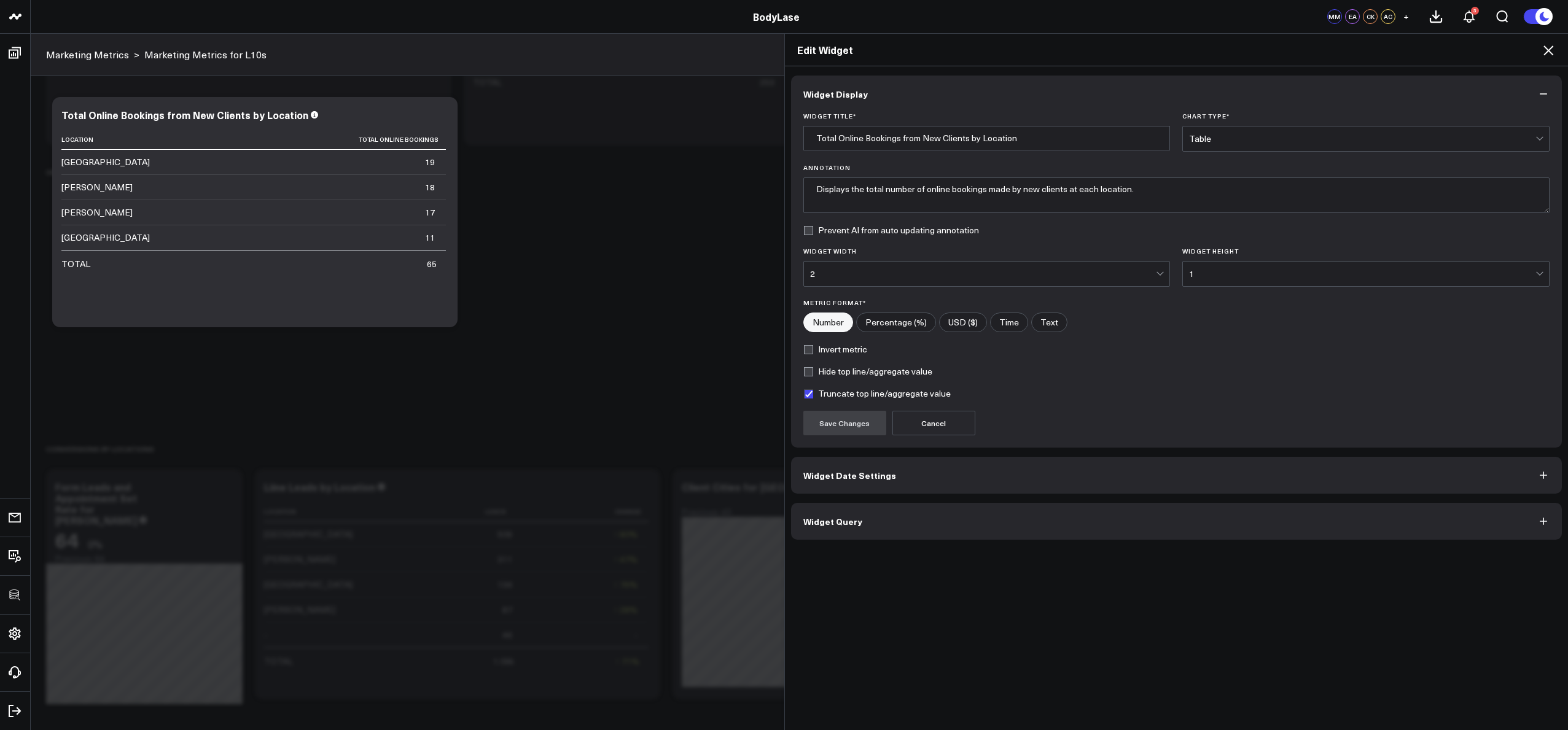
click at [887, 535] on button "Widget Query" at bounding box center [1177, 522] width 772 height 37
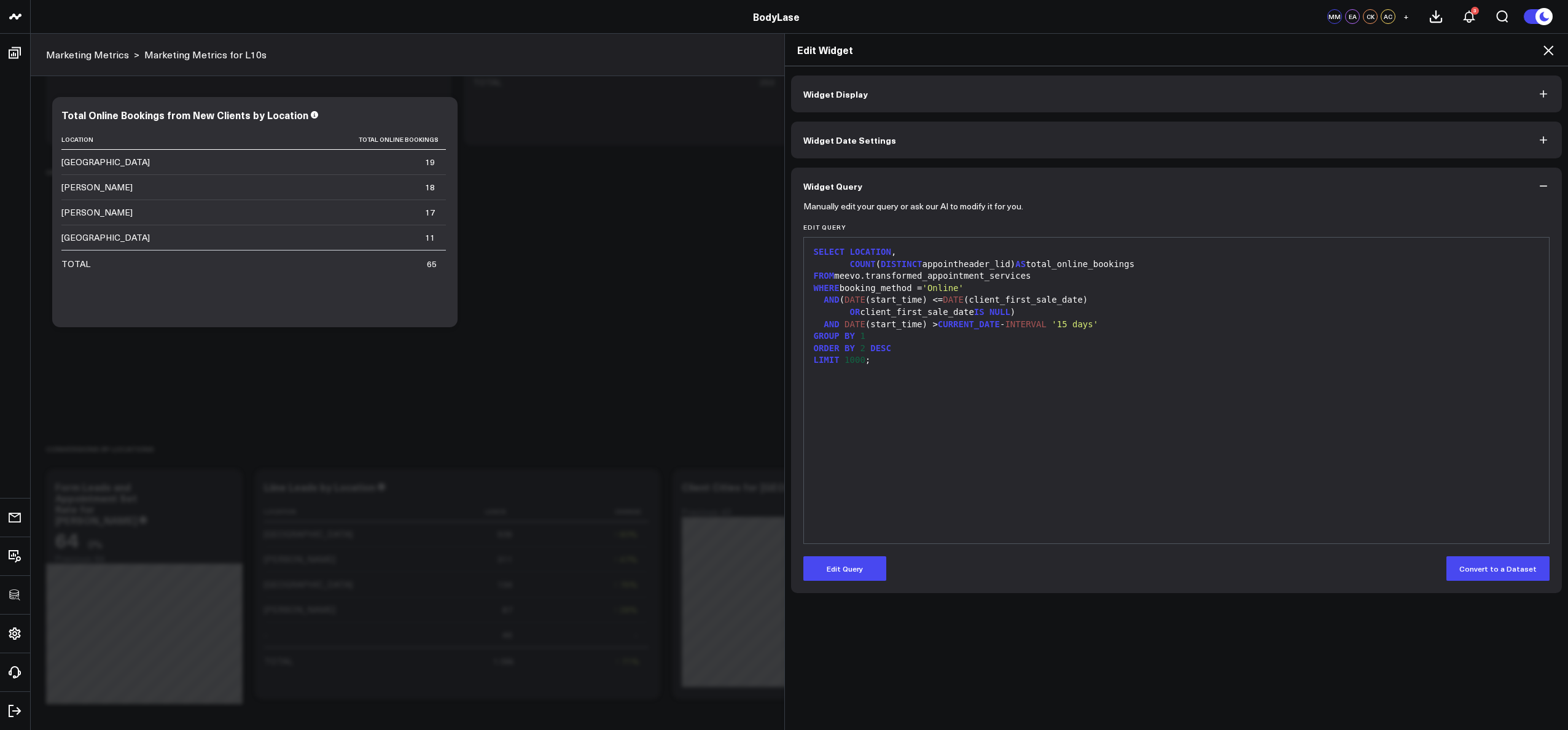
click at [1201, 488] on div "SELECT LOCATION , COUNT ( DISTINCT appointheader_lid) AS total_online_bookings …" at bounding box center [1177, 390] width 733 height 293
click at [1552, 50] on icon at bounding box center [1548, 50] width 15 height 15
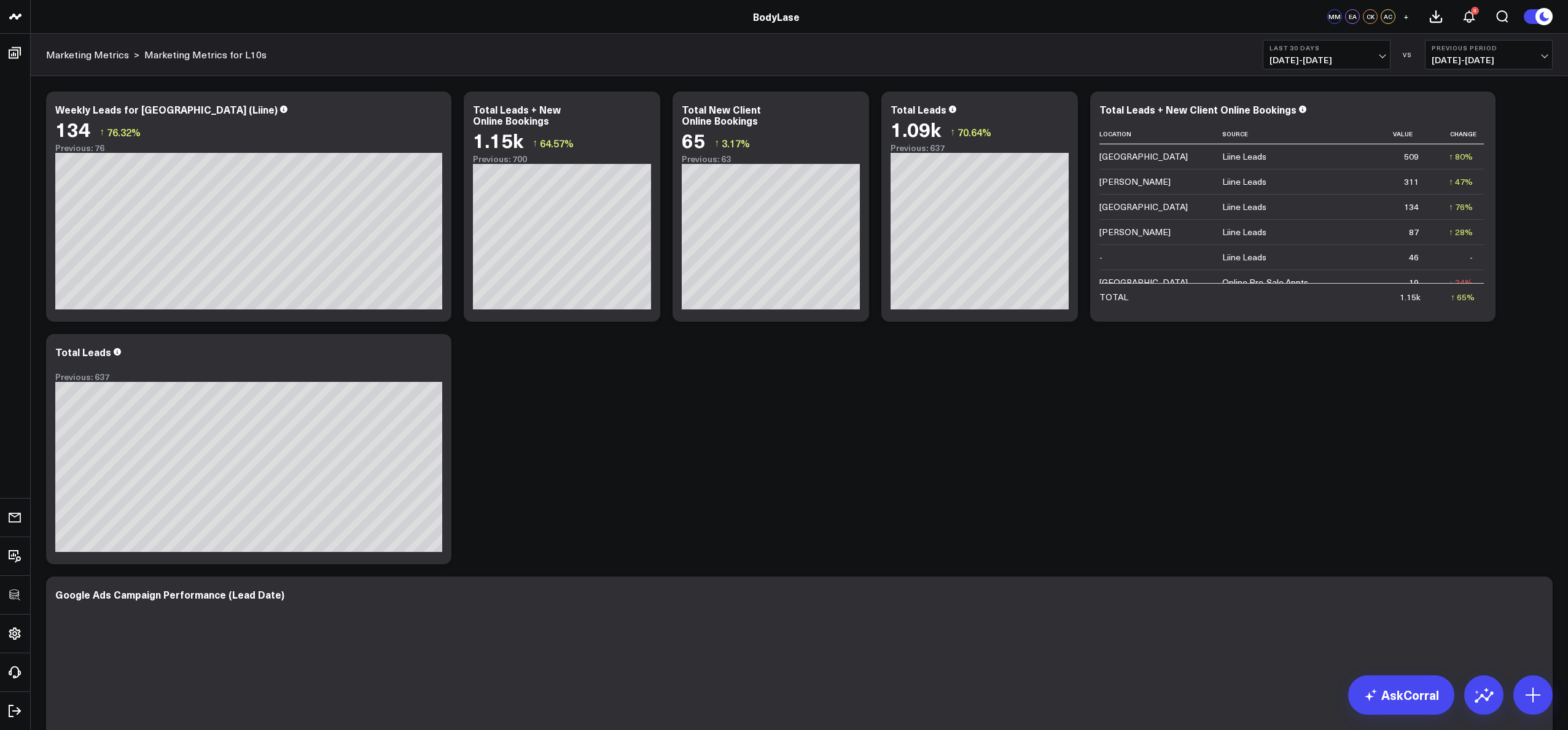
click at [639, 112] on icon at bounding box center [644, 111] width 15 height 15
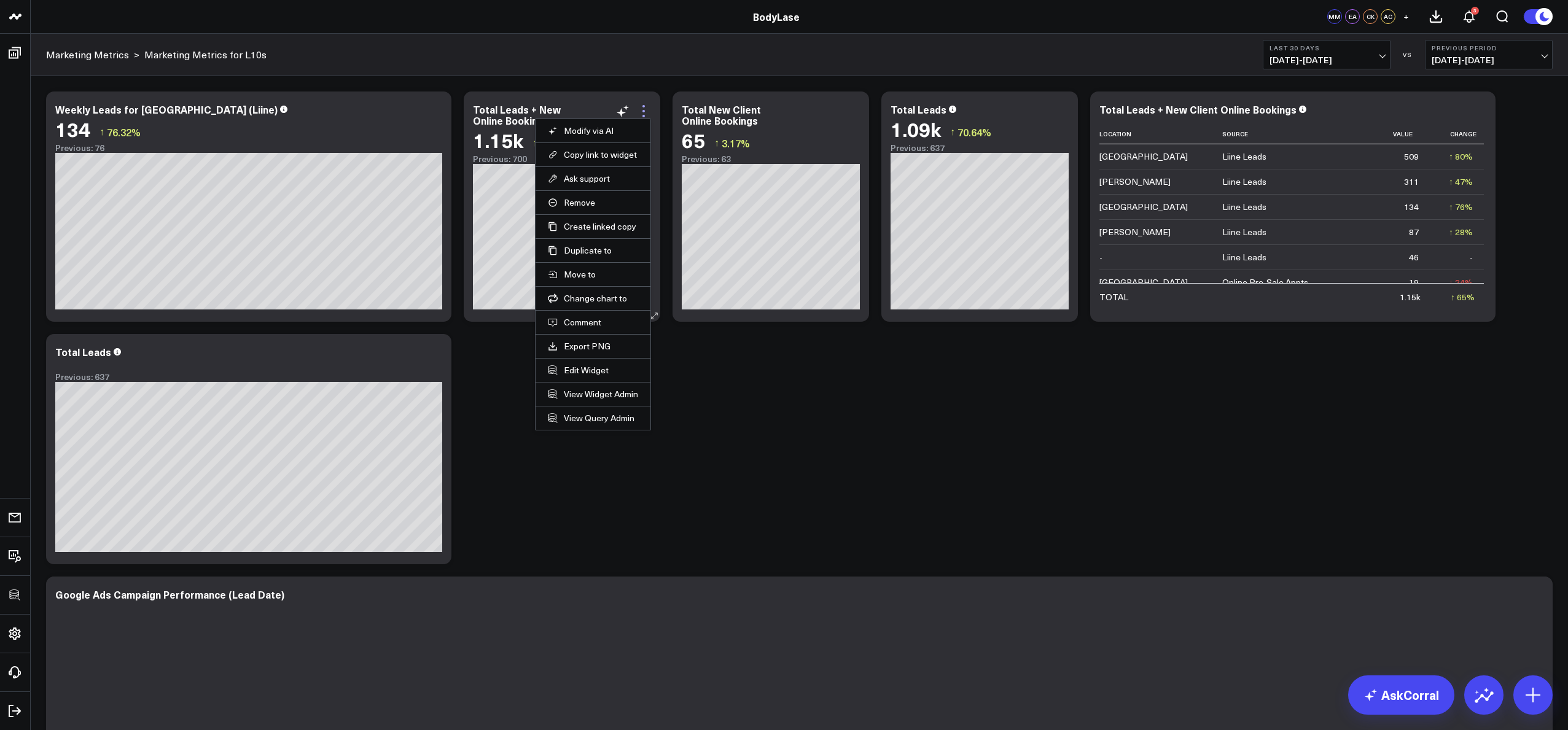
click at [640, 112] on icon at bounding box center [644, 111] width 15 height 15
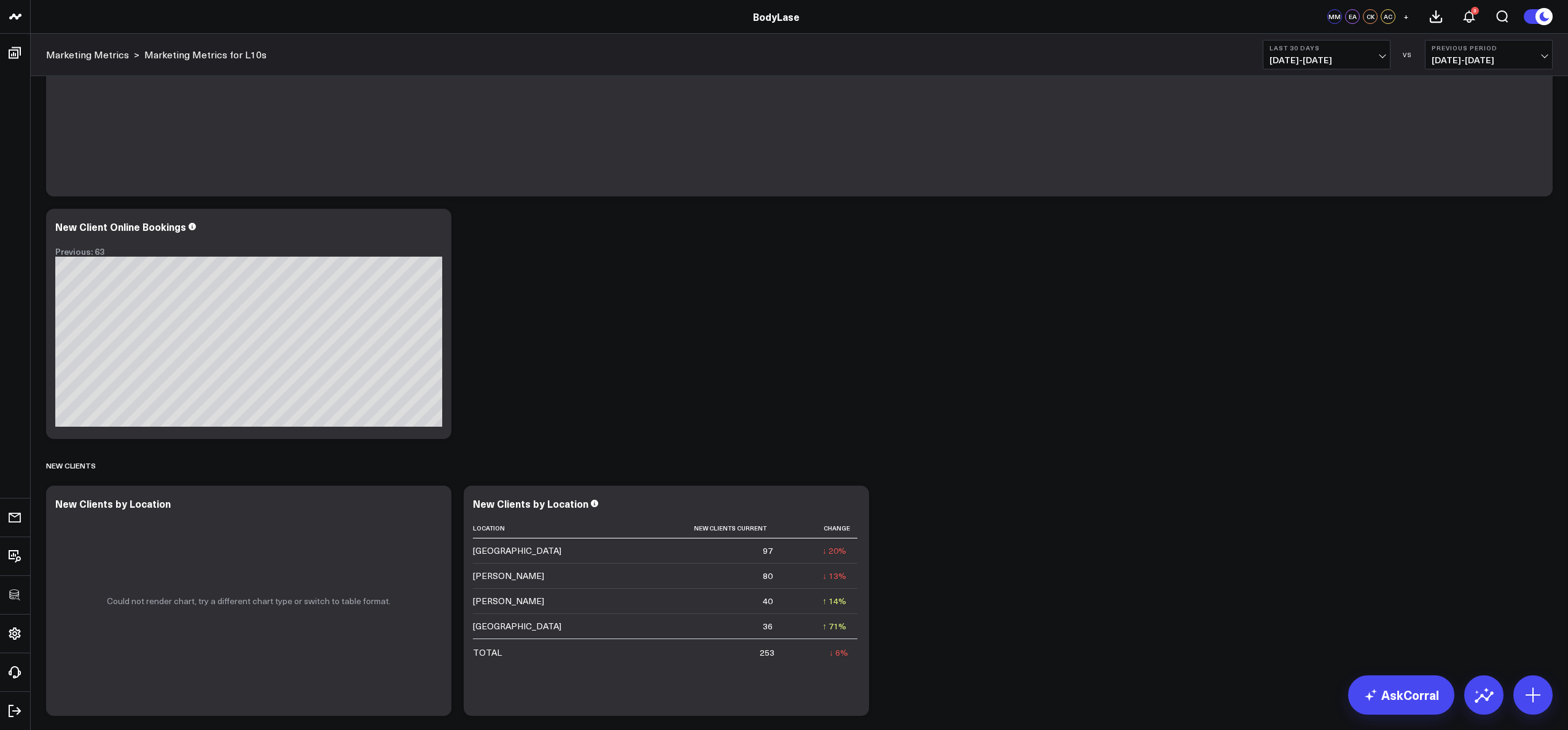
scroll to position [861, 0]
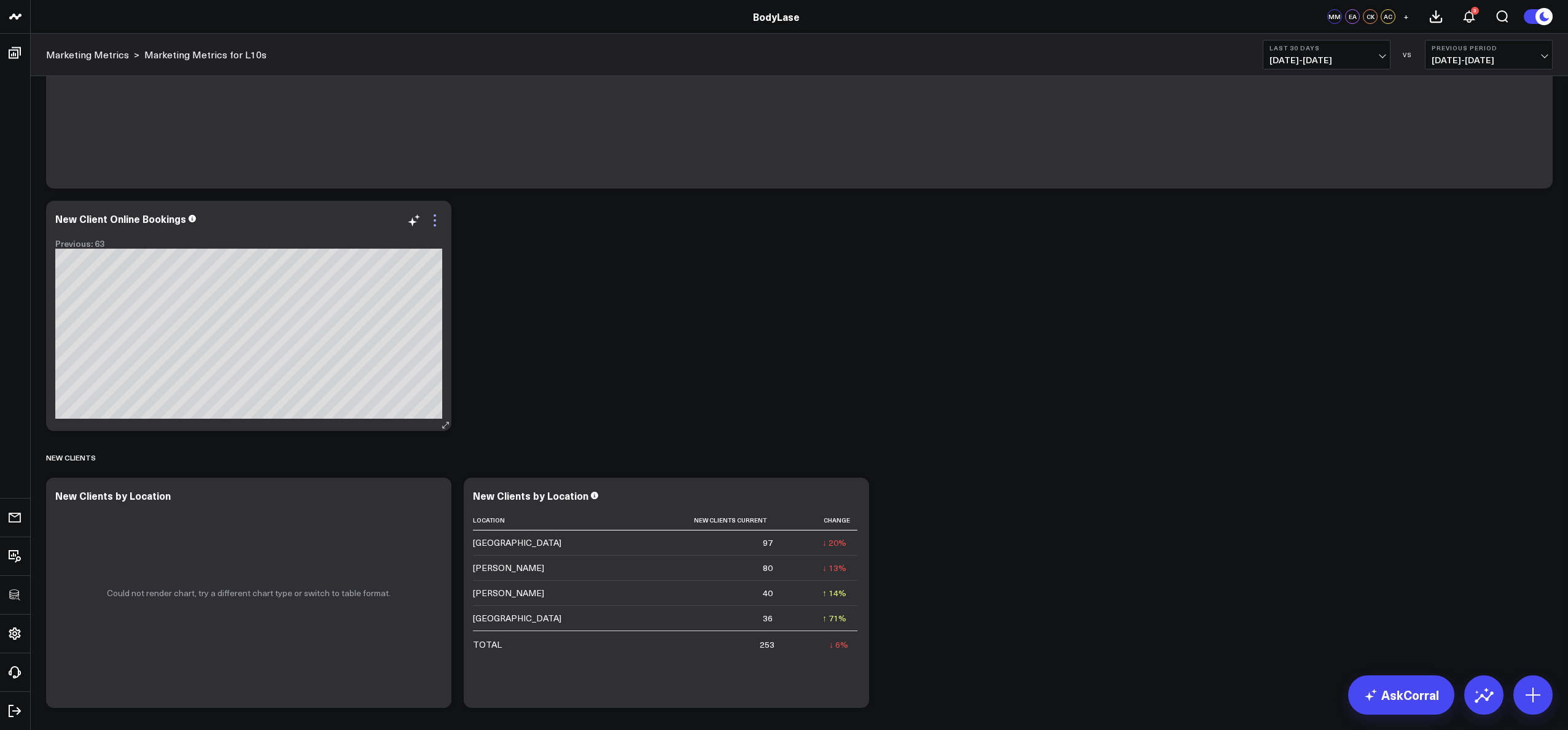
click at [429, 220] on icon at bounding box center [434, 220] width 15 height 15
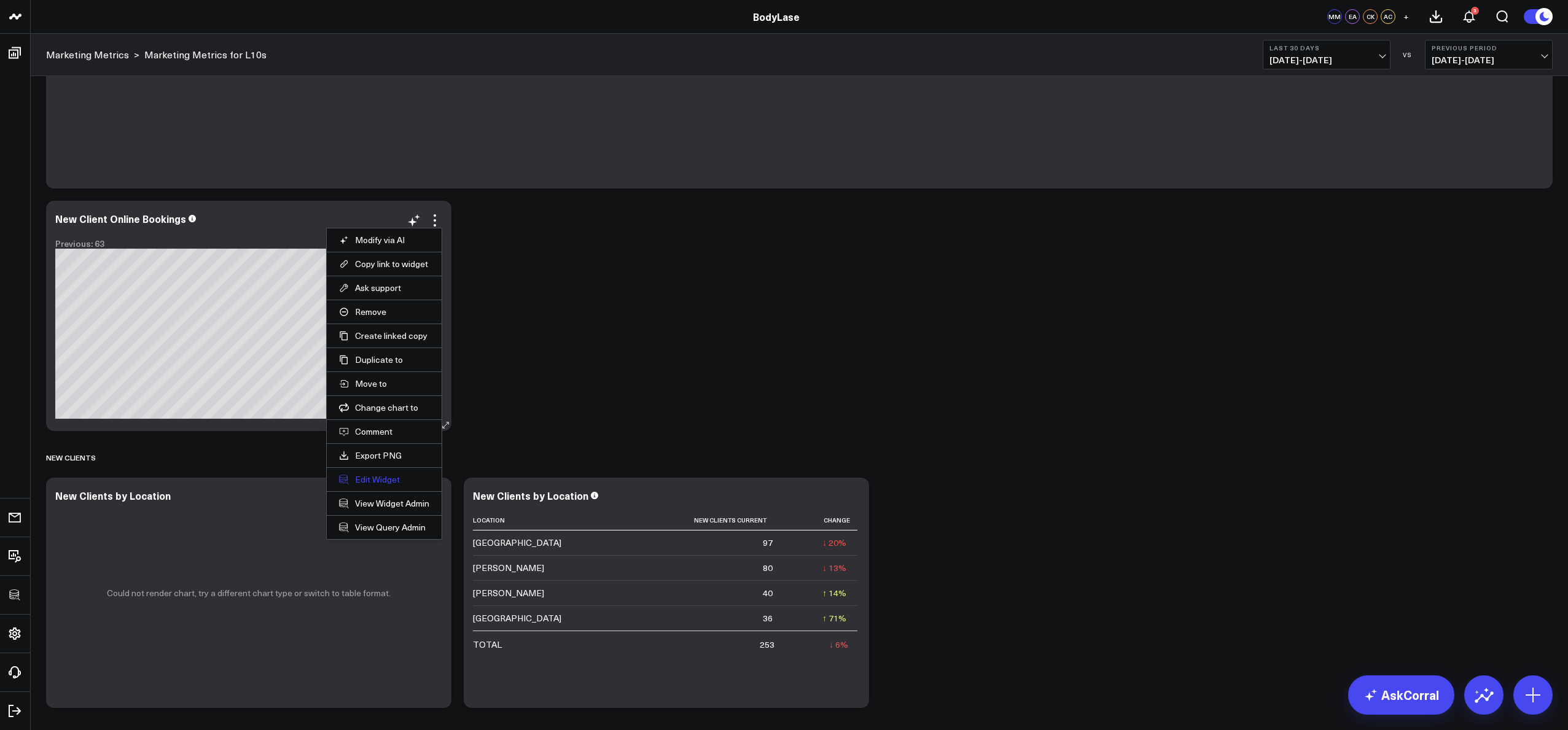
click at [381, 476] on button "Edit Widget" at bounding box center [384, 480] width 90 height 11
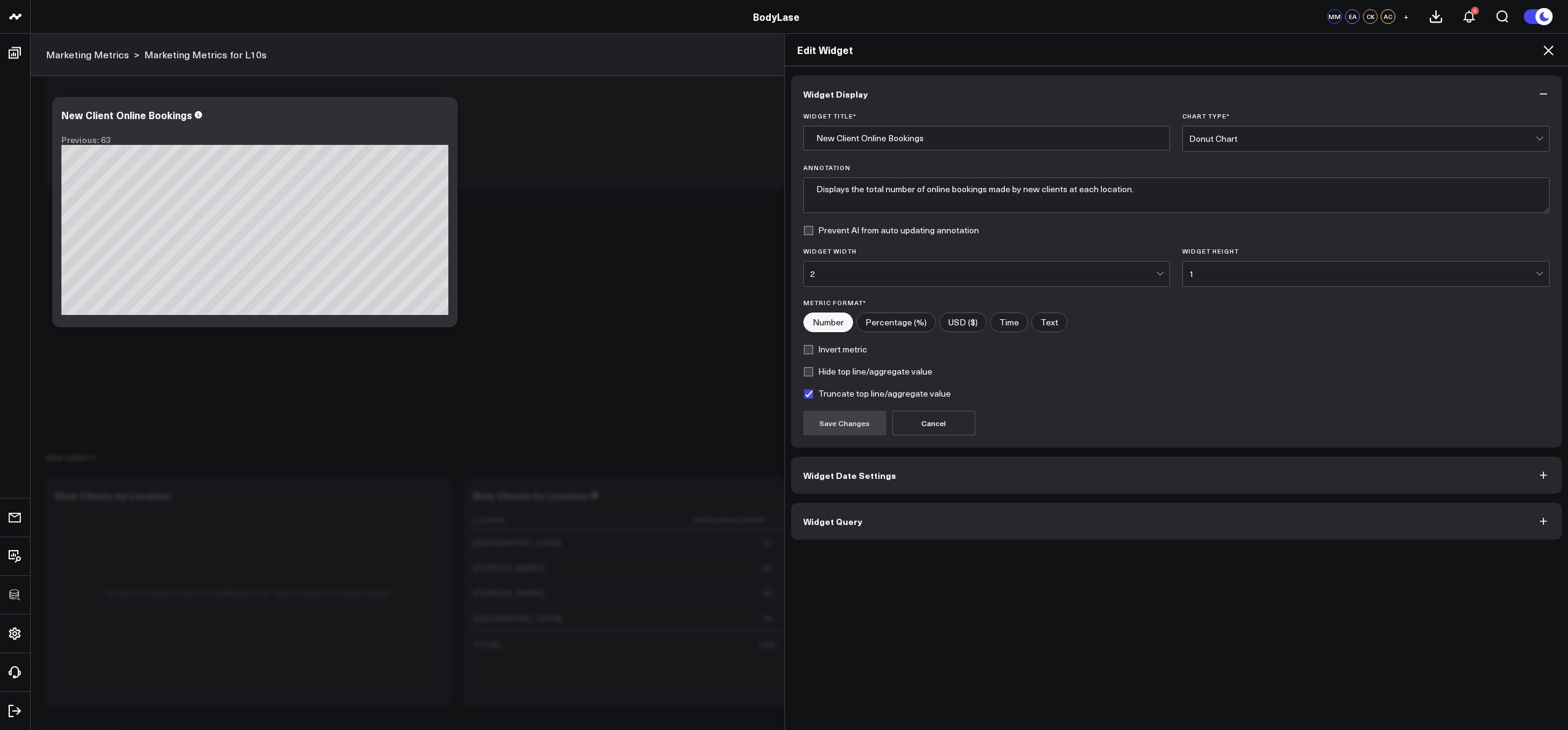
drag, startPoint x: 883, startPoint y: 526, endPoint x: 848, endPoint y: 544, distance: 39.4
click at [883, 526] on button "Widget Query" at bounding box center [1177, 522] width 772 height 37
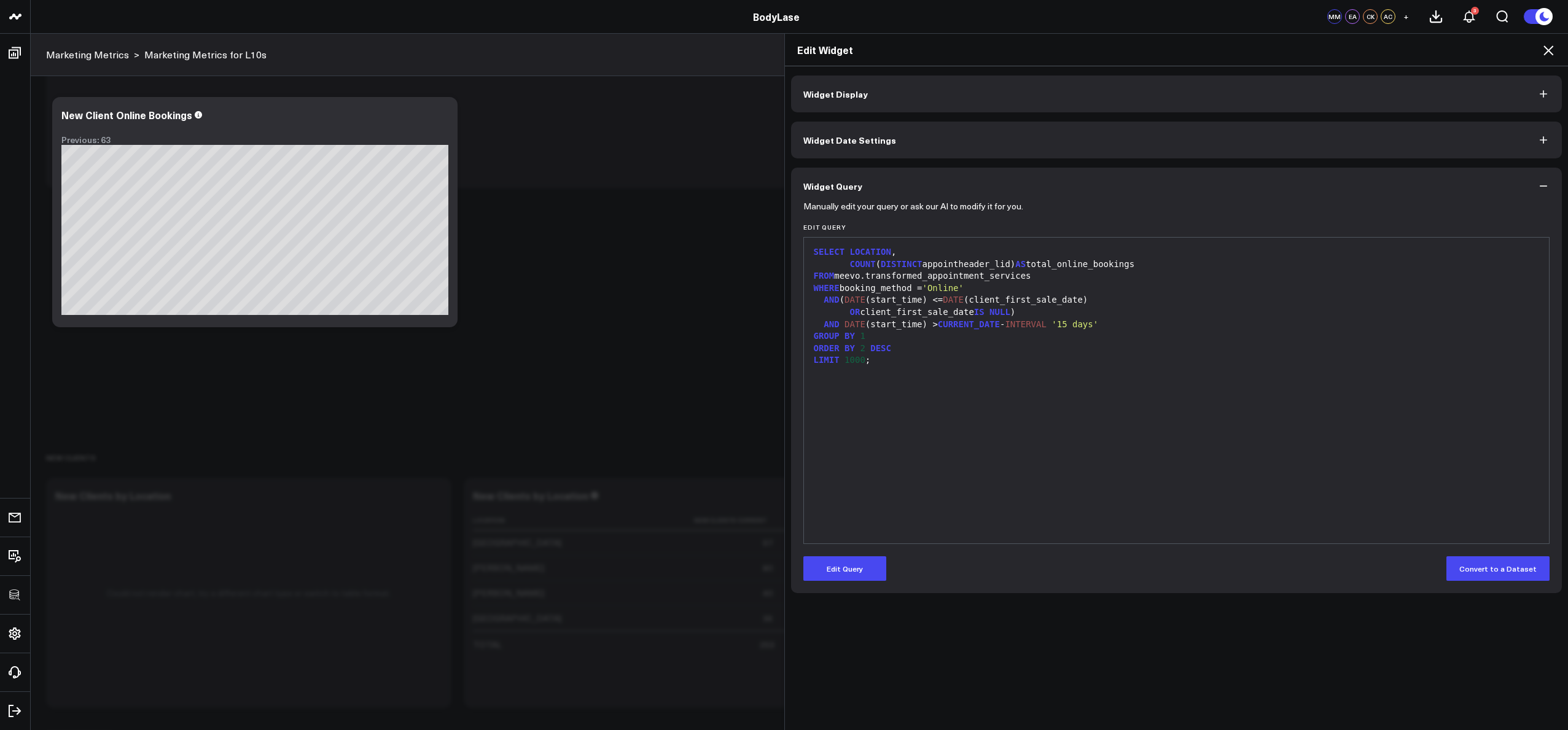
click at [861, 563] on button "Edit Query" at bounding box center [844, 569] width 83 height 25
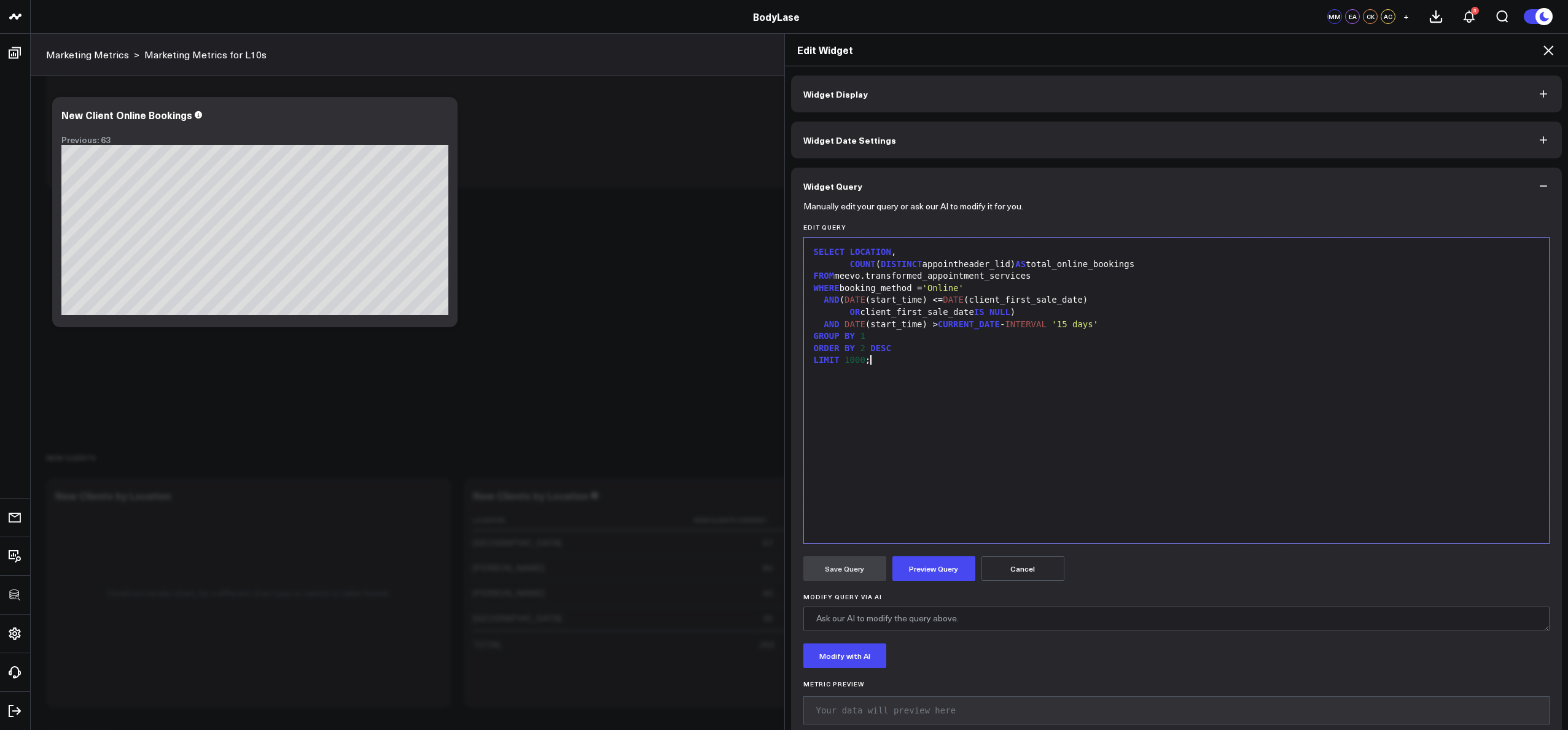
click at [928, 458] on div "SELECT LOCATION , COUNT ( DISTINCT appointheader_lid) AS total_online_bookings …" at bounding box center [1177, 390] width 733 height 293
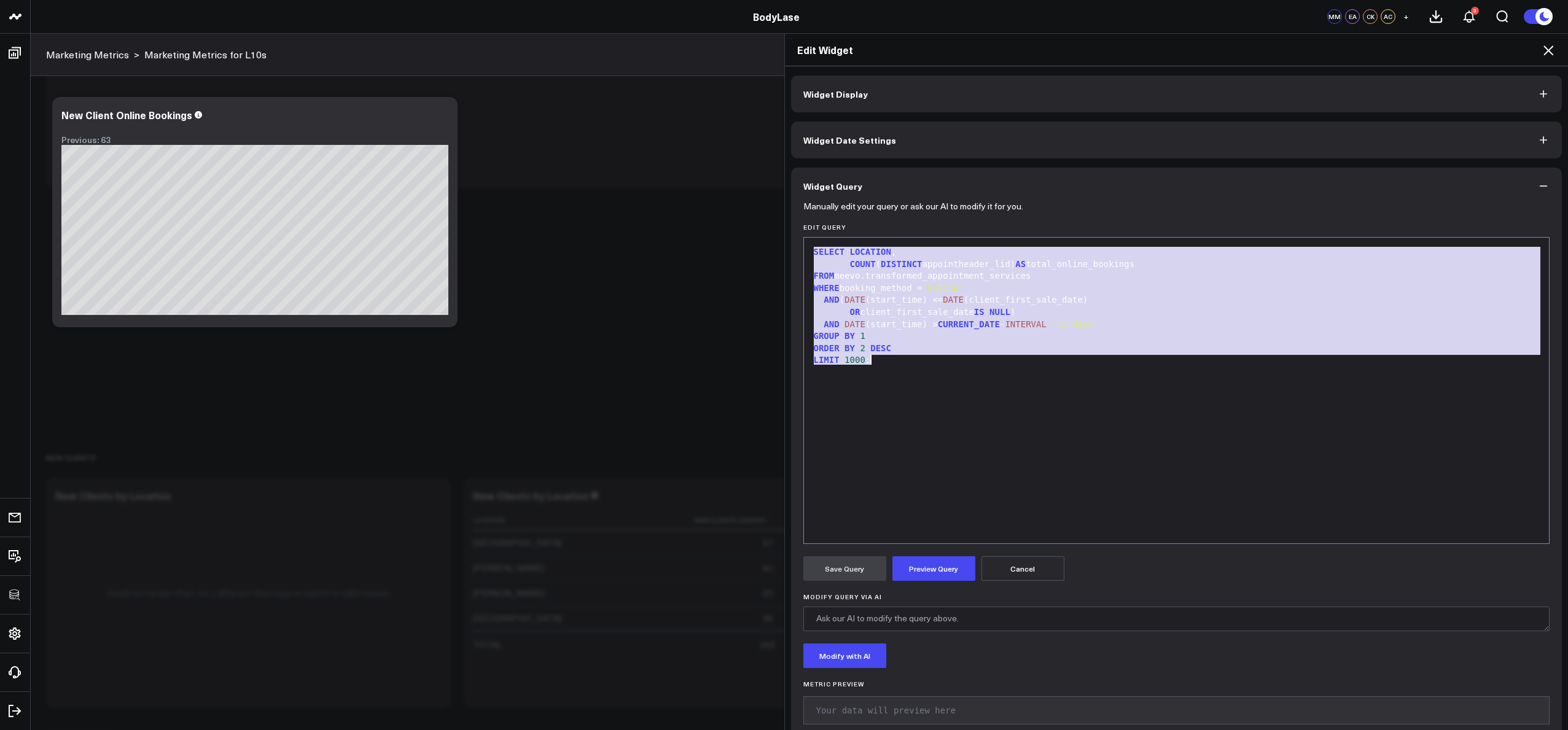
copy div "SELECT LOCATION , COUNT ( DISTINCT appointheader_lid) AS total_online_bookings …"
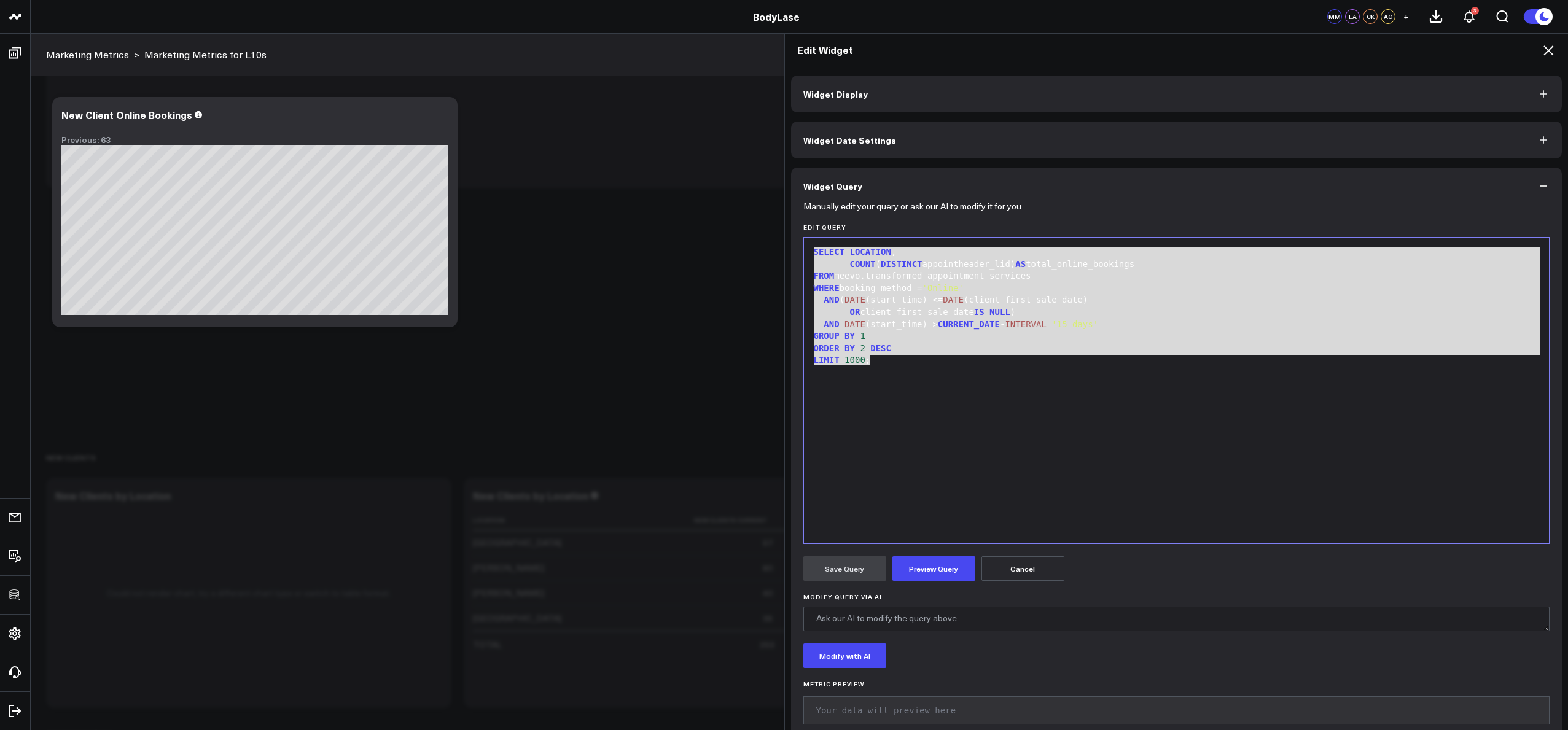
click at [1549, 52] on icon at bounding box center [1548, 50] width 15 height 15
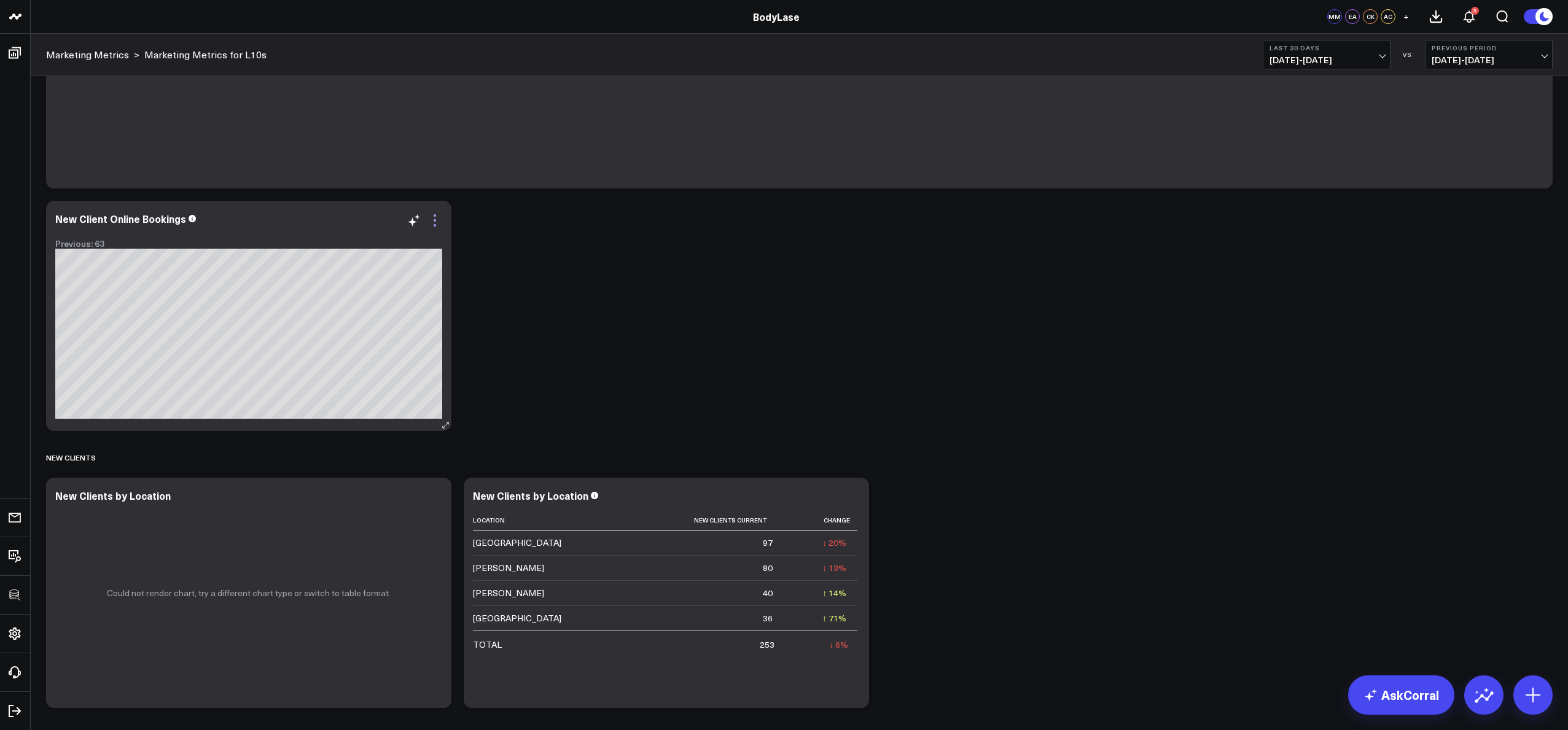
click at [438, 221] on icon at bounding box center [434, 220] width 15 height 15
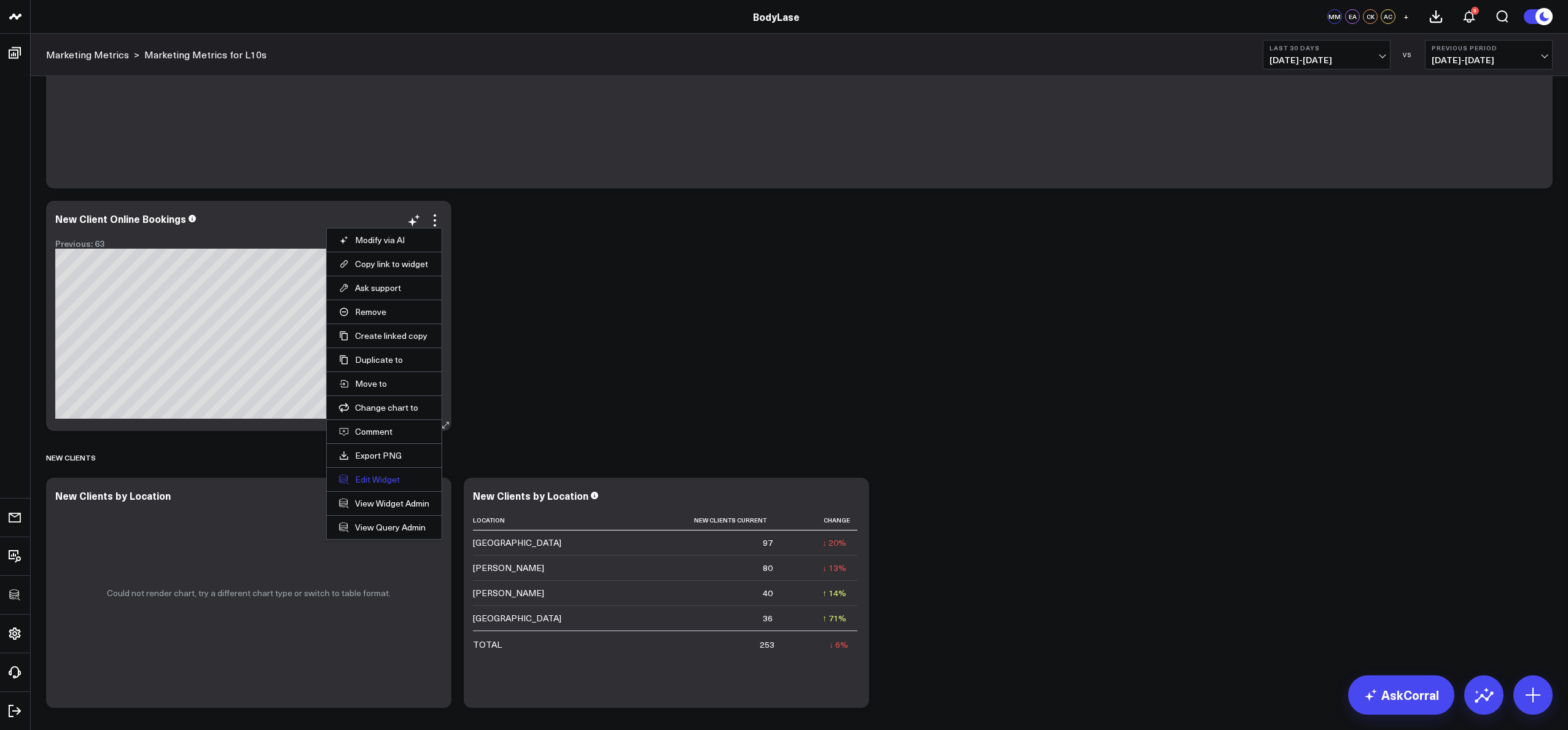
click at [381, 479] on button "Edit Widget" at bounding box center [384, 480] width 90 height 11
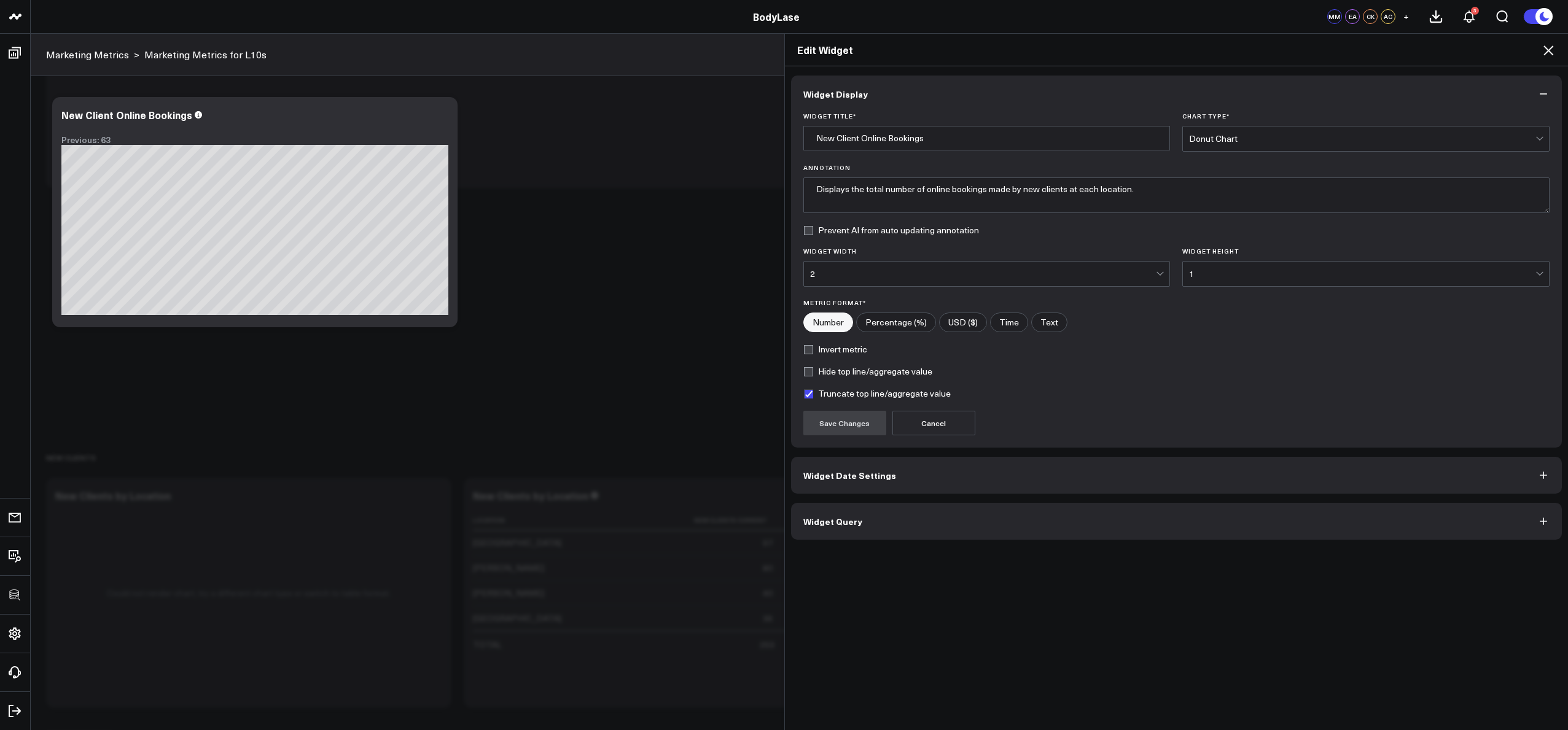
click at [897, 519] on button "Widget Query" at bounding box center [1177, 522] width 772 height 37
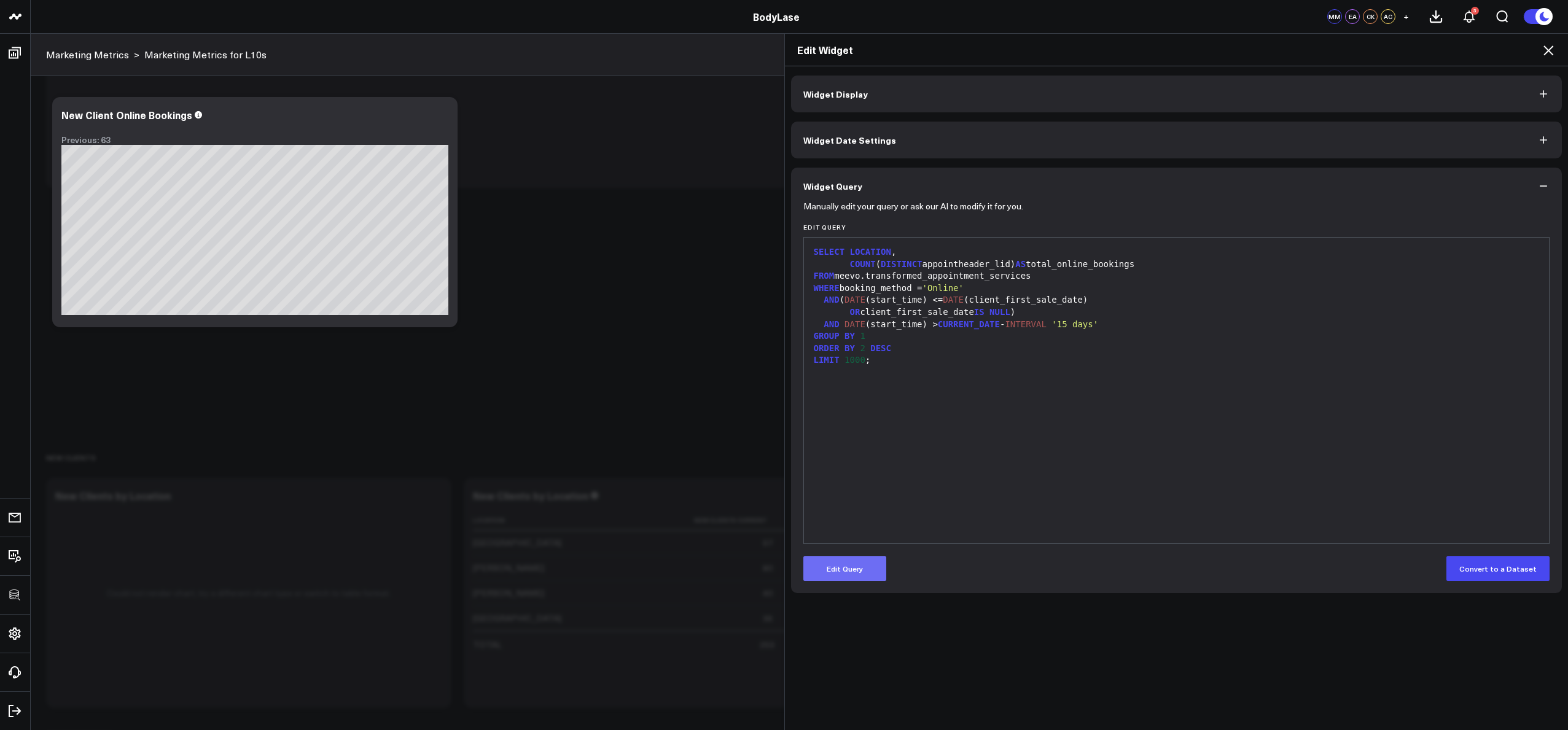
click at [870, 562] on button "Edit Query" at bounding box center [844, 569] width 83 height 25
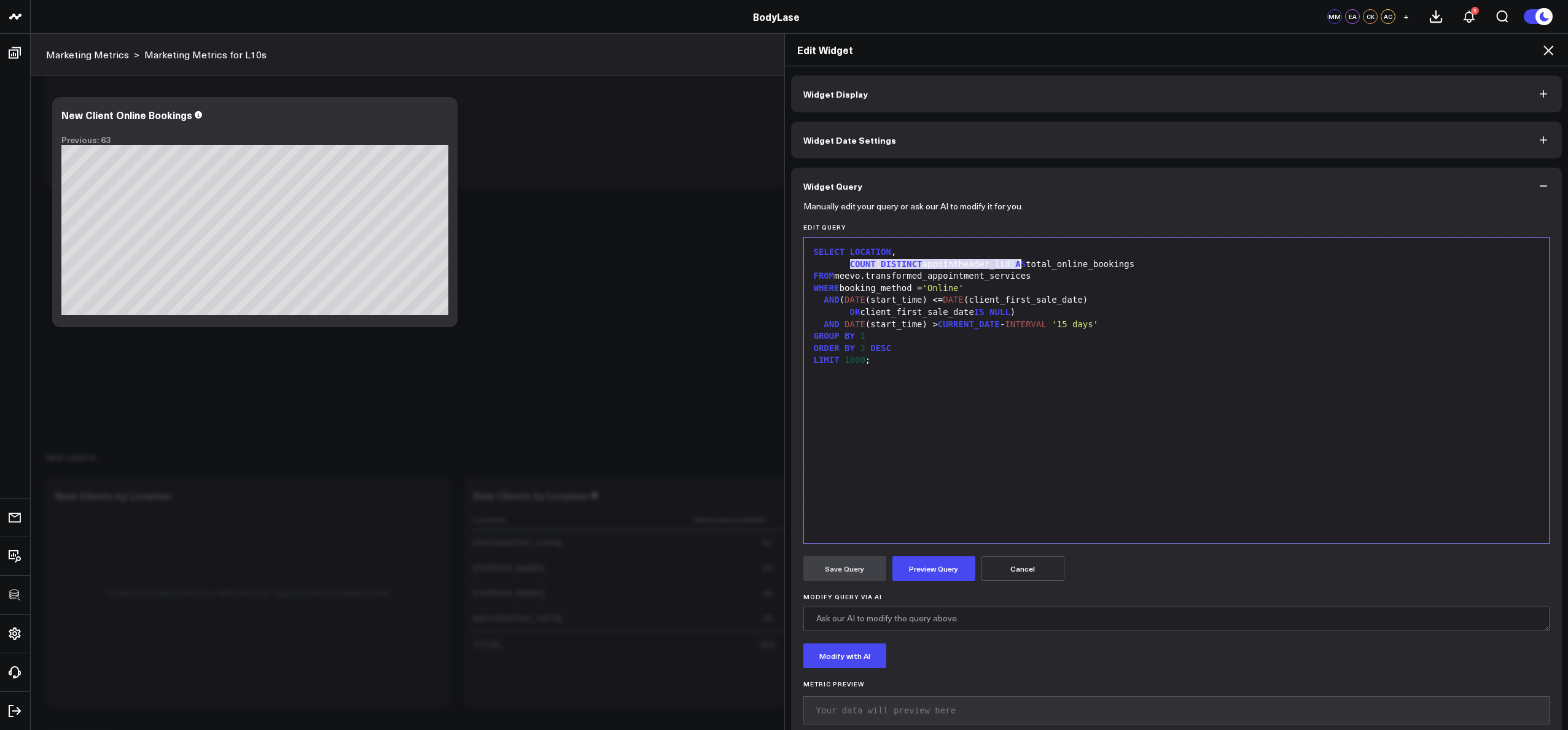
drag, startPoint x: 847, startPoint y: 263, endPoint x: 1015, endPoint y: 262, distance: 168.0
click at [1015, 262] on div "COUNT ( DISTINCT appointheader_lid) AS total_online_bookings" at bounding box center [1177, 265] width 733 height 12
copy div "COUNT ( DISTINCT appointheader_lid)"
click at [1556, 49] on div "Edit Widget" at bounding box center [1177, 50] width 784 height 32
click at [1552, 51] on icon at bounding box center [1548, 50] width 15 height 15
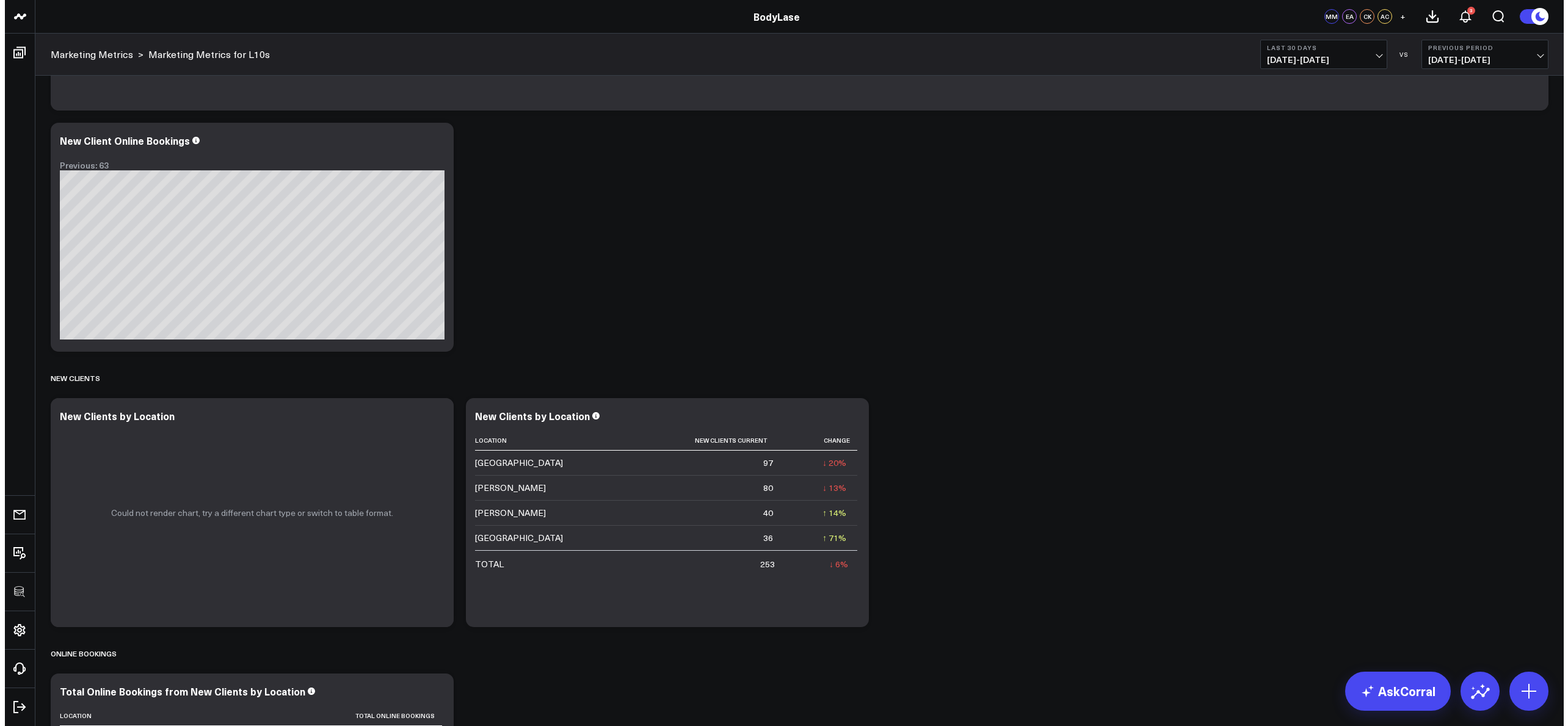
scroll to position [871, 0]
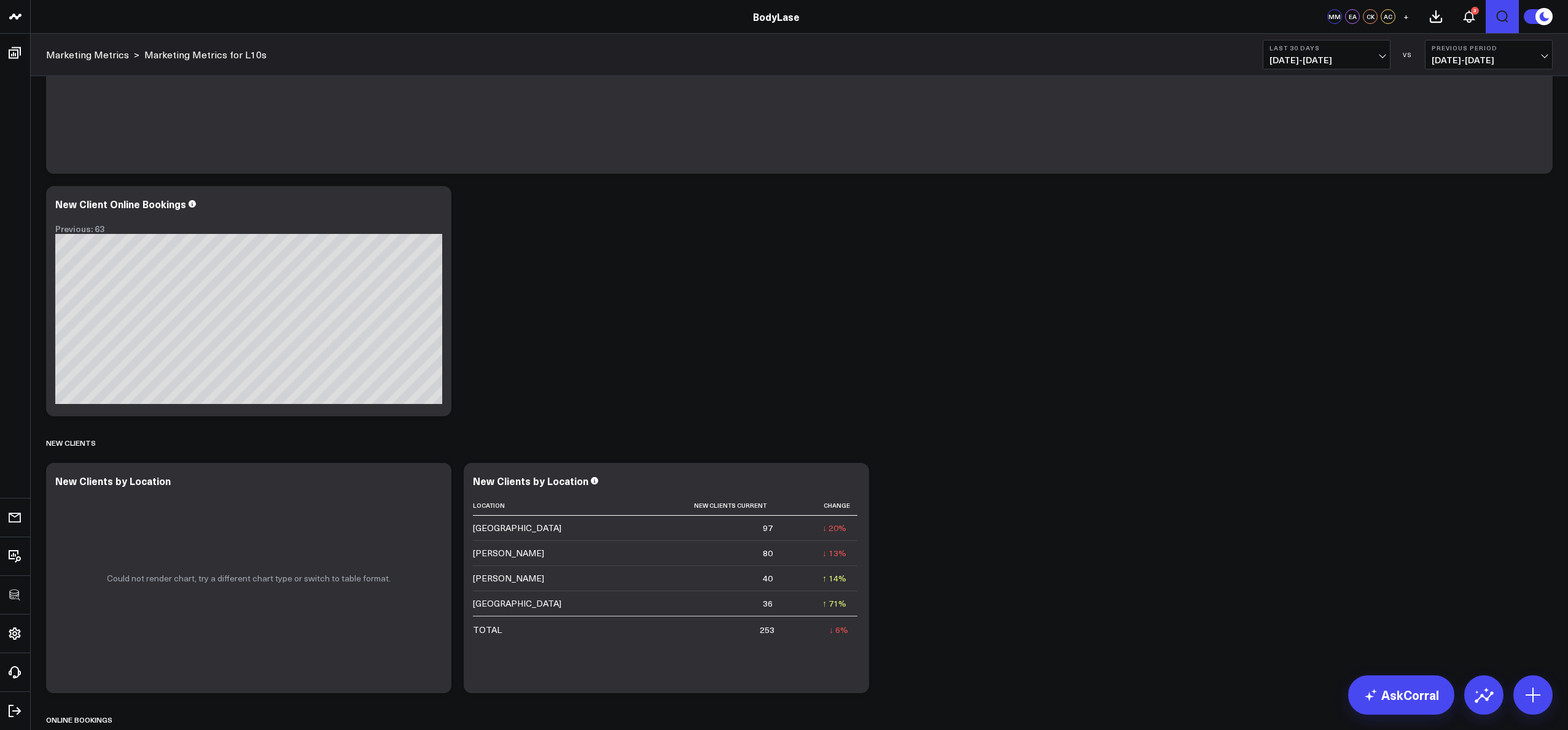
click at [1503, 11] on icon "Open search" at bounding box center [1502, 17] width 12 height 12
click at [950, 53] on input "text" at bounding box center [640, 55] width 1145 height 19
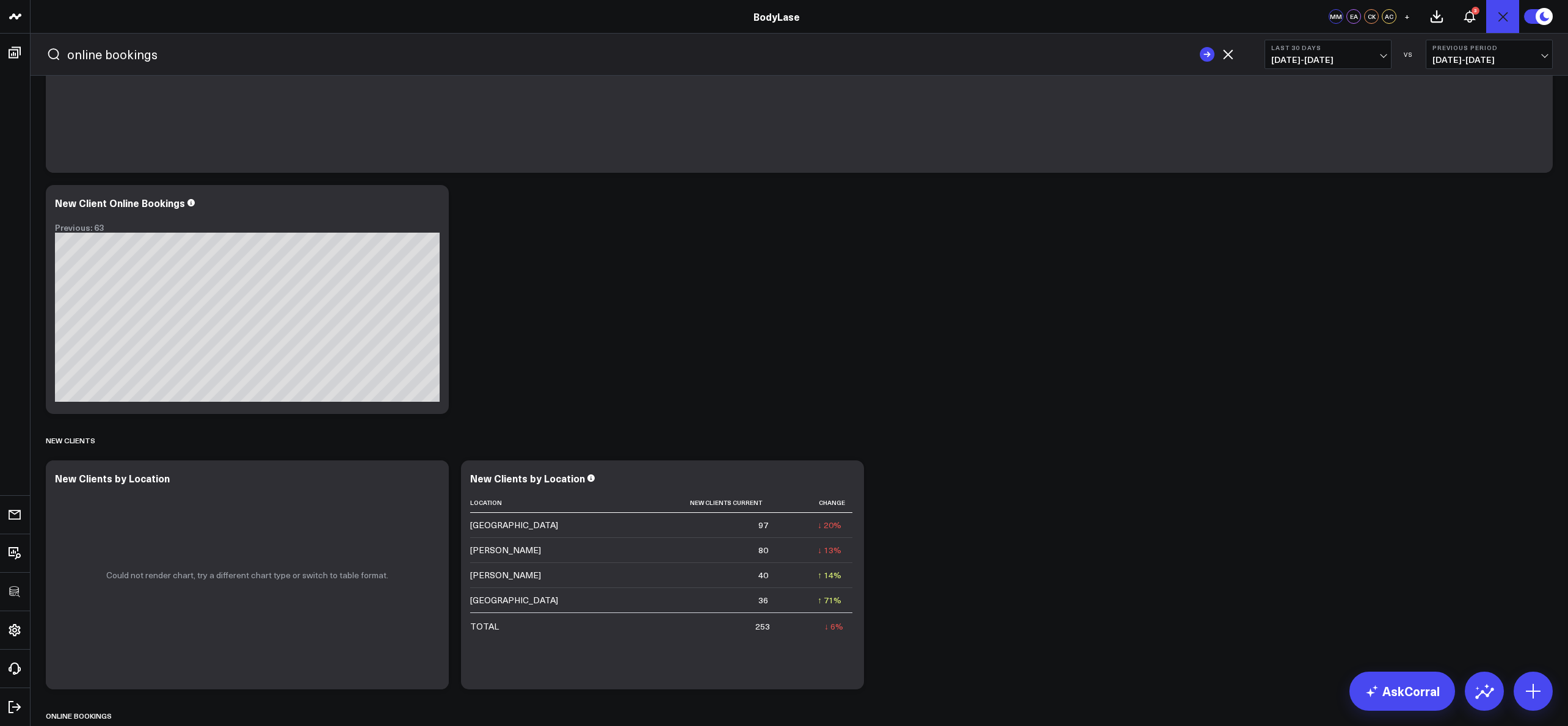
type input "online bookings"
click at [1207, 58] on rect "submit" at bounding box center [1207, 54] width 15 height 15
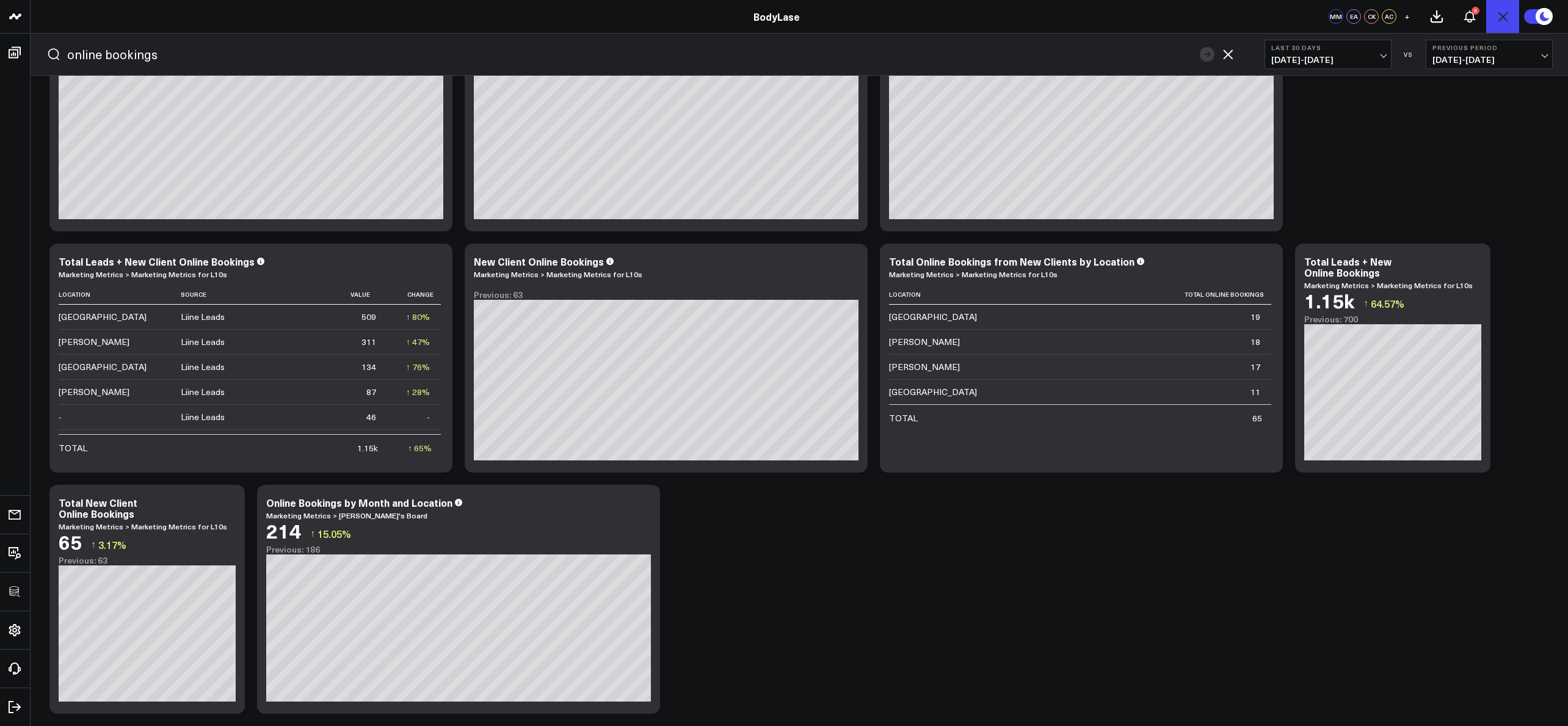
scroll to position [97, 0]
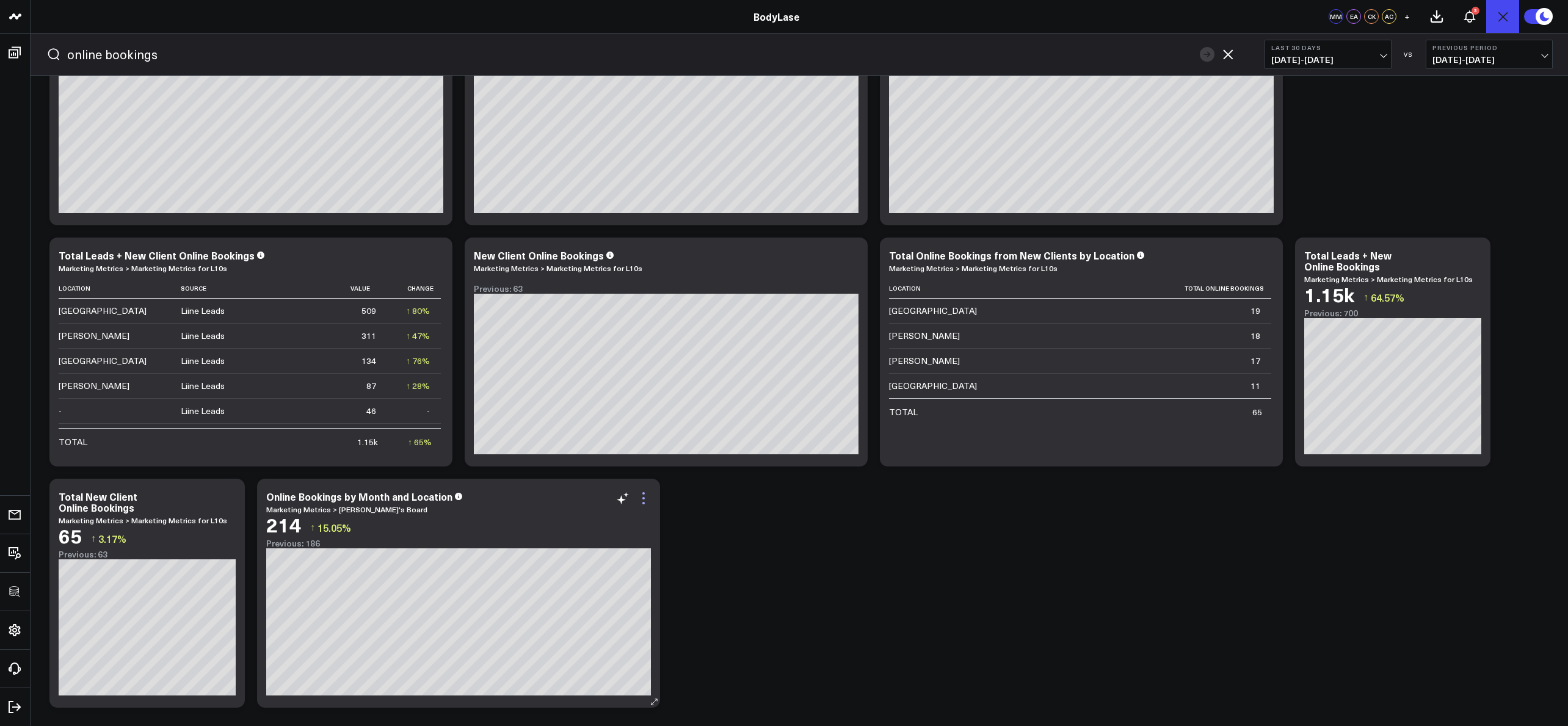
click at [639, 498] on icon at bounding box center [643, 498] width 15 height 15
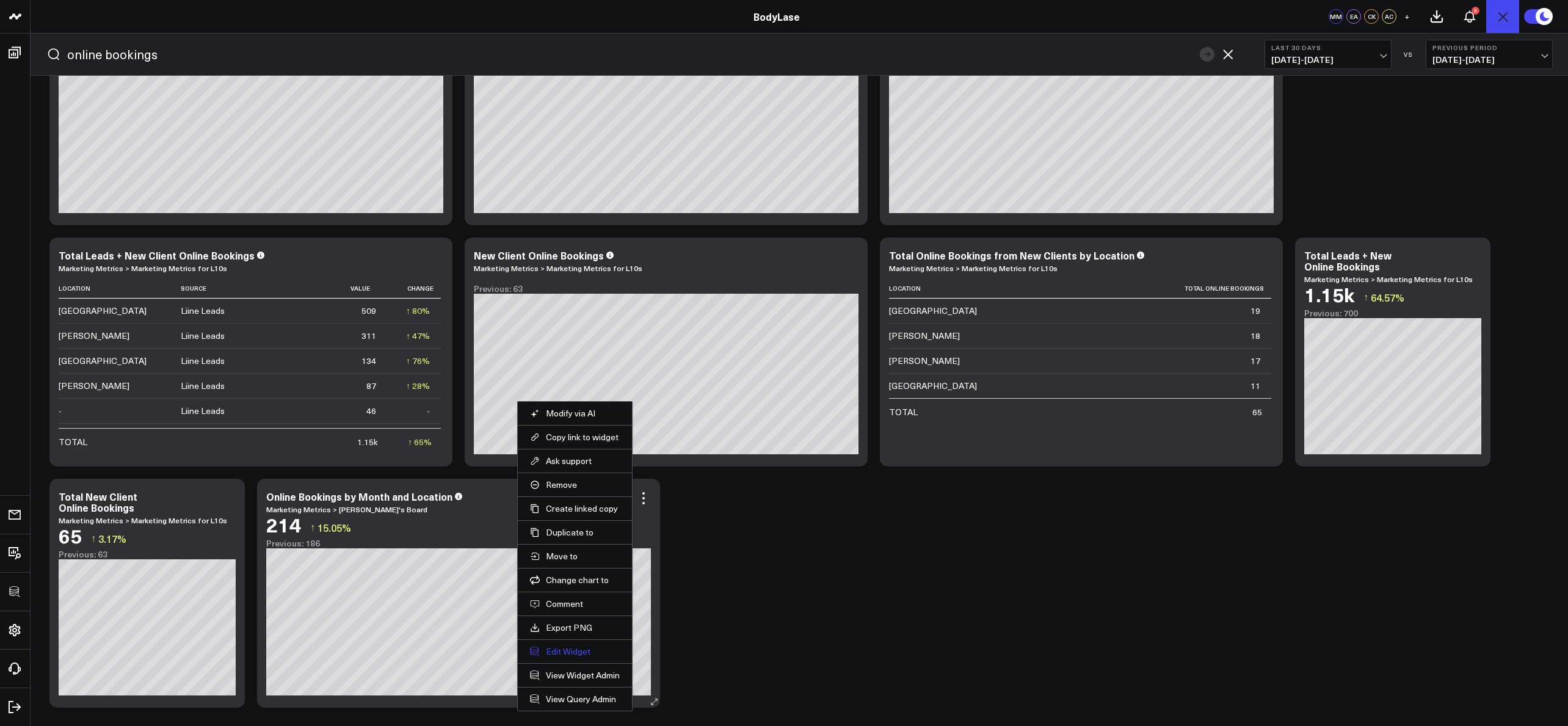
click at [573, 657] on button "Edit Widget" at bounding box center [575, 652] width 90 height 11
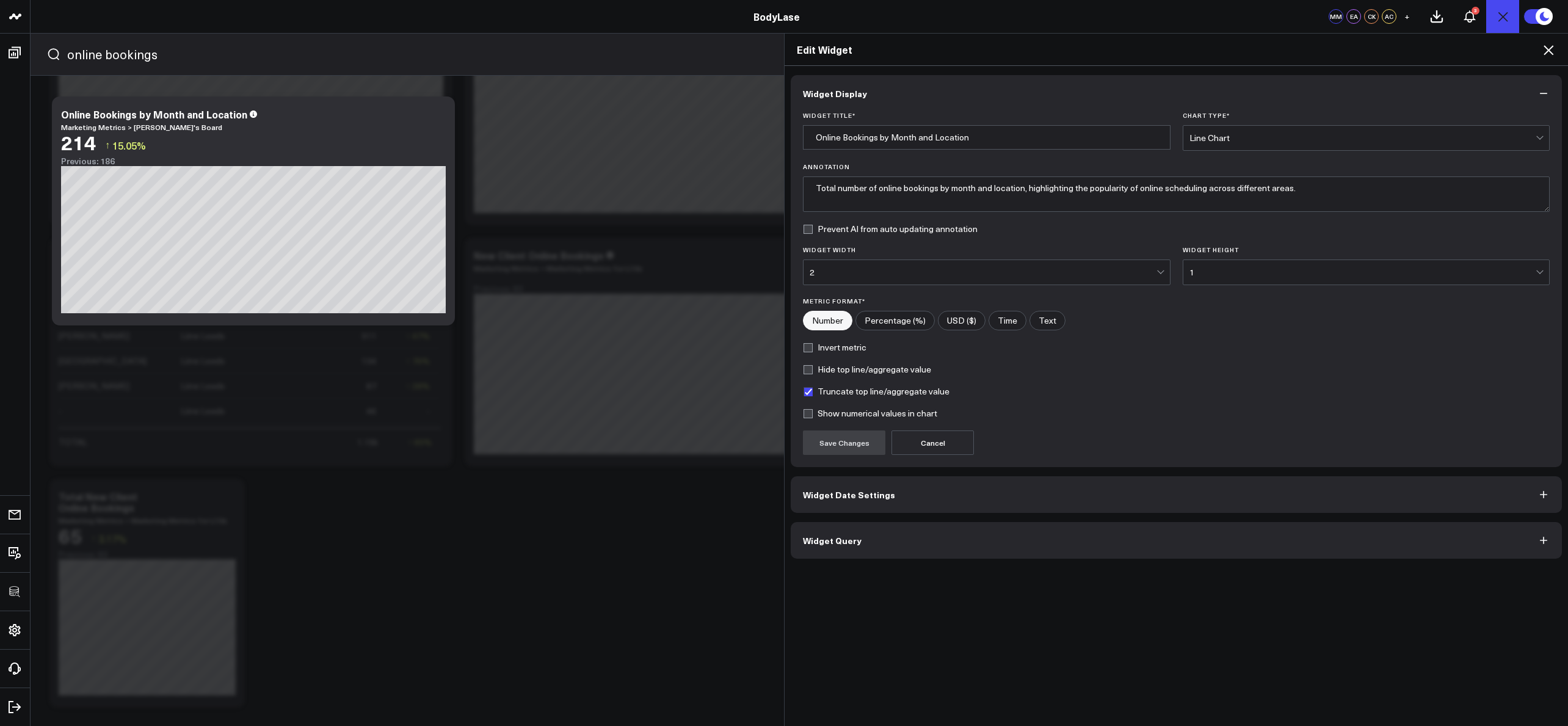
click at [939, 537] on button "Widget Query" at bounding box center [1176, 541] width 771 height 37
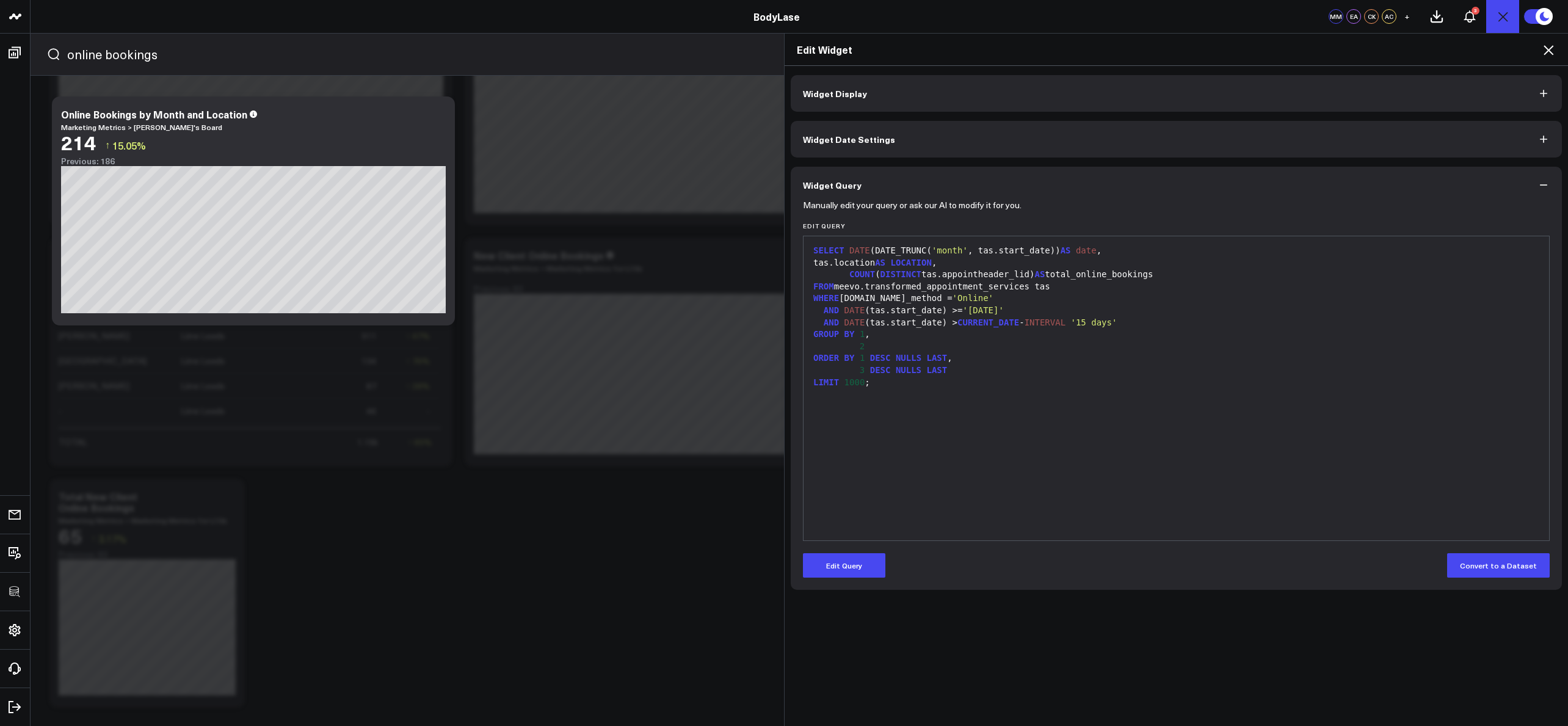
drag, startPoint x: 1550, startPoint y: 47, endPoint x: 1440, endPoint y: 44, distance: 110.0
click at [1550, 47] on icon at bounding box center [1548, 50] width 15 height 15
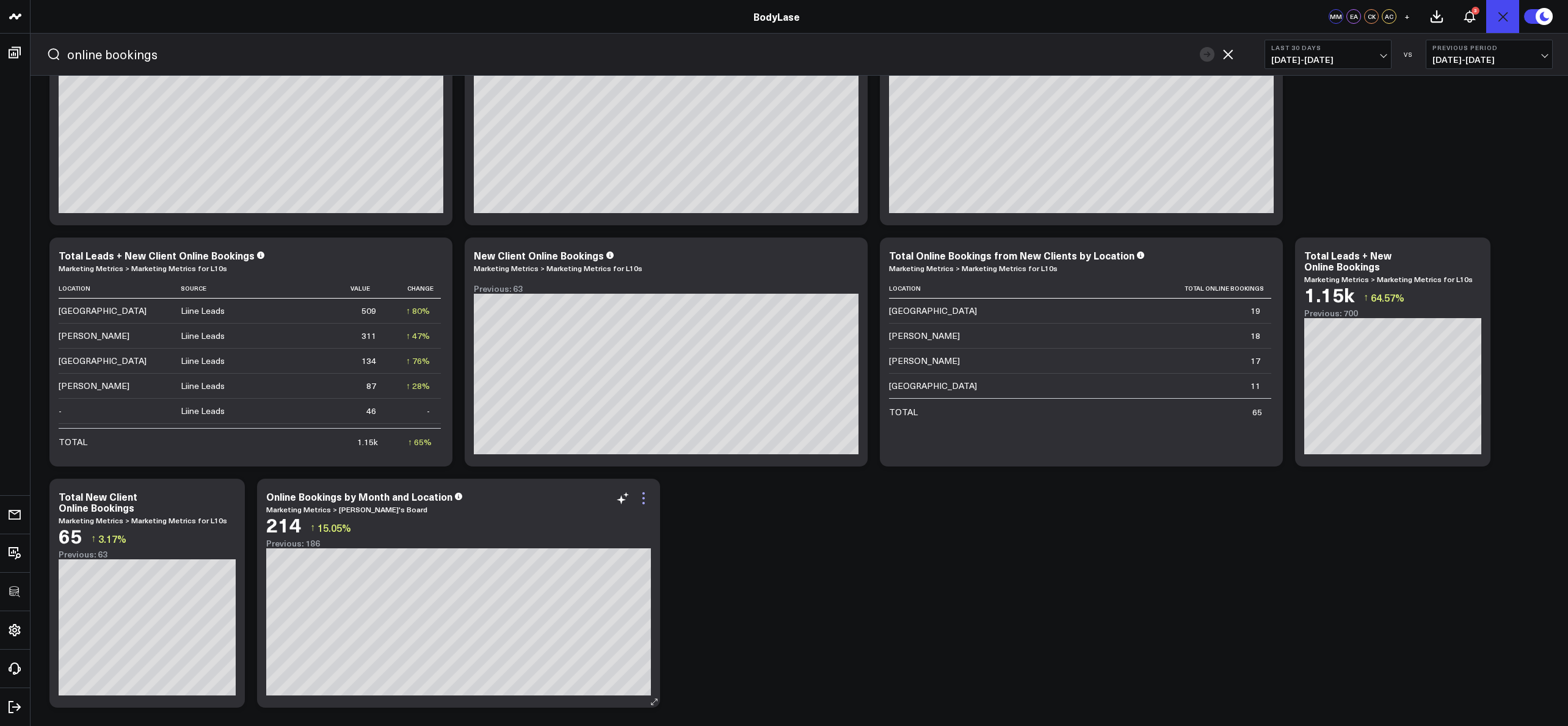
click at [643, 500] on icon at bounding box center [643, 498] width 15 height 15
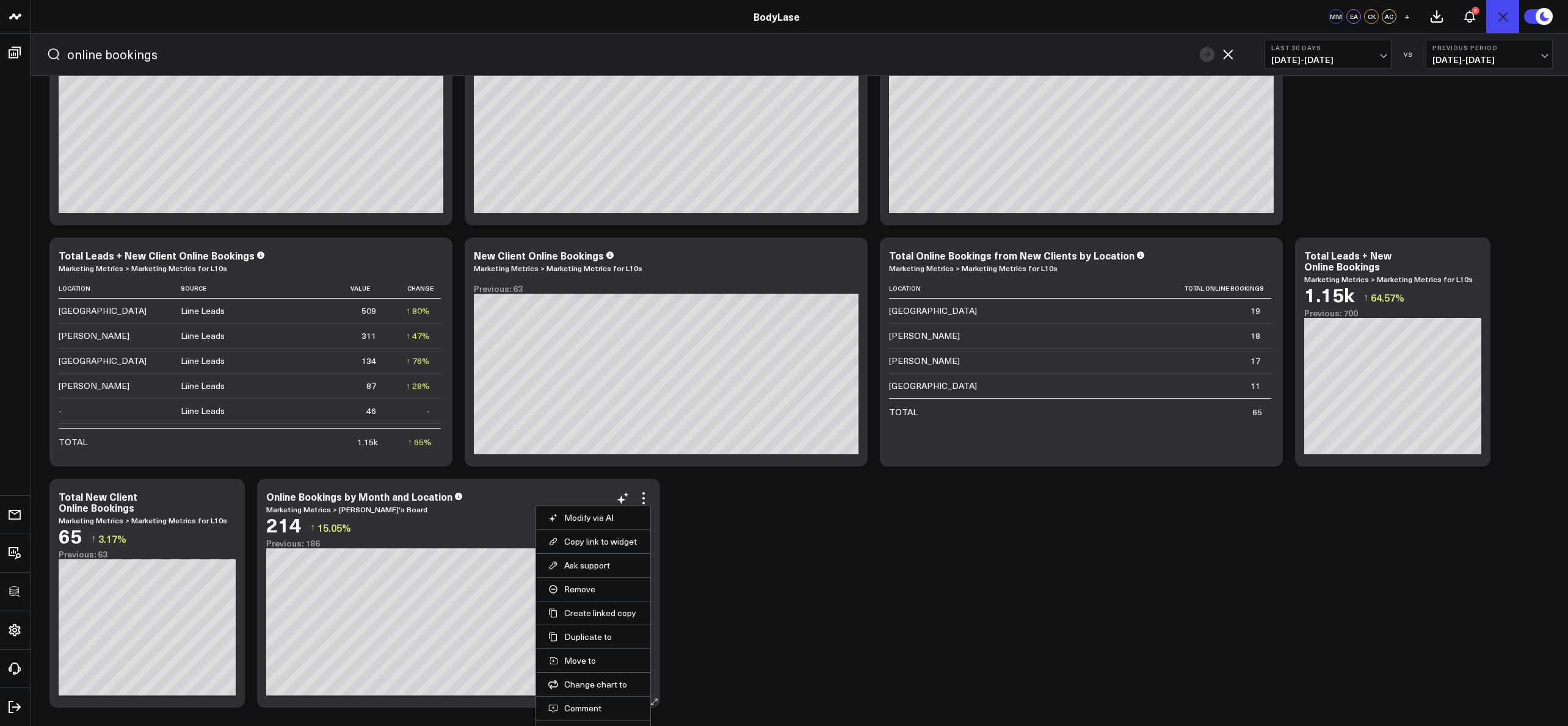
scroll to position [187, 0]
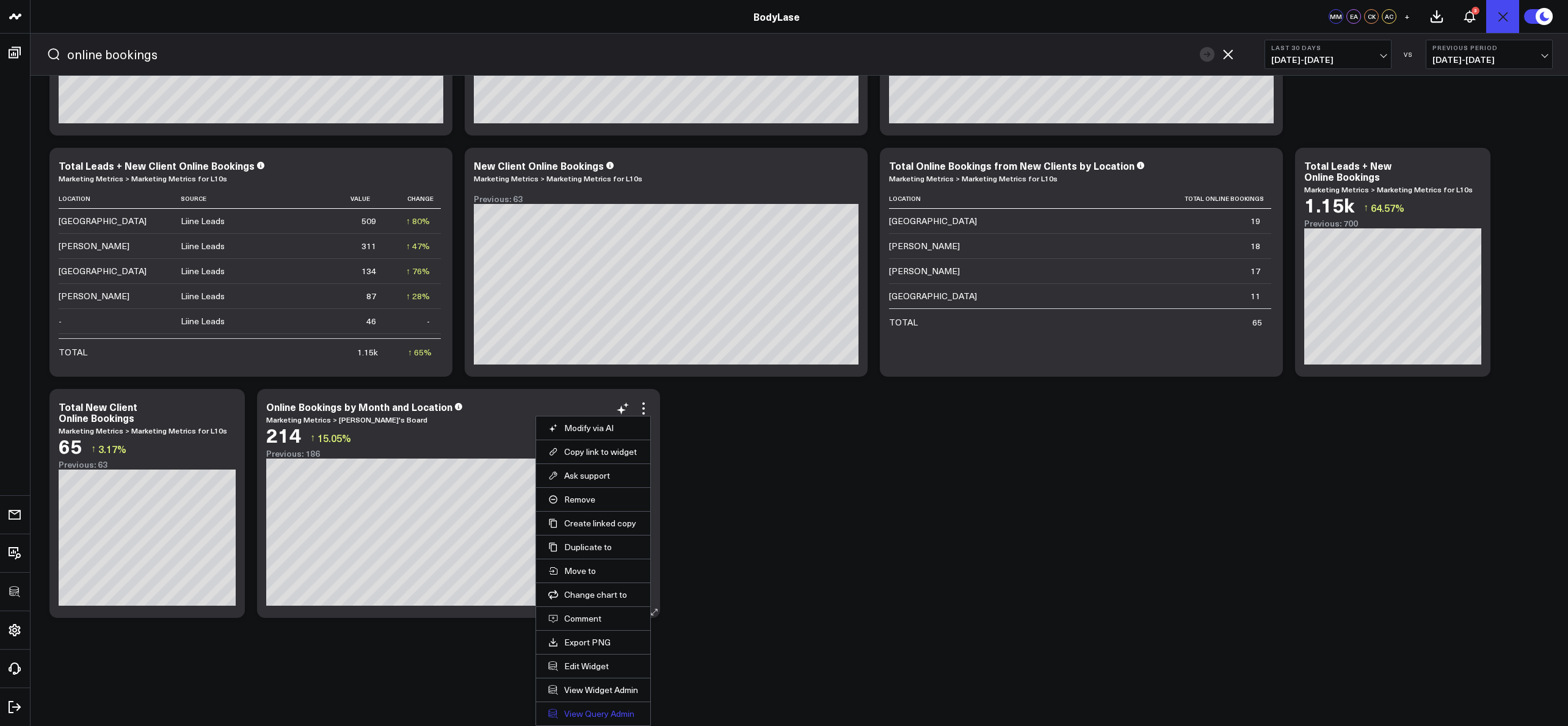
click at [588, 716] on link "View Query Admin" at bounding box center [593, 714] width 90 height 11
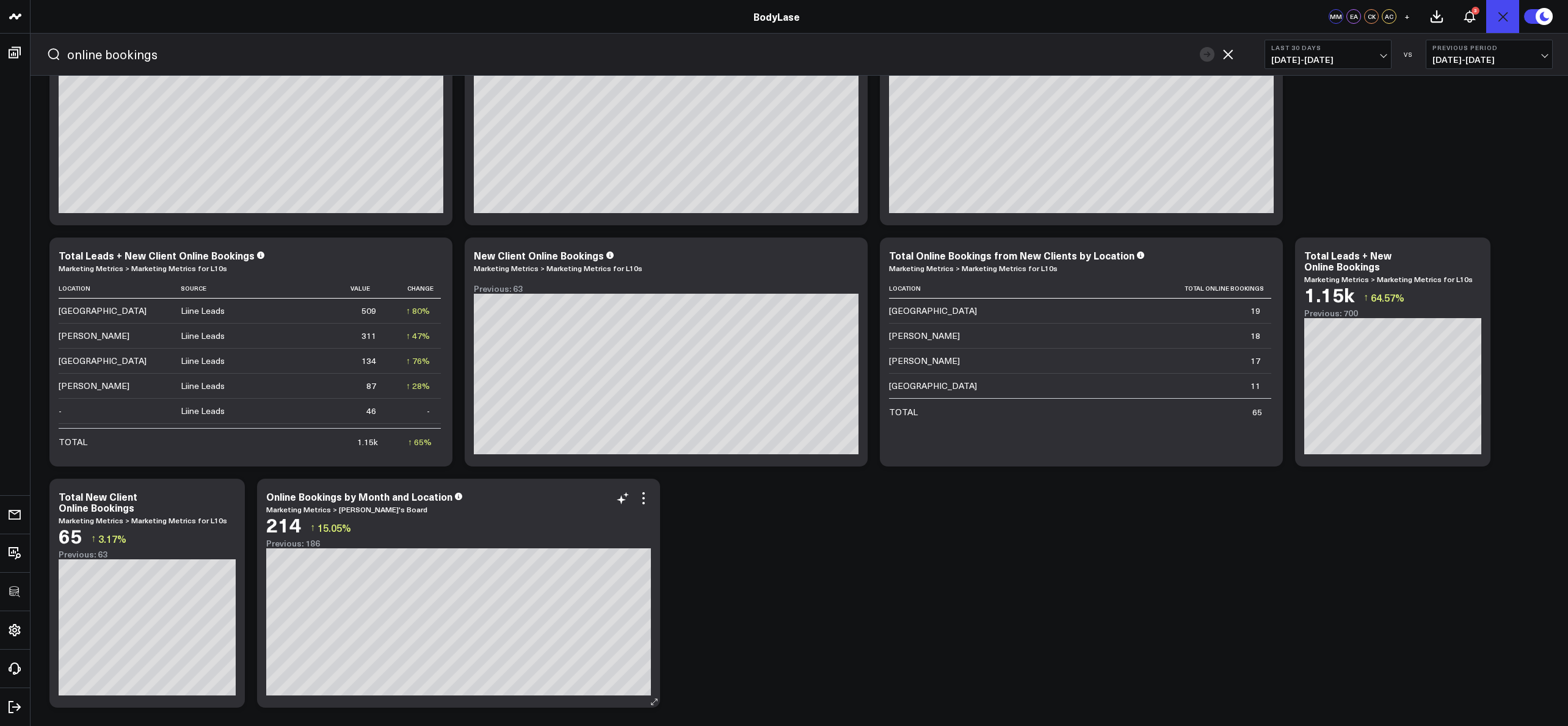
scroll to position [97, 0]
click at [647, 491] on icon at bounding box center [643, 498] width 15 height 15
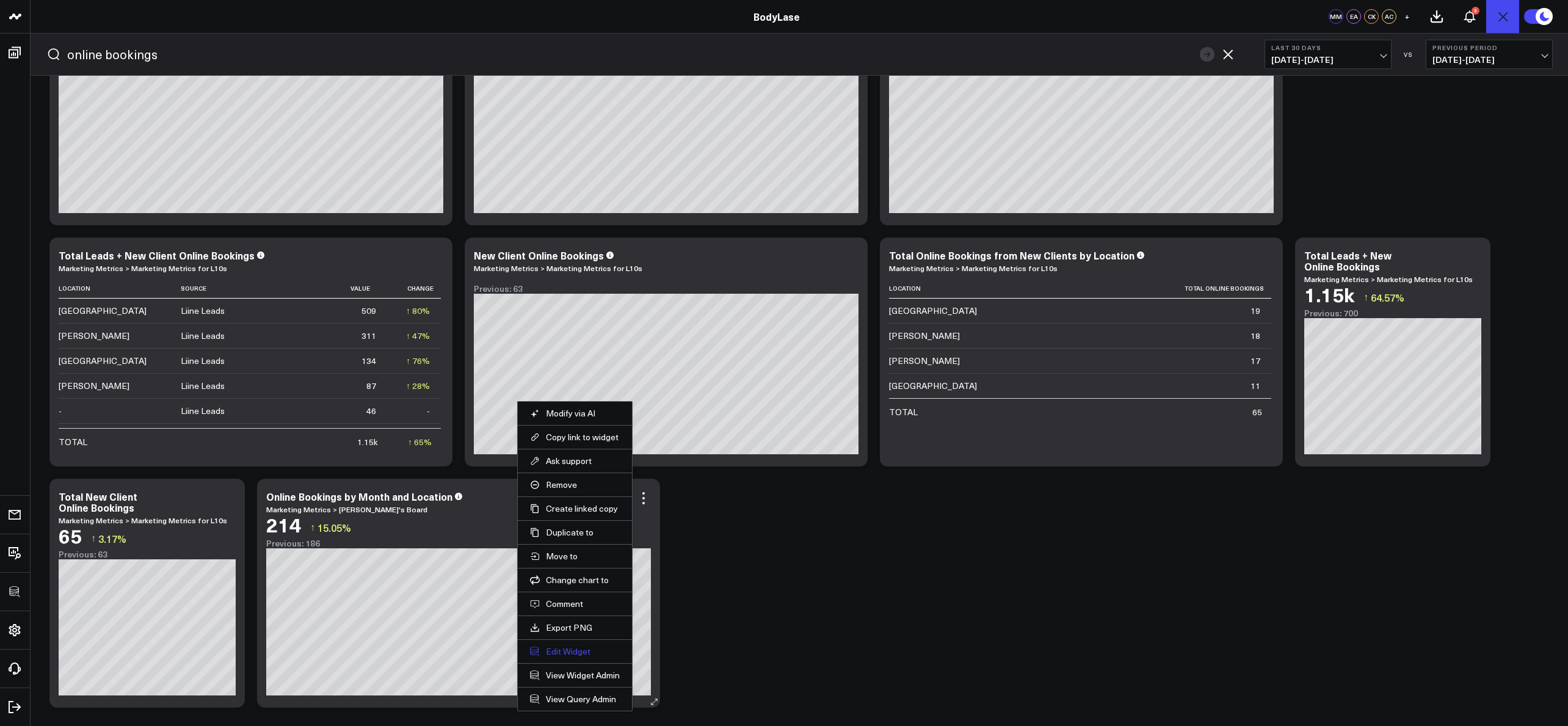
click at [573, 648] on button "Edit Widget" at bounding box center [575, 652] width 90 height 11
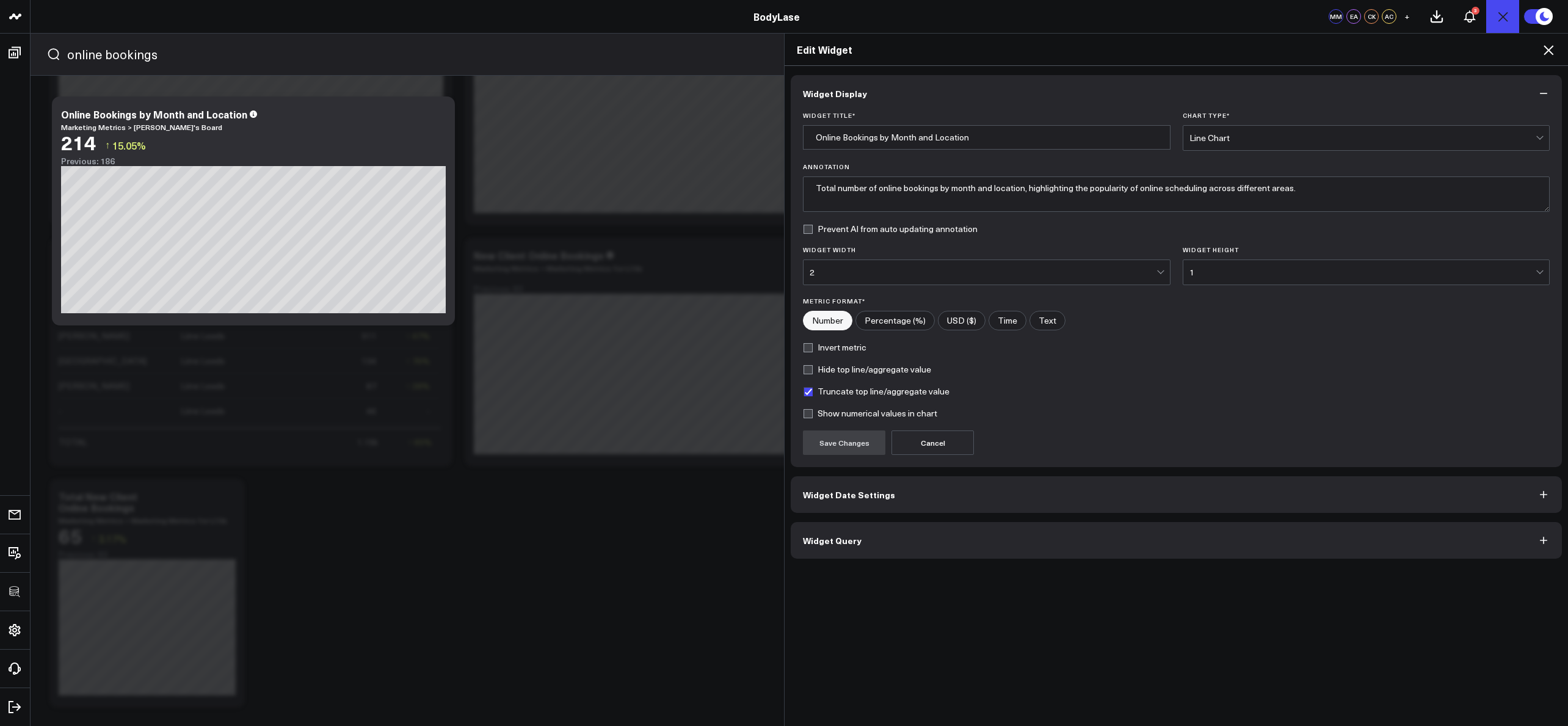
click at [883, 541] on button "Widget Query" at bounding box center [1176, 541] width 771 height 37
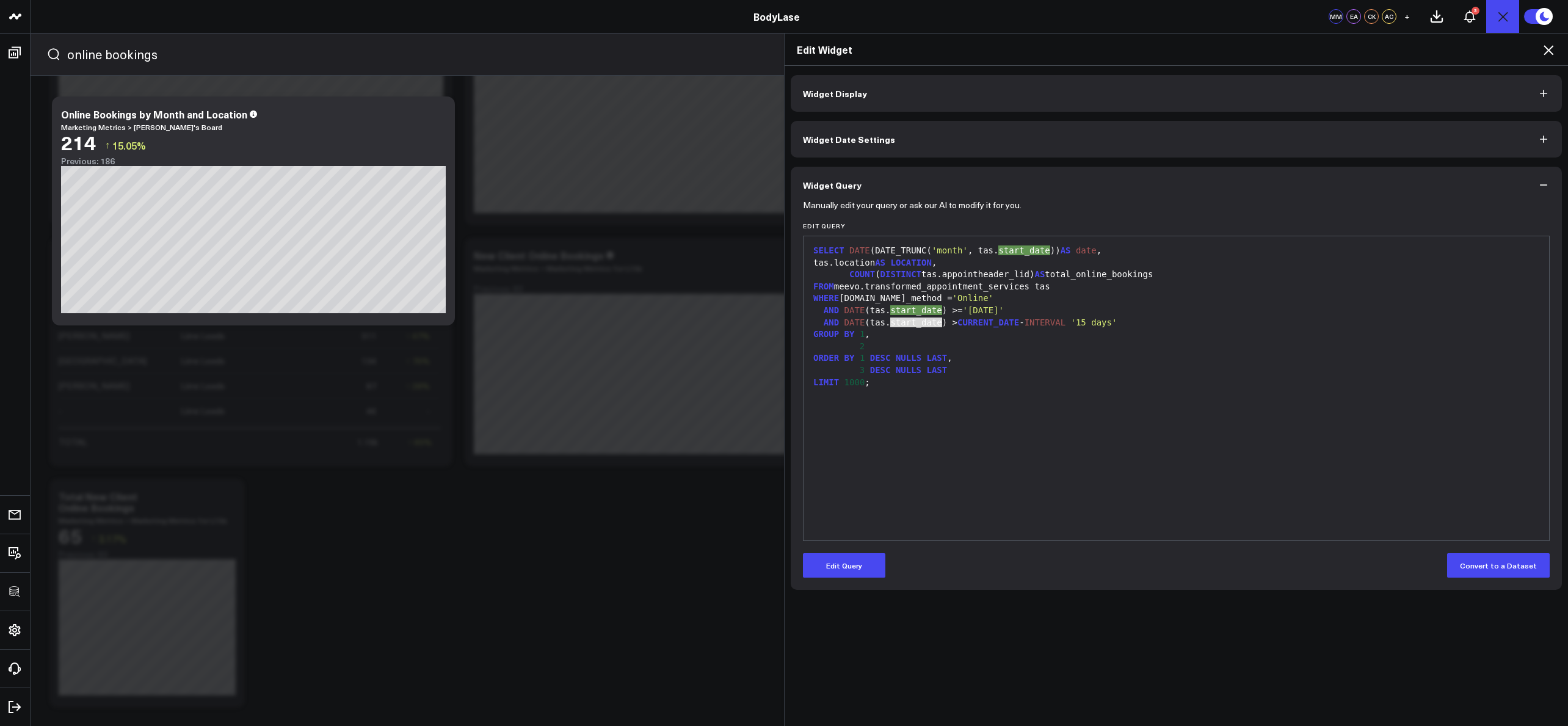
drag, startPoint x: 941, startPoint y: 322, endPoint x: 893, endPoint y: 325, distance: 48.1
click at [893, 325] on div "AND DATE (tas.start_date) > CURRENT_DATE - INTERVAL '15 days'" at bounding box center [1176, 323] width 733 height 12
click at [892, 325] on div "AND DATE (tas.start_date) > CURRENT_DATE - INTERVAL '15 days'" at bounding box center [1176, 323] width 733 height 12
drag, startPoint x: 944, startPoint y: 322, endPoint x: 871, endPoint y: 326, distance: 73.1
click at [871, 326] on div "AND DATE (tas.start_date) > CURRENT_DATE - INTERVAL '15 days'" at bounding box center [1176, 323] width 733 height 12
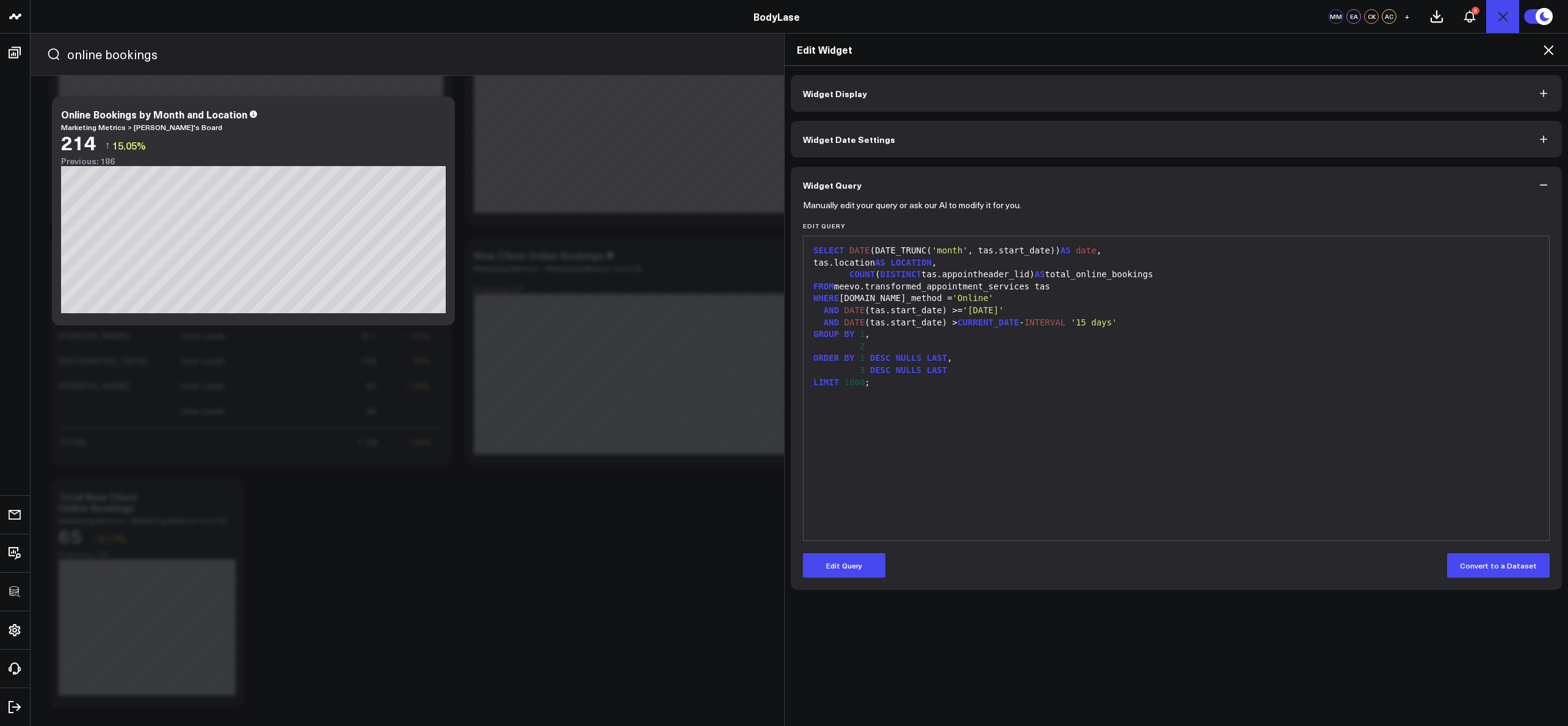
click at [984, 283] on div "FROM meevo.transformed_appointment_services tas" at bounding box center [1176, 287] width 733 height 12
